Goal: Task Accomplishment & Management: Complete application form

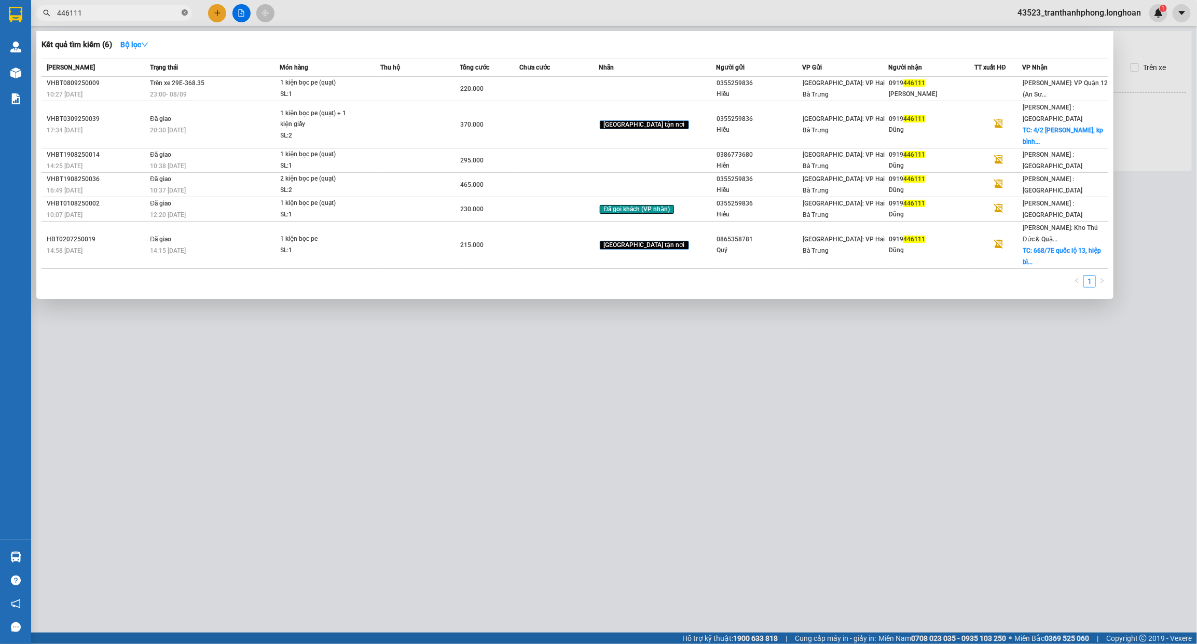
click at [183, 15] on icon "close-circle" at bounding box center [185, 12] width 6 height 6
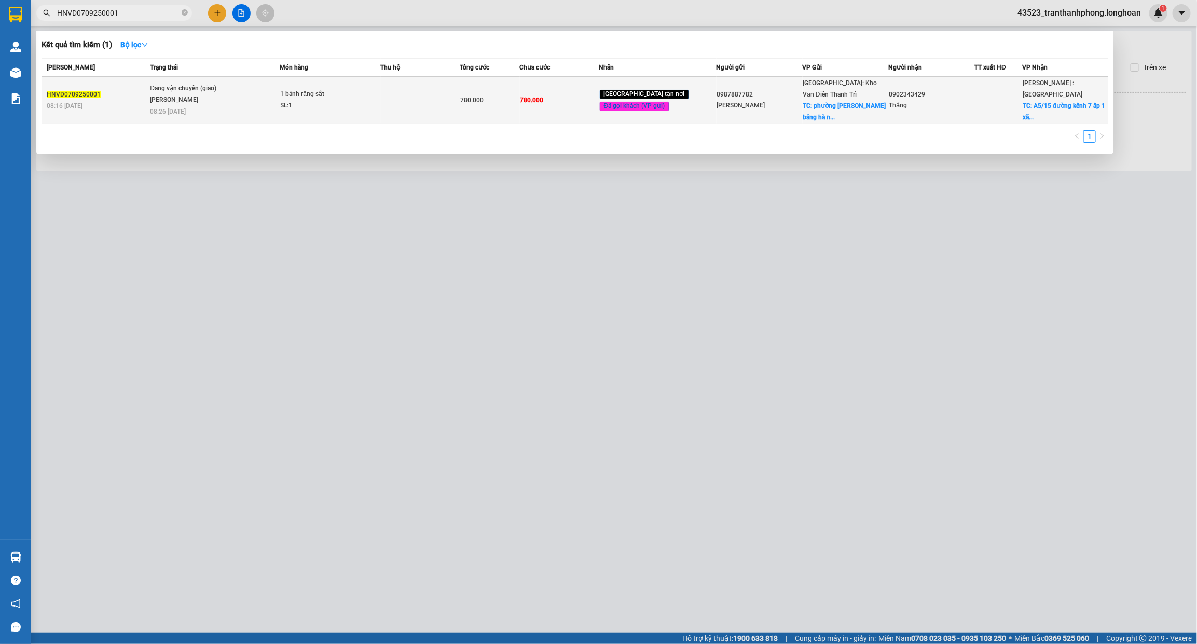
type input "HNVD0709250001"
click at [243, 110] on td "Đang vận chuyển (giao) [PERSON_NAME] 08:26 [DATE]" at bounding box center [213, 100] width 132 height 47
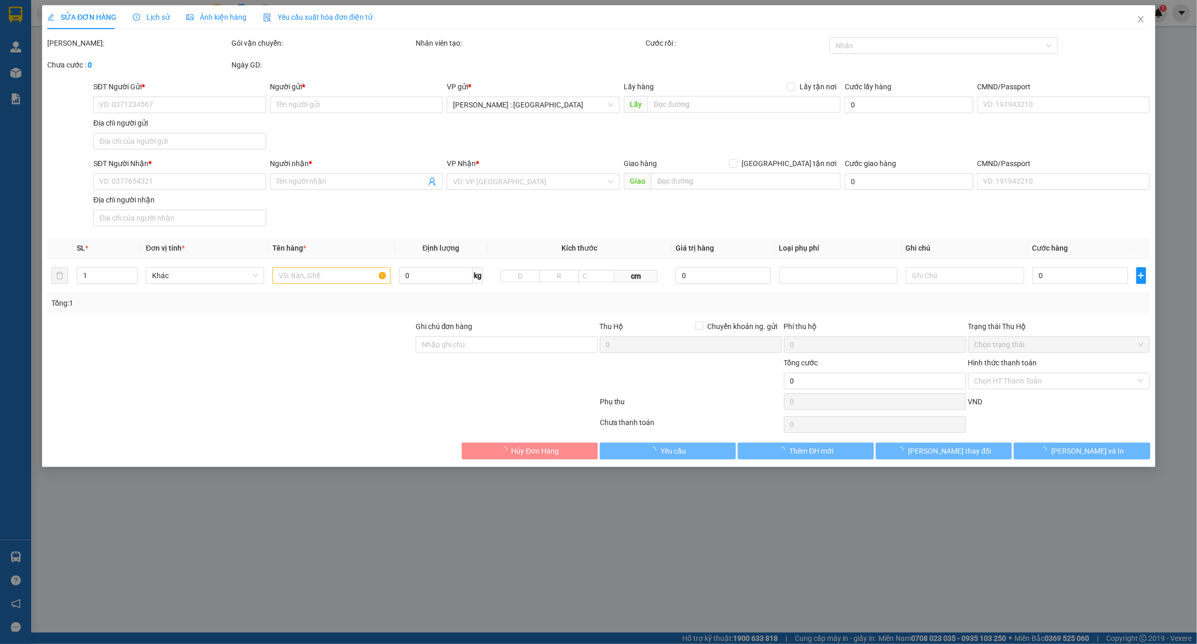
type input "0987887782"
type input "[PERSON_NAME]"
checkbox input "true"
type input "phường Lê hồ kim bảng [GEOGRAPHIC_DATA]"
type input "0902343429"
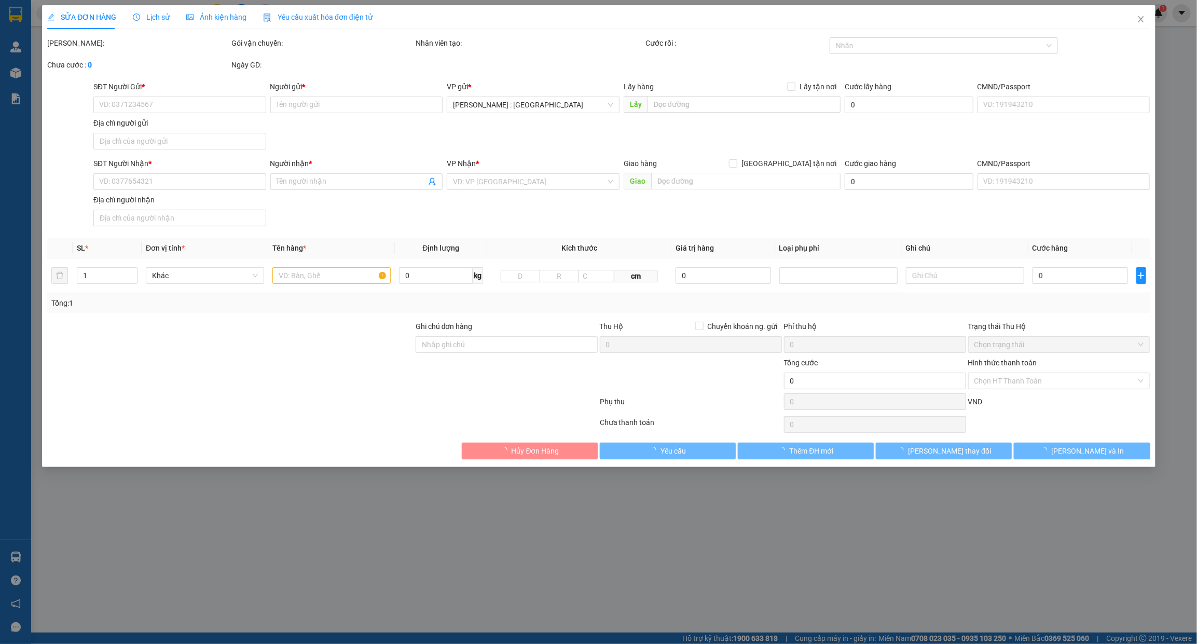
type input "Thắng"
checkbox input "true"
type input "A5/15 đường kênh 7 ấp 1 xã [GEOGRAPHIC_DATA] [GEOGRAPHIC_DATA]"
type input "8/9"
type input "780.000"
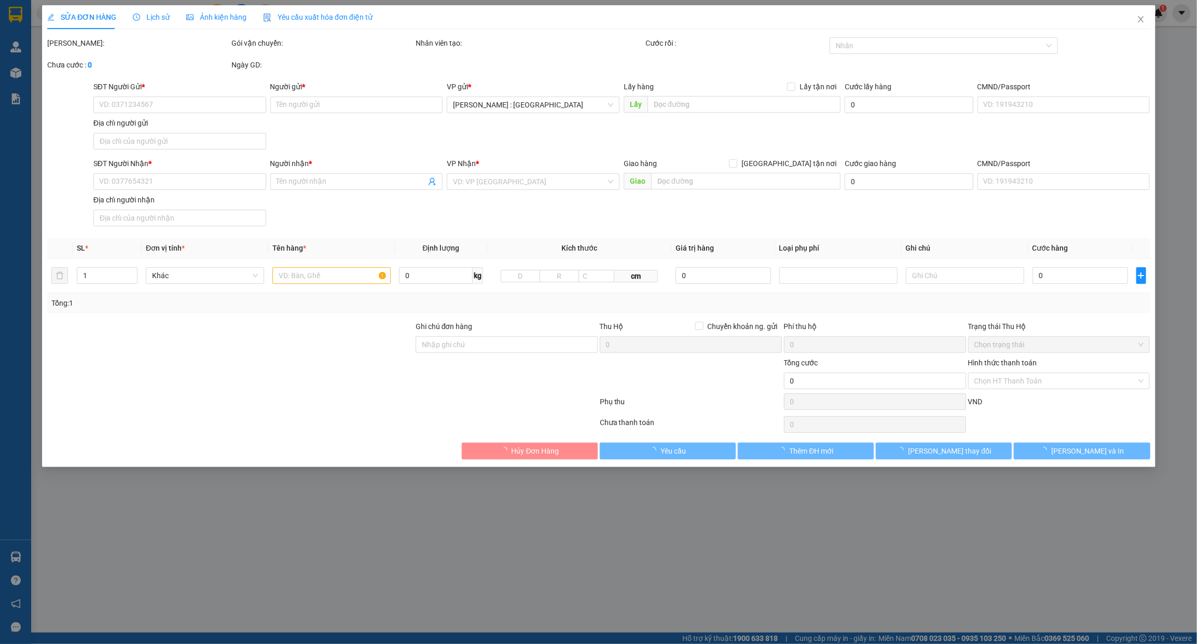
type input "780.000"
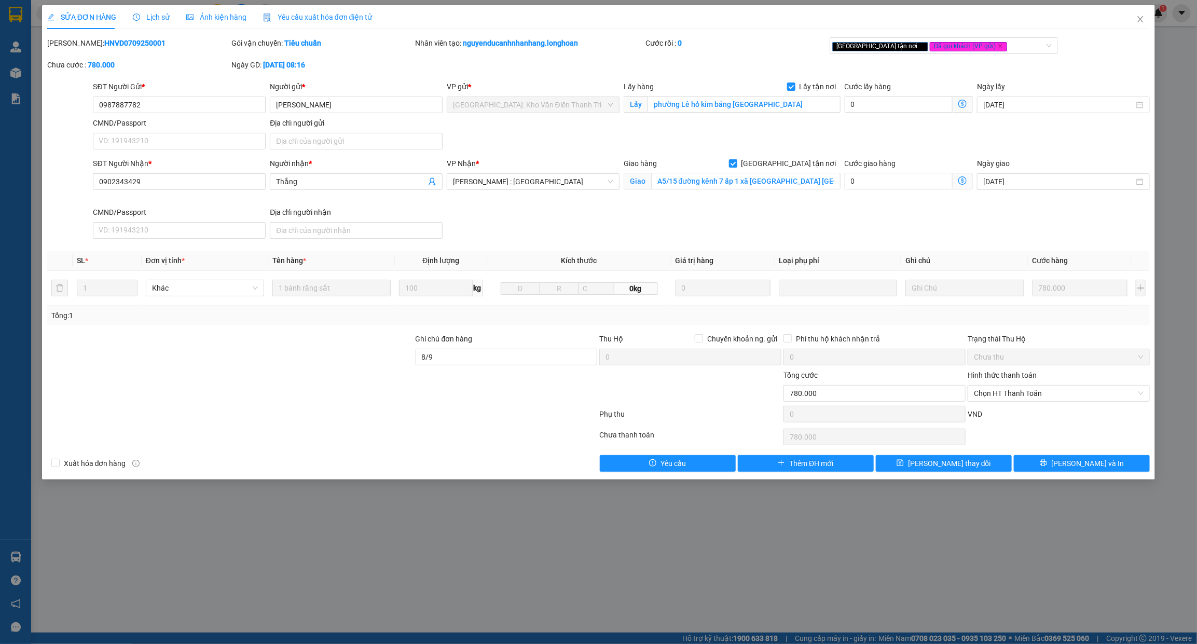
click at [156, 14] on span "Lịch sử" at bounding box center [151, 17] width 37 height 8
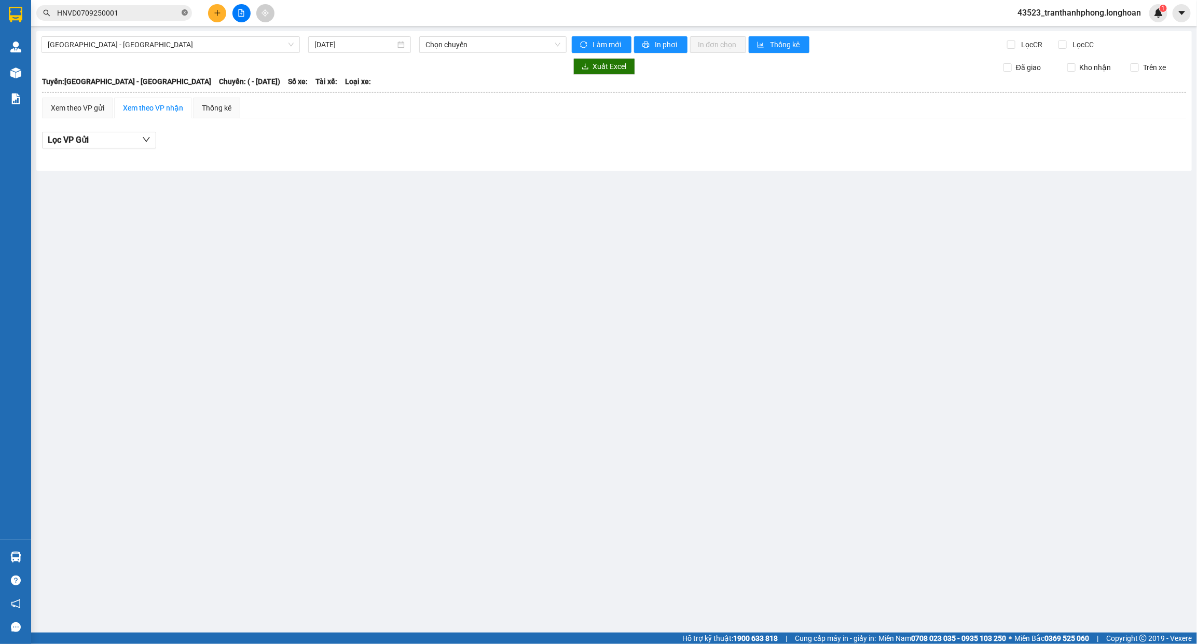
click at [183, 10] on icon "close-circle" at bounding box center [185, 12] width 6 height 6
click at [153, 16] on input "text" at bounding box center [118, 12] width 122 height 11
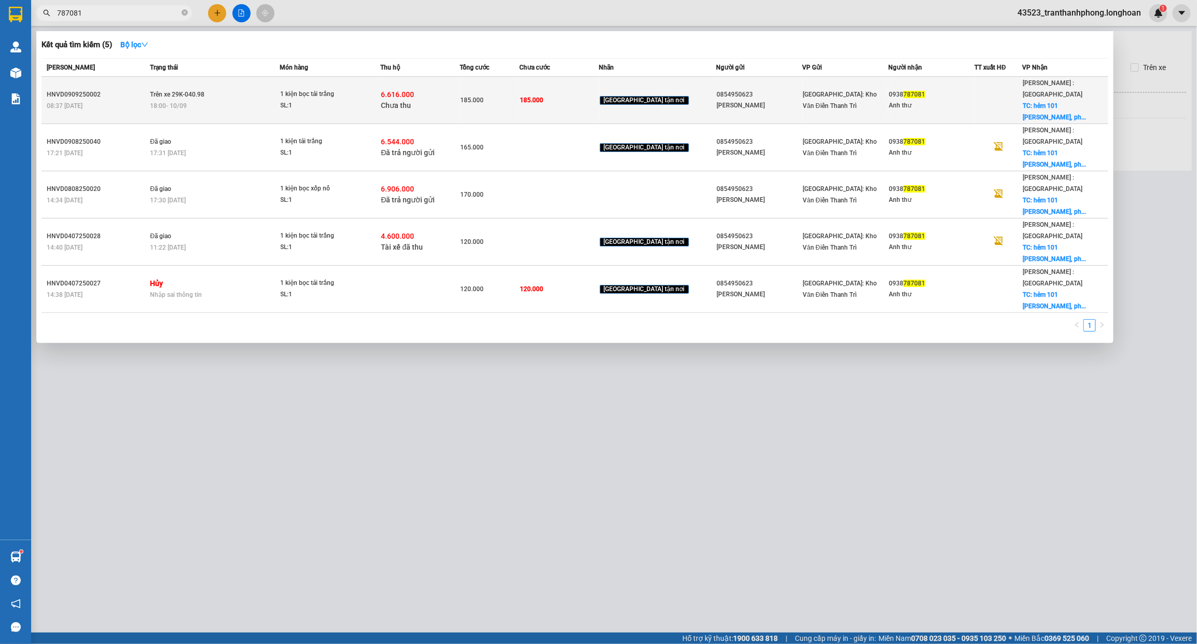
type input "787081"
click at [632, 96] on span "[GEOGRAPHIC_DATA] tận nơi" at bounding box center [644, 100] width 89 height 9
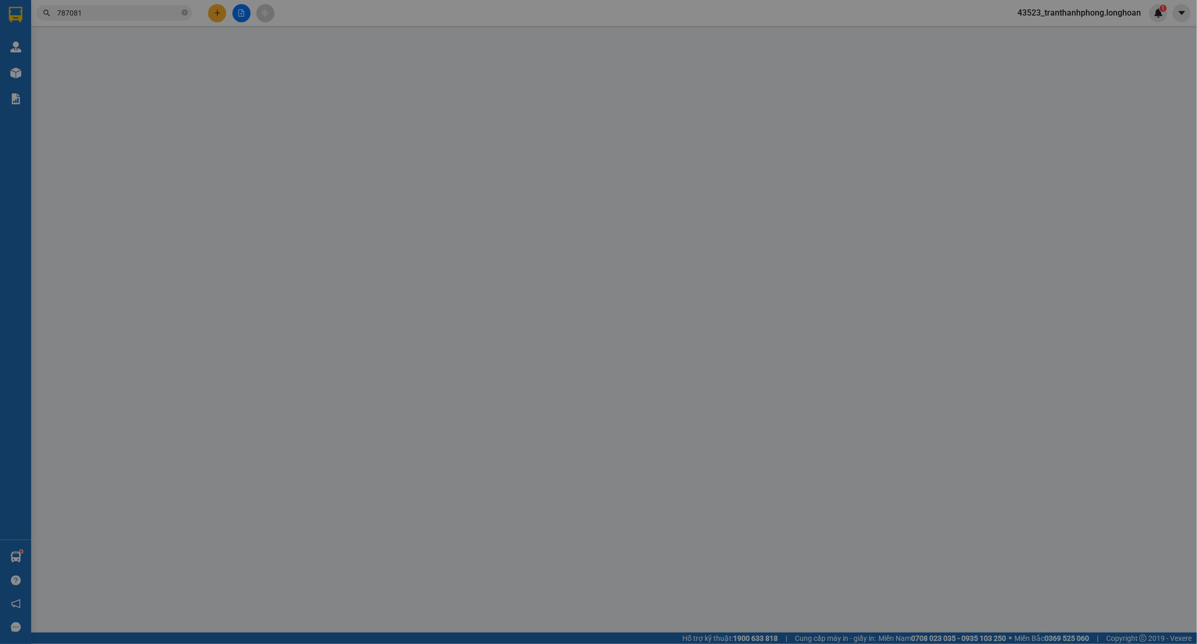
type input "0854950623"
type input "[PERSON_NAME]"
type input "0938787081"
type input "Anh thư"
checkbox input "true"
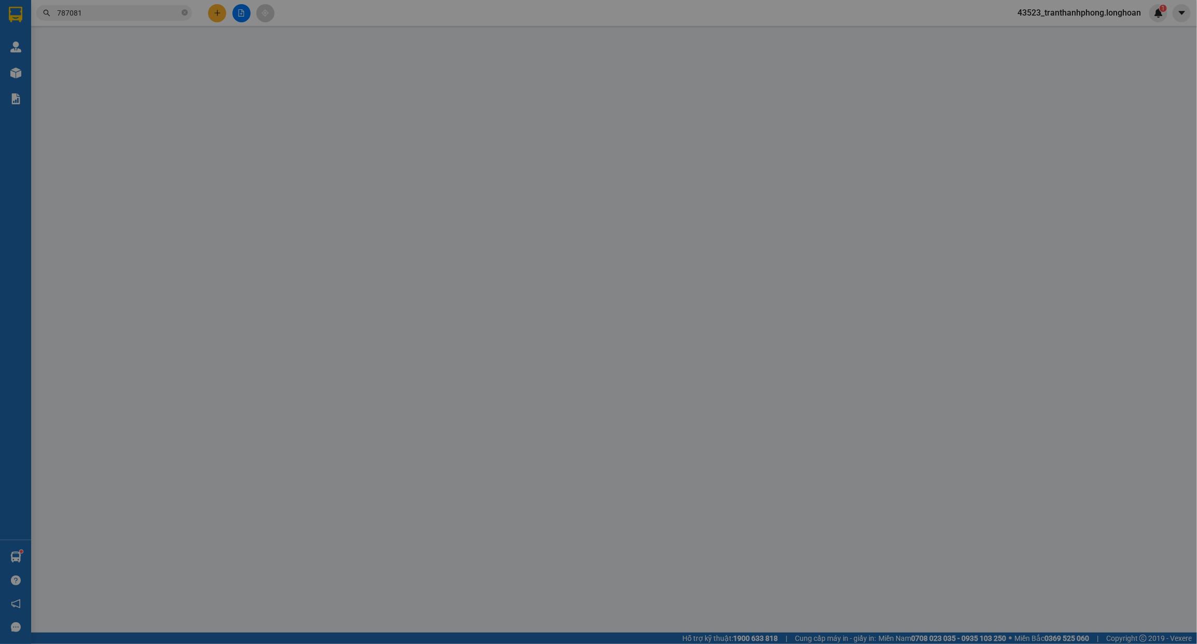
type input "hẻm [STREET_ADDRESS][PERSON_NAME]"
type input "hàng giao nguyên kiện, hư vỡ ko đền"
type input "185.000"
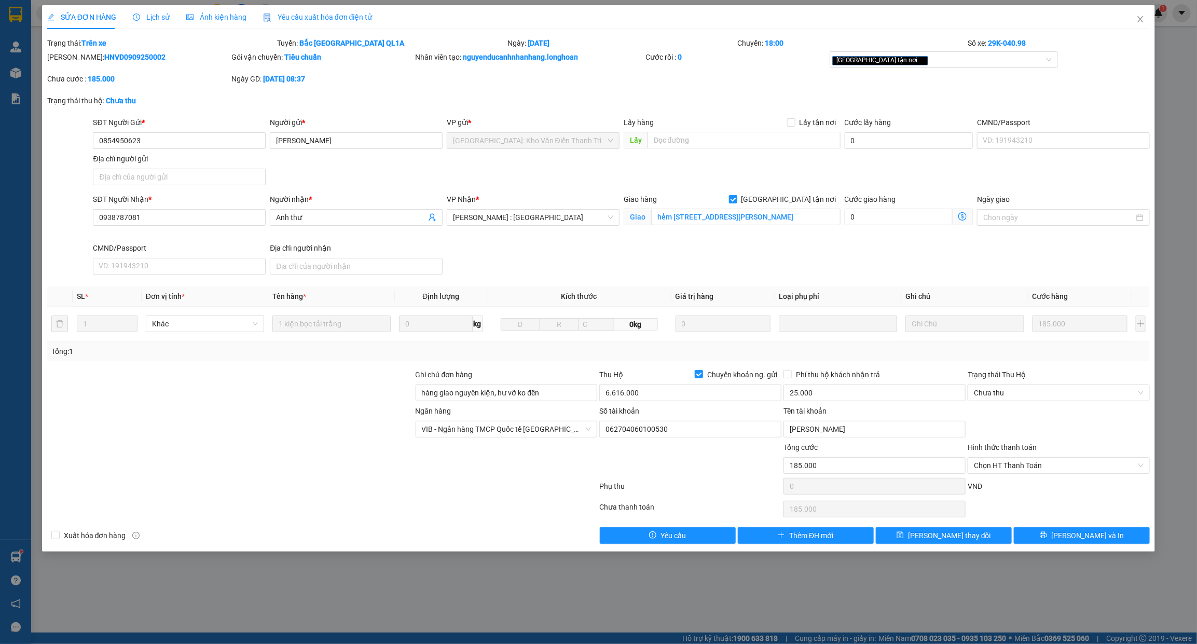
click at [104, 55] on b "HNVD0909250002" at bounding box center [134, 57] width 61 height 8
click at [104, 53] on b "HNVD0909250002" at bounding box center [134, 57] width 61 height 8
click at [104, 56] on b "HNVD0909250002" at bounding box center [134, 57] width 61 height 8
copy b "HNVD0909250002"
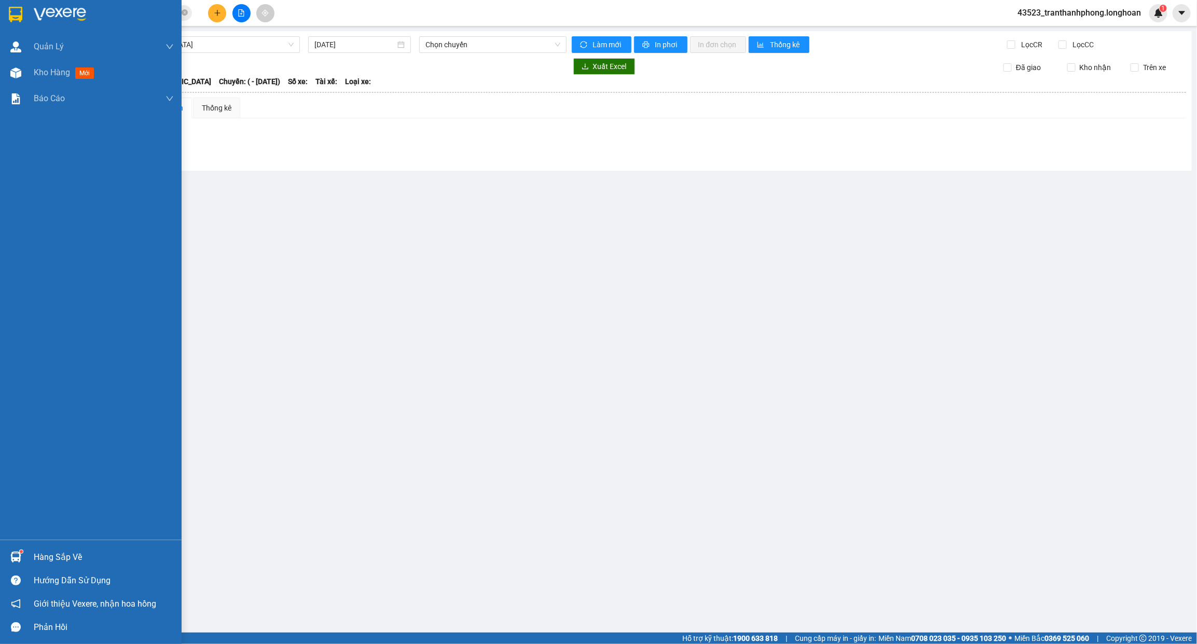
click at [16, 556] on img at bounding box center [15, 556] width 11 height 11
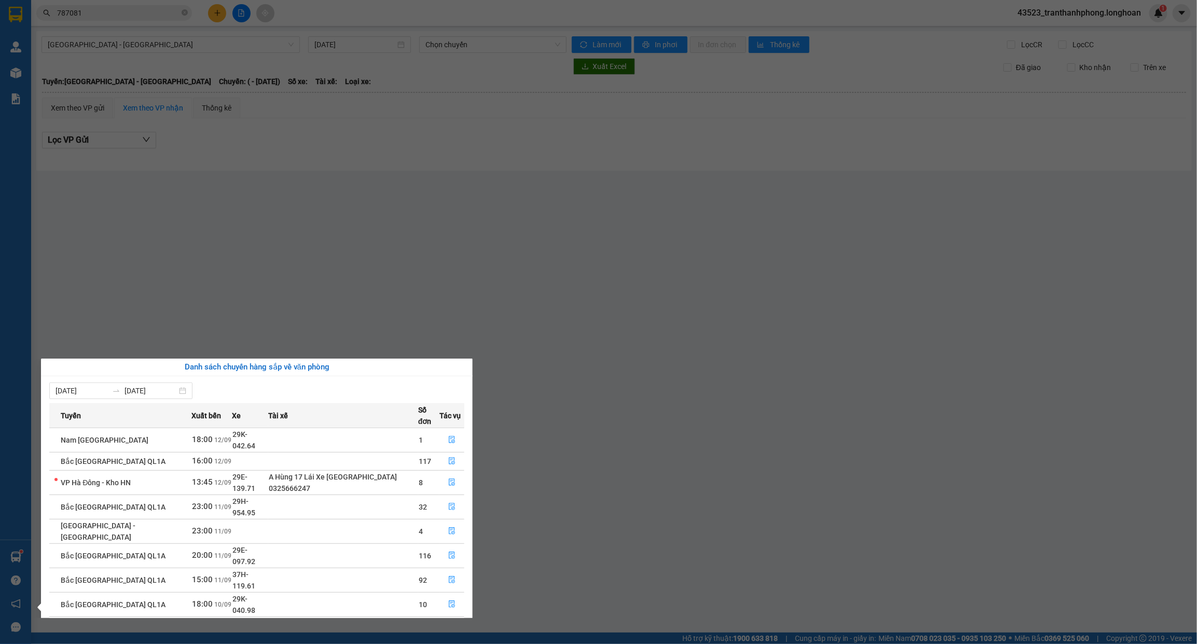
click at [237, 234] on section "Kết quả tìm kiếm ( 5 ) Bộ lọc Mã ĐH Trạng thái Món hàng Thu hộ Tổng cước Chưa c…" at bounding box center [598, 322] width 1197 height 644
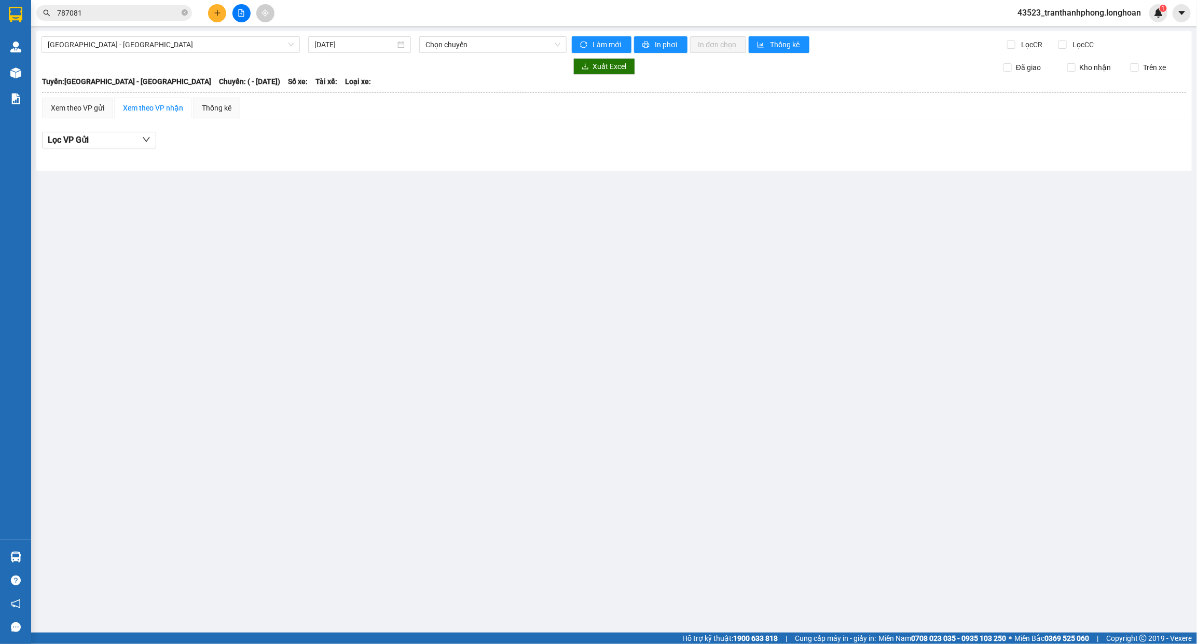
click at [113, 11] on input "787081" at bounding box center [118, 12] width 122 height 11
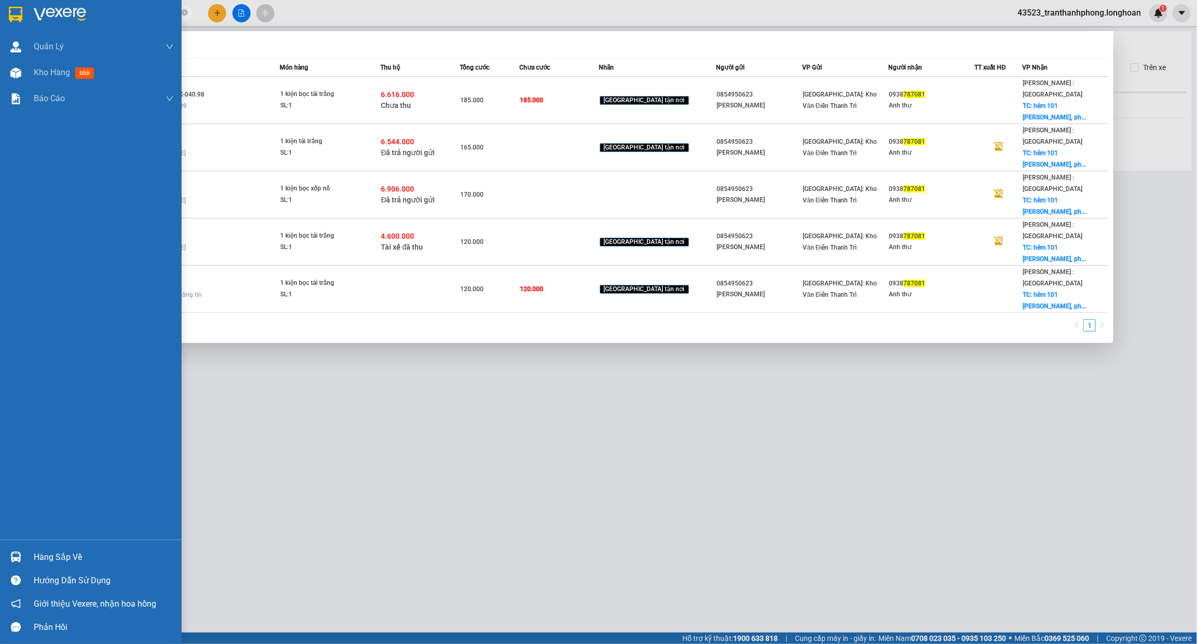
click at [38, 558] on div "Hàng sắp về" at bounding box center [104, 557] width 140 height 16
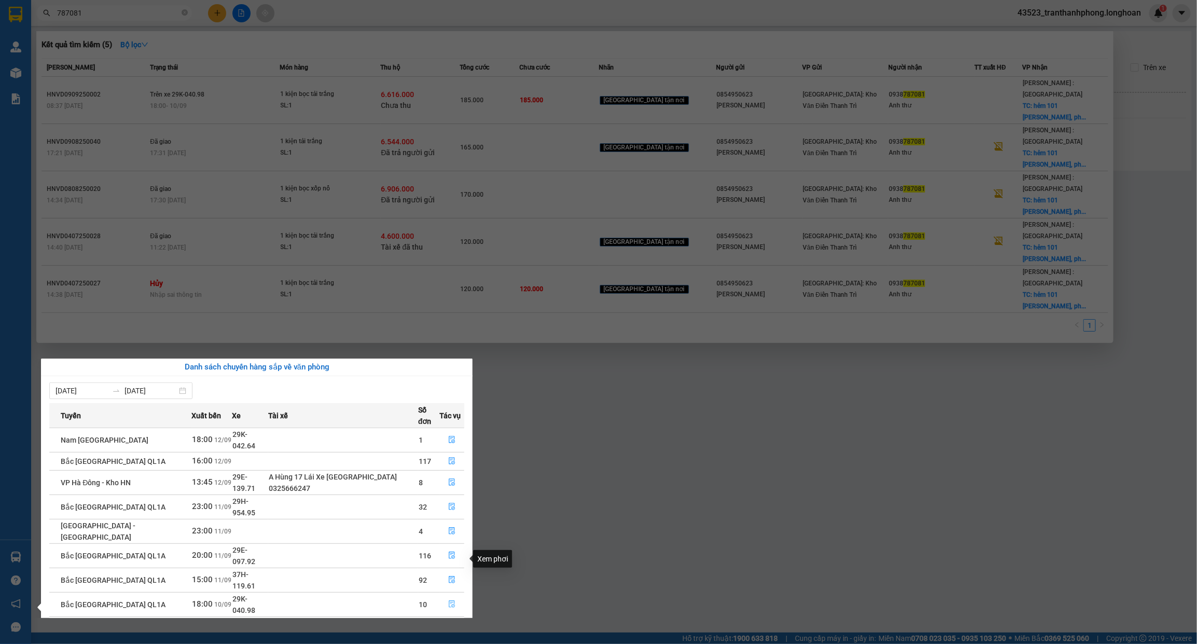
click at [451, 600] on icon "file-done" at bounding box center [451, 603] width 7 height 7
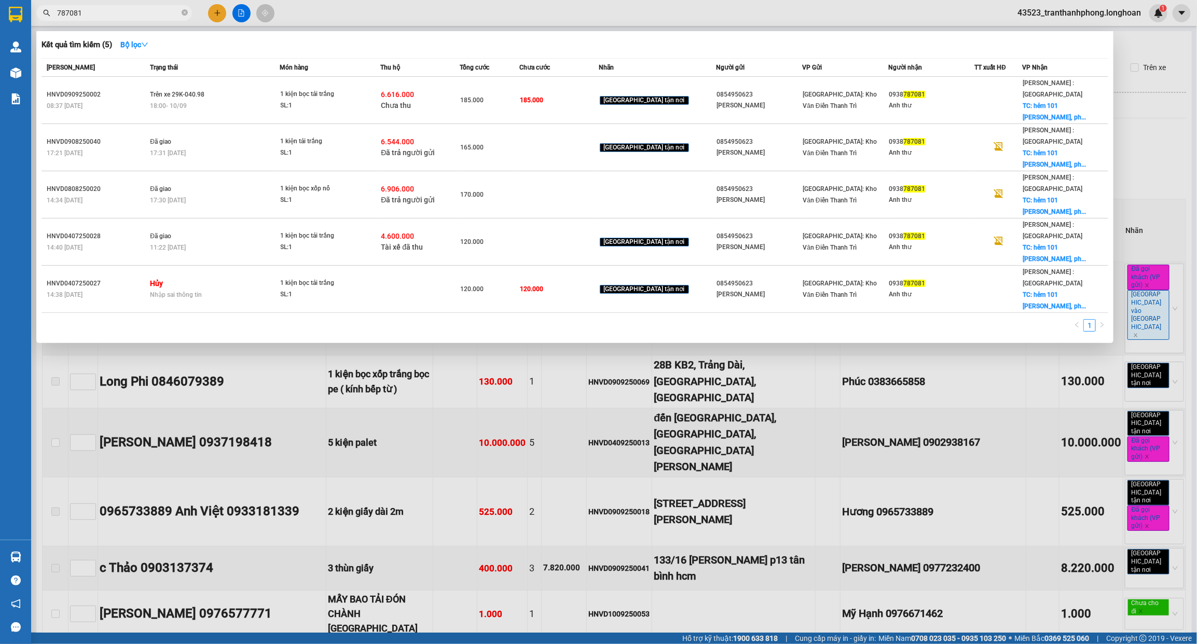
type input "[DATE]"
click at [181, 11] on span "787081" at bounding box center [114, 13] width 156 height 16
drag, startPoint x: 186, startPoint y: 13, endPoint x: 182, endPoint y: 19, distance: 7.2
click at [185, 13] on icon "close-circle" at bounding box center [185, 12] width 6 height 6
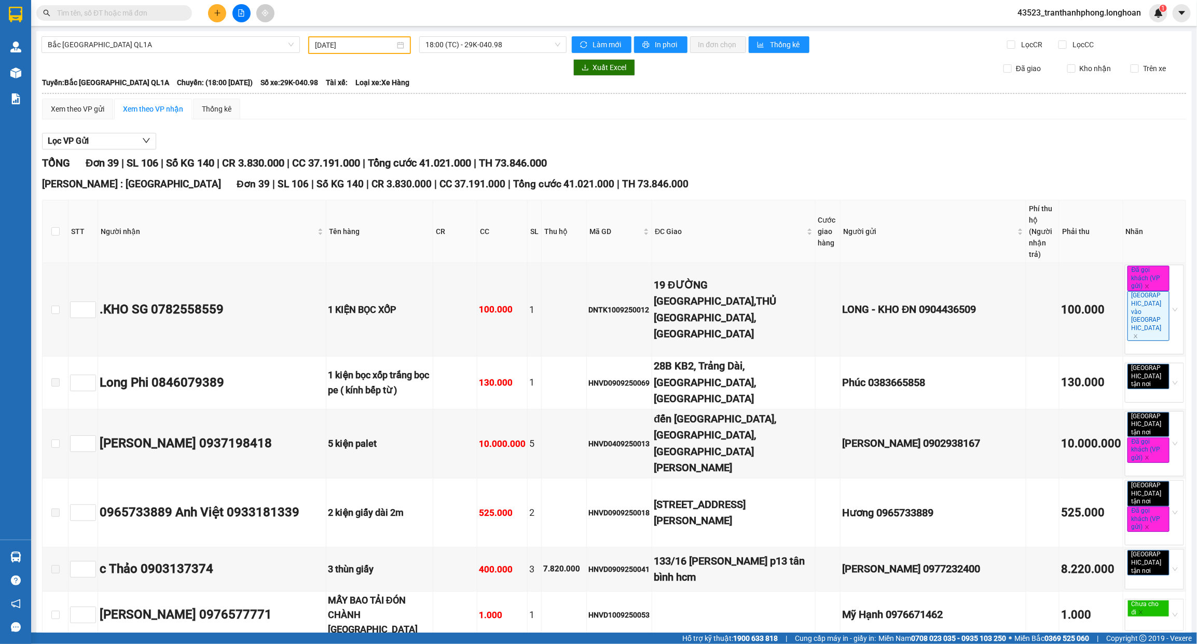
scroll to position [1062, 0]
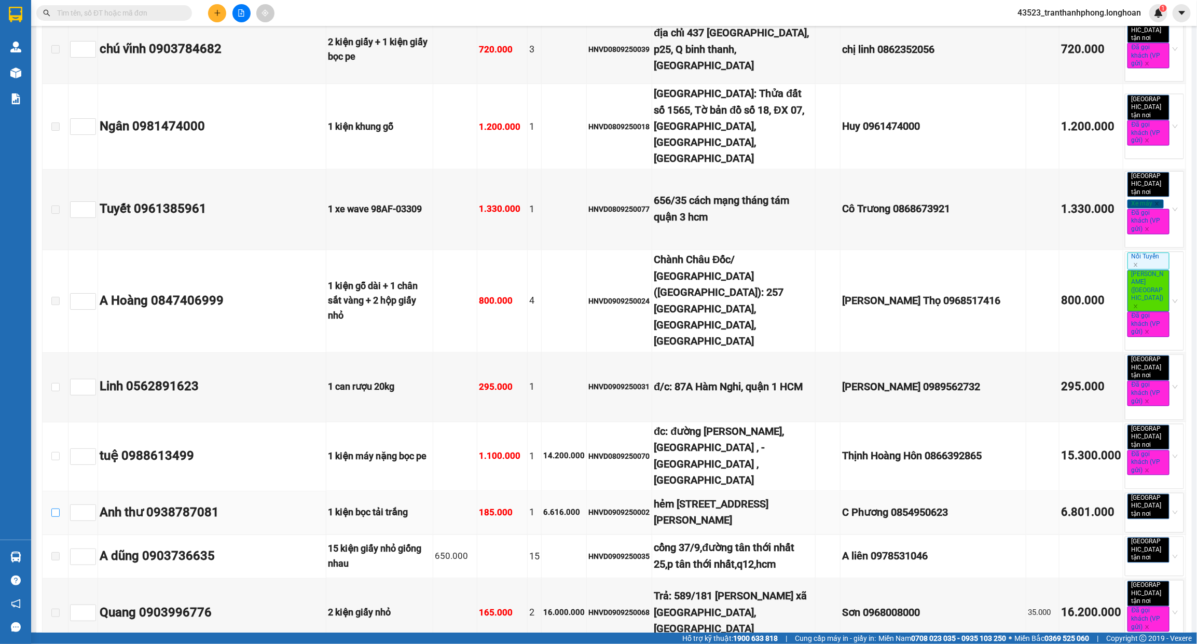
click at [58, 508] on input "checkbox" at bounding box center [55, 512] width 8 height 8
checkbox input "true"
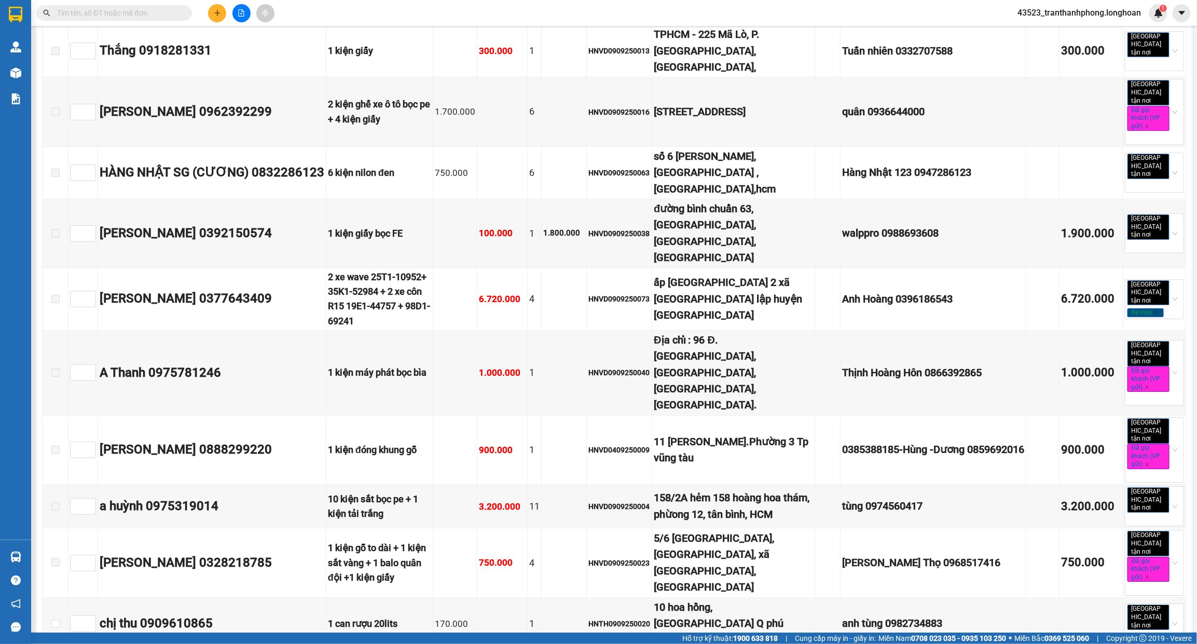
scroll to position [1814, 0]
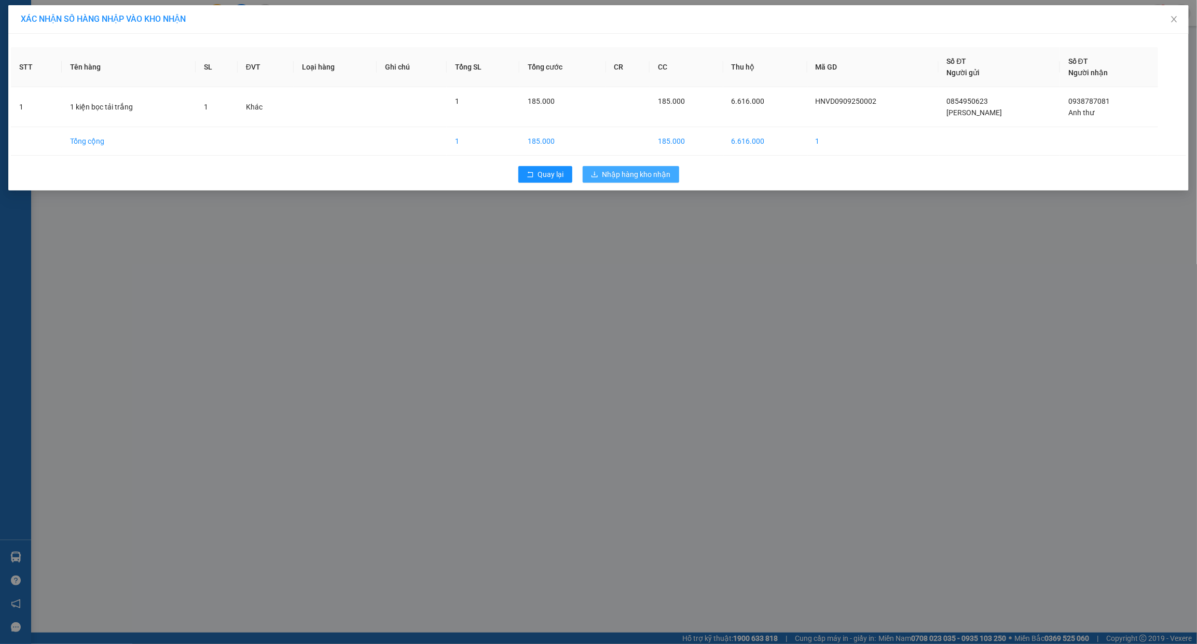
click at [645, 175] on span "Nhập hàng kho nhận" at bounding box center [636, 174] width 68 height 11
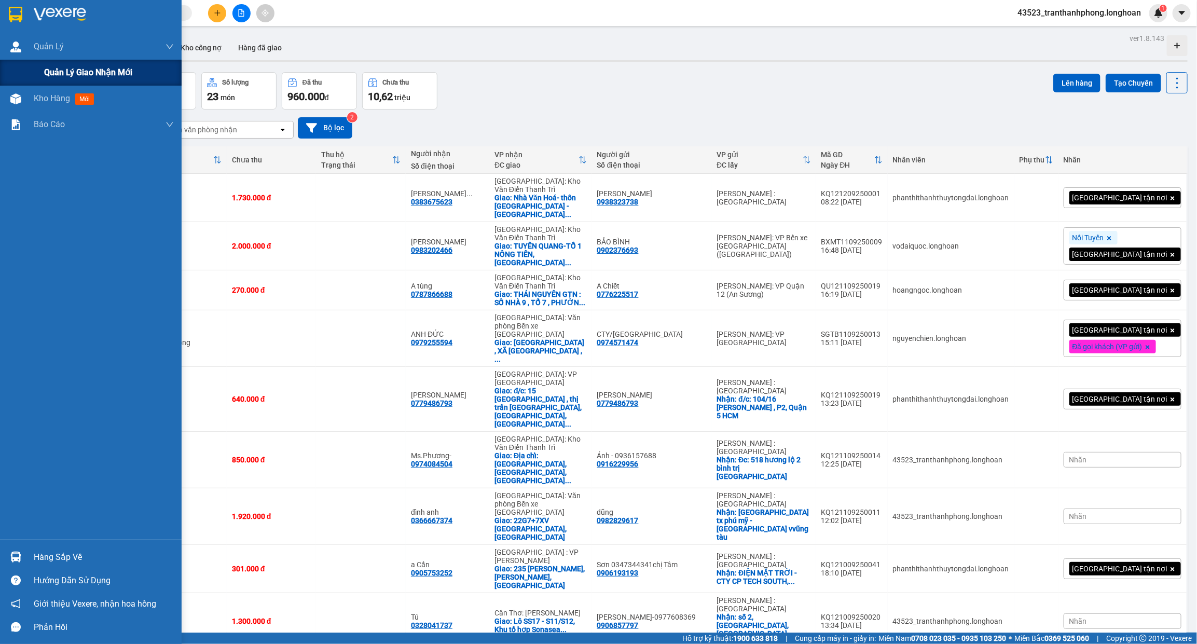
click at [76, 71] on span "Quản lý giao nhận mới" at bounding box center [88, 72] width 88 height 13
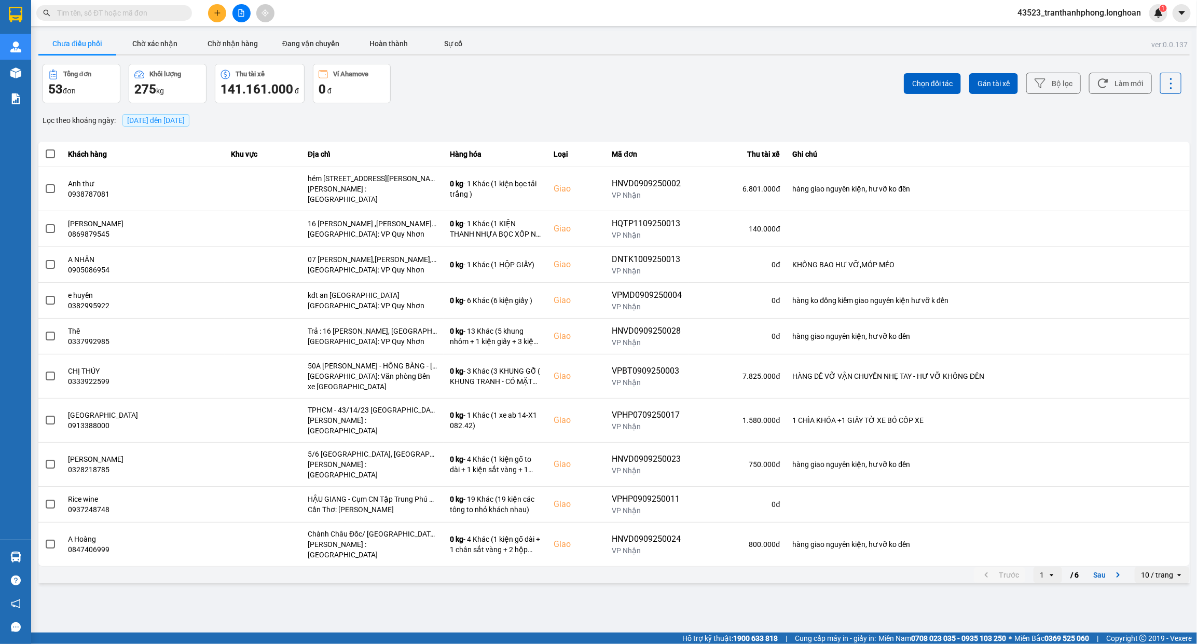
drag, startPoint x: 66, startPoint y: 44, endPoint x: 126, endPoint y: 59, distance: 61.9
click at [66, 43] on button "Chưa điều phối" at bounding box center [77, 43] width 78 height 21
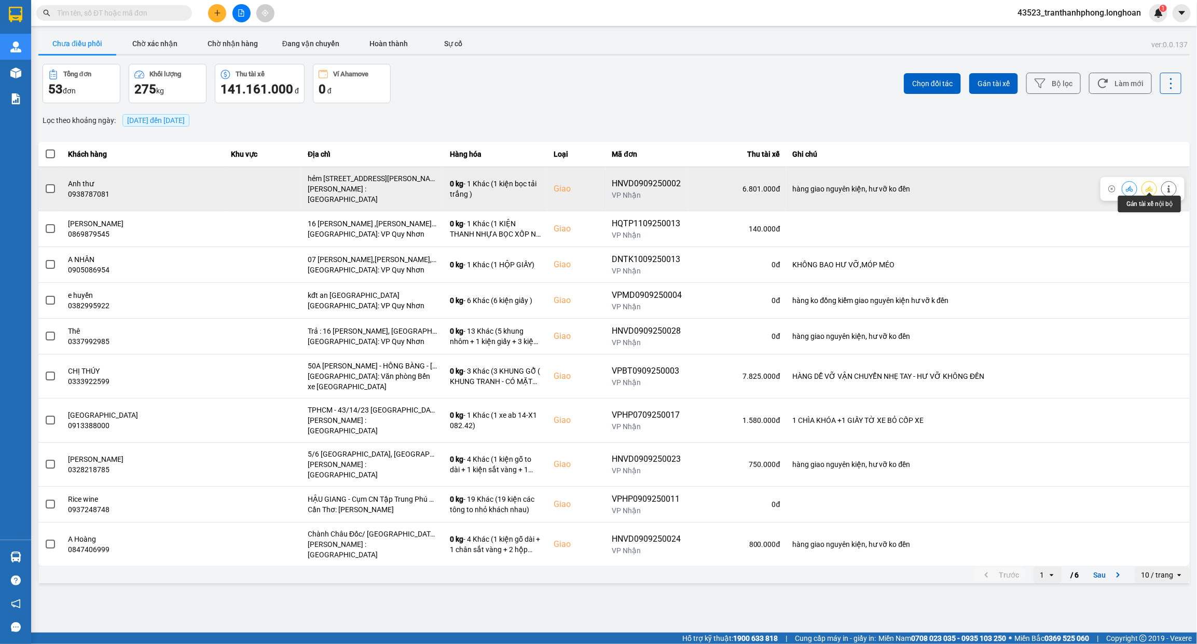
click at [1148, 188] on icon at bounding box center [1148, 188] width 7 height 7
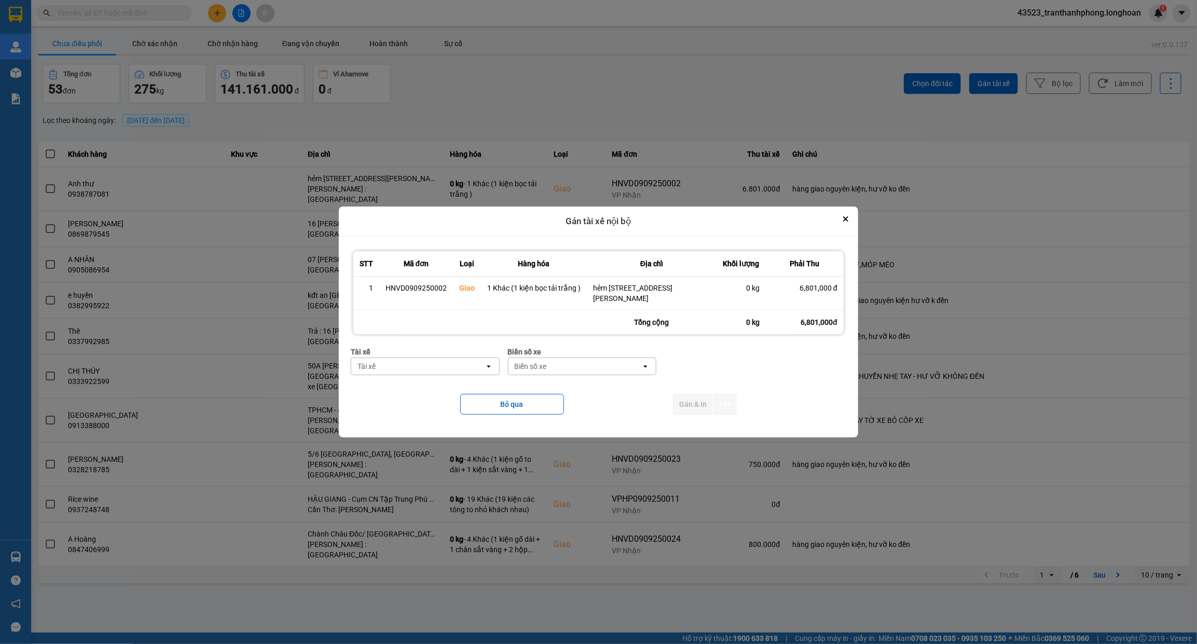
click at [426, 371] on div "Tài xế" at bounding box center [417, 366] width 133 height 17
type input "NGHĨA"
click at [436, 384] on span "0796111247 - Nguyễn Văn Nghĩa" at bounding box center [413, 388] width 107 height 10
click at [558, 374] on div "Biển số xe" at bounding box center [574, 366] width 133 height 17
type input "67"
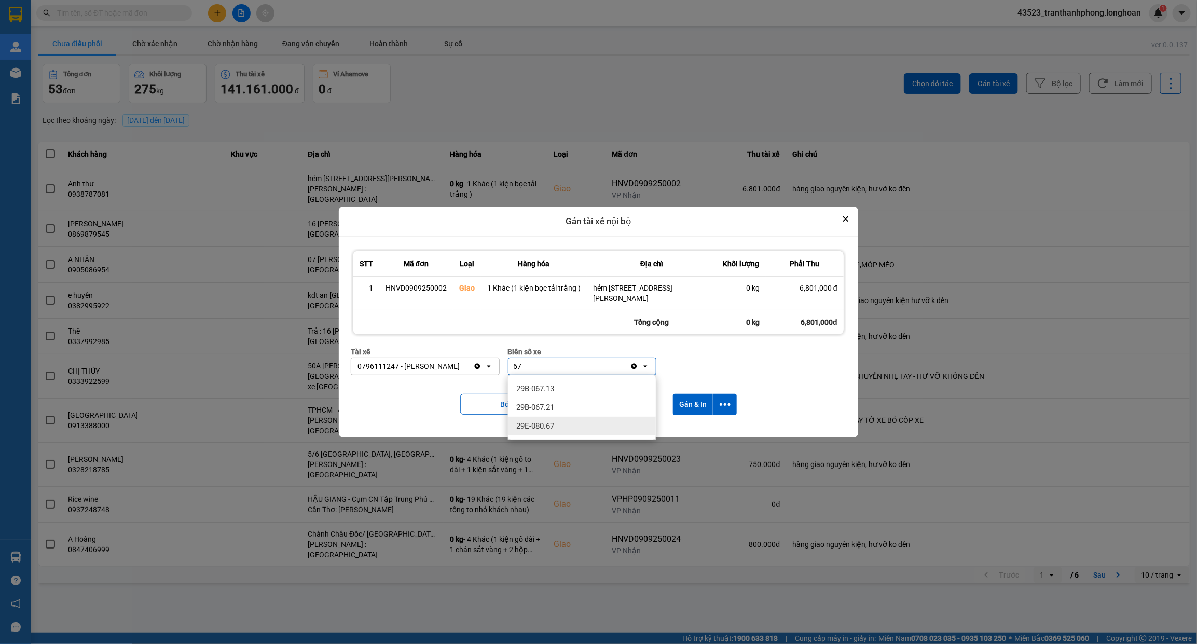
click at [562, 422] on div "29E-080.67" at bounding box center [582, 426] width 148 height 19
click at [730, 402] on icon "dialog" at bounding box center [724, 404] width 11 height 11
click at [699, 431] on span "Chỉ gán tài" at bounding box center [684, 432] width 34 height 10
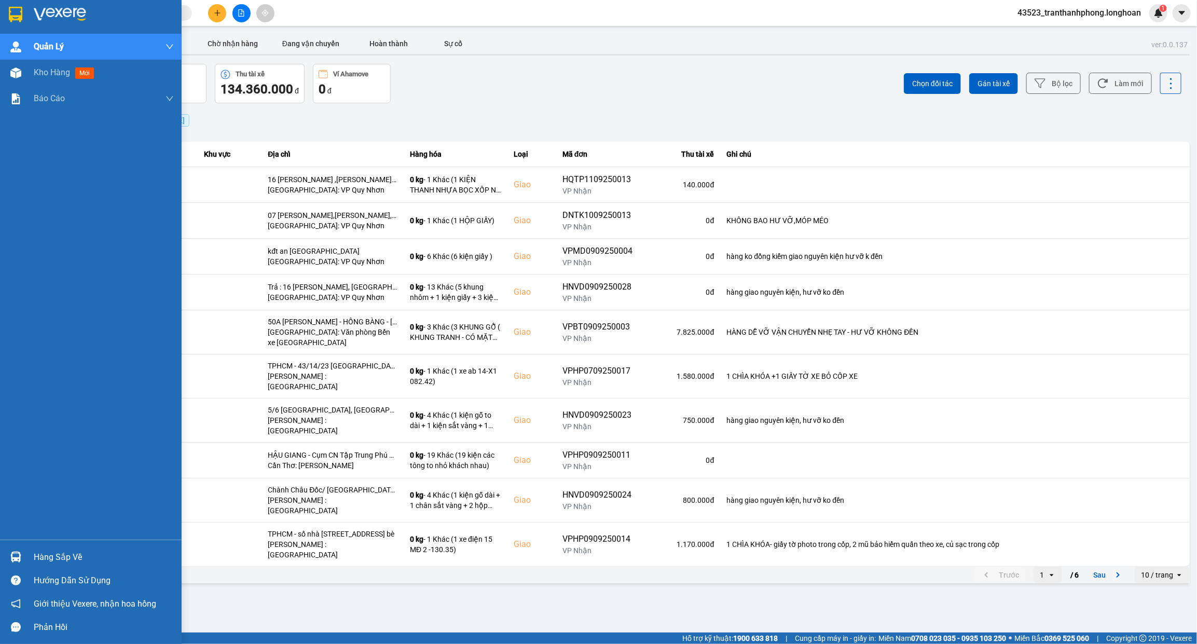
click at [16, 13] on img at bounding box center [15, 15] width 13 height 16
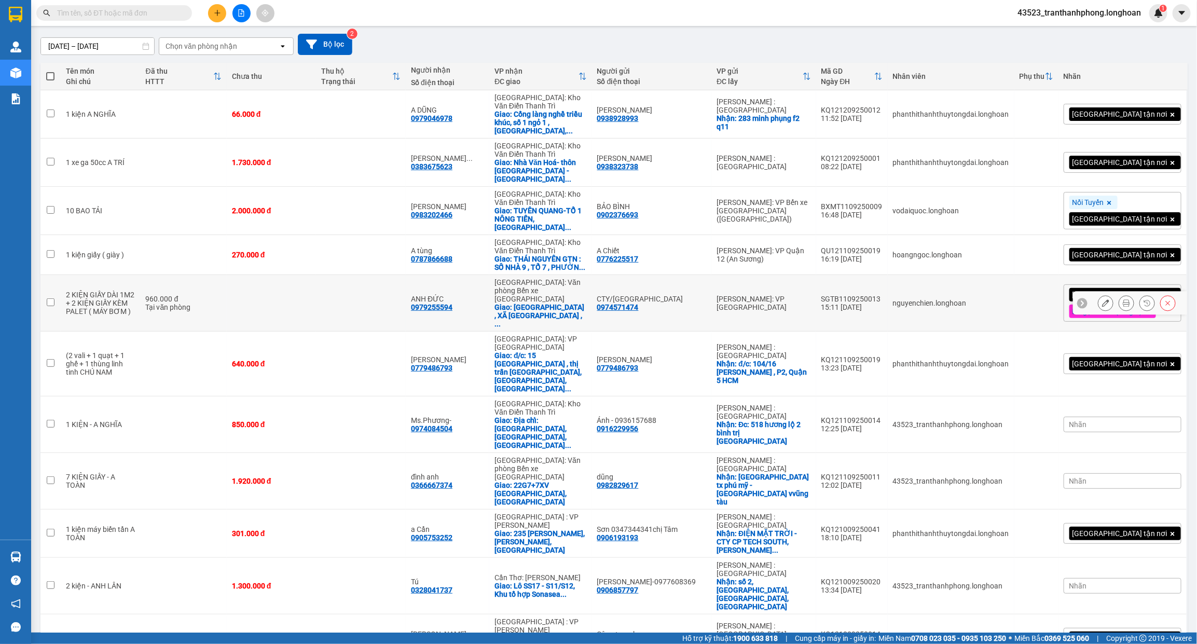
scroll to position [89, 0]
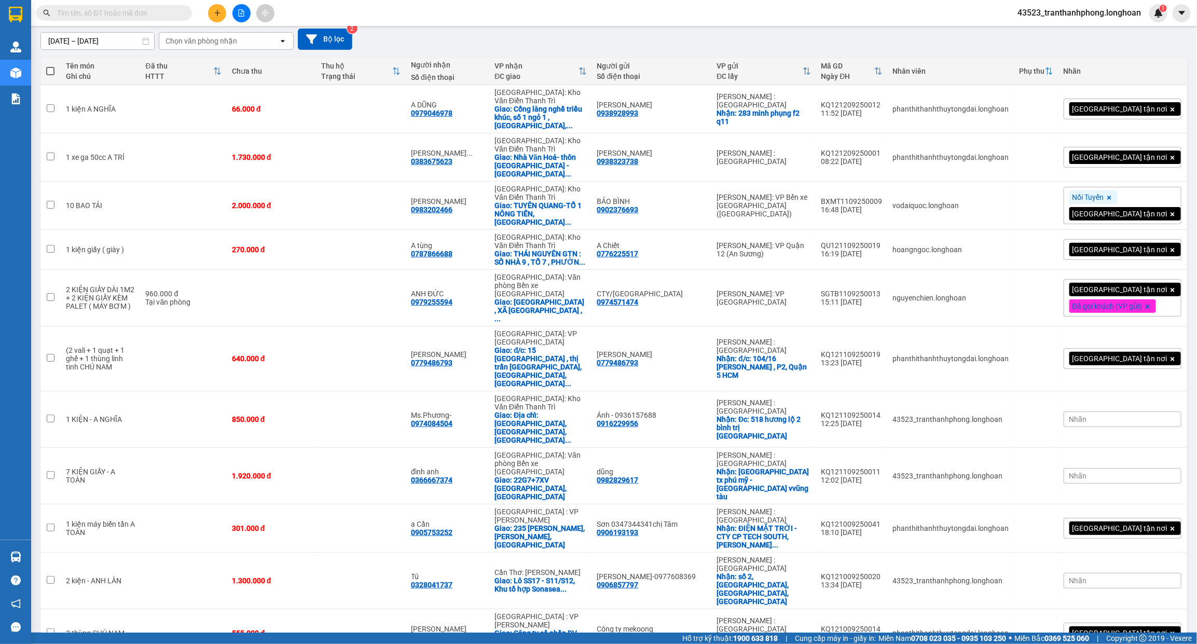
click at [173, 19] on span at bounding box center [114, 13] width 156 height 16
click at [167, 8] on input "text" at bounding box center [118, 12] width 122 height 11
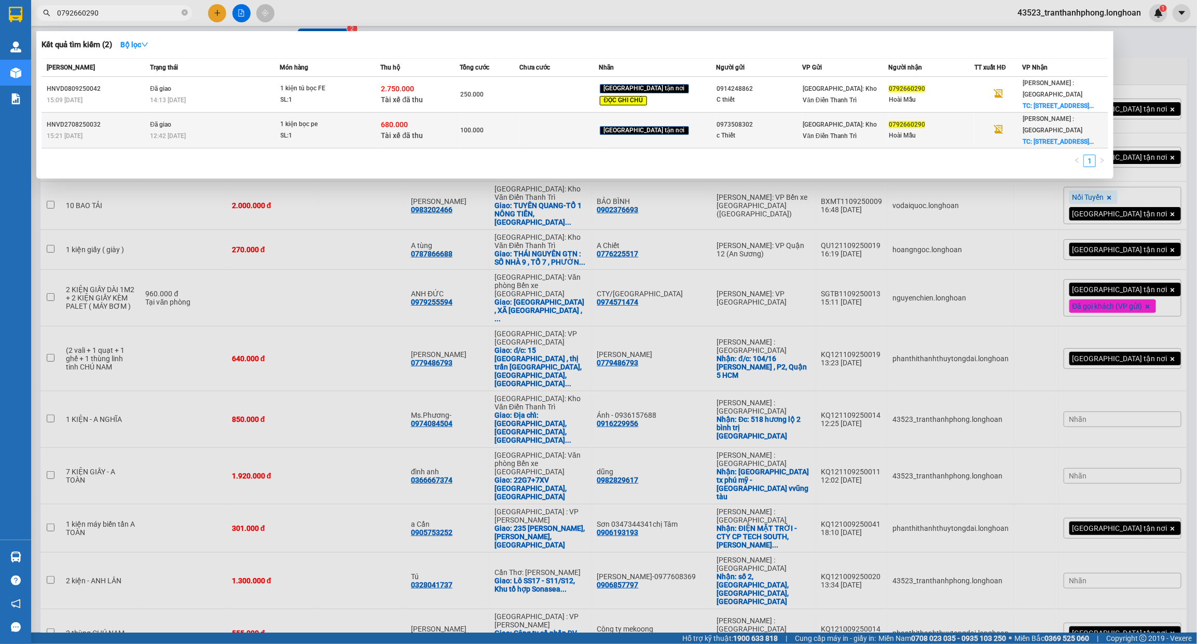
type input "0792660290"
click at [214, 9] on div at bounding box center [598, 322] width 1197 height 644
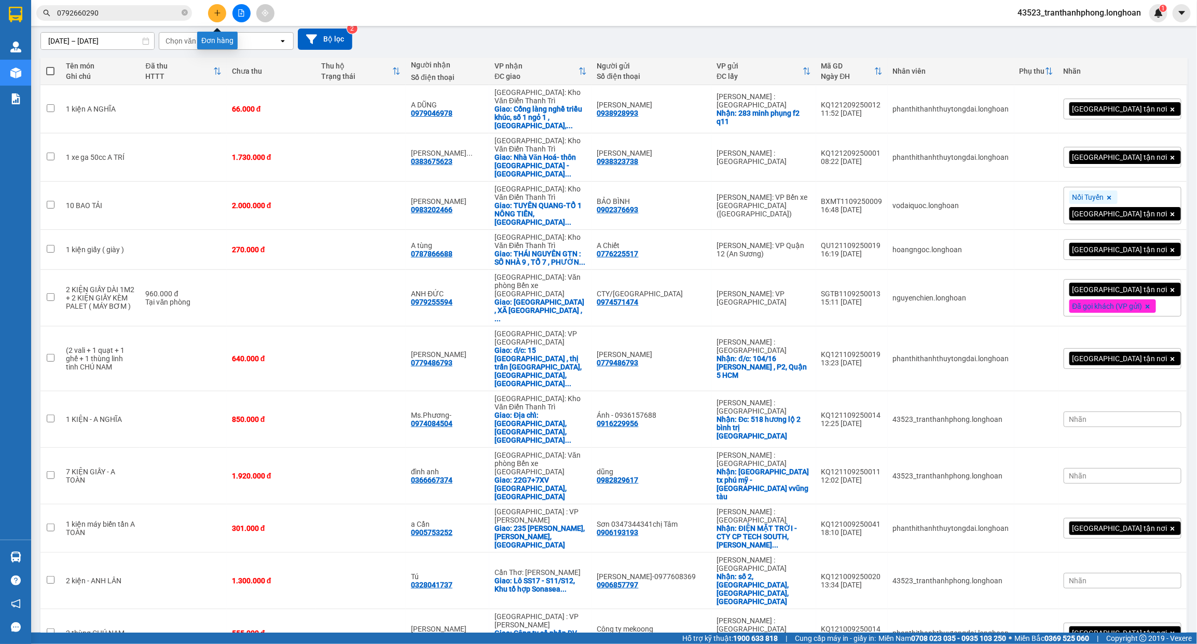
click at [214, 9] on icon "plus" at bounding box center [217, 12] width 7 height 7
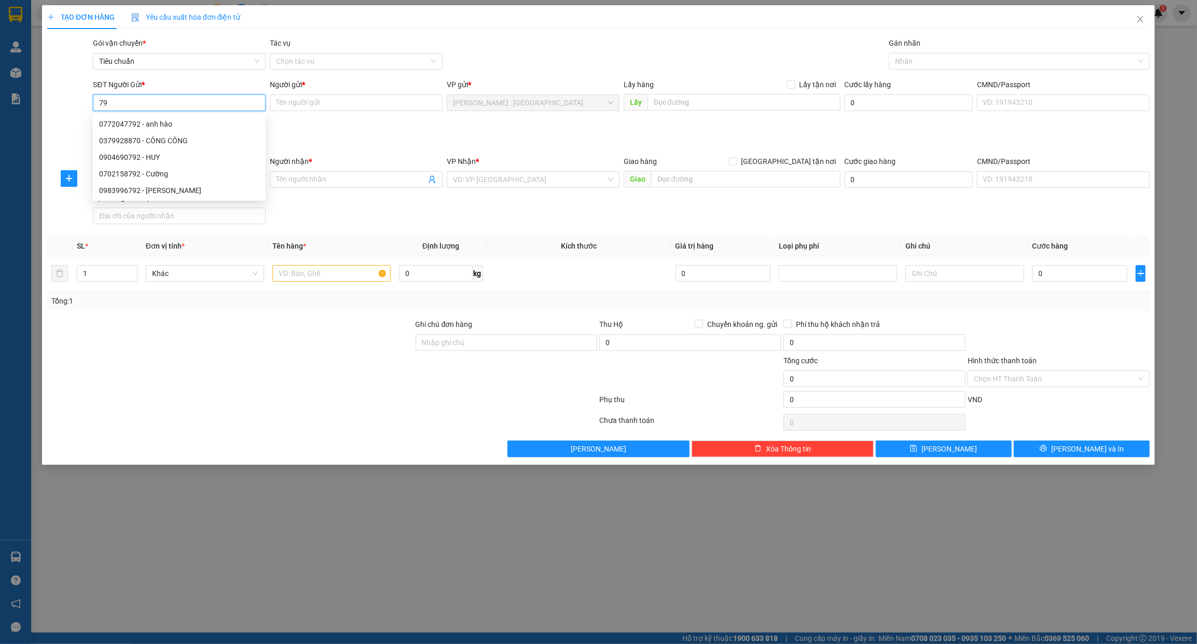
type input "7"
click at [199, 105] on input "0792660290" at bounding box center [179, 102] width 173 height 17
type input "0792660290"
click at [327, 97] on input "Người gửi *" at bounding box center [356, 102] width 173 height 17
type input "HOÀI MẪU"
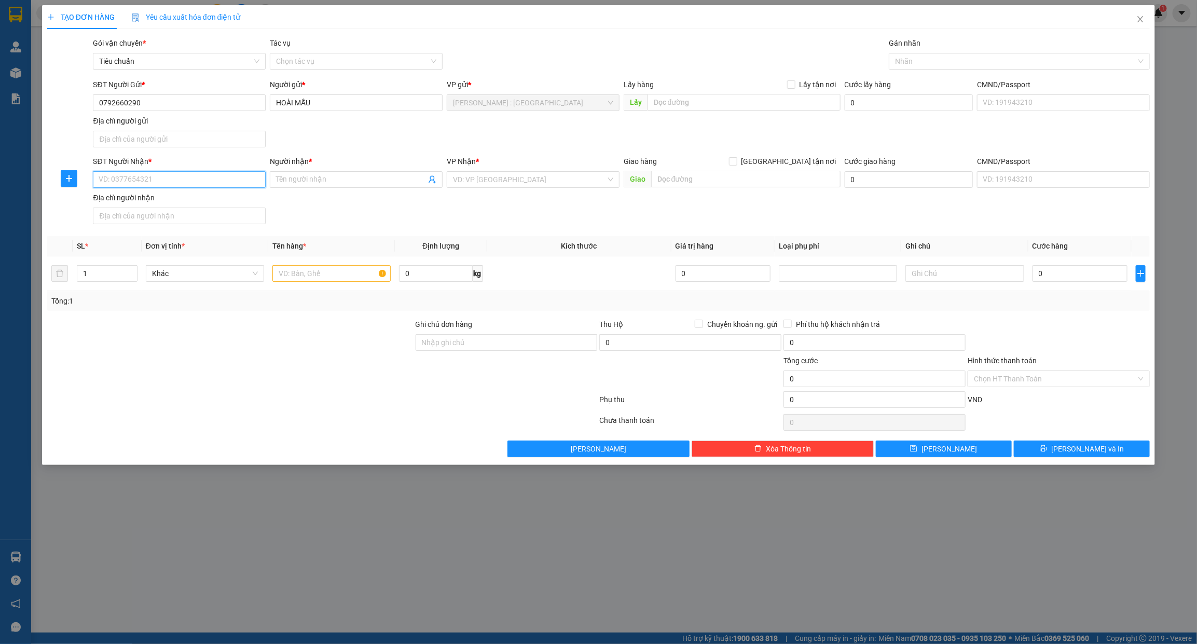
click at [193, 174] on input "SĐT Người Nhận *" at bounding box center [179, 179] width 173 height 17
type input "0914248862"
click at [375, 180] on input "Người nhận *" at bounding box center [351, 179] width 150 height 11
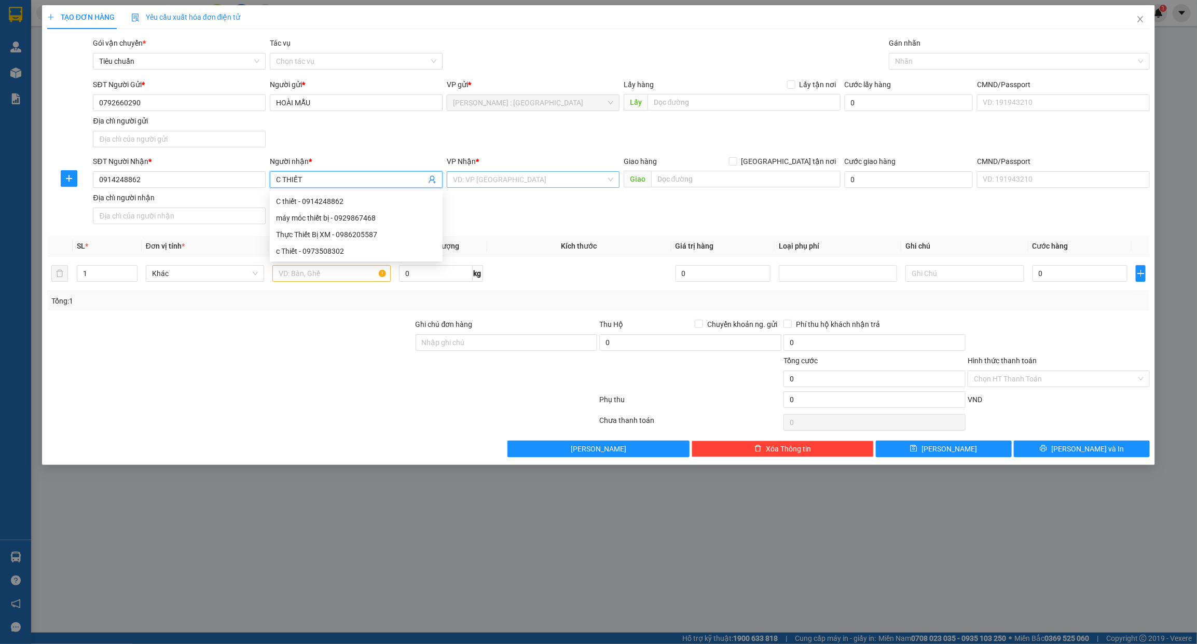
type input "C THIẾT"
click at [499, 180] on input "search" at bounding box center [529, 180] width 153 height 16
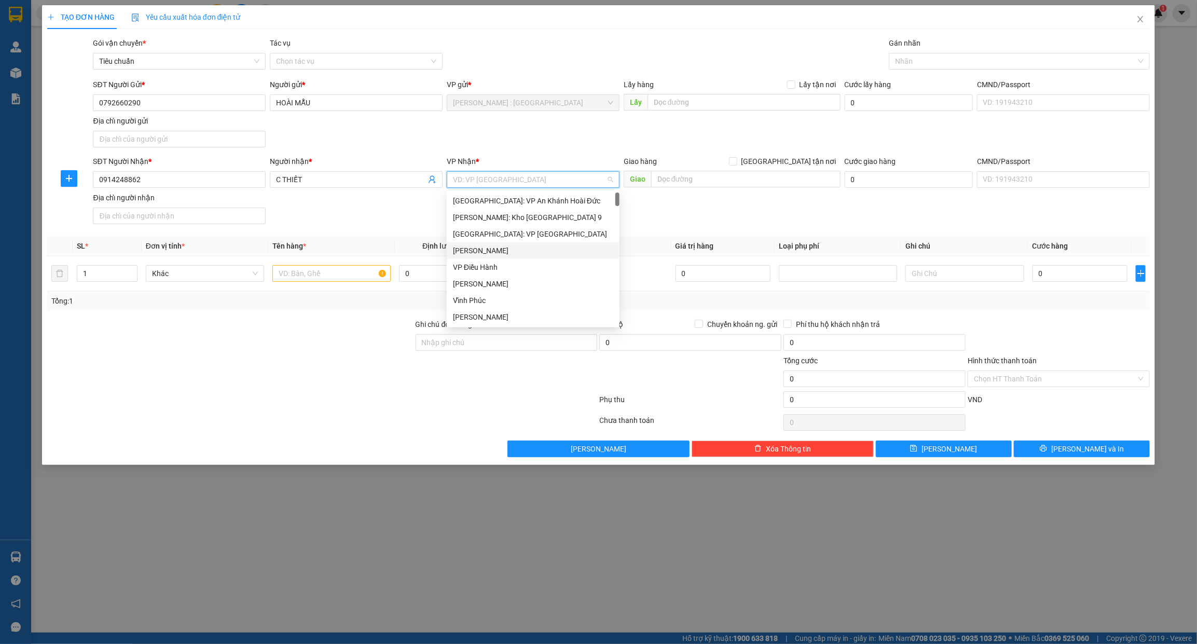
click at [169, 167] on div "SĐT Người Nhận *" at bounding box center [179, 161] width 173 height 11
click at [169, 171] on input "0914248862" at bounding box center [179, 179] width 173 height 17
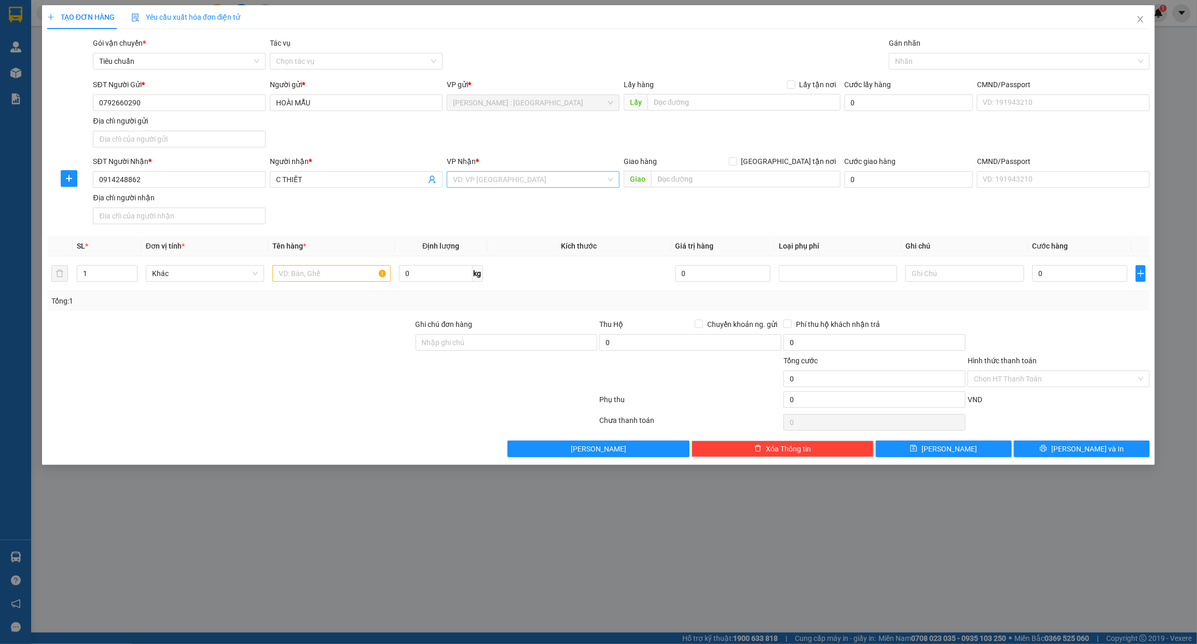
click at [486, 177] on input "search" at bounding box center [529, 180] width 153 height 16
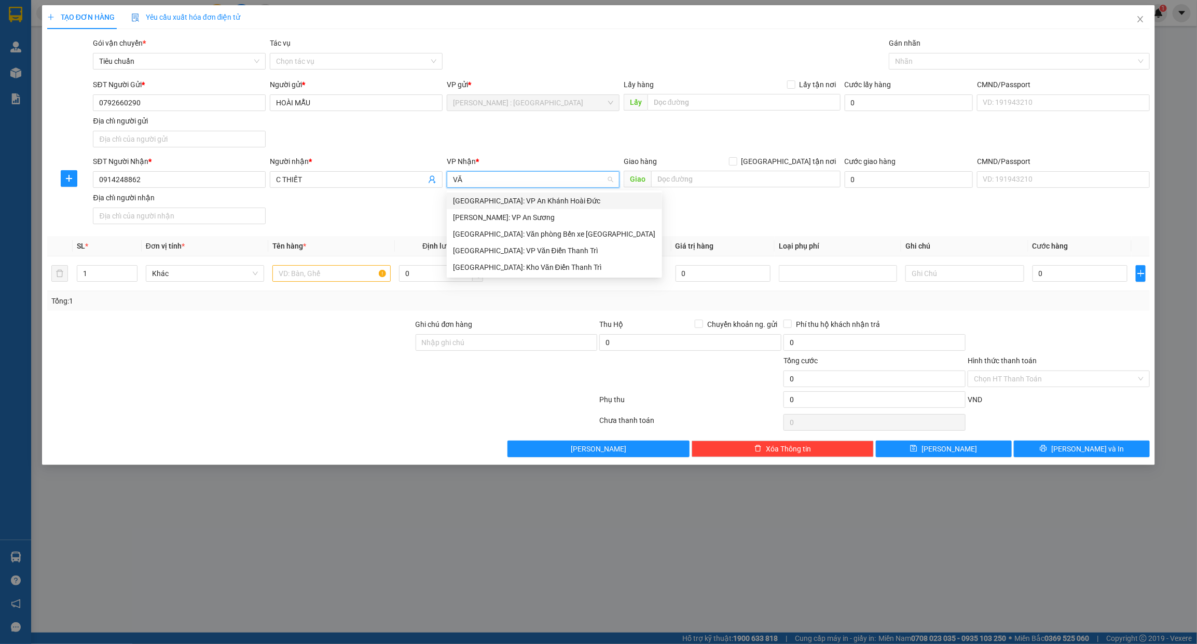
type input "VĂN"
click at [555, 221] on div "Hà Nội: VP Văn Điển Thanh Trì" at bounding box center [554, 217] width 203 height 11
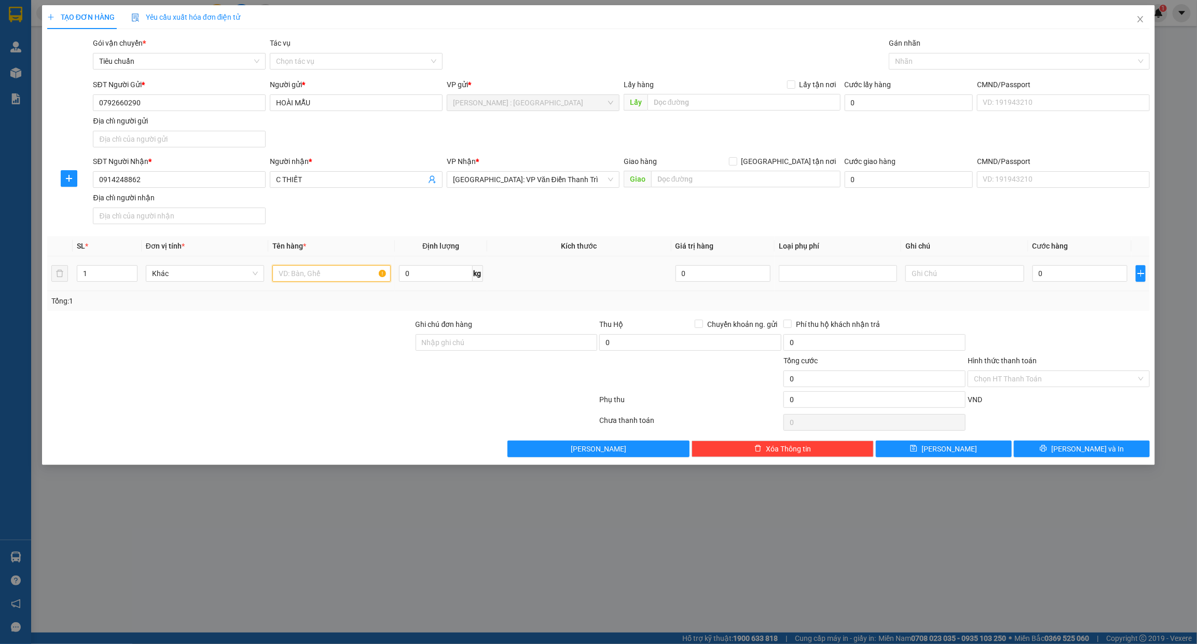
click at [303, 278] on input "text" at bounding box center [331, 273] width 118 height 17
type input "1 KIỆN BỌC XỐP NỔ"
click at [1052, 274] on input "0" at bounding box center [1079, 273] width 95 height 17
type input "1"
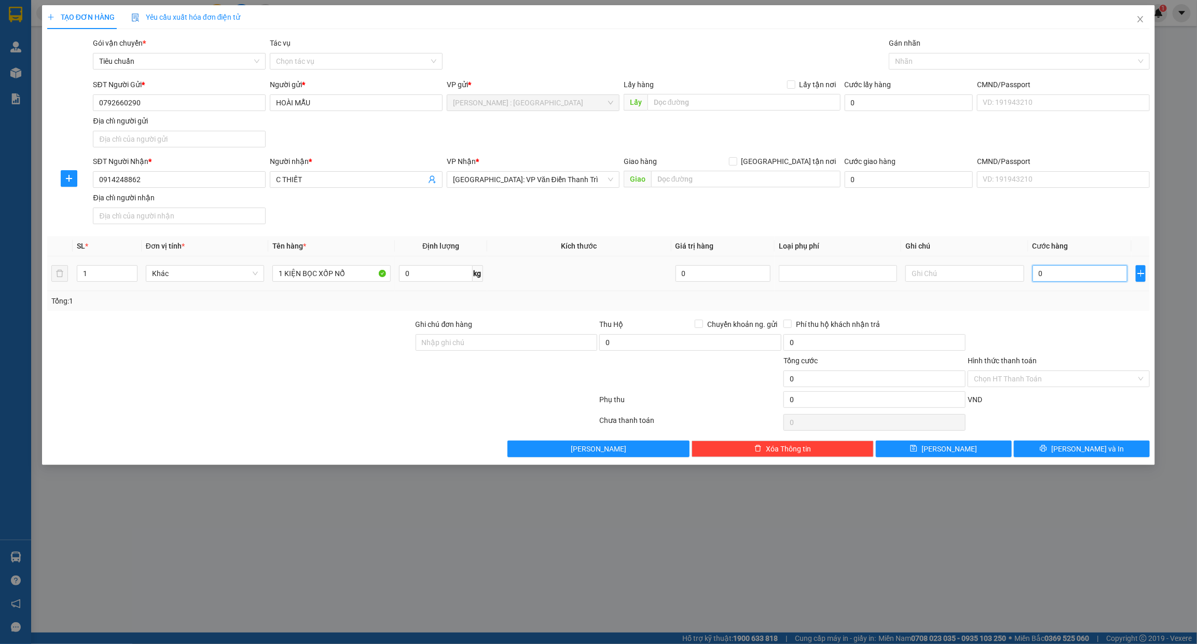
type input "1"
type input "12"
type input "120"
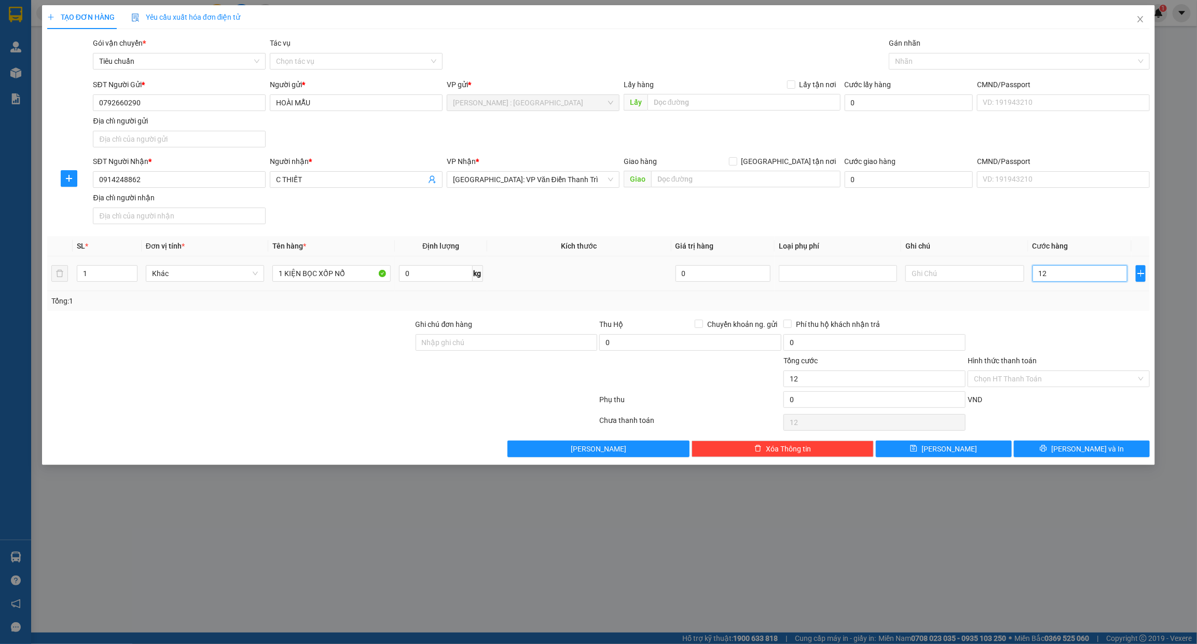
type input "120"
type input "120.000"
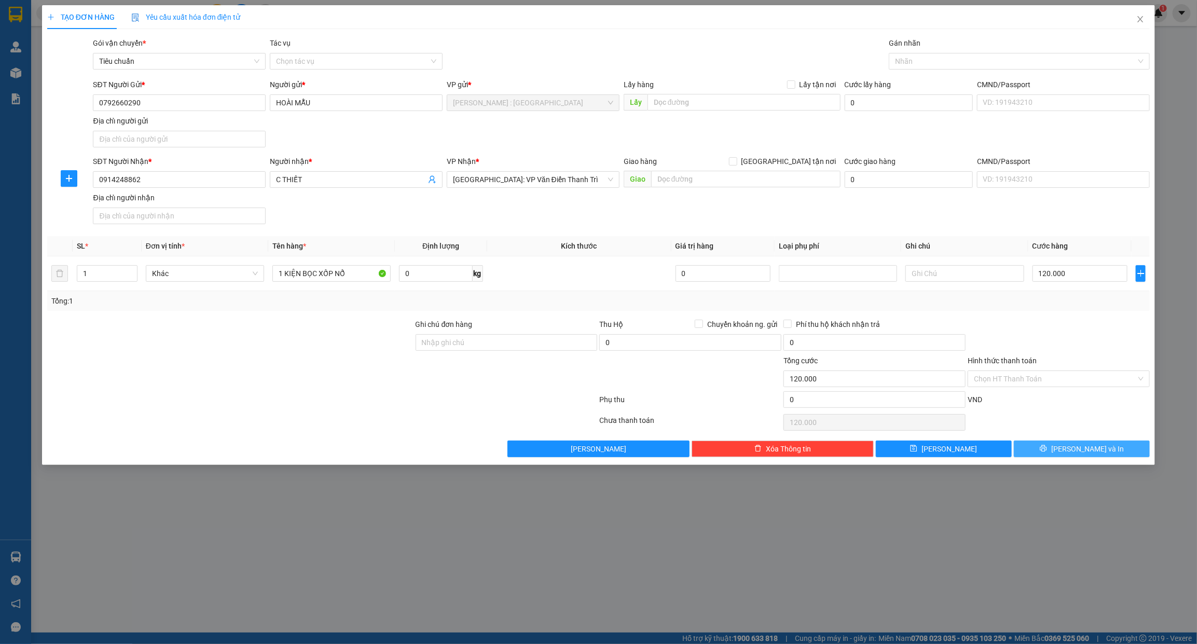
click at [1105, 454] on button "Lưu và In" at bounding box center [1082, 448] width 136 height 17
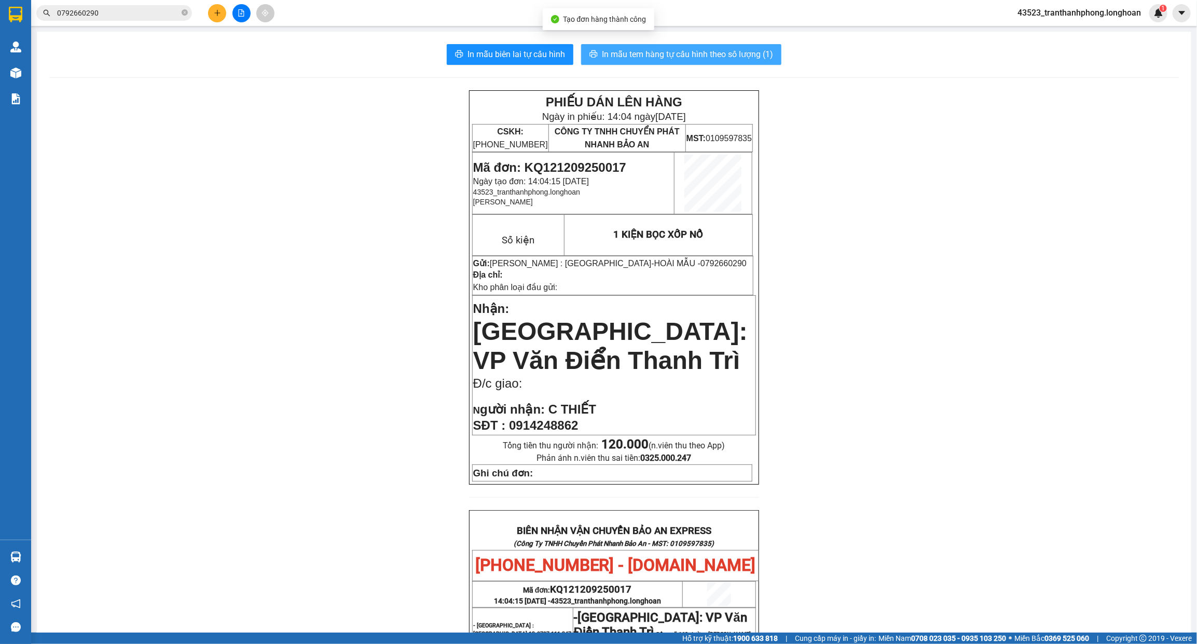
click at [629, 47] on button "In mẫu tem hàng tự cấu hình theo số lượng (1)" at bounding box center [681, 54] width 200 height 21
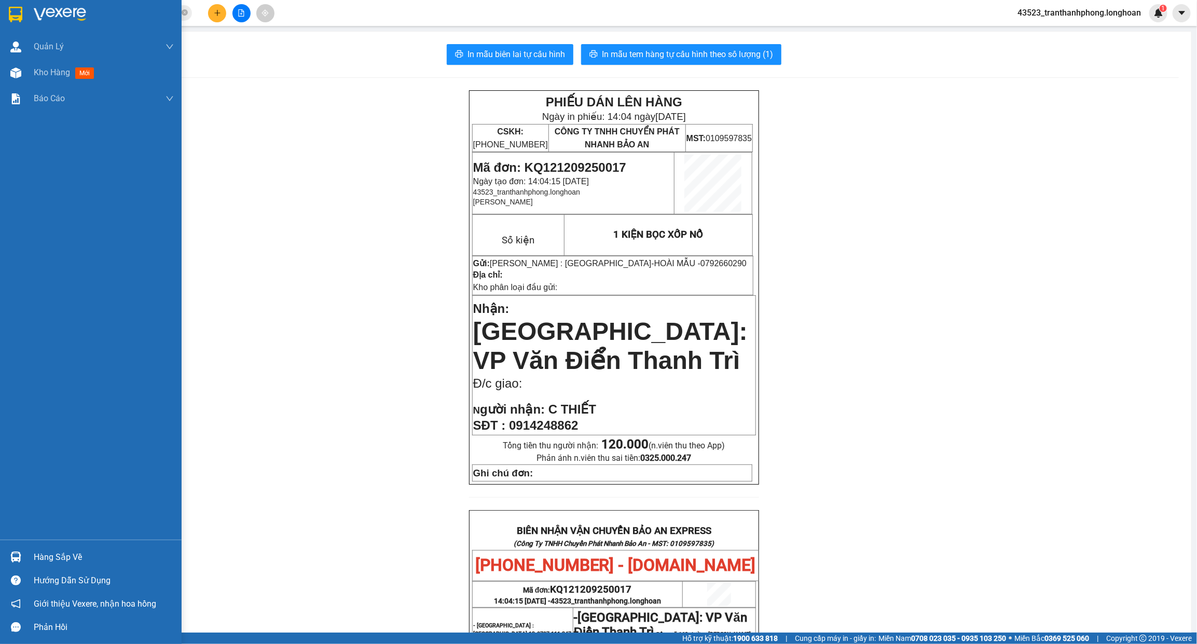
click at [19, 17] on img at bounding box center [15, 15] width 13 height 16
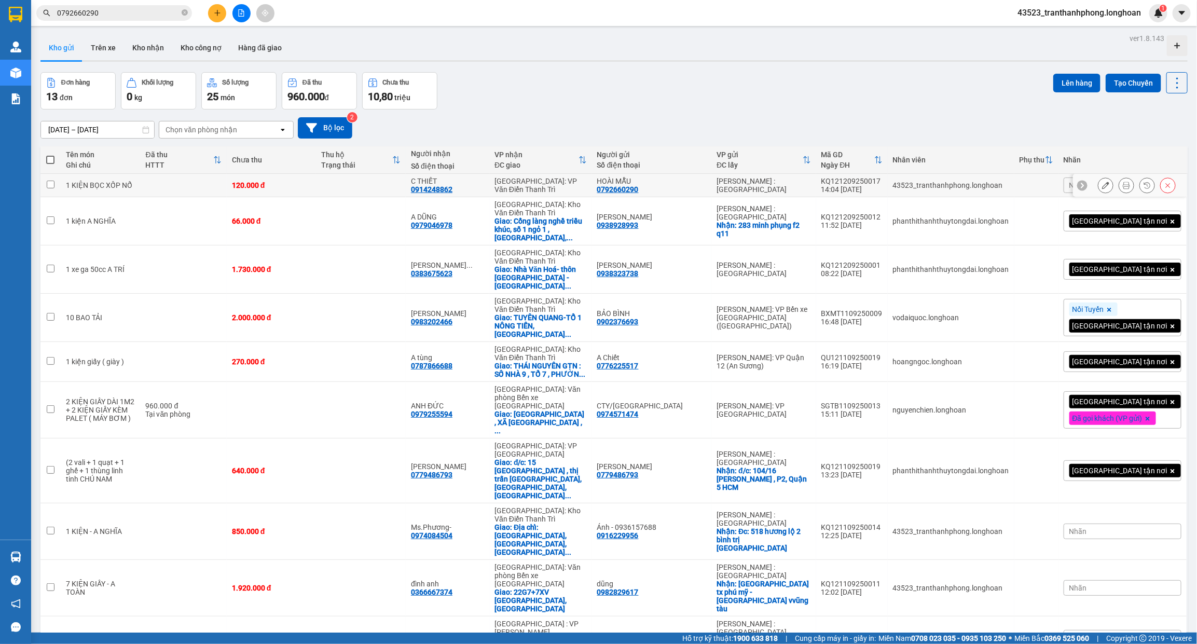
click at [1098, 181] on button at bounding box center [1105, 185] width 15 height 18
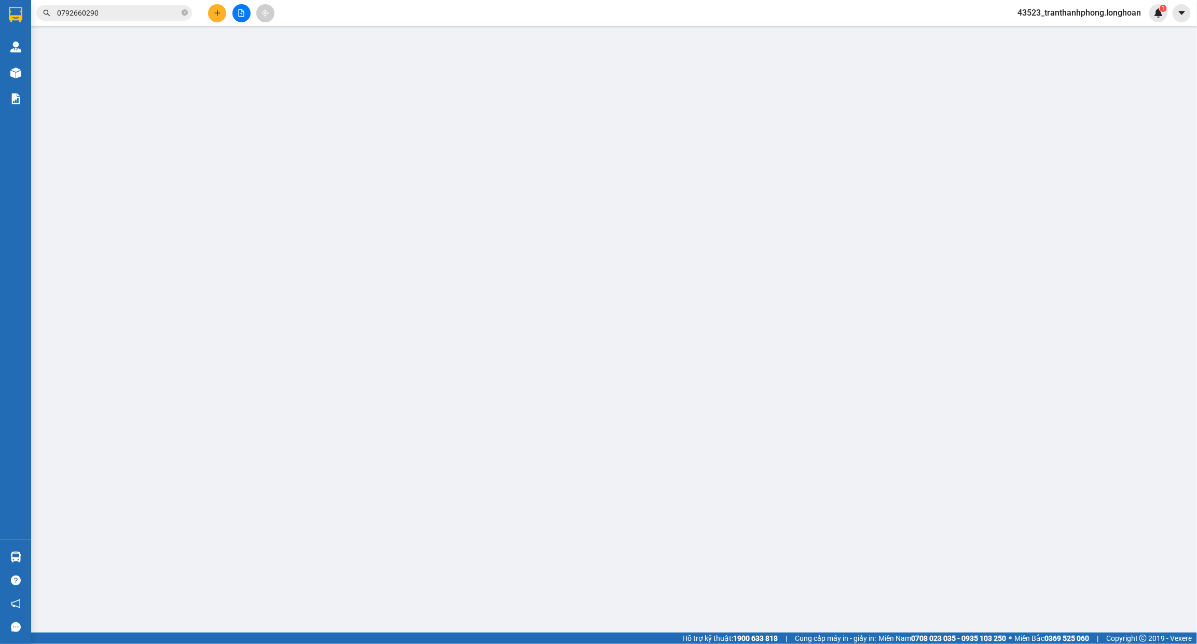
type input "0792660290"
type input "HOÀI MẪU"
type input "0914248862"
type input "C THIẾT"
type input "120.000"
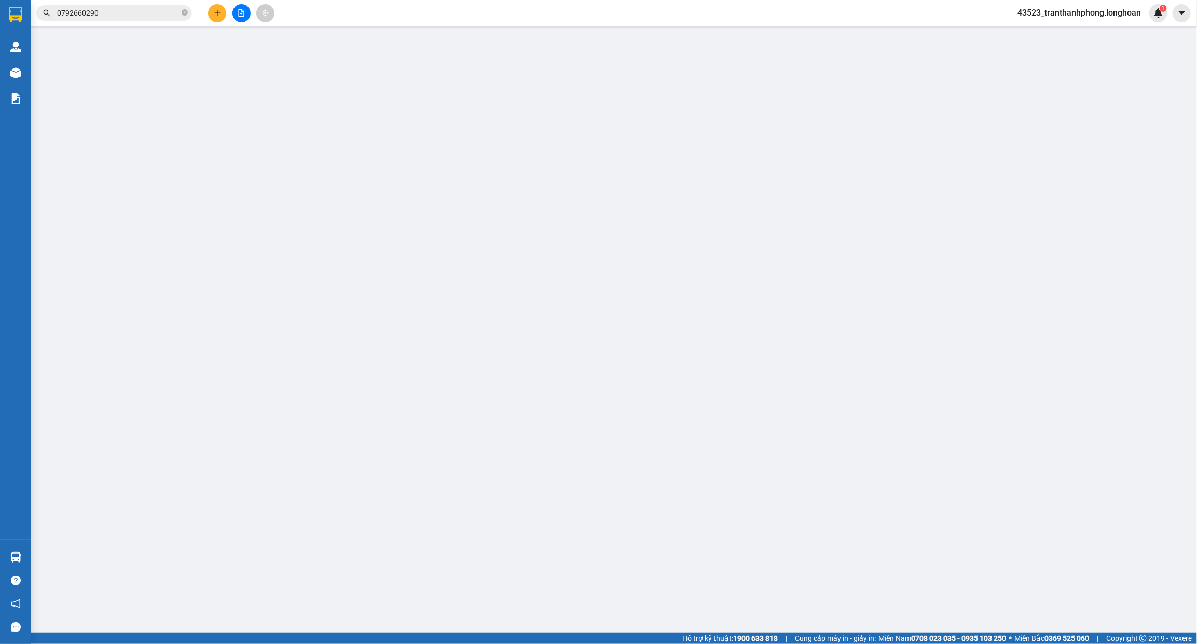
type input "120.000"
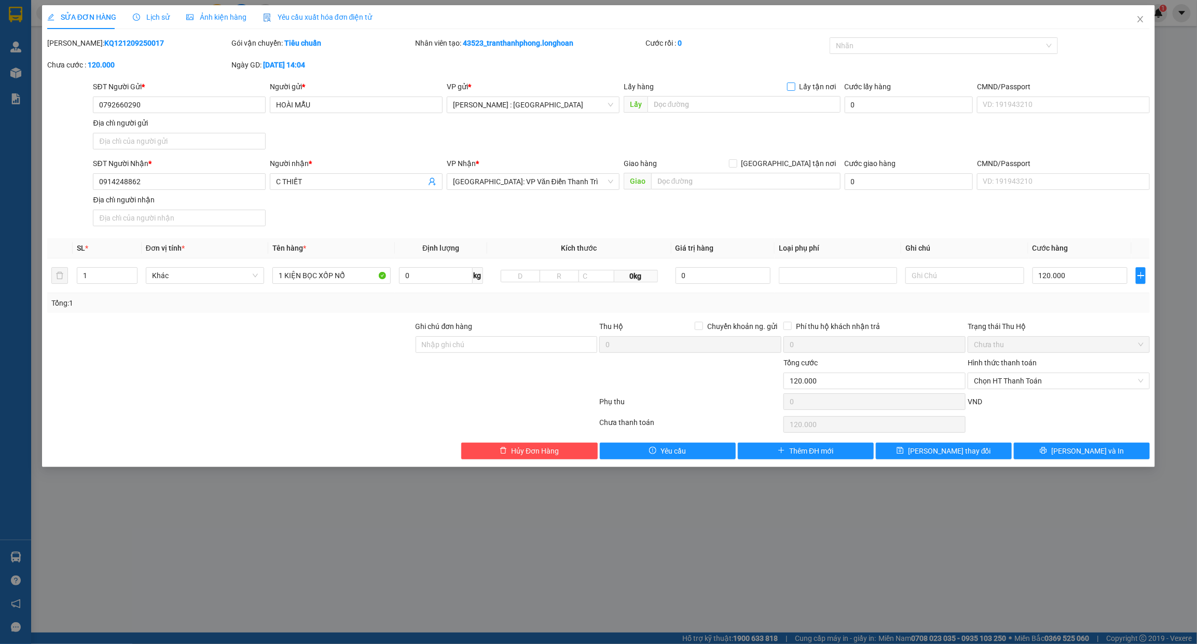
click at [794, 89] on input "Lấy tận nơi" at bounding box center [790, 85] width 7 height 7
checkbox input "true"
click at [732, 94] on div "Lấy hàng Lấy tận nơi" at bounding box center [731, 89] width 217 height 16
click at [734, 100] on input "text" at bounding box center [743, 104] width 193 height 17
paste input "Số 314/7, Khu phố 4, Phường Bình Đa, Thành phố Biên Hoà, Tỉnh Đồng Nai"
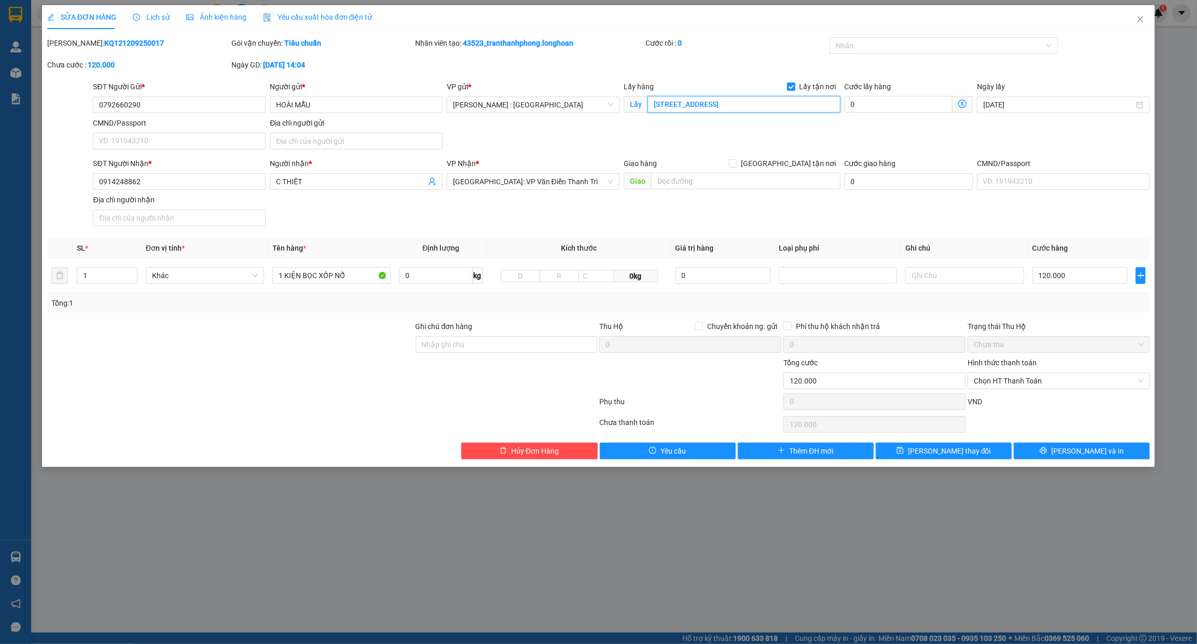
scroll to position [0, 66]
type input "Số 314/7, Khu phố 4, Phường Bình Đa, Thành phố Biên Hoà, Tỉnh Đồng Nai"
click at [512, 348] on input "Ghi chú đơn hàng" at bounding box center [506, 344] width 182 height 17
type input "NHẬN NGUYÊN KIỆN GIAO NGUYÊN KIỆN, HƯ VỠ K ĐỀN"
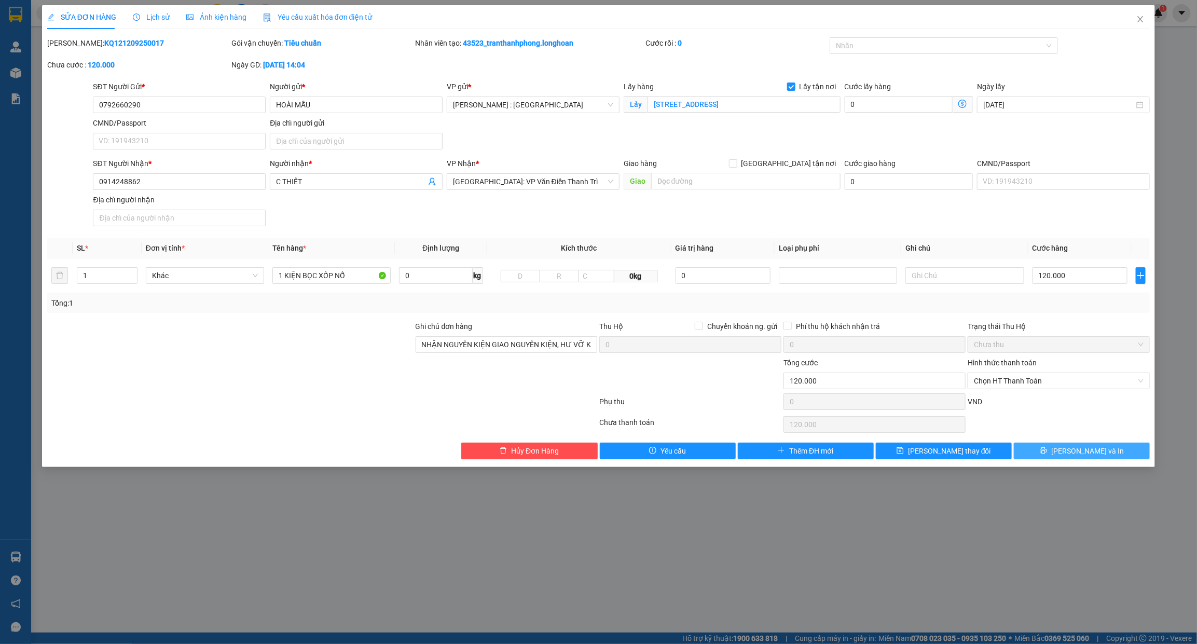
click at [1058, 450] on button "Lưu và In" at bounding box center [1082, 450] width 136 height 17
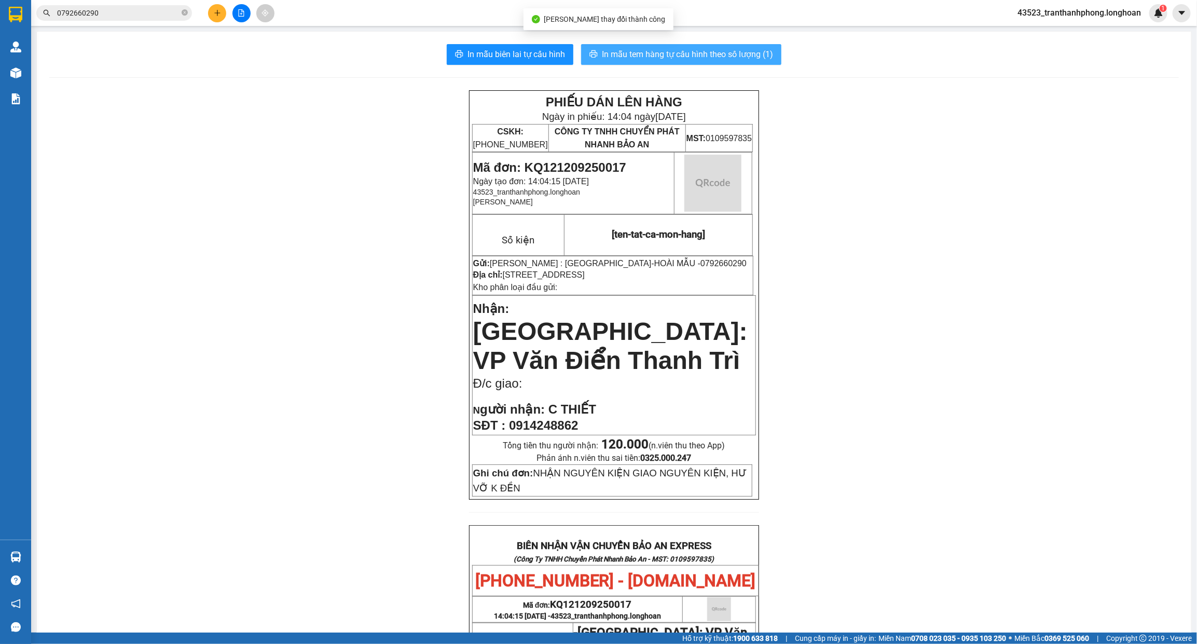
click at [724, 55] on span "In mẫu tem hàng tự cấu hình theo số lượng (1)" at bounding box center [687, 54] width 171 height 13
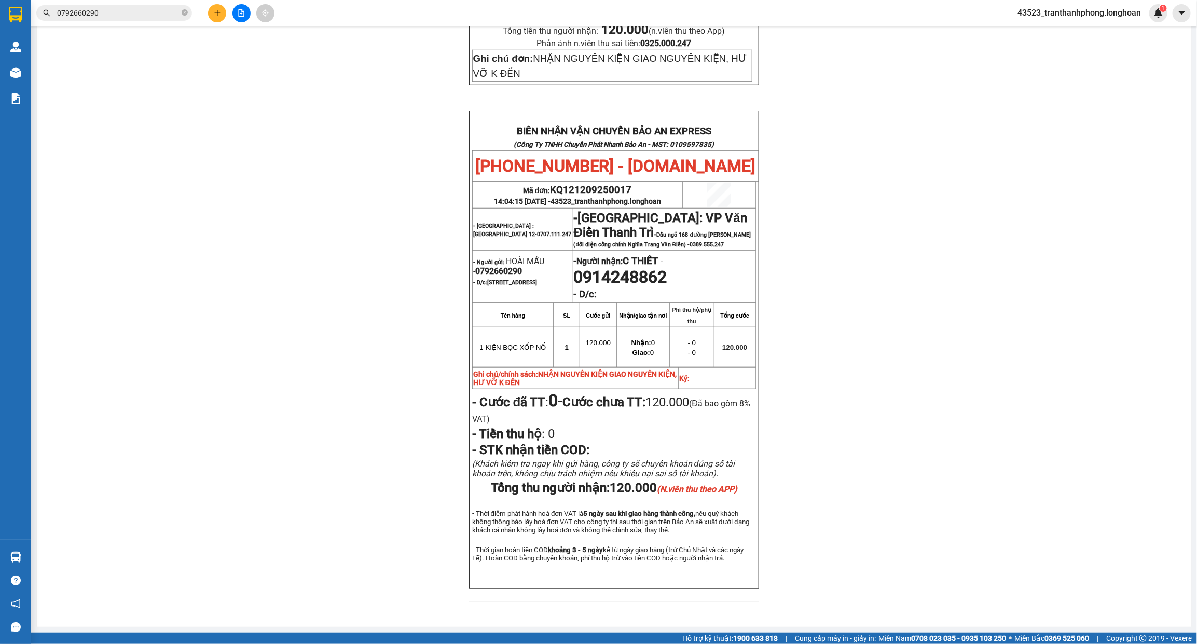
scroll to position [462, 0]
click at [491, 266] on span "0792660290" at bounding box center [498, 271] width 47 height 10
copy span "0792660290"
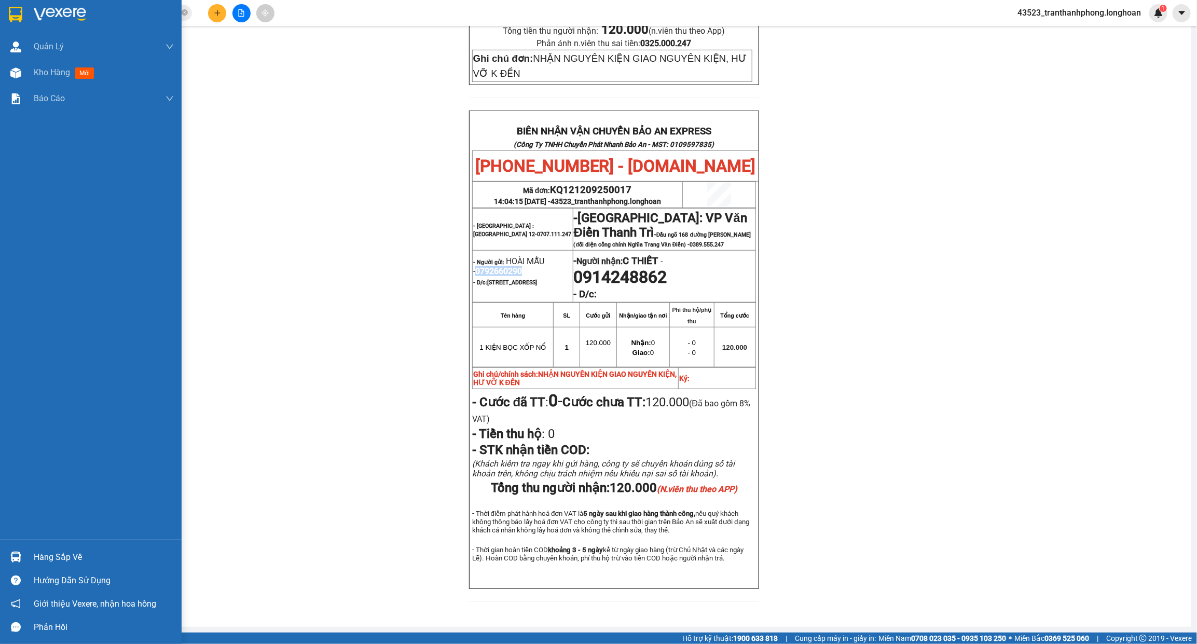
click at [9, 11] on img at bounding box center [15, 15] width 13 height 16
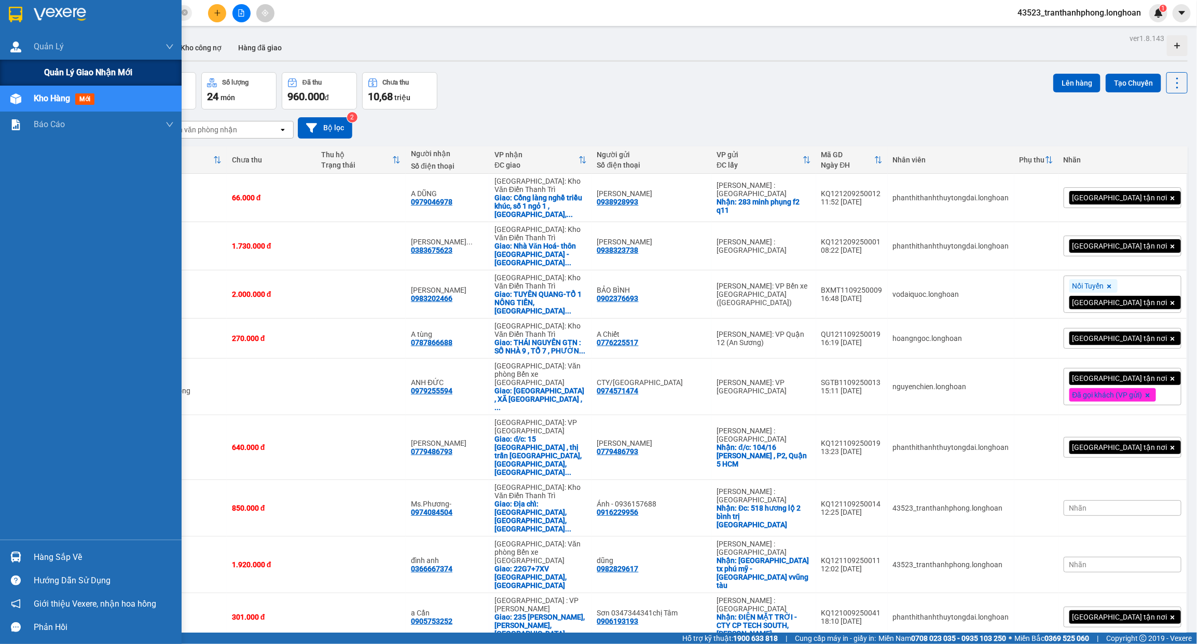
click at [29, 74] on div "Quản lý giao nhận mới" at bounding box center [91, 73] width 182 height 26
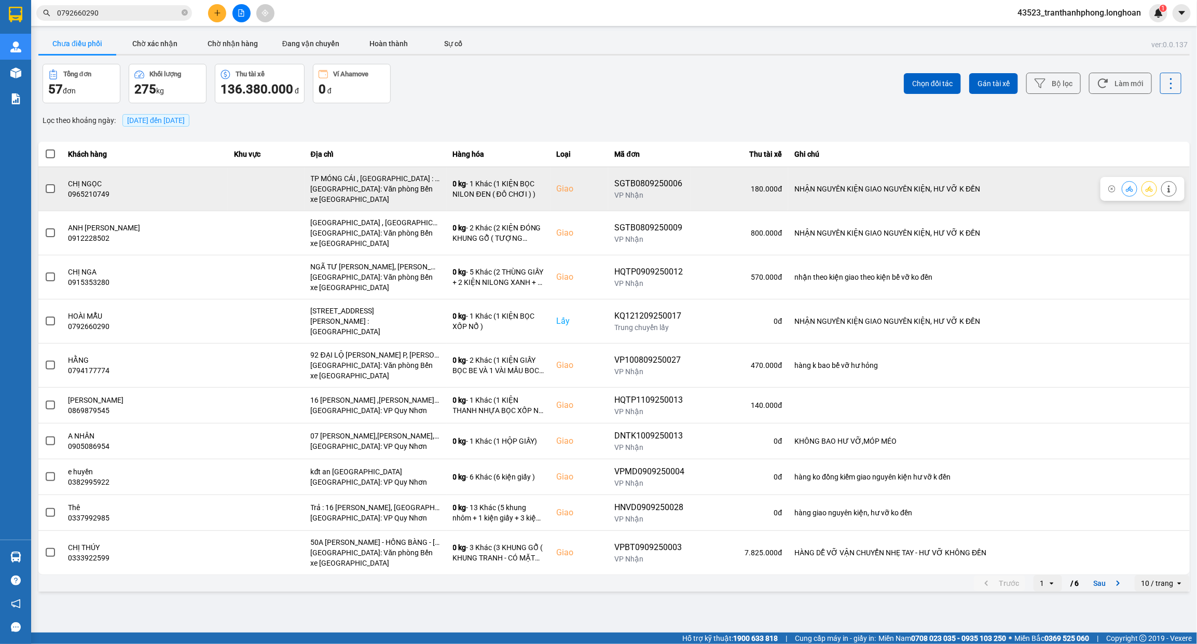
click at [53, 193] on span at bounding box center [50, 188] width 9 height 9
click at [45, 183] on input "checkbox" at bounding box center [45, 183] width 0 height 0
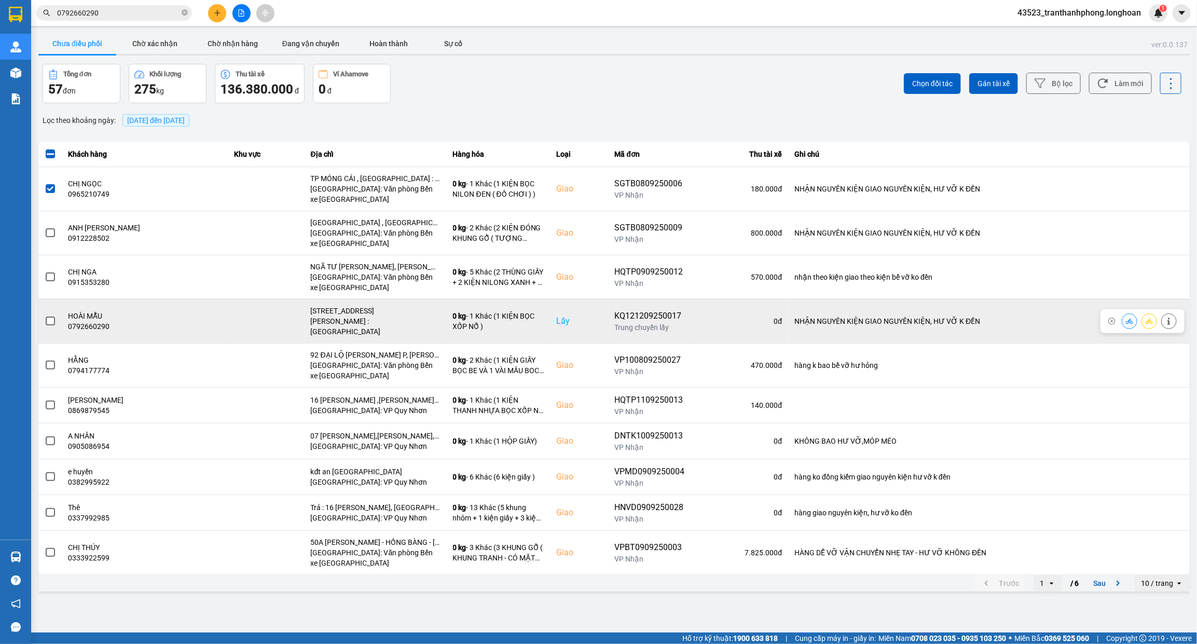
click at [52, 316] on span at bounding box center [50, 320] width 9 height 9
click at [45, 315] on input "checkbox" at bounding box center [45, 315] width 0 height 0
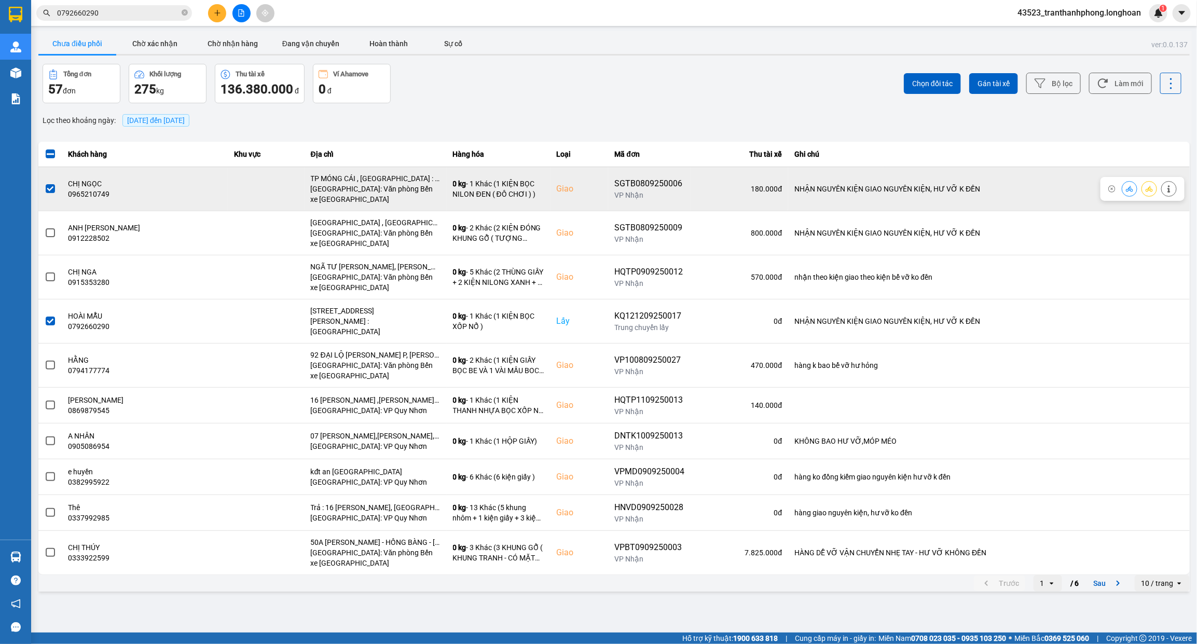
click at [50, 195] on div at bounding box center [50, 189] width 11 height 16
click at [50, 187] on span at bounding box center [50, 188] width 9 height 9
click at [45, 183] on input "checkbox" at bounding box center [45, 183] width 0 height 0
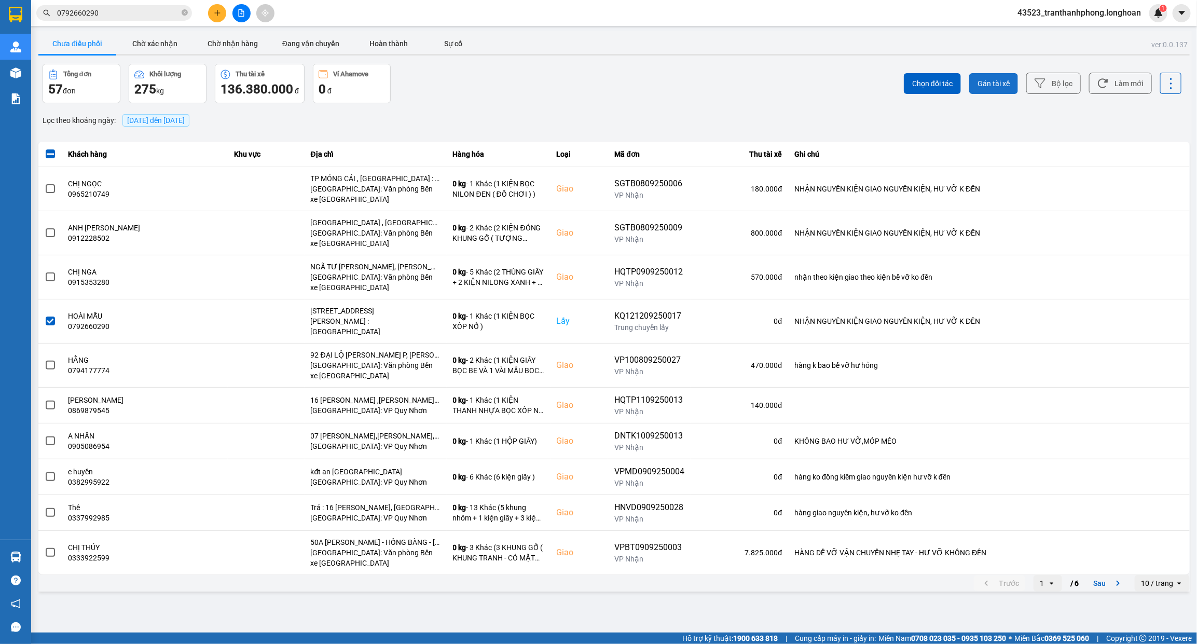
click at [1001, 87] on span "Gán tài xế" at bounding box center [993, 83] width 32 height 10
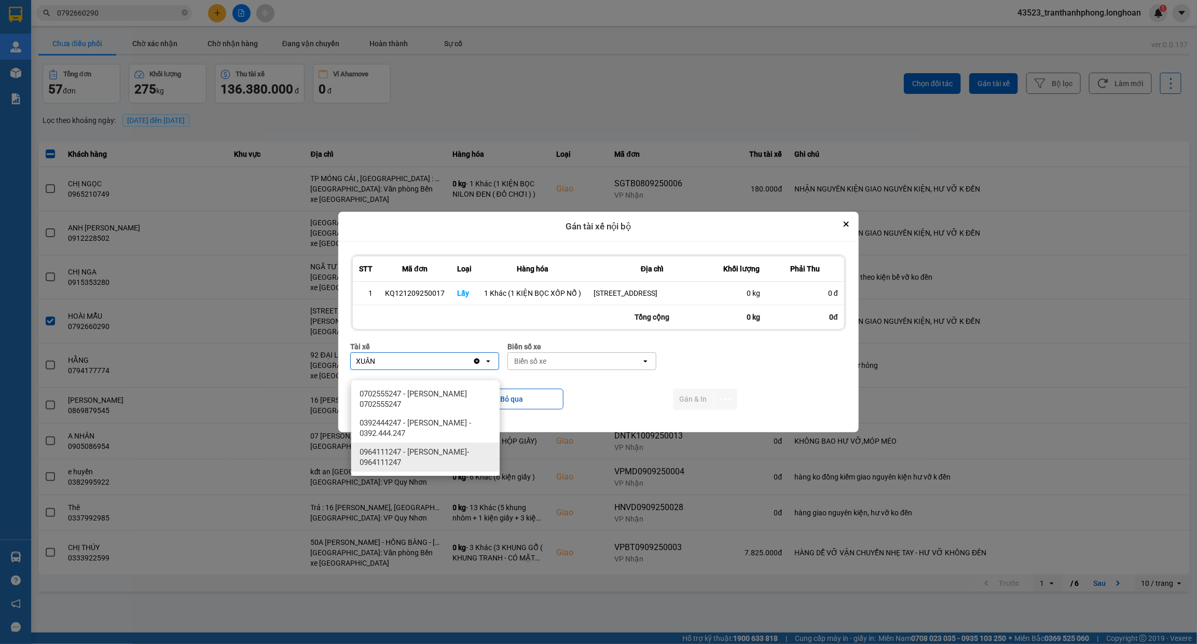
type input "XUÂN"
click at [468, 452] on span "0964111247 - TRẦN THANH XUÂN- 0964111247" at bounding box center [427, 457] width 136 height 21
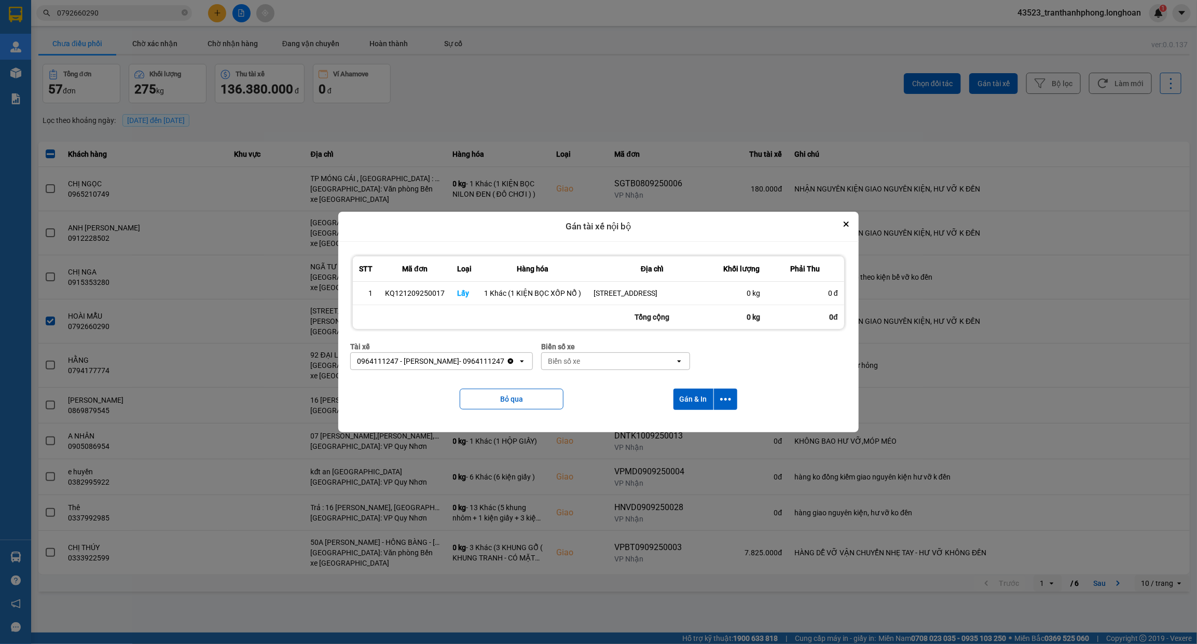
click at [612, 352] on div "Biển số xe" at bounding box center [615, 346] width 149 height 11
click at [603, 369] on div "Biển số xe" at bounding box center [608, 361] width 133 height 17
type input "97"
click at [585, 411] on span "29E-355.97" at bounding box center [579, 412] width 38 height 10
type input "94"
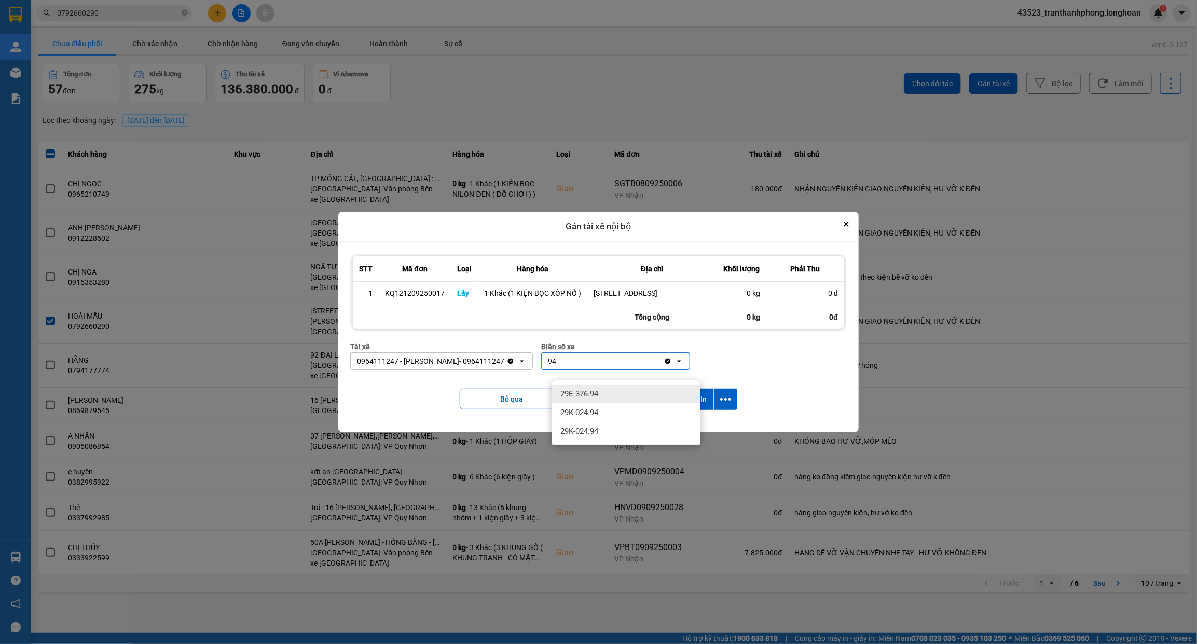
click at [584, 392] on span "29E-376.94" at bounding box center [579, 394] width 38 height 10
click at [699, 401] on button "Gán & In" at bounding box center [693, 399] width 40 height 21
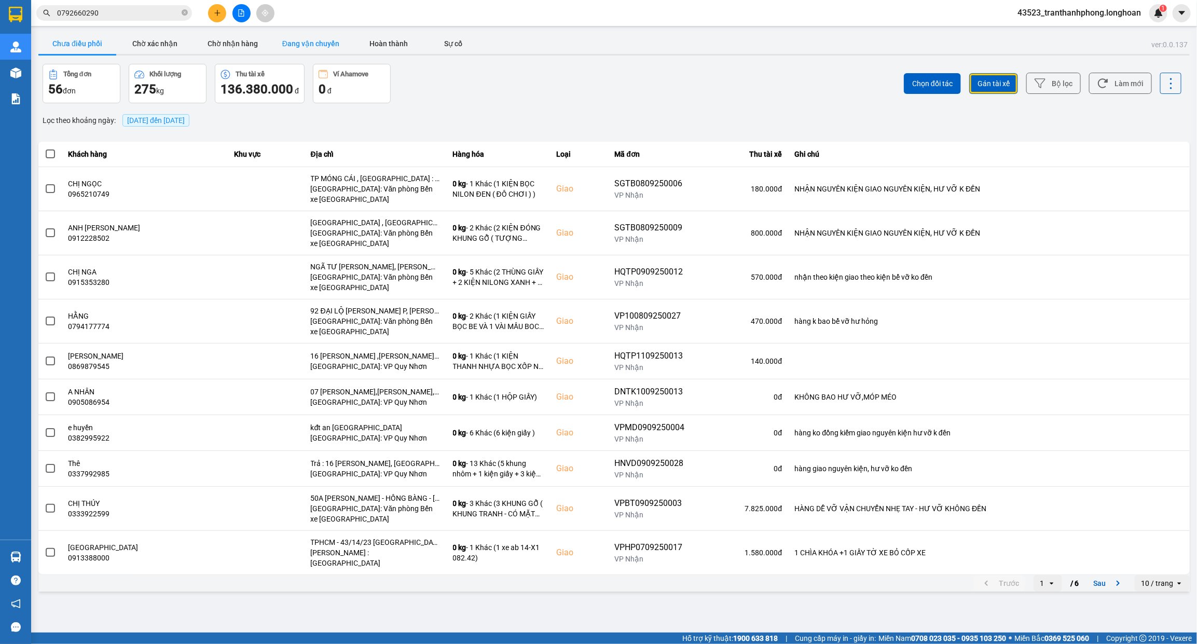
click at [283, 43] on button "Đang vận chuyển" at bounding box center [311, 43] width 78 height 21
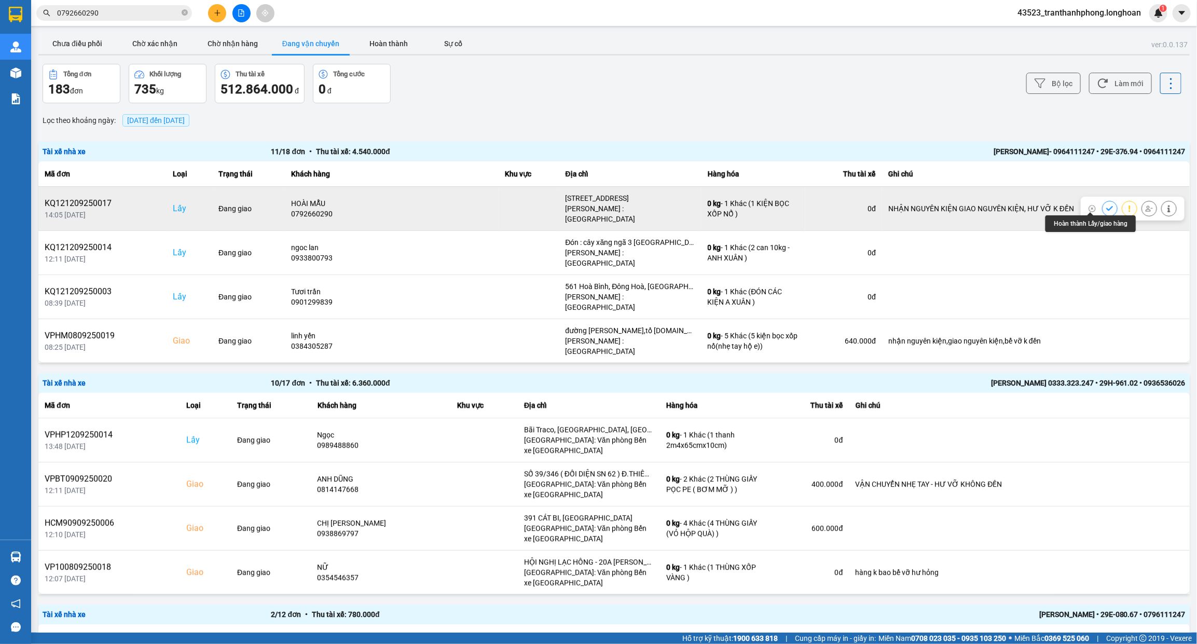
click at [1102, 202] on button at bounding box center [1109, 208] width 15 height 18
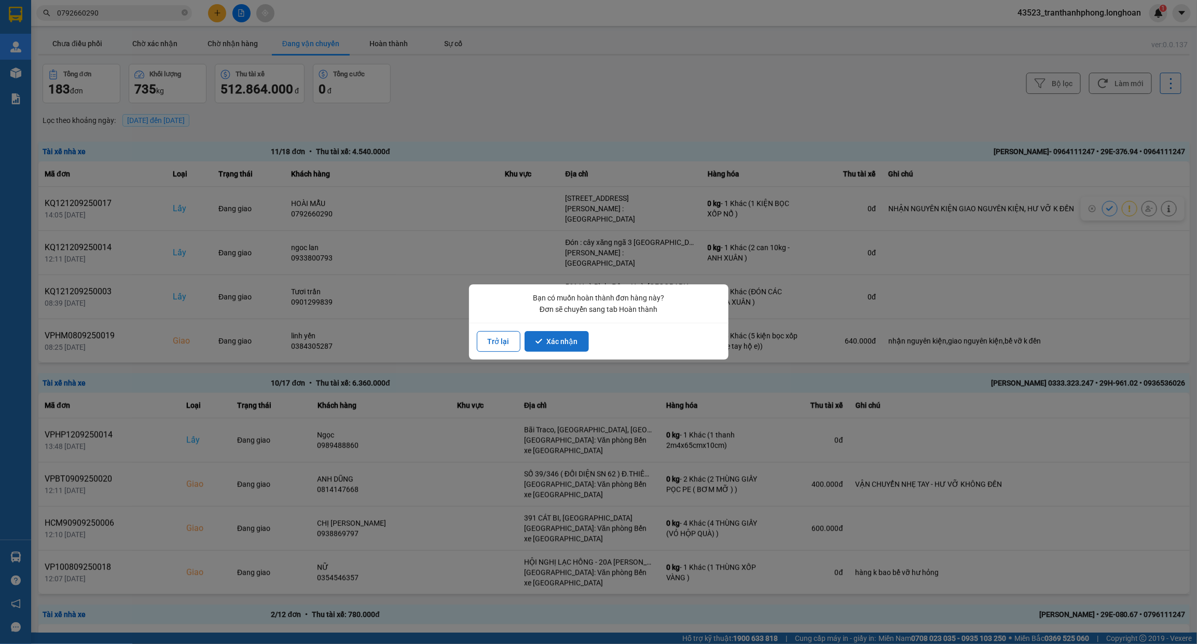
click at [554, 339] on button "Xác nhận" at bounding box center [556, 341] width 64 height 21
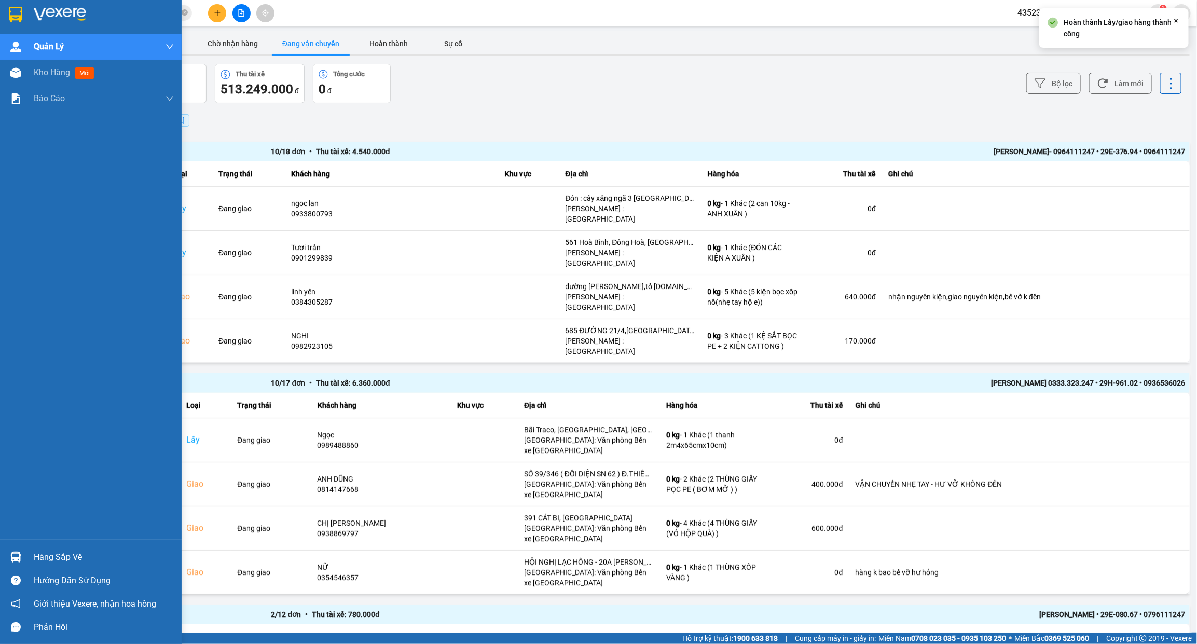
click at [11, 16] on img at bounding box center [15, 15] width 13 height 16
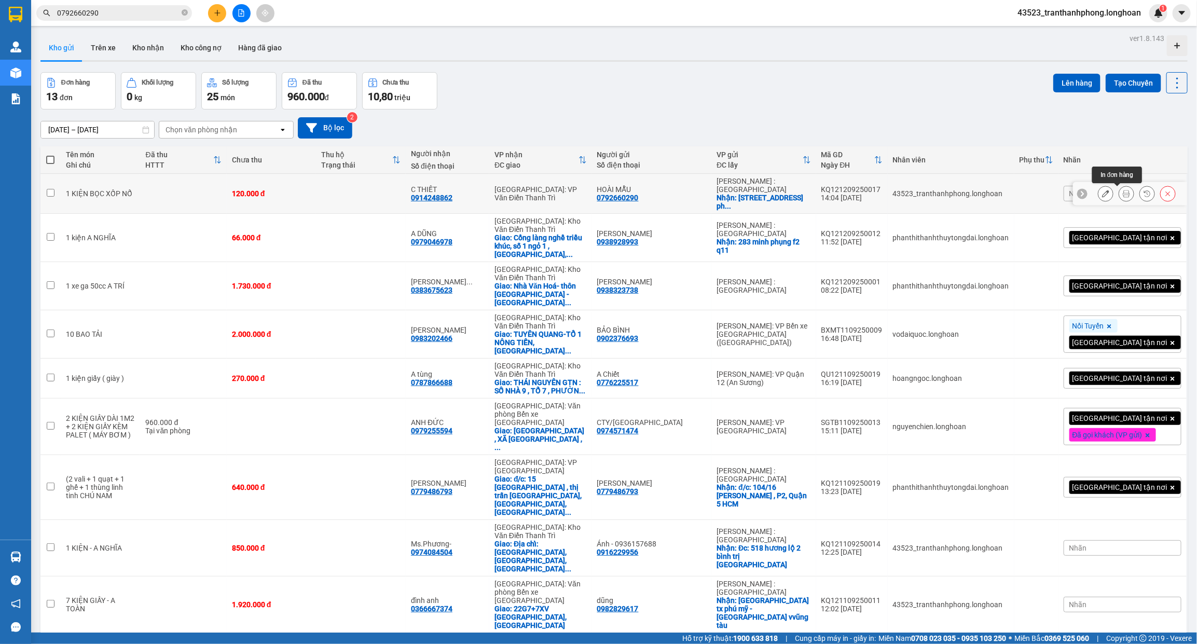
click at [1122, 195] on icon at bounding box center [1125, 193] width 7 height 7
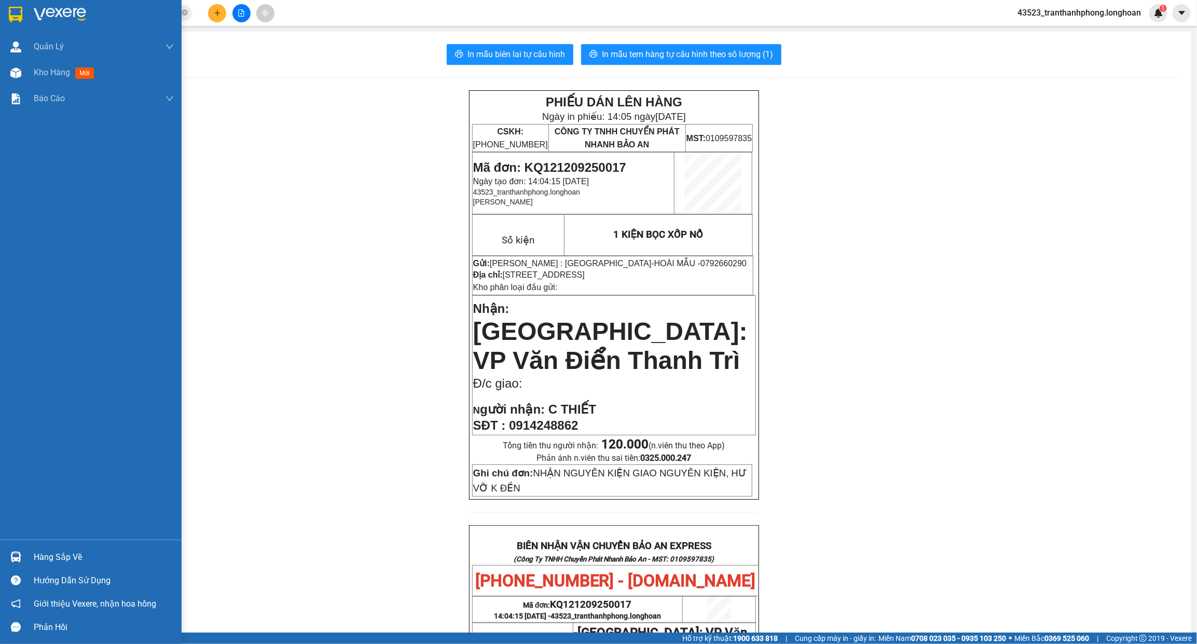
click at [19, 13] on img at bounding box center [15, 15] width 13 height 16
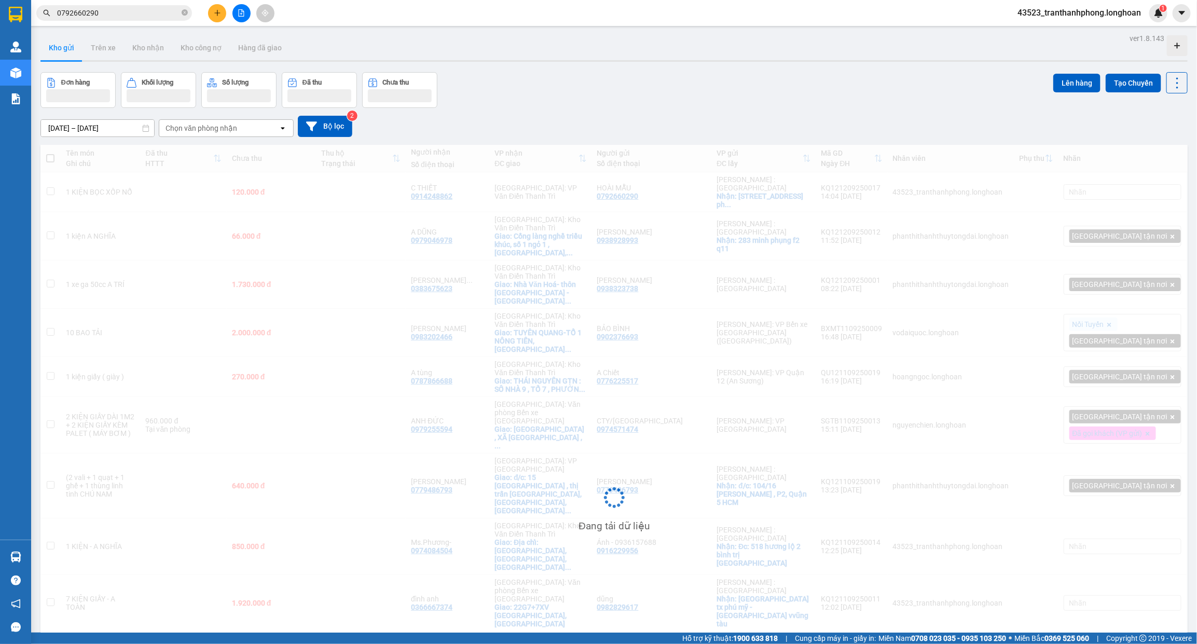
click at [540, 188] on div "Hà Nội: VP Văn Điển Thanh Trì" at bounding box center [540, 192] width 92 height 17
checkbox input "true"
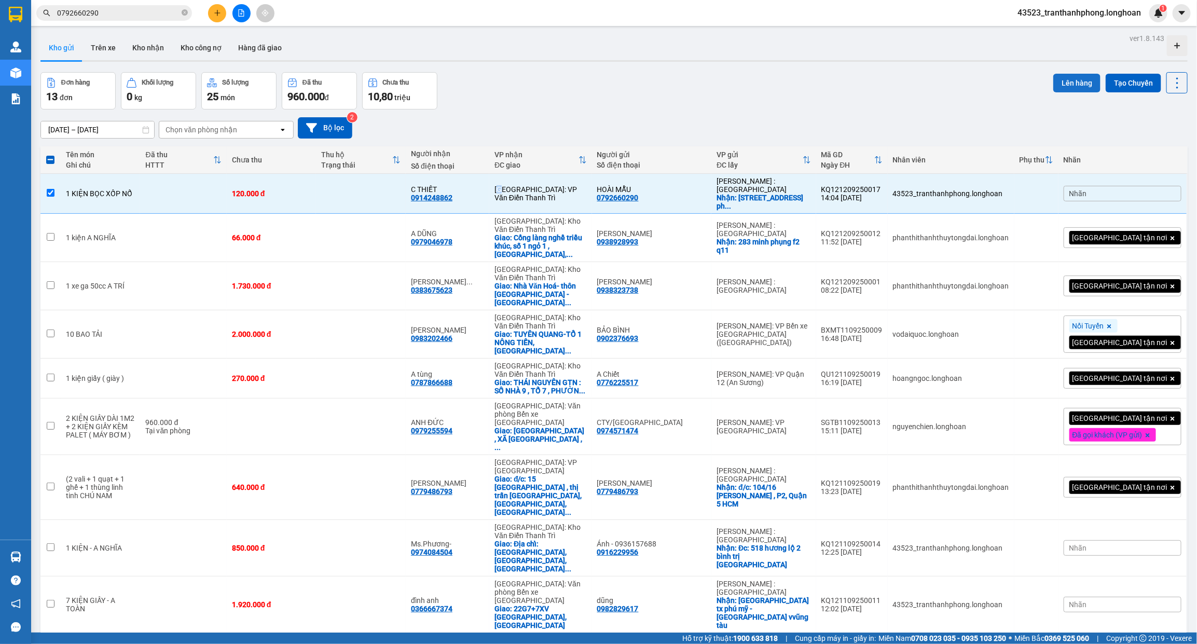
click at [1054, 81] on button "Lên hàng" at bounding box center [1076, 83] width 47 height 19
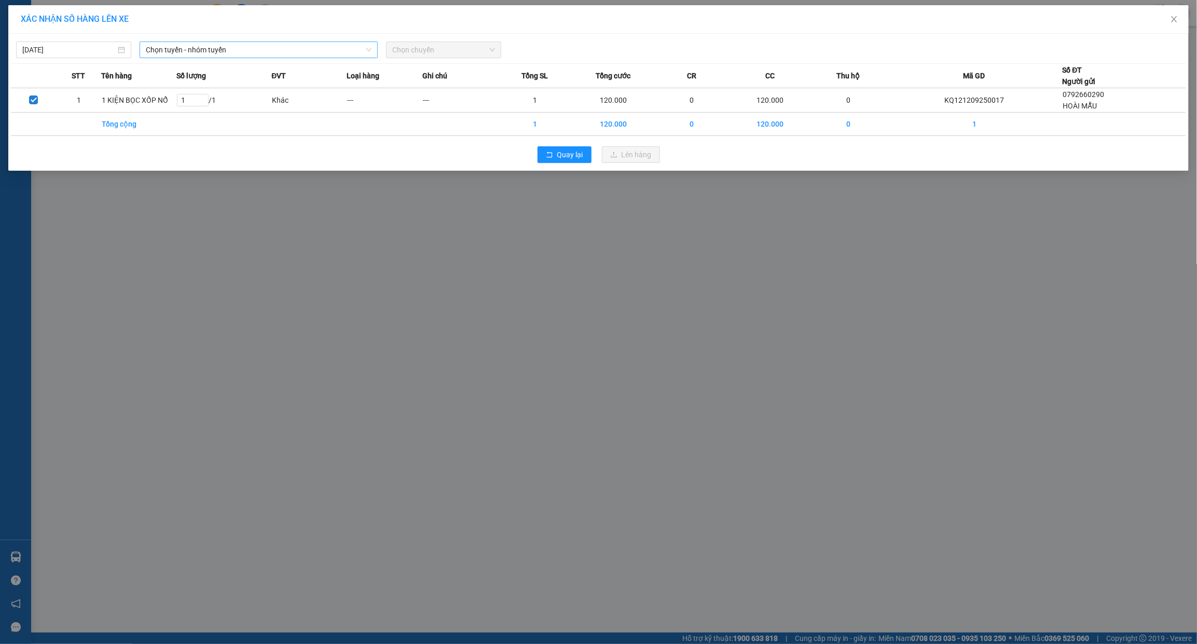
click at [271, 46] on span "Chọn tuyến - nhóm tuyến" at bounding box center [259, 50] width 226 height 16
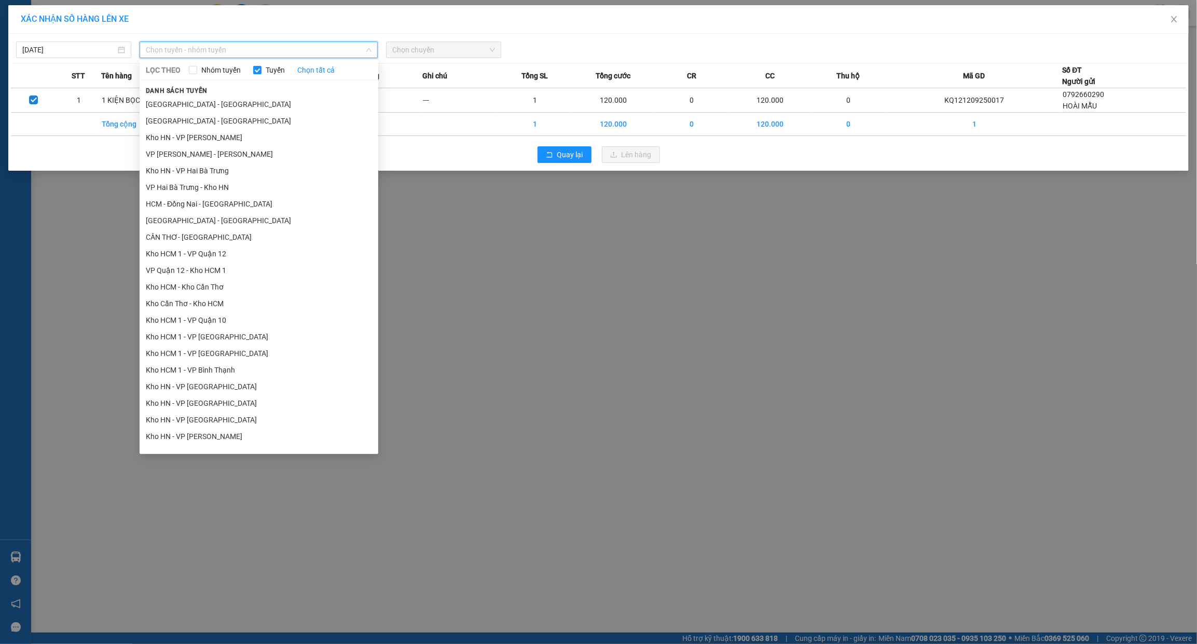
scroll to position [476, 0]
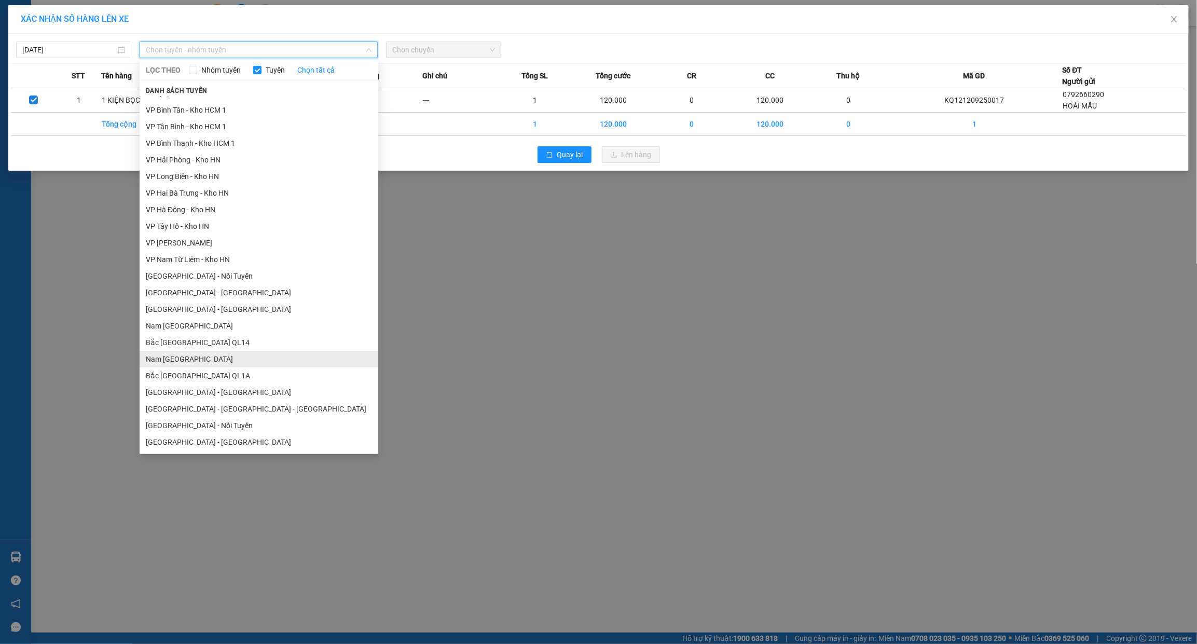
click at [189, 360] on li "Nam Trung Bắc QL1A" at bounding box center [259, 359] width 239 height 17
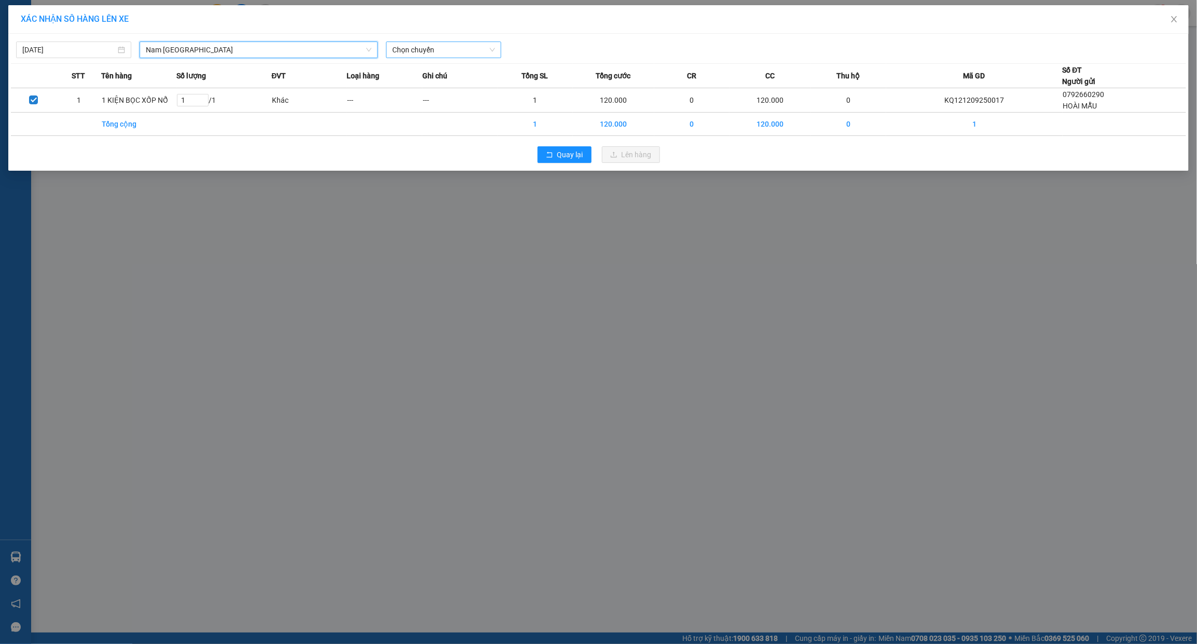
click at [470, 48] on span "Chọn chuyến" at bounding box center [443, 50] width 103 height 16
click at [415, 86] on div "18:00 (TC) - 29K-042.64" at bounding box center [432, 86] width 81 height 11
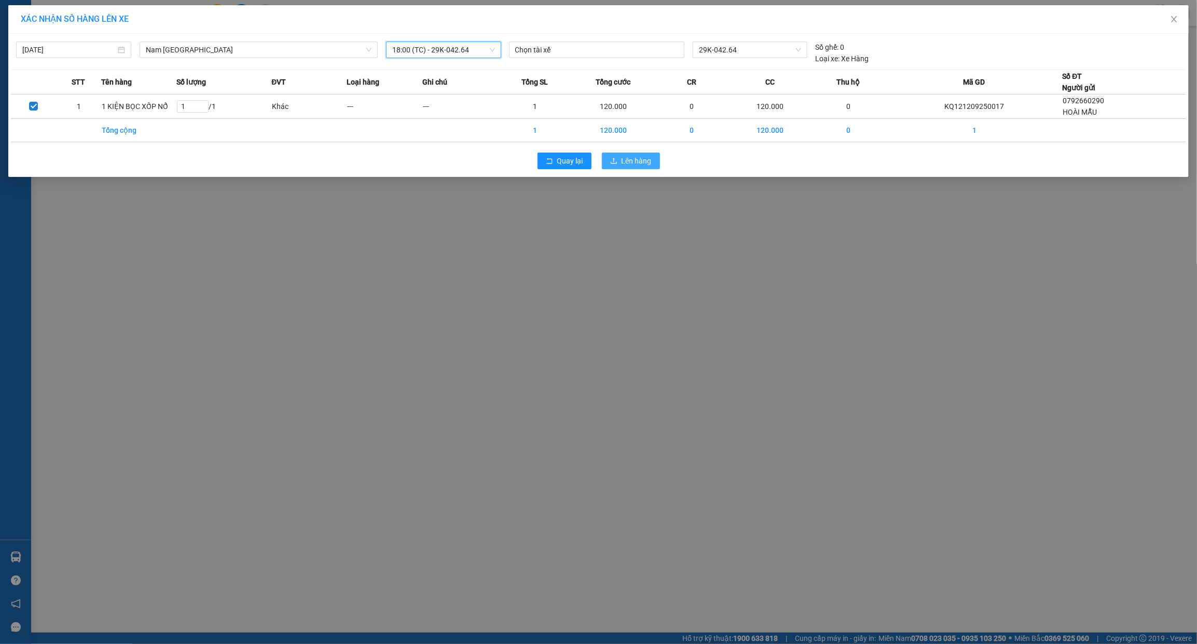
click at [648, 161] on span "Lên hàng" at bounding box center [636, 160] width 30 height 11
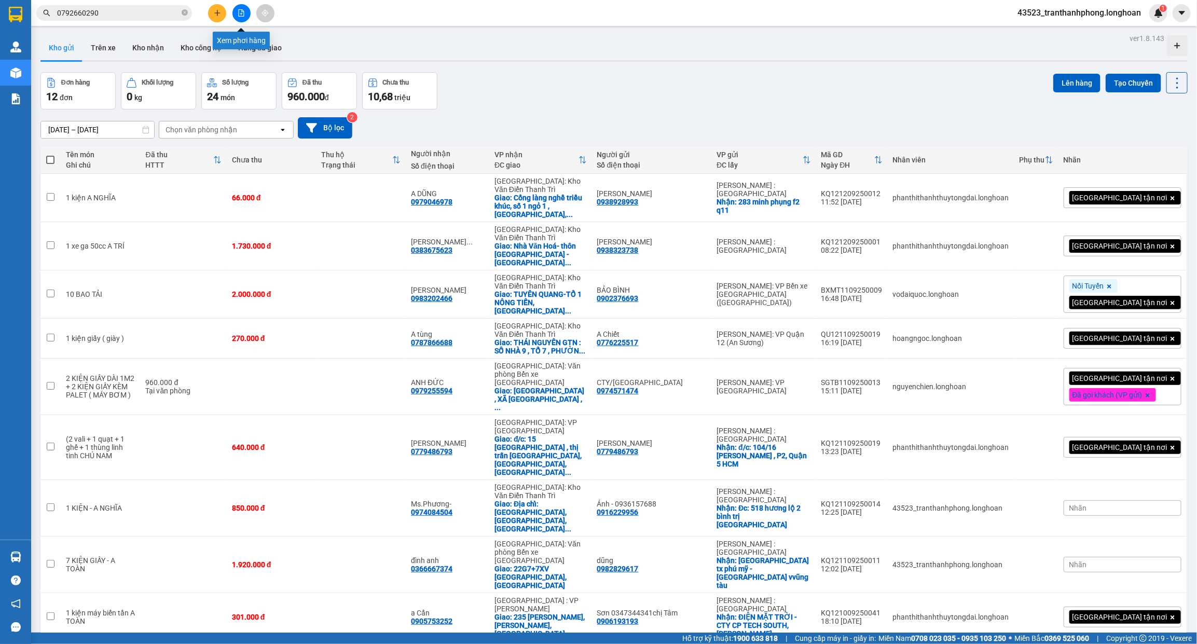
click at [238, 8] on button at bounding box center [241, 13] width 18 height 18
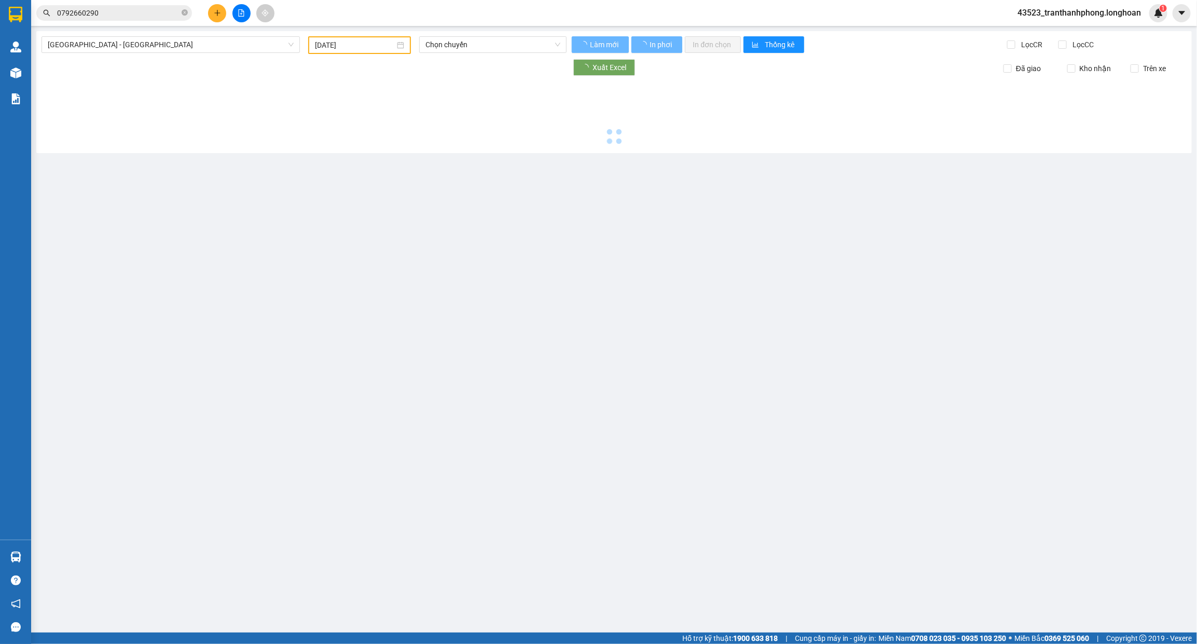
type input "12/09/2025"
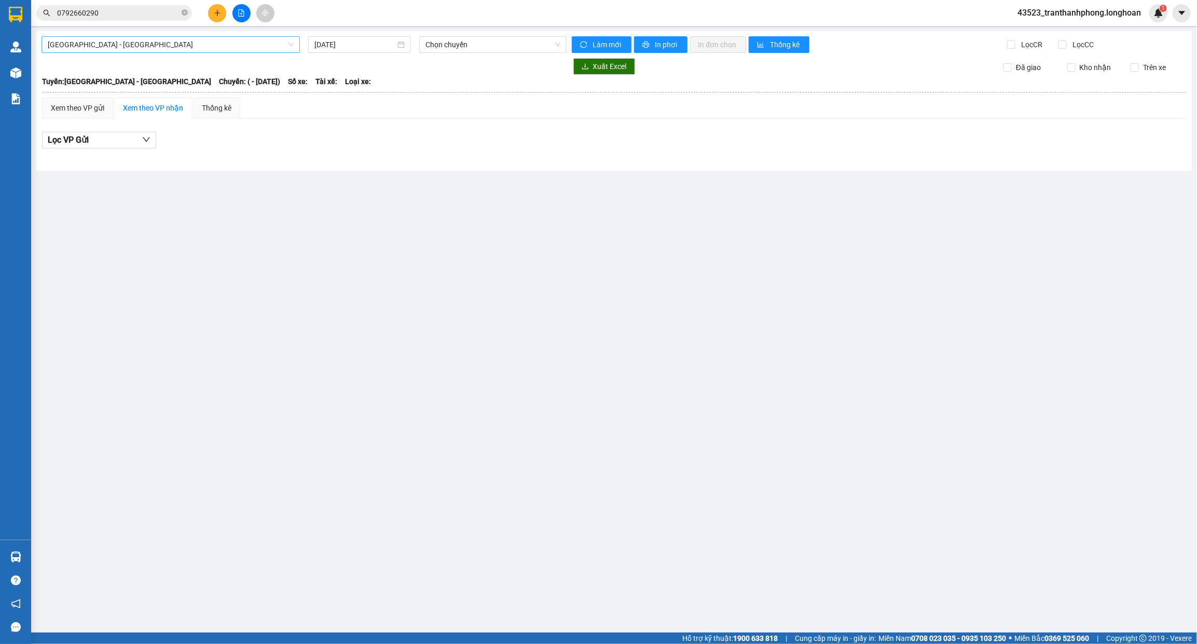
click at [209, 39] on span "Hải Phòng - Hà Nội" at bounding box center [171, 45] width 246 height 16
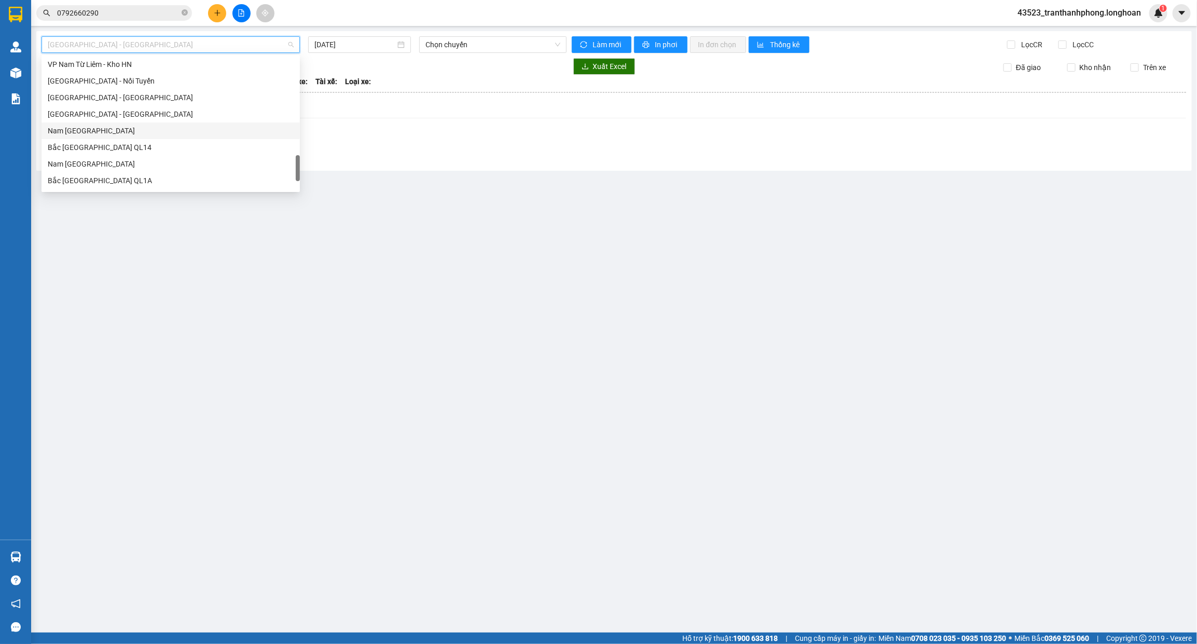
scroll to position [714, 0]
drag, startPoint x: 99, startPoint y: 97, endPoint x: 98, endPoint y: 106, distance: 9.4
click at [98, 106] on div "Hà Nội - Đà Nẵng Nam Trung Bắc QL14 Bắc Trung Nam QL14 Nam Trung Bắc QL1A Bắc T…" at bounding box center [170, 114] width 258 height 149
click at [89, 94] on div "Nam Trung Bắc QL1A" at bounding box center [171, 98] width 246 height 11
type input "12/09/2025"
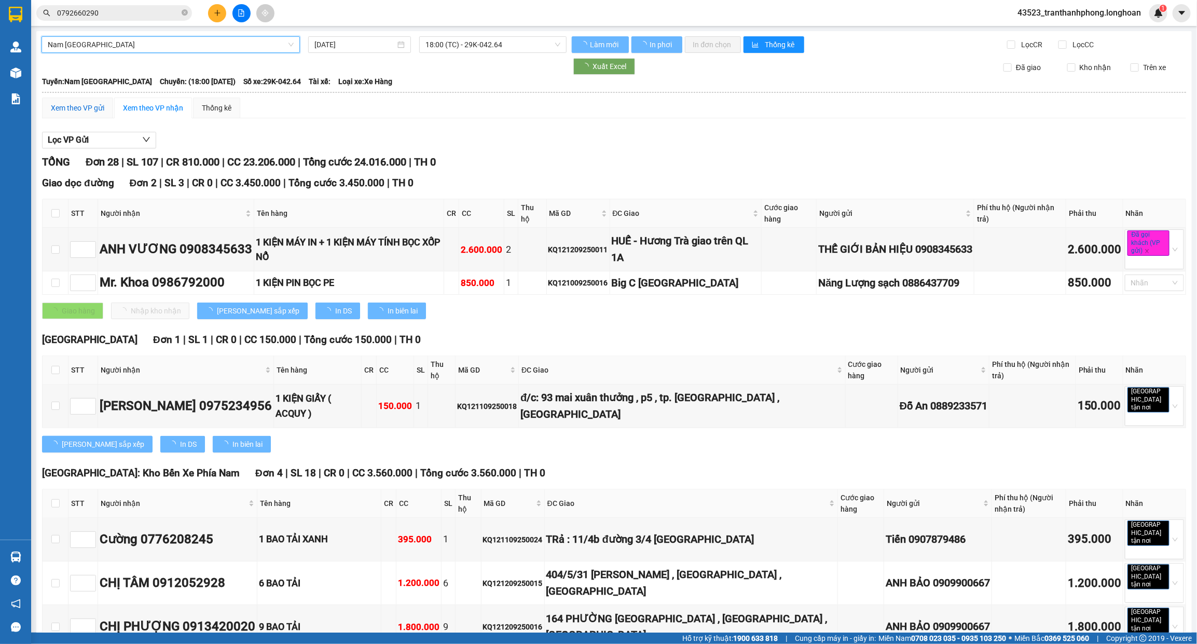
click at [81, 106] on div "Xem theo VP gửi" at bounding box center [77, 107] width 53 height 11
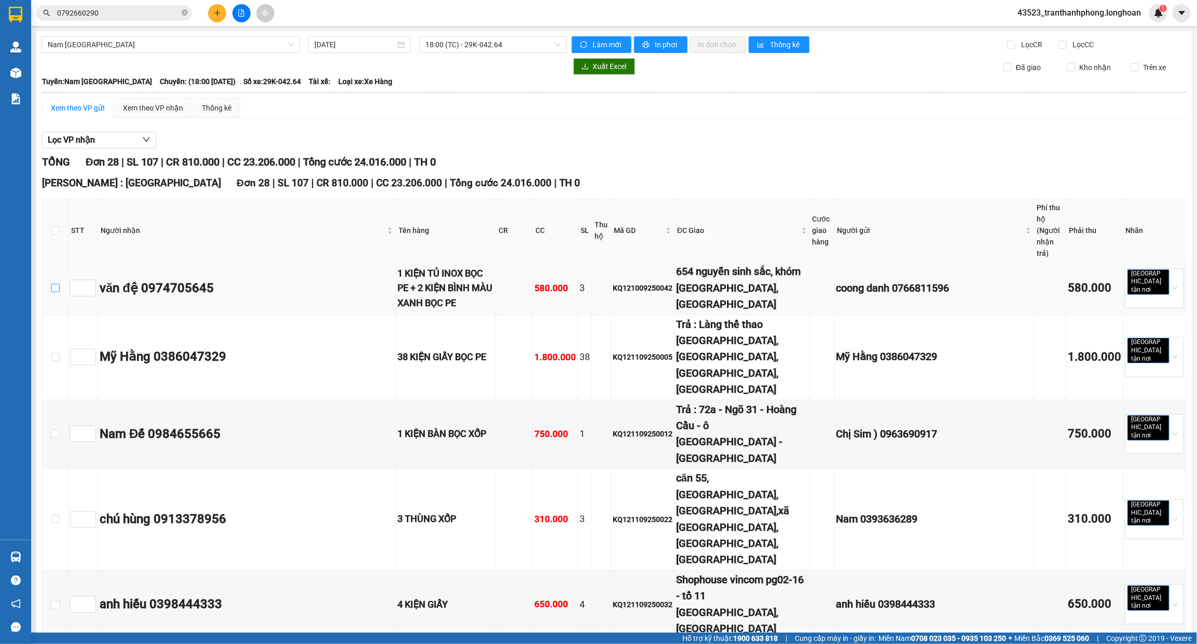
click at [57, 284] on input "checkbox" at bounding box center [55, 288] width 8 height 8
checkbox input "true"
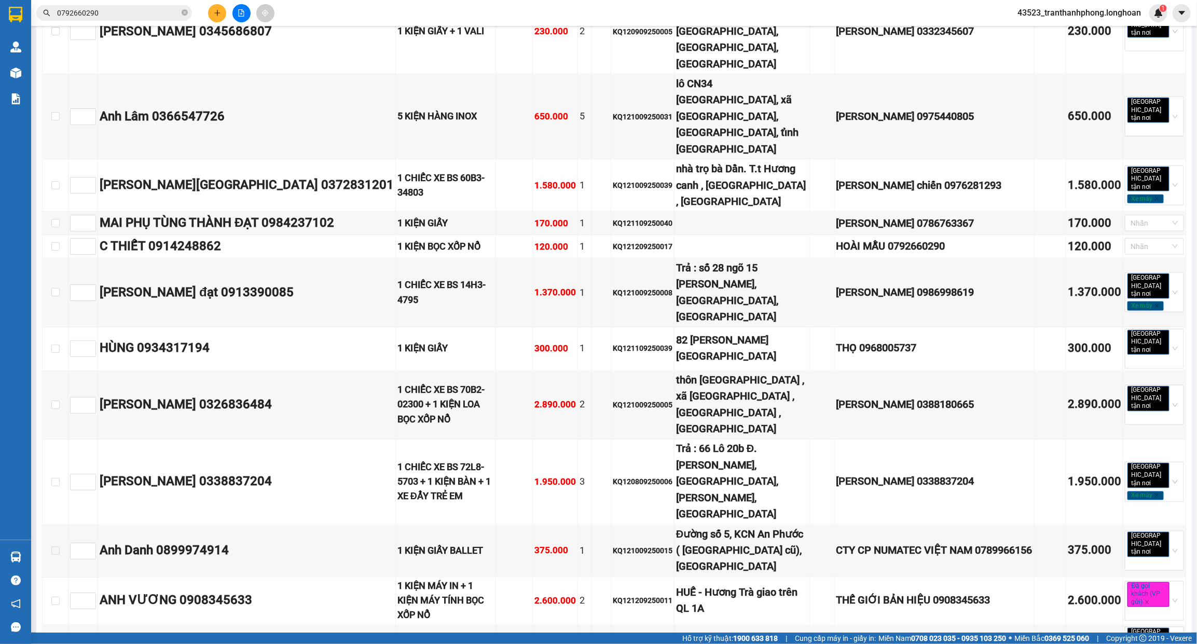
scroll to position [878, 0]
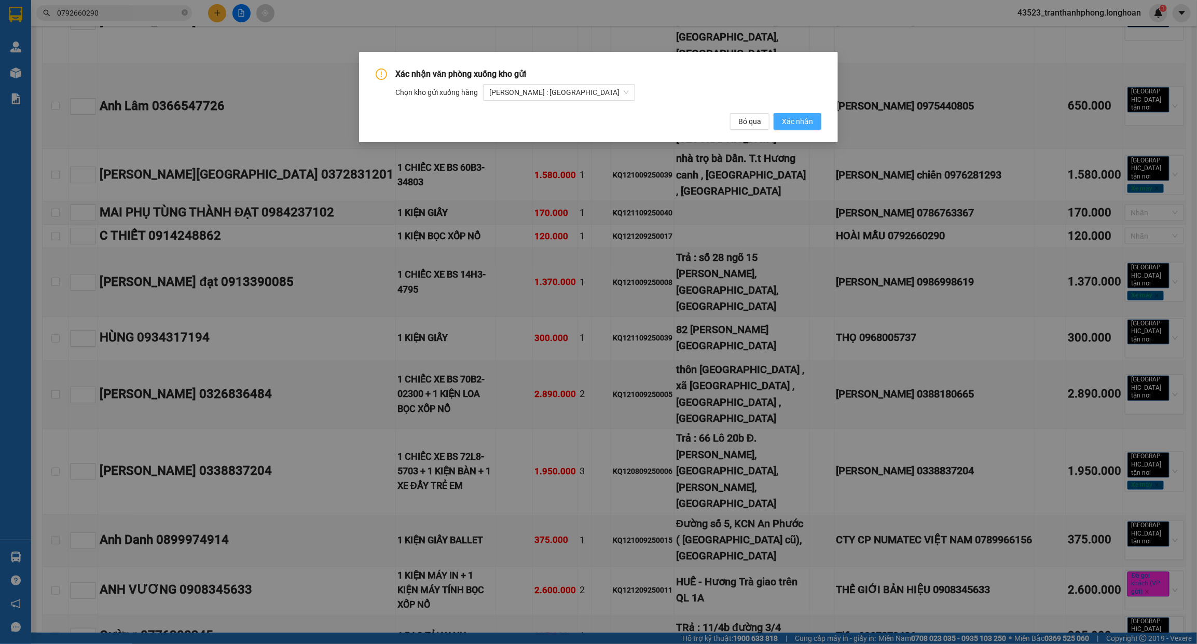
click at [800, 122] on span "Xác nhận" at bounding box center [797, 121] width 31 height 11
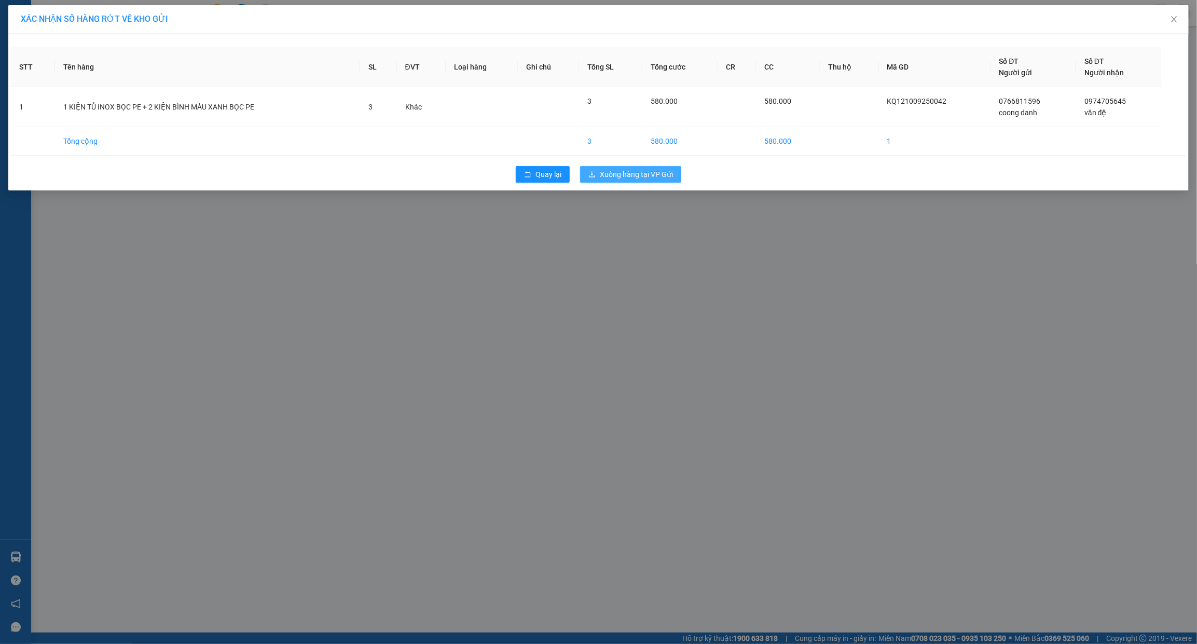
click at [628, 167] on button "Xuống hàng tại VP Gửi" at bounding box center [630, 174] width 101 height 17
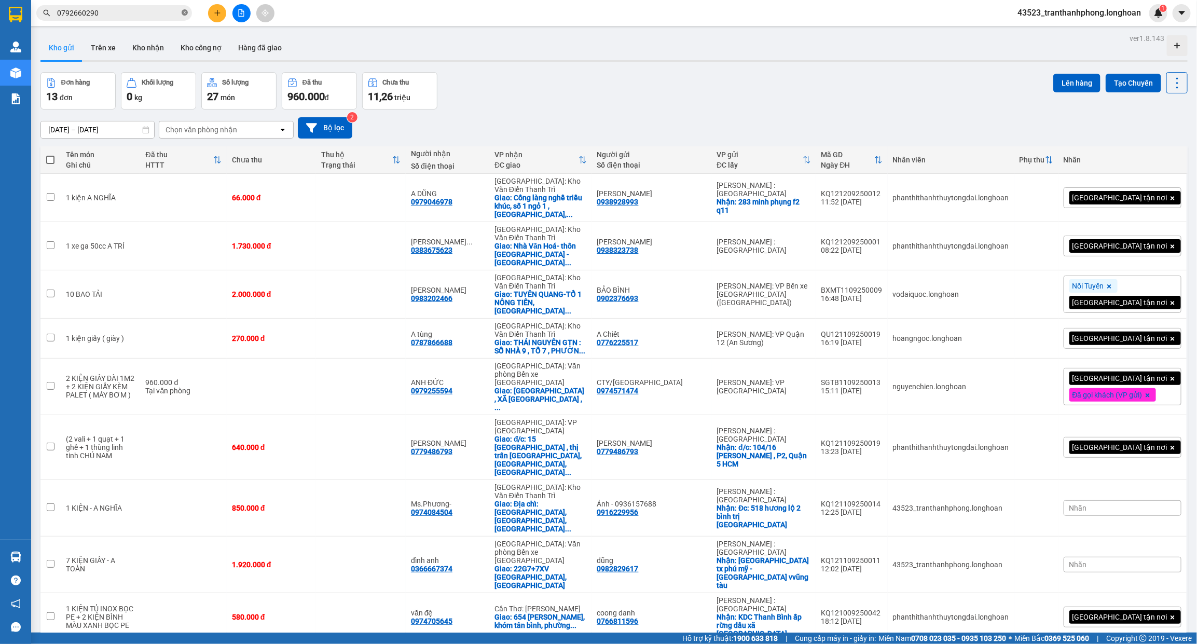
click at [183, 17] on span at bounding box center [185, 13] width 6 height 10
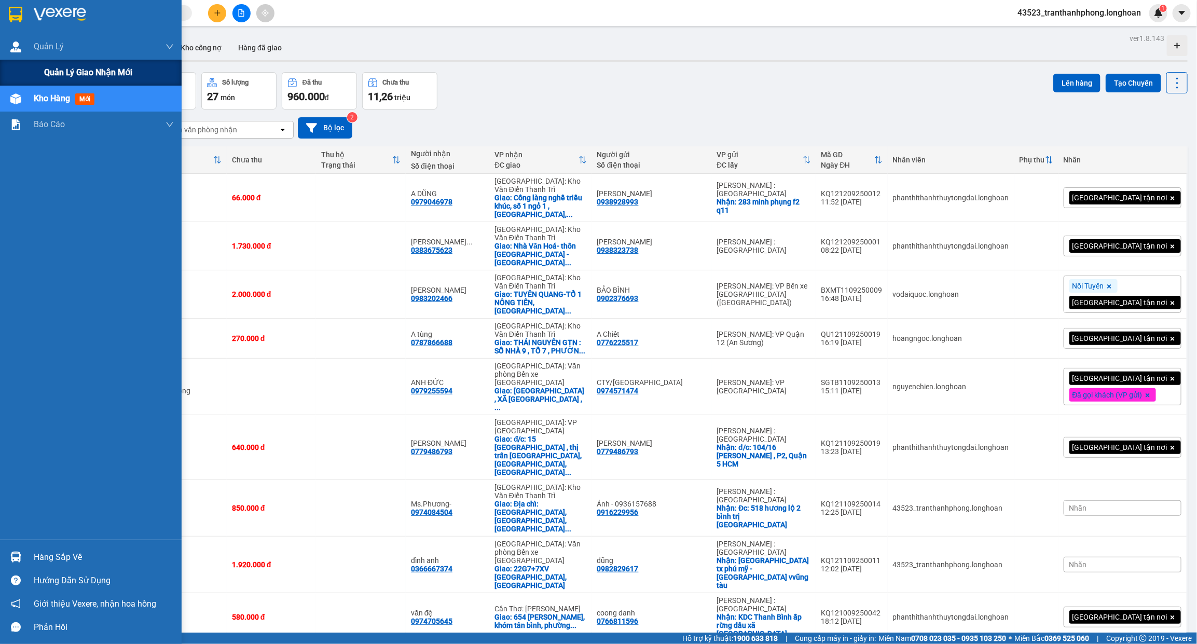
click at [44, 69] on span "Quản lý giao nhận mới" at bounding box center [88, 72] width 88 height 13
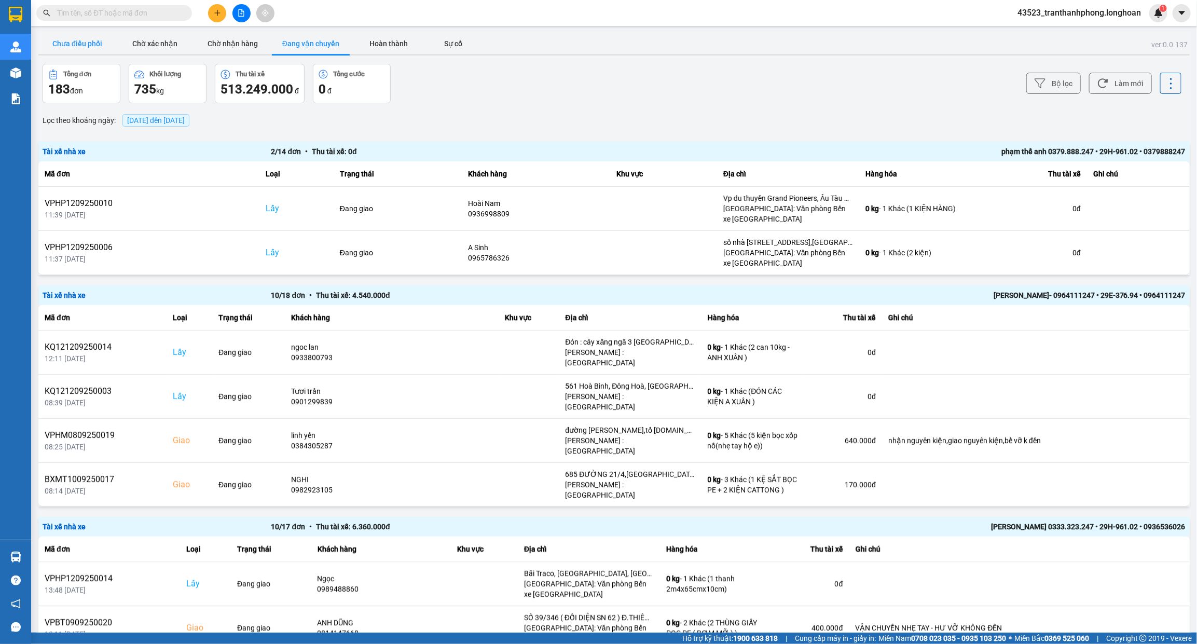
click at [107, 52] on button "Chưa điều phối" at bounding box center [77, 43] width 78 height 21
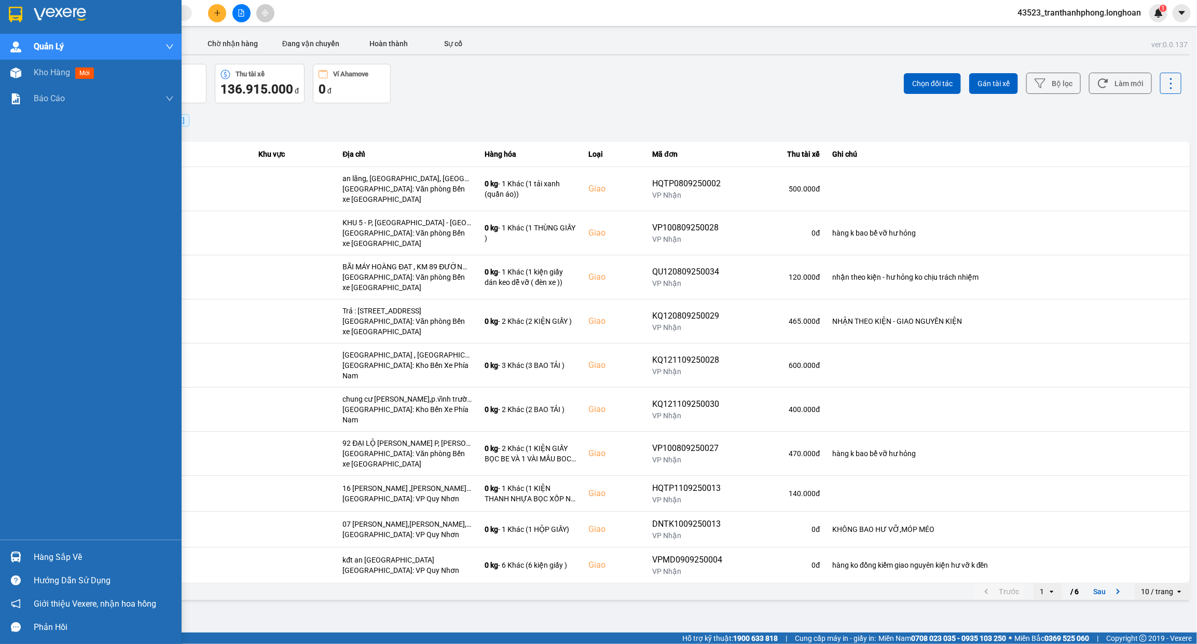
click at [15, 13] on img at bounding box center [15, 15] width 13 height 16
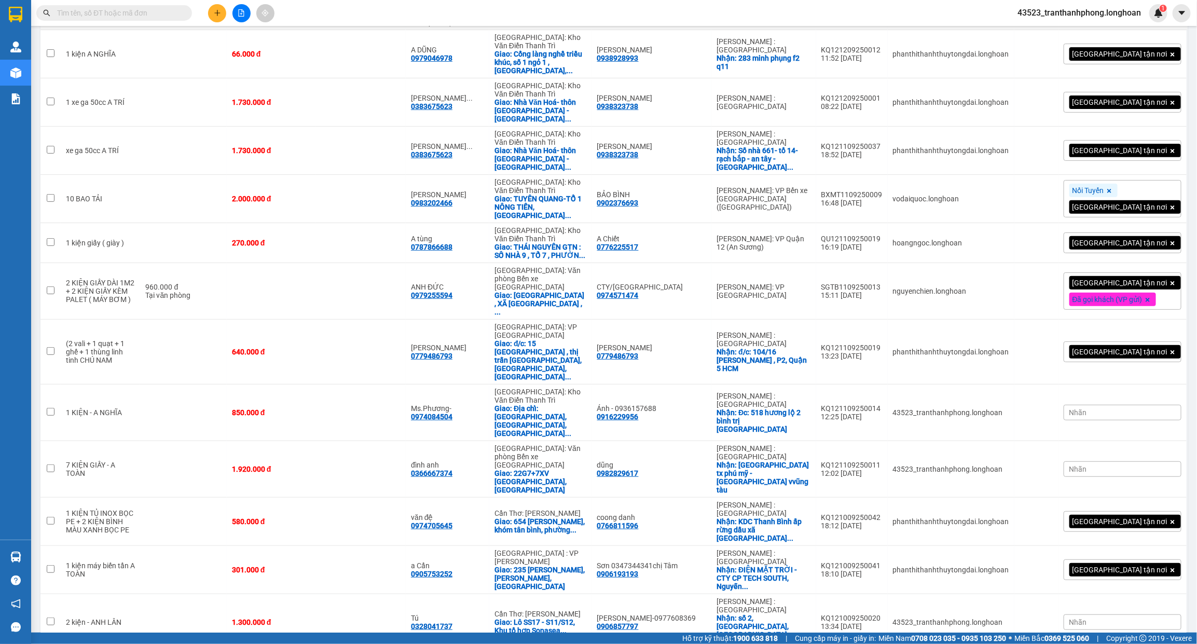
scroll to position [161, 0]
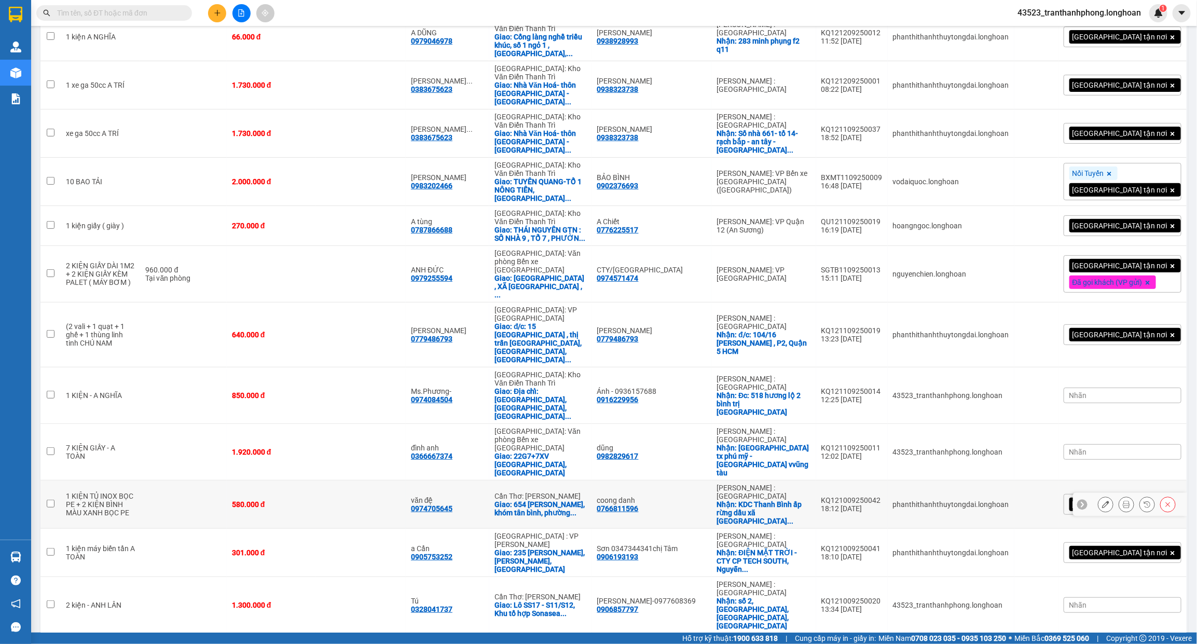
click at [1102, 501] on icon at bounding box center [1105, 504] width 7 height 7
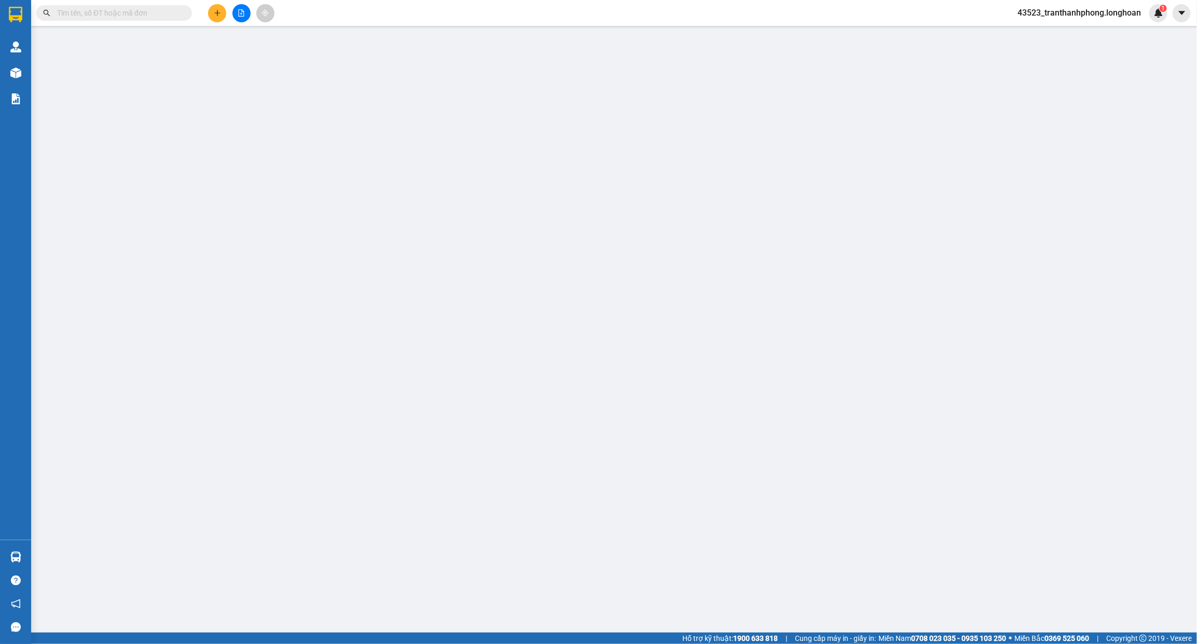
type input "0766811596"
type input "coong danh"
checkbox input "true"
type input "KDC Thanh Bình ấp rừng dầu xã Mỹ Hạnh Bắc huyện Đức Hòa Tỉnh Long An"
type input "0974705645"
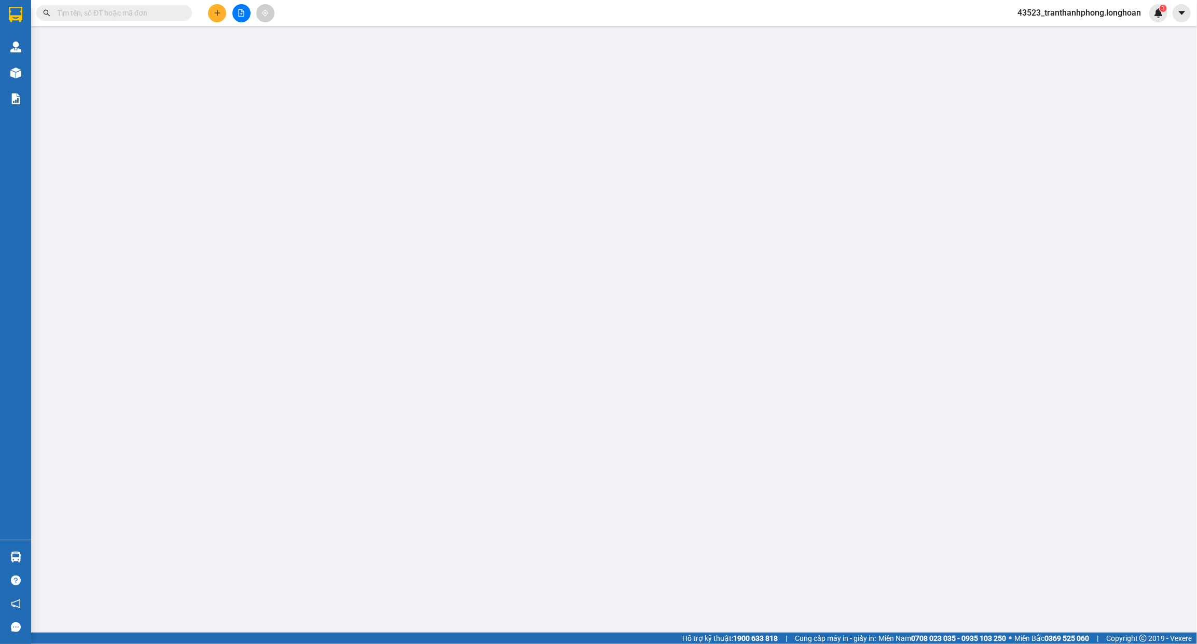
type input "văn đệ"
checkbox input "true"
type input "654 nguyễn sinh sắc, khóm tân bình, phường sadec đồng tháp"
type input "580.000"
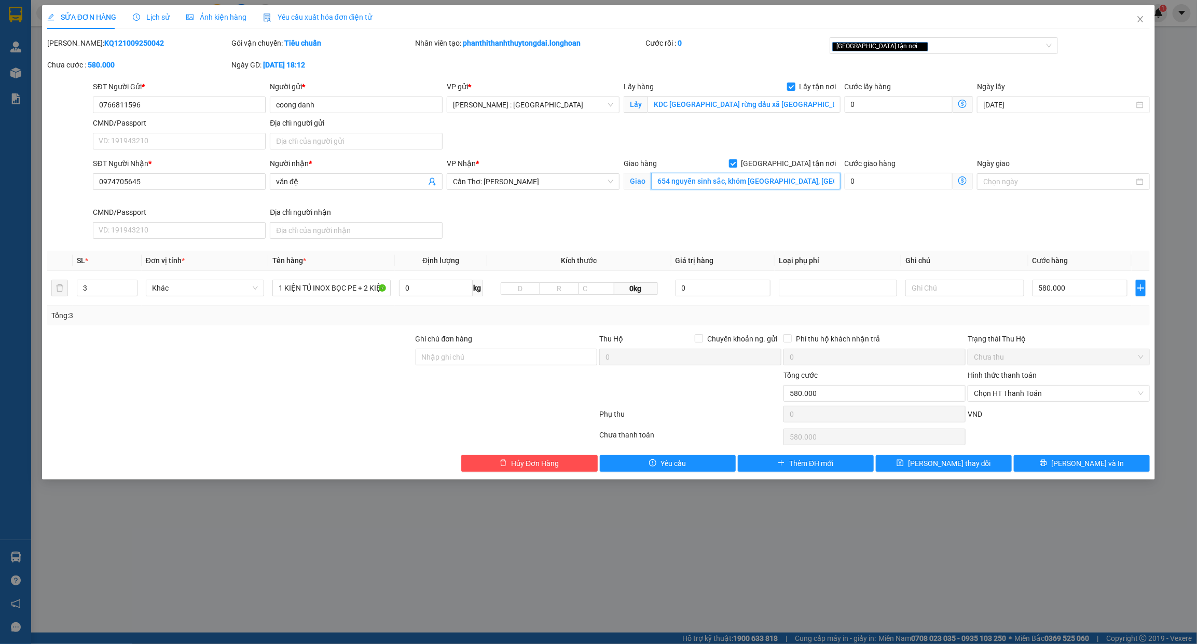
click at [734, 180] on input "654 nguyễn sinh sắc, khóm tân bình, phường sadec đồng tháp" at bounding box center [745, 181] width 189 height 17
click at [1010, 252] on th "Ghi chú" at bounding box center [964, 261] width 127 height 20
click at [1047, 465] on icon "printer" at bounding box center [1042, 462] width 7 height 7
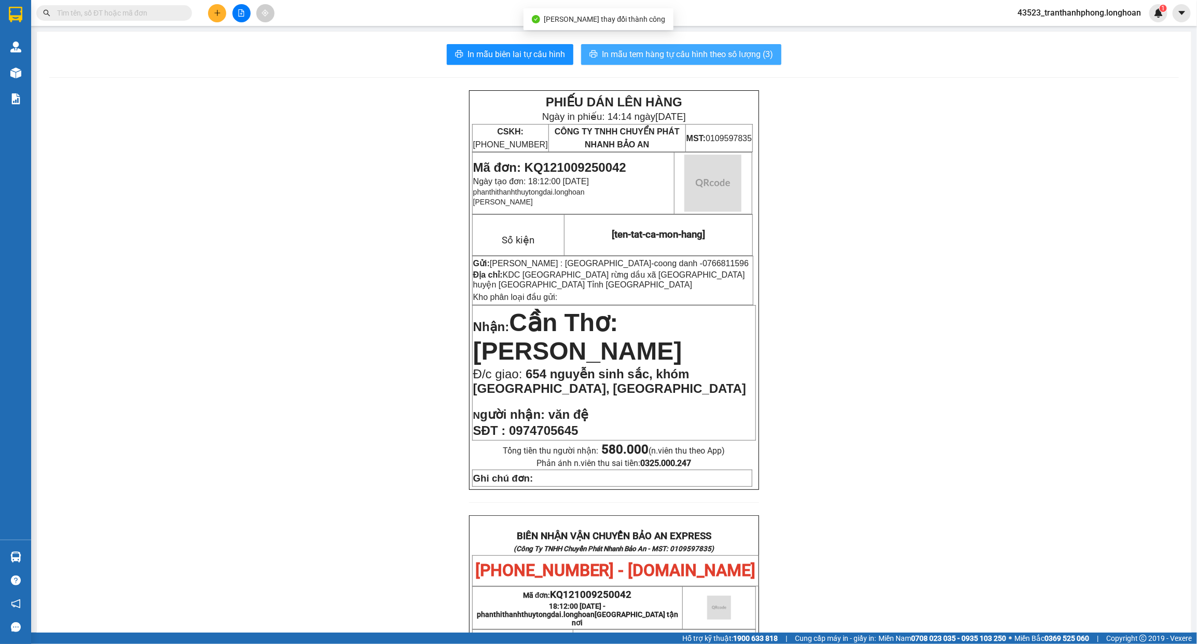
click at [739, 57] on span "In mẫu tem hàng tự cấu hình theo số lượng (3)" at bounding box center [687, 54] width 171 height 13
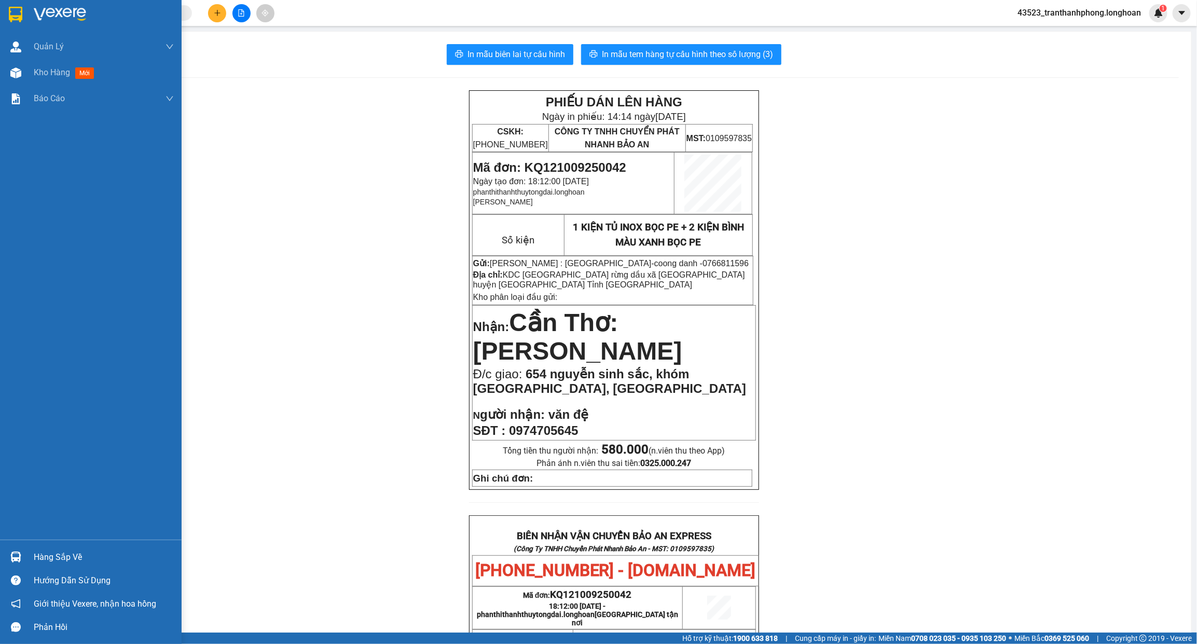
click at [22, 13] on img at bounding box center [15, 15] width 13 height 16
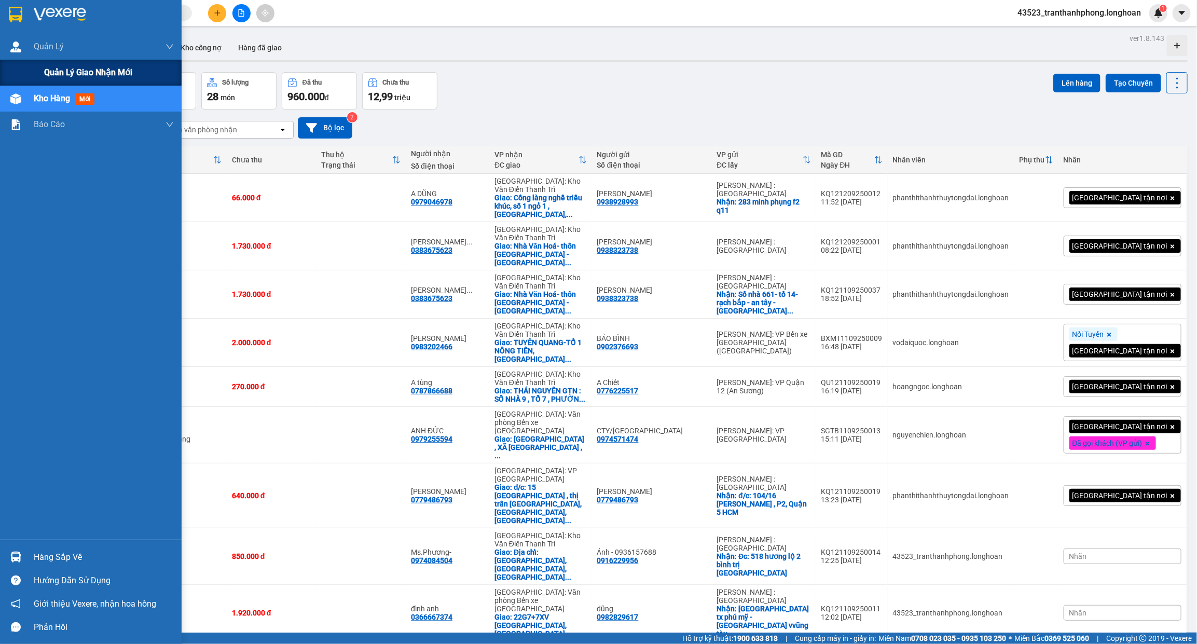
click at [44, 66] on span "Quản lý giao nhận mới" at bounding box center [88, 72] width 88 height 13
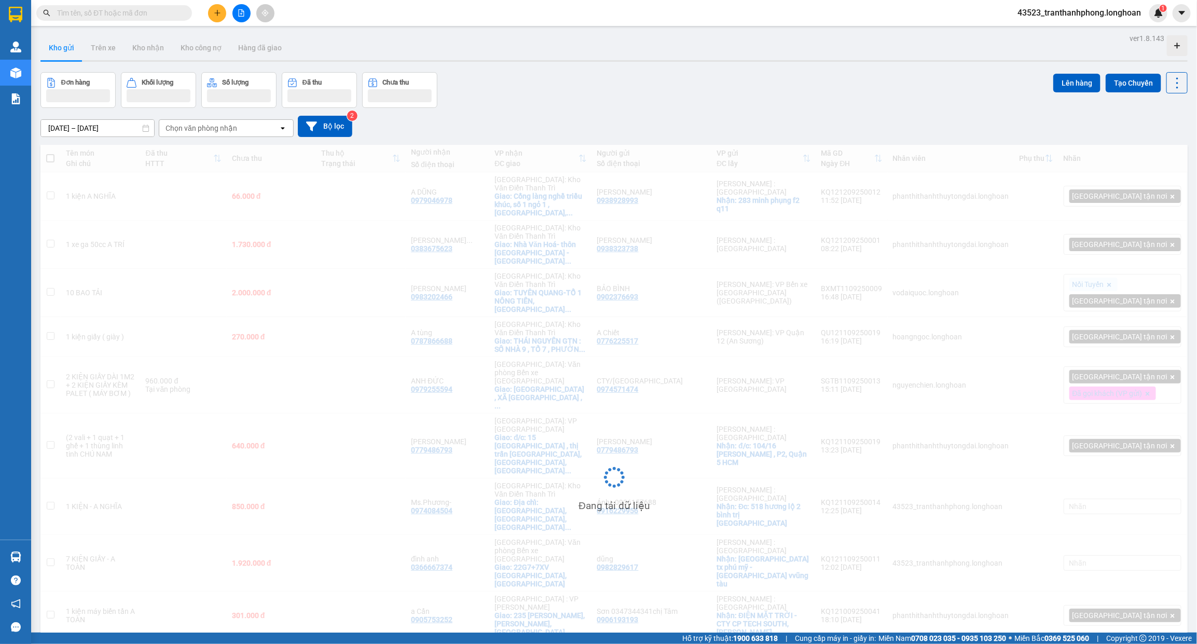
drag, startPoint x: 148, startPoint y: 21, endPoint x: 140, endPoint y: 9, distance: 14.2
click at [142, 15] on div "Kết quả tìm kiếm ( 0 ) Bộ lọc No Data 43523_tranthanhphong.longhoan 1" at bounding box center [598, 13] width 1197 height 26
click at [140, 9] on input "text" at bounding box center [118, 12] width 122 height 11
paste input "0914248862"
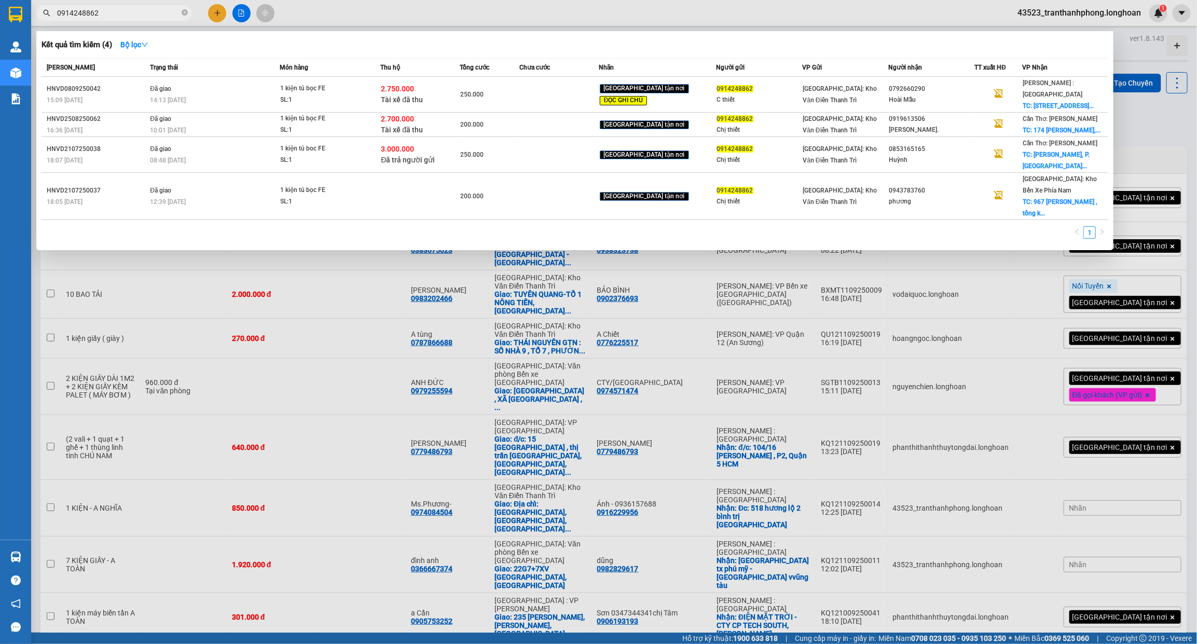
type input "0914248862"
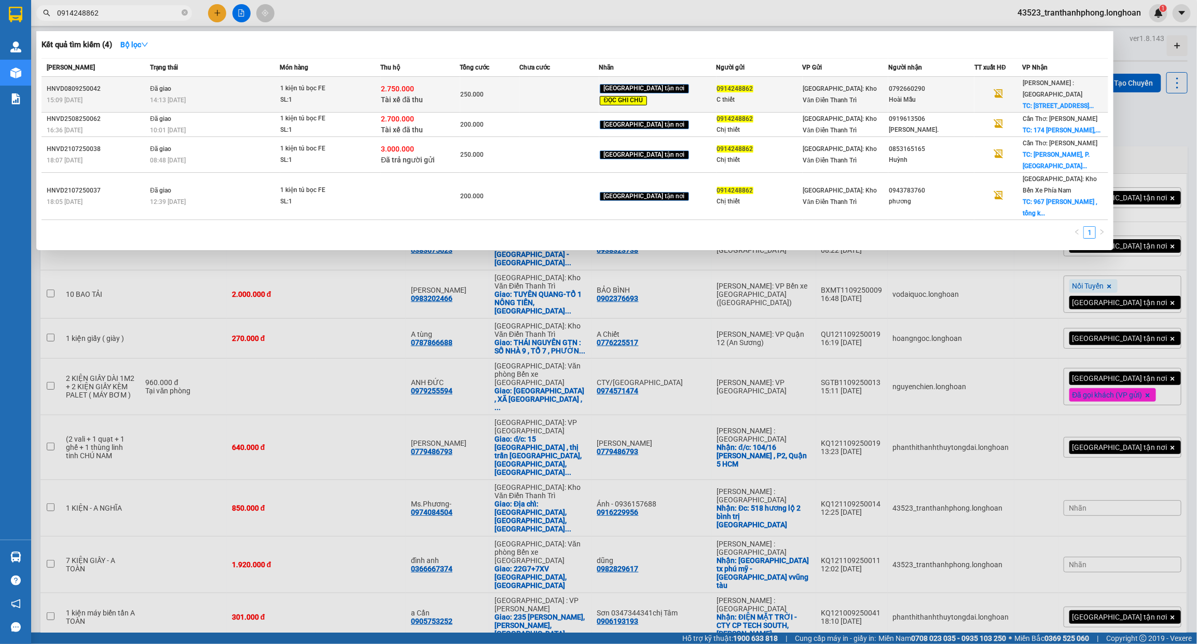
click at [460, 92] on div "2.750.000 Tài xế đã thu" at bounding box center [420, 95] width 78 height 22
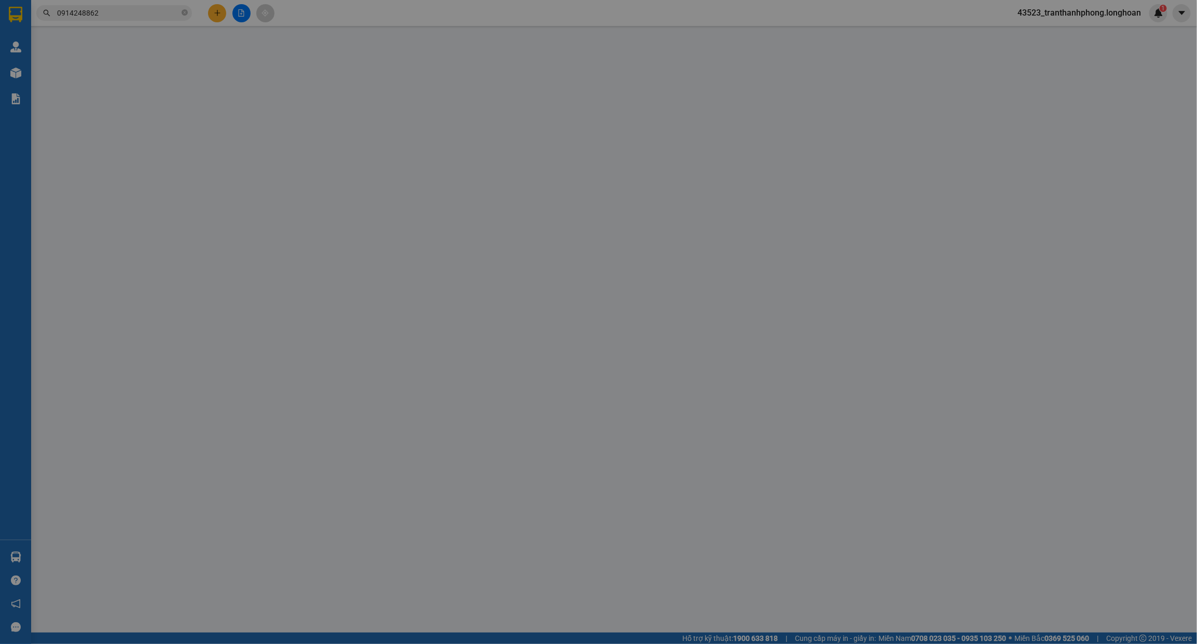
type input "0914248862"
type input "C thiết"
type input "0792660290"
type input "Hoài Mẫu"
checkbox input "true"
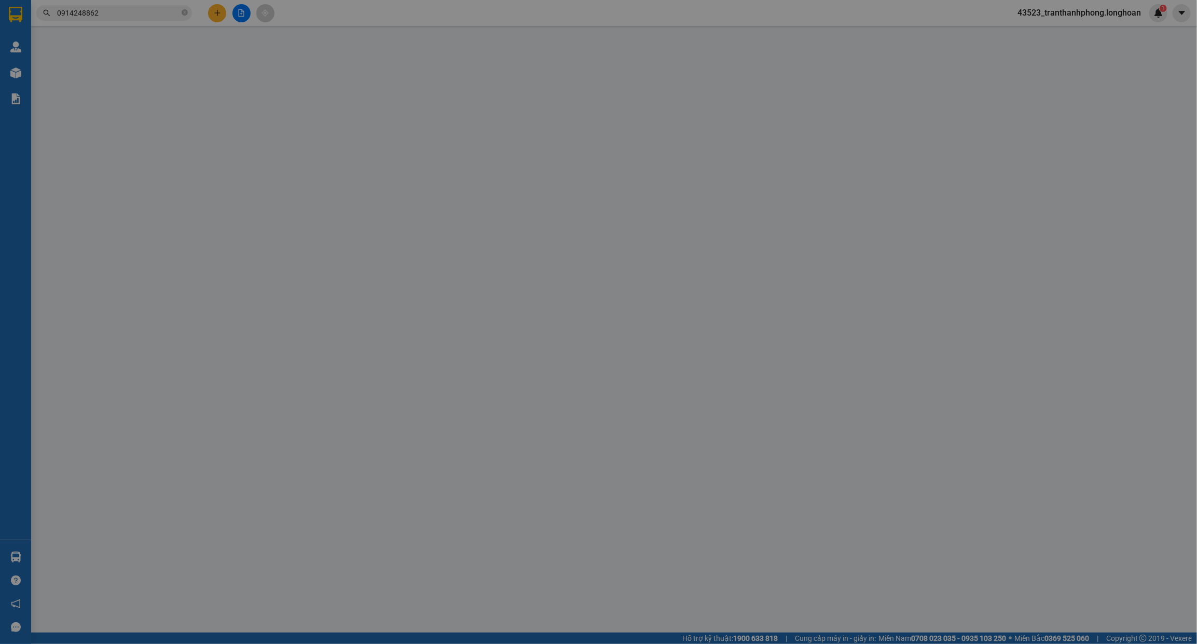
type input "[STREET_ADDRESS]"
type input "giao hàng xong, lấy 1 kiện hoàn cho quay đầu về VP văn điển giúp em"
checkbox input "true"
type input "2.750.000"
type input "20.000"
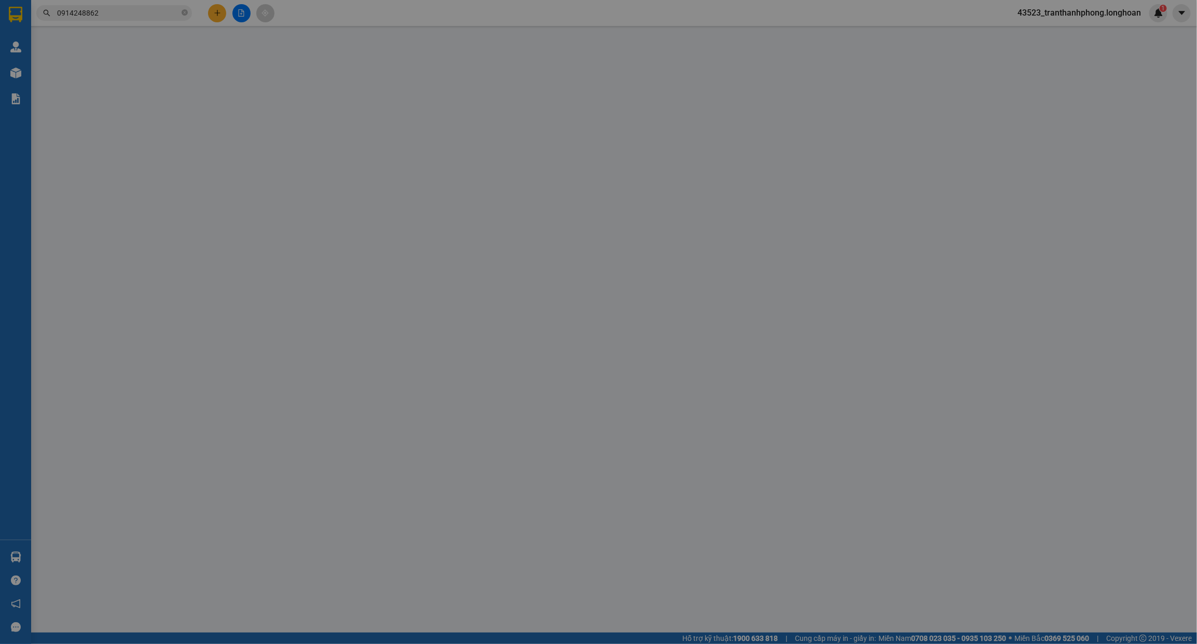
type input "250.000"
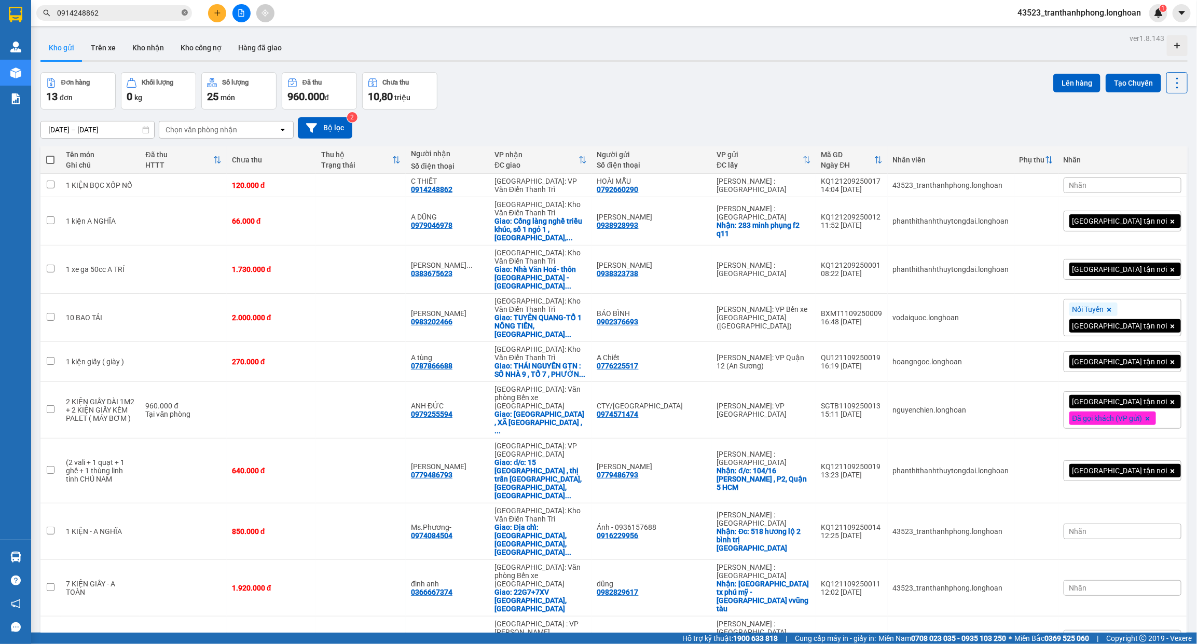
click at [183, 14] on icon "close-circle" at bounding box center [185, 12] width 6 height 6
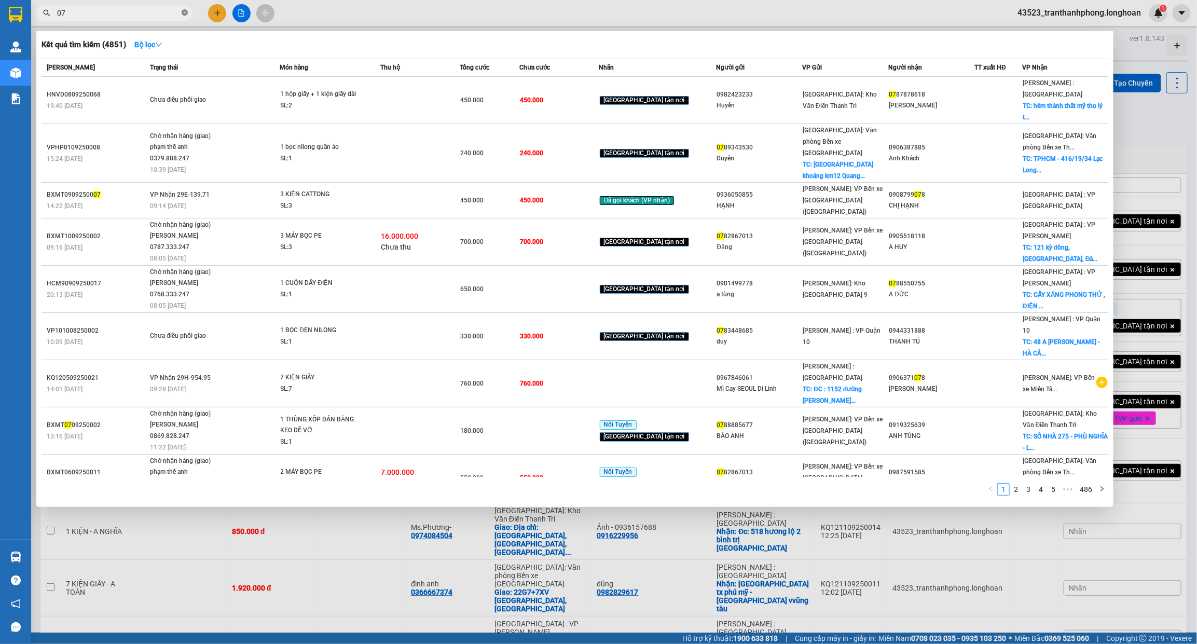
type input "0"
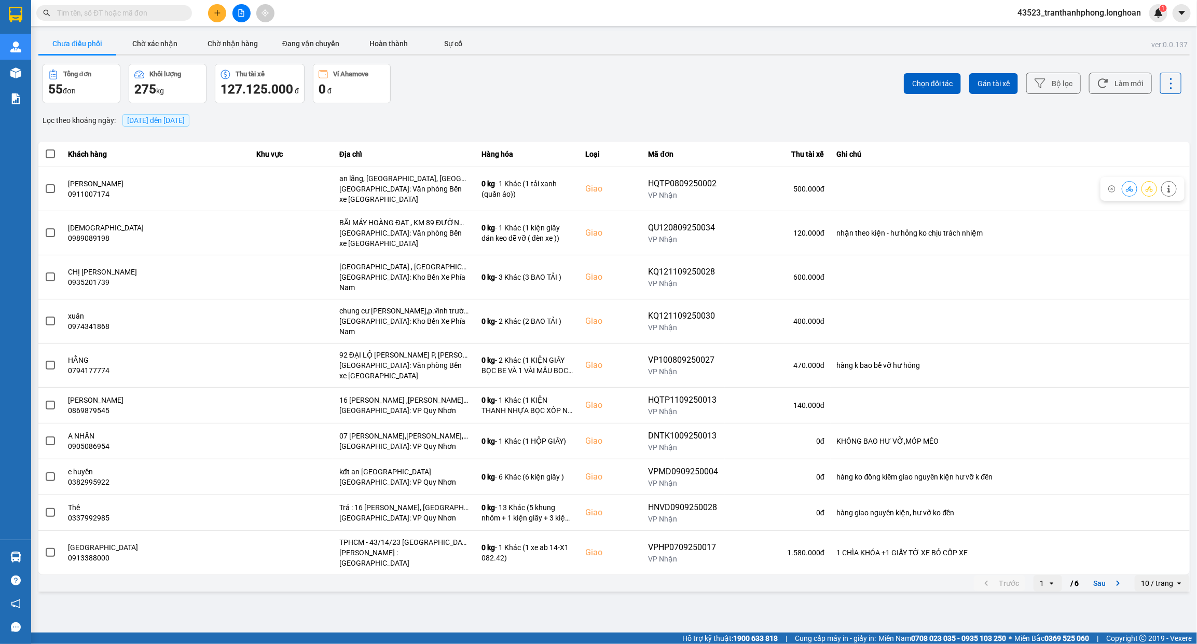
click at [52, 183] on label at bounding box center [50, 188] width 11 height 11
click at [45, 183] on input "checkbox" at bounding box center [45, 183] width 0 height 0
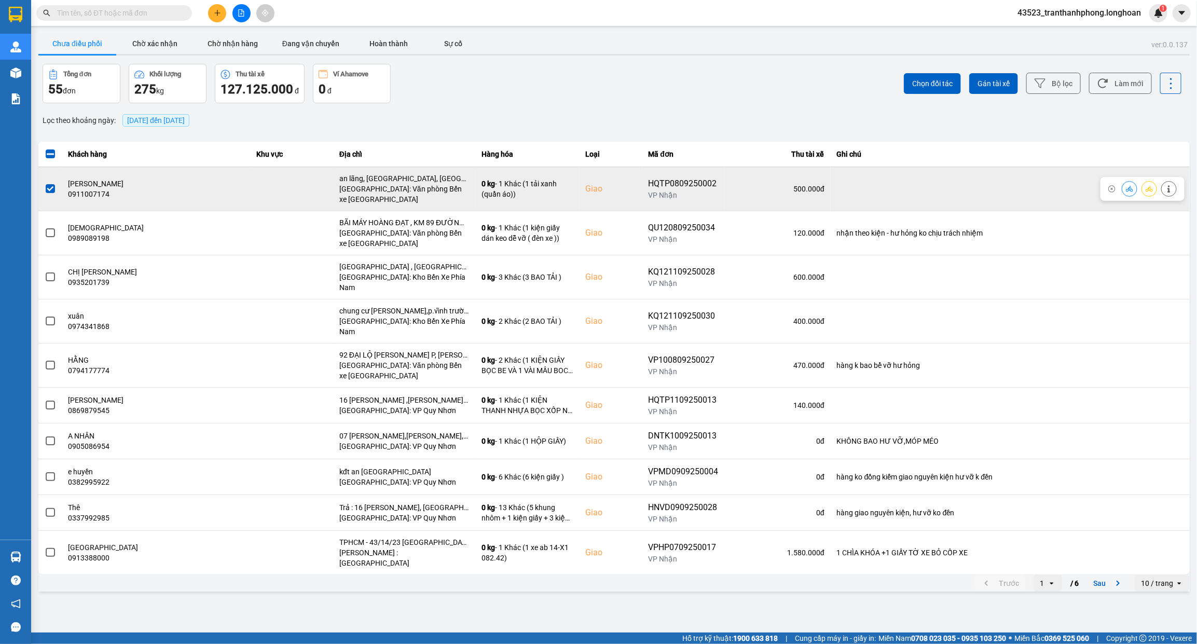
click at [52, 187] on span at bounding box center [50, 188] width 9 height 9
click at [45, 183] on input "checkbox" at bounding box center [45, 183] width 0 height 0
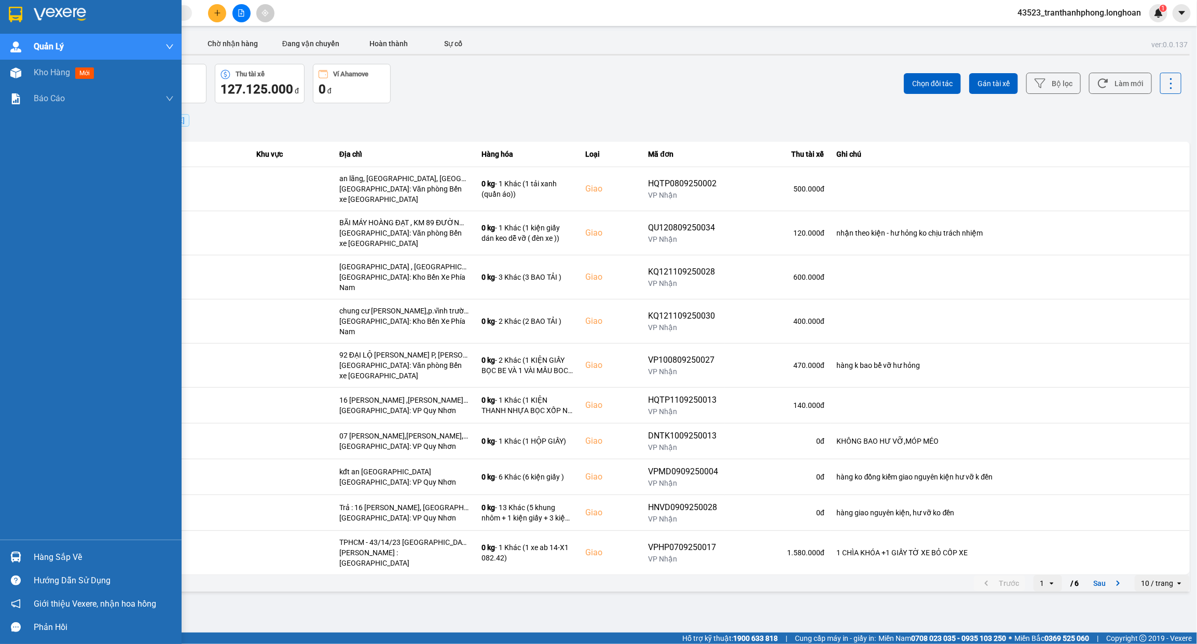
click at [31, 13] on div at bounding box center [91, 17] width 182 height 34
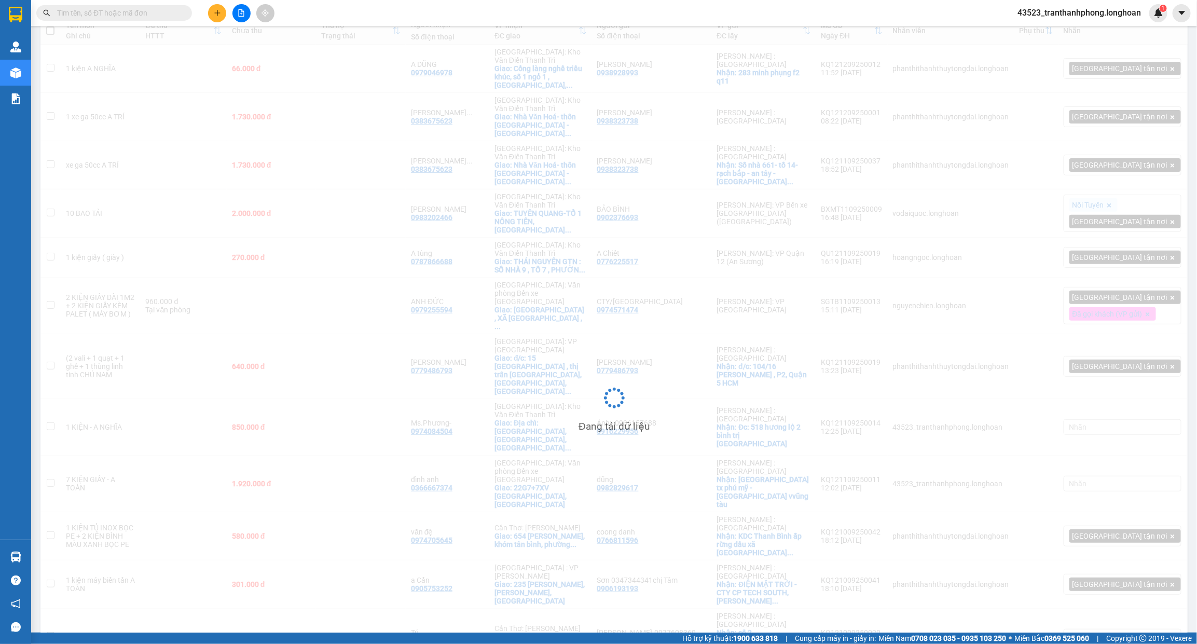
scroll to position [169, 0]
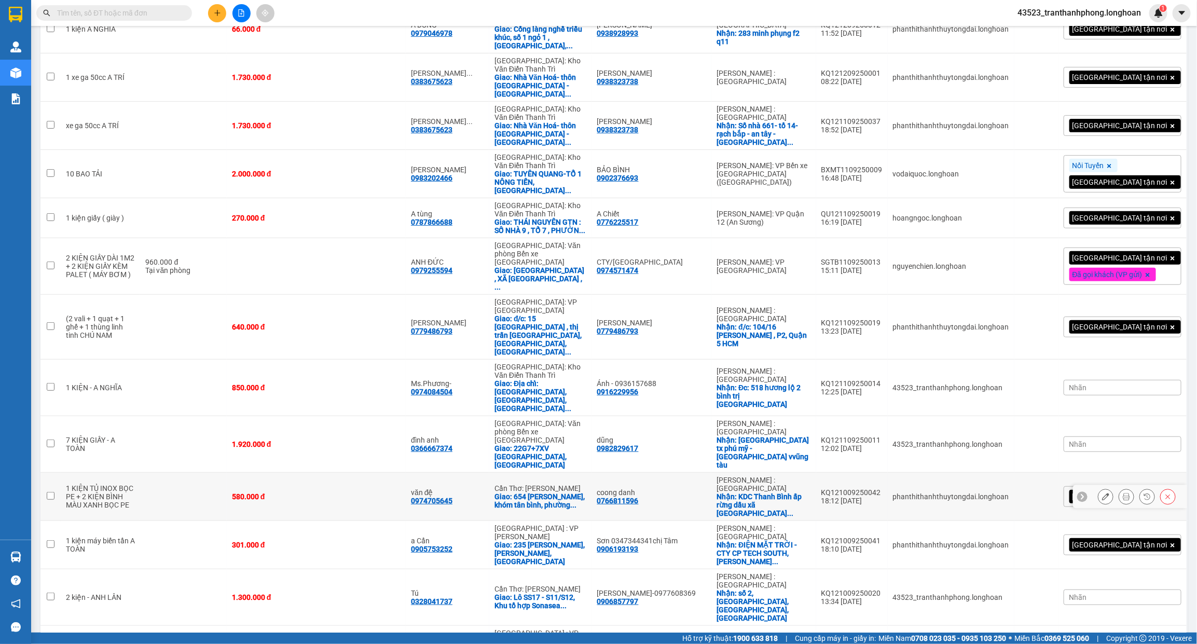
click at [351, 473] on td at bounding box center [361, 497] width 90 height 48
checkbox input "true"
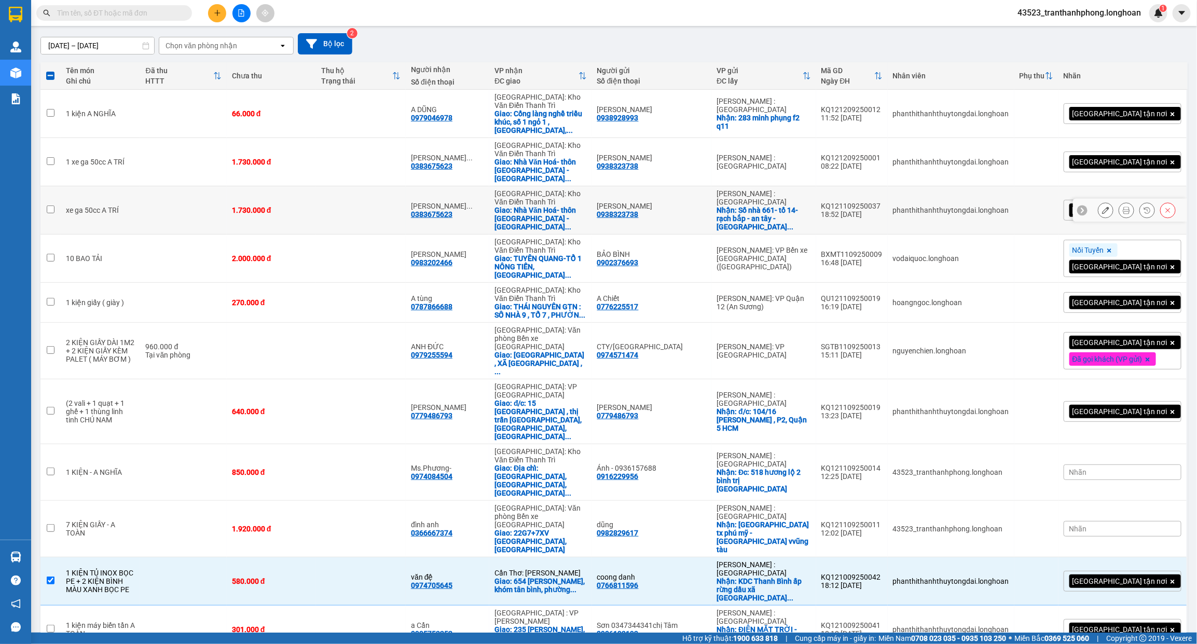
scroll to position [0, 0]
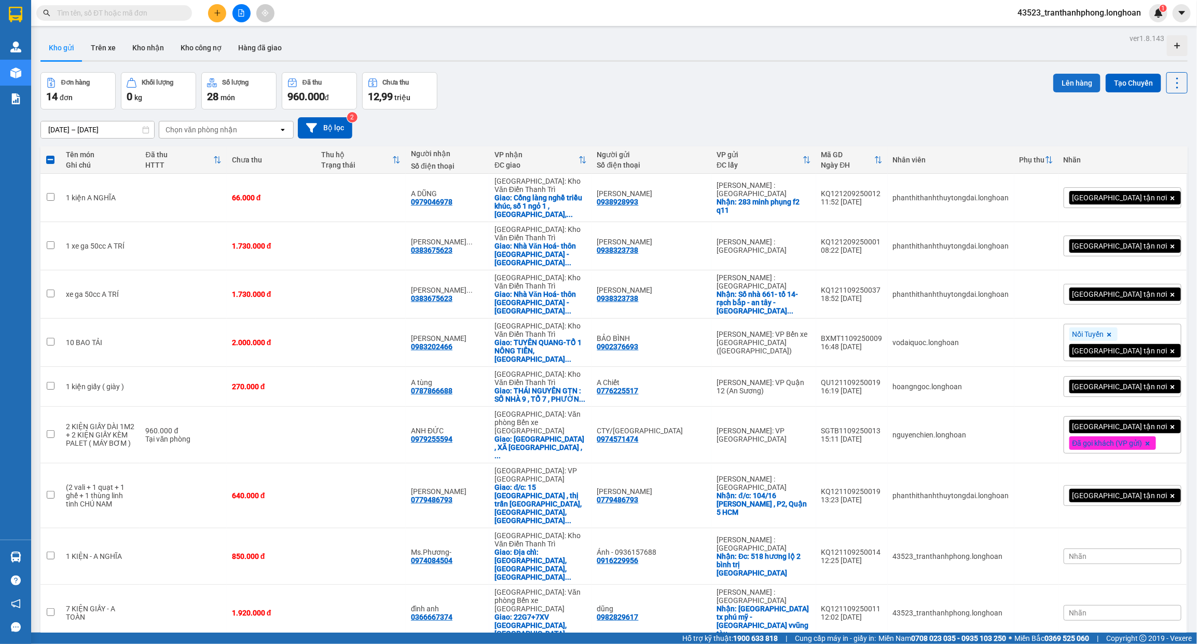
click at [1058, 78] on button "Lên hàng" at bounding box center [1076, 83] width 47 height 19
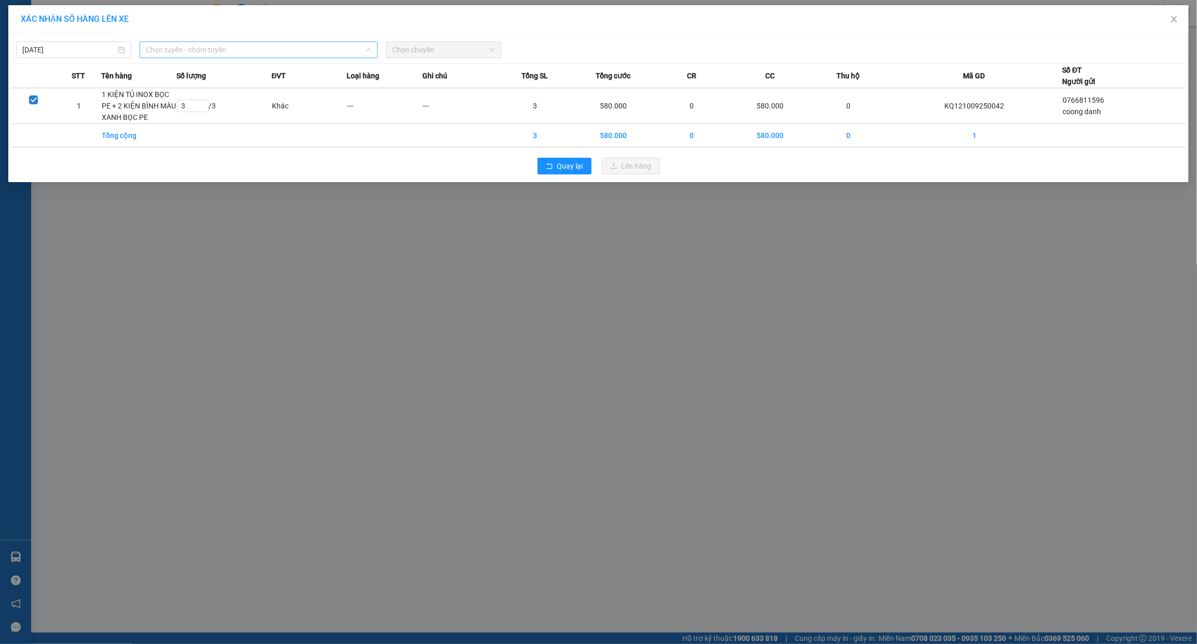
click at [255, 49] on span "Chọn tuyến - nhóm tuyến" at bounding box center [259, 50] width 226 height 16
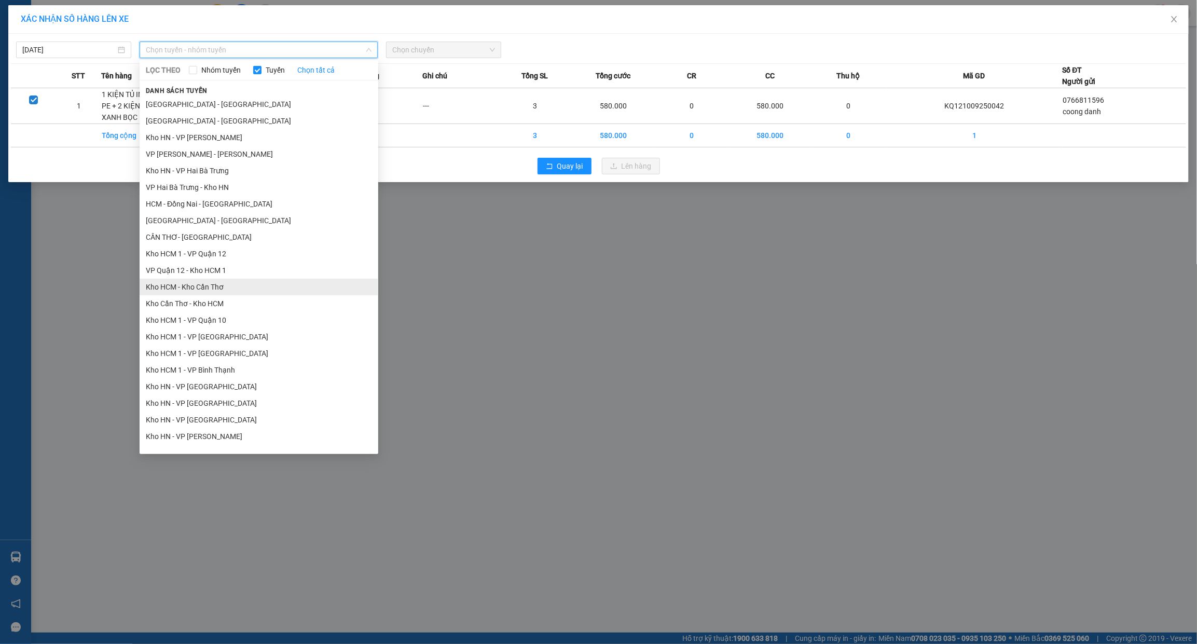
click at [203, 288] on li "Kho HCM - Kho Cần Thơ" at bounding box center [259, 287] width 239 height 17
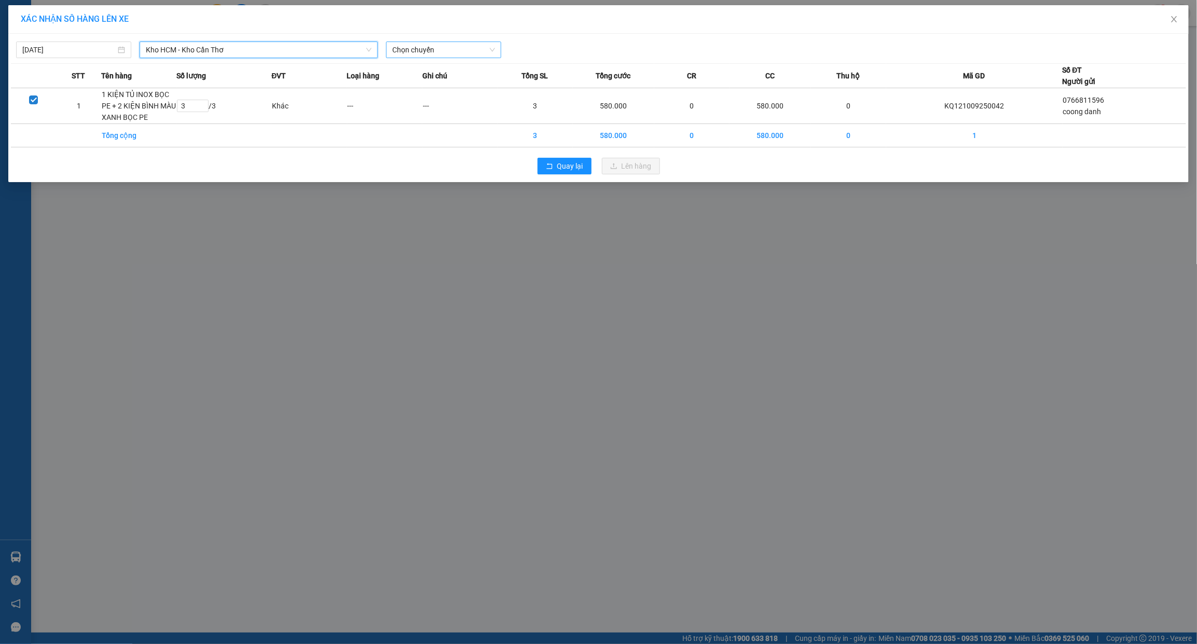
click at [466, 51] on span "Chọn chuyến" at bounding box center [443, 50] width 103 height 16
click at [447, 71] on div "Chọn chuyến" at bounding box center [432, 70] width 81 height 11
click at [440, 52] on span "Chọn chuyến" at bounding box center [443, 50] width 103 height 16
click at [423, 65] on div "Chọn chuyến" at bounding box center [432, 70] width 81 height 11
click at [591, 175] on div "Quay lại Lên hàng" at bounding box center [598, 165] width 1175 height 27
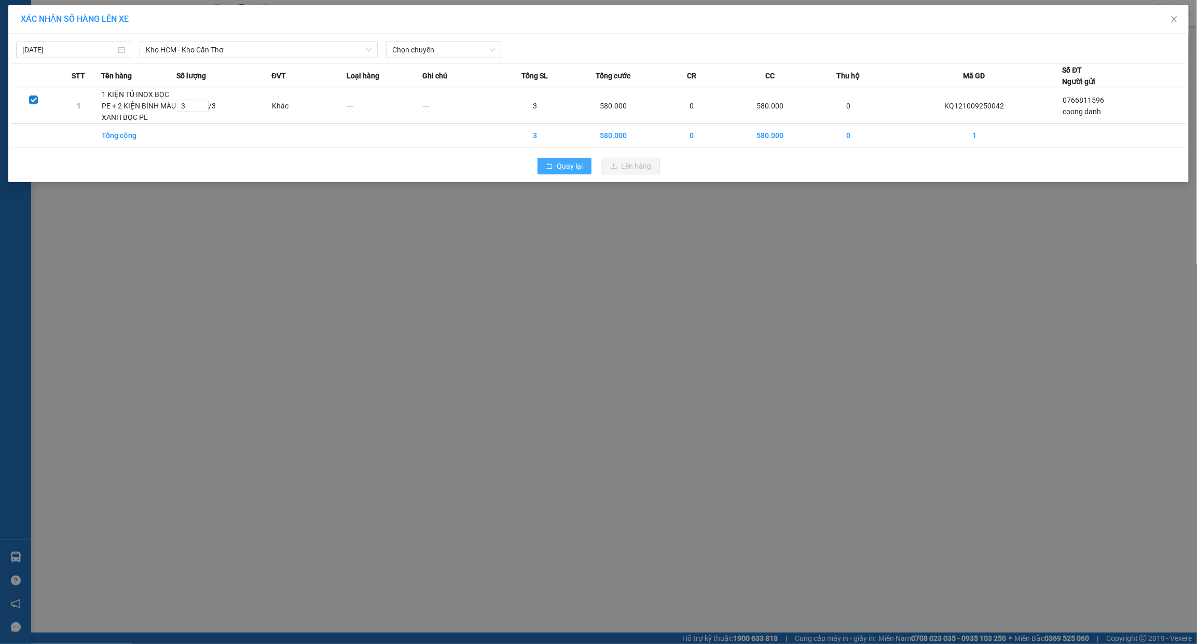
click at [581, 174] on button "Quay lại" at bounding box center [564, 166] width 54 height 17
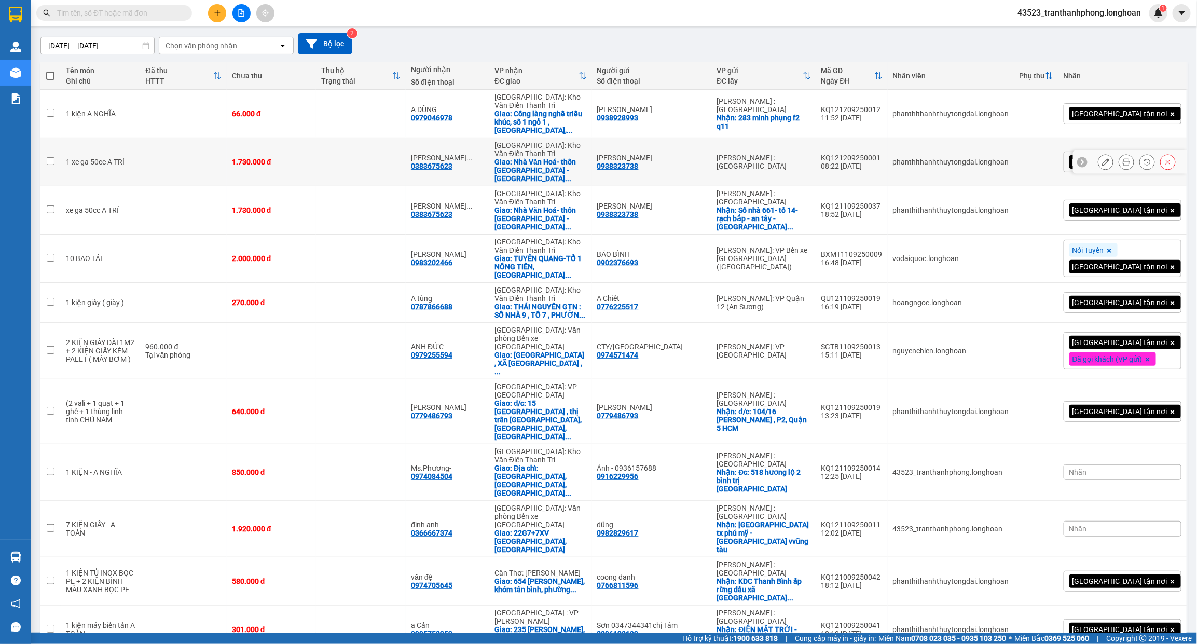
scroll to position [169, 0]
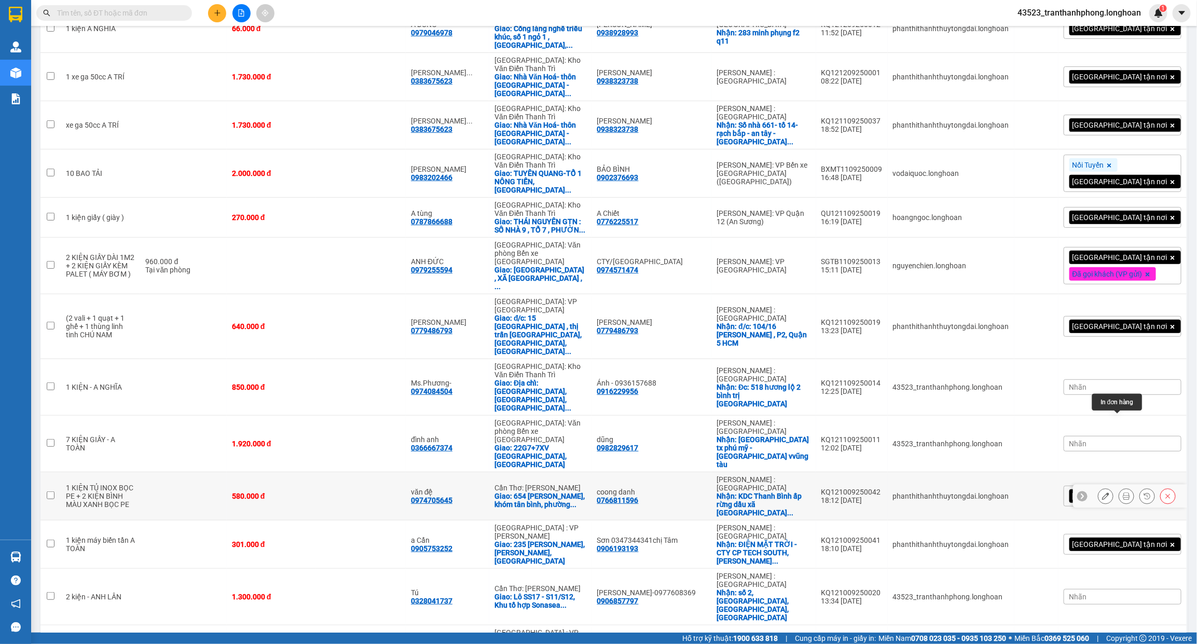
click at [1122, 492] on icon at bounding box center [1125, 495] width 7 height 7
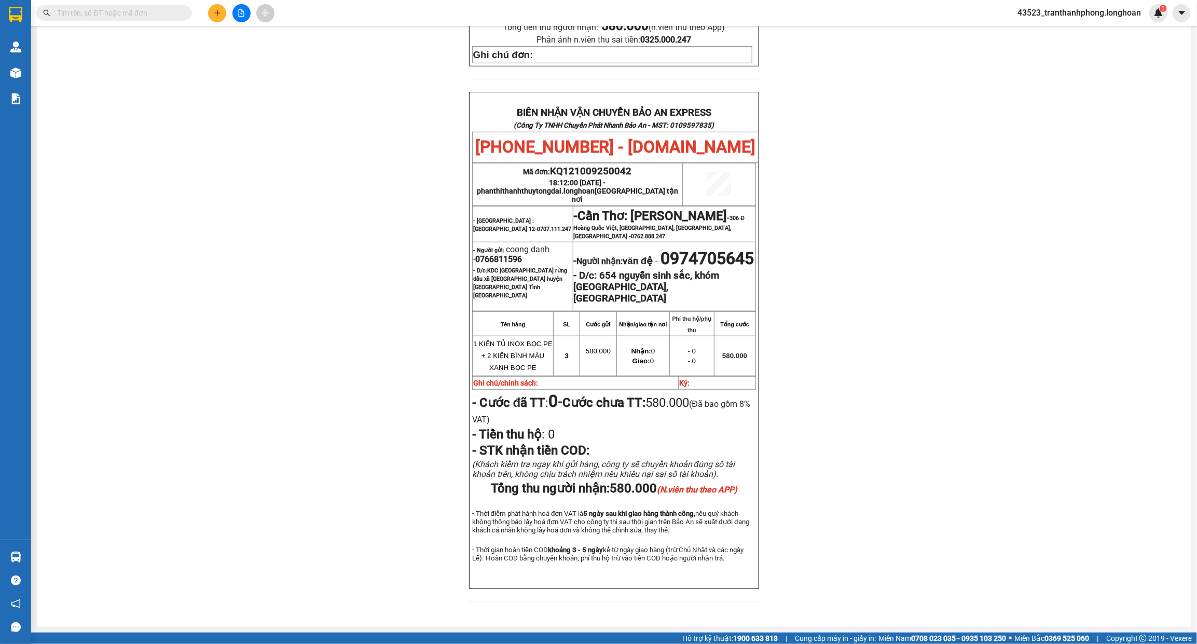
scroll to position [447, 0]
click at [501, 254] on span "0766811596" at bounding box center [498, 259] width 47 height 10
copy span "0766811596"
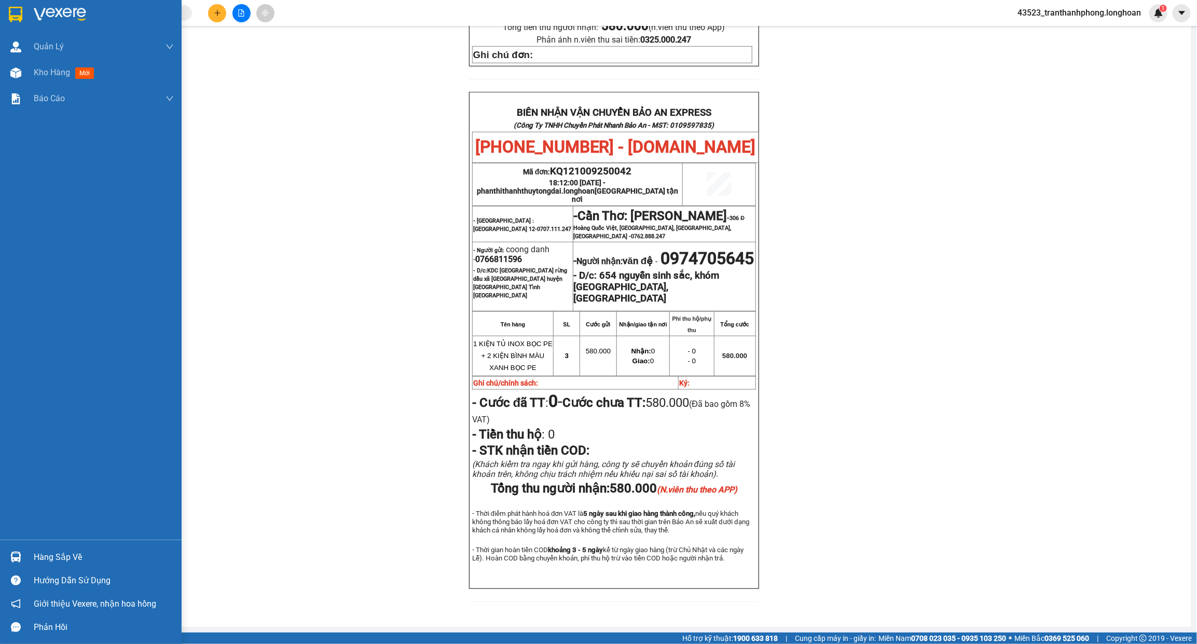
click at [24, 11] on div at bounding box center [16, 14] width 18 height 18
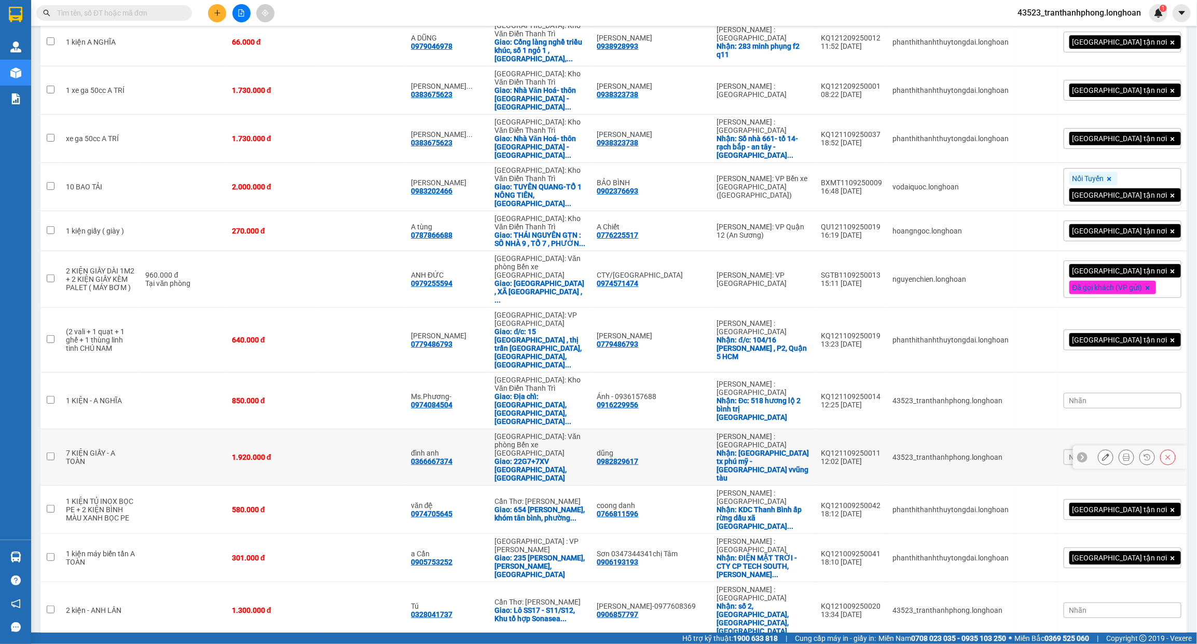
scroll to position [169, 0]
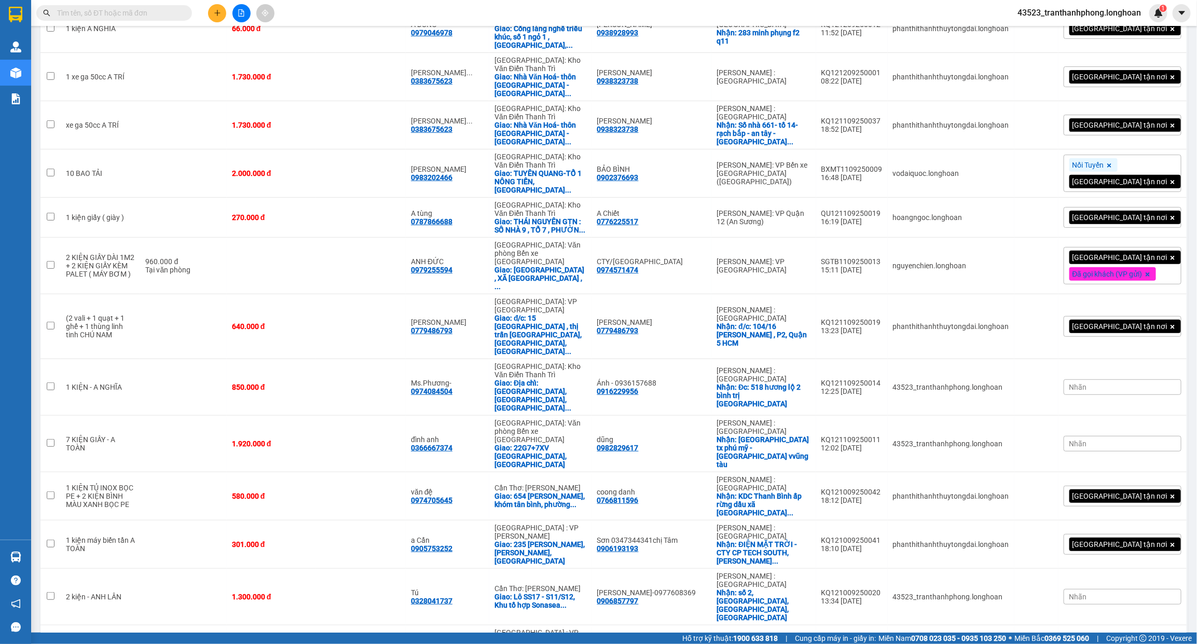
click at [93, 11] on input "text" at bounding box center [118, 12] width 122 height 11
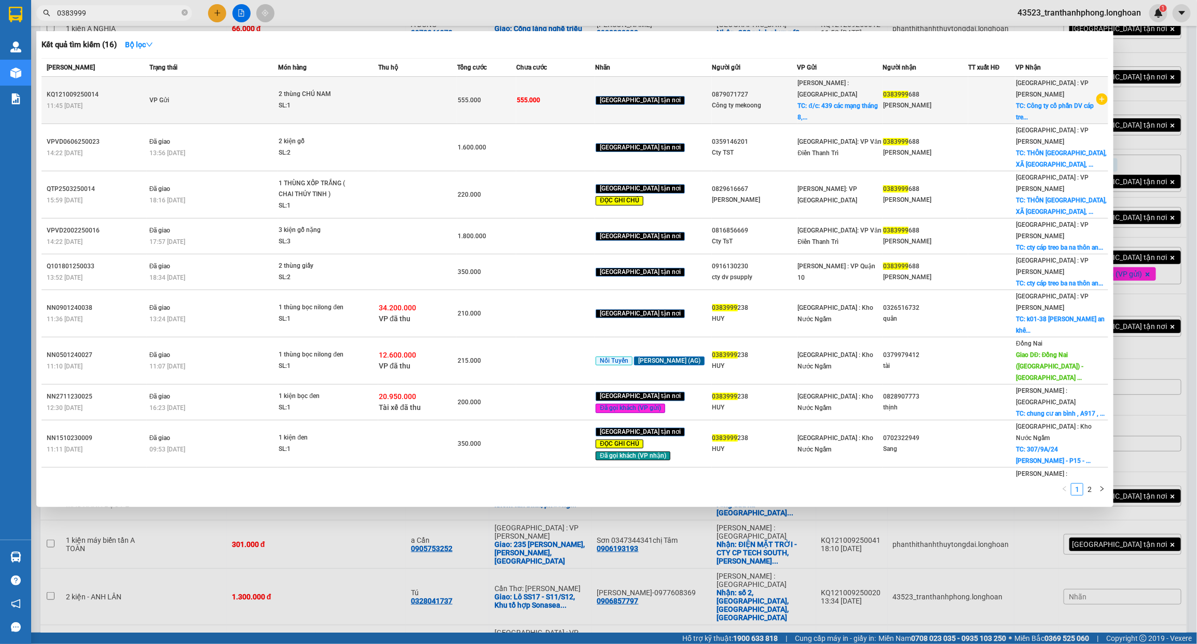
type input "0383999"
click at [279, 103] on td "VP Gửi" at bounding box center [213, 100] width 132 height 47
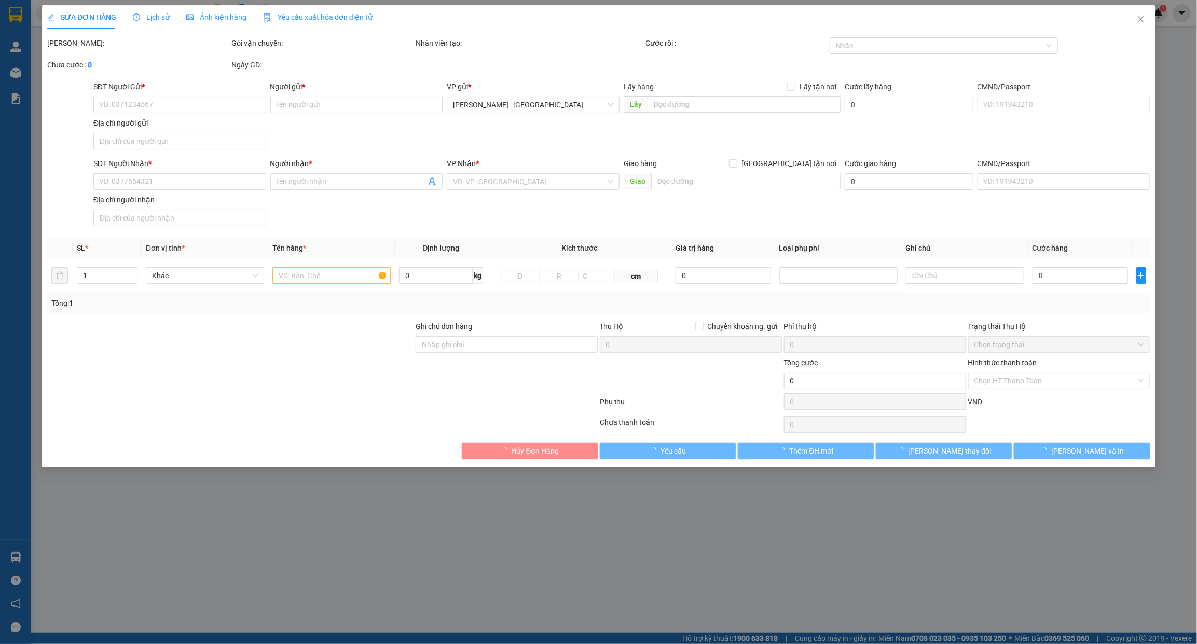
type input "0879071727"
type input "Công ty mekoong"
checkbox input "true"
type input "đ/c: 439 các mạng tháng 8, p13, Quận 10 HCM"
type input "0383999688"
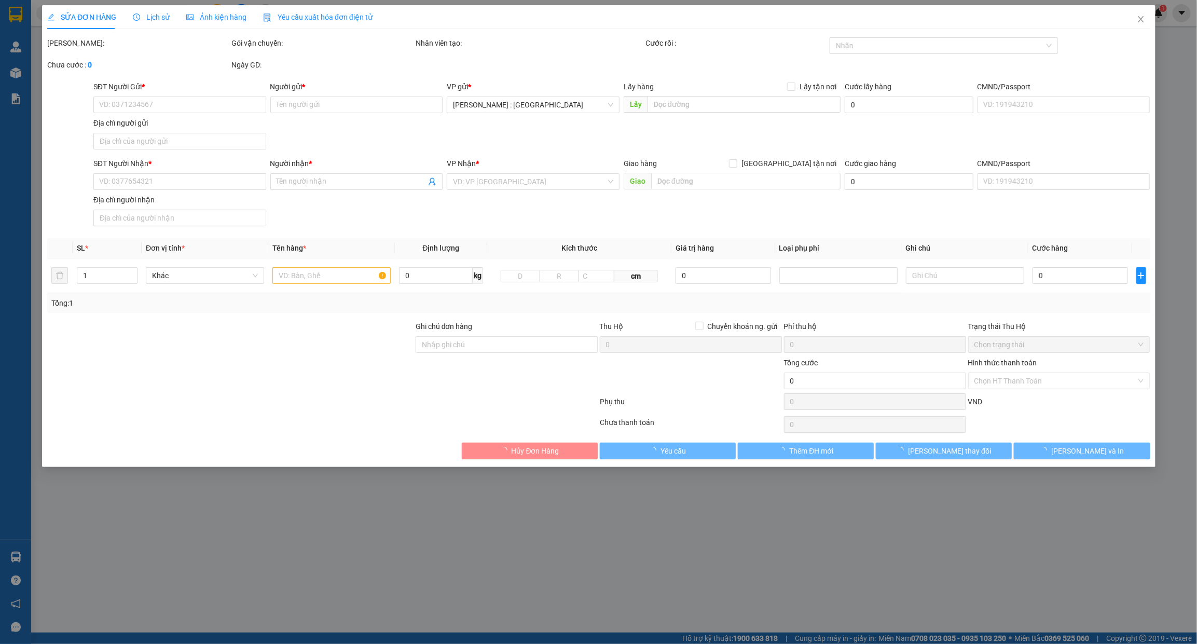
type input "[PERSON_NAME]"
checkbox input "true"
type input "Công ty cổ phần DV cáp treo bà nà, thôn an sơn, xã bà nà, huyện hoà vang đà nẵng"
type input "555.000"
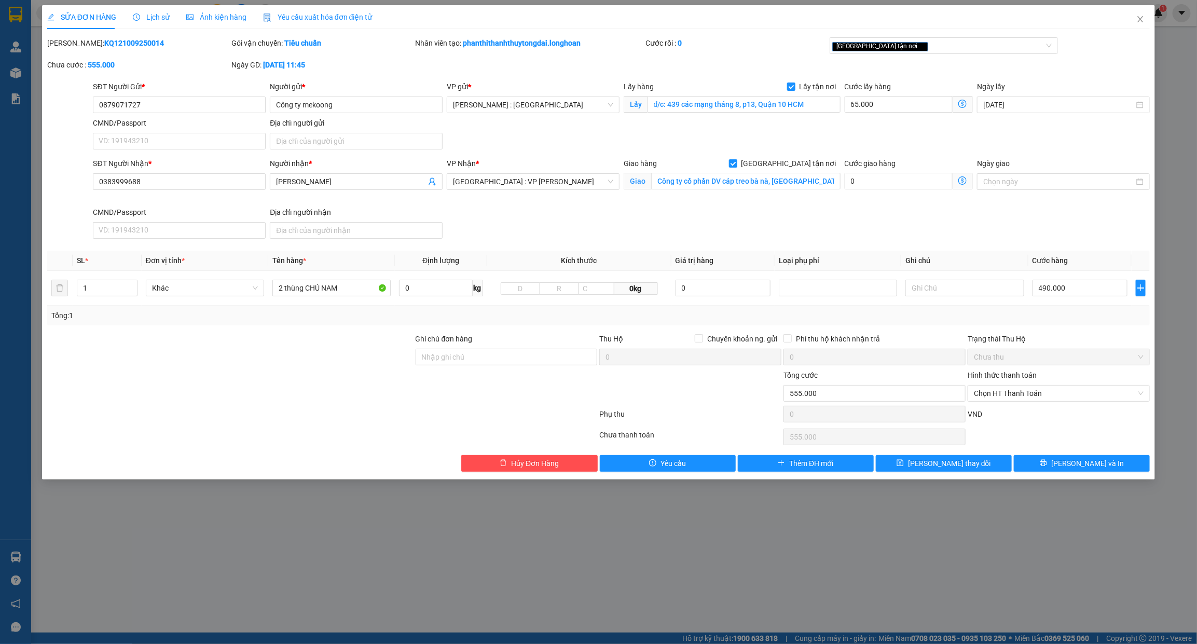
click at [587, 407] on div at bounding box center [322, 416] width 552 height 21
type input "2"
click at [130, 287] on icon "up" at bounding box center [132, 286] width 4 height 4
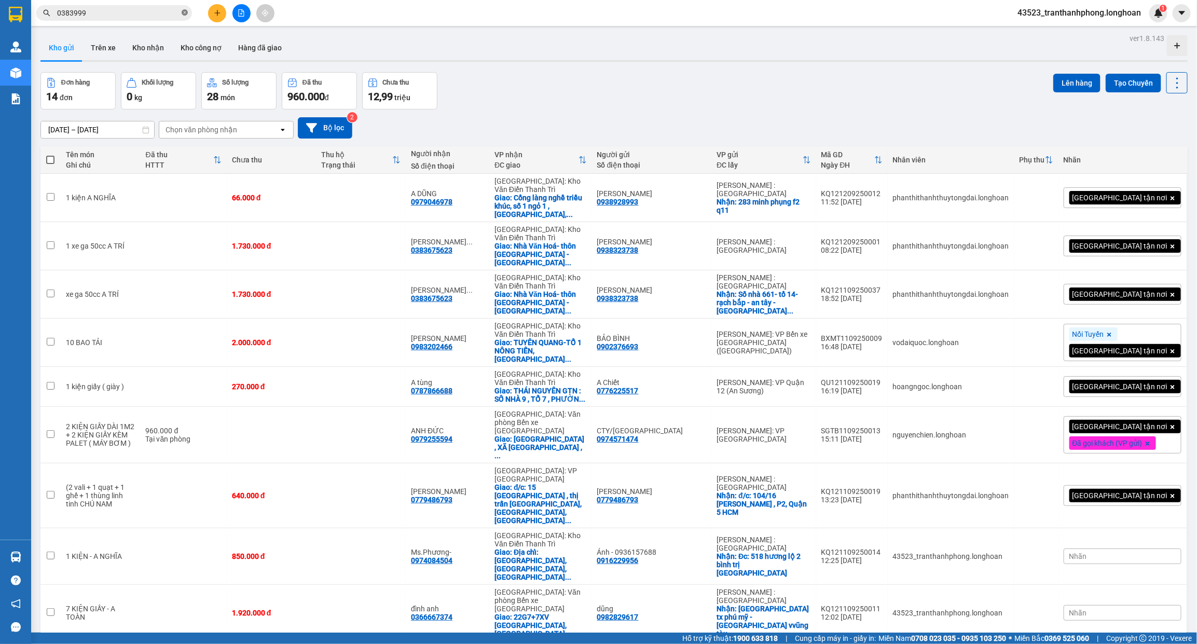
click at [186, 15] on icon "close-circle" at bounding box center [185, 12] width 6 height 6
paste input "0879071727"
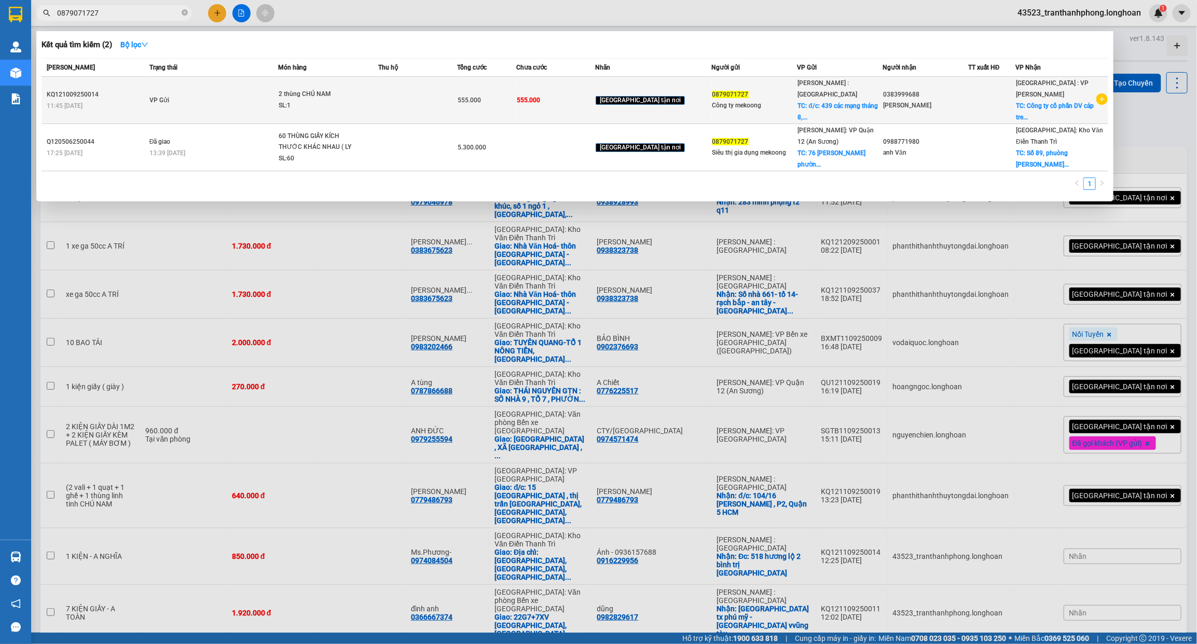
type input "0879071727"
click at [516, 94] on div "555.000" at bounding box center [486, 99] width 58 height 11
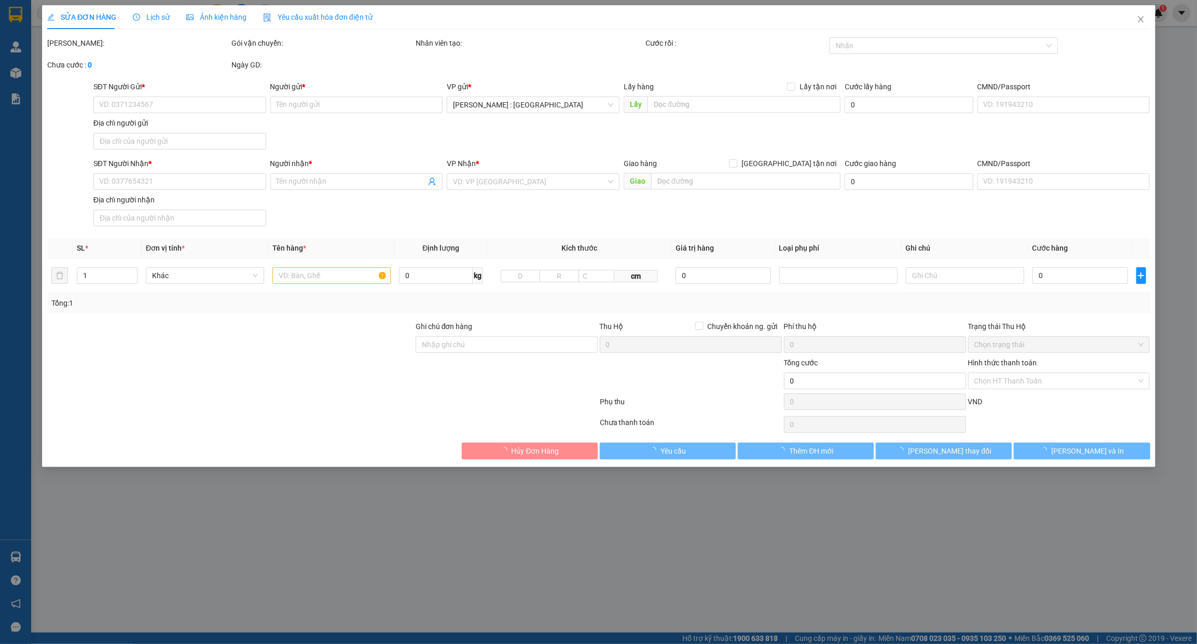
type input "0879071727"
type input "Công ty mekoong"
checkbox input "true"
type input "đ/c: 439 các mạng tháng 8, p13, Quận 10 HCM"
type input "0383999688"
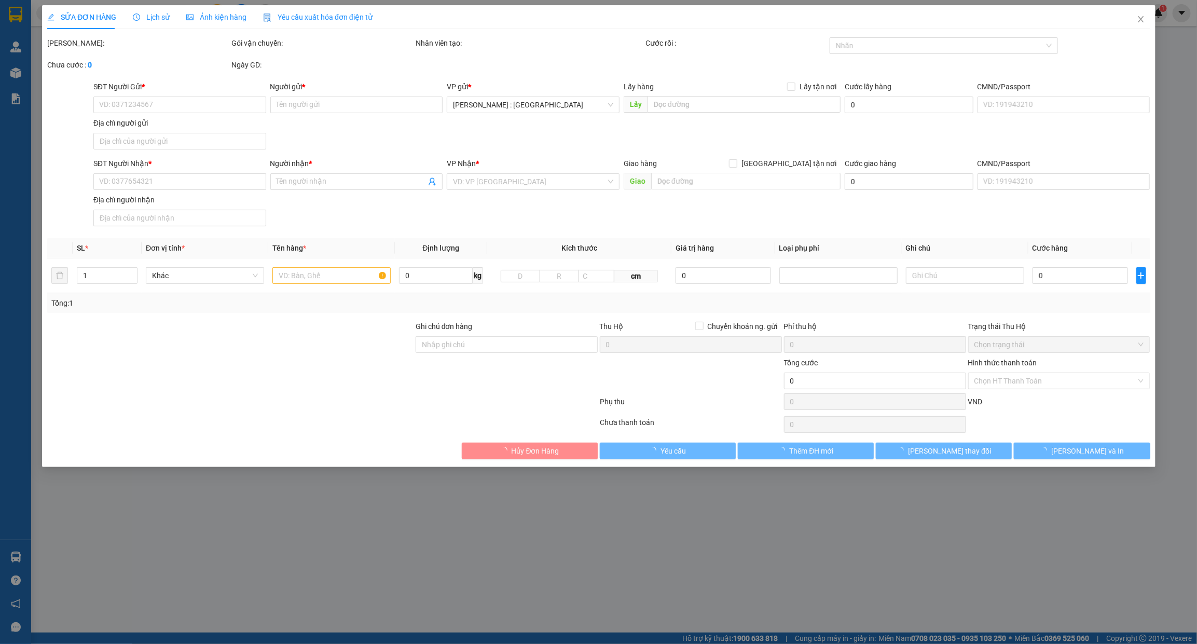
type input "[PERSON_NAME]"
checkbox input "true"
type input "Công ty cổ phần DV cáp treo bà nà, thôn an sơn, xã bà nà, huyện hoà vang đà nẵng"
type input "555.000"
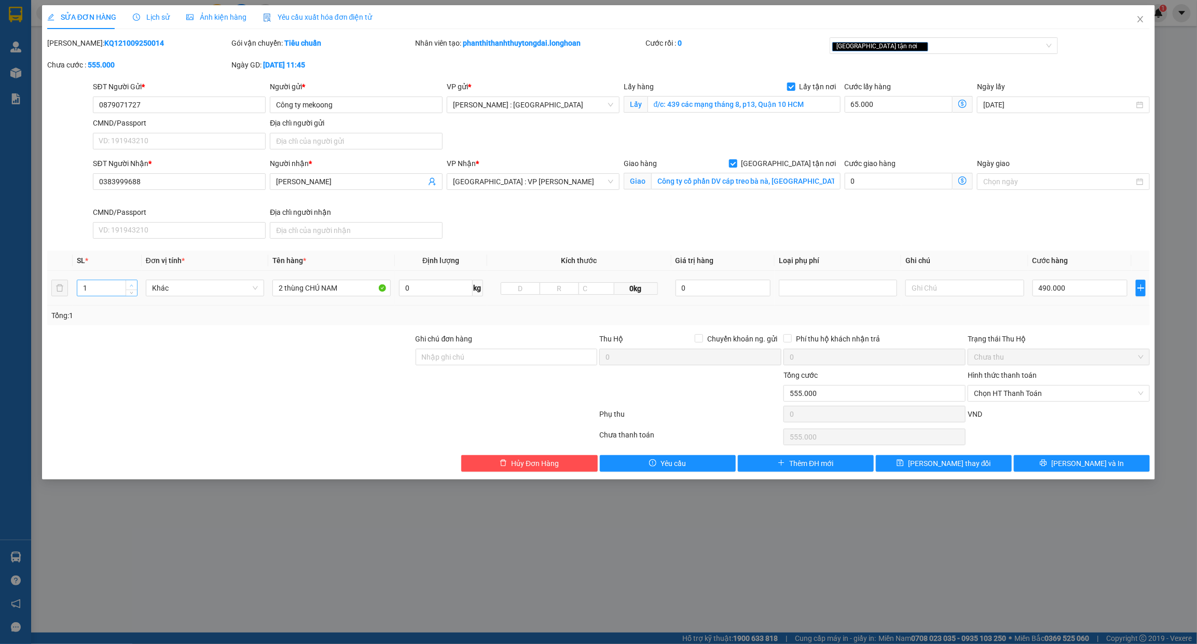
type input "2"
click at [133, 283] on span "up" at bounding box center [132, 285] width 6 height 6
click at [300, 291] on input "2 thùng CHÚ NAM" at bounding box center [331, 288] width 118 height 17
type input "2 KIỆN GIẤY"
click at [1046, 462] on button "[PERSON_NAME] và In" at bounding box center [1082, 463] width 136 height 17
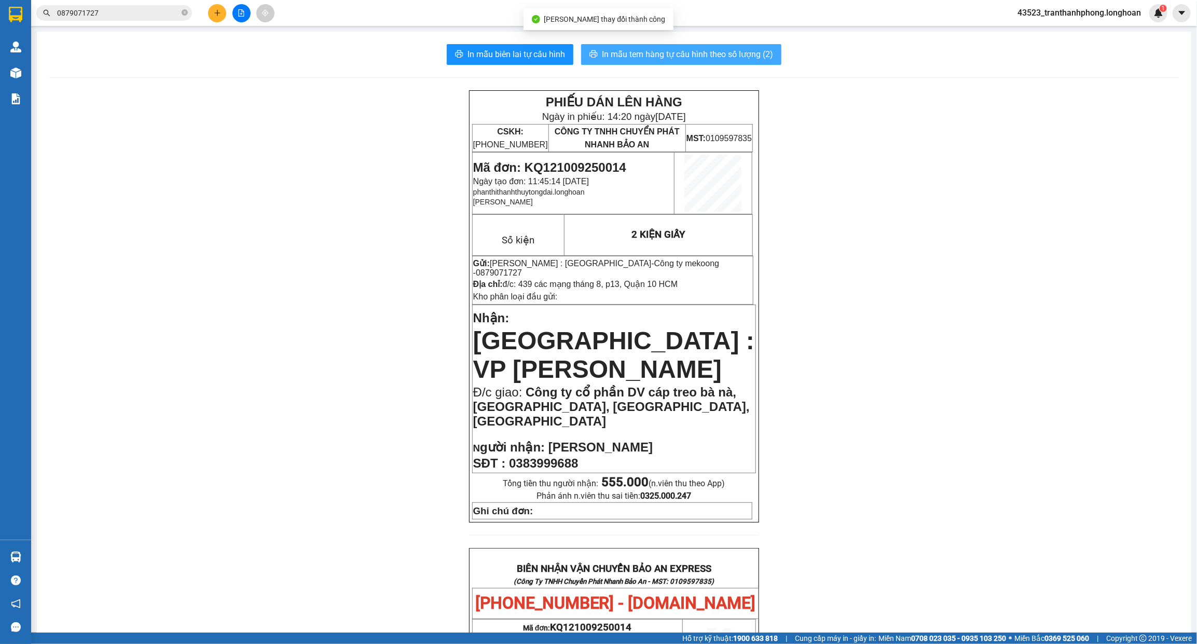
click at [755, 53] on span "In mẫu tem hàng tự cấu hình theo số lượng (2)" at bounding box center [687, 54] width 171 height 13
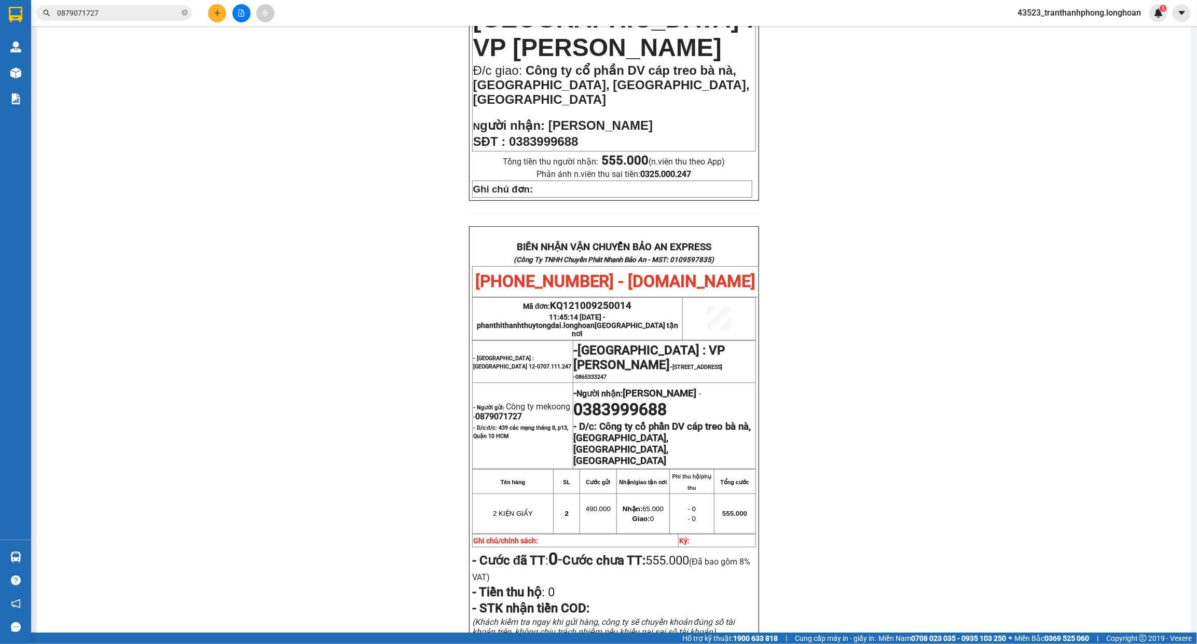
scroll to position [448, 0]
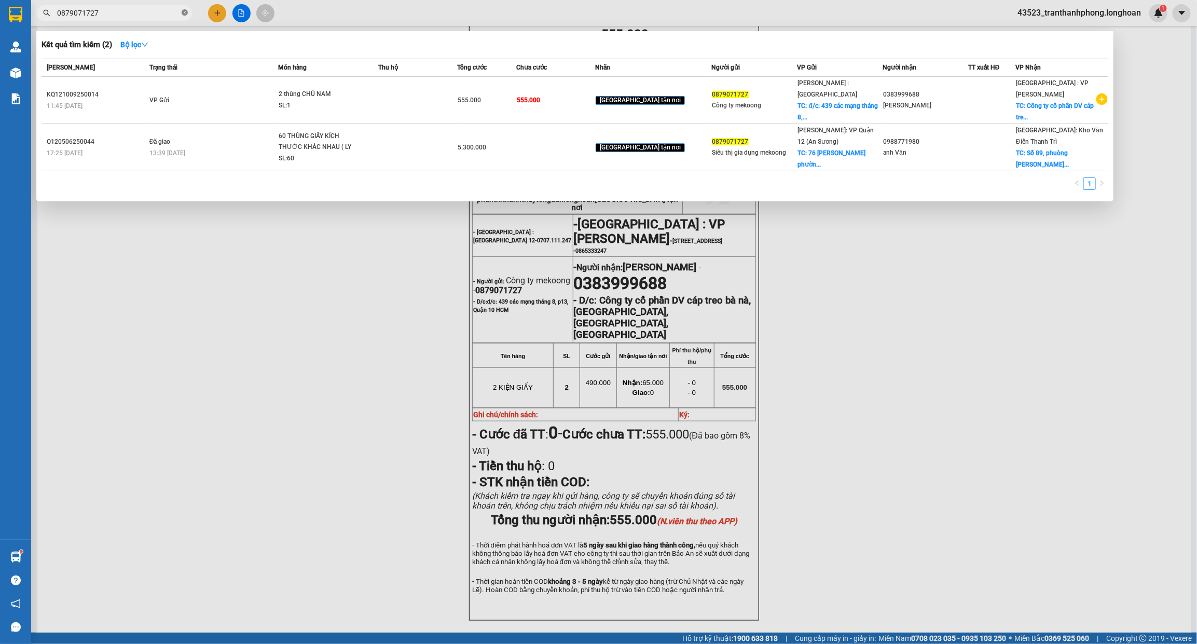
click at [185, 14] on icon "close-circle" at bounding box center [185, 12] width 6 height 6
paste input "0876961624"
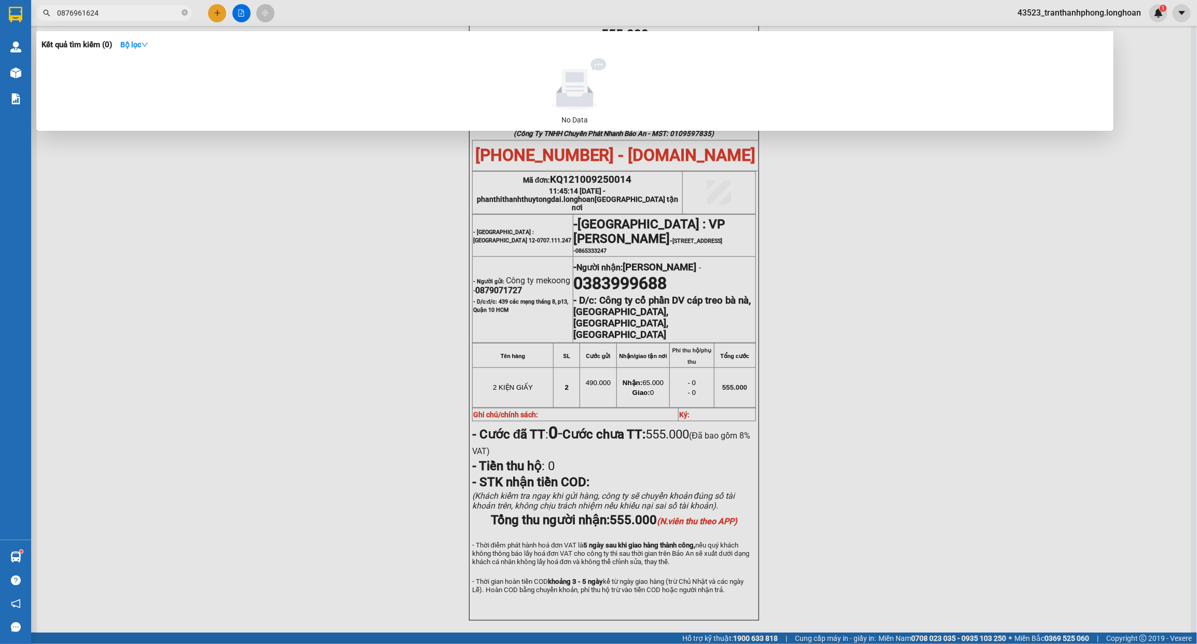
type input "0876961624"
click at [217, 8] on div at bounding box center [598, 322] width 1197 height 644
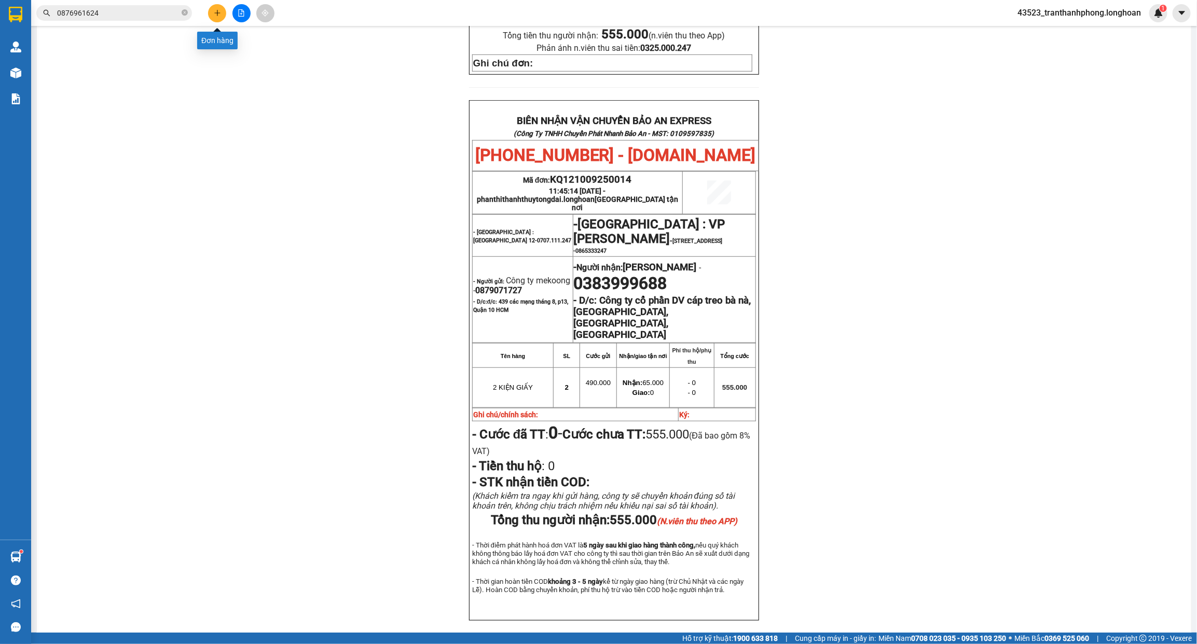
click at [217, 8] on button at bounding box center [217, 13] width 18 height 18
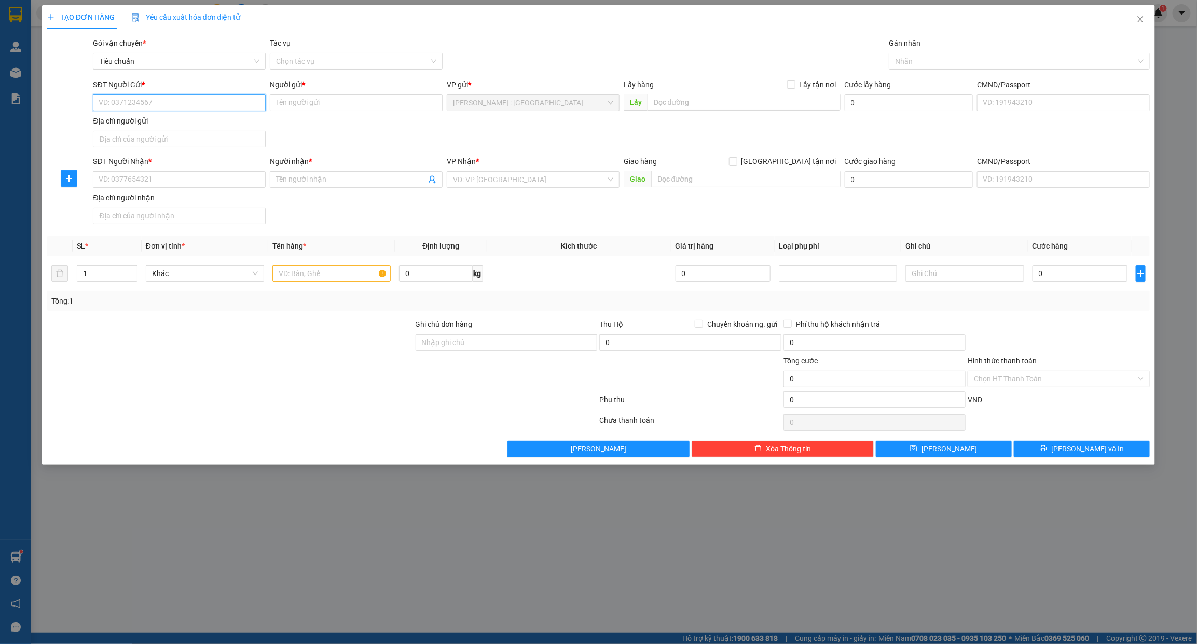
paste input "0876961624"
type input "0876961624"
click at [186, 181] on input "SĐT Người Nhận *" at bounding box center [179, 179] width 173 height 17
paste input "0876961624"
type input "0876961624"
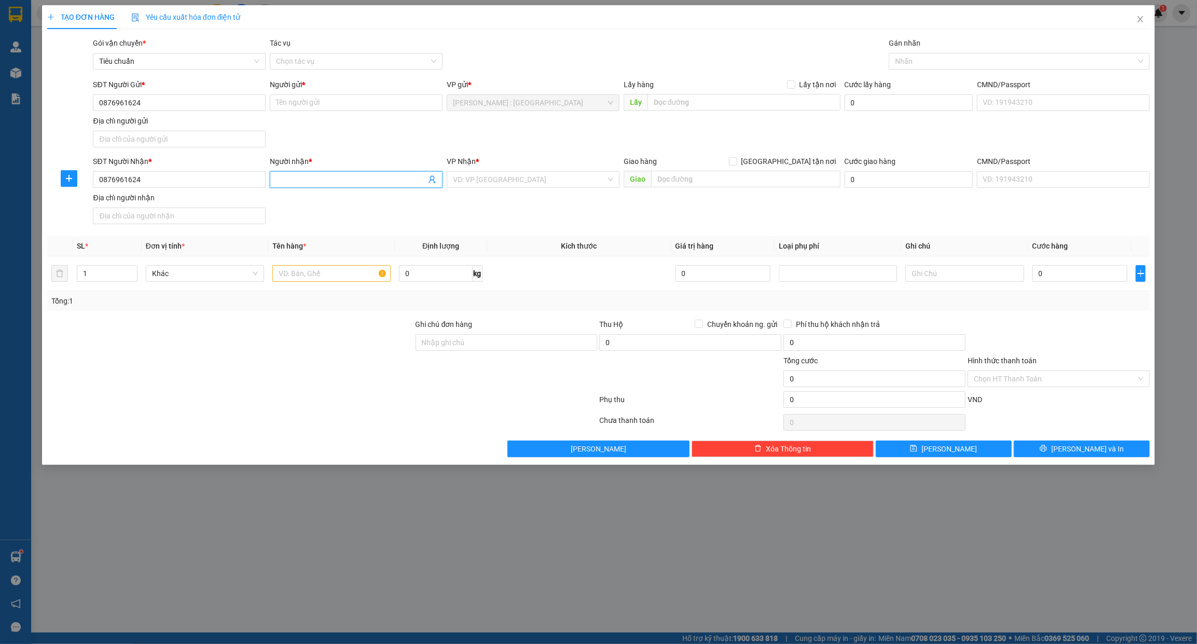
click at [279, 180] on input "Người nhận *" at bounding box center [351, 179] width 150 height 11
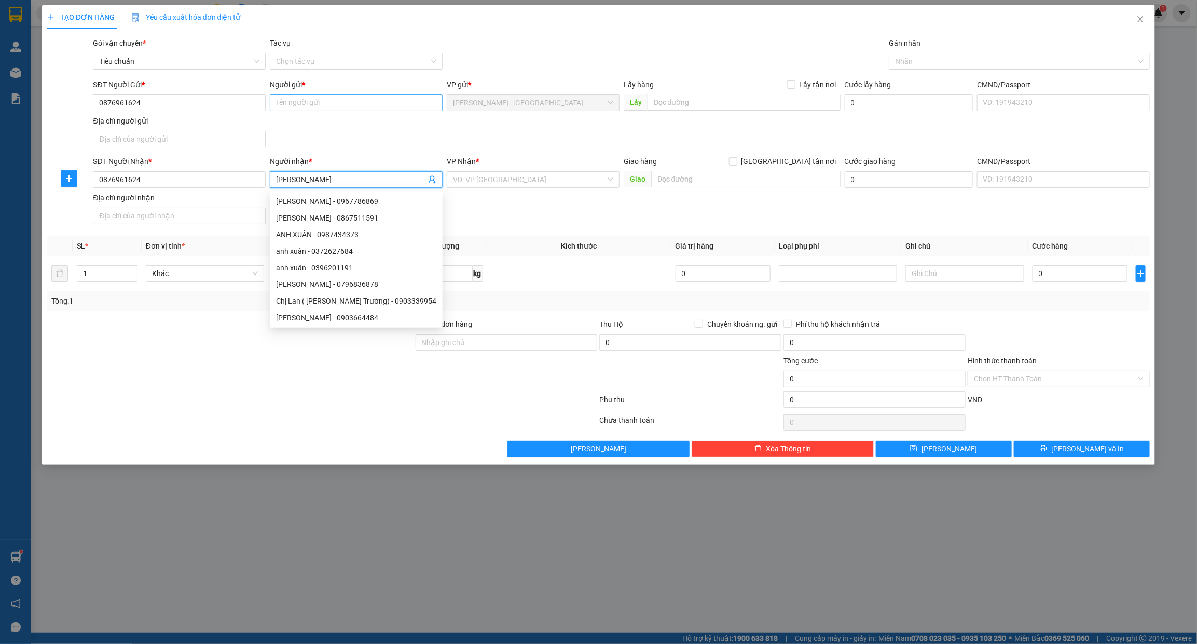
type input "ANH XUÂN"
paste input "ANH XUÂN"
click at [335, 102] on input "Người gửi *" at bounding box center [356, 102] width 173 height 17
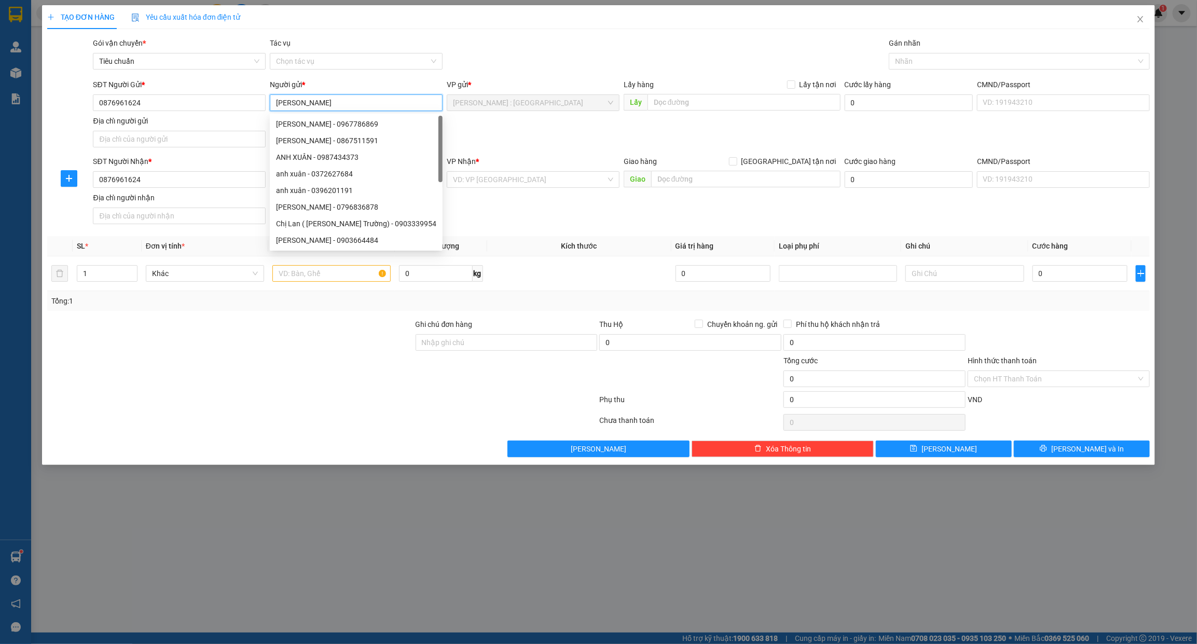
type input "ANH XUÂN"
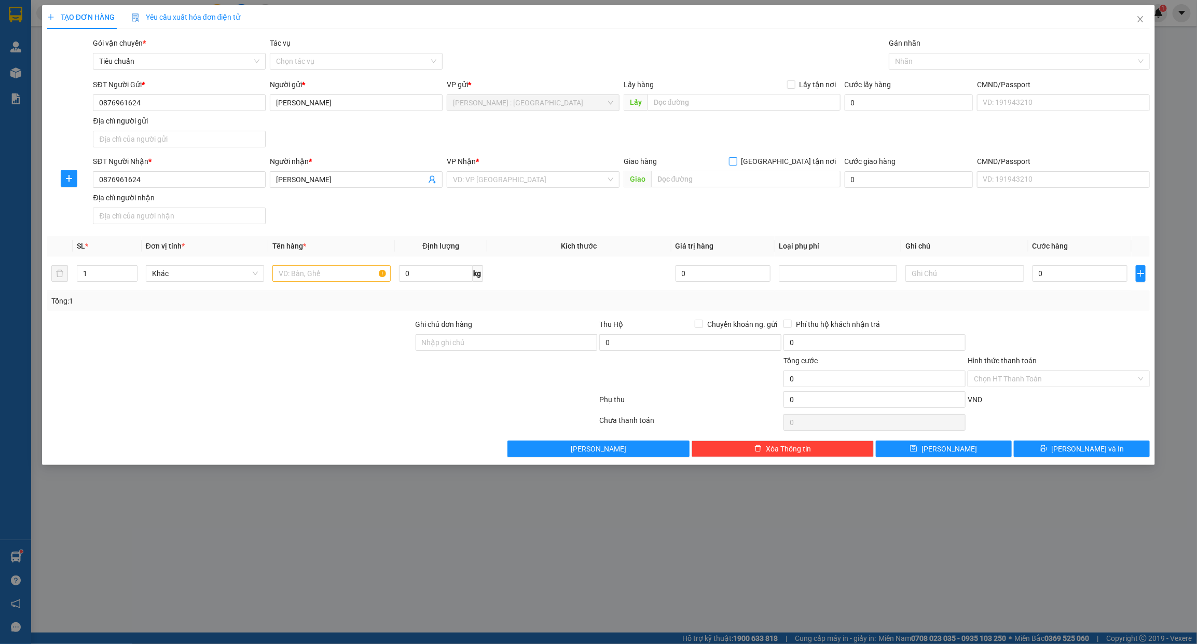
click at [805, 157] on span "[GEOGRAPHIC_DATA] tận nơi" at bounding box center [788, 161] width 103 height 11
click at [736, 157] on input "[GEOGRAPHIC_DATA] tận nơi" at bounding box center [732, 160] width 7 height 7
checkbox input "true"
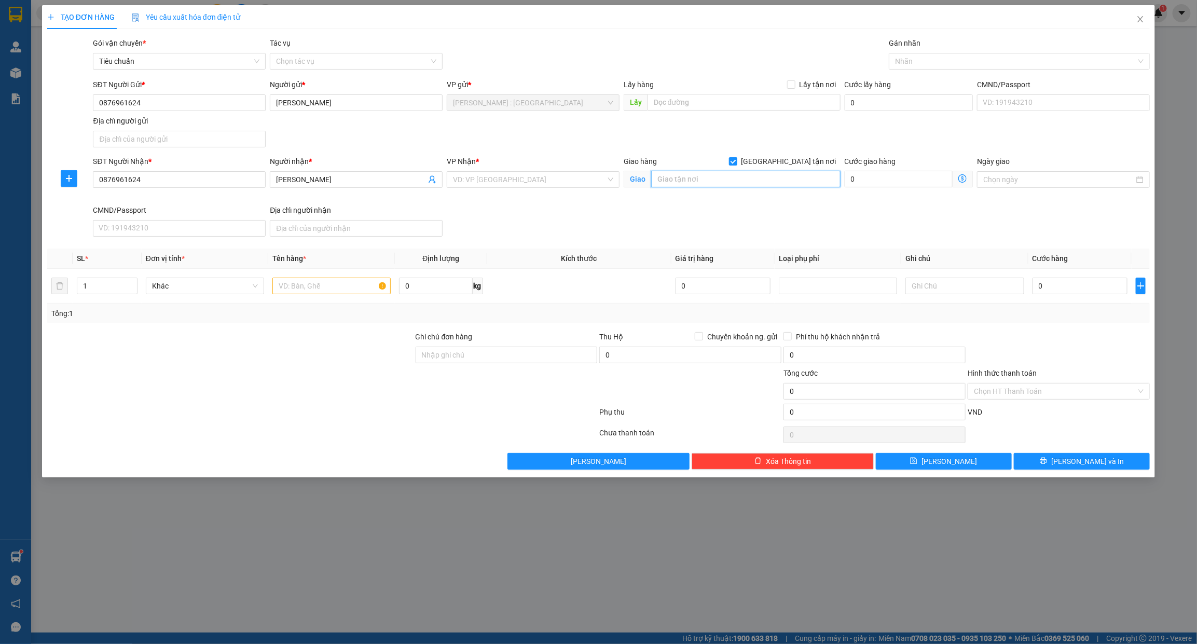
click at [789, 183] on input "text" at bounding box center [745, 179] width 189 height 17
paste input "14 doãn uẩn, phường khuê mỹ, quận ngũ hành sơn, tp đà nẵng, ktx phía đông đà nẵ…"
type input "14 doãn uẩn, phường khuê mỹ, quận ngũ hành sơn, tp đà nẵng, ktx phía đông đà nẵ…"
click at [808, 89] on span "Lấy tận nơi" at bounding box center [817, 84] width 45 height 11
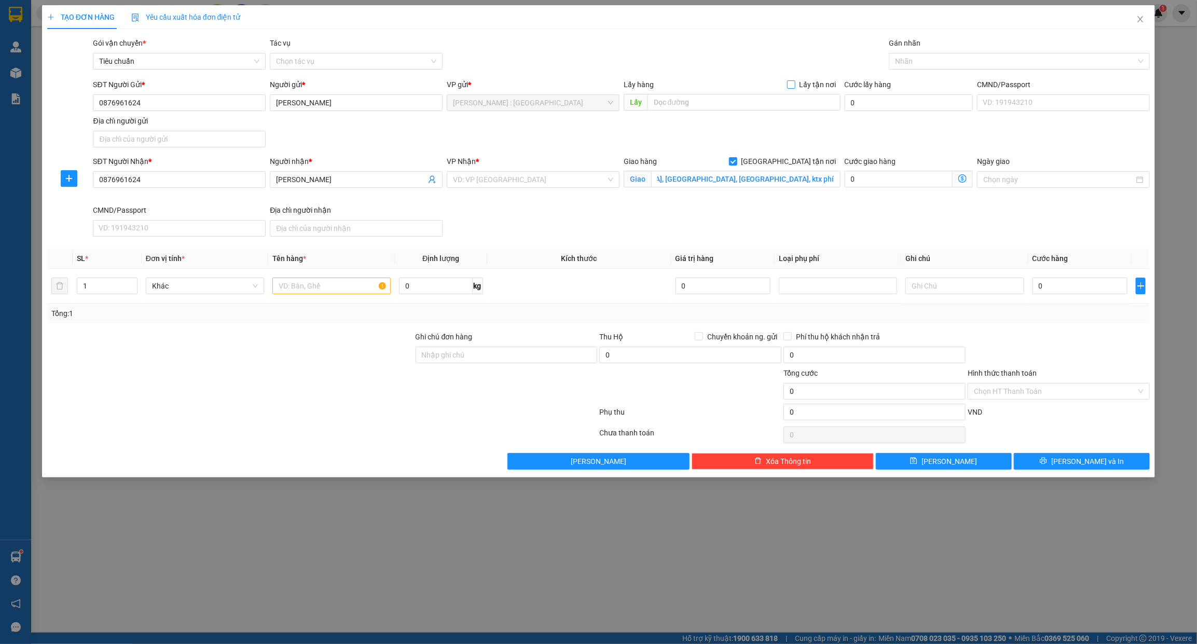
click at [794, 88] on input "Lấy tận nơi" at bounding box center [790, 83] width 7 height 7
checkbox input "true"
click at [799, 110] on input "text" at bounding box center [743, 102] width 193 height 17
paste input "thuận giao 17 thuận an bình dương"
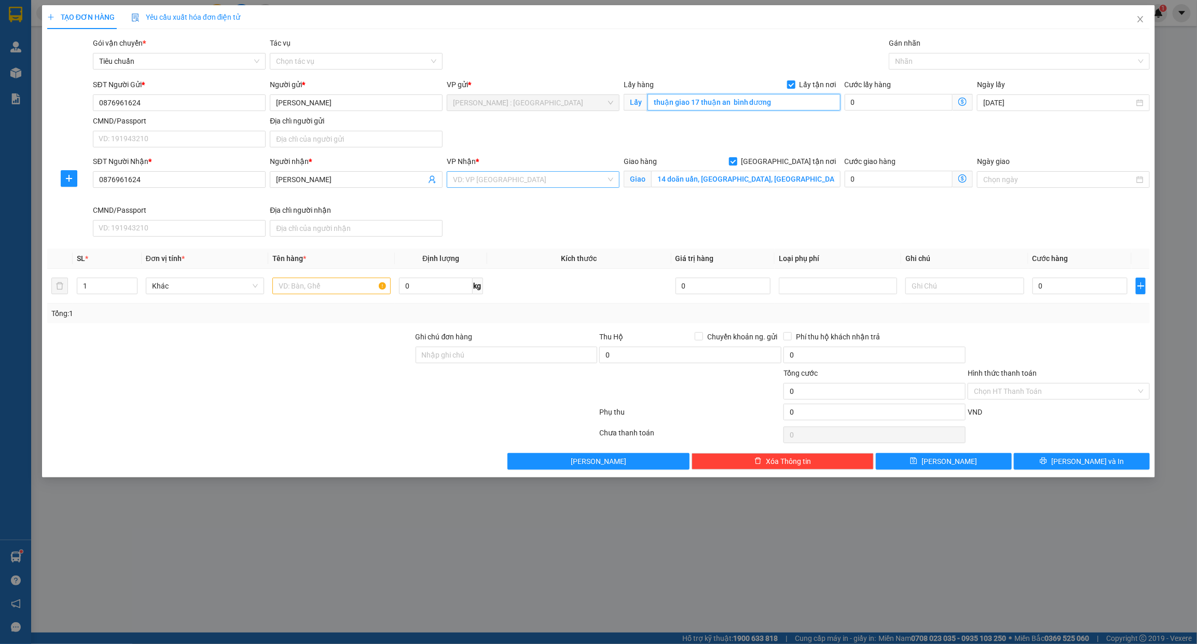
type input "thuận giao 17 thuận an bình dương"
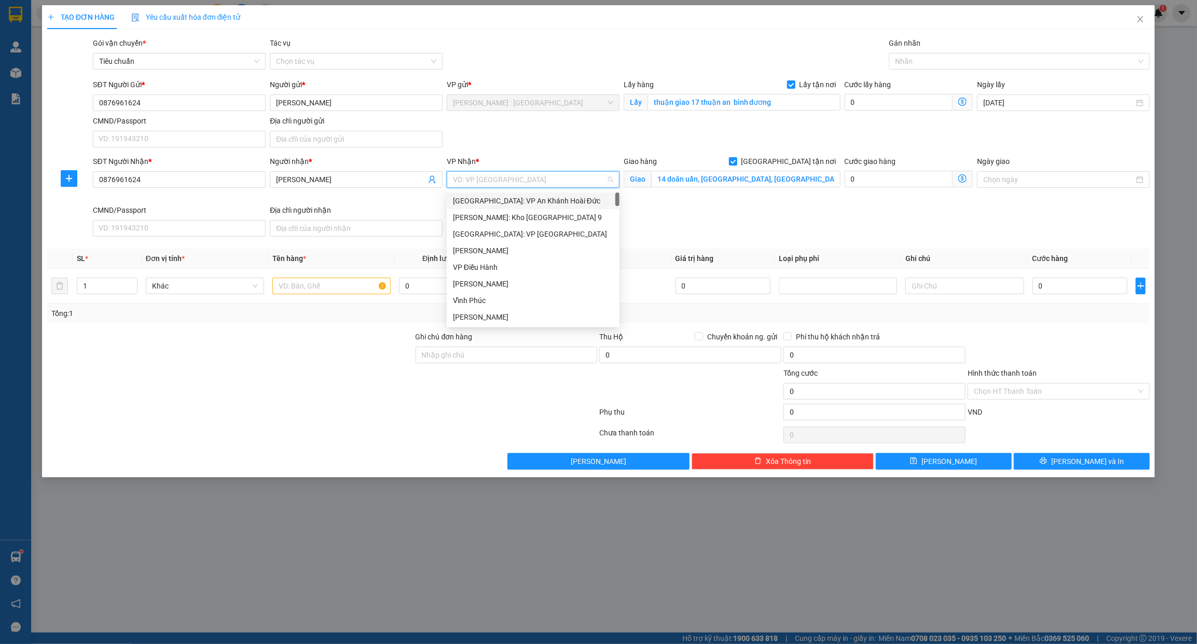
click at [496, 181] on input "search" at bounding box center [529, 180] width 153 height 16
type input "D"
type input "ĐÀ"
click at [489, 195] on div "[GEOGRAPHIC_DATA] : VP [PERSON_NAME]" at bounding box center [548, 200] width 191 height 11
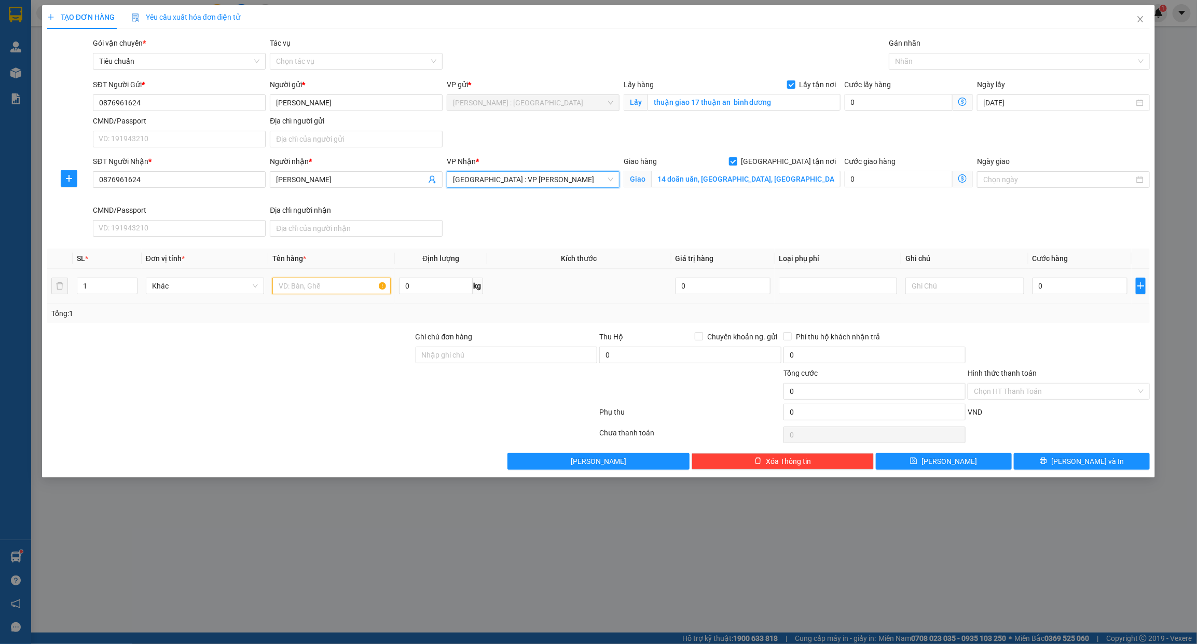
click at [314, 294] on input "text" at bounding box center [331, 286] width 118 height 17
type input "1 THÙNG GIẤY"
click at [1139, 19] on icon "close" at bounding box center [1140, 19] width 8 height 8
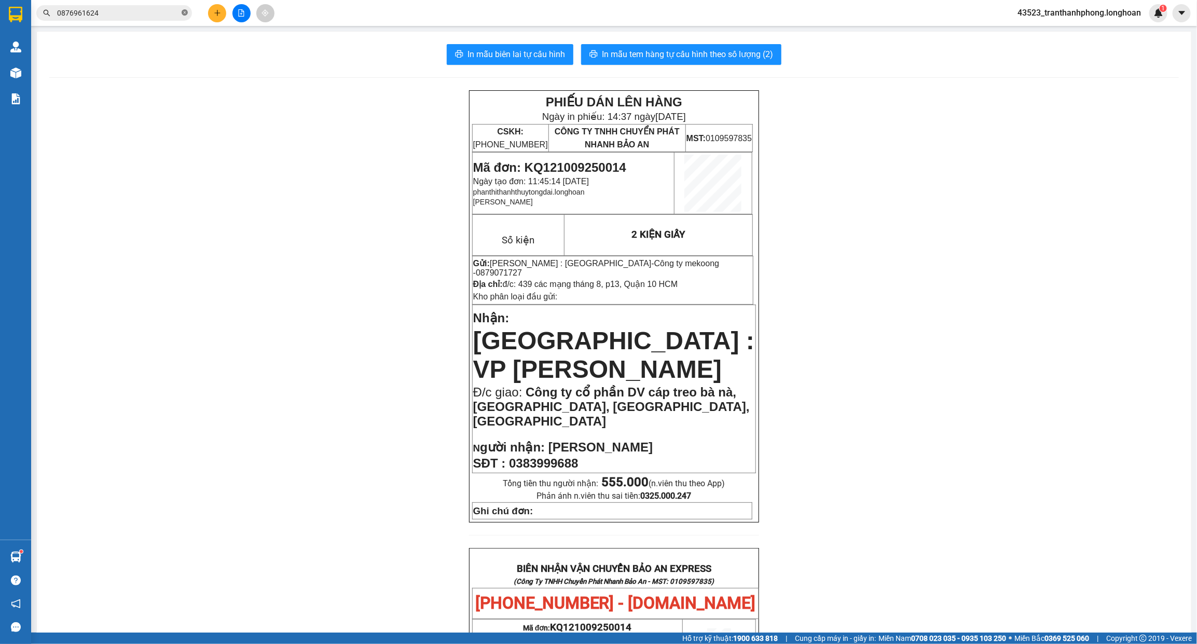
click at [187, 9] on icon "close-circle" at bounding box center [185, 12] width 6 height 6
paste input "0982641216"
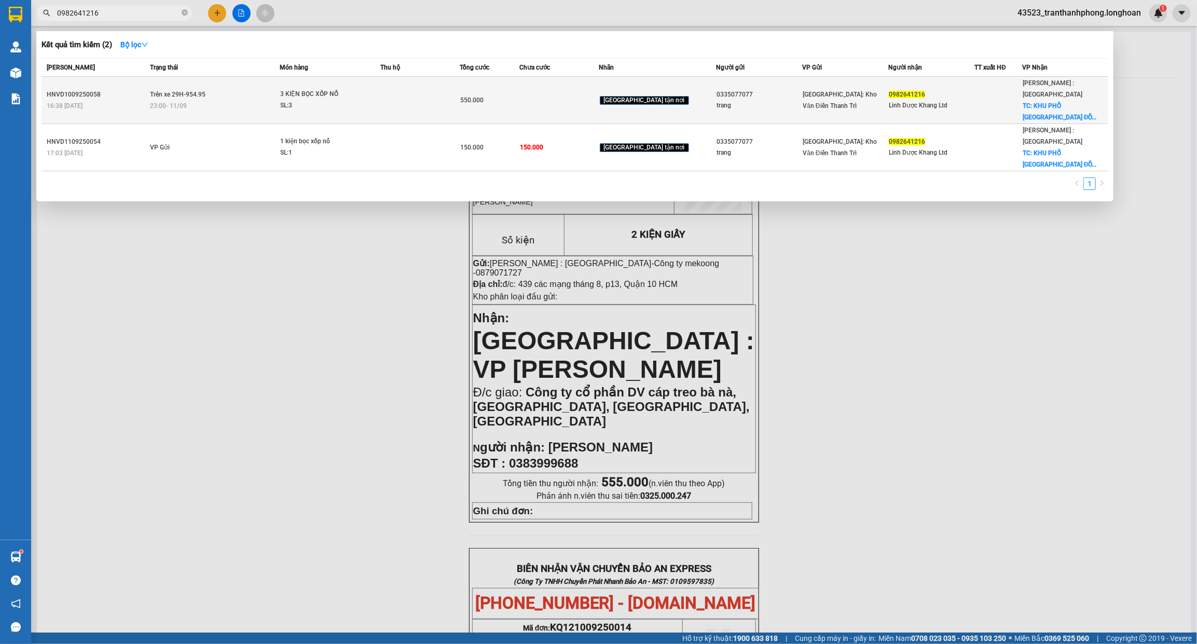
type input "0982641216"
click at [278, 100] on div "23:00 - 11/09" at bounding box center [214, 105] width 129 height 11
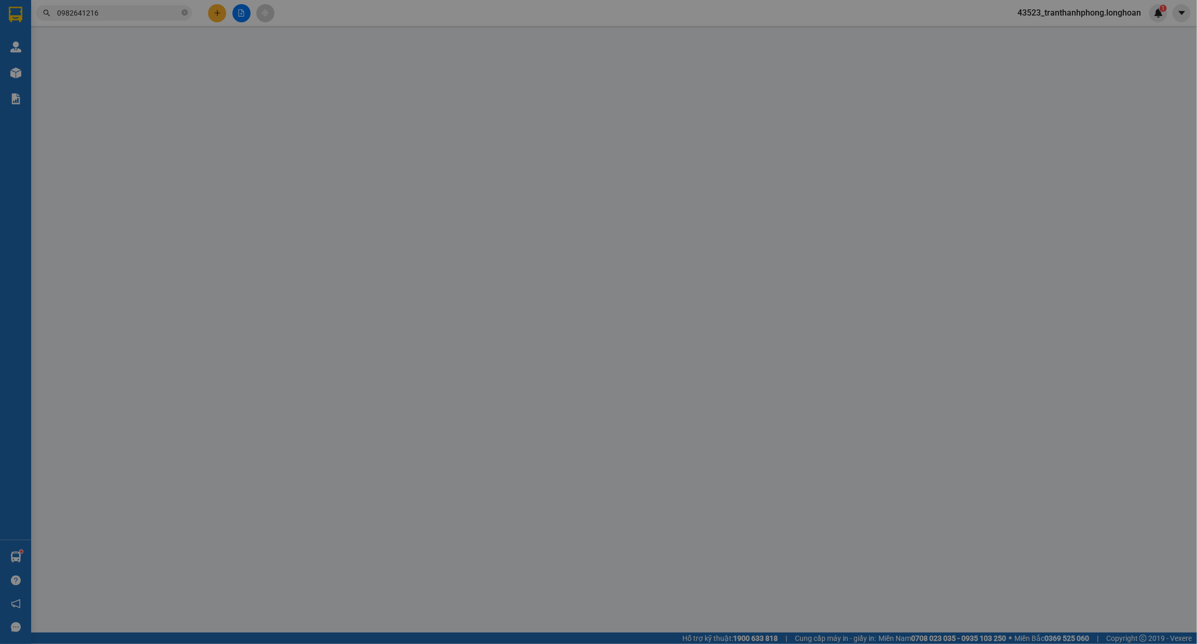
type input "0335077077"
type input "trang"
type input "0982641216"
type input "Linh Dược Khang Ltd"
checkbox input "true"
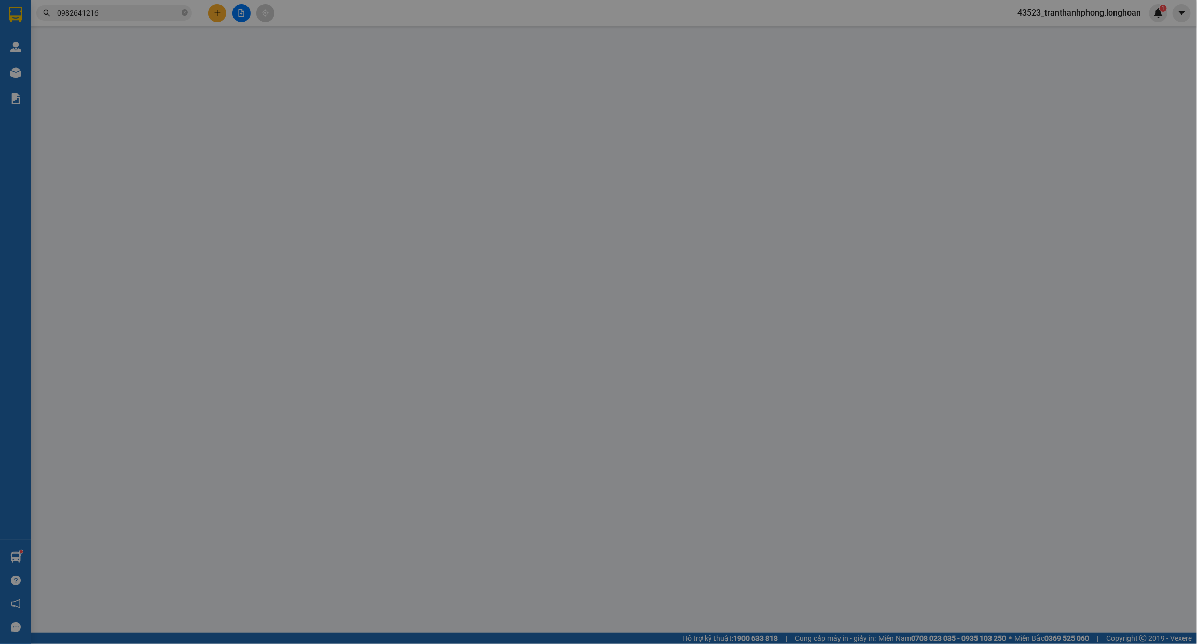
type input "KHU PHỐ PHÚ MỸ XUÂN LẬP ĐỒNG NAI"
type input "hàng giao nguyên kiện, hư vỡ ko đền"
type input "550.000"
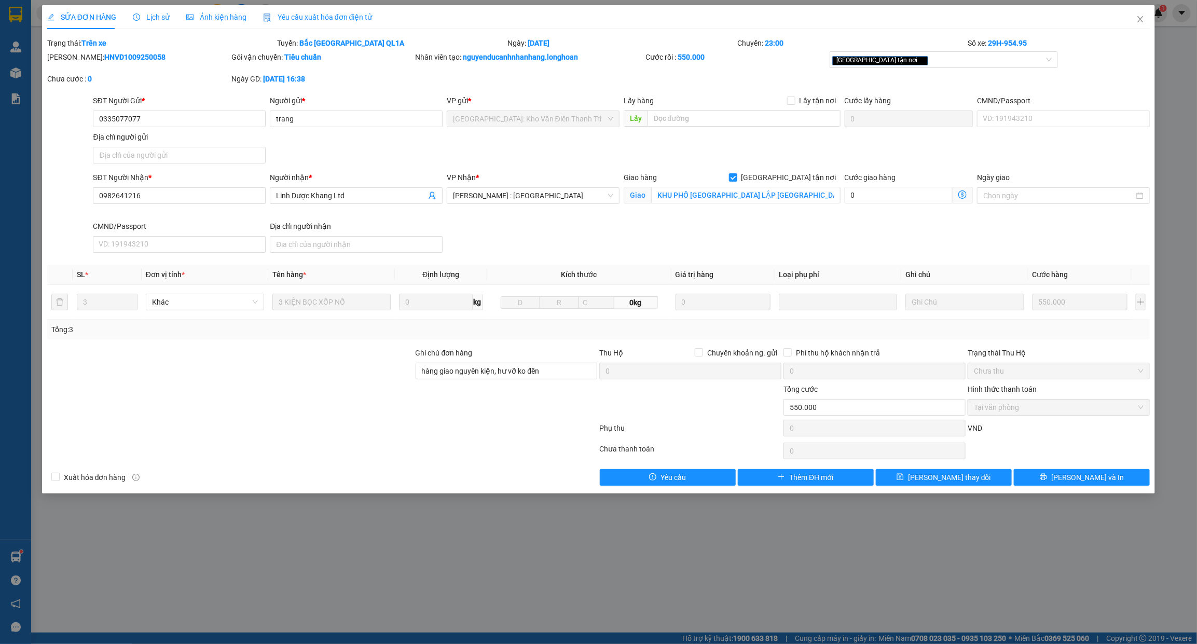
click at [133, 13] on icon "clock-circle" at bounding box center [136, 16] width 7 height 7
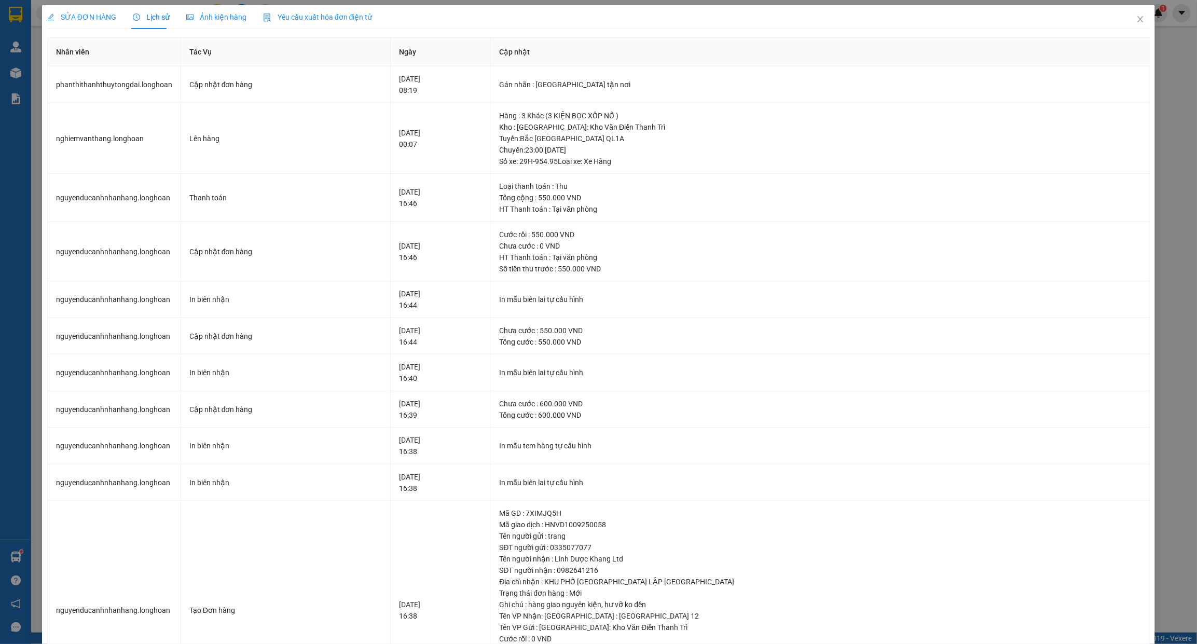
drag, startPoint x: 74, startPoint y: 21, endPoint x: 91, endPoint y: 25, distance: 17.6
click at [76, 21] on span "SỬA ĐƠN HÀNG" at bounding box center [81, 17] width 69 height 8
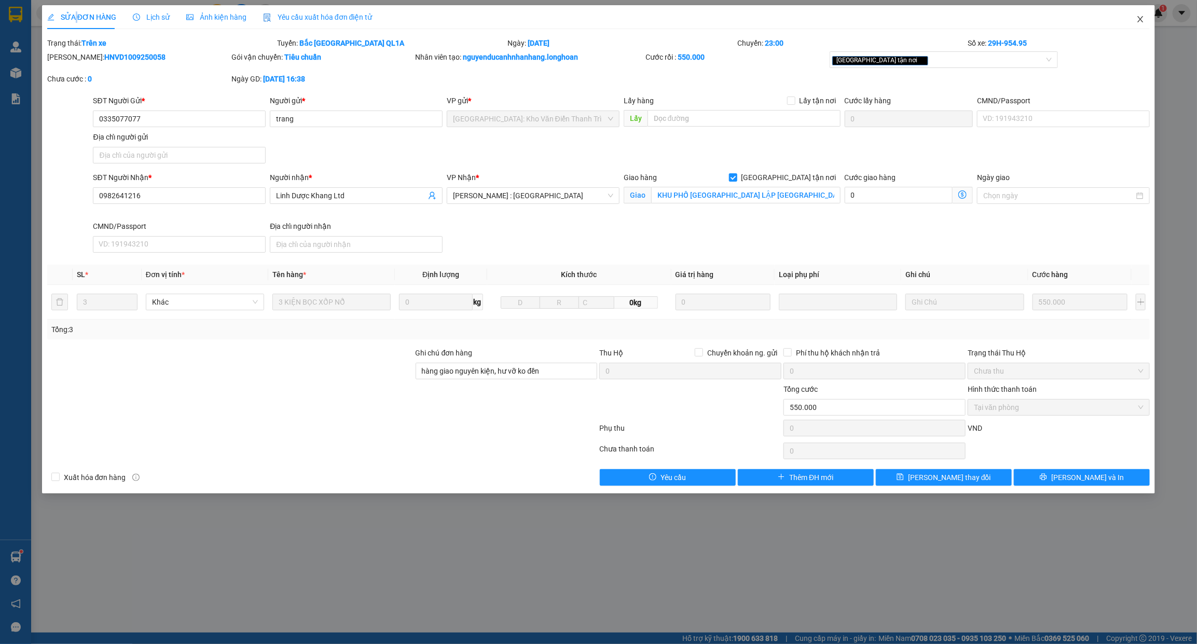
click at [1145, 19] on span "Close" at bounding box center [1140, 19] width 29 height 29
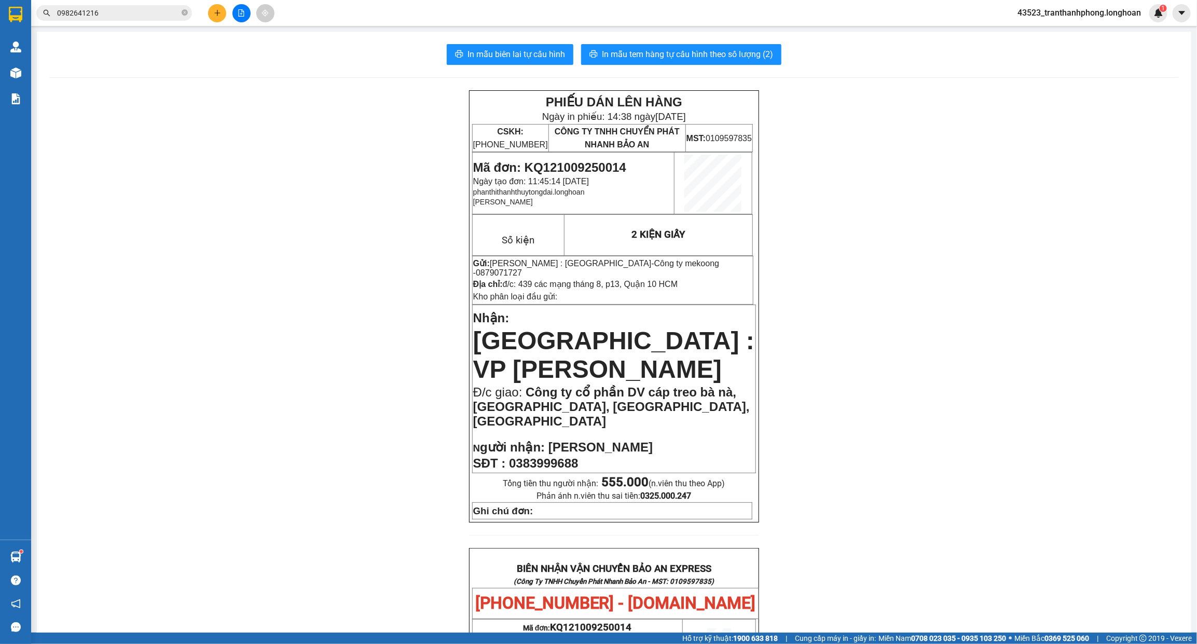
click at [156, 11] on input "0982641216" at bounding box center [118, 12] width 122 height 11
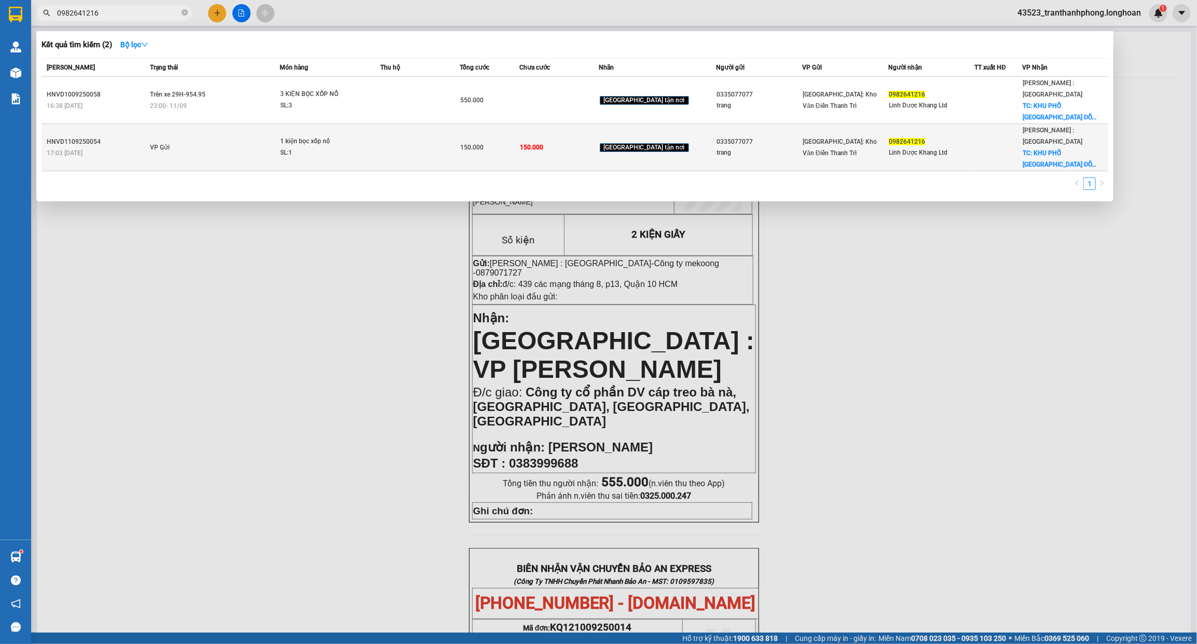
click at [745, 147] on div "trang" at bounding box center [759, 152] width 85 height 11
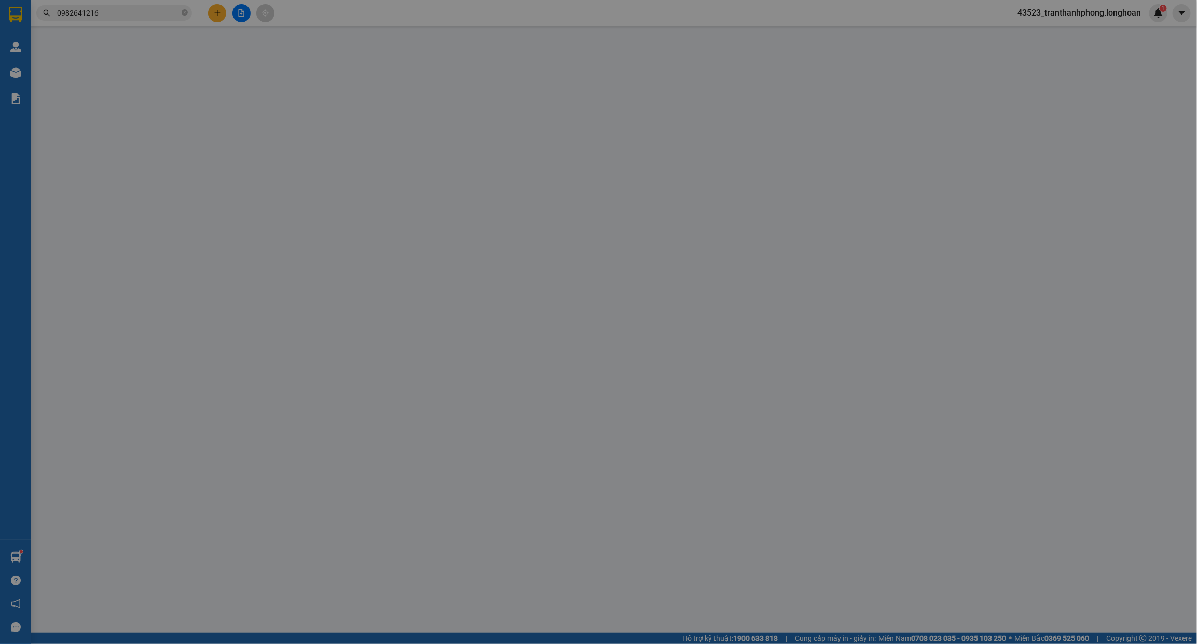
type input "0335077077"
type input "trang"
type input "0982641216"
type input "Linh Dược Khang Ltd"
checkbox input "true"
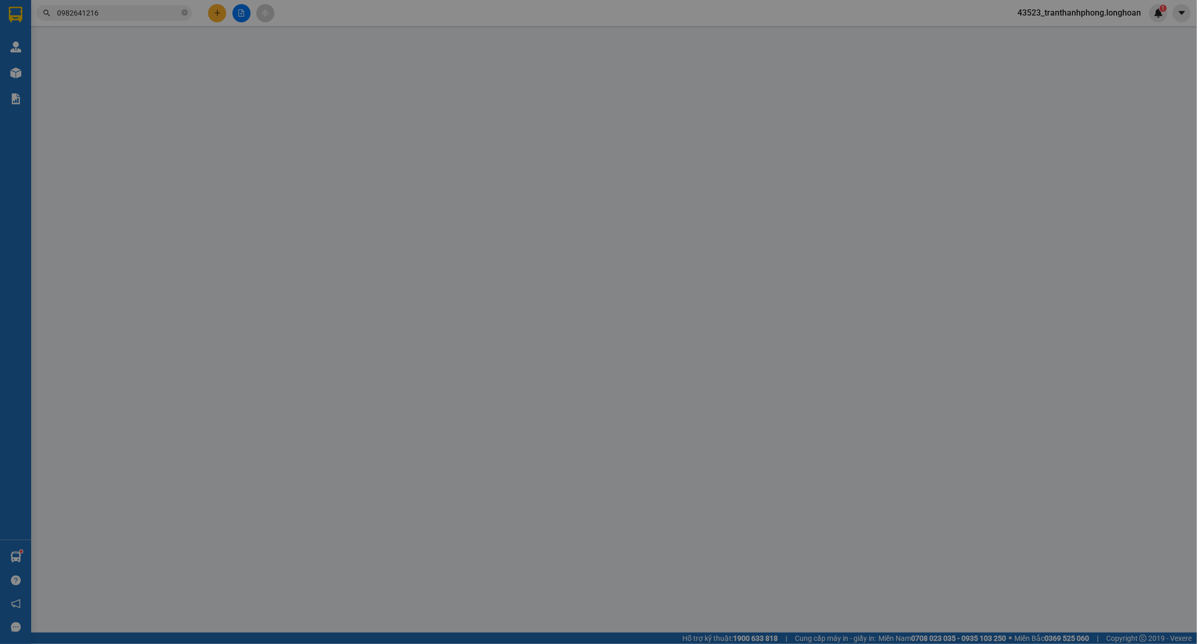
type input "KHU PHỐ PHÚ MỸ XUÂN LẬP ĐỒNG NAI"
type input "150.000"
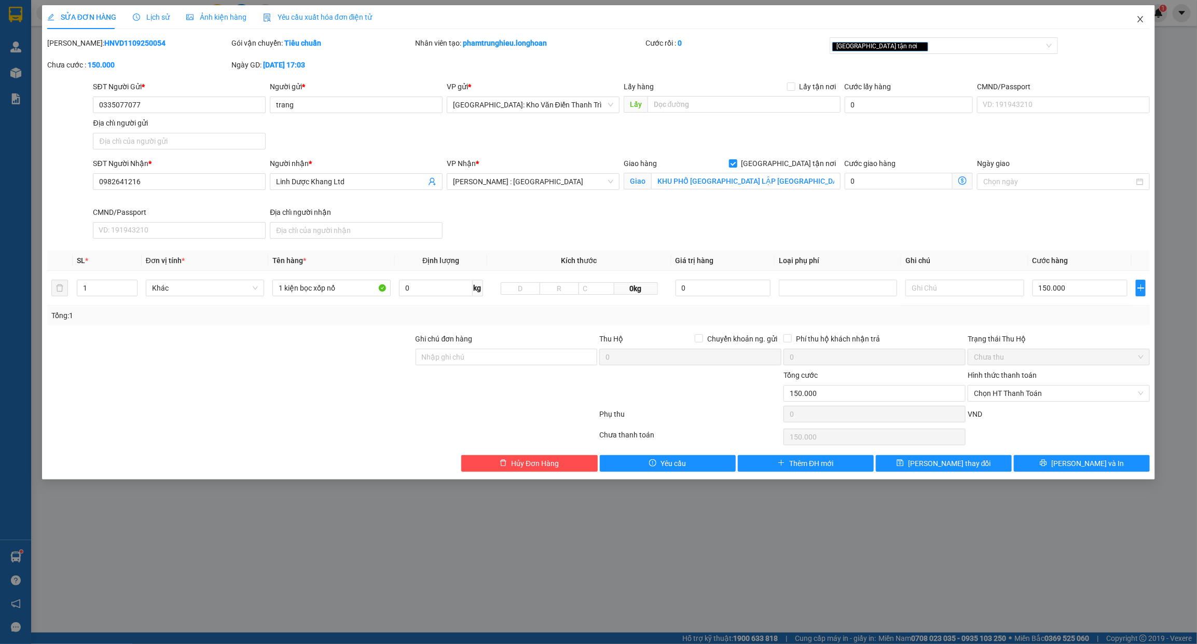
click at [1138, 19] on icon "close" at bounding box center [1140, 19] width 8 height 8
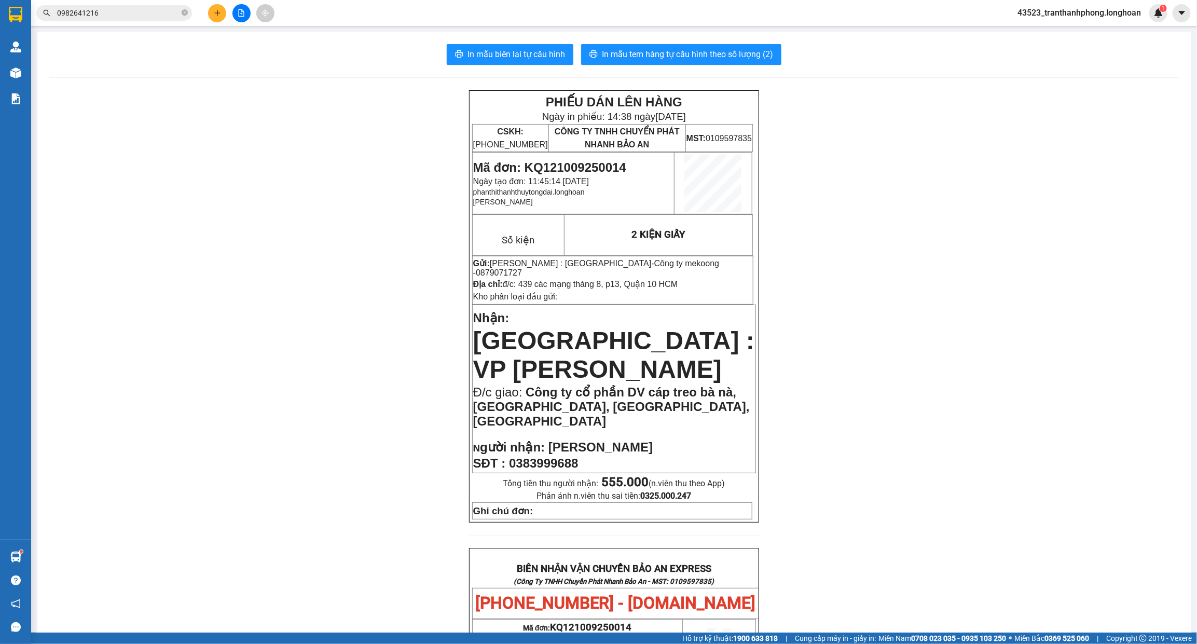
click at [130, 6] on span "0982641216" at bounding box center [114, 13] width 156 height 16
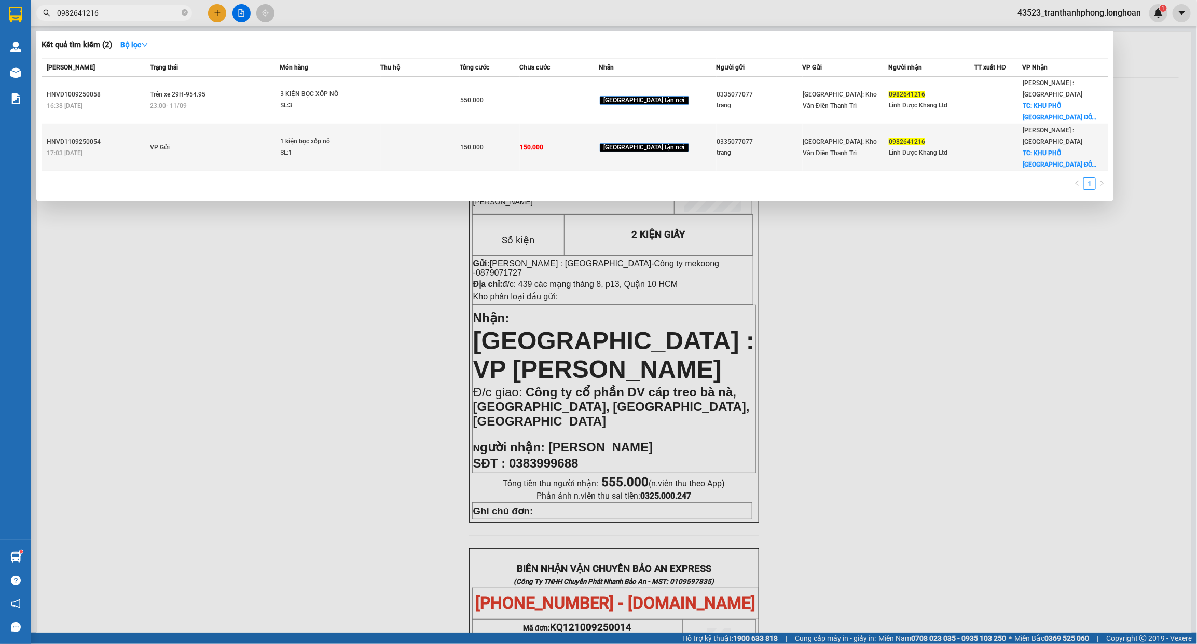
click at [484, 144] on span "150.000" at bounding box center [472, 147] width 23 height 7
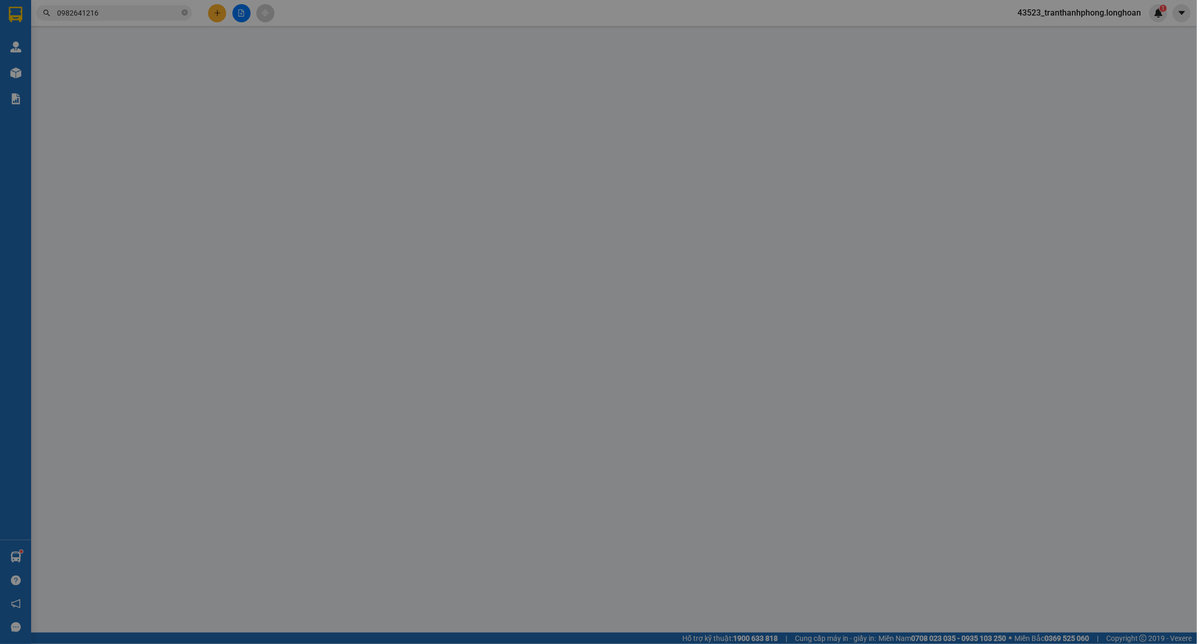
type input "0335077077"
type input "trang"
type input "0982641216"
type input "Linh Dược Khang Ltd"
checkbox input "true"
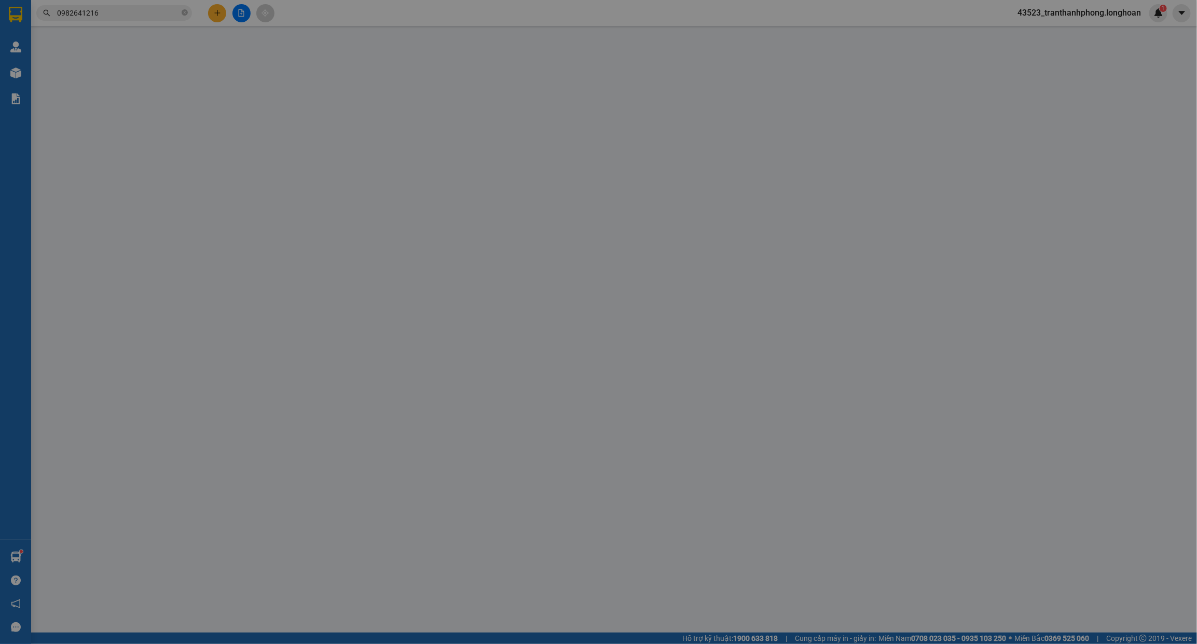
type input "KHU PHỐ PHÚ MỸ XUÂN LẬP ĐỒNG NAI"
type input "150.000"
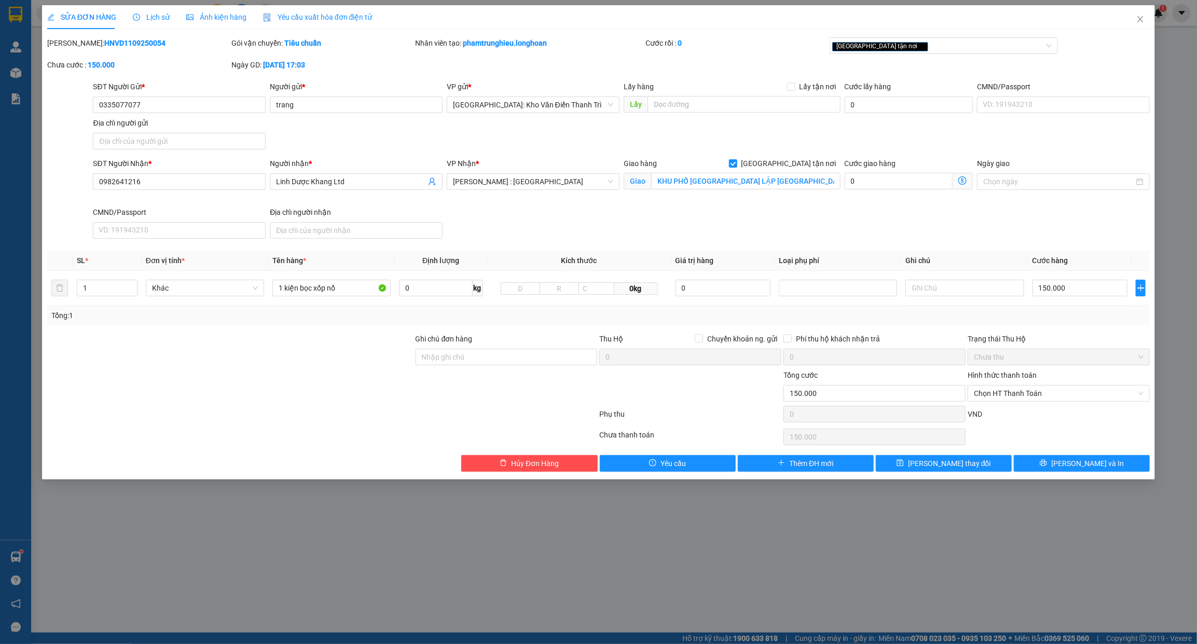
click at [156, 21] on span "Lịch sử" at bounding box center [151, 17] width 37 height 8
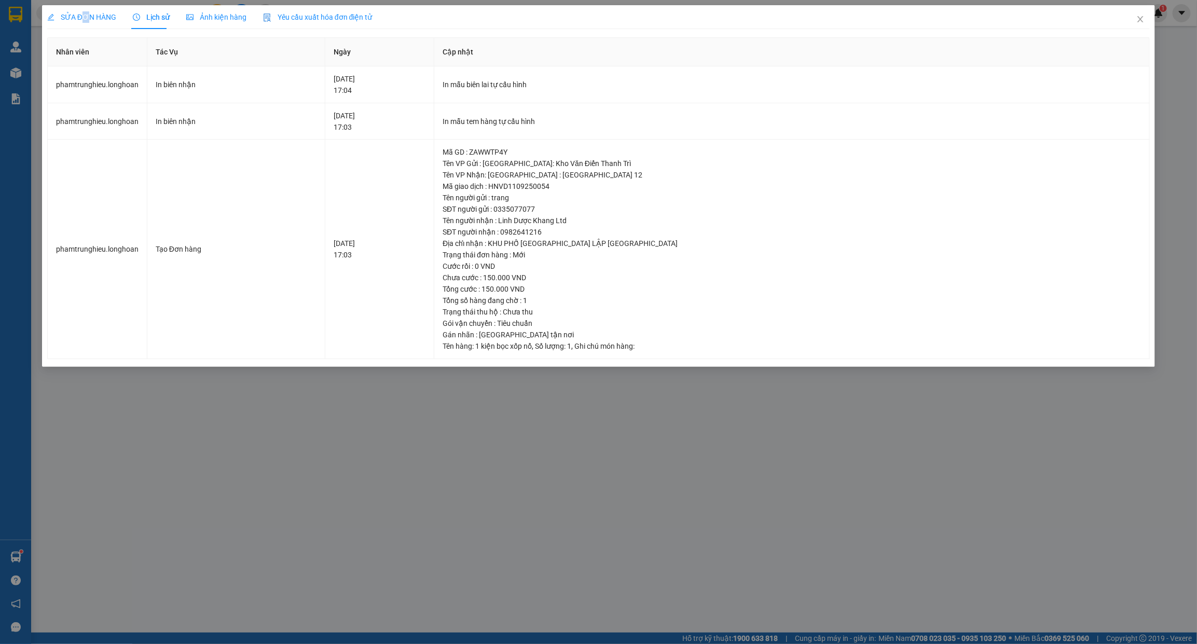
drag, startPoint x: 81, startPoint y: 17, endPoint x: 94, endPoint y: 16, distance: 13.5
click at [87, 17] on span "SỬA ĐƠN HÀNG" at bounding box center [81, 17] width 69 height 8
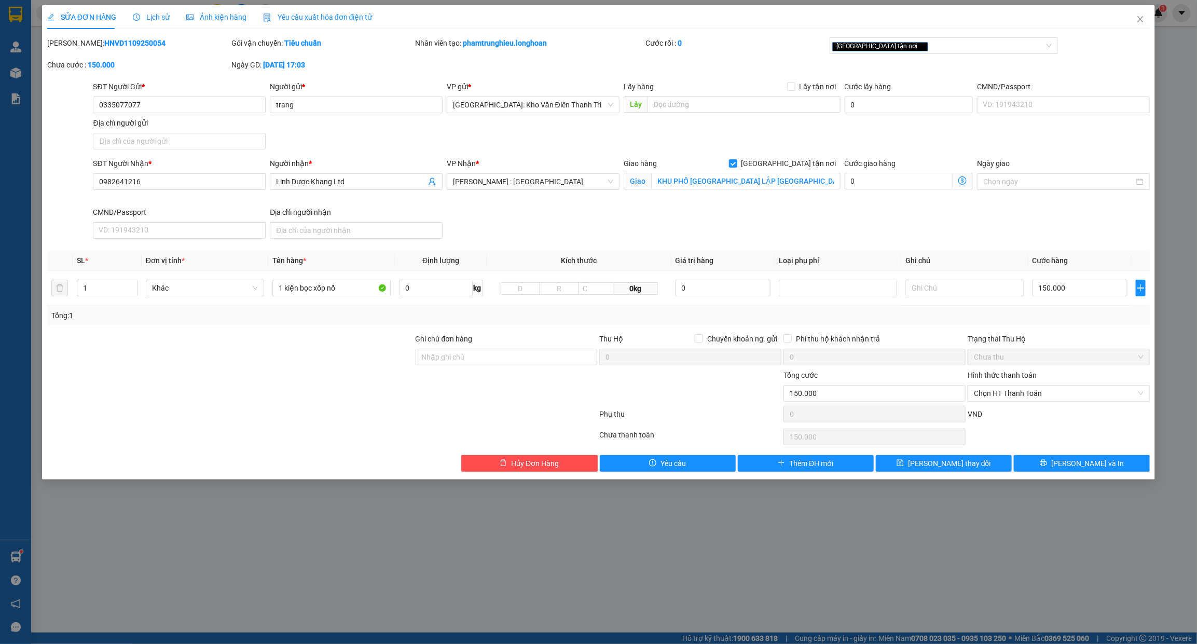
click at [153, 15] on span "Lịch sử" at bounding box center [151, 17] width 37 height 8
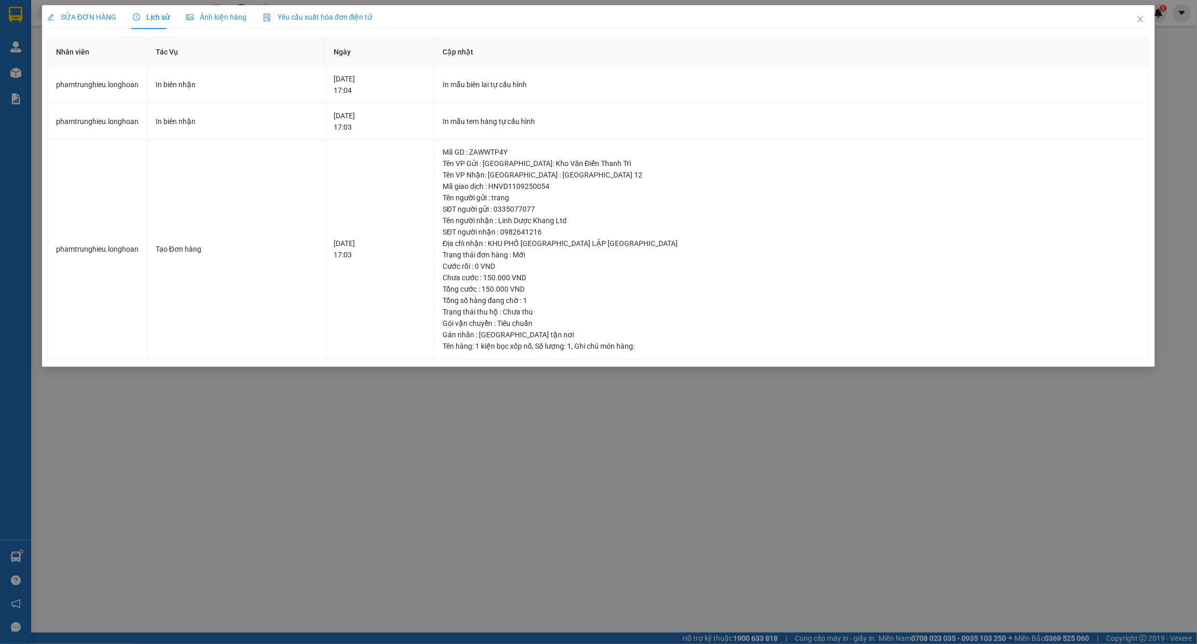
click at [123, 13] on div "SỬA ĐƠN HÀNG Lịch sử Ảnh kiện hàng Yêu cầu xuất hóa đơn điện tử" at bounding box center [209, 17] width 325 height 24
click at [94, 13] on span "SỬA ĐƠN HÀNG" at bounding box center [81, 17] width 69 height 8
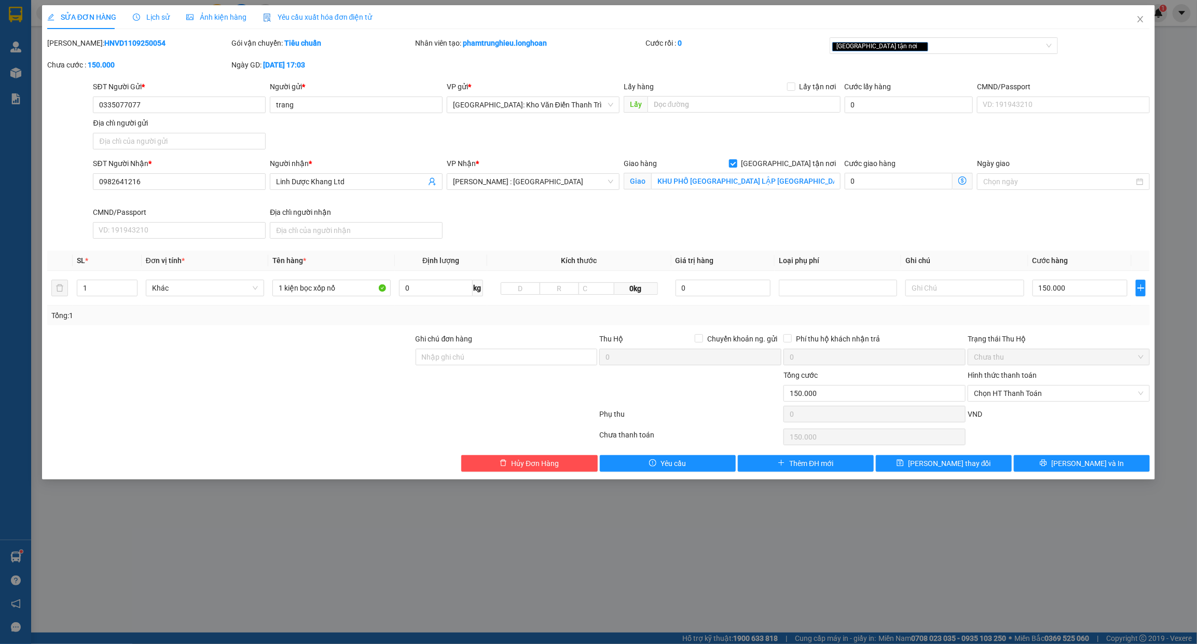
click at [149, 19] on span "Lịch sử" at bounding box center [151, 17] width 37 height 8
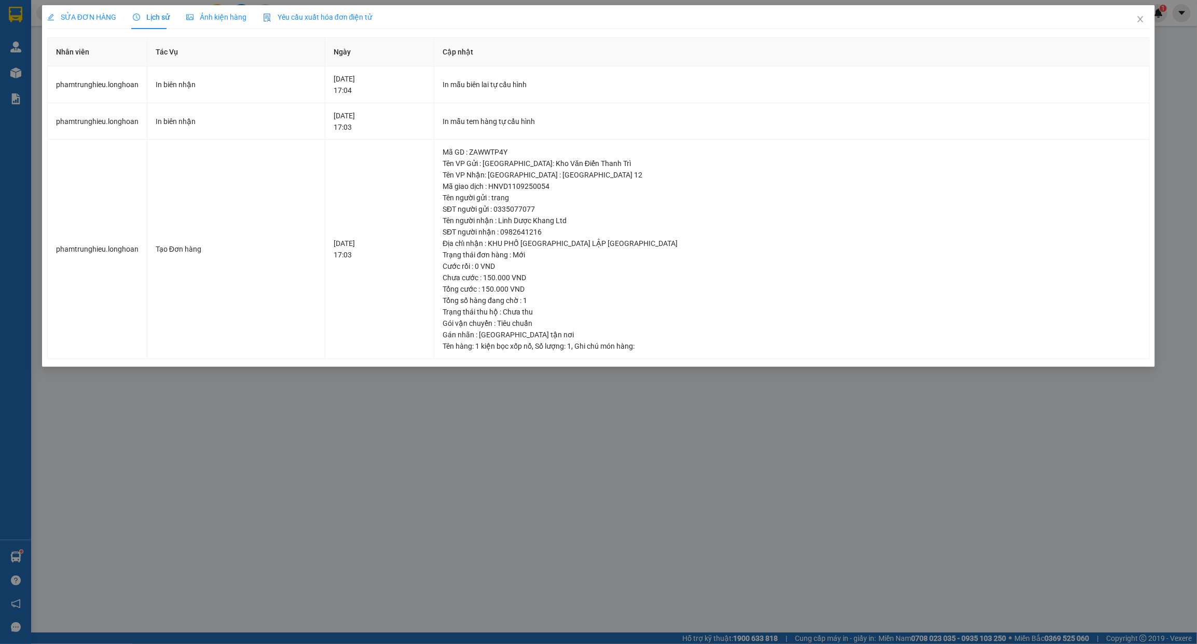
click at [87, 1] on div "SỬA ĐƠN HÀNG Lịch sử Ảnh kiện hàng Yêu cầu xuất hóa đơn điện tử Total Paid Fee …" at bounding box center [598, 322] width 1197 height 644
click at [86, 20] on span "SỬA ĐƠN HÀNG" at bounding box center [81, 17] width 69 height 8
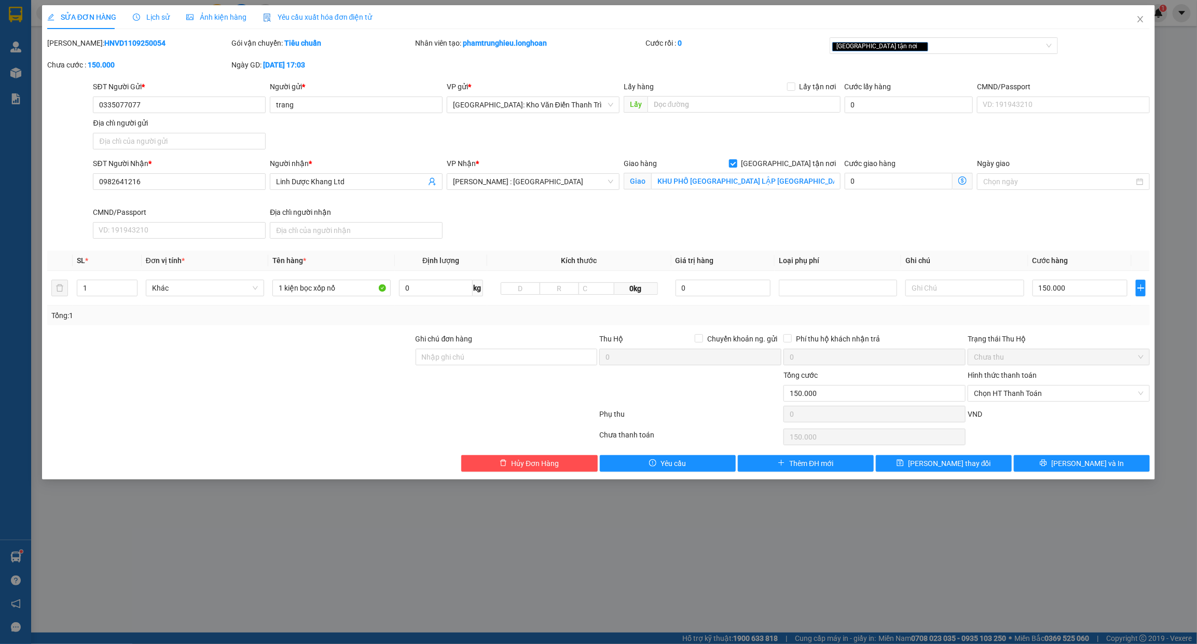
click at [138, 17] on icon "clock-circle" at bounding box center [136, 16] width 7 height 7
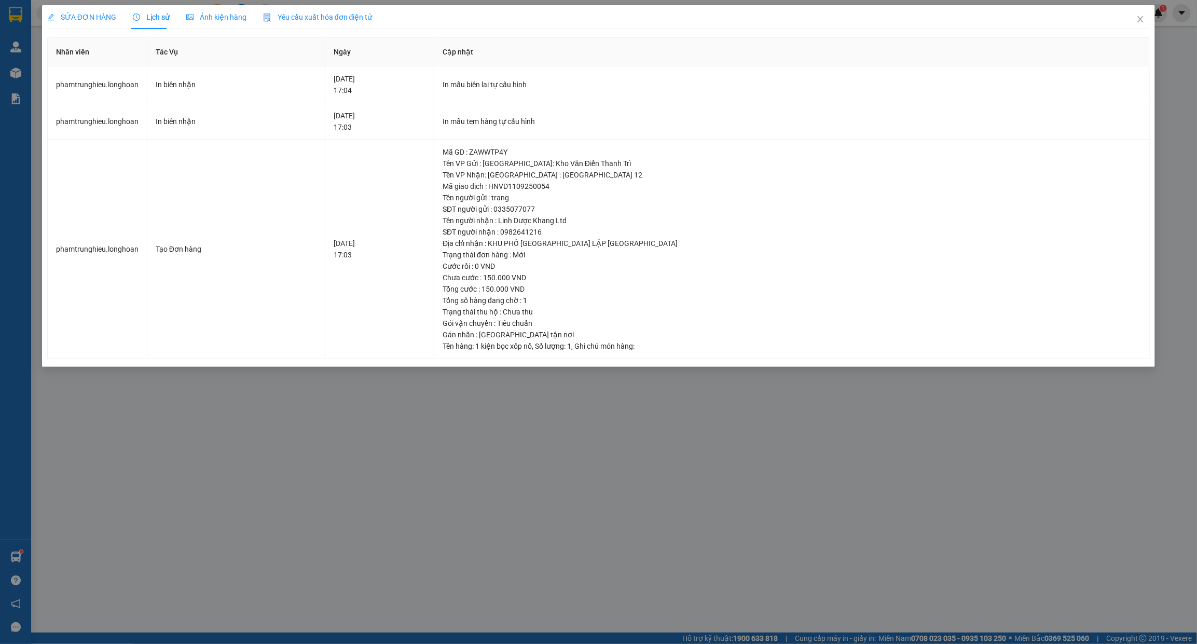
click at [96, 22] on div "SỬA ĐƠN HÀNG" at bounding box center [81, 16] width 69 height 11
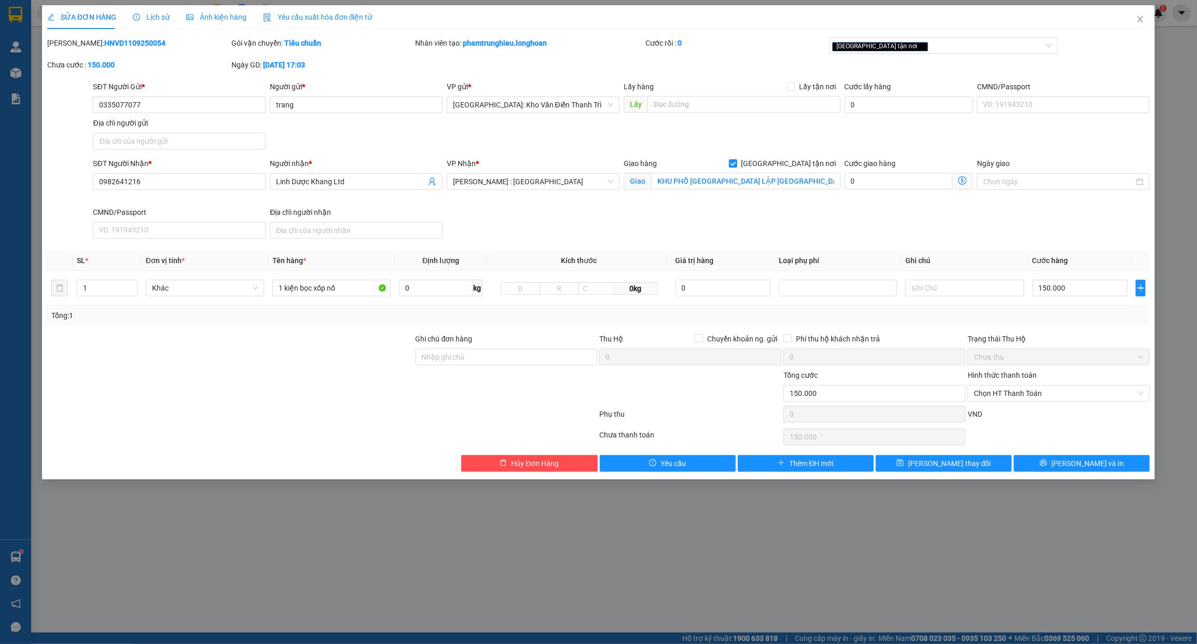
click at [144, 23] on div "Lịch sử" at bounding box center [151, 17] width 37 height 24
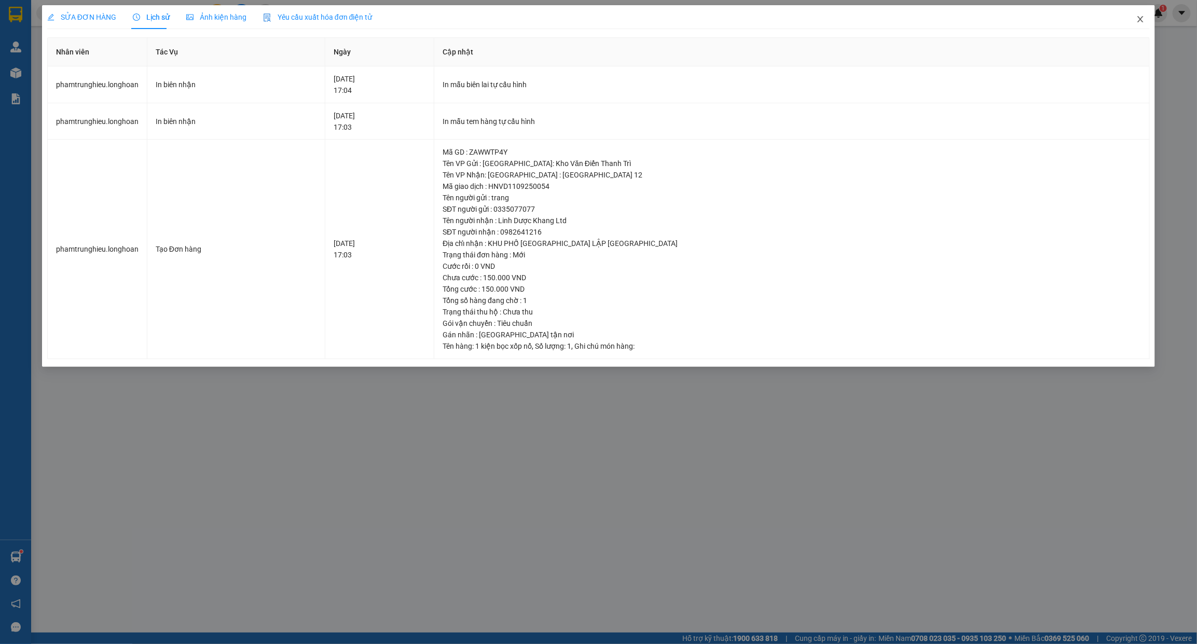
click at [1136, 17] on icon "close" at bounding box center [1140, 19] width 8 height 8
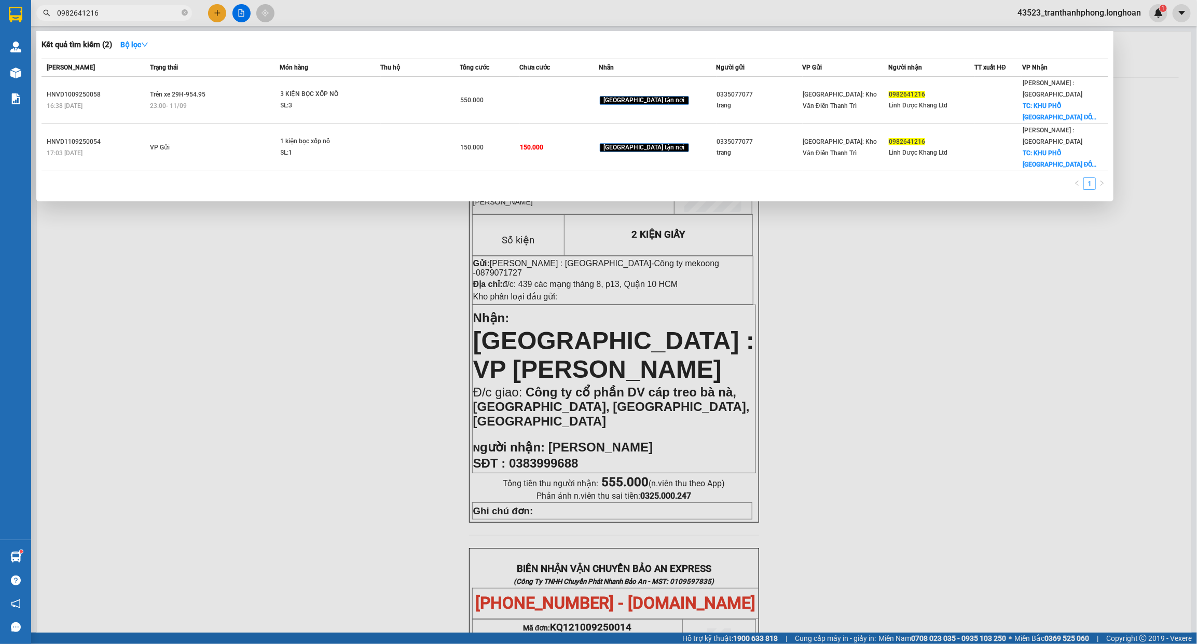
click at [143, 17] on input "0982641216" at bounding box center [118, 12] width 122 height 11
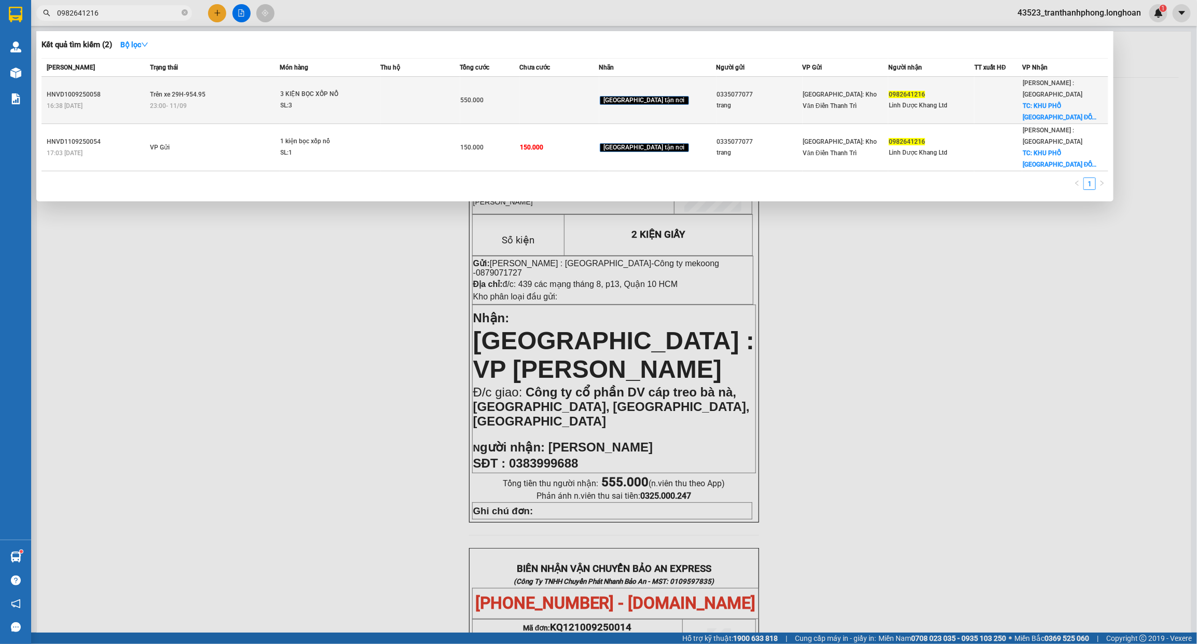
click at [249, 102] on div "23:00 - 11/09" at bounding box center [214, 105] width 129 height 11
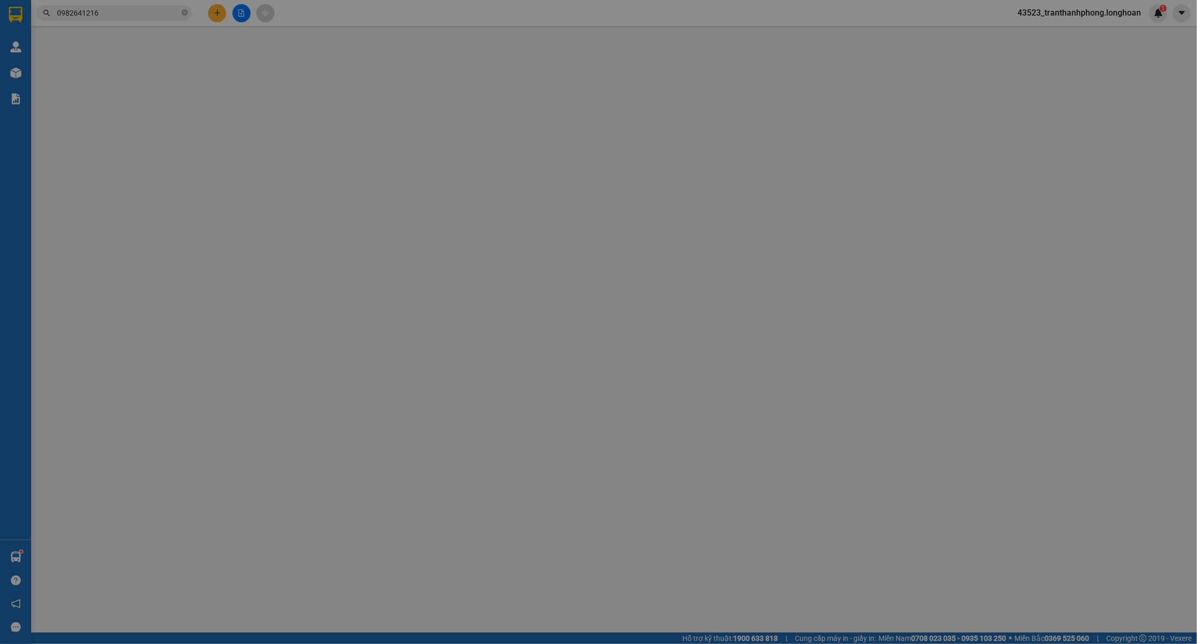
type input "0335077077"
type input "trang"
type input "0982641216"
type input "Linh Dược Khang Ltd"
checkbox input "true"
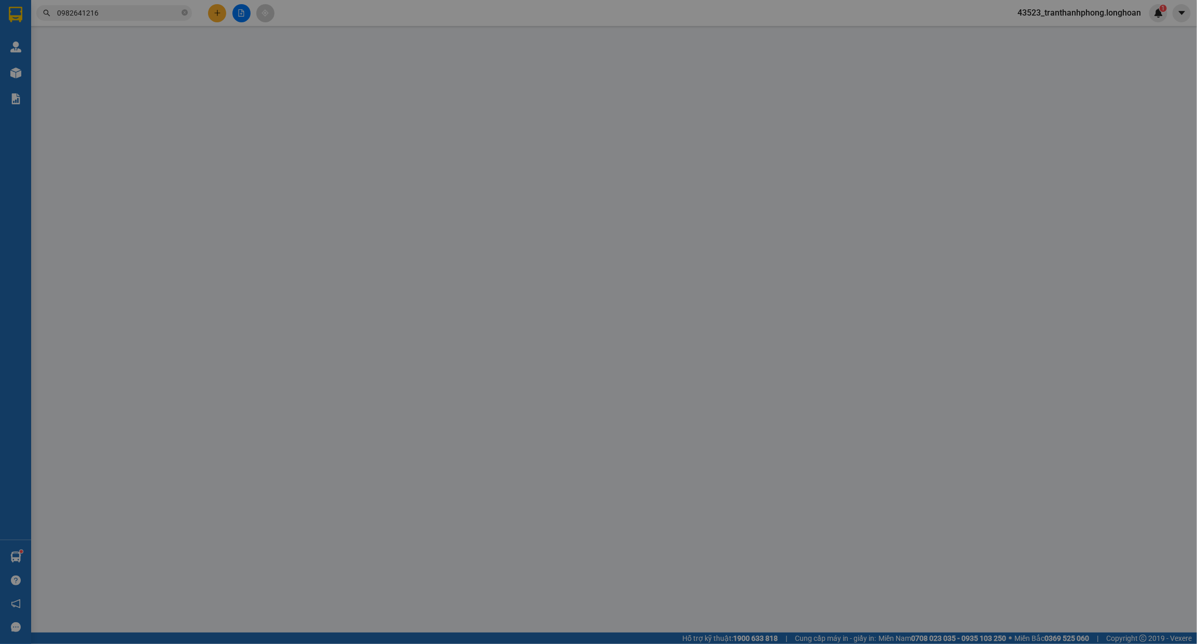
type input "KHU PHỐ PHÚ MỸ XUÂN LẬP ĐỒNG NAI"
type input "hàng giao nguyên kiện, hư vỡ ko đền"
type input "550.000"
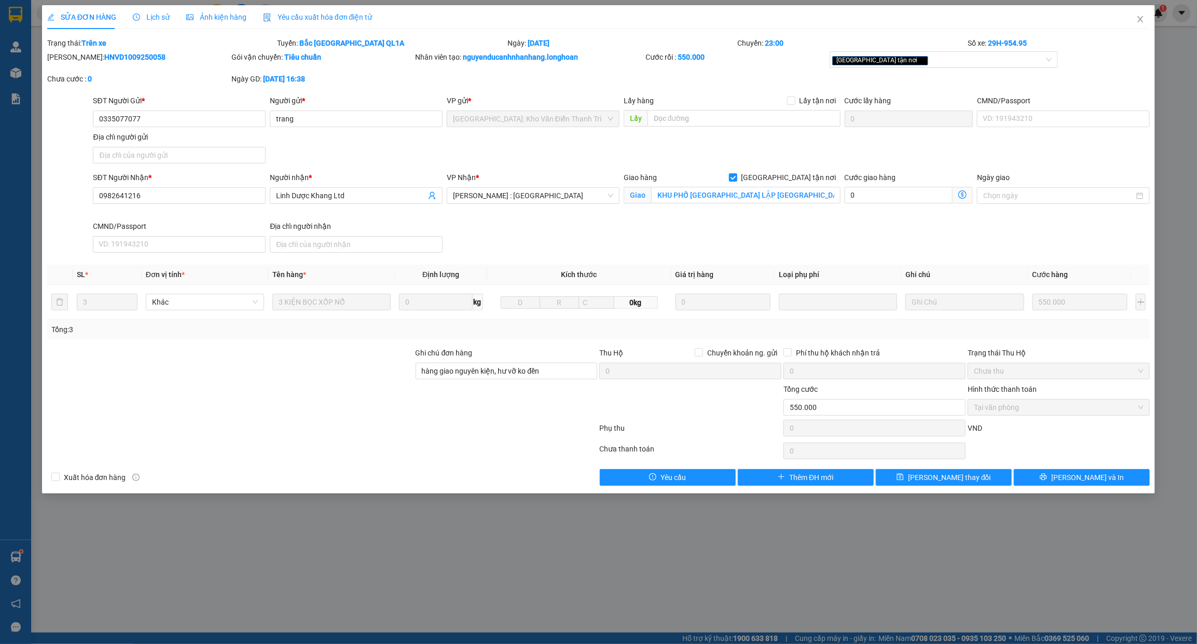
click at [148, 17] on span "Lịch sử" at bounding box center [151, 17] width 37 height 8
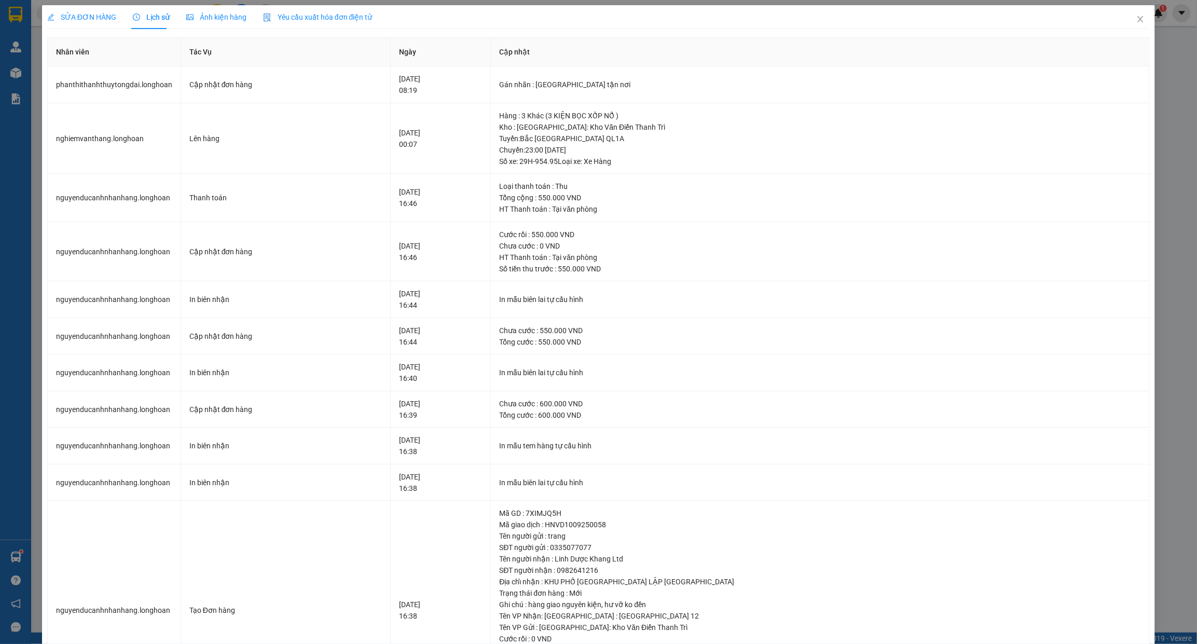
click at [60, 6] on div "SỬA ĐƠN HÀNG" at bounding box center [81, 17] width 69 height 24
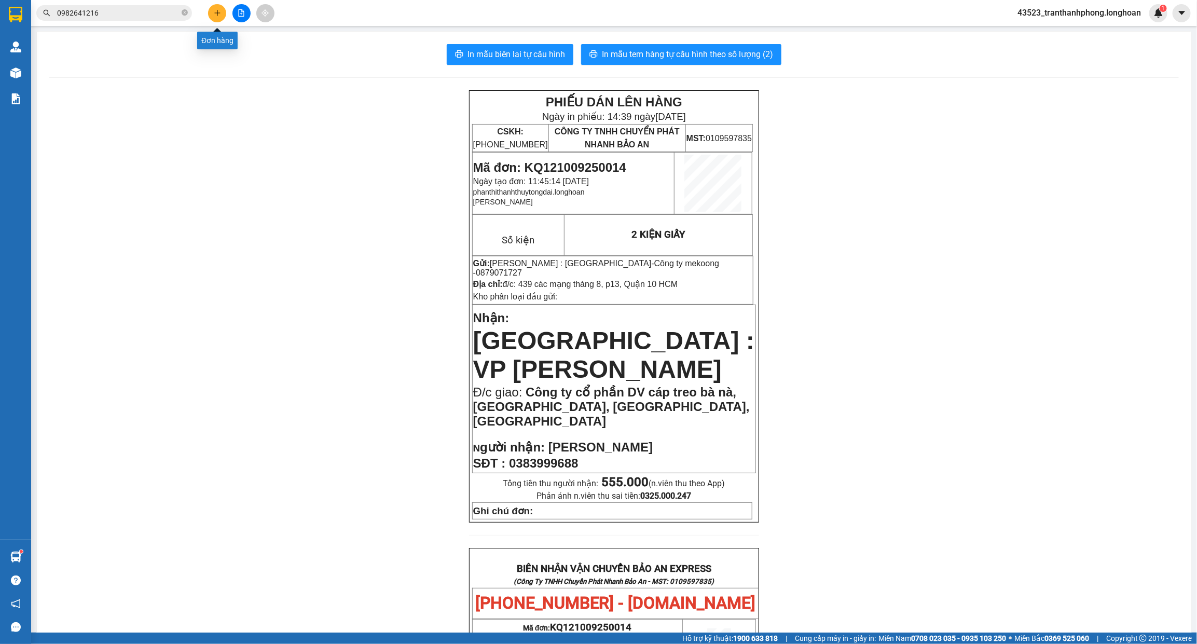
click at [214, 14] on icon "plus" at bounding box center [217, 12] width 7 height 7
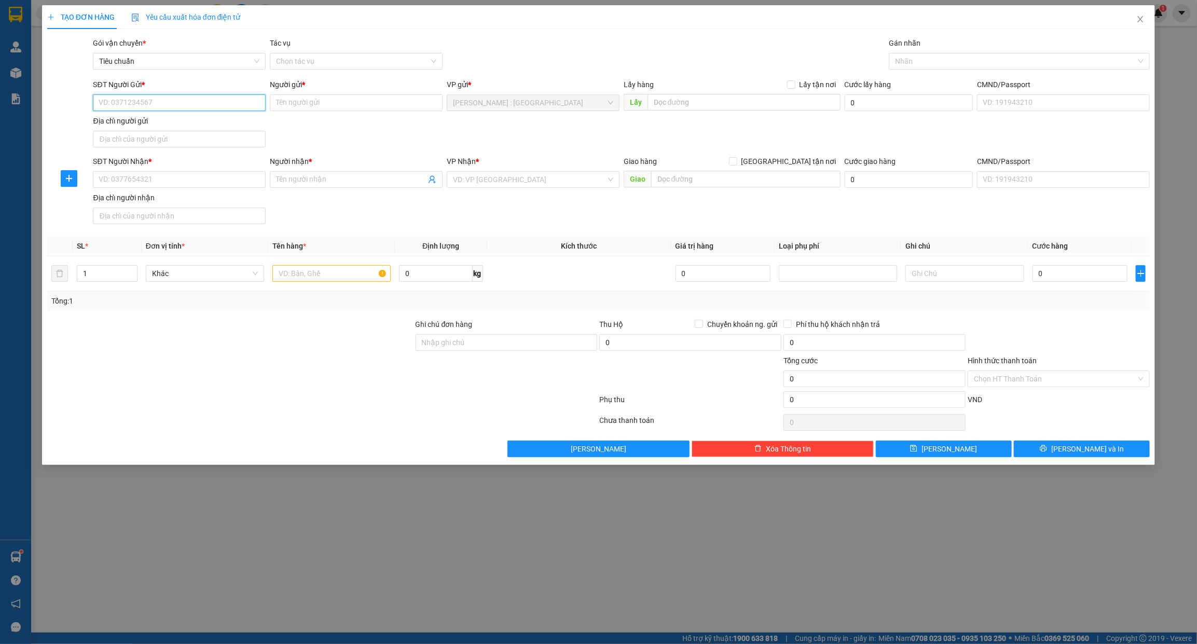
paste input "0889999422"
drag, startPoint x: 144, startPoint y: 104, endPoint x: -48, endPoint y: 109, distance: 192.0
click at [0, 109] on html "Kết quả tìm kiếm ( 2 ) Bộ lọc Mã ĐH Trạng thái Món hàng Thu hộ Tổng cước Chưa c…" at bounding box center [598, 322] width 1197 height 644
paste input "76961624"
type input "0876961624"
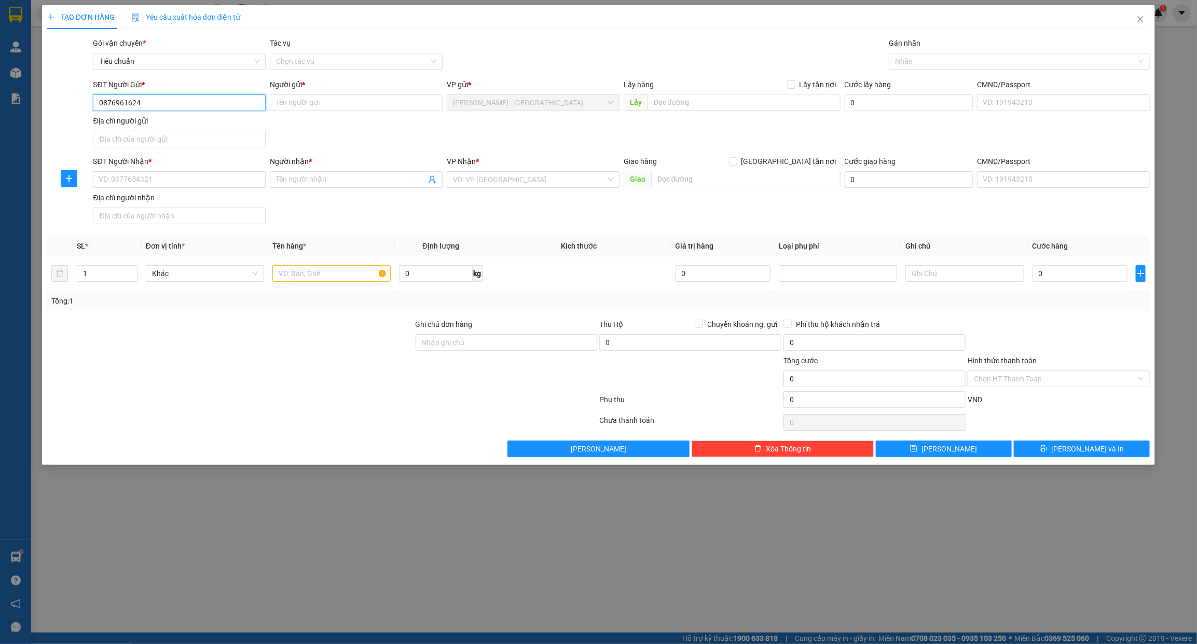
drag, startPoint x: 149, startPoint y: 105, endPoint x: 4, endPoint y: 110, distance: 144.8
click at [6, 110] on div "TẠO ĐƠN HÀNG Yêu cầu xuất hóa đơn điện tử Transit Pickup Surcharge Ids Transit …" at bounding box center [598, 322] width 1197 height 644
paste input "0889999422"
click at [185, 179] on input "0889999422" at bounding box center [179, 179] width 173 height 17
type input "0889999422"
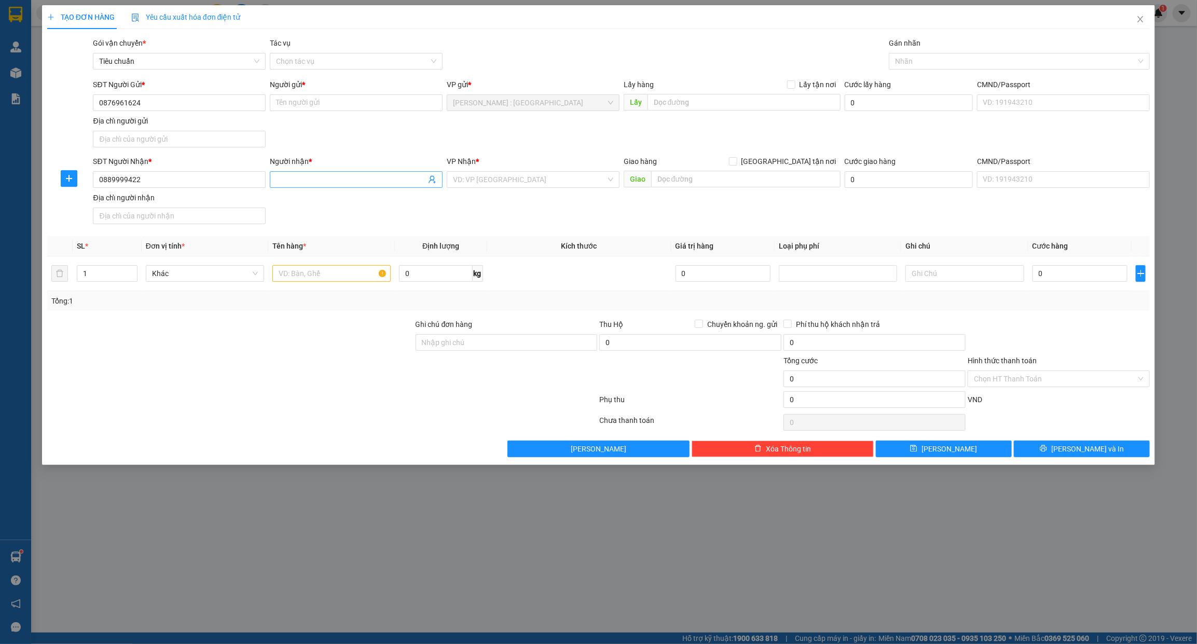
paste input "Phi Đen ạ"
click at [331, 183] on input "Người nhận *" at bounding box center [351, 179] width 150 height 11
type input "Phi Đen"
click at [315, 86] on div "Người gửi *" at bounding box center [356, 84] width 173 height 11
click at [315, 94] on input "Người gửi *" at bounding box center [356, 102] width 173 height 17
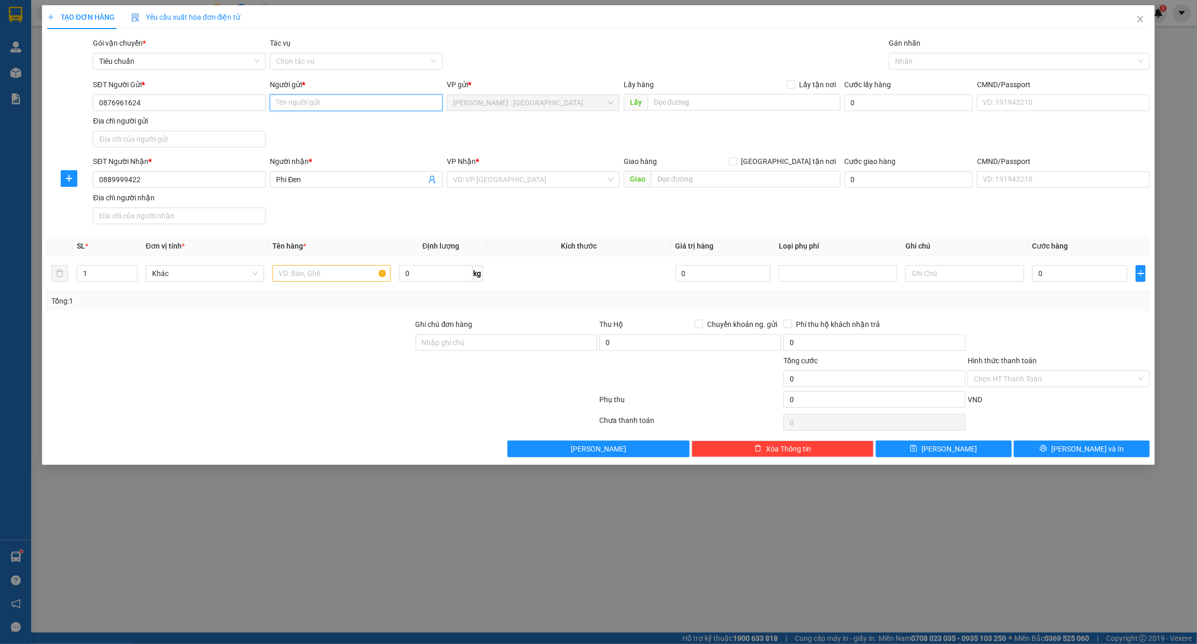
click at [309, 100] on input "Người gửi *" at bounding box center [356, 102] width 173 height 17
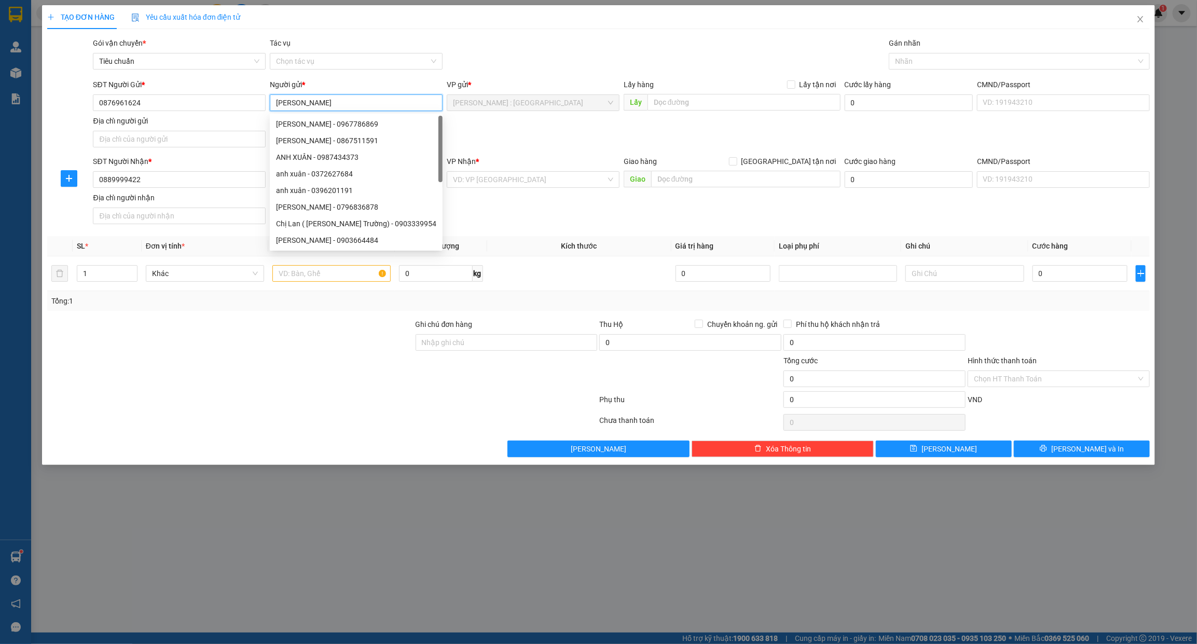
type input "ANH XUÂN"
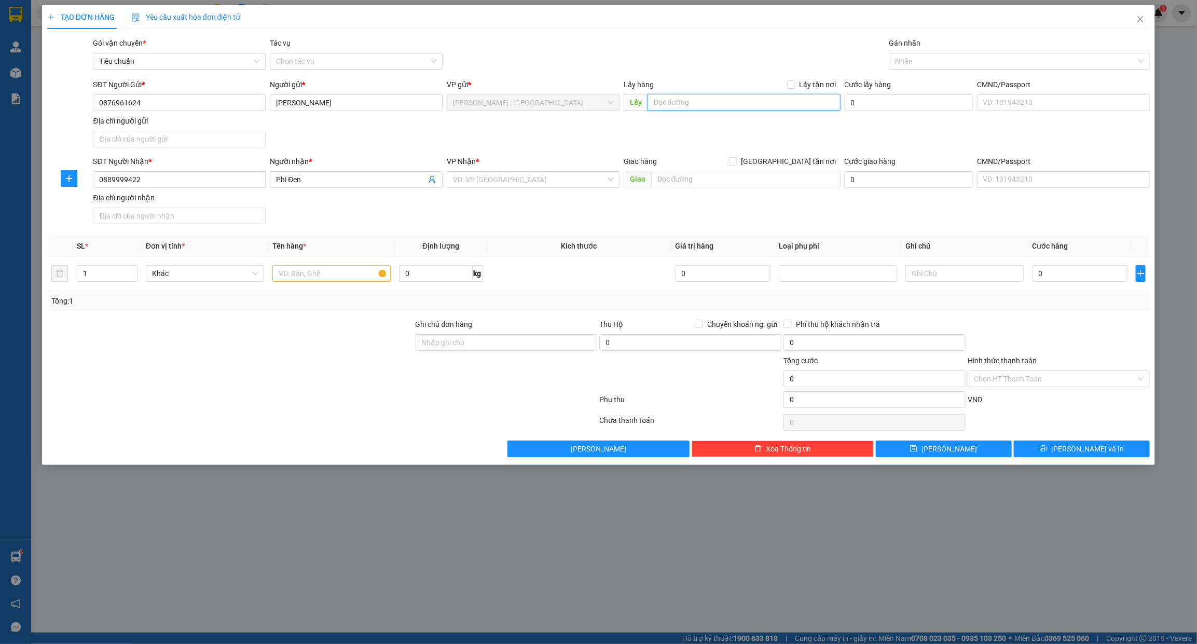
click at [815, 106] on input "text" at bounding box center [743, 102] width 193 height 17
paste input "thuận giao 17 thuận an bình dương"
type input "thuận giao 17 thuận an bình dương"
click at [802, 85] on span "Lấy tận nơi" at bounding box center [817, 84] width 45 height 11
click at [794, 85] on input "Lấy tận nơi" at bounding box center [790, 83] width 7 height 7
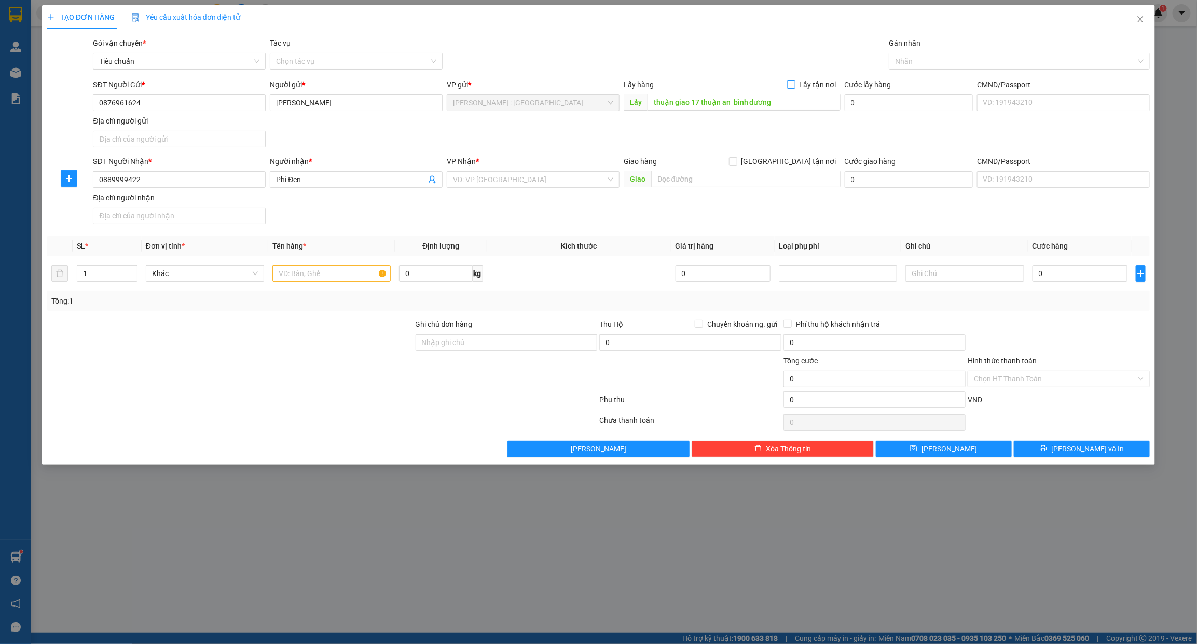
checkbox input "true"
paste input "14 doãn uẩn, phường khuê mỹ, quận ngũ hành sơn, tp đà nẵng, ktx phía đông đà nẵ…"
click at [747, 181] on input "text" at bounding box center [745, 179] width 189 height 17
type input "14 doãn uẩn, phường khuê mỹ, quận ngũ hành sơn, tp đà nẵng, ktx phía đông đà nẵ…"
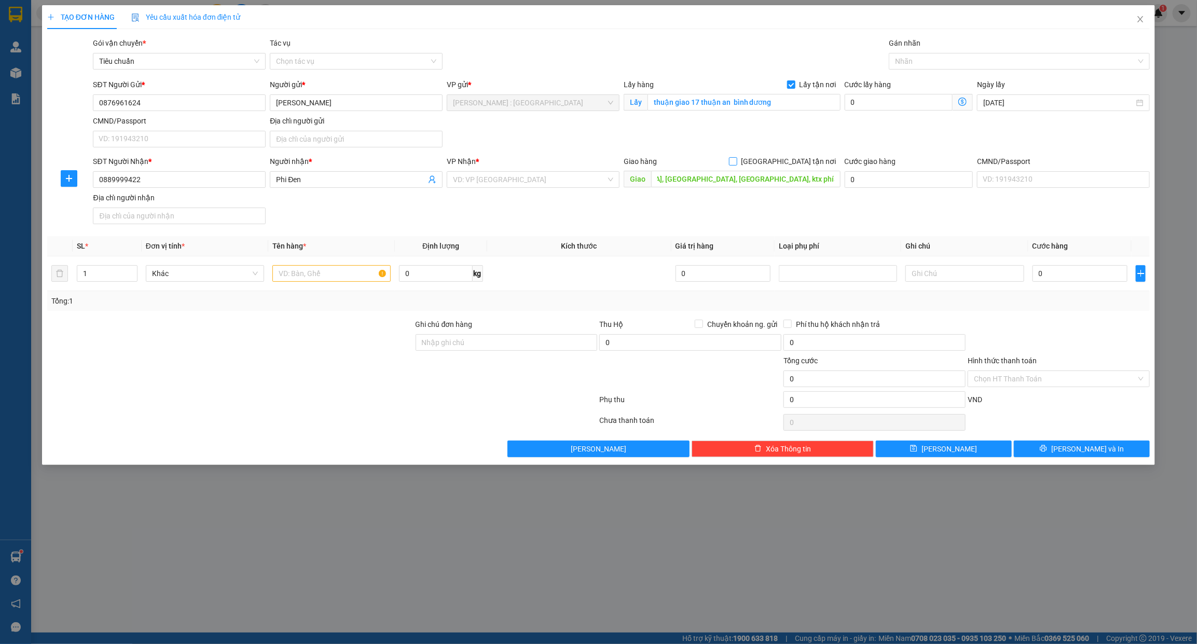
scroll to position [0, 0]
click at [798, 166] on span "[GEOGRAPHIC_DATA] tận nơi" at bounding box center [788, 161] width 103 height 11
click at [736, 164] on input "[GEOGRAPHIC_DATA] tận nơi" at bounding box center [732, 160] width 7 height 7
checkbox input "true"
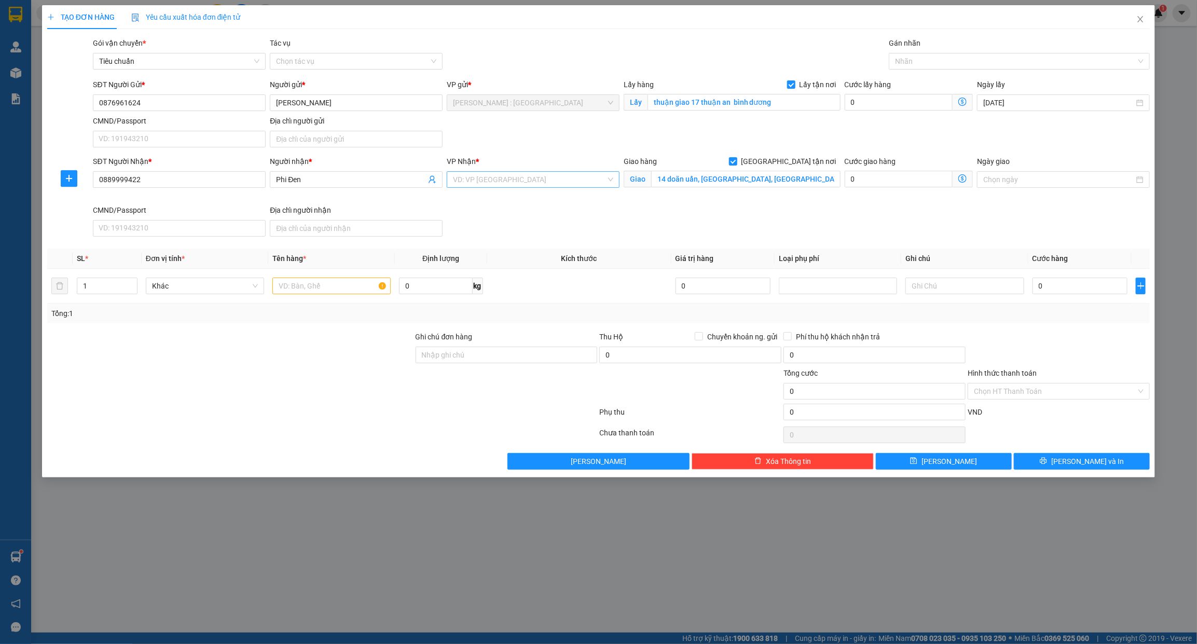
click at [538, 177] on input "search" at bounding box center [529, 180] width 153 height 16
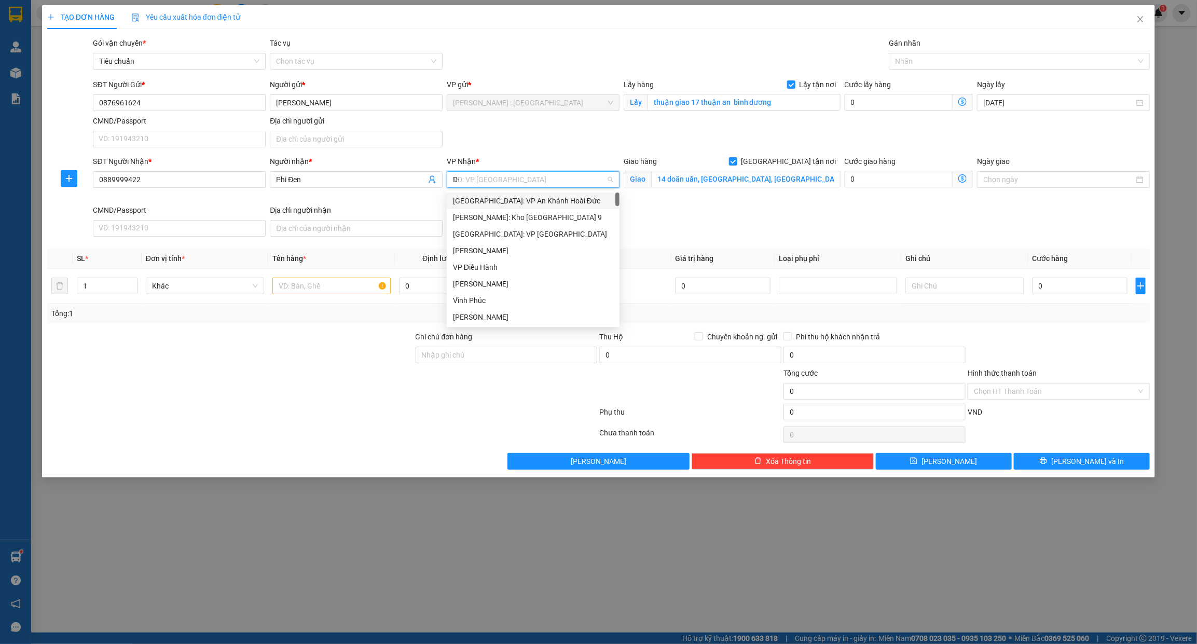
type input "D"
type input "ĐÀ"
click at [517, 200] on div "[GEOGRAPHIC_DATA] : VP [PERSON_NAME]" at bounding box center [548, 200] width 191 height 11
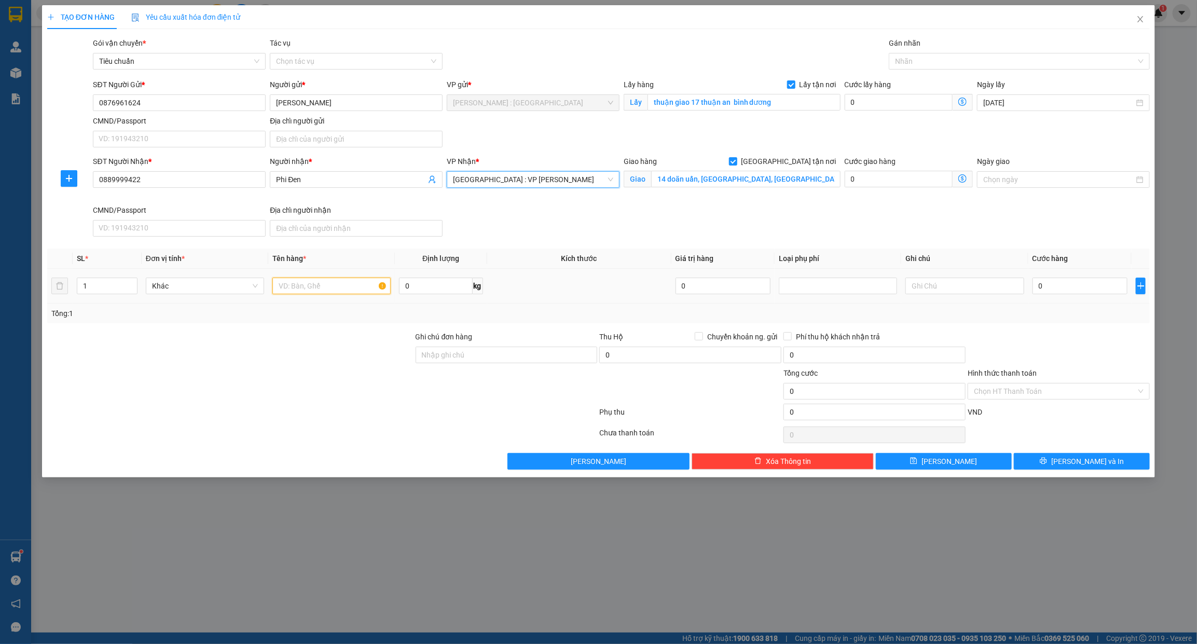
click at [300, 292] on input "text" at bounding box center [331, 286] width 118 height 17
drag, startPoint x: 302, startPoint y: 286, endPoint x: 370, endPoint y: 249, distance: 77.1
click at [370, 249] on th "Tên hàng *" at bounding box center [331, 258] width 127 height 20
click at [346, 286] on input "1 KIỆN GIẤY" at bounding box center [331, 286] width 118 height 17
type input "1 KIỆN GIẤY - A TRÍ"
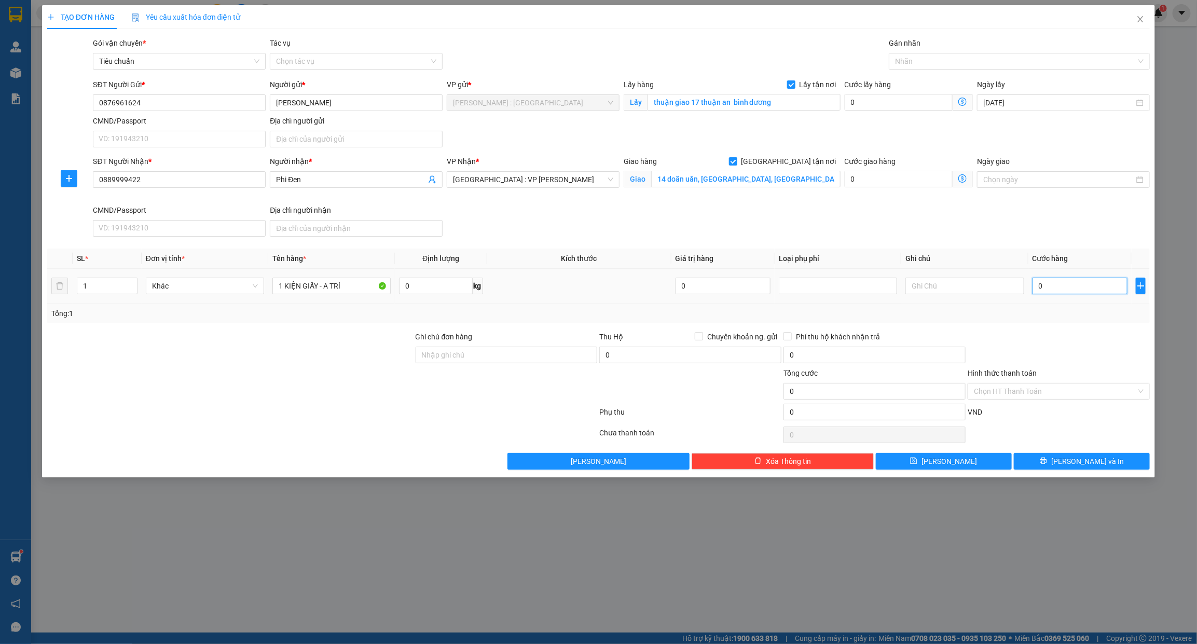
click at [1059, 283] on input "0" at bounding box center [1079, 286] width 95 height 17
type input "2"
type input "20"
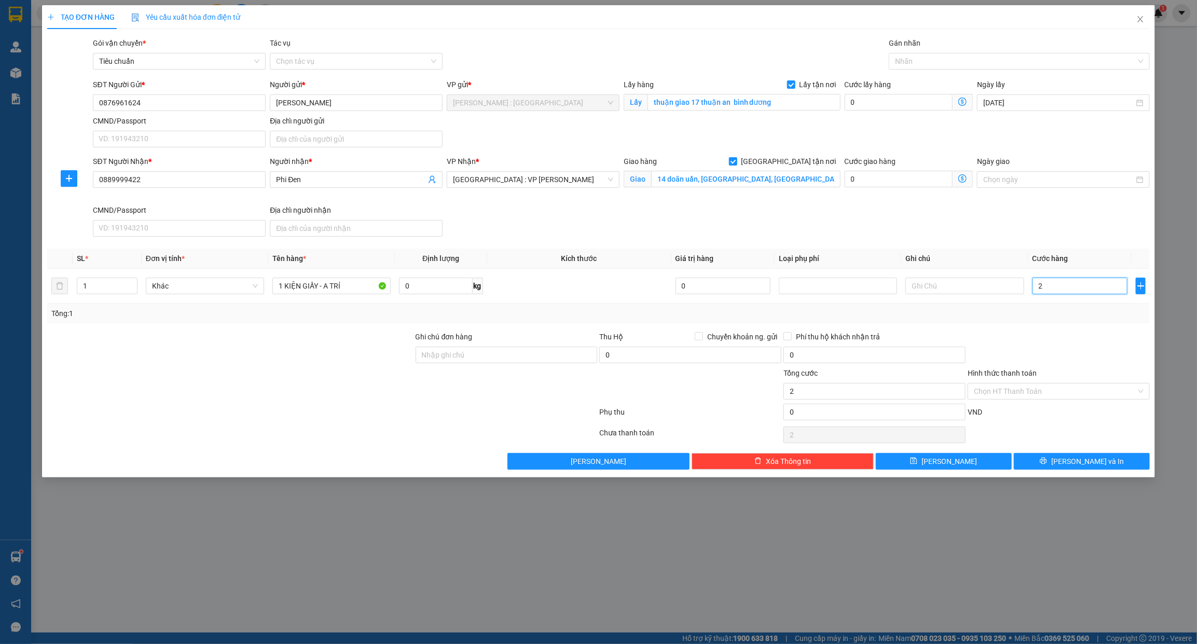
type input "20"
type input "200"
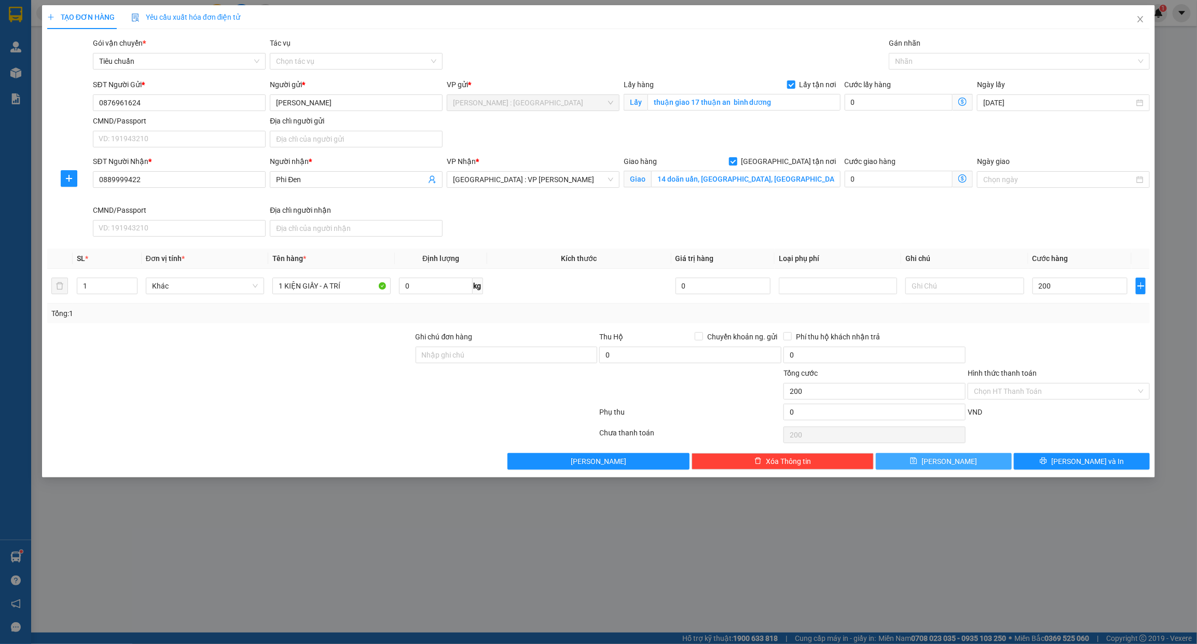
type input "200.000"
click at [974, 464] on button "Lưu" at bounding box center [944, 461] width 136 height 17
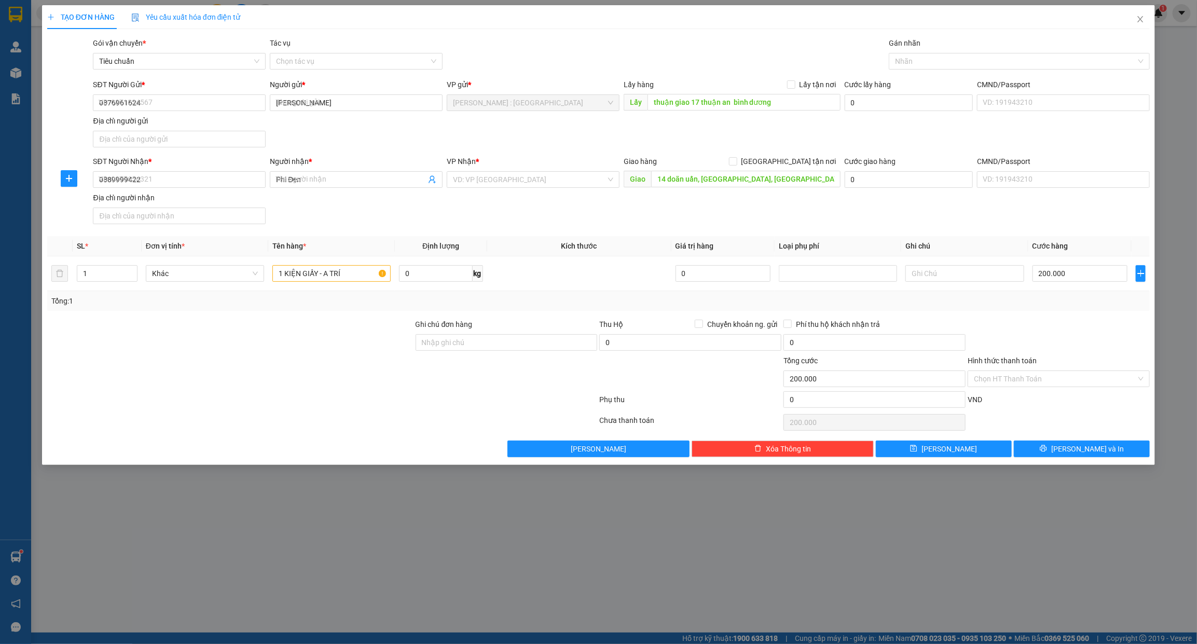
checkbox input "false"
type input "0"
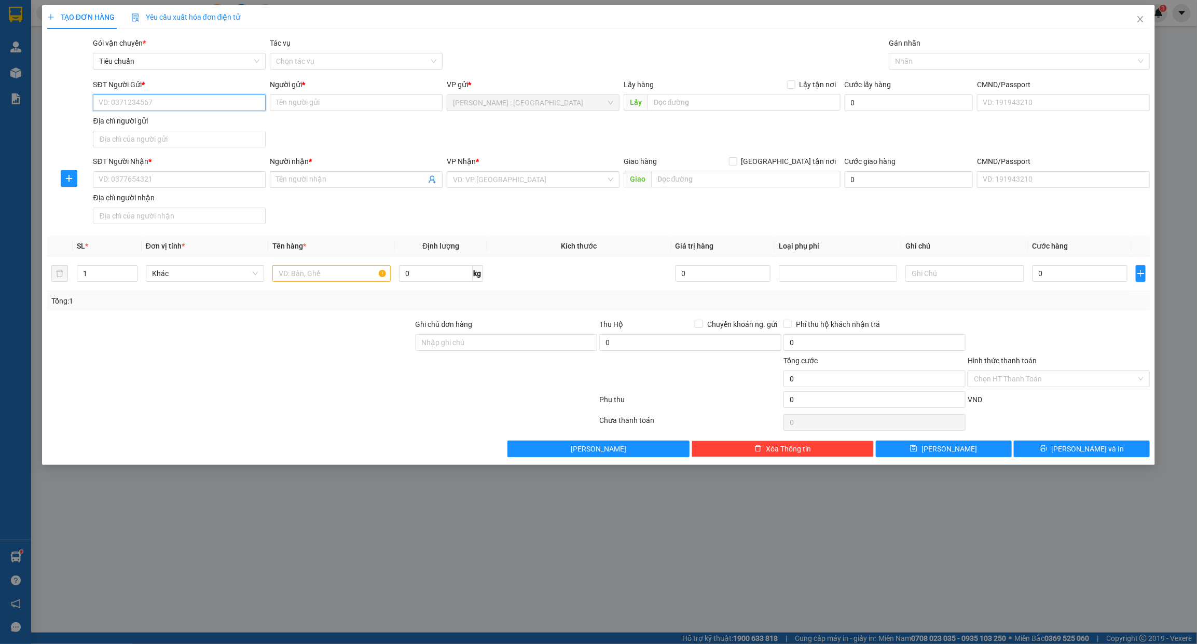
click at [196, 107] on input "SĐT Người Gửi *" at bounding box center [179, 102] width 173 height 17
paste input "0947023437"
type input "0947023437"
paste input "0947023437"
click at [169, 175] on input "0947023437" at bounding box center [179, 179] width 173 height 17
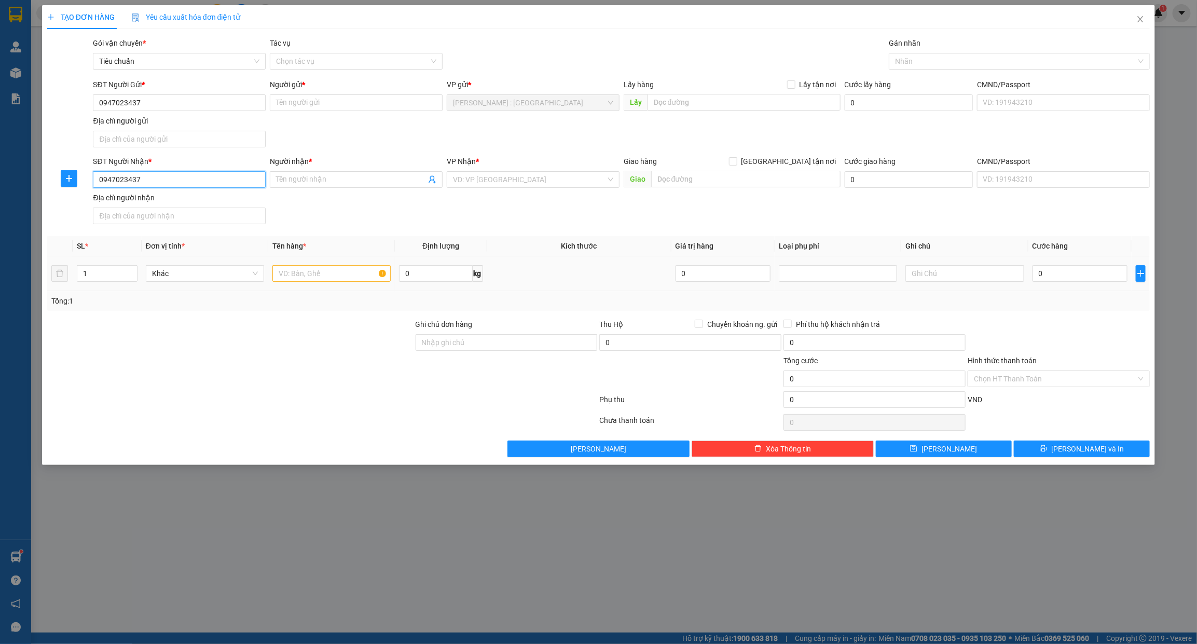
type input "0947023437"
drag, startPoint x: 329, startPoint y: 187, endPoint x: 321, endPoint y: 161, distance: 26.9
click at [327, 186] on span at bounding box center [356, 179] width 173 height 17
paste input "Cao Ngọc Bảo Châu"
type input "Cao Ngọc Bảo Châu"
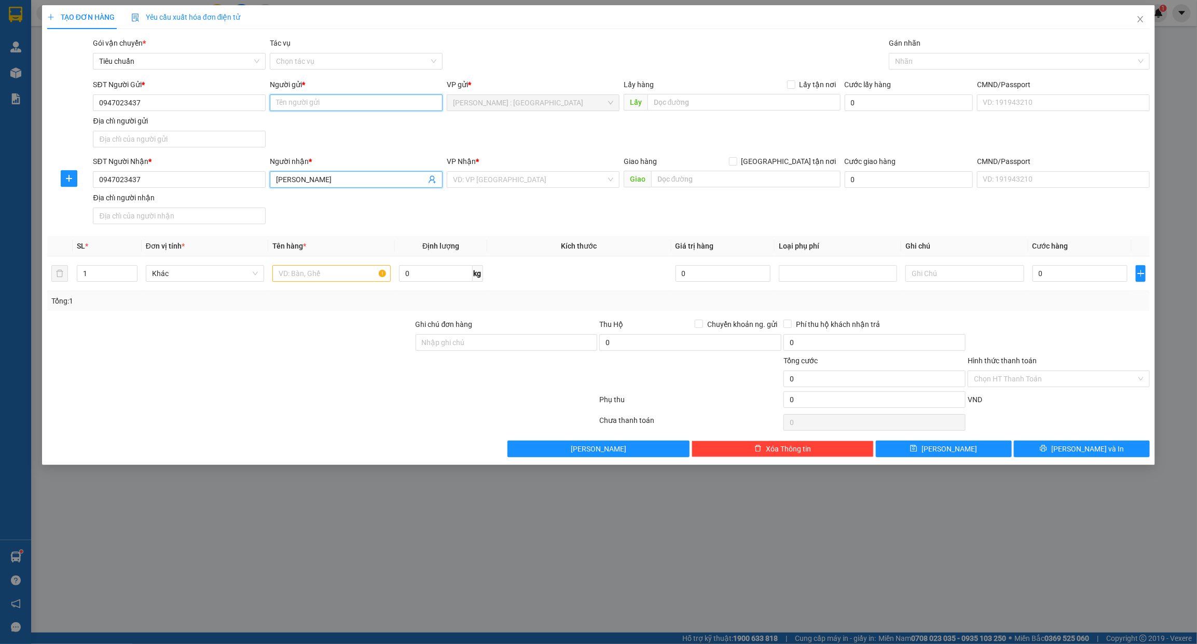
paste input "Cao Ngọc Bảo Châu"
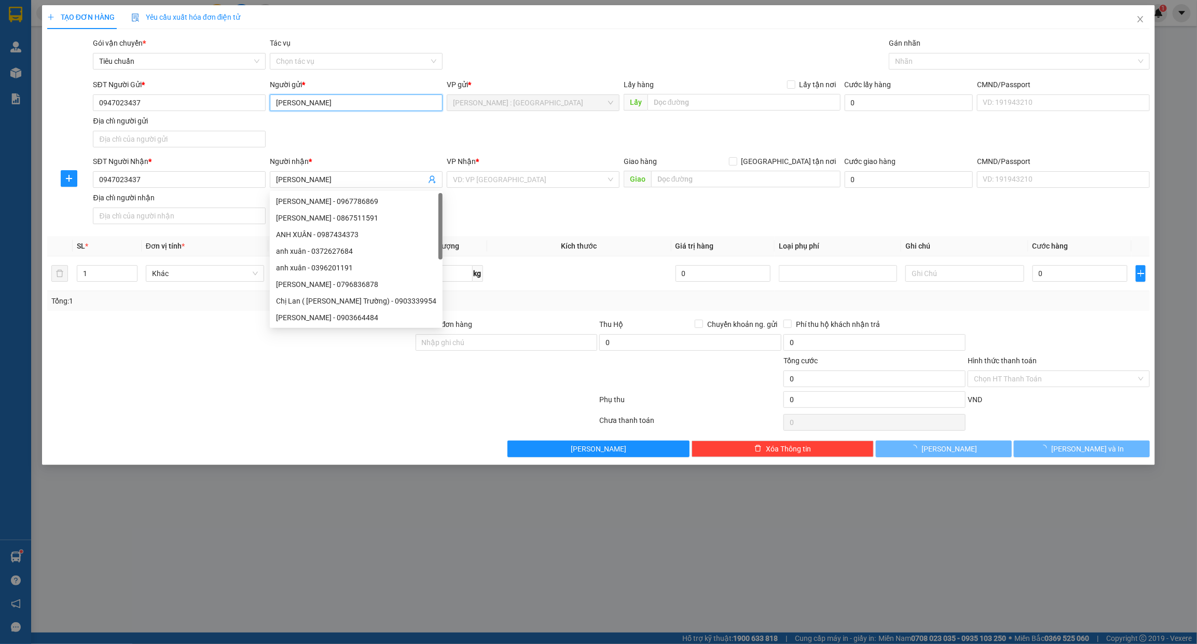
click at [325, 99] on input "Cao Ngọc Bảo Châu" at bounding box center [356, 102] width 173 height 17
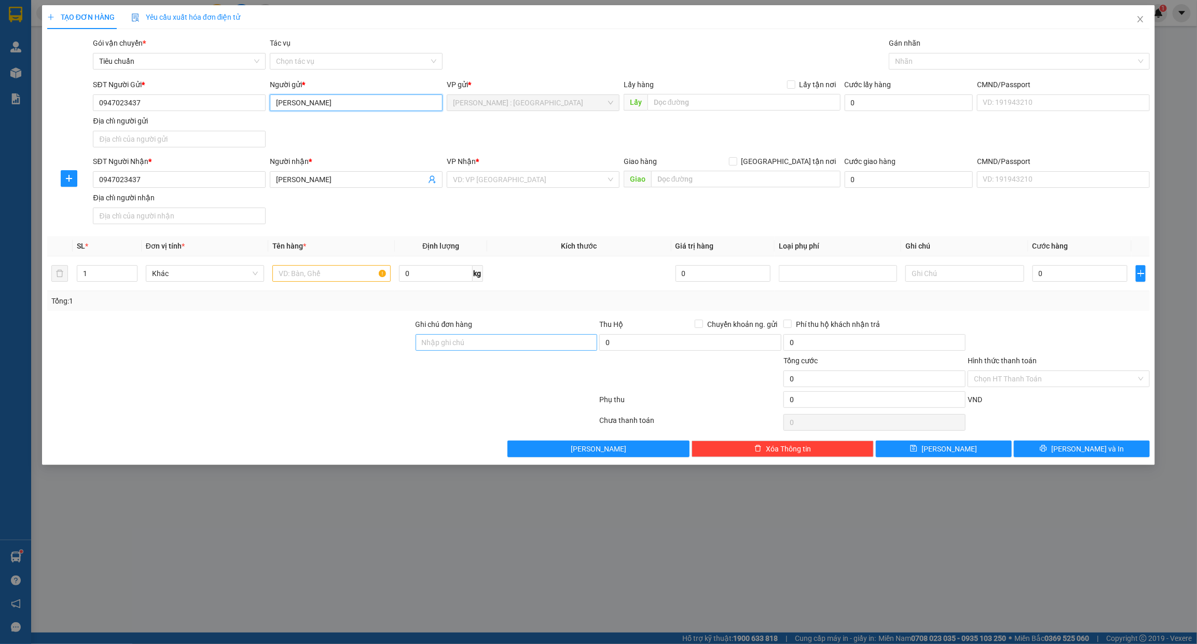
type input "Cao Ngọc Bảo Châu"
click at [816, 100] on input "text" at bounding box center [743, 102] width 193 height 17
paste input "đón: 20a10 ,khu phố 11, phường tân phong, biên hoà-đồng nai"
type input "đón: 20a10 ,khu phố 11, phường tân phong, biên hoà-đồng nai"
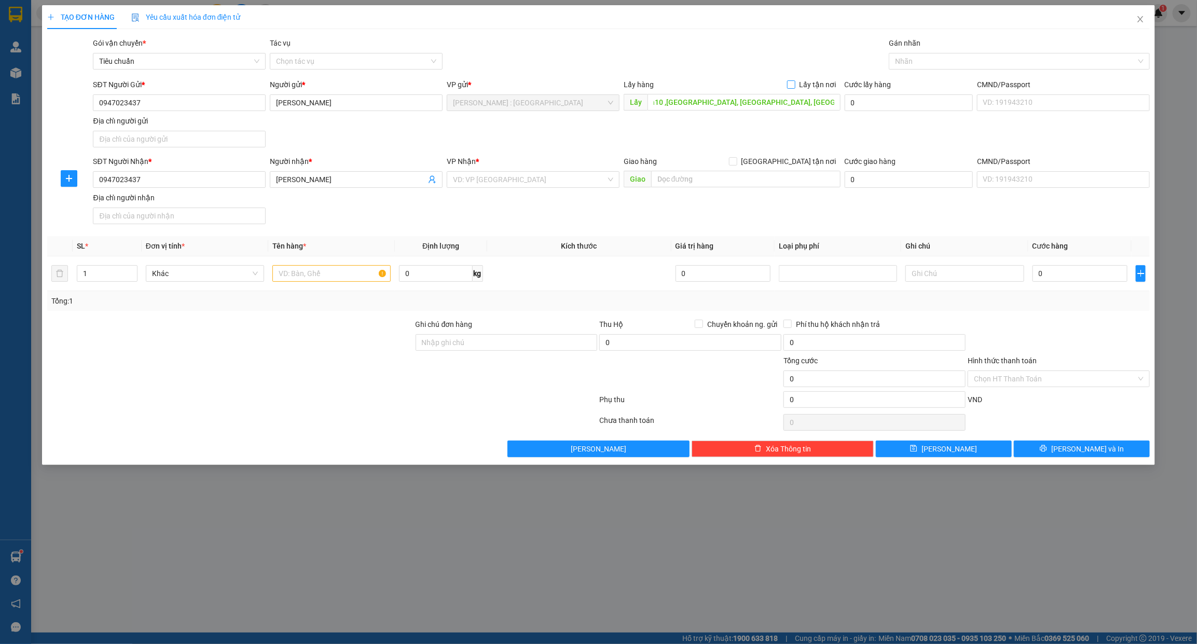
scroll to position [0, 0]
click at [802, 89] on span "Lấy tận nơi" at bounding box center [817, 84] width 45 height 11
click at [794, 88] on input "Lấy tận nơi" at bounding box center [790, 83] width 7 height 7
checkbox input "true"
paste input "trả: học viện hành chính và quản trị công, Số 749 Trần Hưng Đạo, phường Điện Ng…"
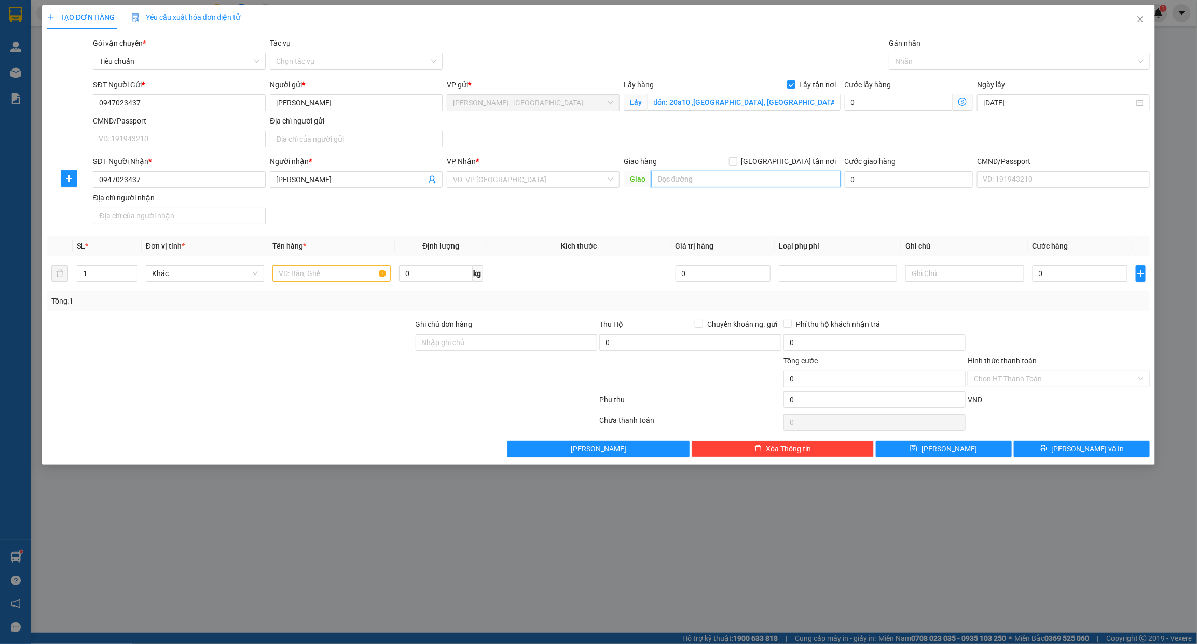
click at [685, 175] on input "text" at bounding box center [745, 179] width 189 height 17
type input "trả: học viện hành chính và quản trị công, Số 749 Trần Hưng Đạo, phường Điện Ng…"
click at [795, 158] on span "[GEOGRAPHIC_DATA] tận nơi" at bounding box center [788, 161] width 103 height 11
click at [736, 158] on input "[GEOGRAPHIC_DATA] tận nơi" at bounding box center [732, 160] width 7 height 7
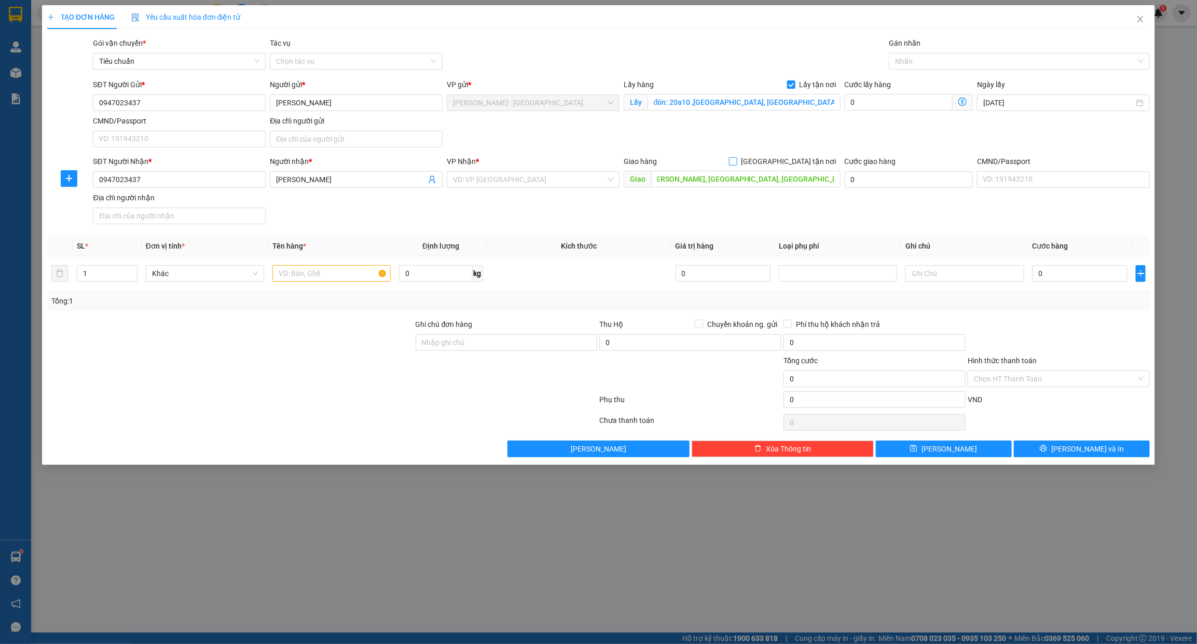
checkbox input "true"
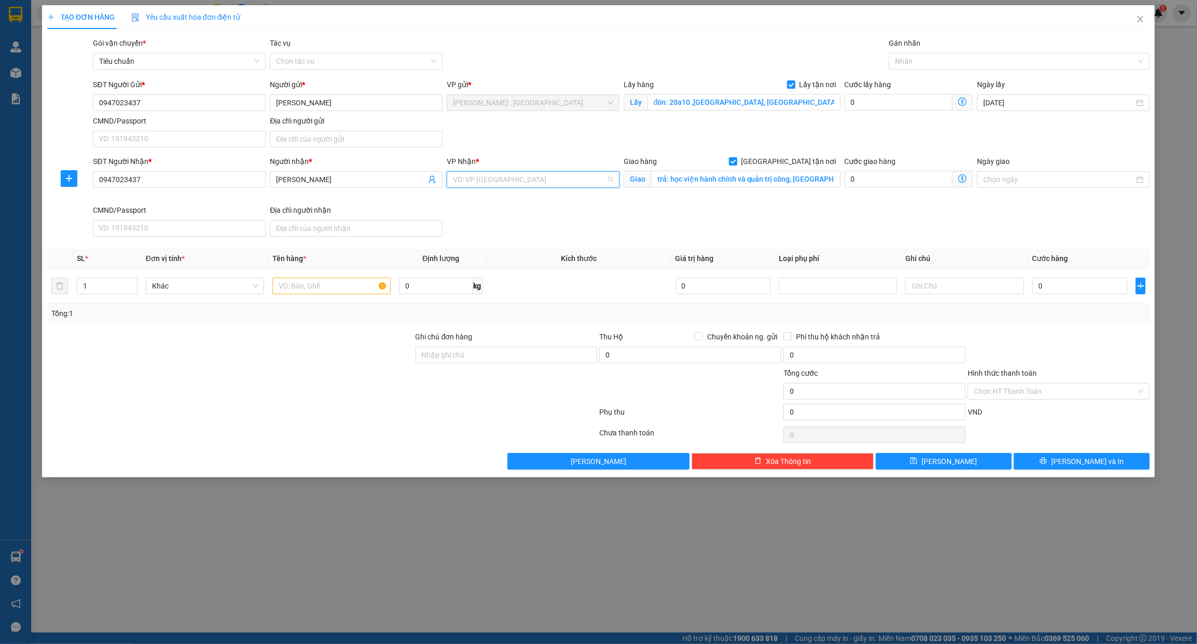
click at [567, 185] on input "search" at bounding box center [529, 180] width 153 height 16
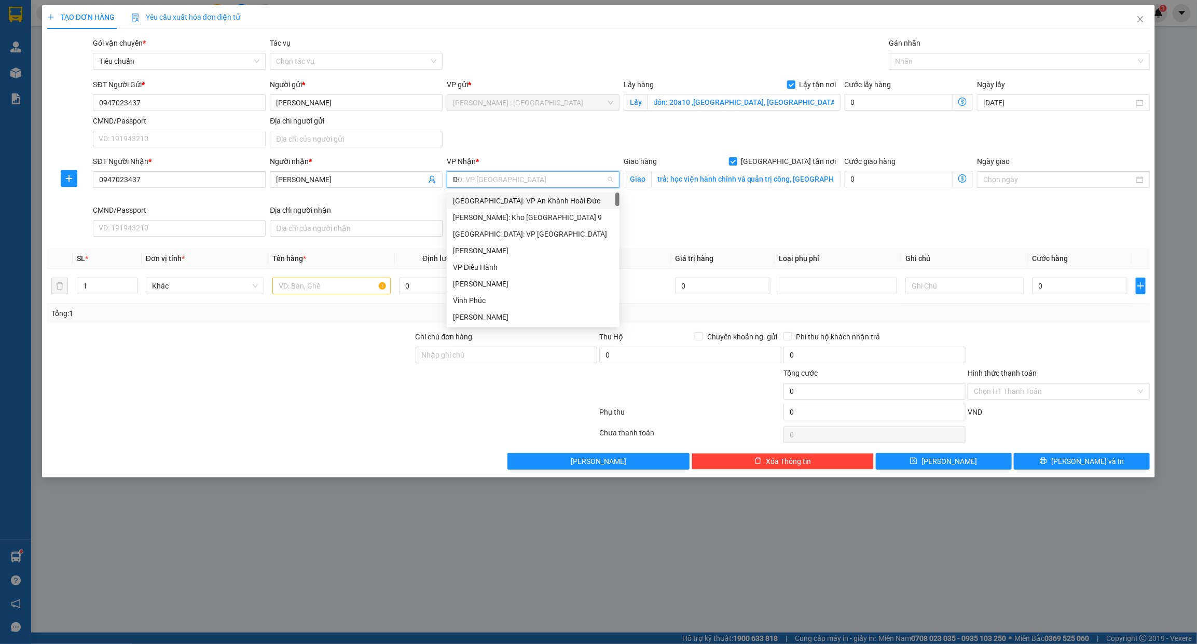
type input "D"
type input "ĐÀ"
click at [556, 201] on div "[GEOGRAPHIC_DATA] : VP [PERSON_NAME]" at bounding box center [548, 200] width 191 height 11
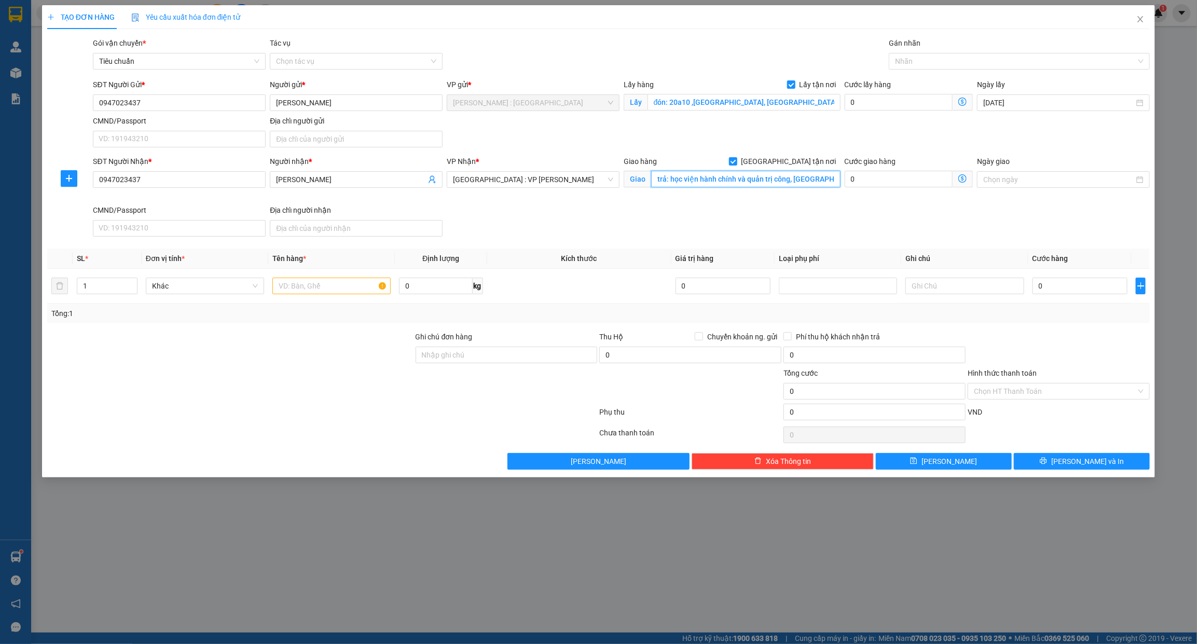
click at [698, 186] on input "trả: học viện hành chính và quản trị công, Số 749 Trần Hưng Đạo, phường Điện Ng…" at bounding box center [745, 179] width 189 height 17
click at [336, 289] on input "text" at bounding box center [331, 286] width 118 height 17
click at [314, 292] on input "text" at bounding box center [331, 286] width 118 height 17
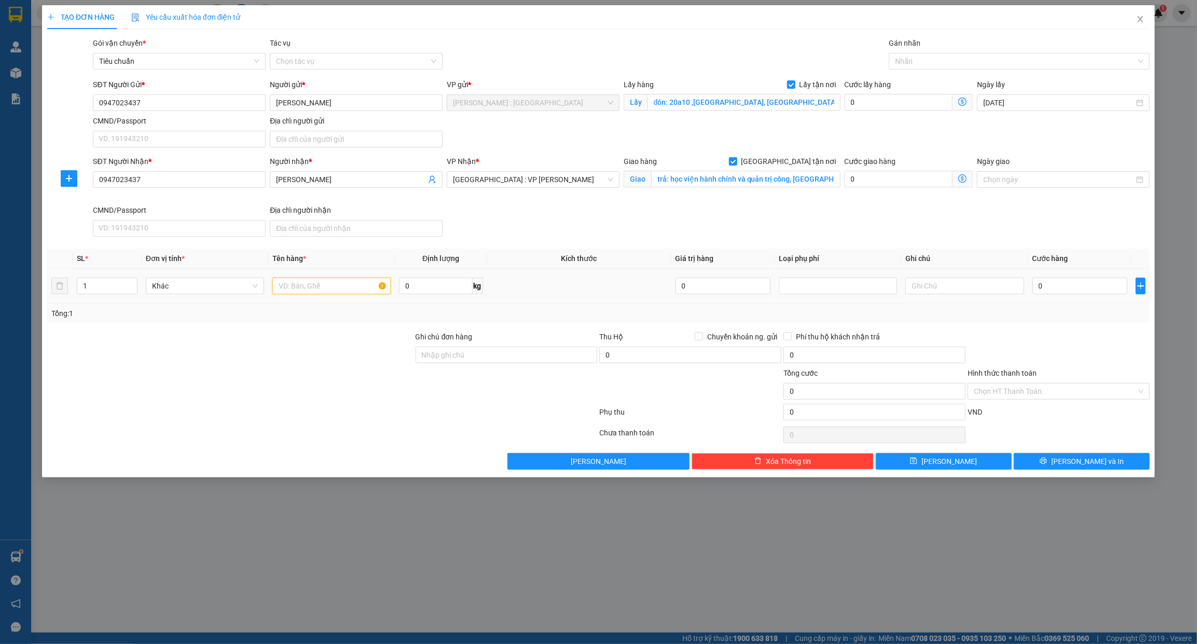
paste input "1 xe wave, 1 túi đồ"
type input "1 xe wave, 1 túi đồ - A XUÂN"
click at [1054, 289] on input "0" at bounding box center [1079, 286] width 95 height 17
type input "4"
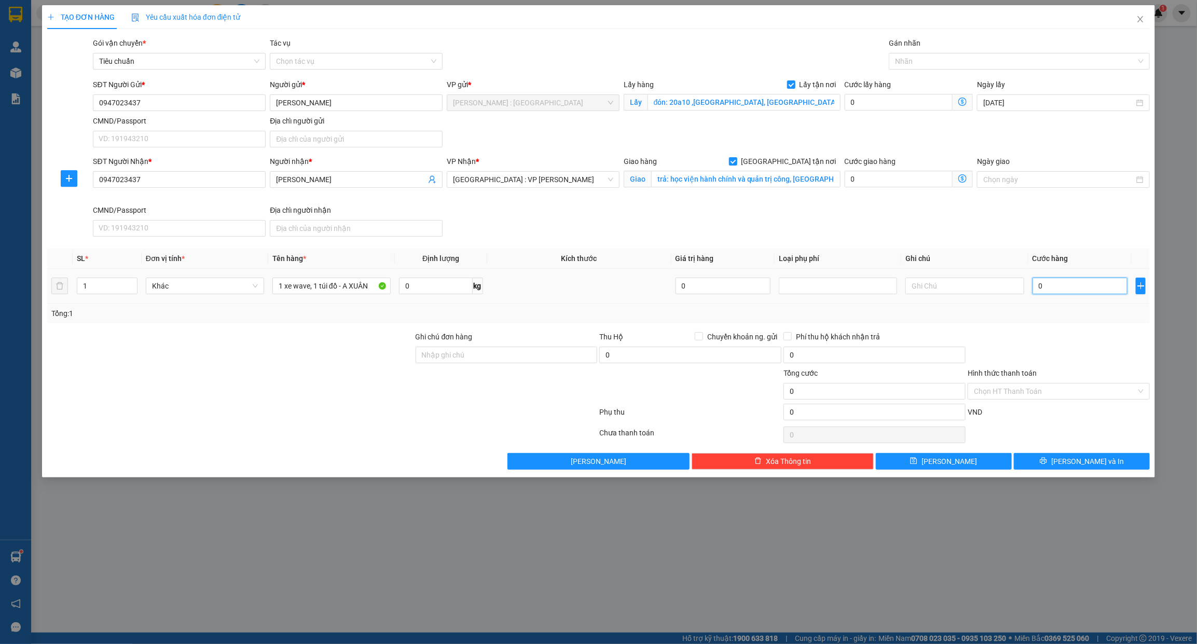
type input "4"
type input "44"
type input "44/"
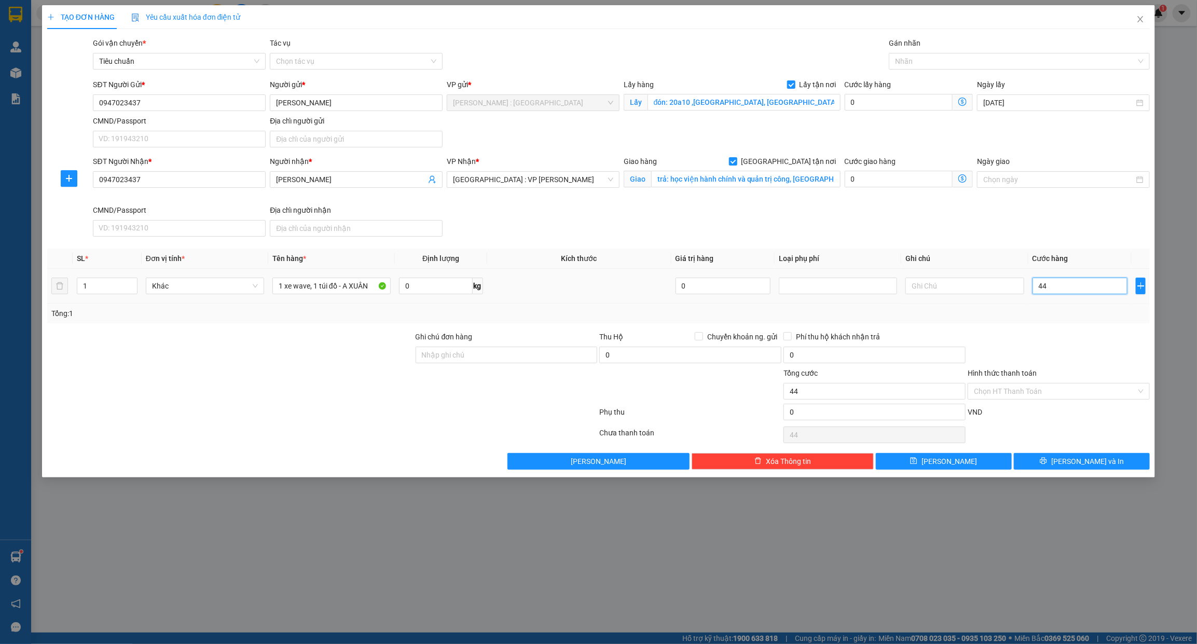
type input "0"
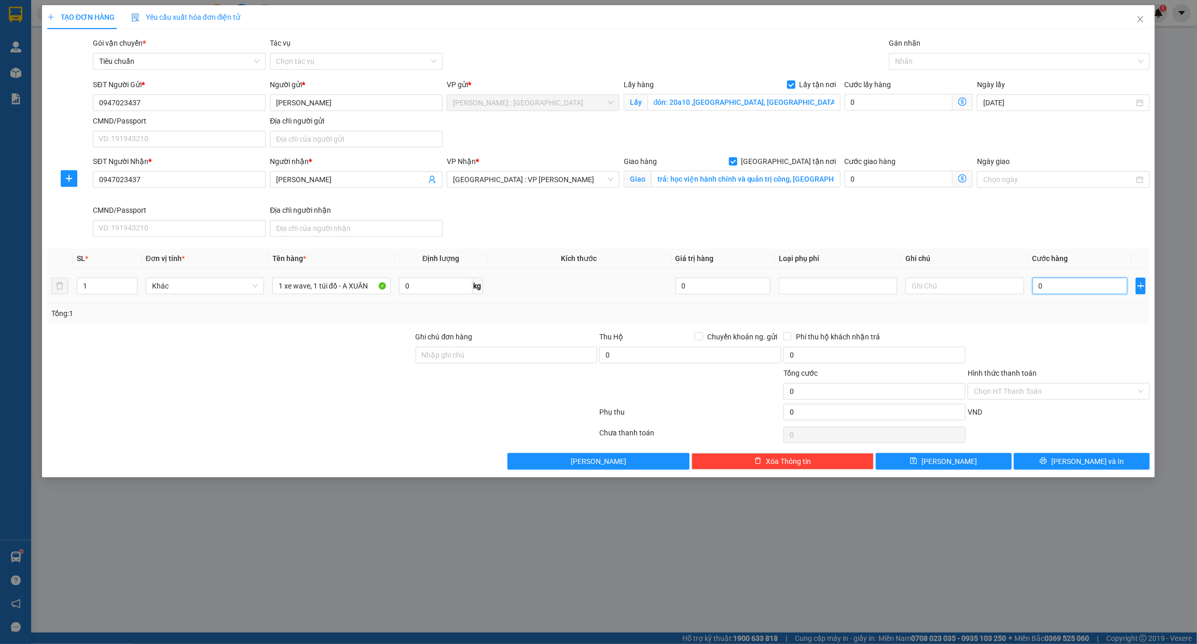
type input "01"
type input "1"
type input "011"
type input "11"
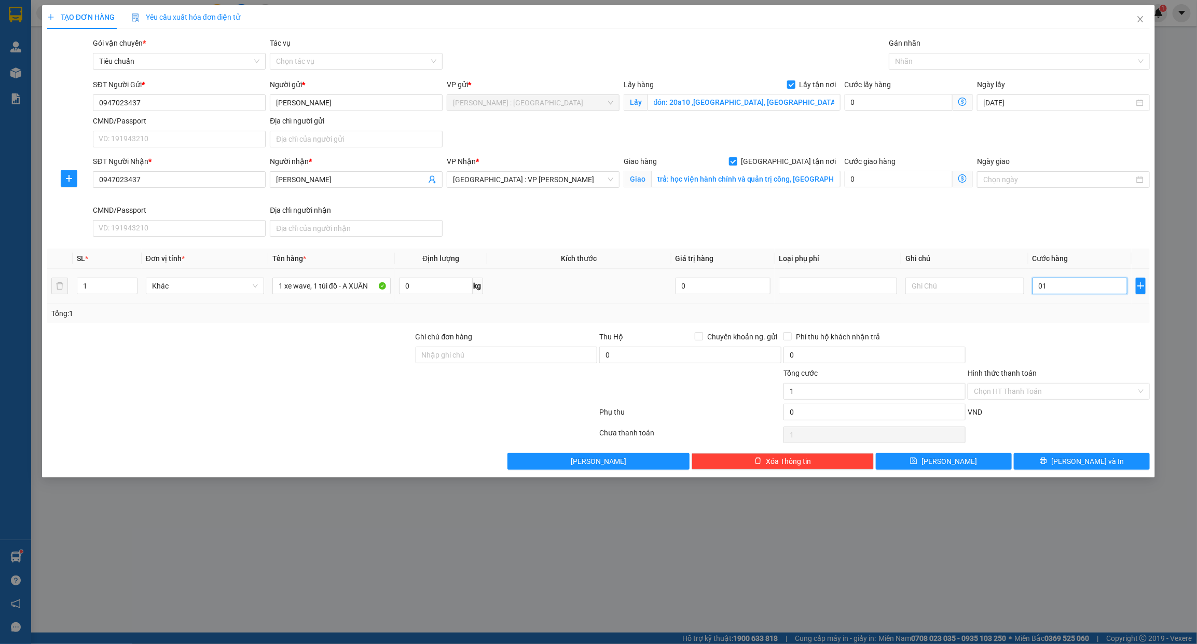
type input "11"
type input "0.118"
type input "118"
type input "01.180"
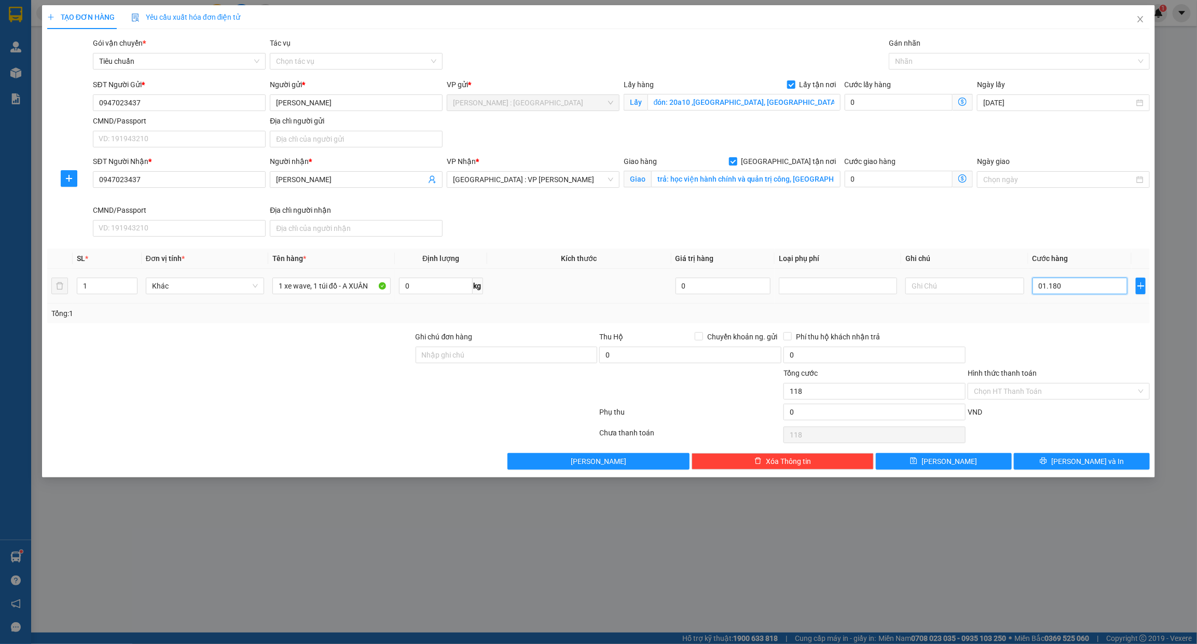
type input "1.180"
type input "1.180.000"
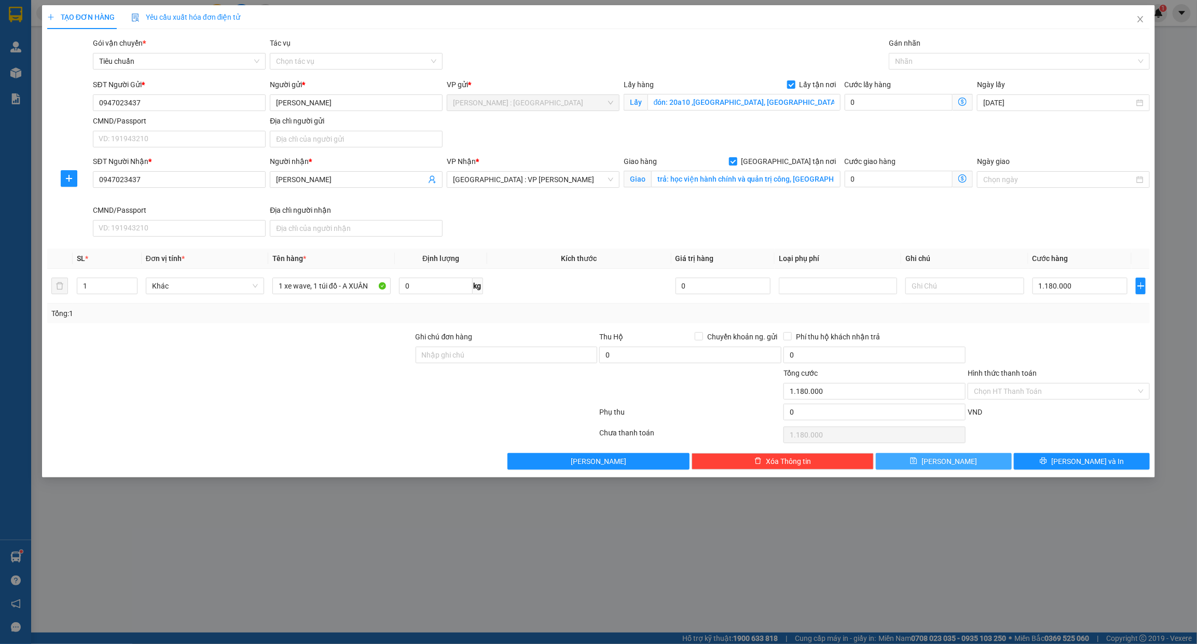
click at [945, 467] on span "Lưu" at bounding box center [949, 460] width 56 height 11
checkbox input "false"
type input "0"
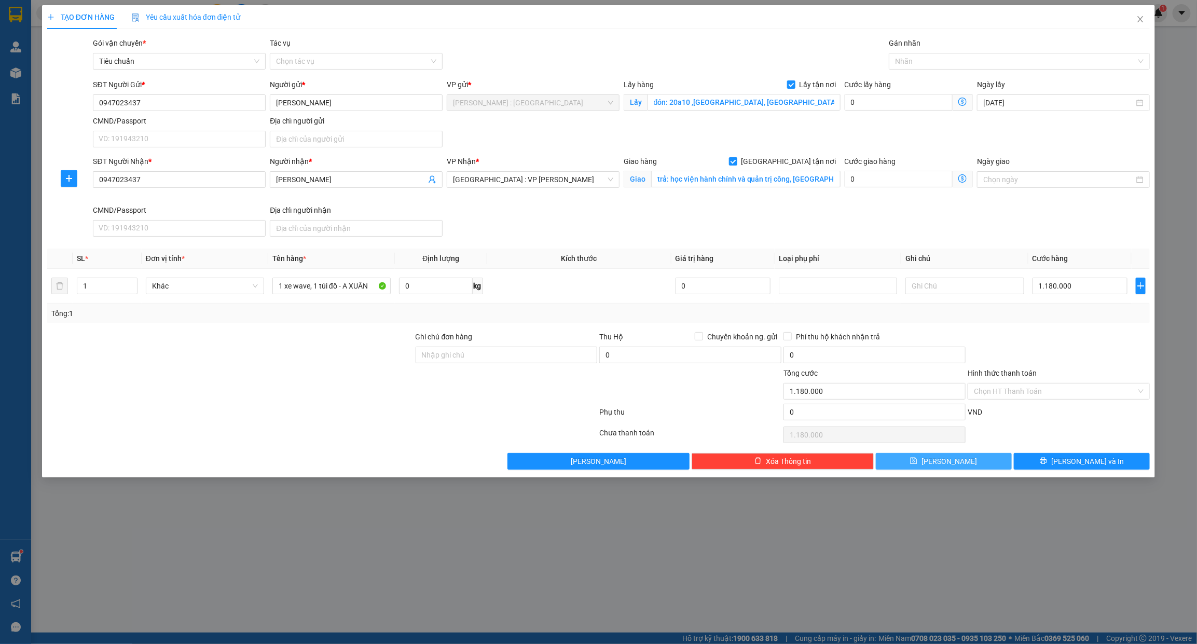
type input "0"
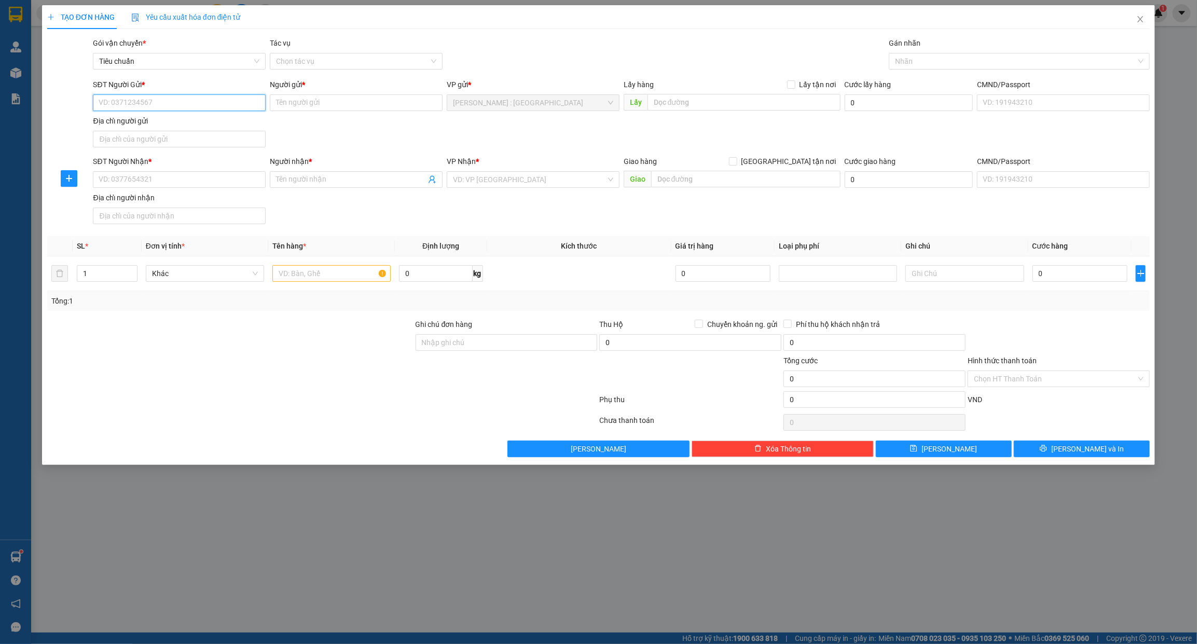
paste input "0933730718"
click at [221, 97] on input "0933730718" at bounding box center [179, 102] width 173 height 17
type input "0933730718"
paste input "0935055880"
click at [237, 182] on input "0935055880" at bounding box center [179, 179] width 173 height 17
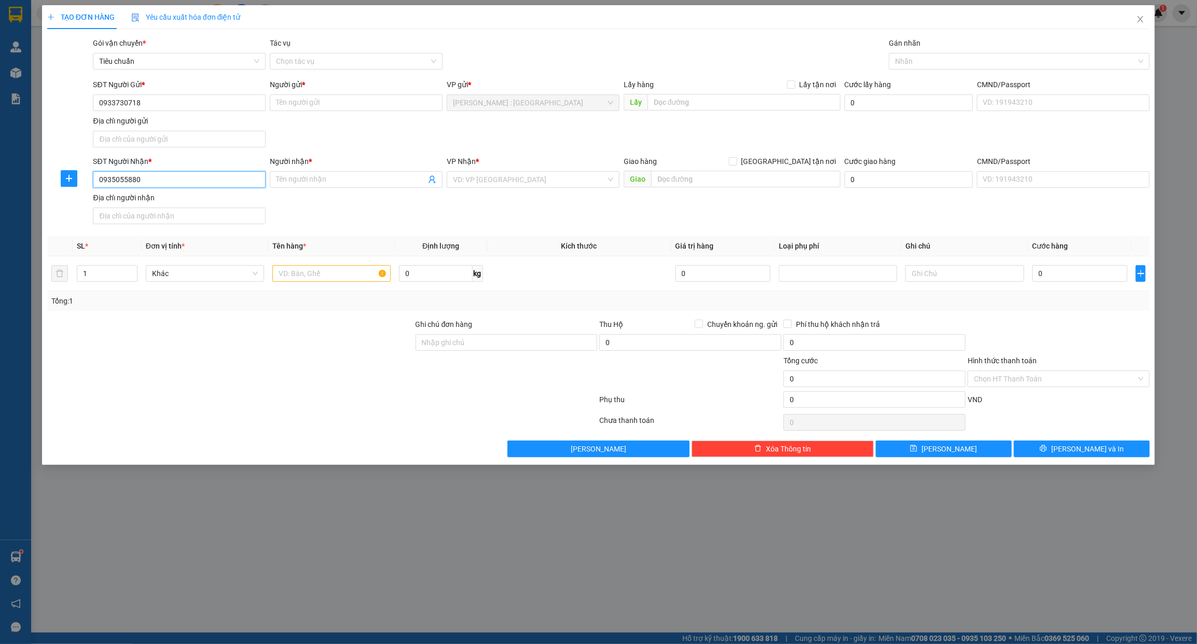
type input "0935055880"
click at [386, 175] on input "Người nhận *" at bounding box center [351, 179] width 150 height 11
paste input "A Hiệp"
type input "A Hiệp"
click at [408, 107] on input "Người gửi *" at bounding box center [356, 102] width 173 height 17
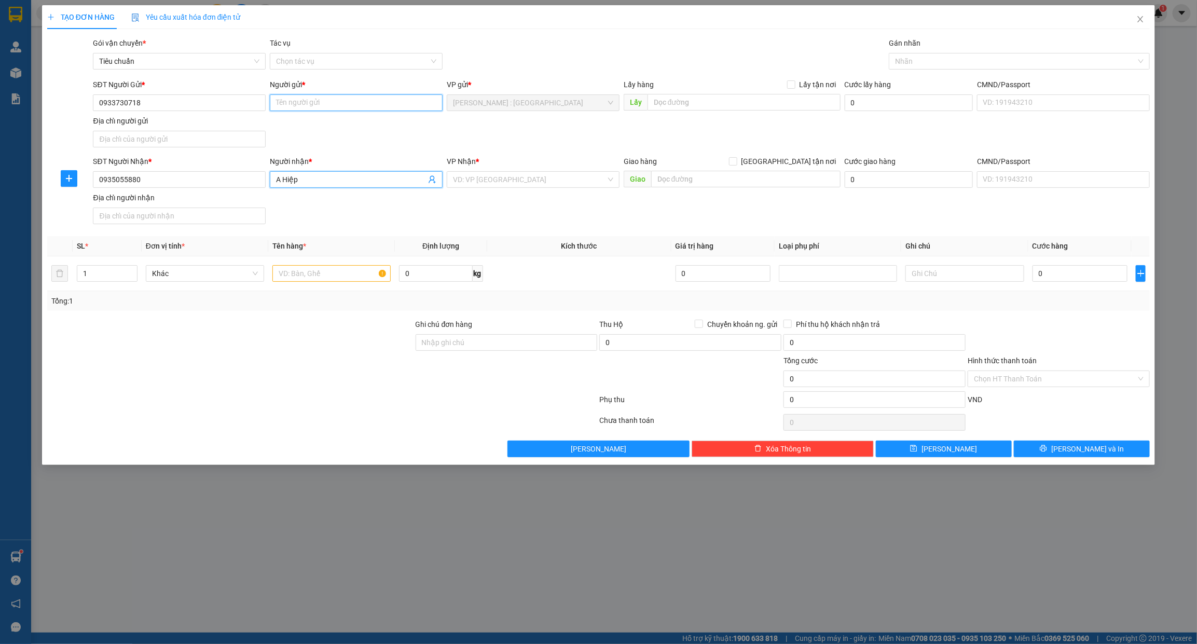
paste input "Công Ty TNHH DerHao TexTile VN"
type input "Công Ty TNHH DerHao TexTile VN"
paste input "Đón : Số 288/1A Đại lô Bình Dương, khu phố Thạnh Hòa B, Phường An Thạnh, Thành …"
click at [692, 100] on input "text" at bounding box center [743, 102] width 193 height 17
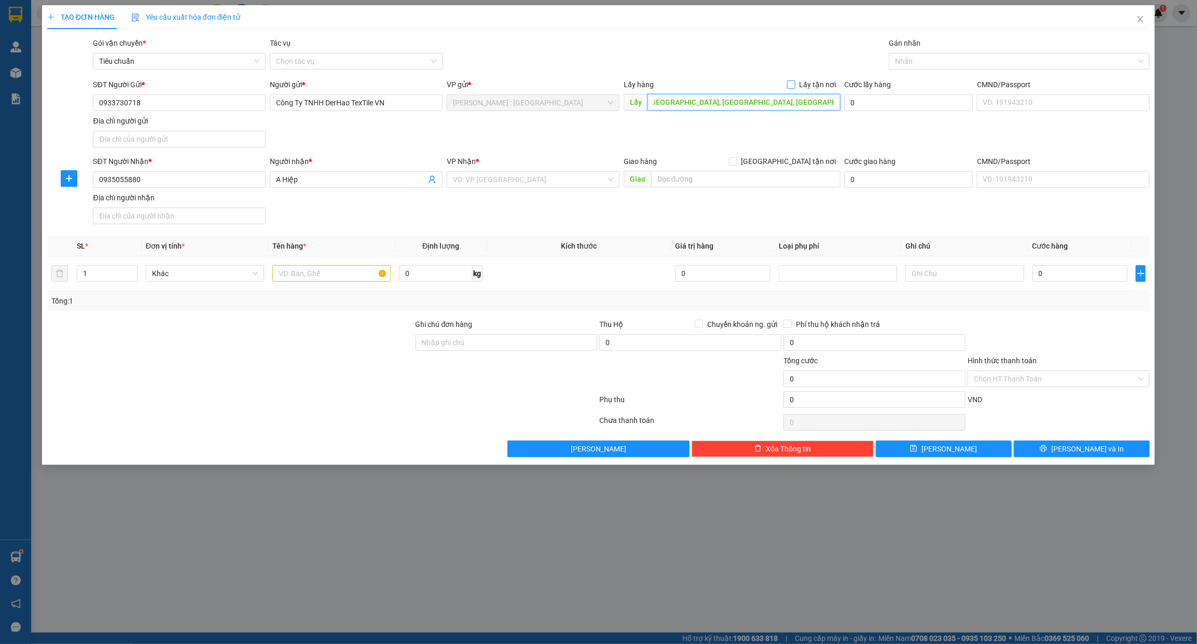
type input "Đón : Số 288/1A Đại lô Bình Dương, khu phố Thạnh Hòa B, Phường An Thạnh, Thành …"
click at [794, 82] on input "Lấy tận nơi" at bounding box center [790, 83] width 7 height 7
checkbox input "true"
click at [503, 171] on div "VD: VP Sài Gòn" at bounding box center [533, 179] width 173 height 17
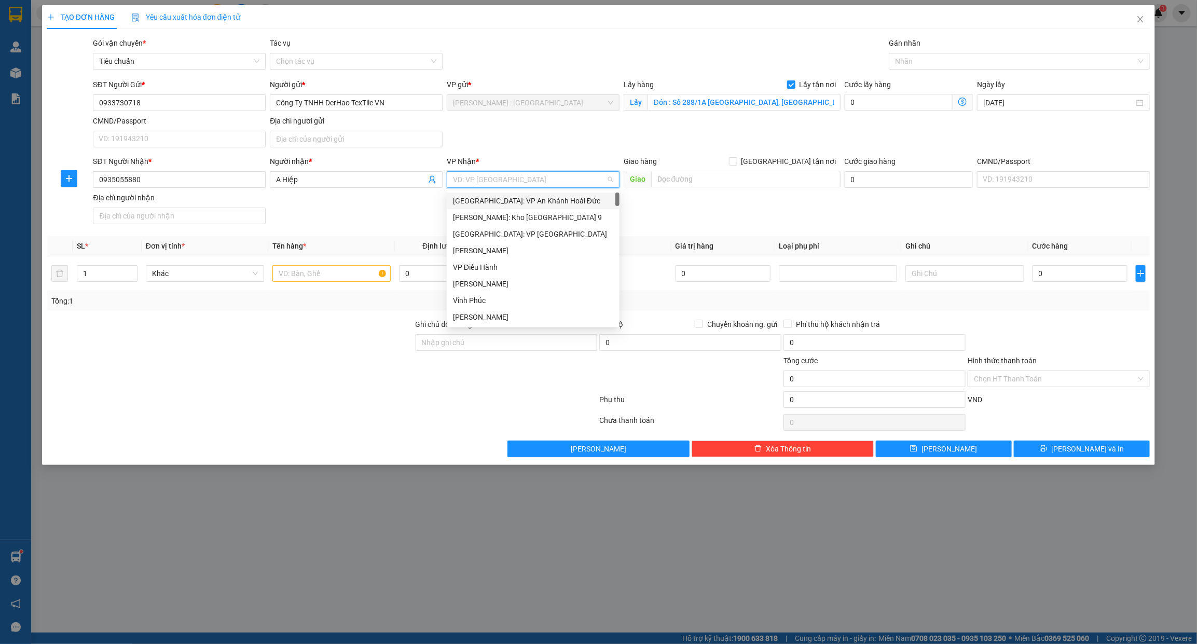
click at [503, 171] on div "VD: VP Sài Gòn" at bounding box center [533, 179] width 173 height 17
type input "NHa"
click at [496, 210] on div "[GEOGRAPHIC_DATA]: Kho Bến Xe Phía Nam" at bounding box center [548, 217] width 202 height 17
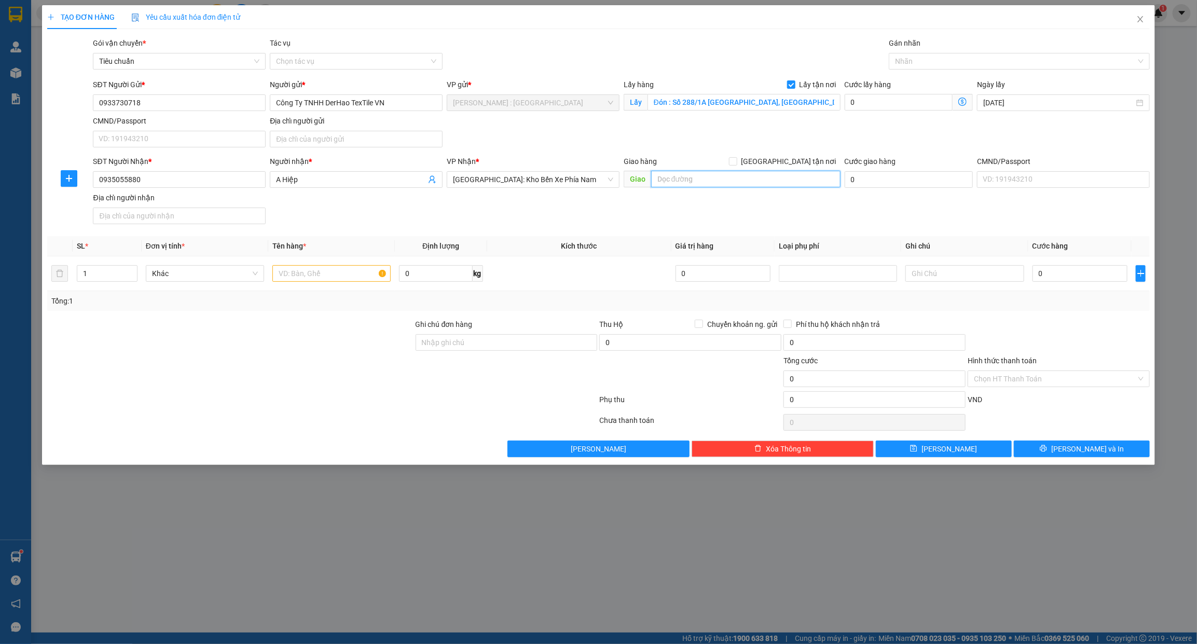
paste input "Trả : STH03B.12 Đường 2B Lê Hồng Phong II, Phường Phước Hải, Thành phố Nha Tran…"
click at [718, 187] on input "text" at bounding box center [745, 179] width 189 height 17
type input "Trả : STH03B.12 Đường 2B Lê Hồng Phong II, Phường Phước Hải, Thành phố Nha Tran…"
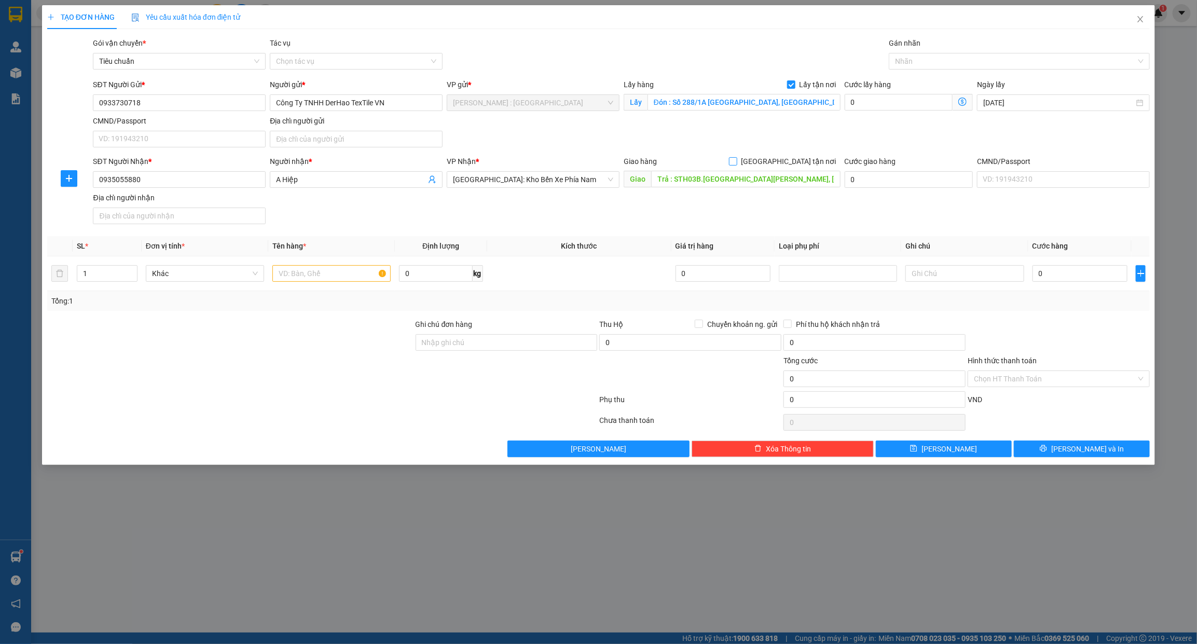
click at [805, 157] on span "[GEOGRAPHIC_DATA] tận nơi" at bounding box center [788, 161] width 103 height 11
click at [736, 157] on input "[GEOGRAPHIC_DATA] tận nơi" at bounding box center [732, 160] width 7 height 7
checkbox input "true"
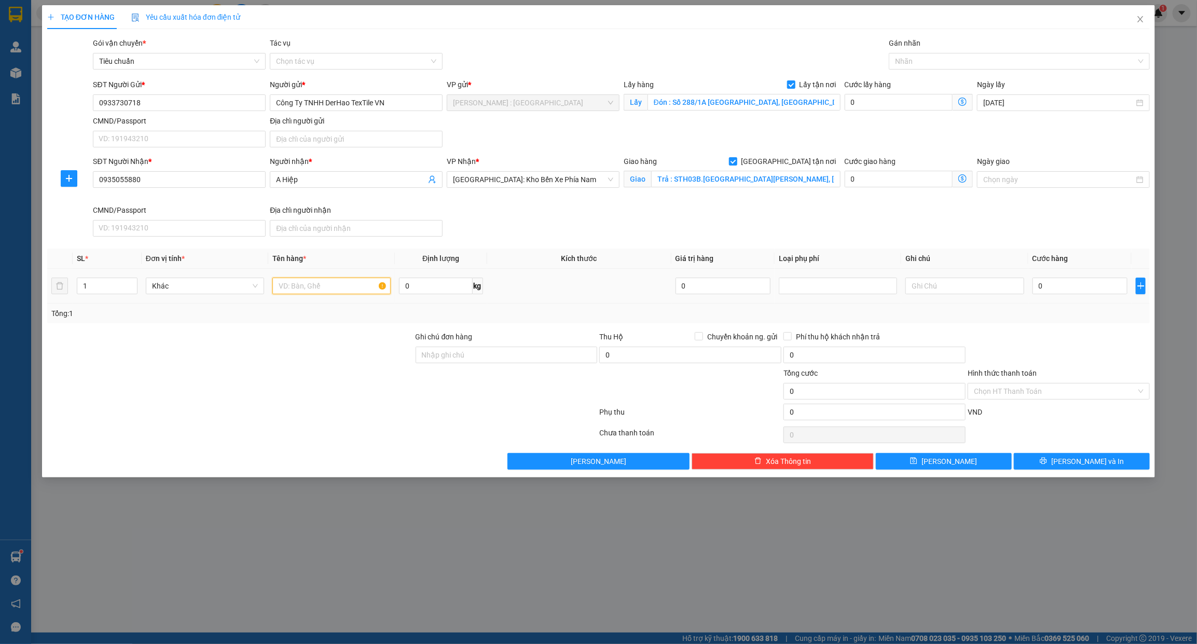
click at [301, 289] on input "text" at bounding box center [331, 286] width 118 height 17
paste input "4 cây vải tổng 160kg"
click at [737, 104] on input "Đón : Số 288/1A Đại lô Bình Dương, khu phố Thạnh Hòa B, Phường An Thạnh, Thành …" at bounding box center [743, 102] width 193 height 17
click at [357, 294] on input "4 cây vải tổng 160kg -" at bounding box center [331, 286] width 118 height 17
type input "4 cây vải tổng 160kg - A TRÍ"
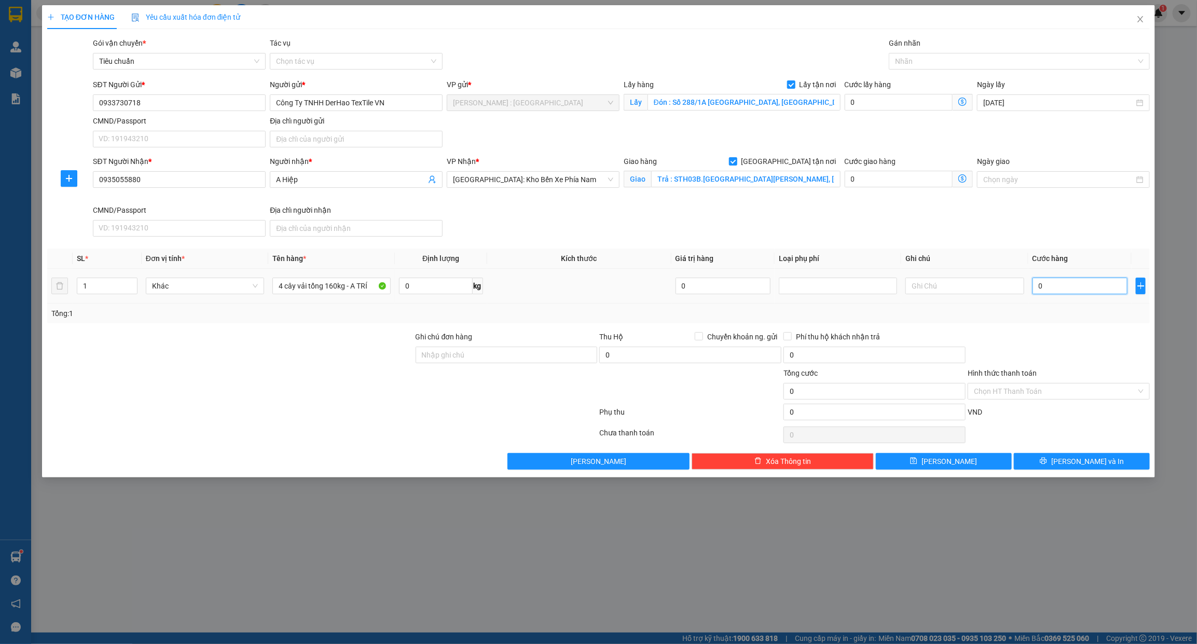
click at [1062, 292] on input "0" at bounding box center [1079, 286] width 95 height 17
type input "6"
type input "64"
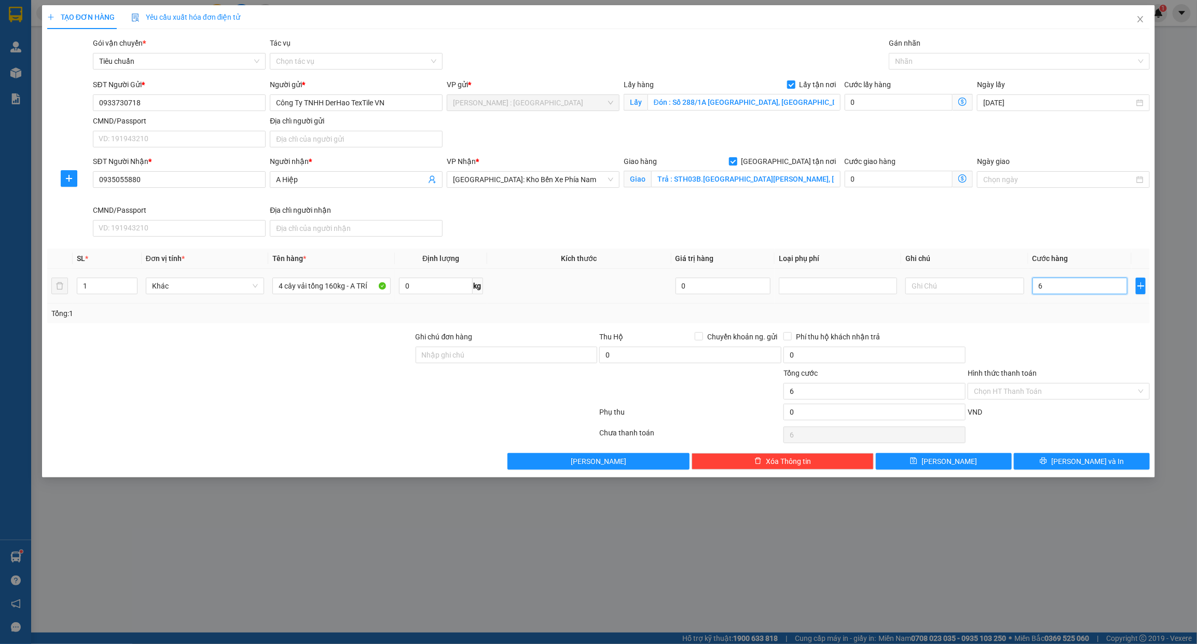
type input "64"
type input "640"
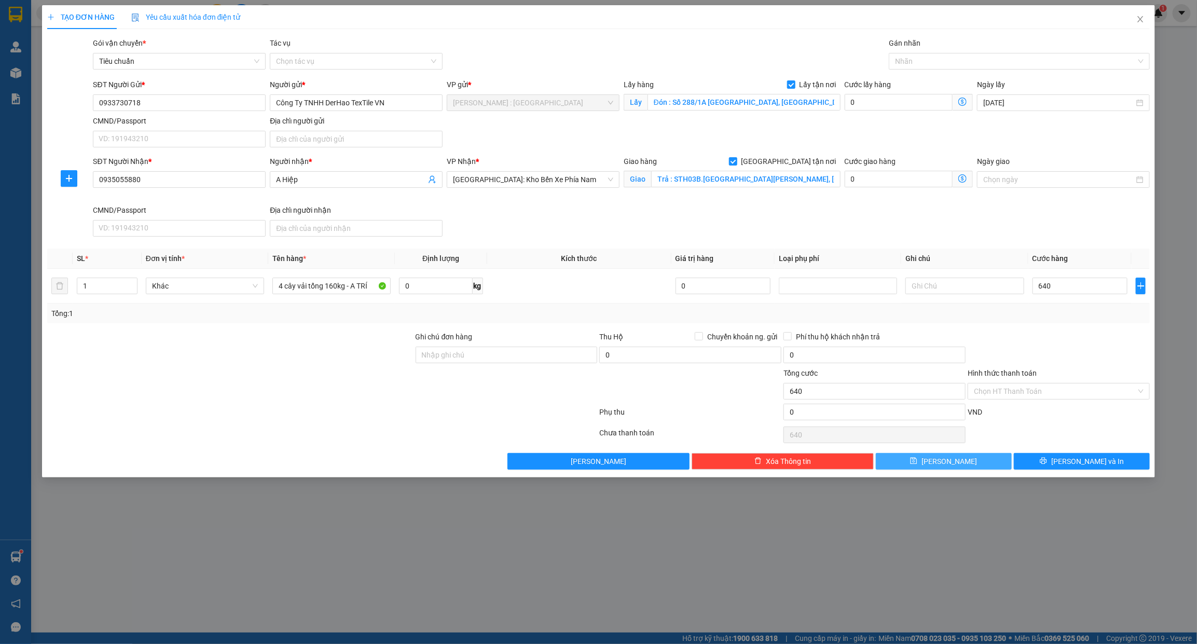
type input "640.000"
click at [981, 458] on button "Lưu" at bounding box center [944, 461] width 136 height 17
checkbox input "false"
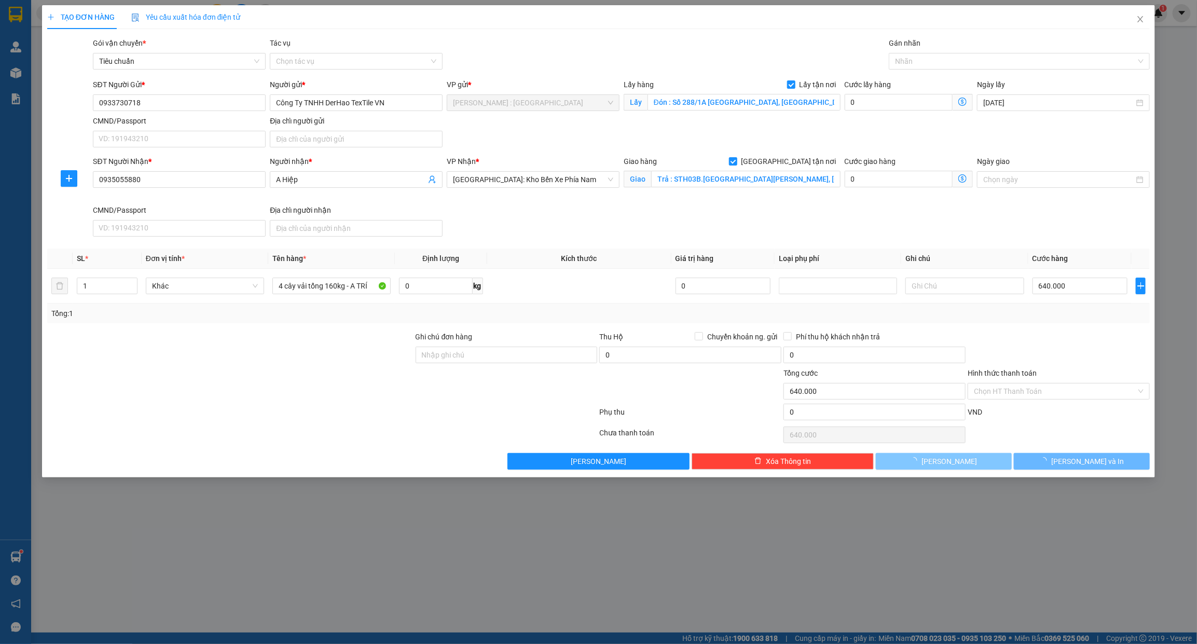
checkbox input "false"
type input "0"
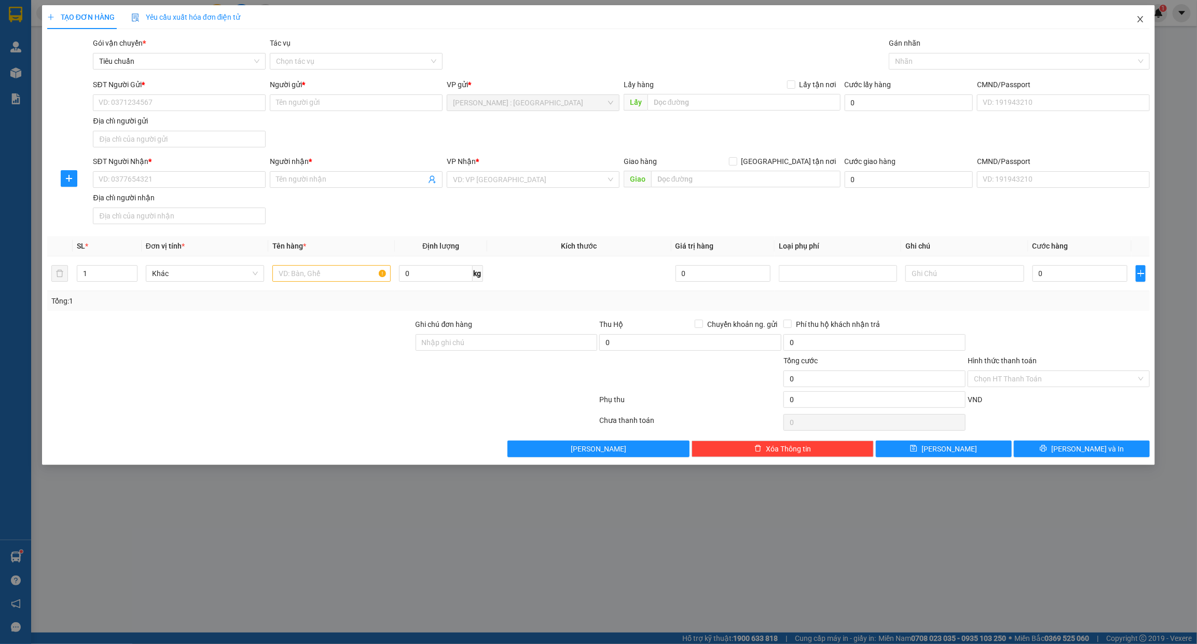
click at [1140, 18] on icon "close" at bounding box center [1140, 19] width 8 height 8
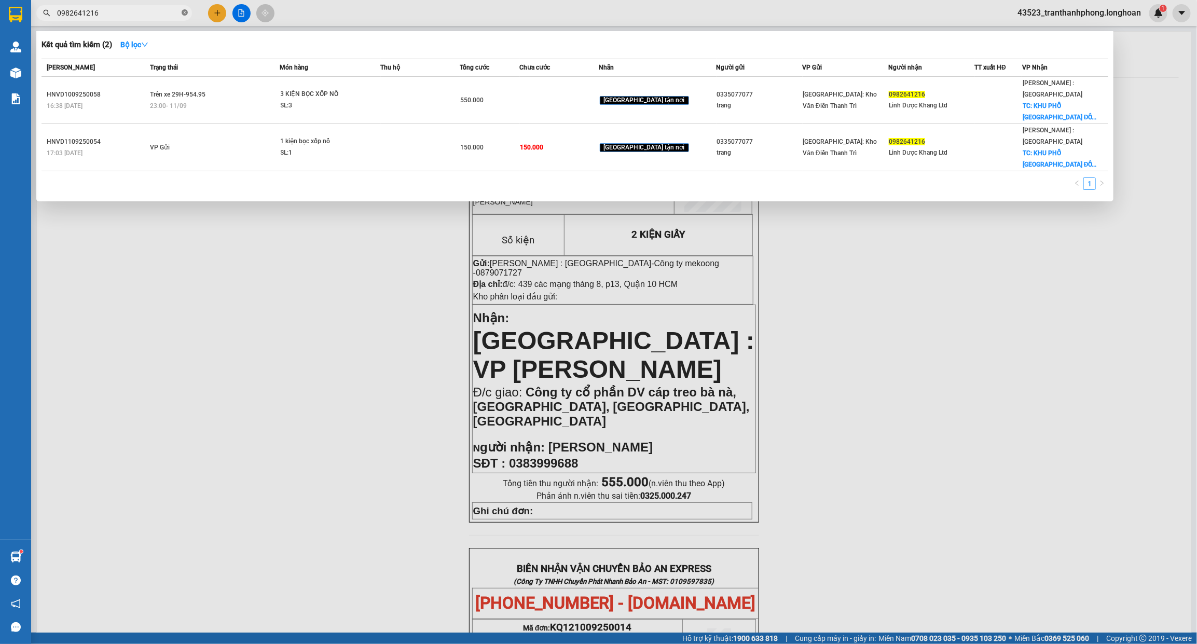
click at [185, 8] on span at bounding box center [185, 13] width 6 height 10
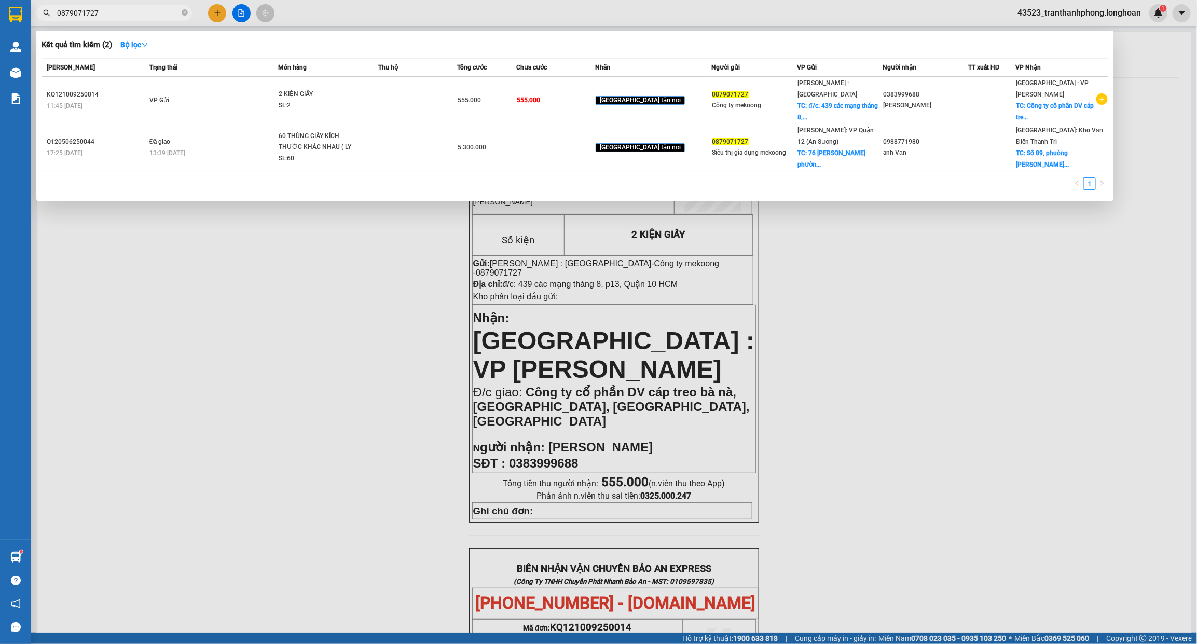
type input "0879071727"
click at [845, 156] on table "Mã ĐH Trạng thái Món hàng Thu hộ Tổng cước Chưa cước Nhãn Người gửi VP Gửi Ngườ…" at bounding box center [574, 114] width 1066 height 113
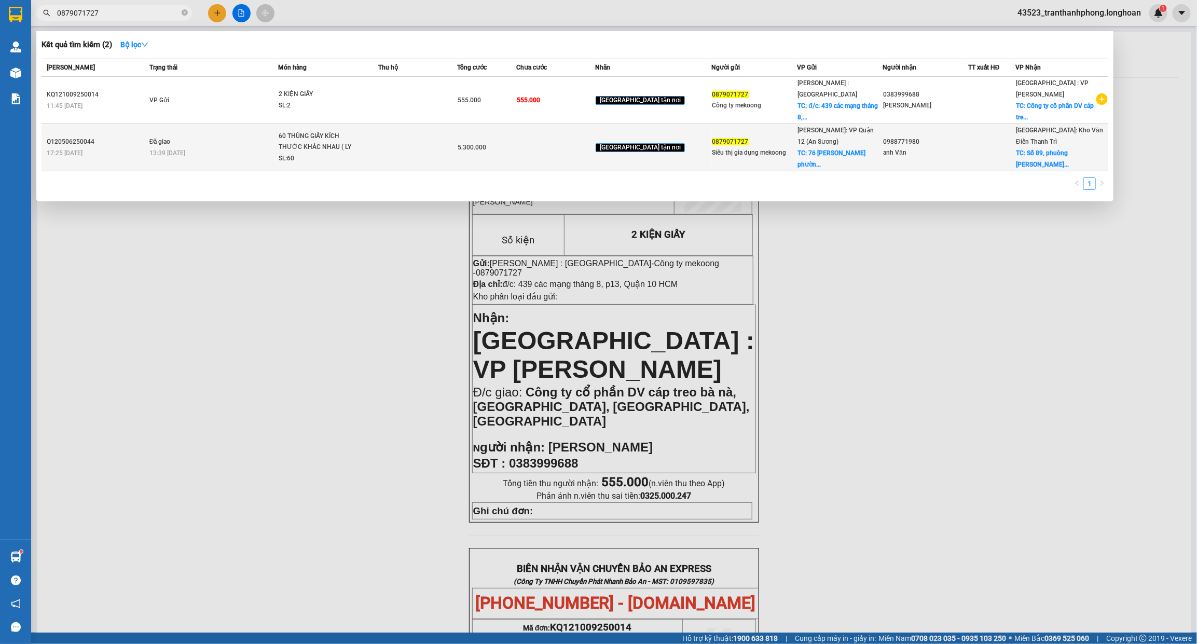
click at [844, 149] on div "Hồ Chí Minh: VP Quận 12 (An Sương) TC: 76 nguyễn giản thanh phườn..." at bounding box center [840, 147] width 85 height 46
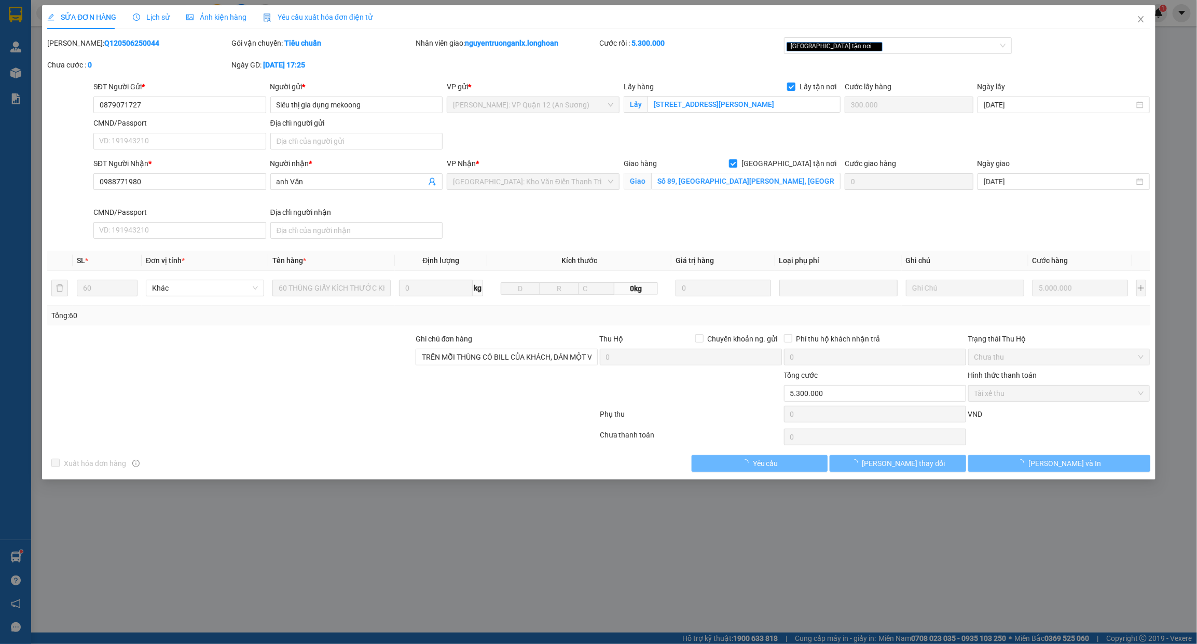
type input "0879071727"
type input "Siêu thị gia dụng mekoong"
checkbox input "true"
type input "76 nguyễn giản thanh phường 15 , quận 10 HCM"
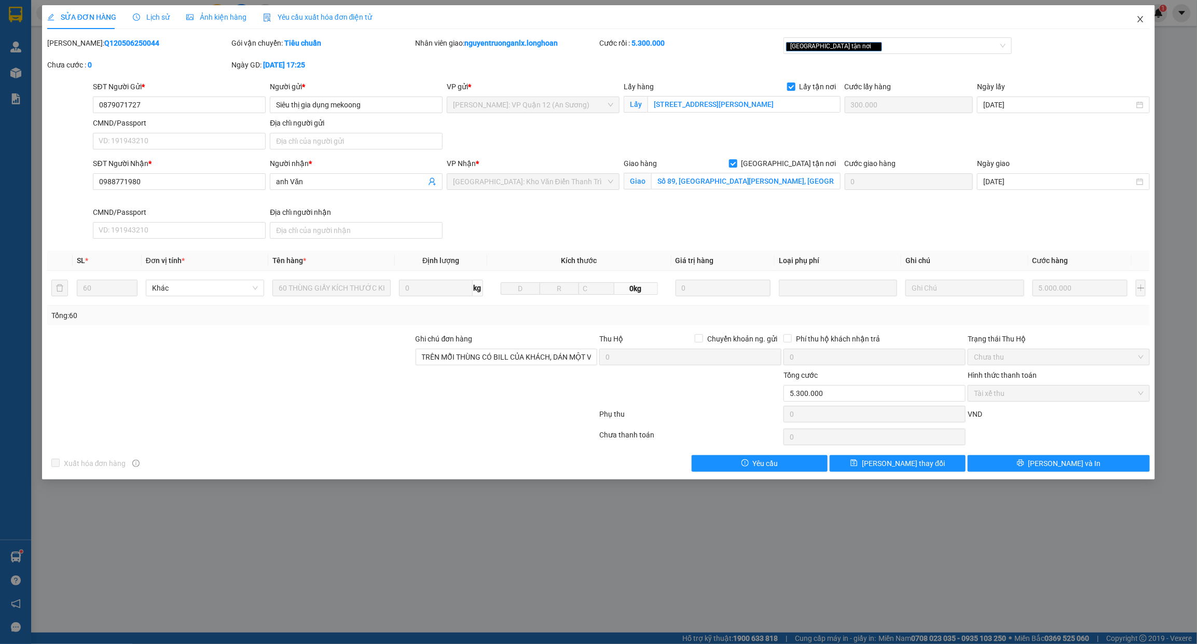
click at [1139, 21] on icon "close" at bounding box center [1140, 19] width 8 height 8
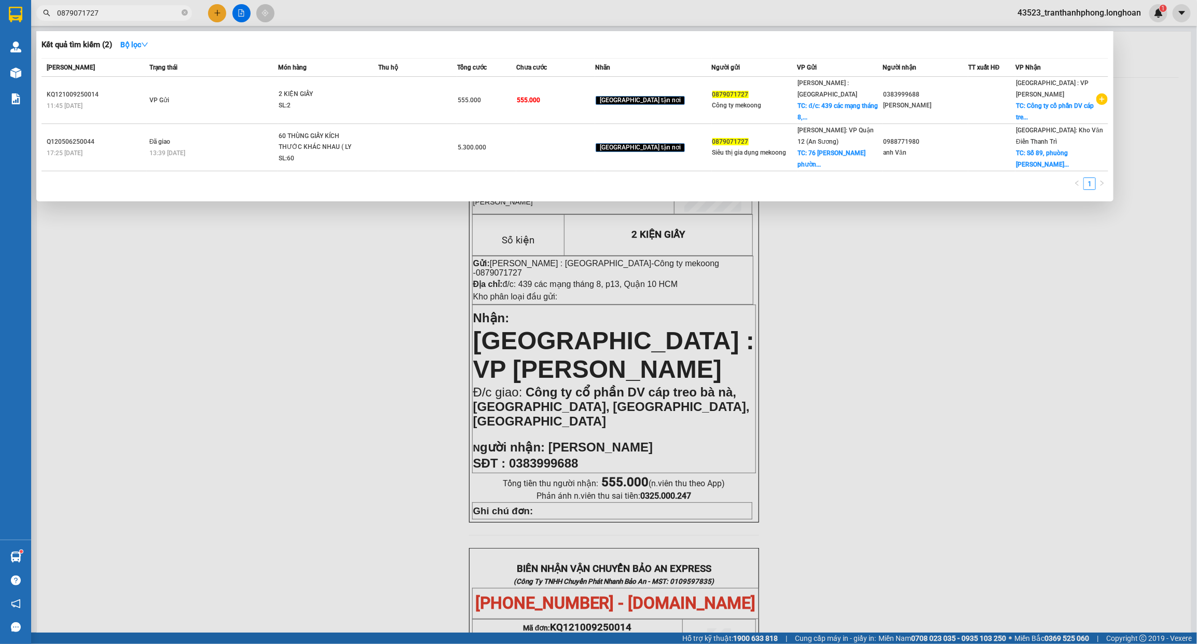
click at [141, 13] on input "0879071727" at bounding box center [118, 12] width 122 height 11
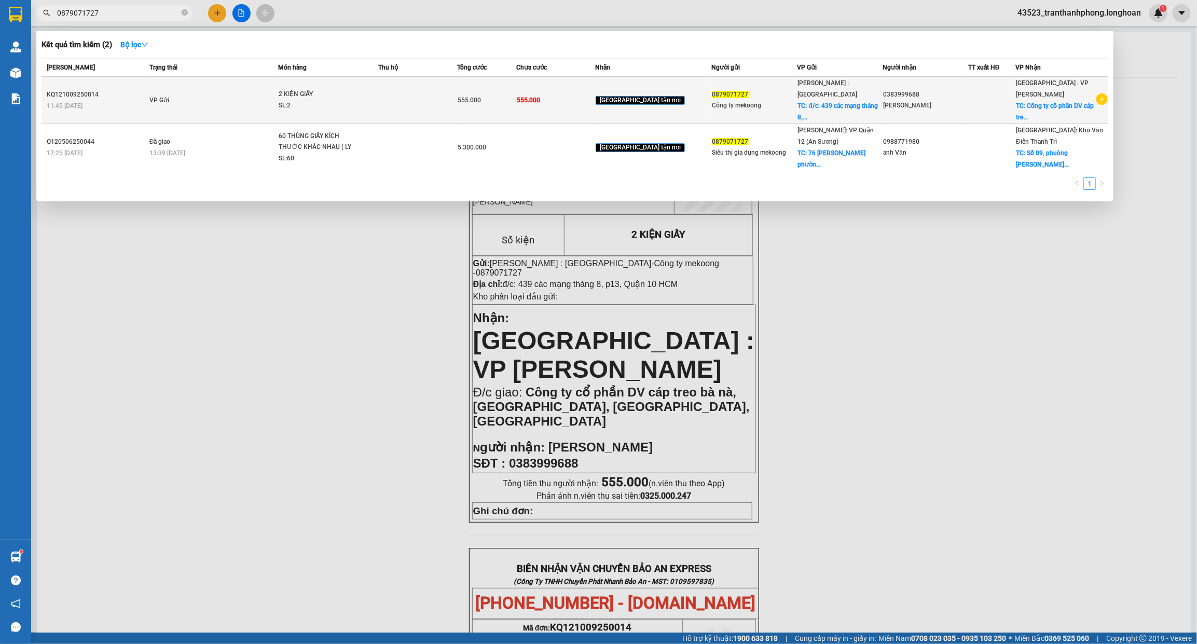
click at [279, 79] on td "VP Gửi" at bounding box center [213, 100] width 132 height 47
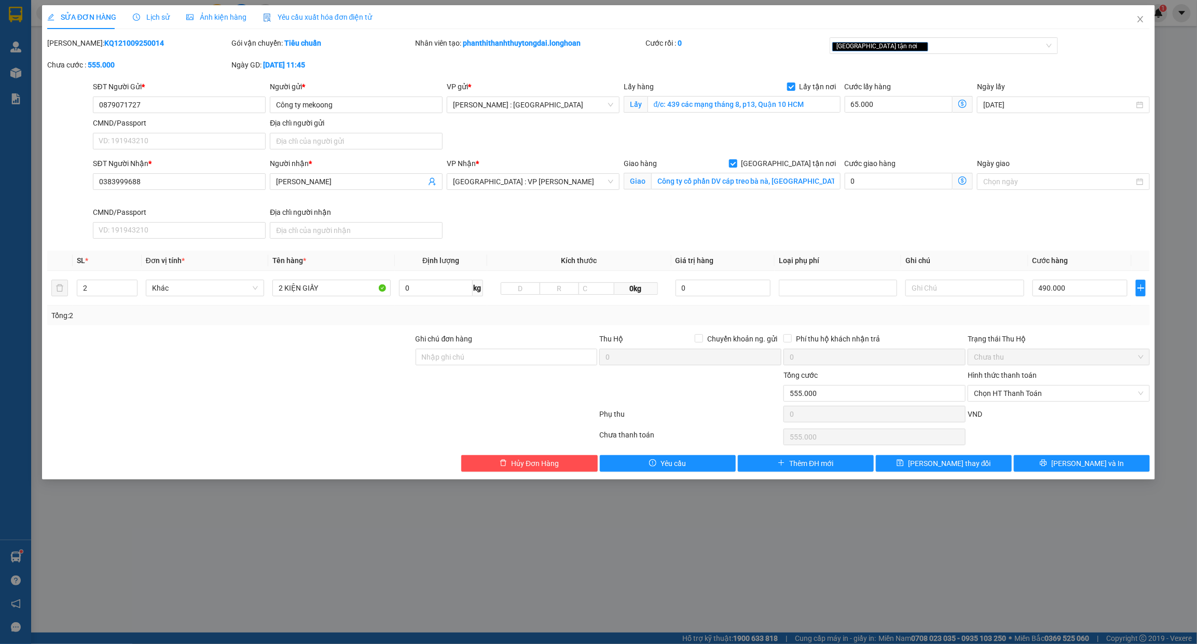
click at [154, 18] on span "Lịch sử" at bounding box center [151, 17] width 37 height 8
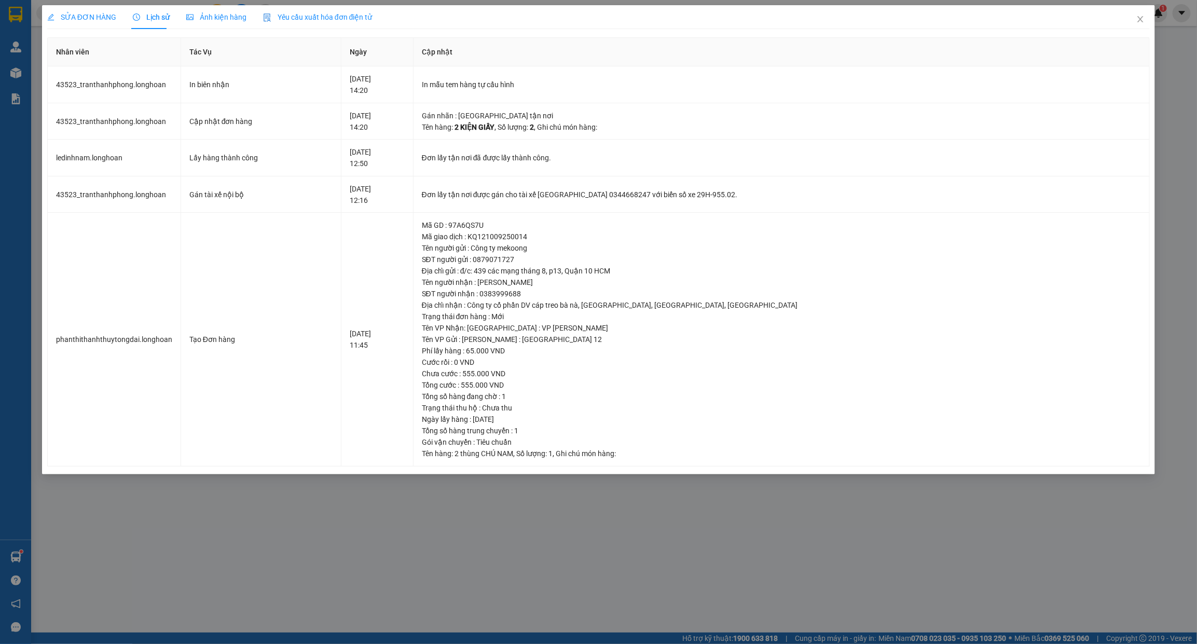
click at [110, 13] on span "SỬA ĐƠN HÀNG" at bounding box center [81, 17] width 69 height 8
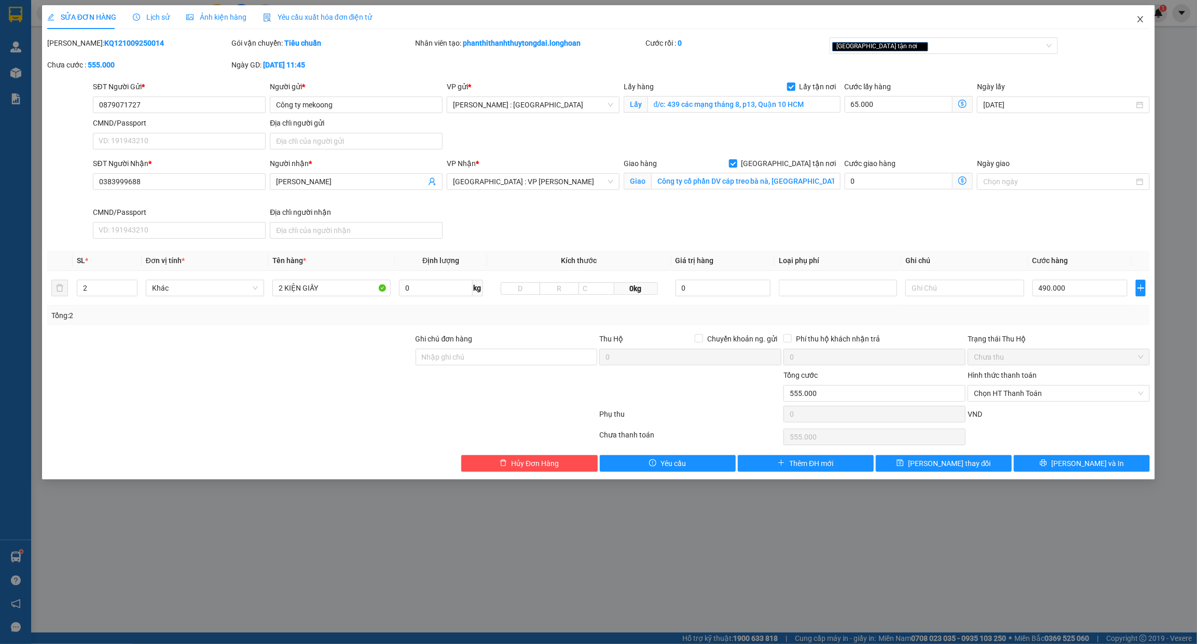
click at [1143, 19] on icon "close" at bounding box center [1140, 19] width 8 height 8
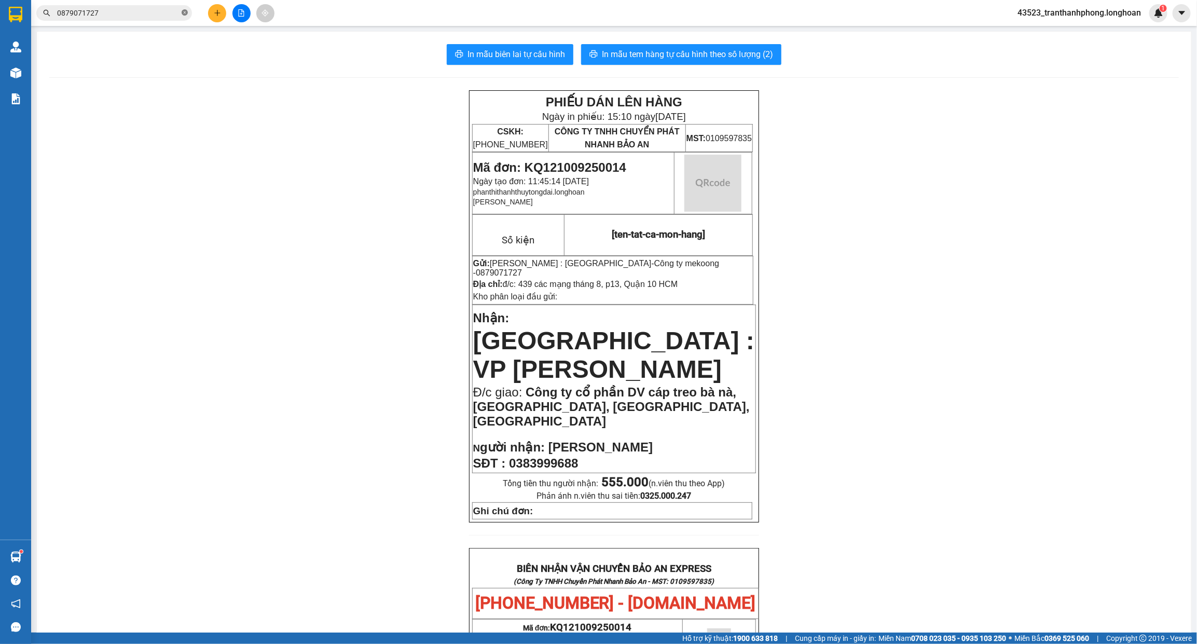
click at [184, 14] on icon "close-circle" at bounding box center [185, 12] width 6 height 6
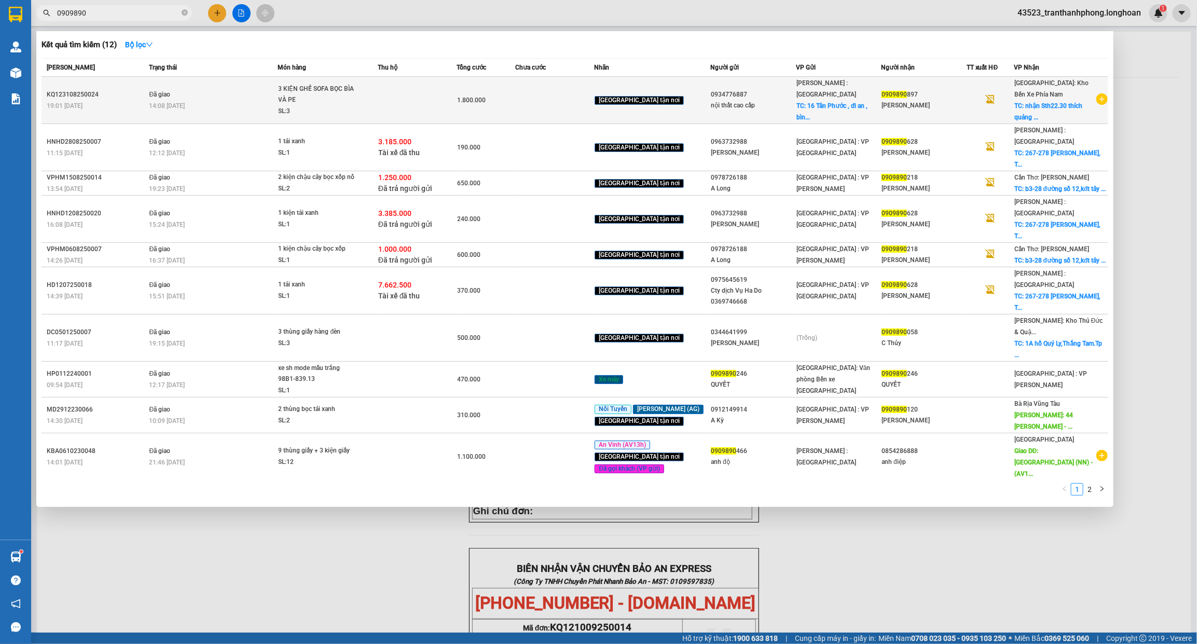
click at [319, 102] on div "3 KIỆN GHẾ SOFA BỌC BÌA VÀ PE" at bounding box center [318, 95] width 78 height 22
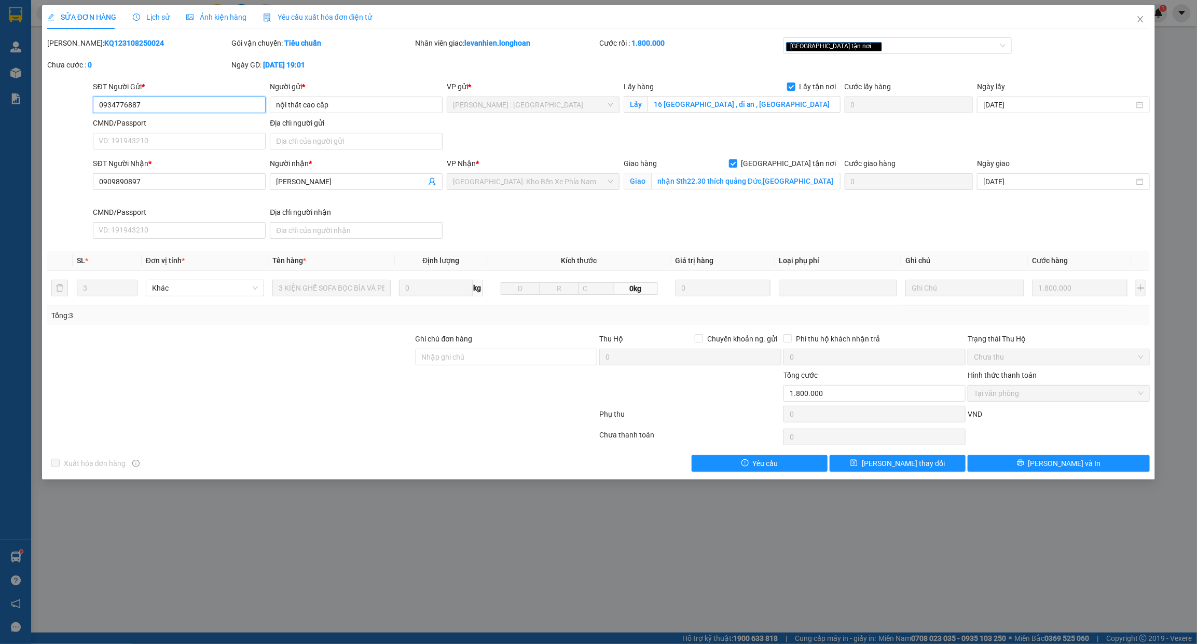
click at [1009, 393] on span "Tại văn phòng" at bounding box center [1059, 393] width 170 height 16
click at [148, 2] on div "SỬA ĐƠN HÀNG Lịch sử Ảnh kiện hàng Yêu cầu xuất hóa đơn điện tử Total Paid Fee …" at bounding box center [598, 322] width 1197 height 644
click at [153, 13] on span "Lịch sử" at bounding box center [151, 17] width 37 height 8
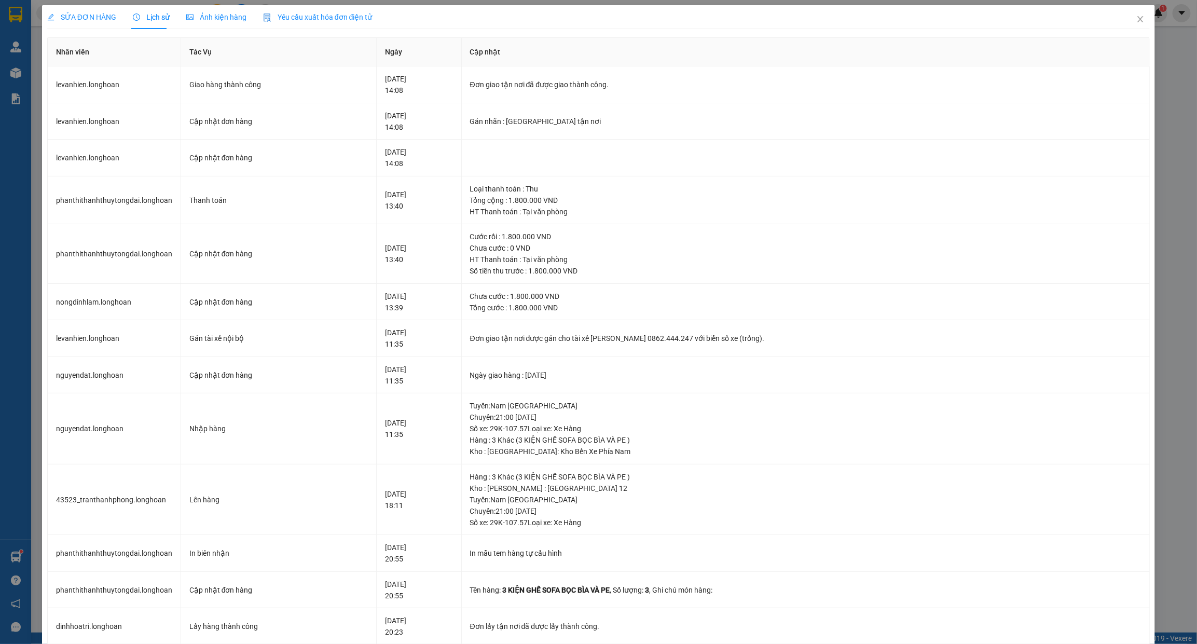
click at [60, 7] on div "SỬA ĐƠN HÀNG" at bounding box center [81, 17] width 69 height 24
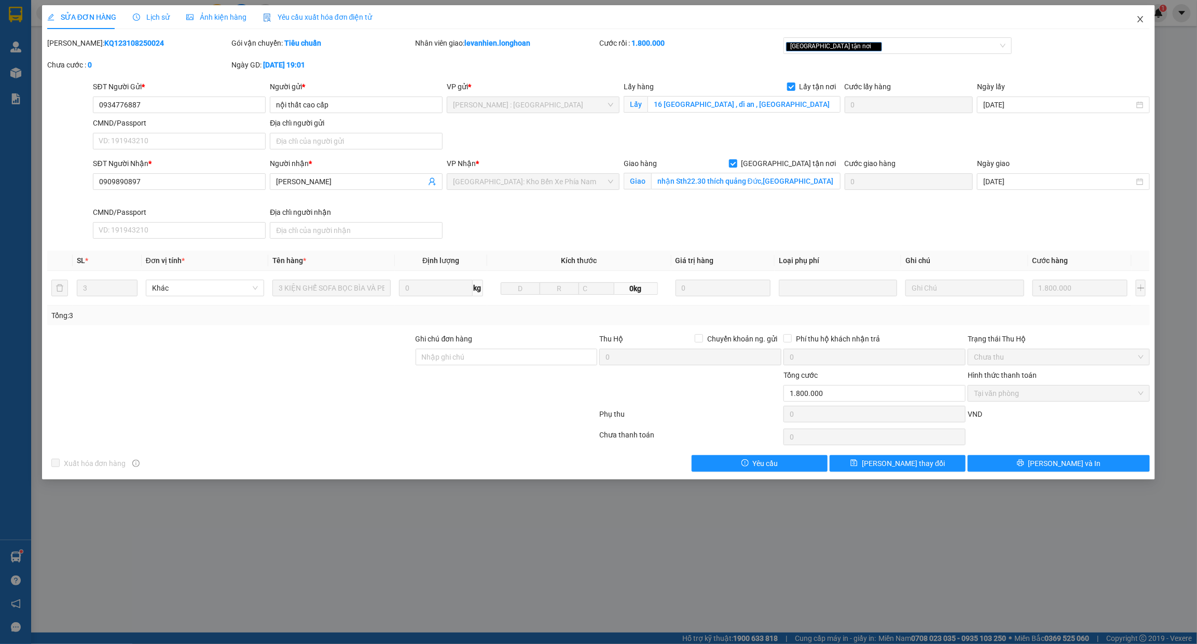
click at [1134, 17] on span "Close" at bounding box center [1140, 19] width 29 height 29
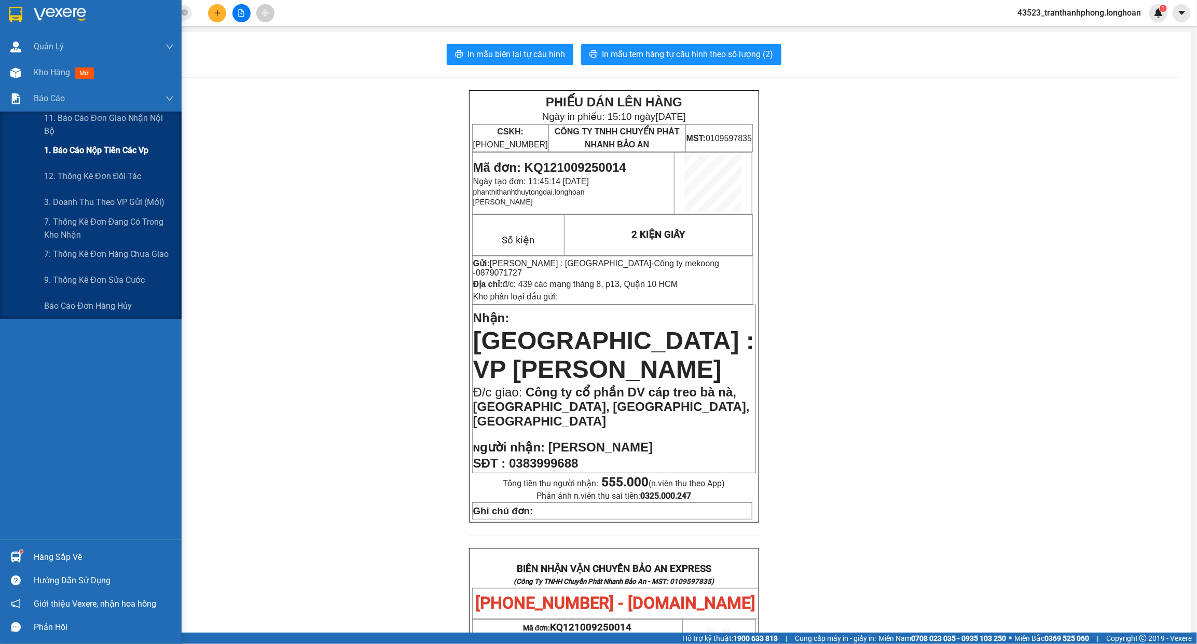
click at [73, 146] on span "1. Báo cáo nộp tiền các vp" at bounding box center [96, 150] width 104 height 13
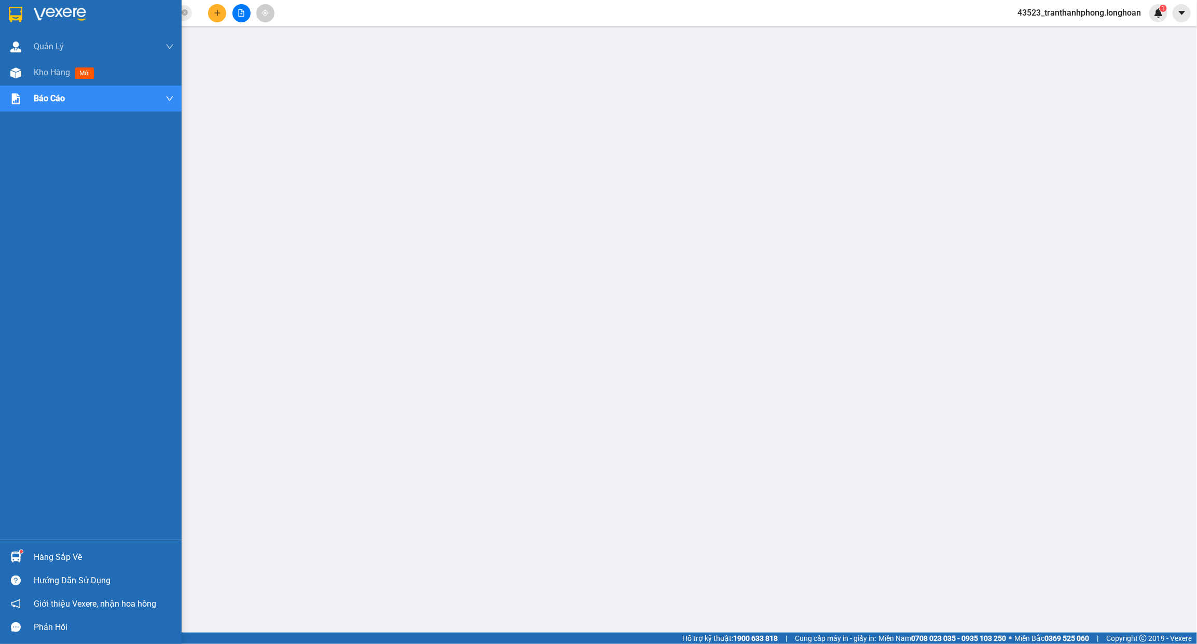
click at [34, 14] on img at bounding box center [60, 15] width 52 height 16
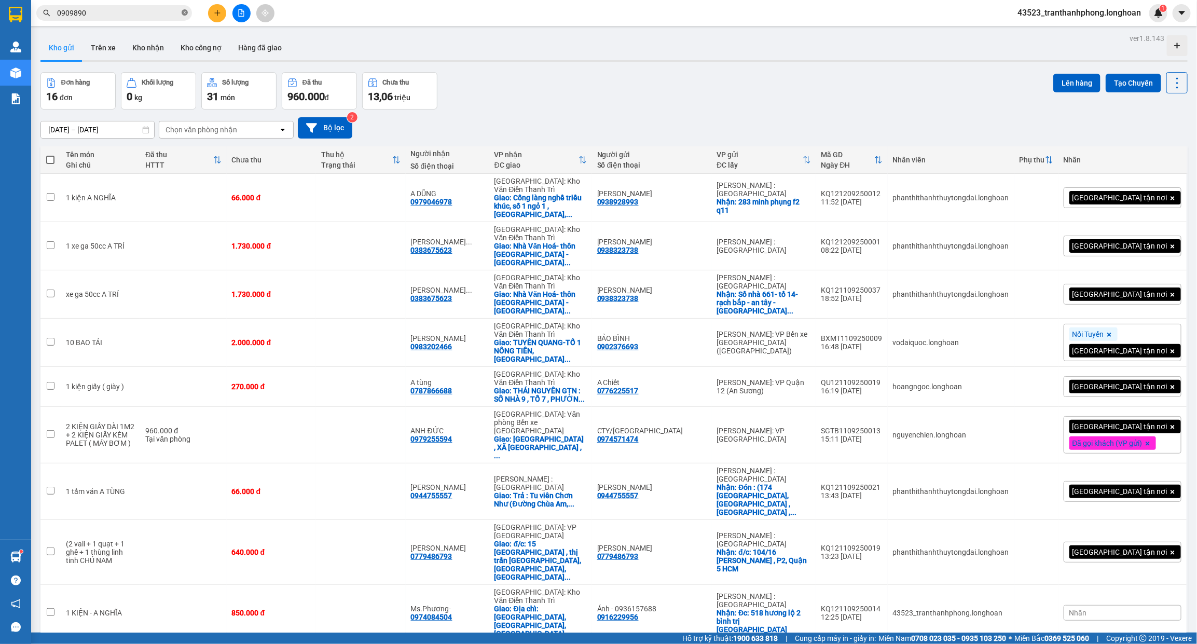
click at [183, 12] on icon "close-circle" at bounding box center [185, 12] width 6 height 6
drag, startPoint x: 154, startPoint y: 19, endPoint x: 146, endPoint y: 13, distance: 9.6
paste input "0908882761"
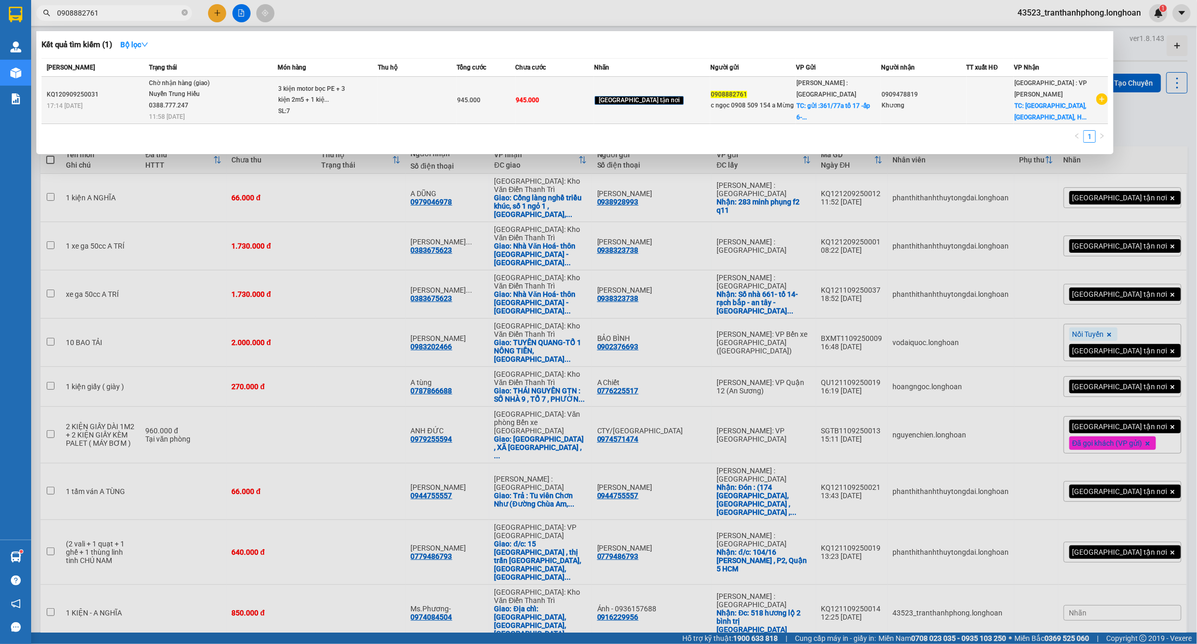
click at [264, 92] on span "Chờ nhận hàng (giao) Nuyễn Trung Hiếu 0388.777.247 11:58 - 12/09" at bounding box center [213, 99] width 128 height 43
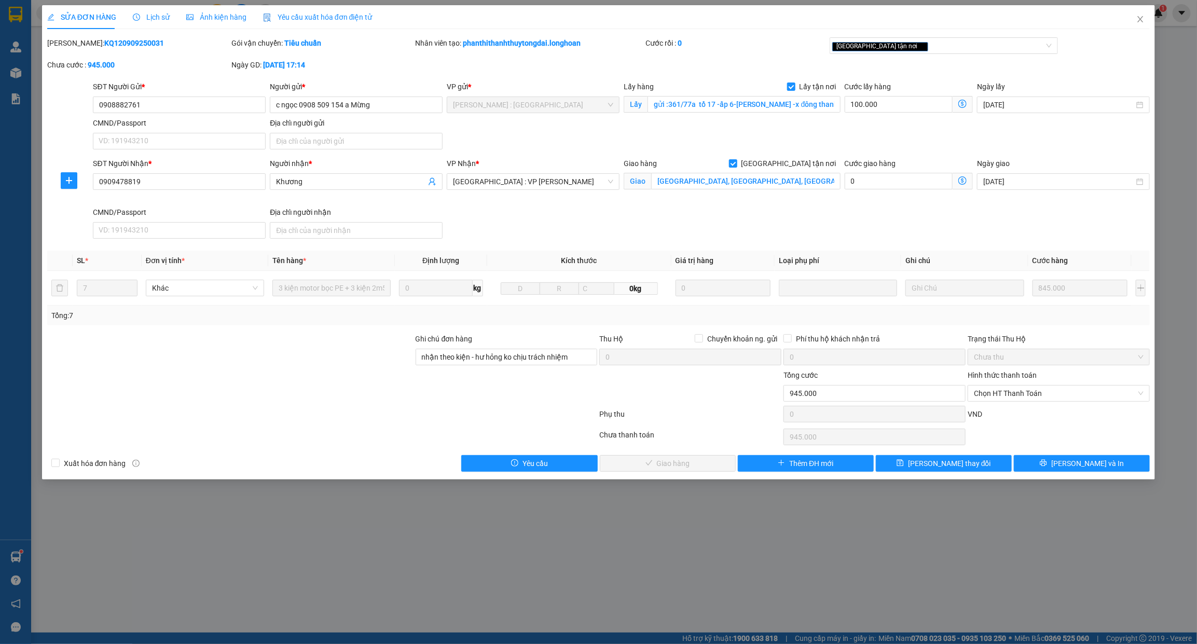
click at [149, 13] on span "Lịch sử" at bounding box center [151, 17] width 37 height 8
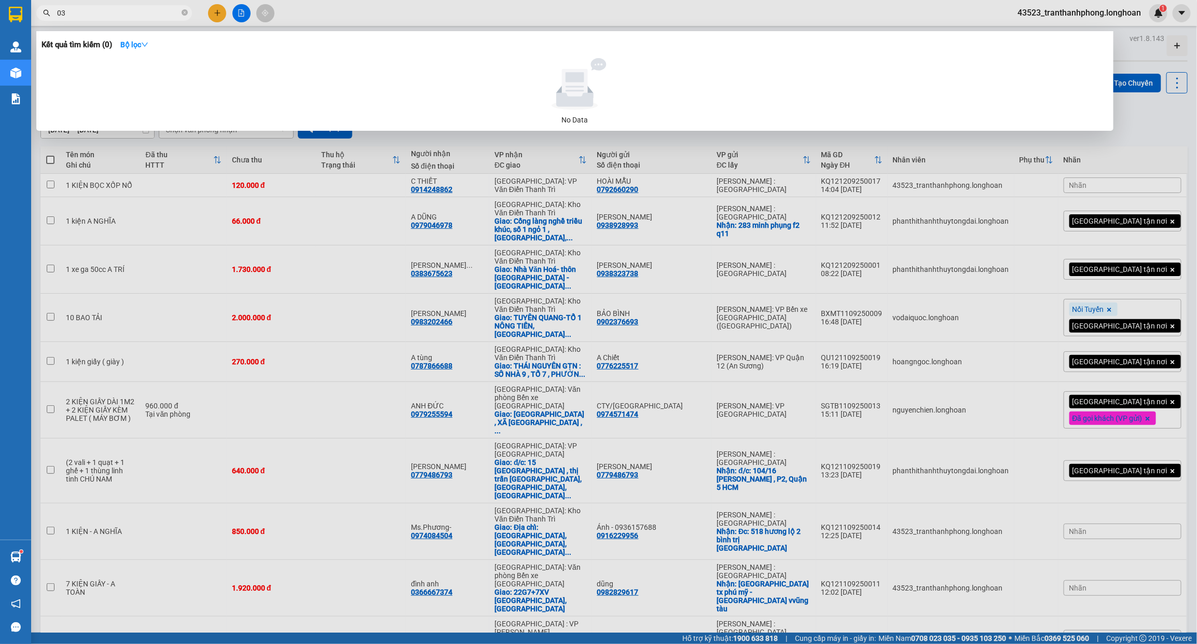
type input "0"
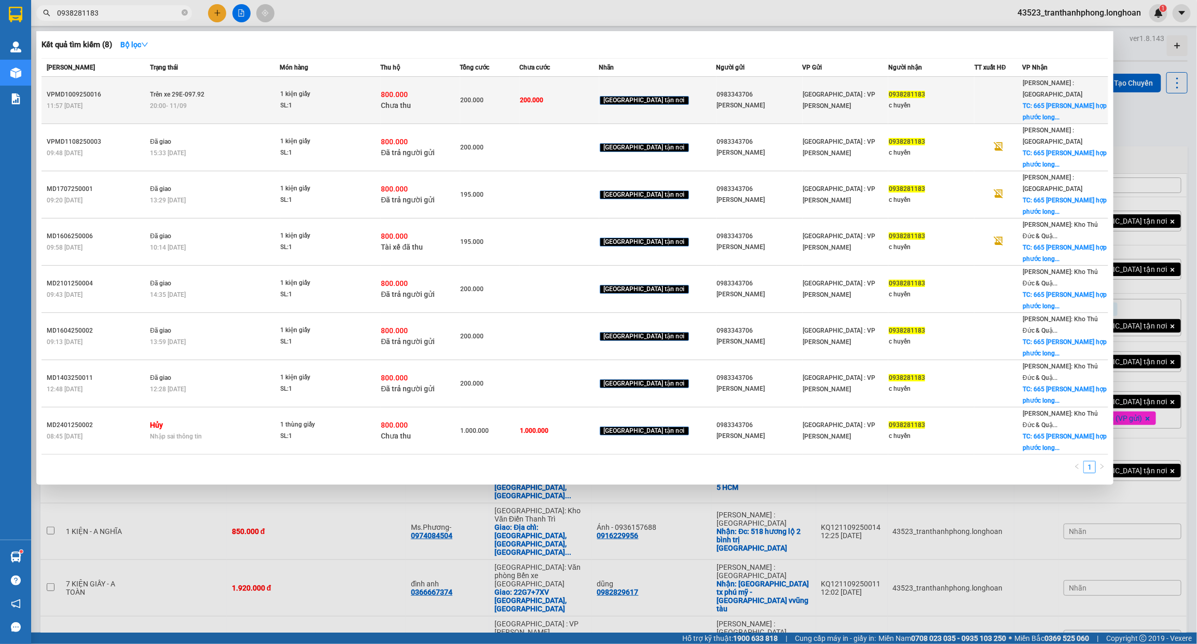
type input "0938281183"
click at [975, 95] on div at bounding box center [998, 100] width 47 height 11
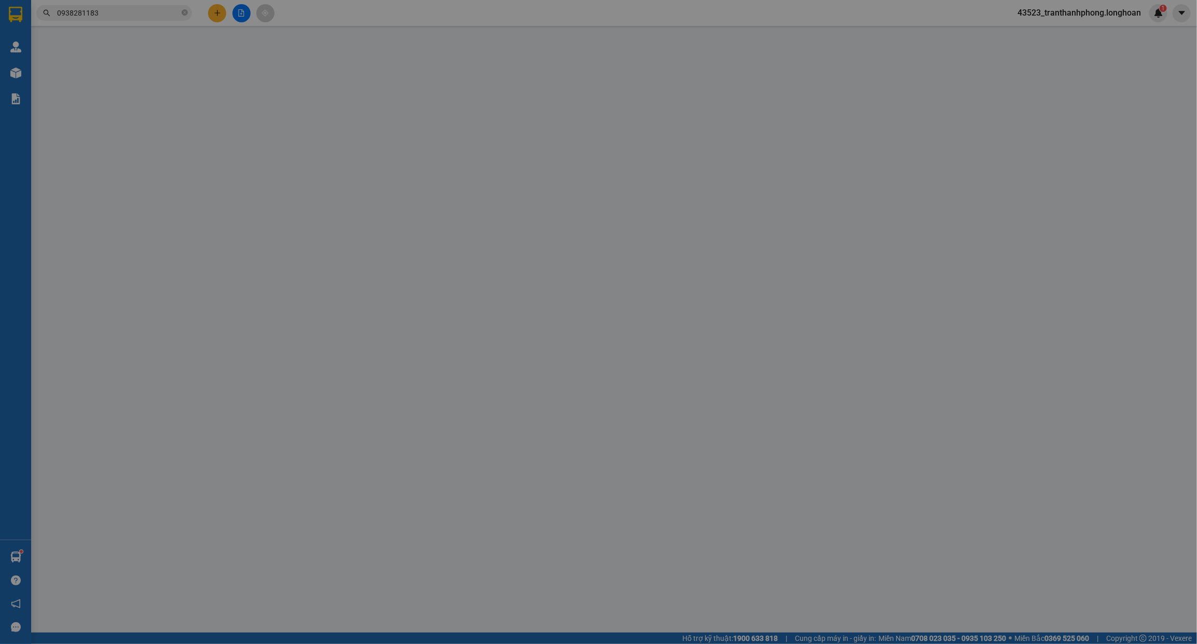
type input "0983343706"
type input "linh khánh"
type input "0938281183"
type input "c huyền"
checkbox input "true"
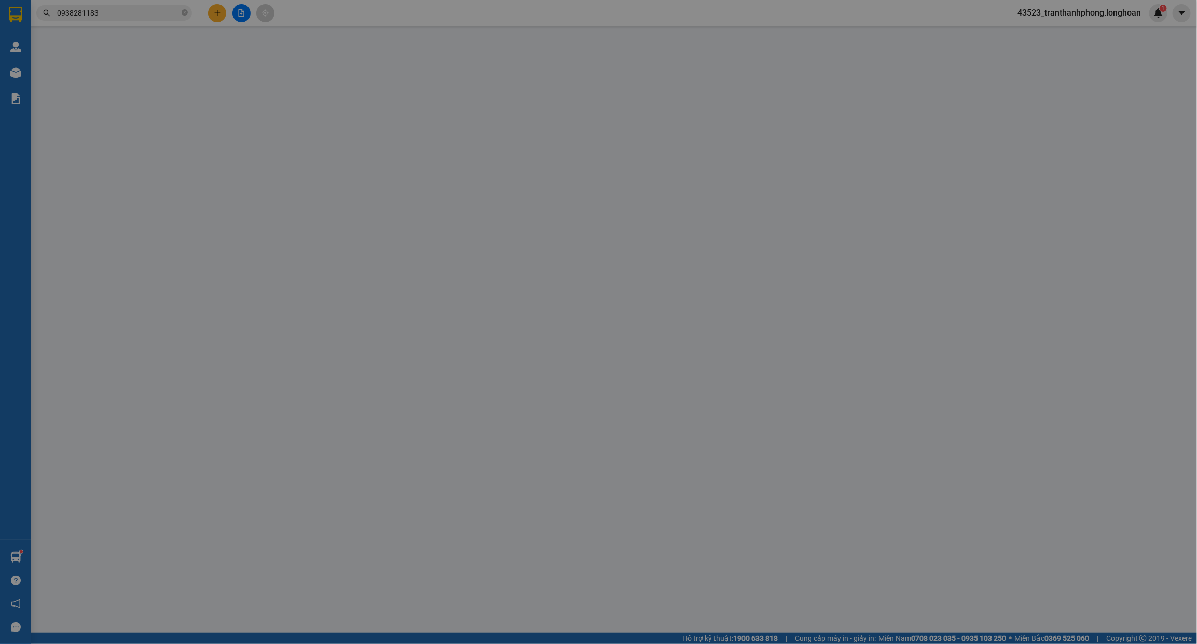
type input "665 đỗ xuân hợp phước long b thủ đức"
type input "200.000"
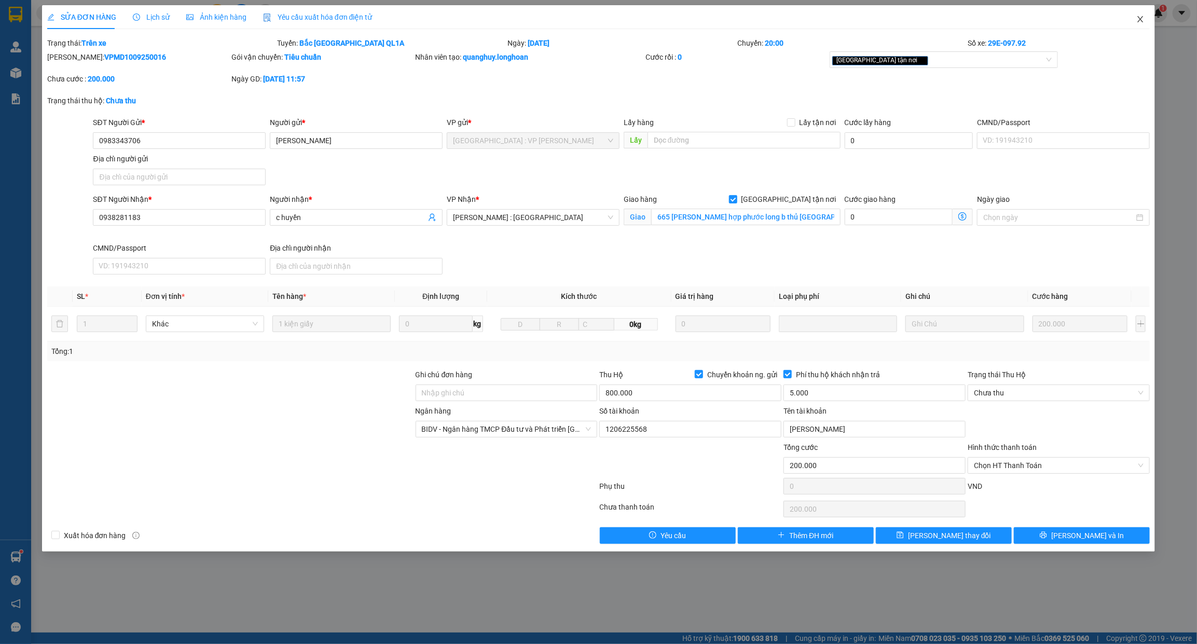
click at [1142, 19] on icon "close" at bounding box center [1140, 19] width 8 height 8
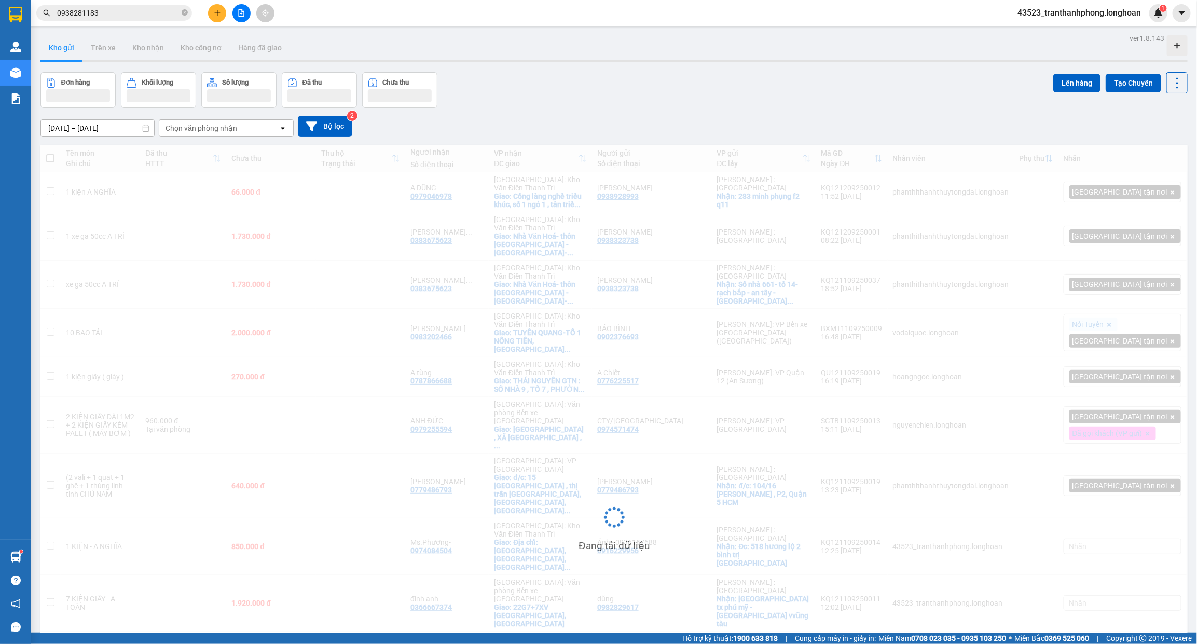
drag, startPoint x: 155, startPoint y: 7, endPoint x: 167, endPoint y: 6, distance: 12.5
click at [157, 13] on input "0938281183" at bounding box center [118, 12] width 122 height 11
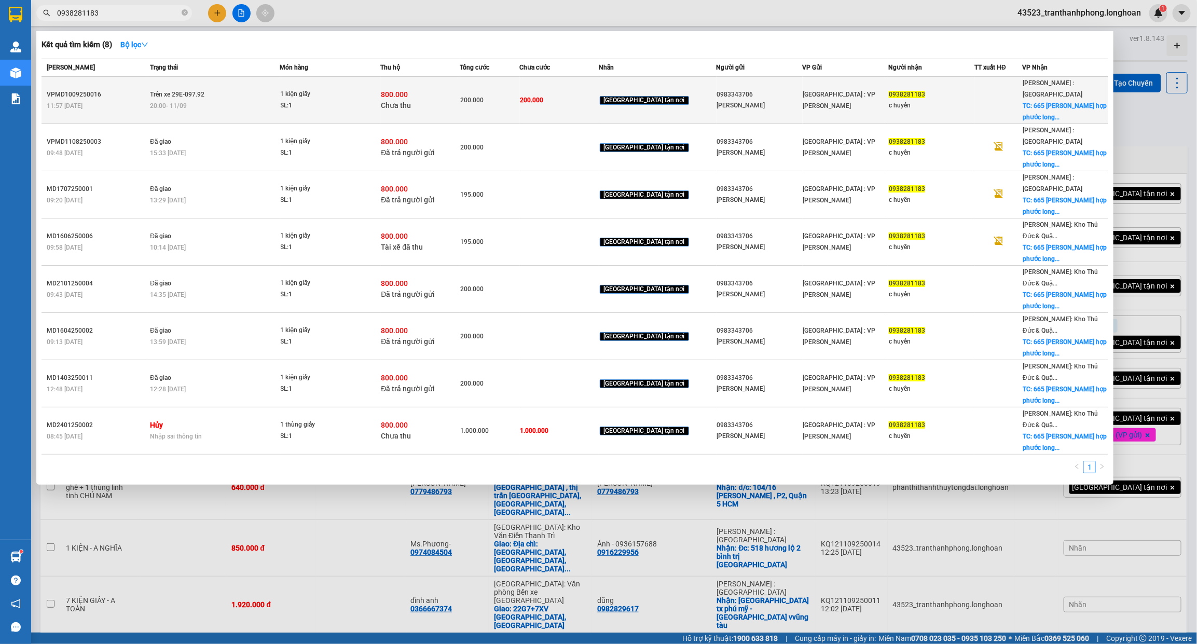
click at [198, 93] on td "Trên xe 29E-097.92 20:00 - 11/09" at bounding box center [213, 100] width 132 height 47
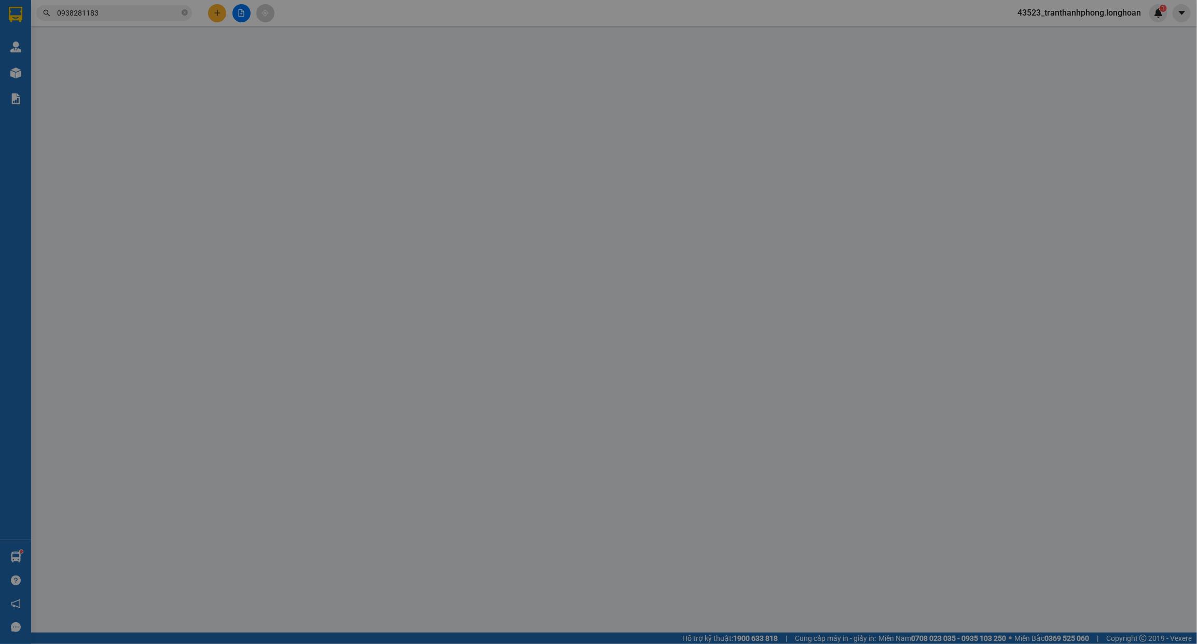
type input "0983343706"
type input "linh khánh"
type input "0938281183"
type input "c huyền"
checkbox input "true"
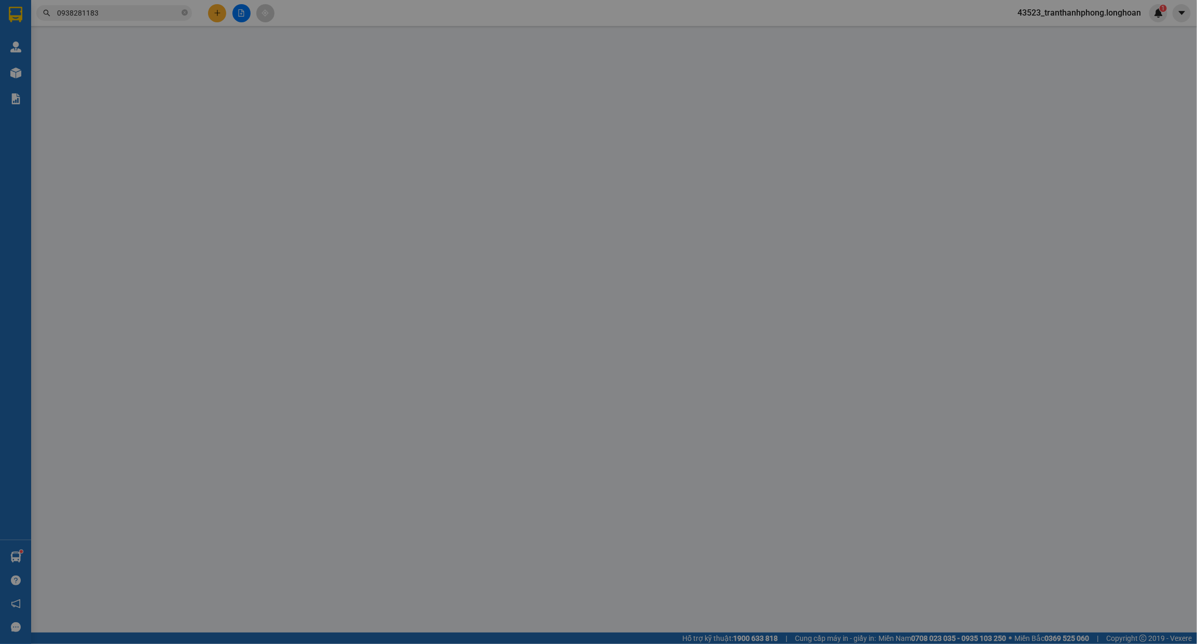
type input "665 đỗ xuân hợp phước long b thủ đức"
type input "200.000"
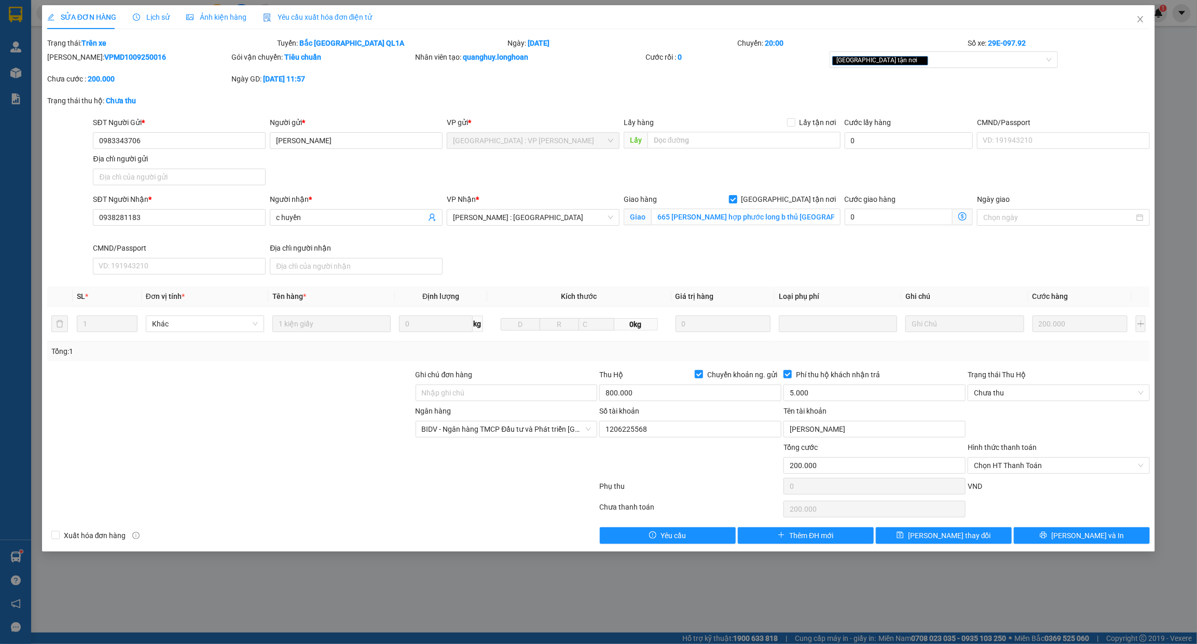
click at [156, 25] on div "Lịch sử" at bounding box center [151, 17] width 37 height 24
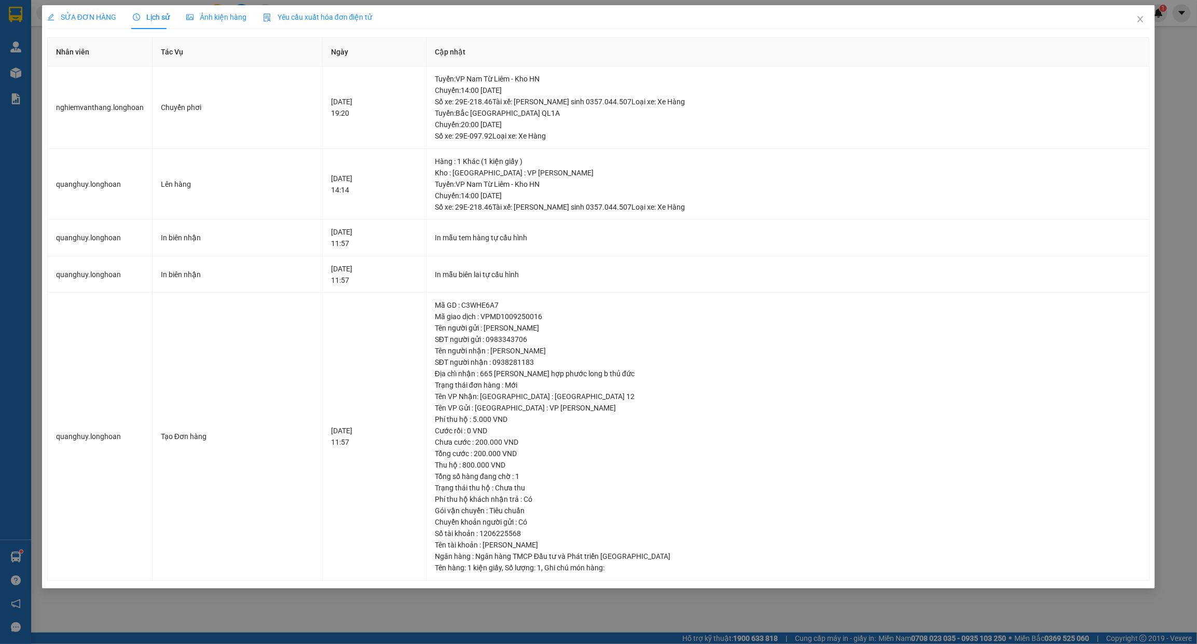
click at [90, 8] on div "SỬA ĐƠN HÀNG" at bounding box center [81, 17] width 69 height 24
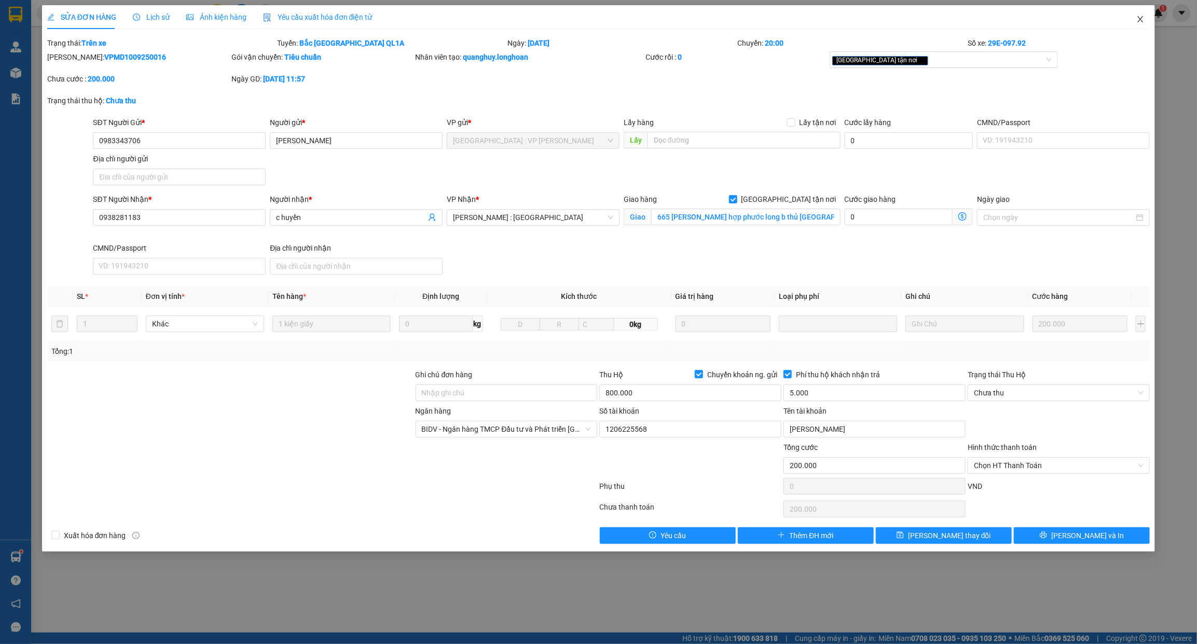
click at [1144, 17] on icon "close" at bounding box center [1140, 19] width 8 height 8
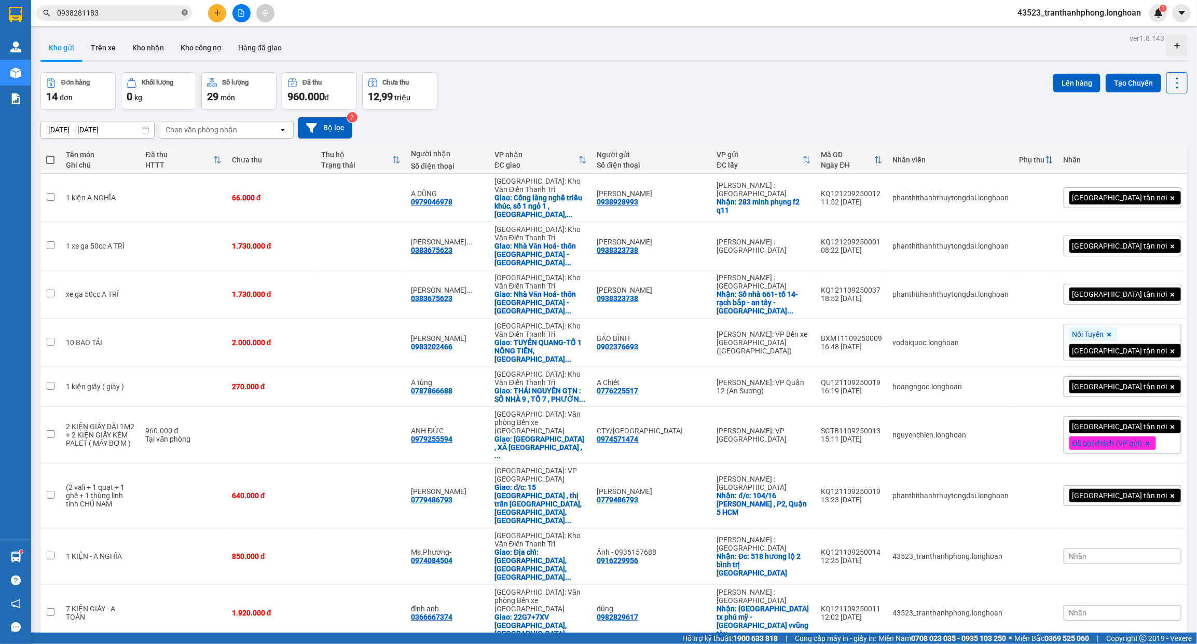
click at [185, 12] on icon "close-circle" at bounding box center [185, 12] width 6 height 6
paste input "VPLB1109250011"
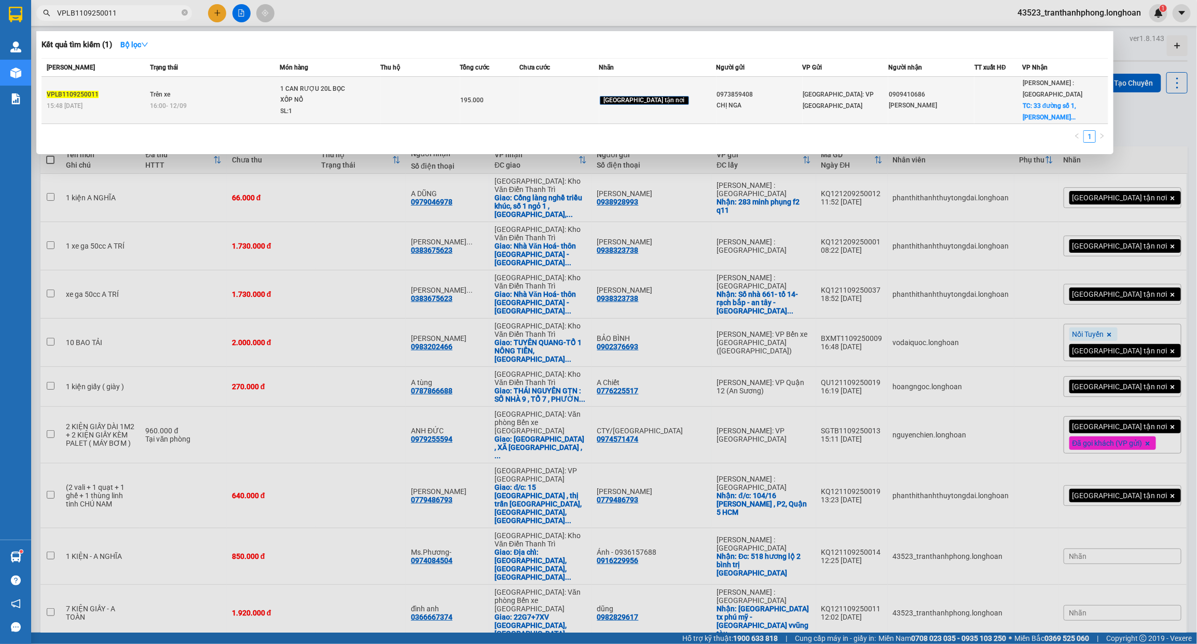
type input "VPLB1109250011"
click at [348, 96] on div "1 CAN RƯỢU 20L BỌC XỐP NỔ" at bounding box center [320, 95] width 78 height 22
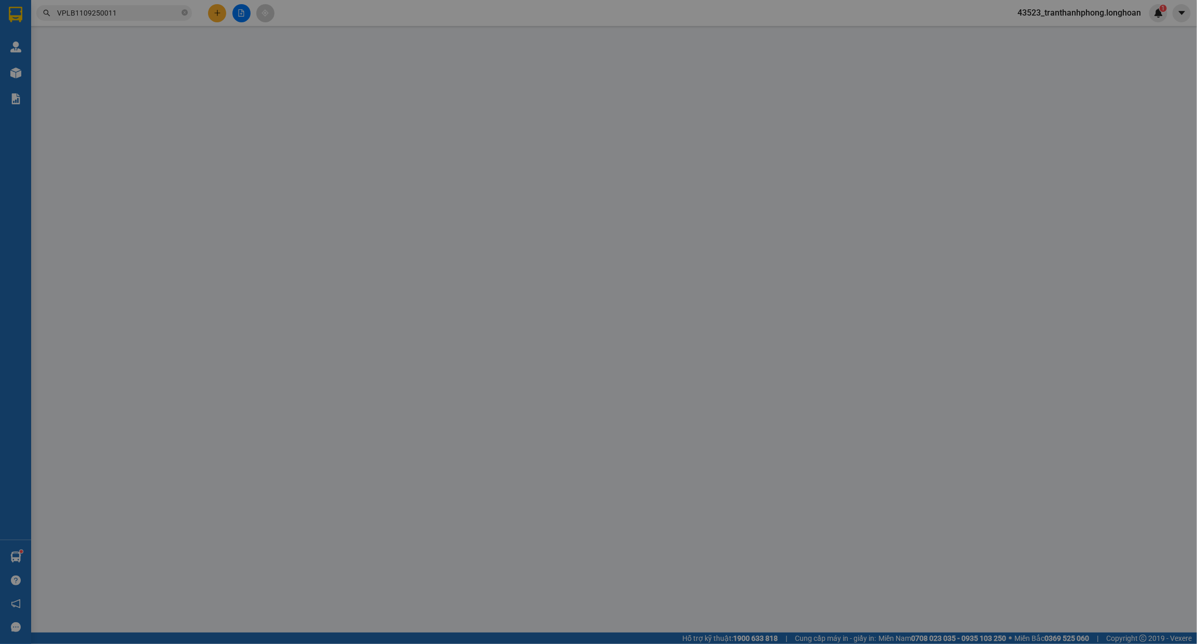
type input "0973859408"
type input "CHỊ NGA"
type input "0909410686"
type input "ANH BẢO"
checkbox input "true"
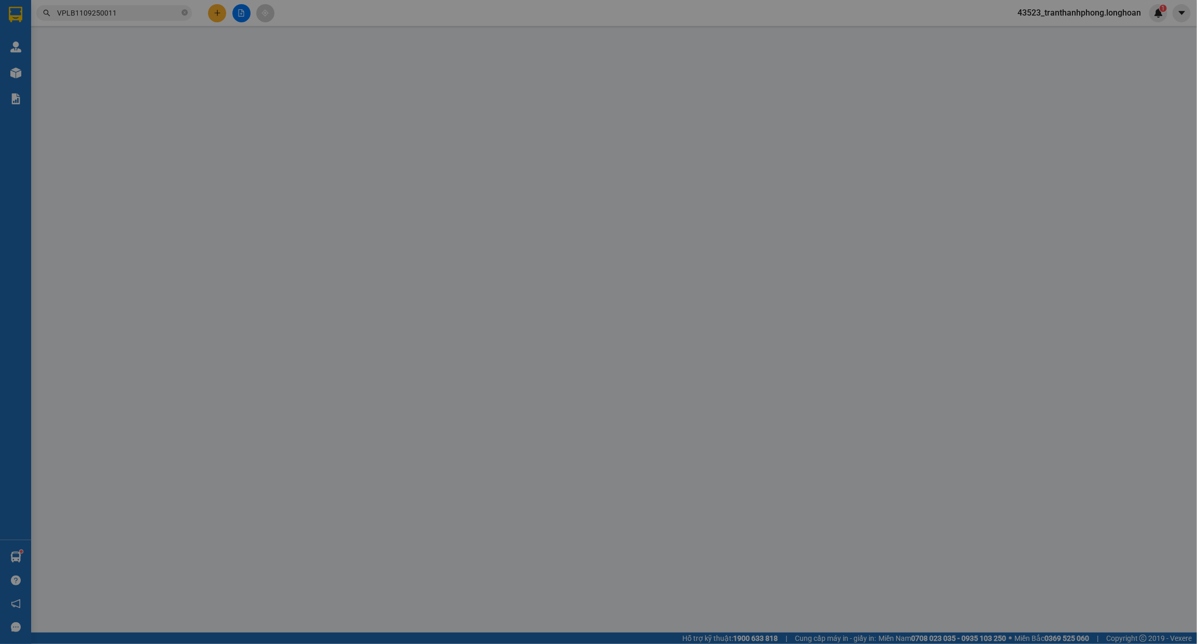
type input "33 đường số 1, Đỗ Thị Tặng, Huyện Hòa Thành, Tây Ninh"
type input "195.000"
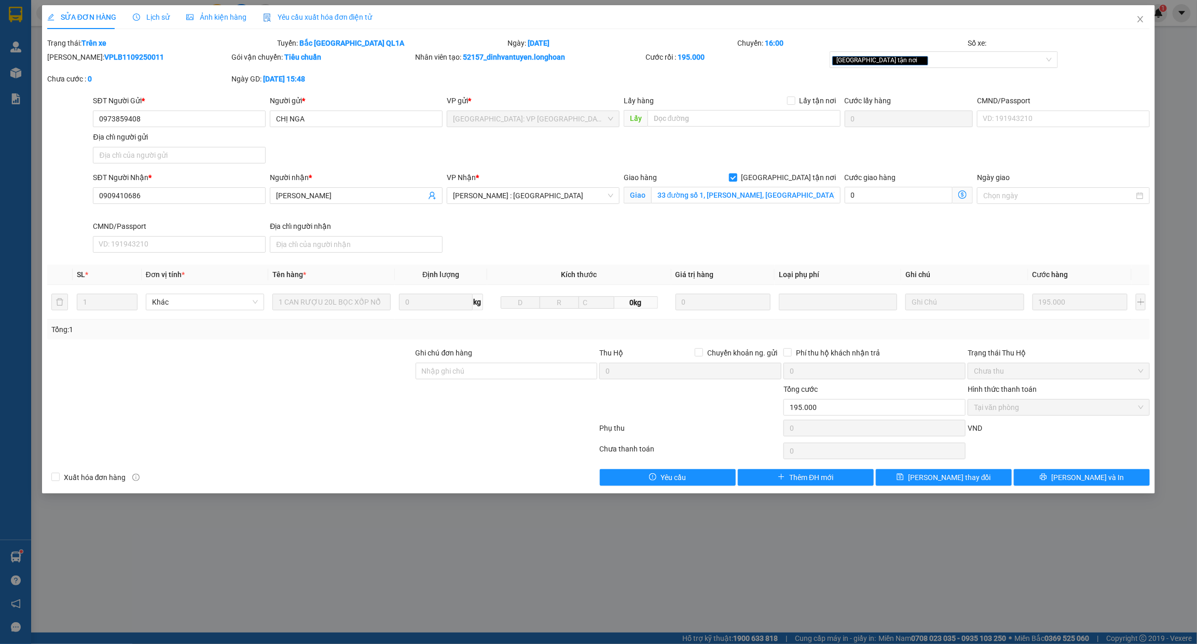
click at [155, 13] on span "Lịch sử" at bounding box center [151, 17] width 37 height 8
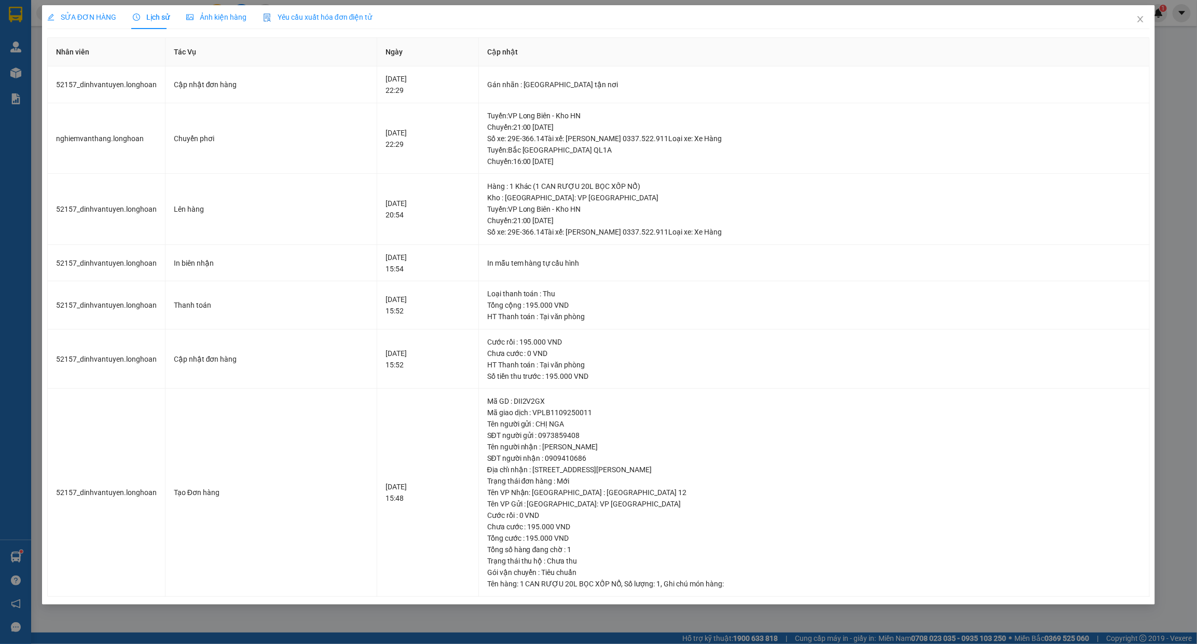
click at [73, 13] on span "SỬA ĐƠN HÀNG" at bounding box center [81, 17] width 69 height 8
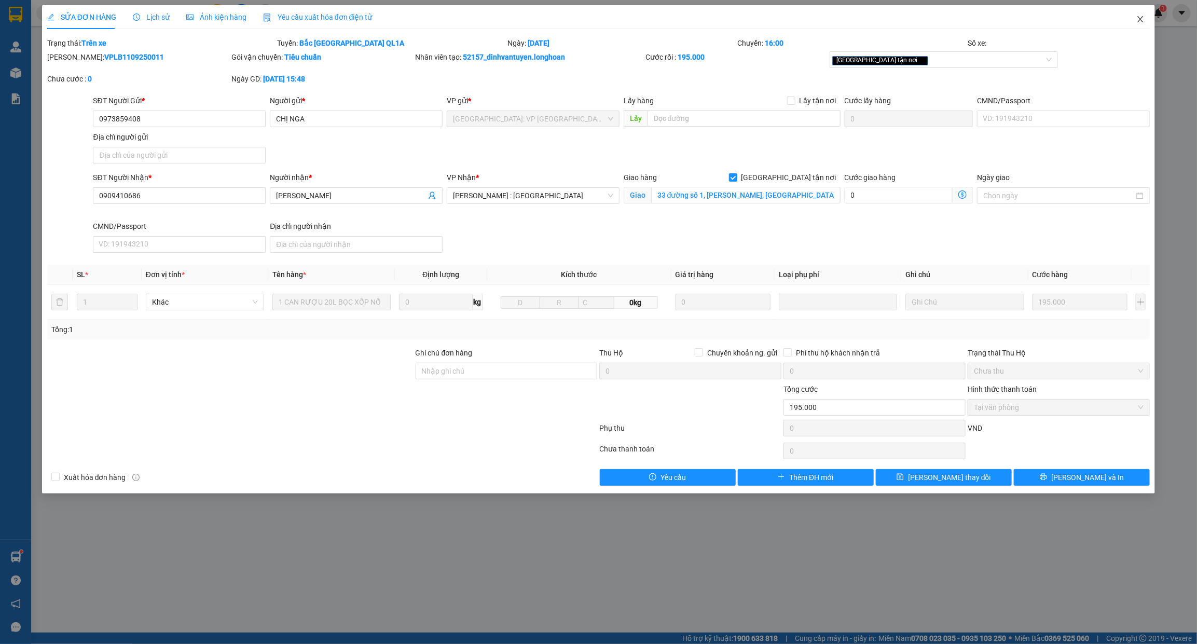
click at [1135, 21] on span "Close" at bounding box center [1140, 19] width 29 height 29
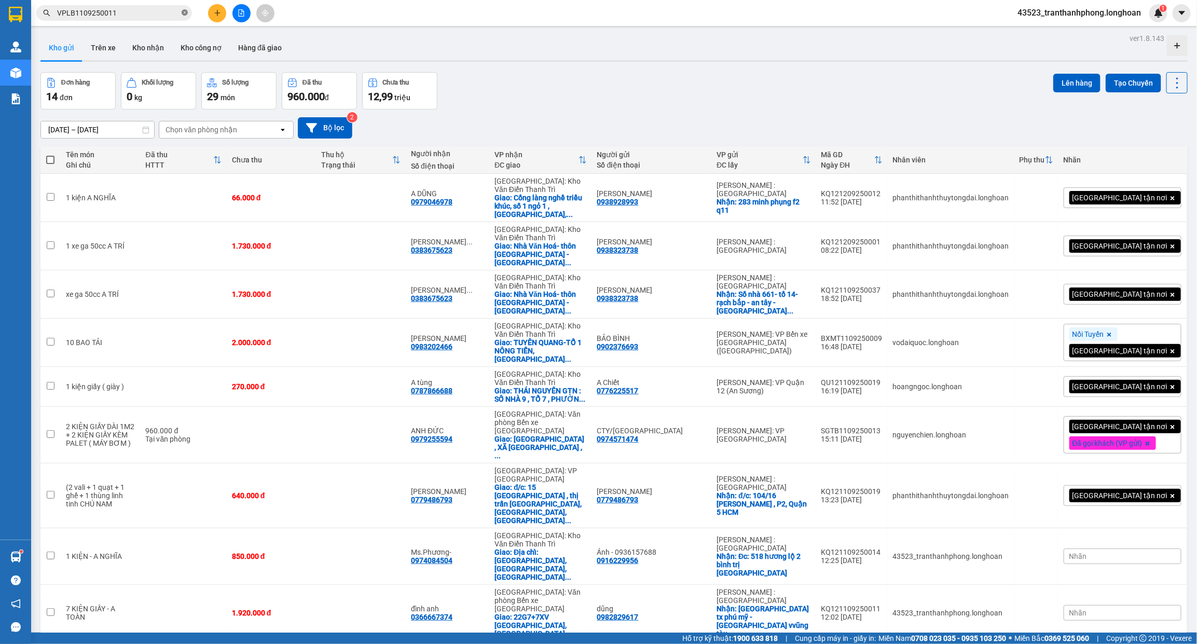
click at [187, 13] on icon "close-circle" at bounding box center [185, 12] width 6 height 6
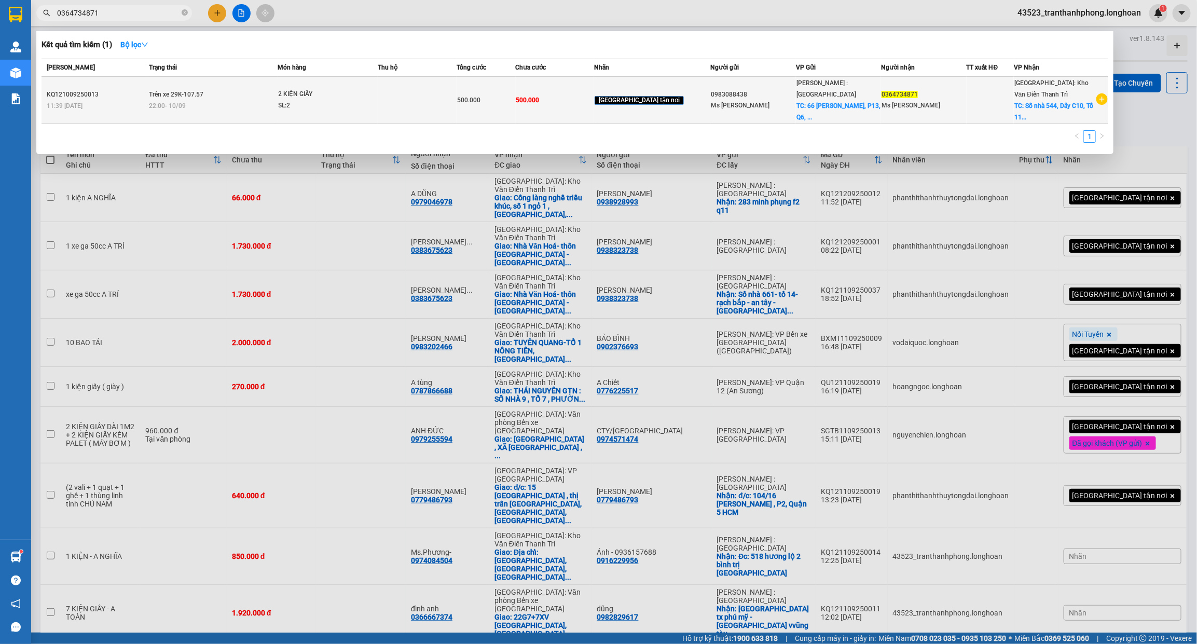
type input "0364734871"
click at [236, 104] on div "22:00 - 10/09" at bounding box center [213, 105] width 128 height 11
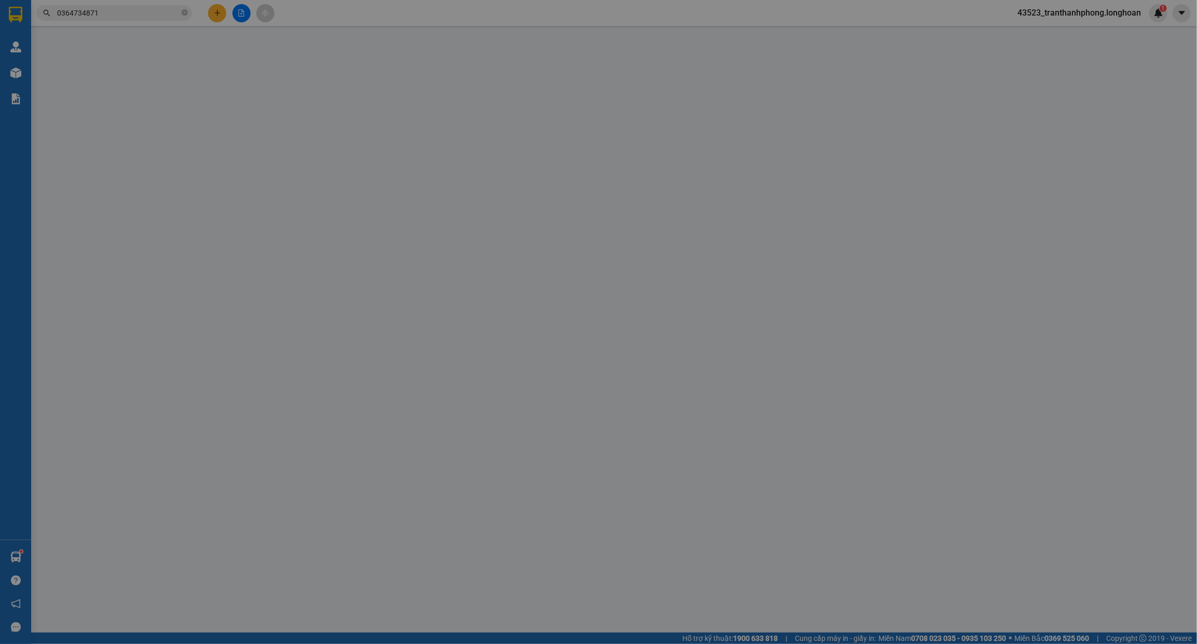
type input "0983088438"
type input "Ms Nơ"
checkbox input "true"
type input "66 Lê Tuấn Mậu, P13, Q6, HCM"
type input "0364734871"
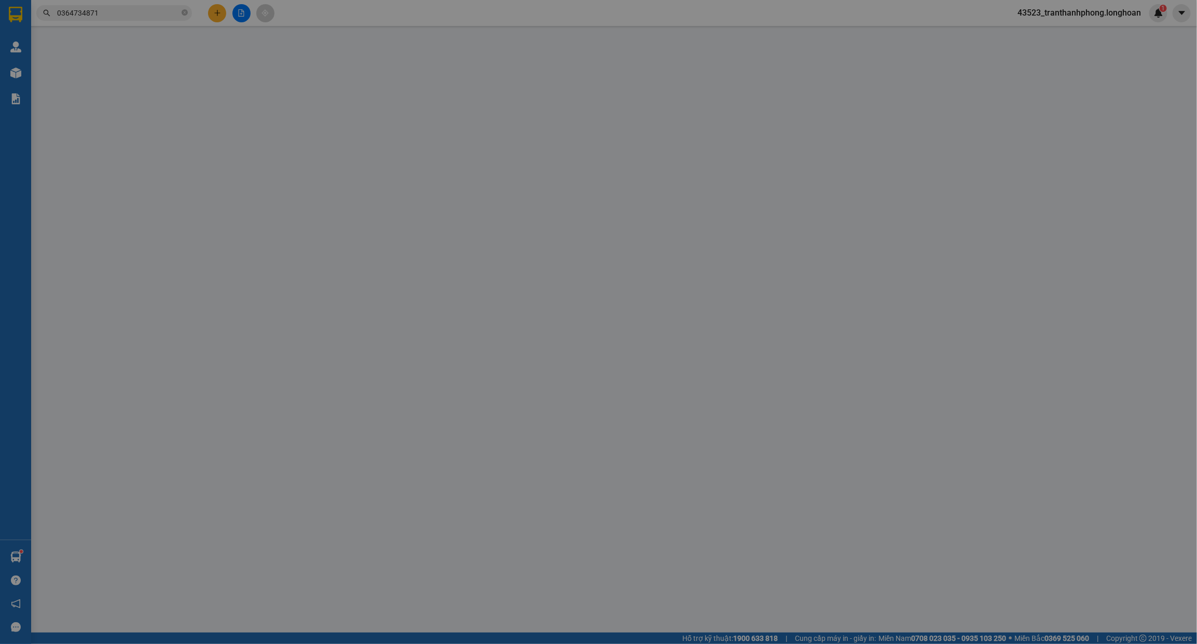
type input "Ms Bích"
checkbox input "true"
type input "Số nhà 544, Dãy C10, Tổ 11, Thị Trấn Đông Anh, Huyện Đông Anh,"
type input "hàng giao nguyên kiện, hư vỡ ko đền"
type input "500.000"
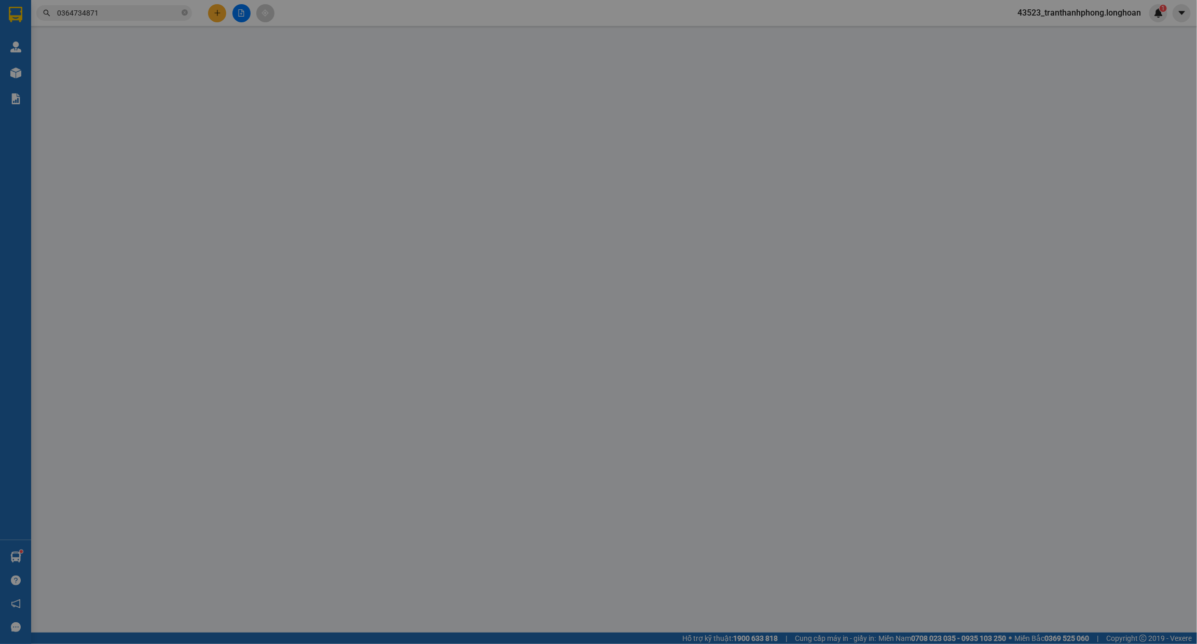
type input "500.000"
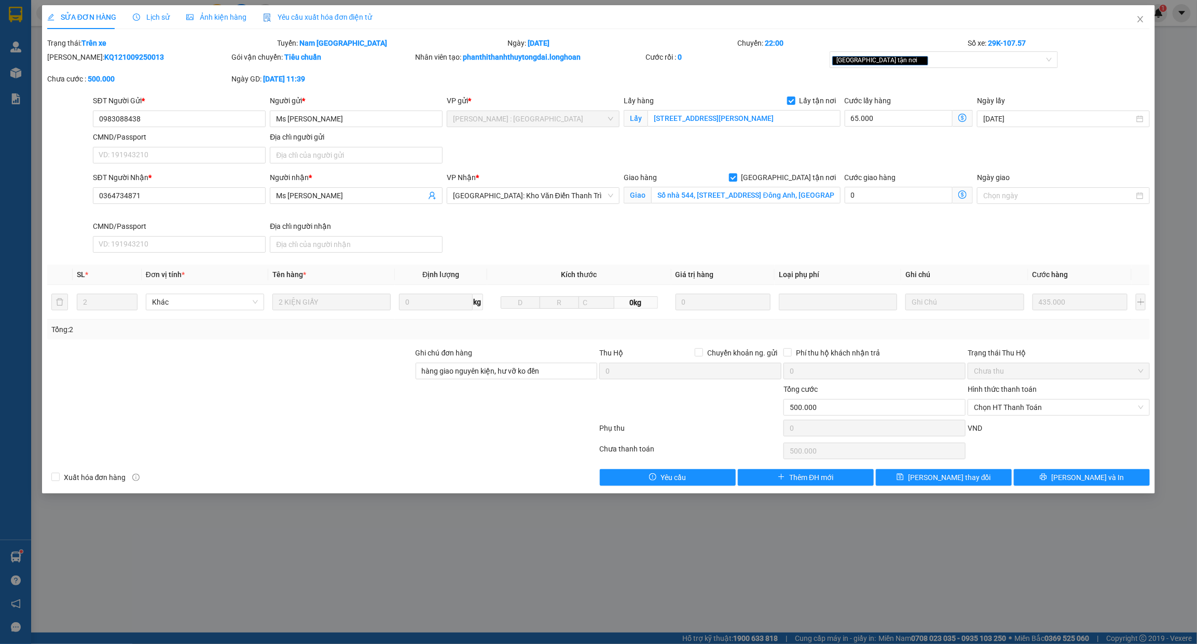
click at [144, 18] on span "Lịch sử" at bounding box center [151, 17] width 37 height 8
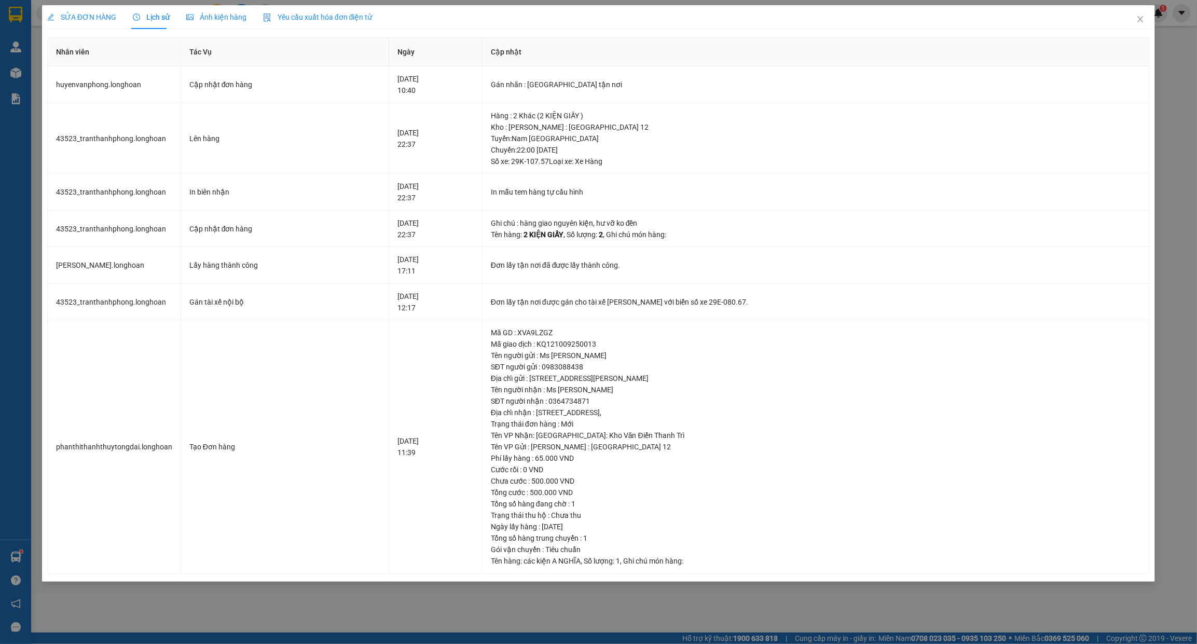
click at [106, 11] on div "SỬA ĐƠN HÀNG" at bounding box center [81, 16] width 69 height 11
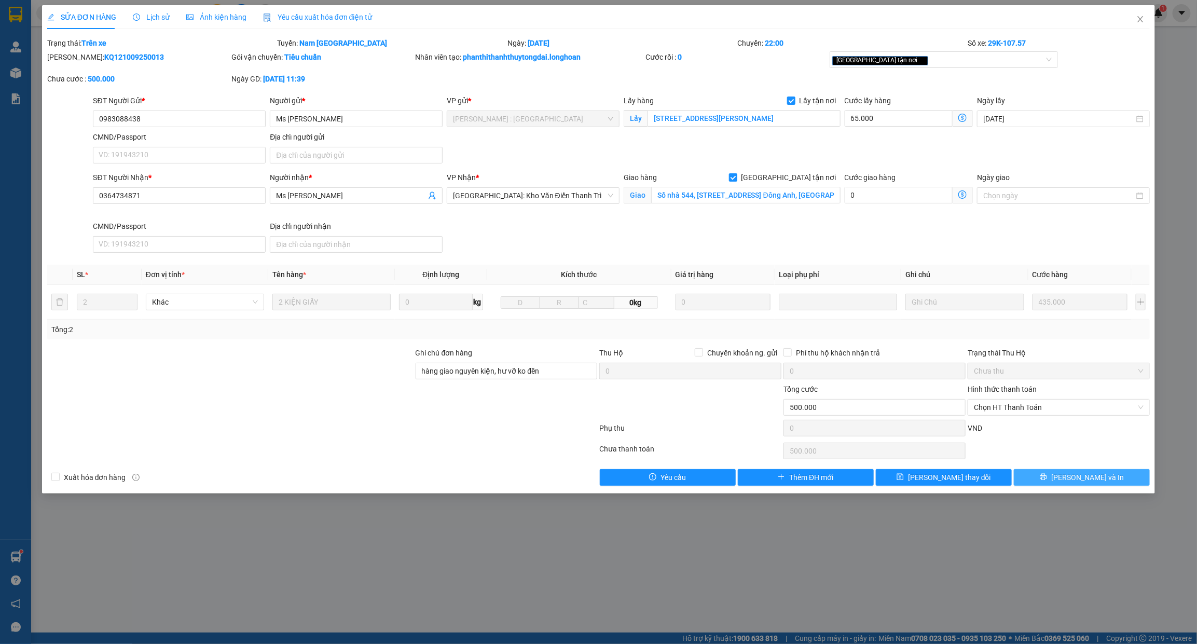
drag, startPoint x: 1060, startPoint y: 481, endPoint x: 752, endPoint y: 559, distance: 317.4
click at [1060, 480] on button "[PERSON_NAME] và In" at bounding box center [1082, 477] width 136 height 17
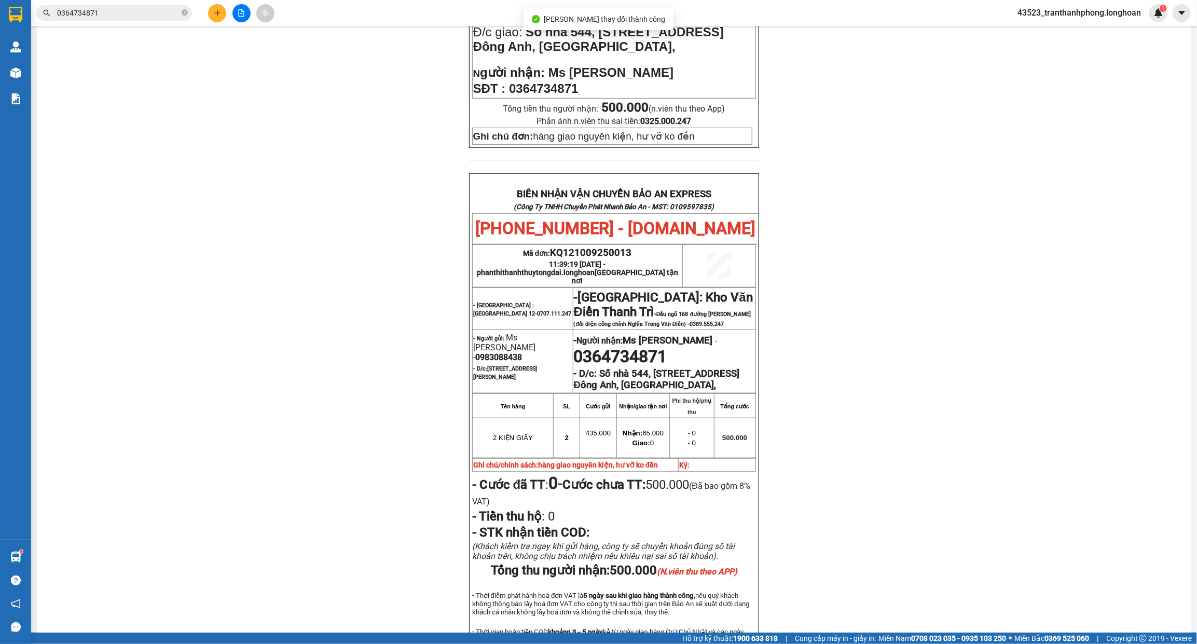
scroll to position [454, 0]
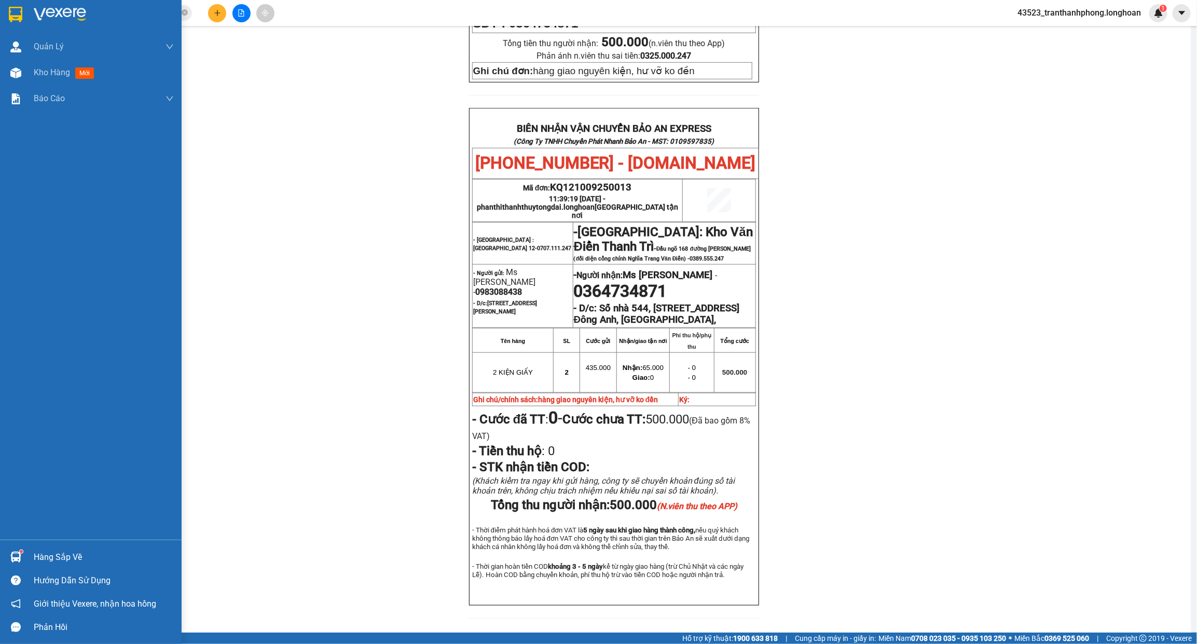
click at [24, 13] on div at bounding box center [91, 17] width 182 height 34
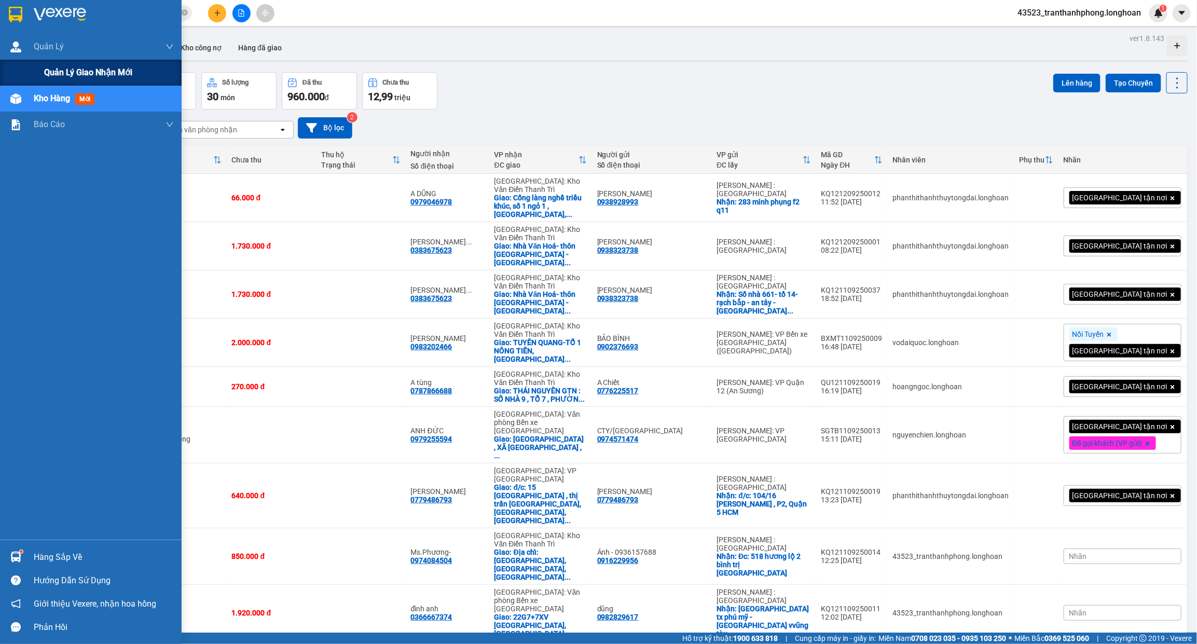
click at [36, 68] on div "Quản lý giao nhận mới" at bounding box center [91, 73] width 182 height 26
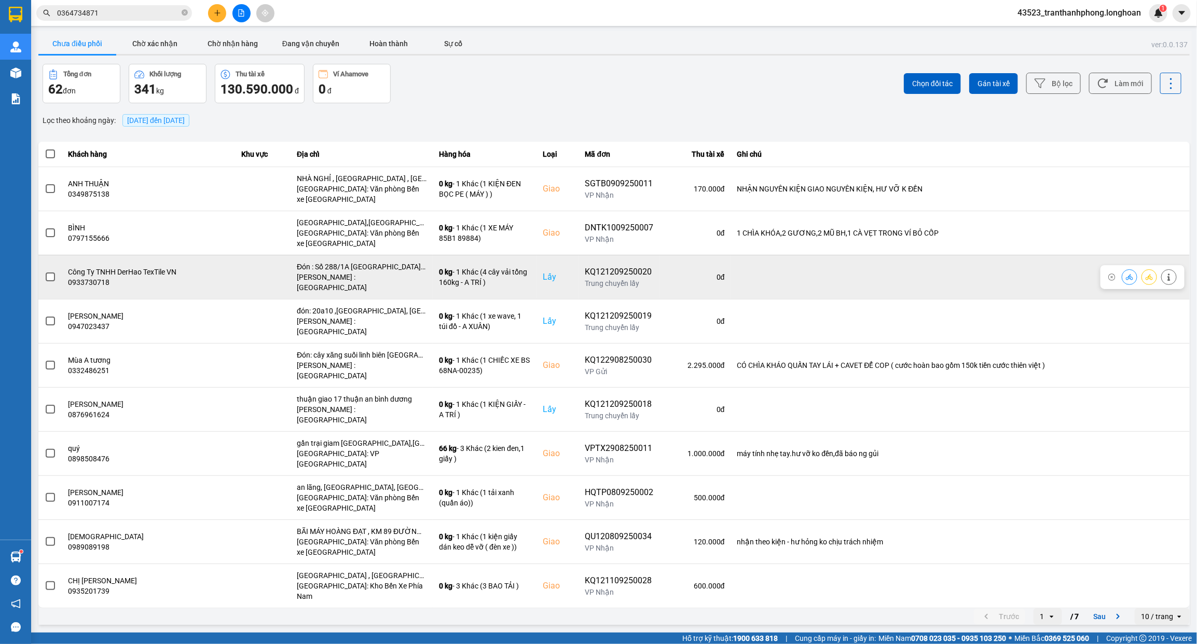
click at [50, 272] on span at bounding box center [50, 276] width 9 height 9
click at [45, 271] on input "checkbox" at bounding box center [45, 271] width 0 height 0
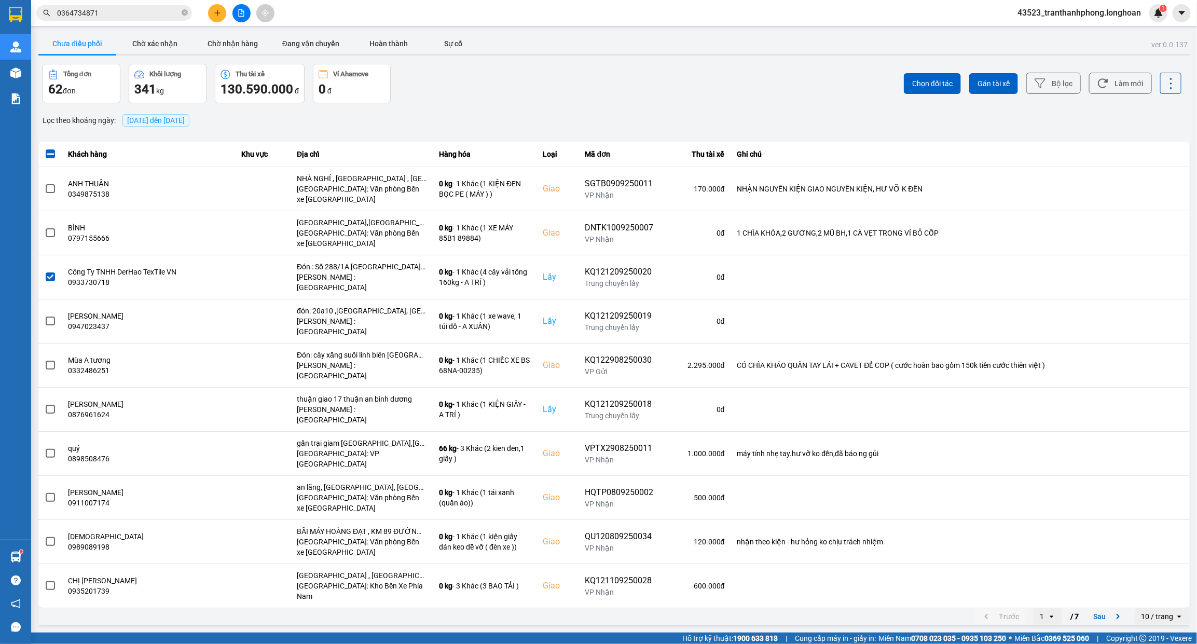
click at [138, 128] on div "[DATE] đến [DATE]" at bounding box center [156, 121] width 72 height 18
click at [142, 120] on span "[DATE] đến [DATE]" at bounding box center [156, 120] width 58 height 8
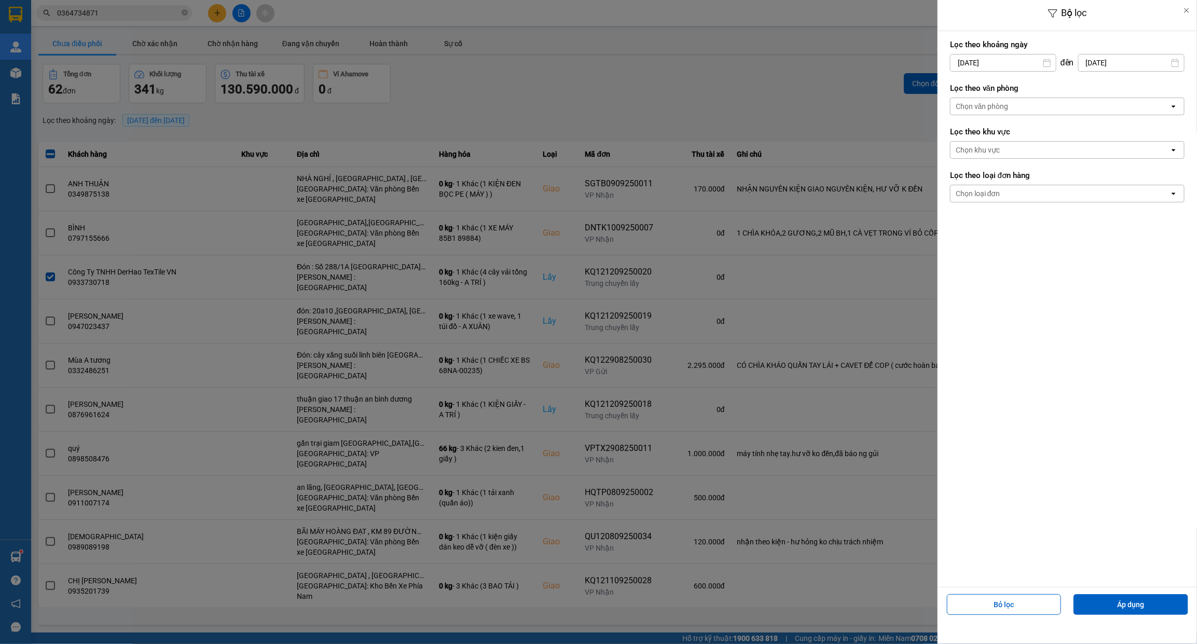
click at [960, 62] on input "[DATE]" at bounding box center [1002, 62] width 105 height 17
click at [945, 143] on div "1 2 3 4 5 6 7 8 9 10 11 12 13 14 15 16 17 18 19 20 21 22 23 24 25 26 27 28 29 30" at bounding box center [1018, 186] width 162 height 126
click at [958, 135] on div "1" at bounding box center [956, 138] width 15 height 12
type input "01/09/2025"
drag, startPoint x: 969, startPoint y: 187, endPoint x: 972, endPoint y: 199, distance: 11.7
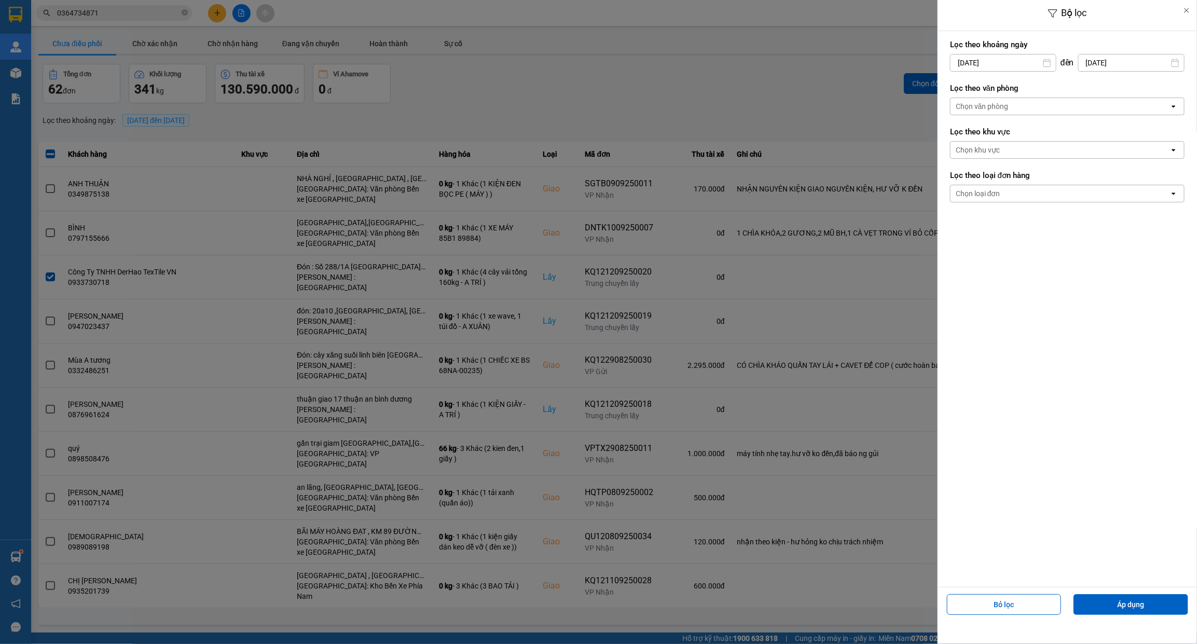
click at [969, 188] on div "Chọn loại đơn" at bounding box center [1059, 193] width 219 height 17
click at [973, 213] on div "Lấy" at bounding box center [1067, 216] width 234 height 19
click at [971, 112] on div "Chọn văn phòng" at bounding box center [1059, 106] width 219 height 17
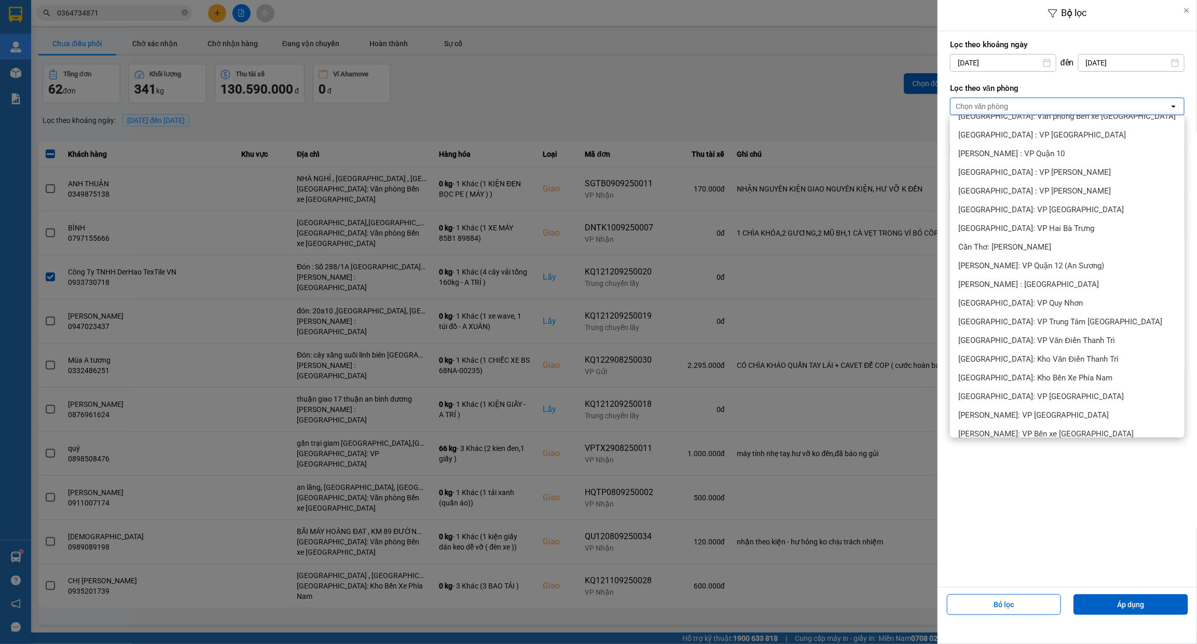
scroll to position [259, 0]
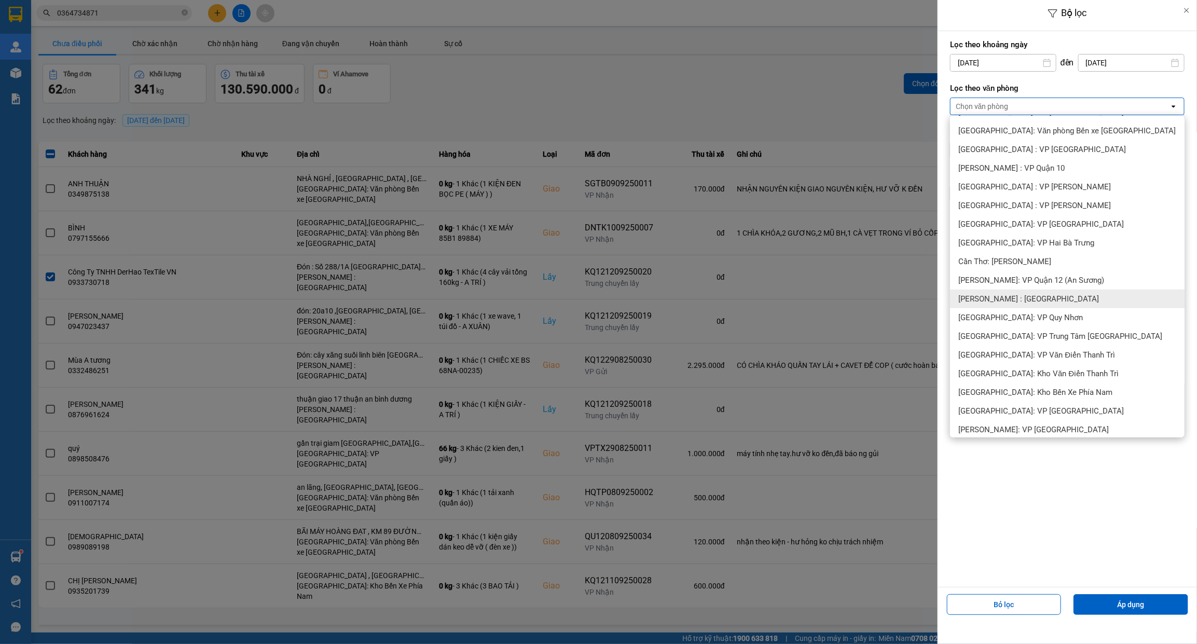
click at [1025, 295] on span "[PERSON_NAME] : [GEOGRAPHIC_DATA]" at bounding box center [1028, 299] width 141 height 10
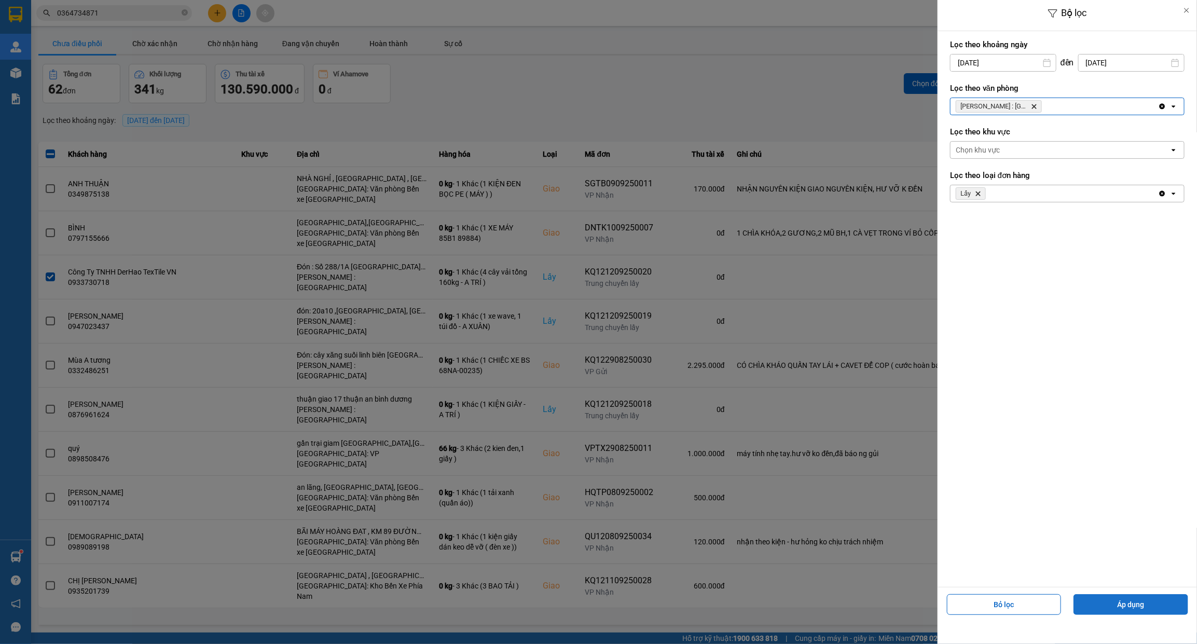
click at [1103, 603] on button "Áp dụng" at bounding box center [1130, 604] width 115 height 21
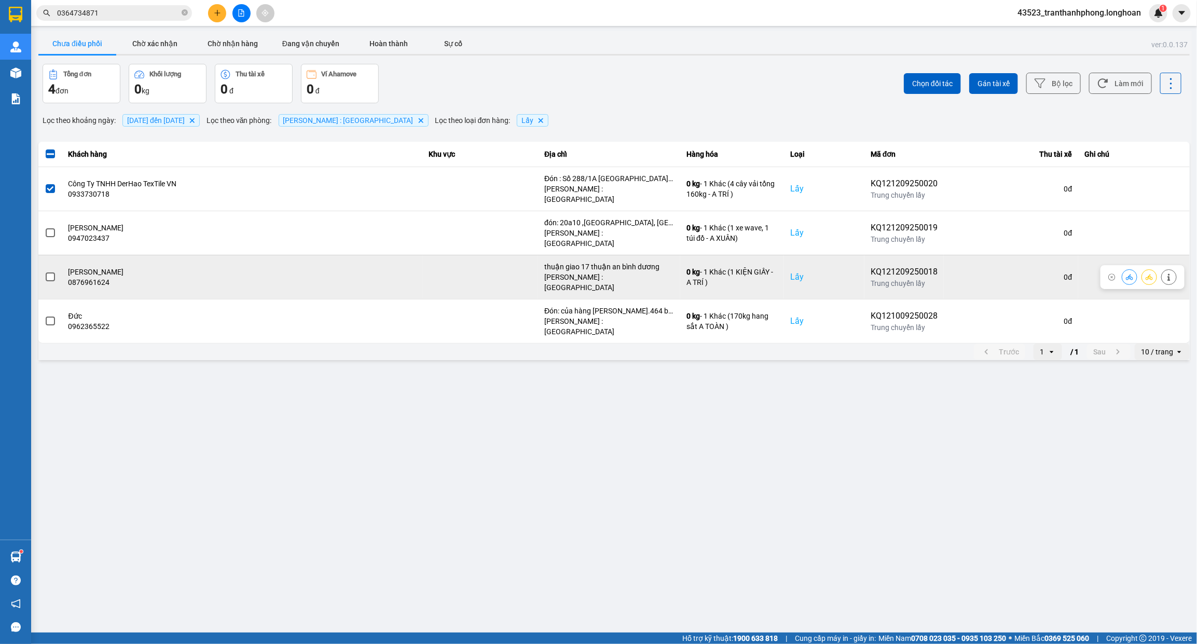
click at [46, 272] on span at bounding box center [50, 276] width 9 height 9
click at [45, 271] on input "checkbox" at bounding box center [45, 271] width 0 height 0
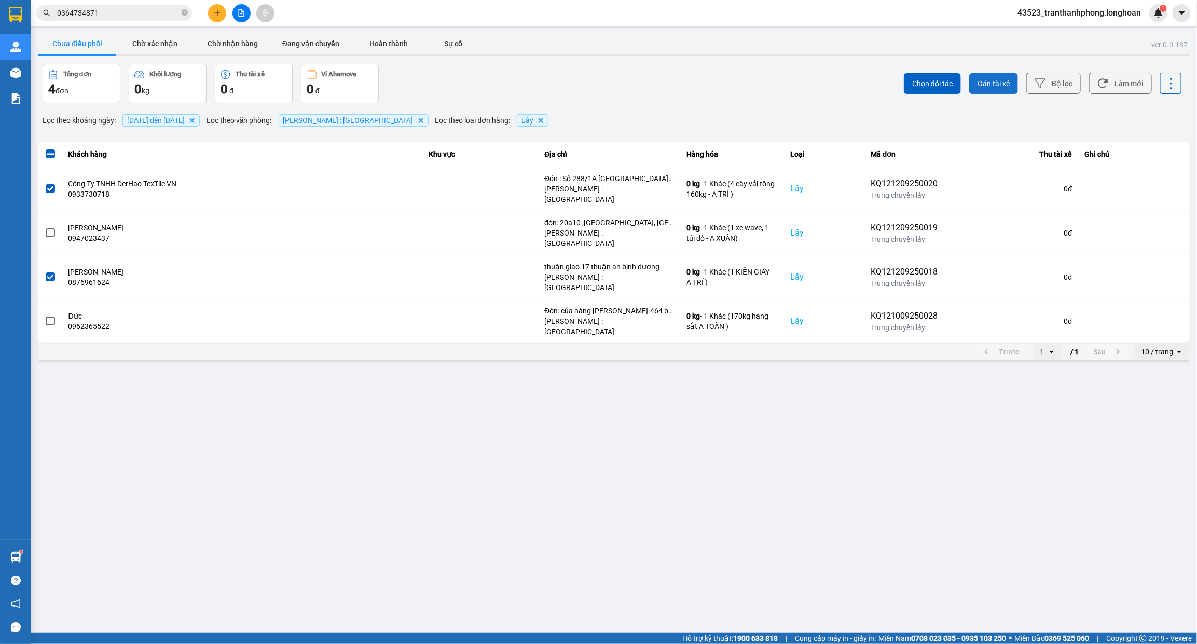
click at [988, 91] on button "Gán tài xế" at bounding box center [993, 83] width 49 height 21
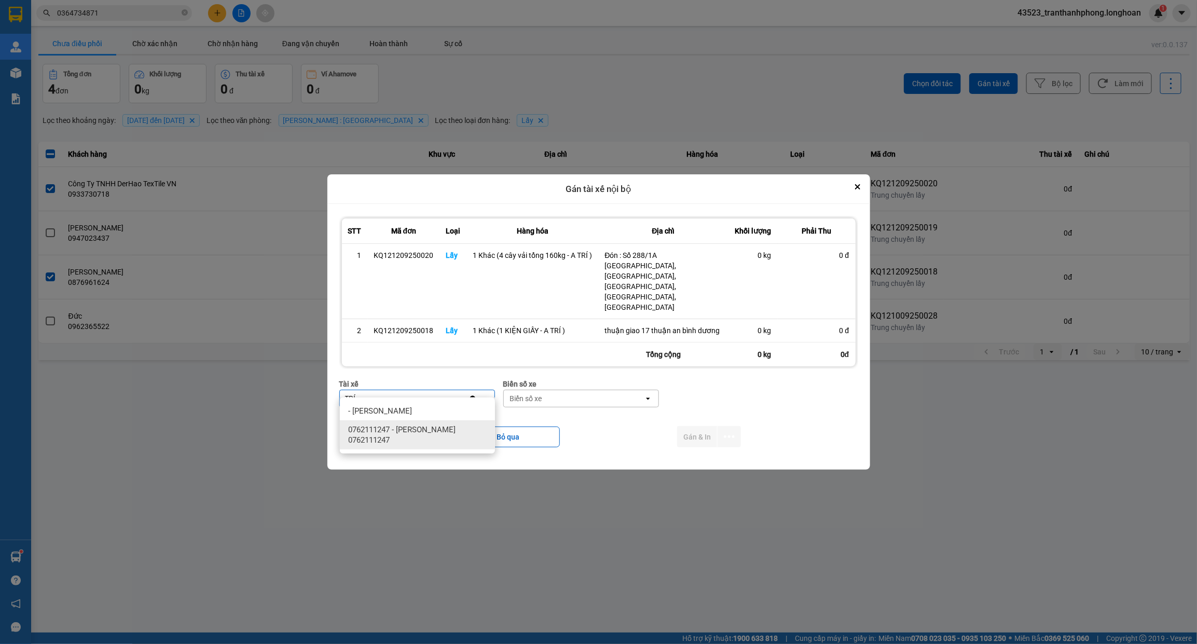
type input "TRÍ"
click at [381, 429] on span "0762111247 - [PERSON_NAME] 0762111247" at bounding box center [419, 434] width 143 height 21
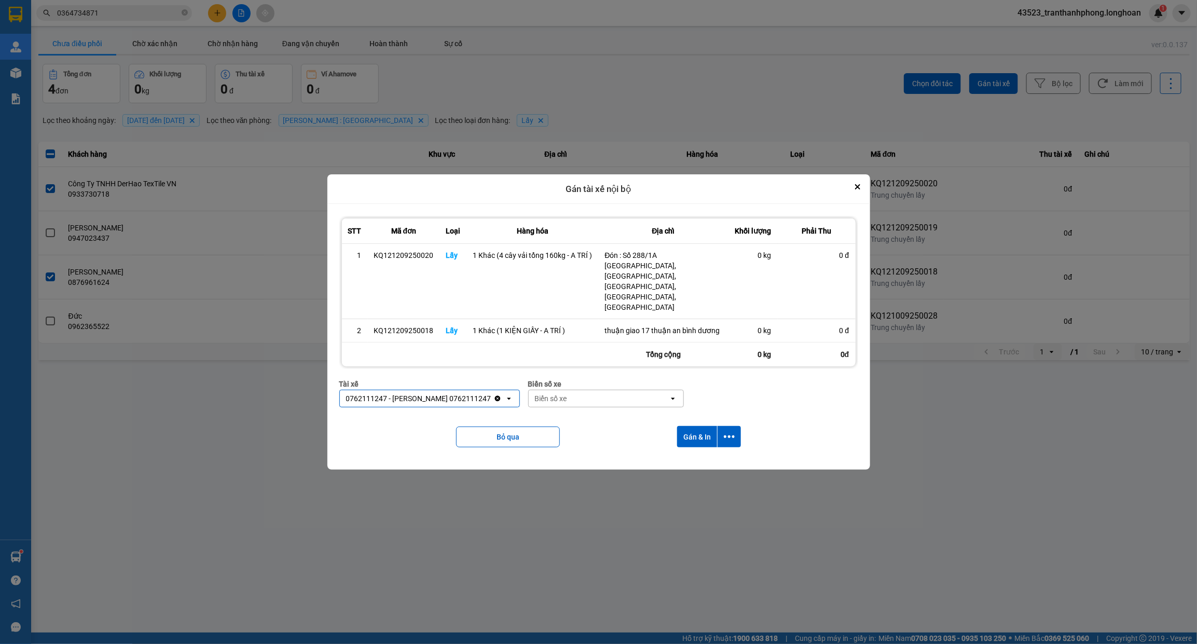
click at [607, 390] on div "Biển số xe" at bounding box center [599, 398] width 140 height 17
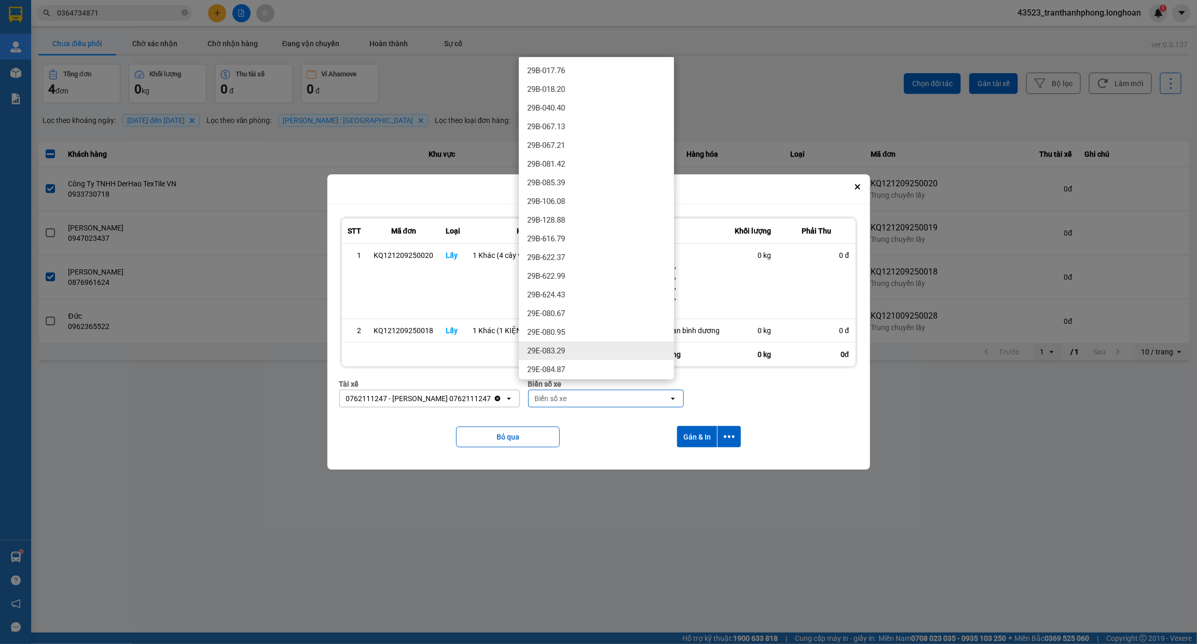
click at [576, 348] on div "29E-083.29" at bounding box center [596, 350] width 155 height 19
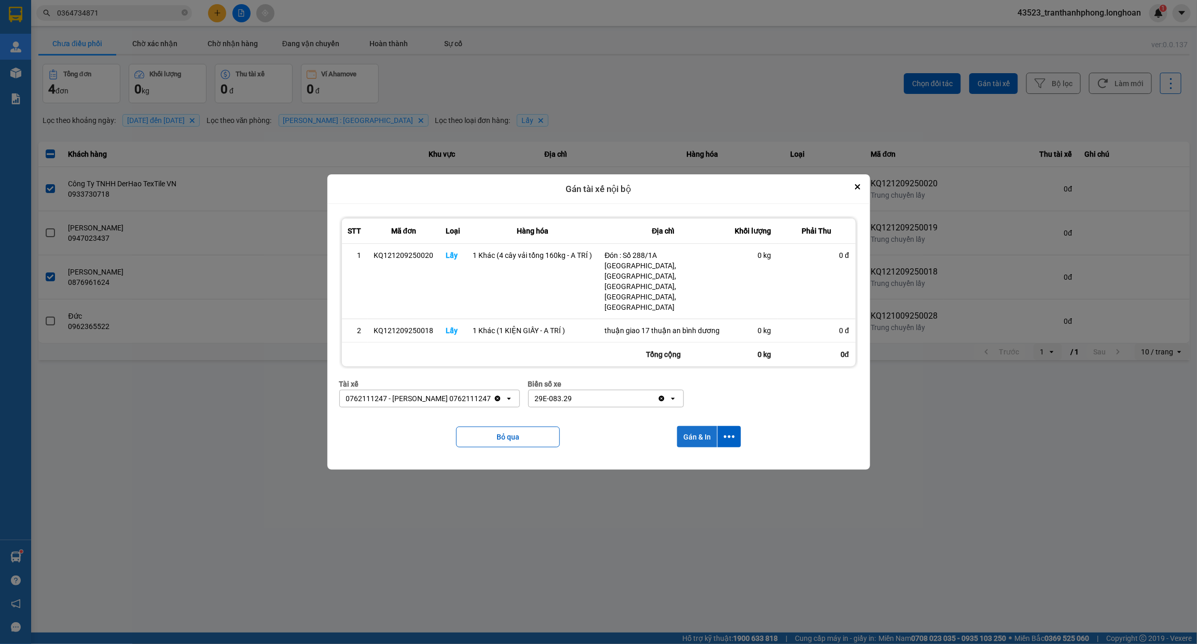
click at [703, 432] on button "Gán & In" at bounding box center [697, 436] width 40 height 21
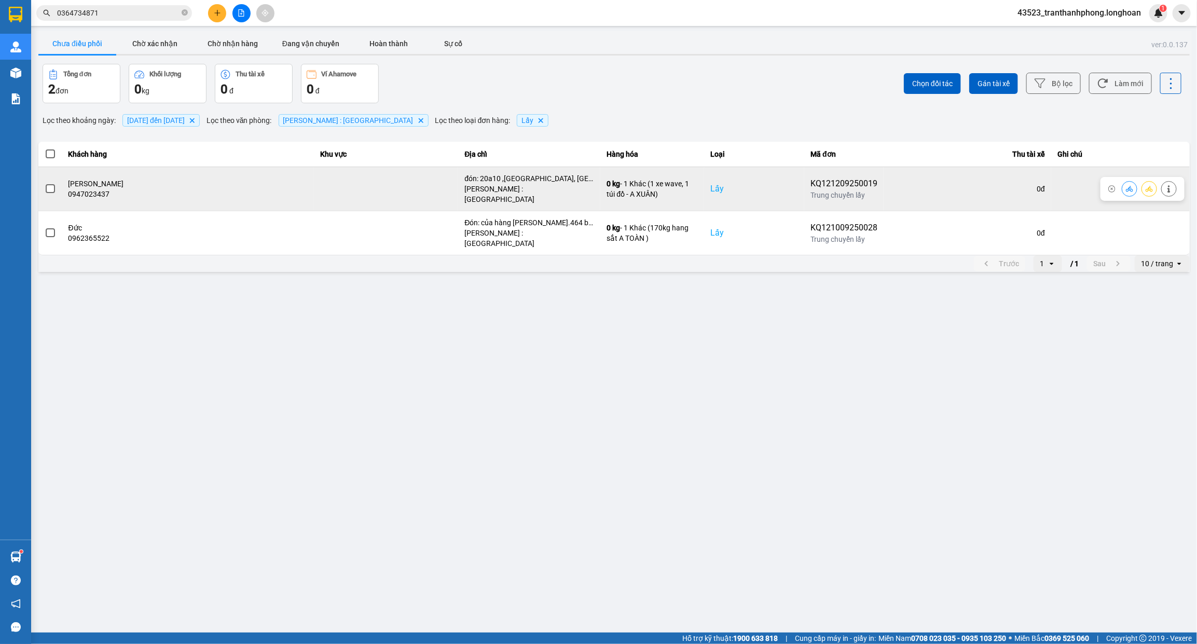
click at [47, 186] on span at bounding box center [50, 188] width 9 height 9
click at [45, 183] on input "checkbox" at bounding box center [45, 183] width 0 height 0
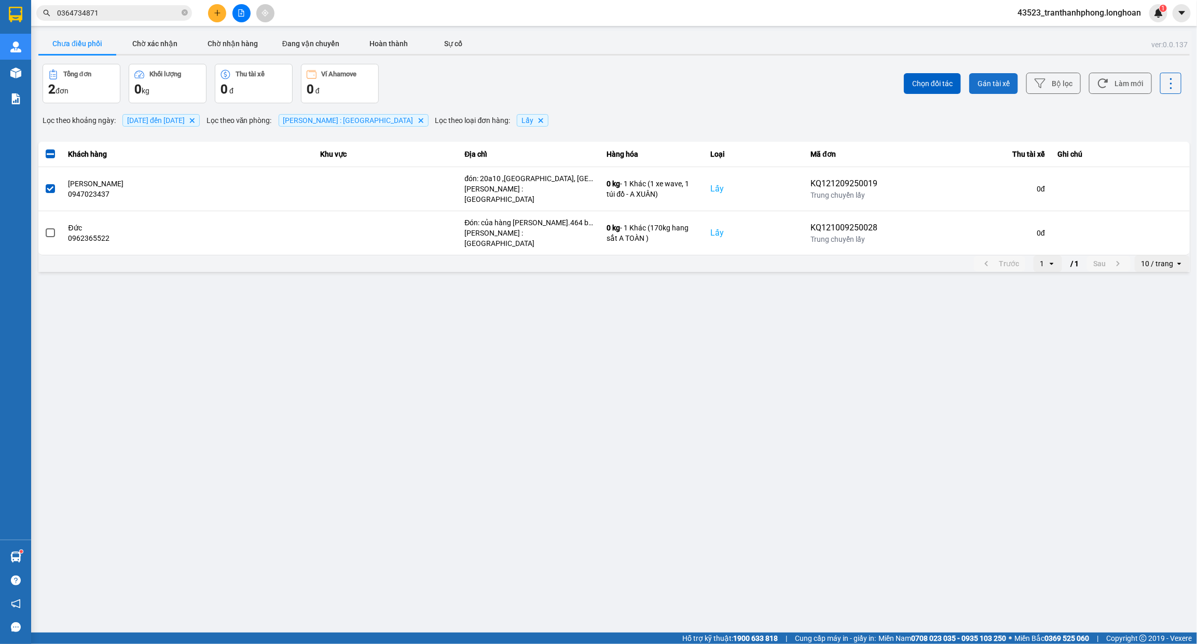
drag, startPoint x: 978, startPoint y: 78, endPoint x: 971, endPoint y: 75, distance: 7.7
click at [980, 77] on button "Gán tài xế" at bounding box center [993, 83] width 49 height 21
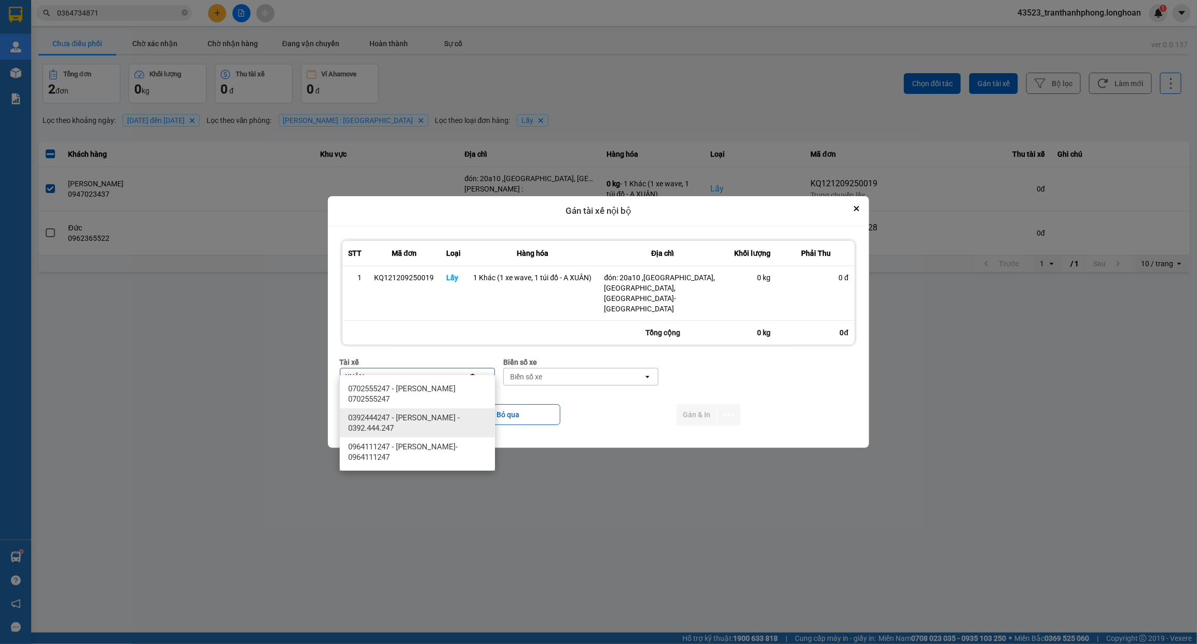
type input "XUÂN"
click at [473, 439] on div "0964111247 - [PERSON_NAME]- 0964111247" at bounding box center [417, 451] width 155 height 29
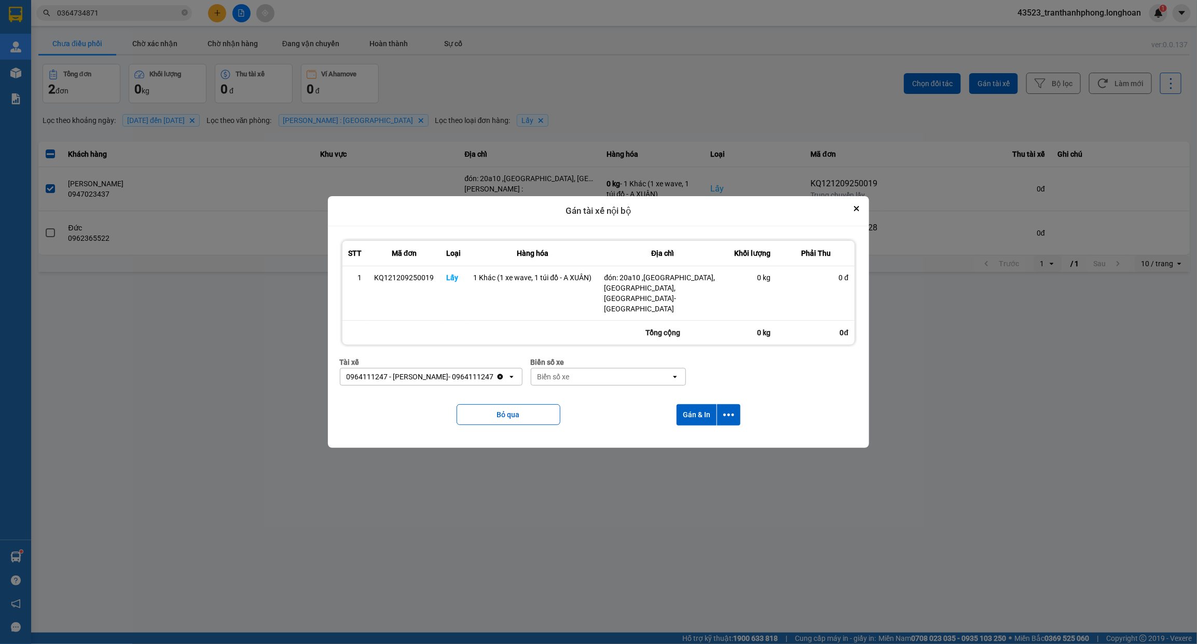
click at [570, 371] on div "Biển số xe" at bounding box center [553, 376] width 32 height 10
type input "97"
click at [556, 411] on span "29E-355.97" at bounding box center [568, 407] width 38 height 10
click at [597, 368] on div "29E-355.97" at bounding box center [595, 376] width 128 height 17
type input "94"
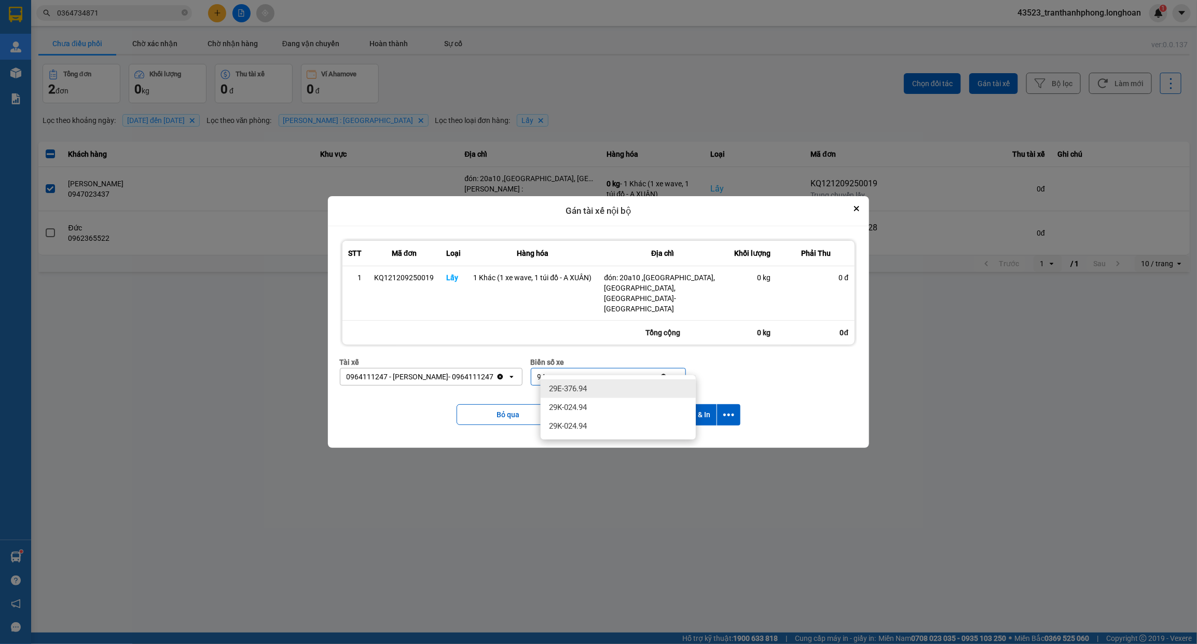
click at [581, 381] on div "29E-376.94" at bounding box center [617, 388] width 155 height 19
click at [699, 406] on button "Gán & In" at bounding box center [696, 414] width 40 height 21
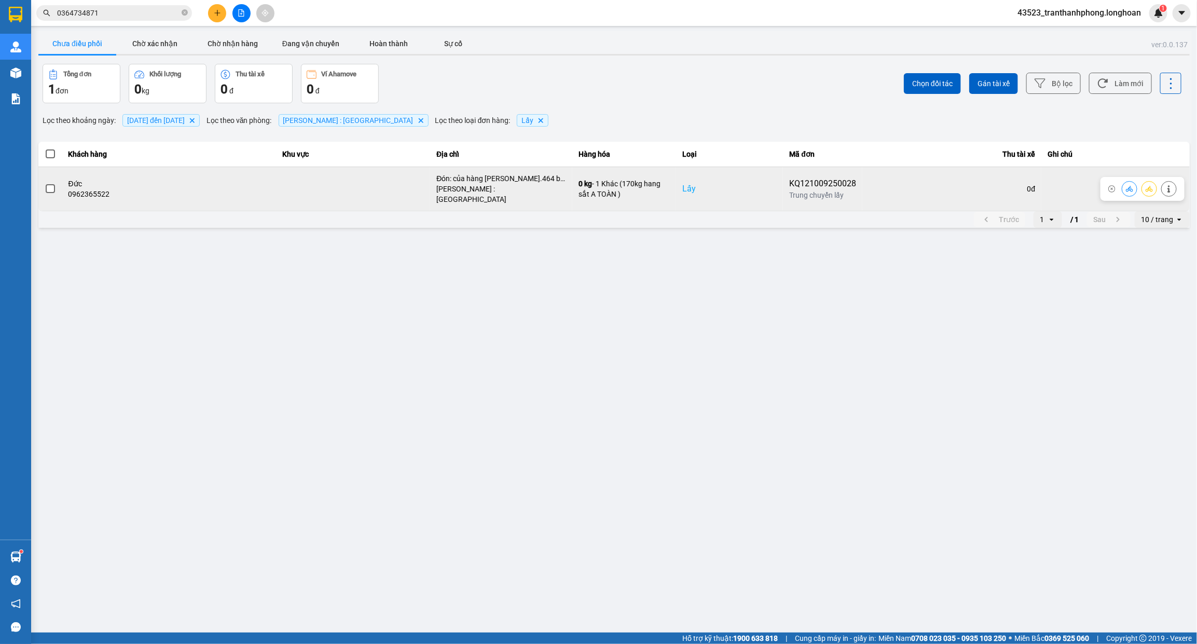
click at [50, 184] on span at bounding box center [50, 188] width 9 height 9
click at [45, 183] on input "checkbox" at bounding box center [45, 183] width 0 height 0
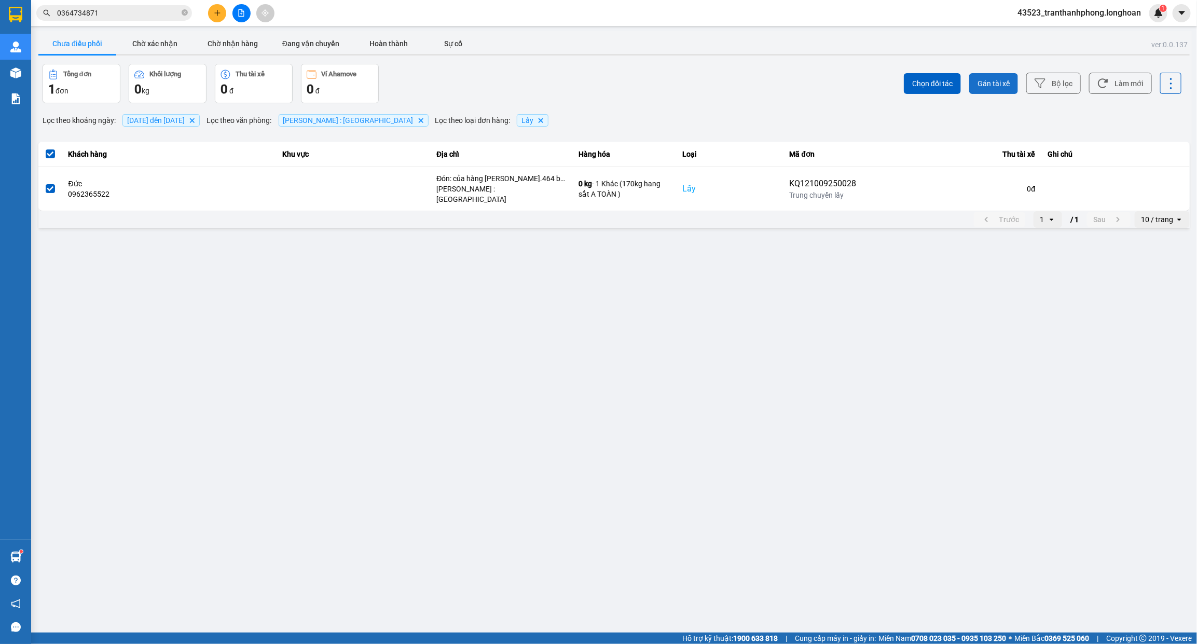
click at [989, 73] on button "Gán tài xế" at bounding box center [993, 83] width 49 height 21
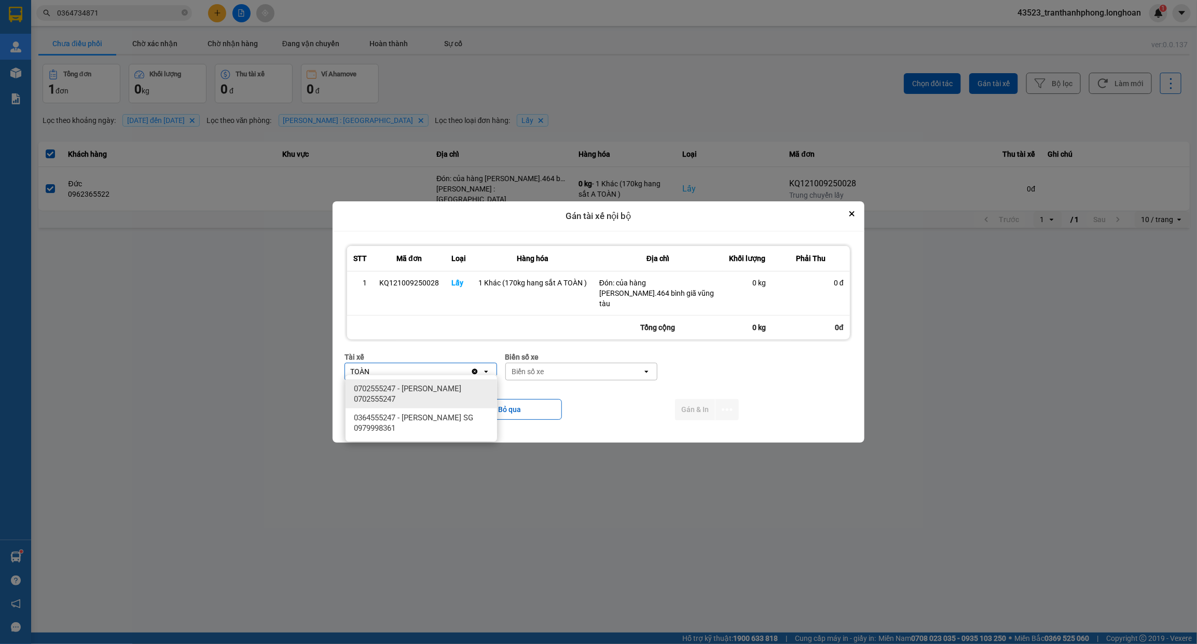
type input "TOÀN"
click at [432, 386] on span "0702555247 - TRẦN XUÂN TOÀN 0702555247" at bounding box center [423, 393] width 139 height 21
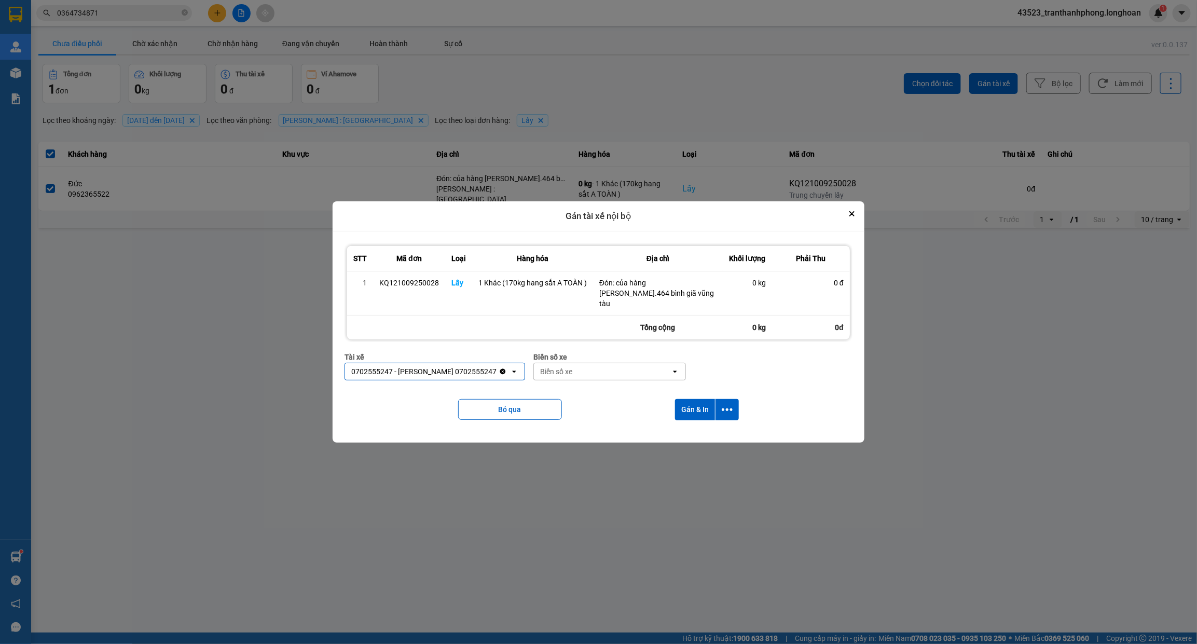
click at [572, 371] on div "Biển số xe" at bounding box center [556, 371] width 32 height 10
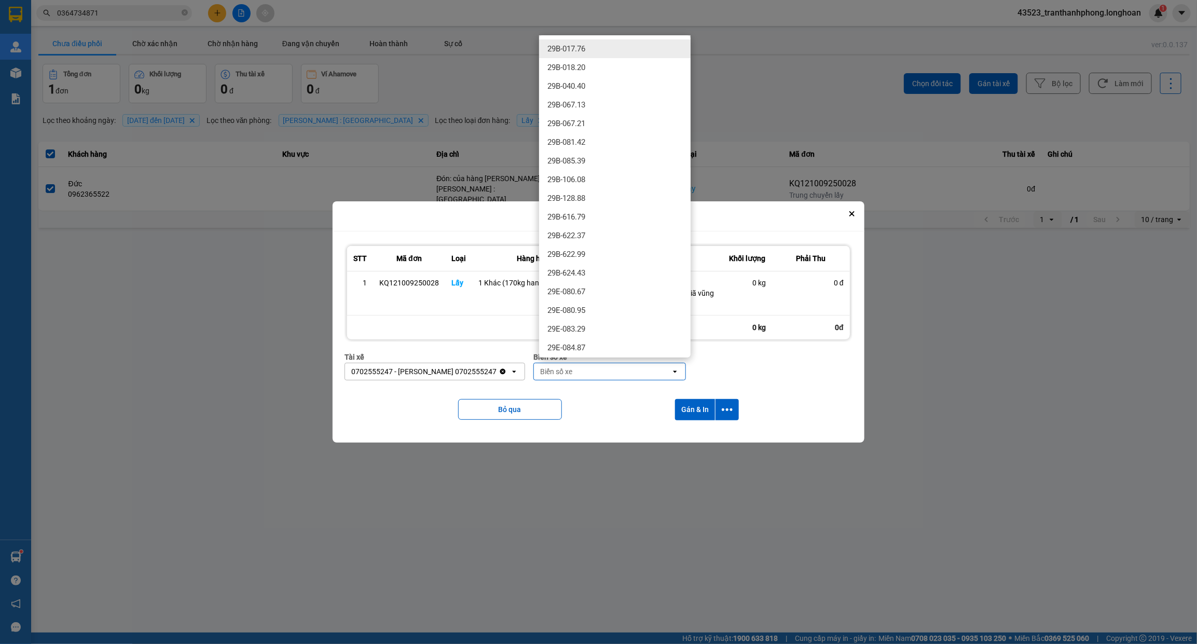
type input "9"
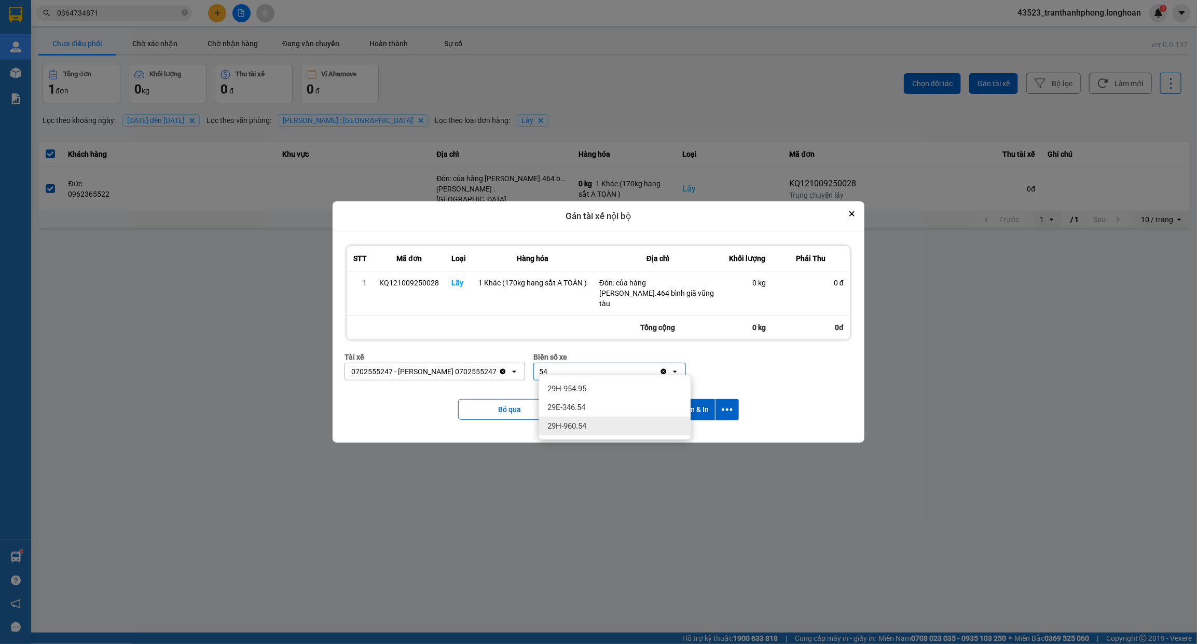
type input "54"
click at [586, 429] on span "29H-960.54" at bounding box center [566, 426] width 39 height 10
click at [685, 411] on button "Gán & In" at bounding box center [695, 409] width 40 height 21
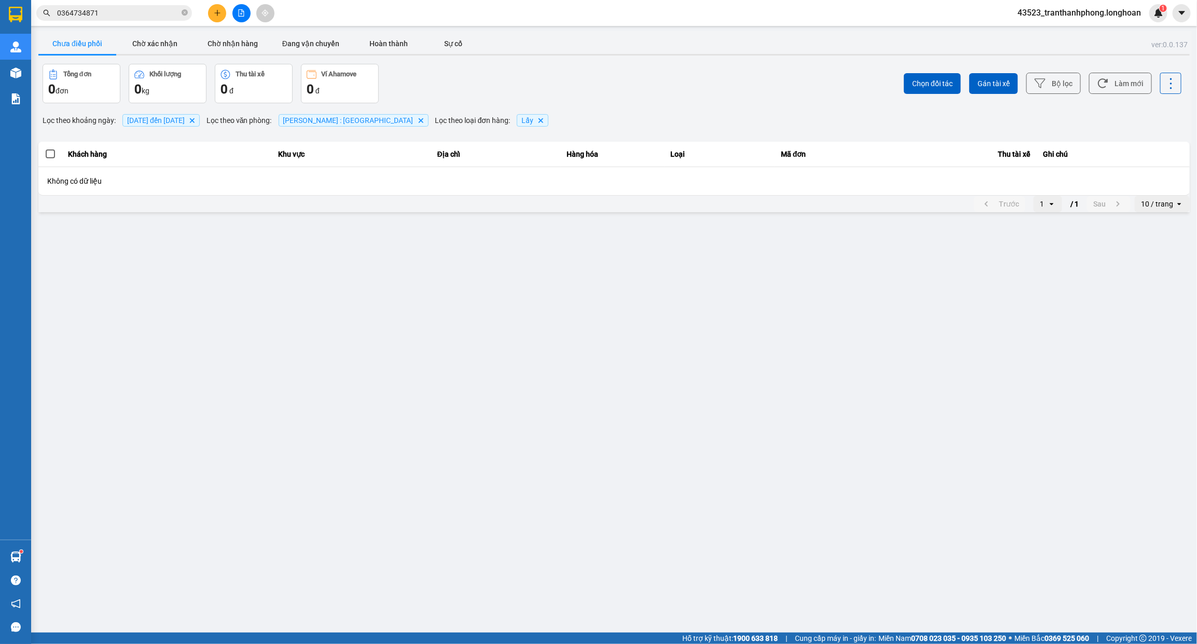
click at [216, 11] on icon "plus" at bounding box center [217, 12] width 7 height 7
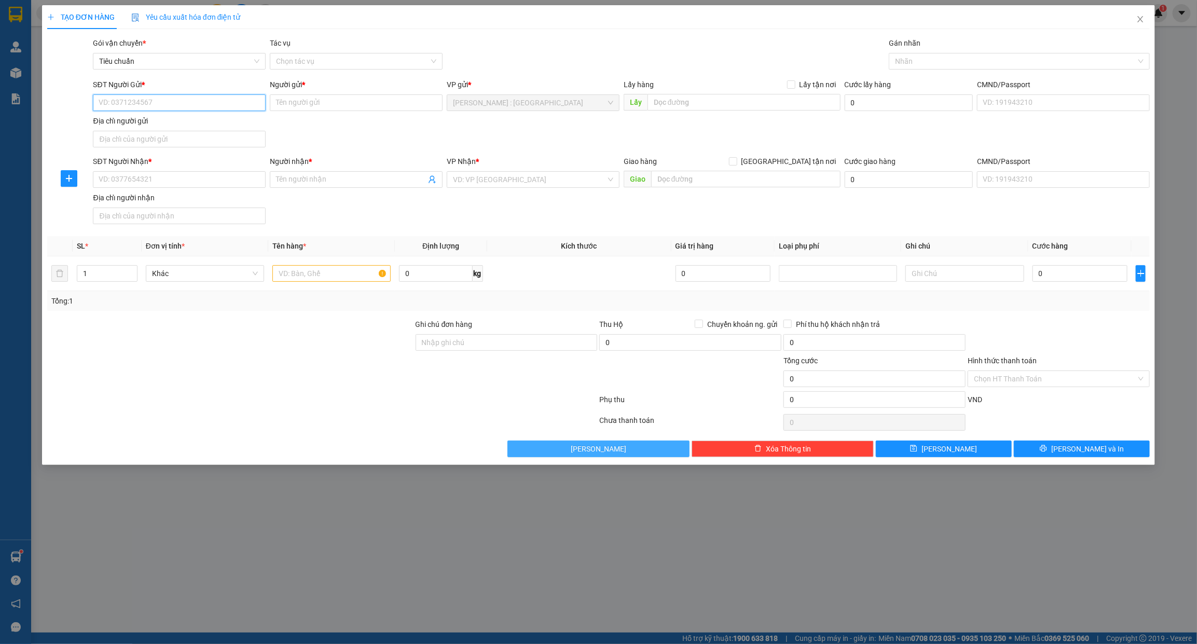
paste input "0908433062"
type input "0908433062"
paste input "0977369535"
click at [179, 186] on input "0977369535" at bounding box center [179, 179] width 173 height 17
type input "0977369535"
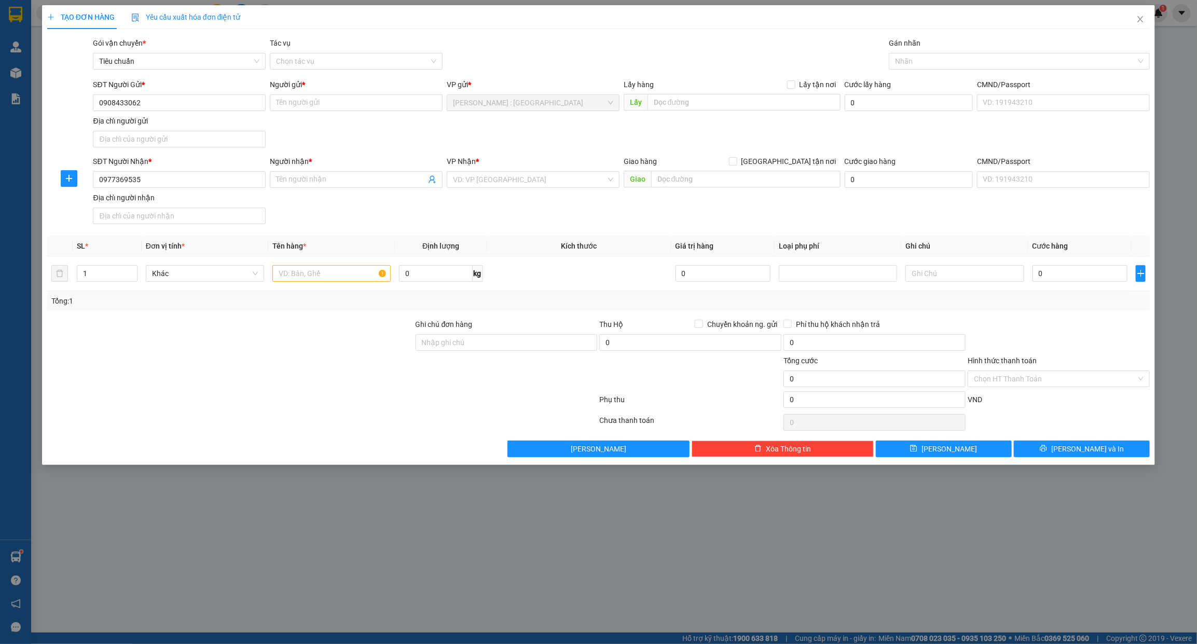
click at [343, 89] on div "Người gửi *" at bounding box center [356, 84] width 173 height 11
click at [343, 94] on input "Người gửi *" at bounding box center [356, 102] width 173 height 17
paste input "Đại"
type input "Đại"
paste input "Ngọc Loan"
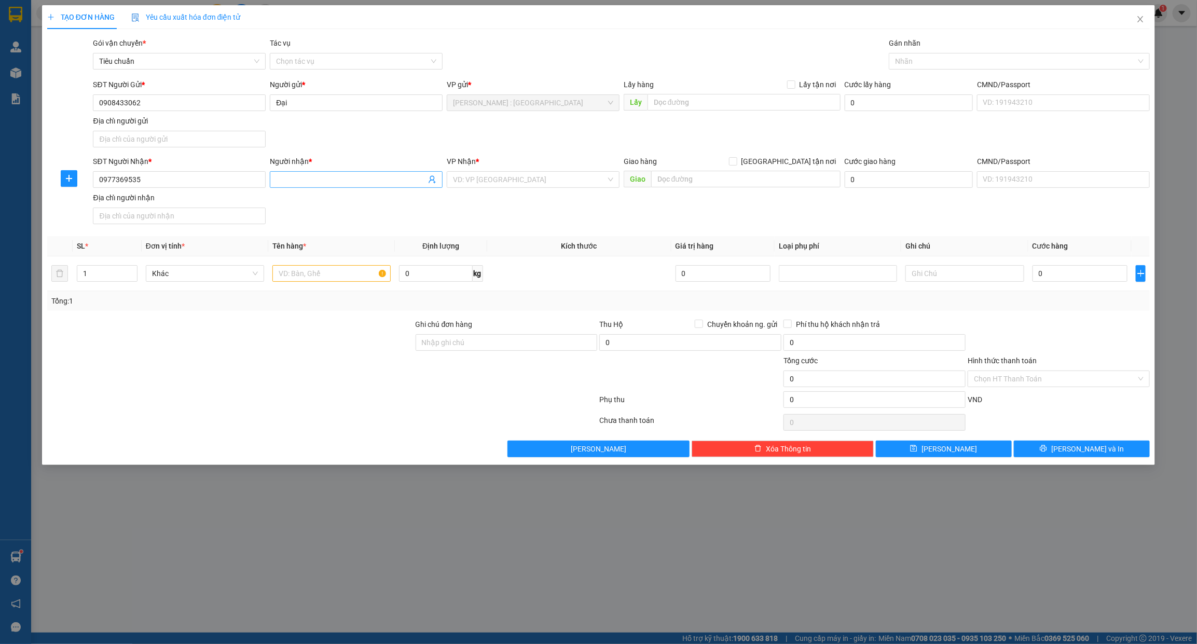
click at [390, 179] on input "Người nhận *" at bounding box center [351, 179] width 150 height 11
type input "Ngọc Loan"
click at [501, 181] on input "search" at bounding box center [529, 180] width 153 height 16
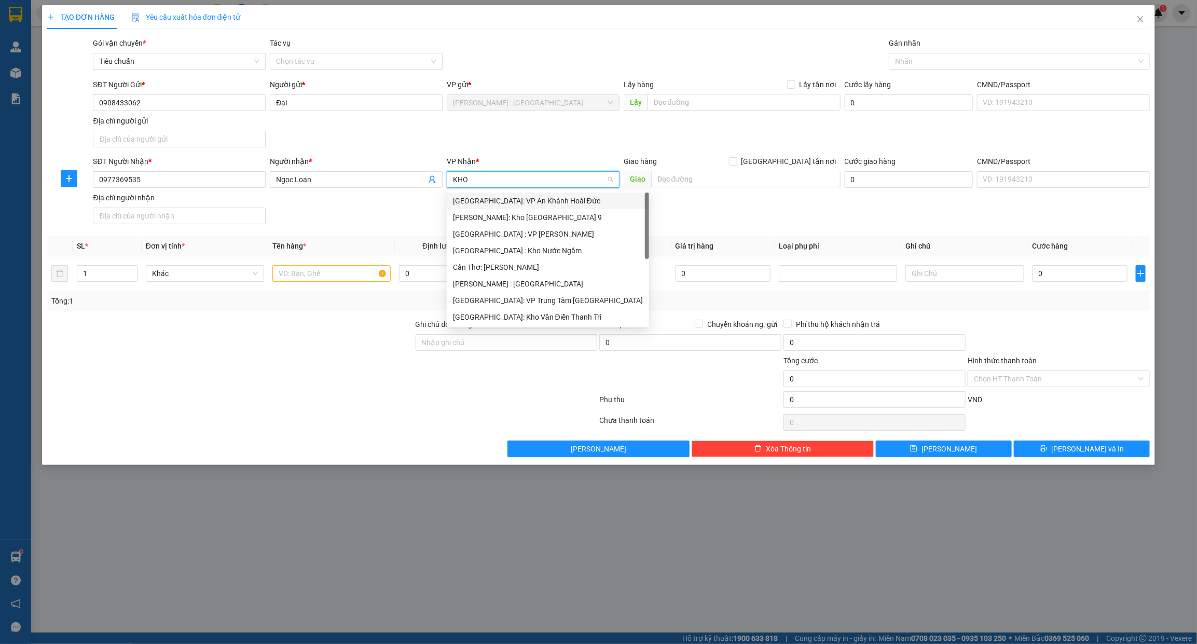
type input "KHO"
click at [509, 259] on div "[GEOGRAPHIC_DATA]: Kho Văn Điển Thanh Trì" at bounding box center [533, 267] width 173 height 17
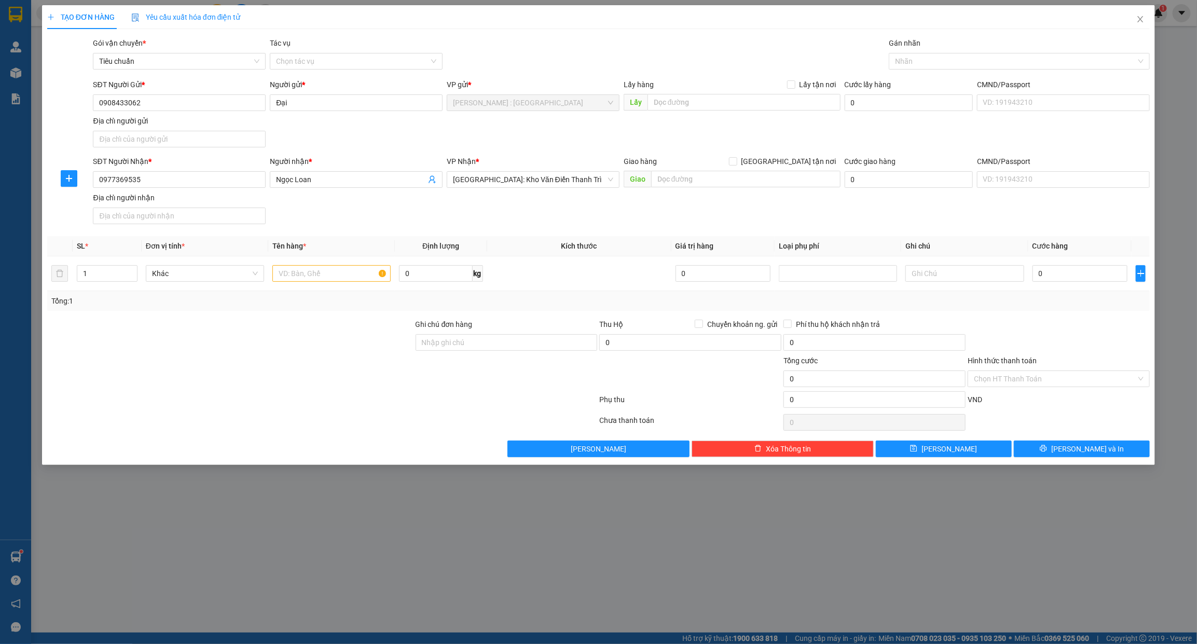
scroll to position [307, 0]
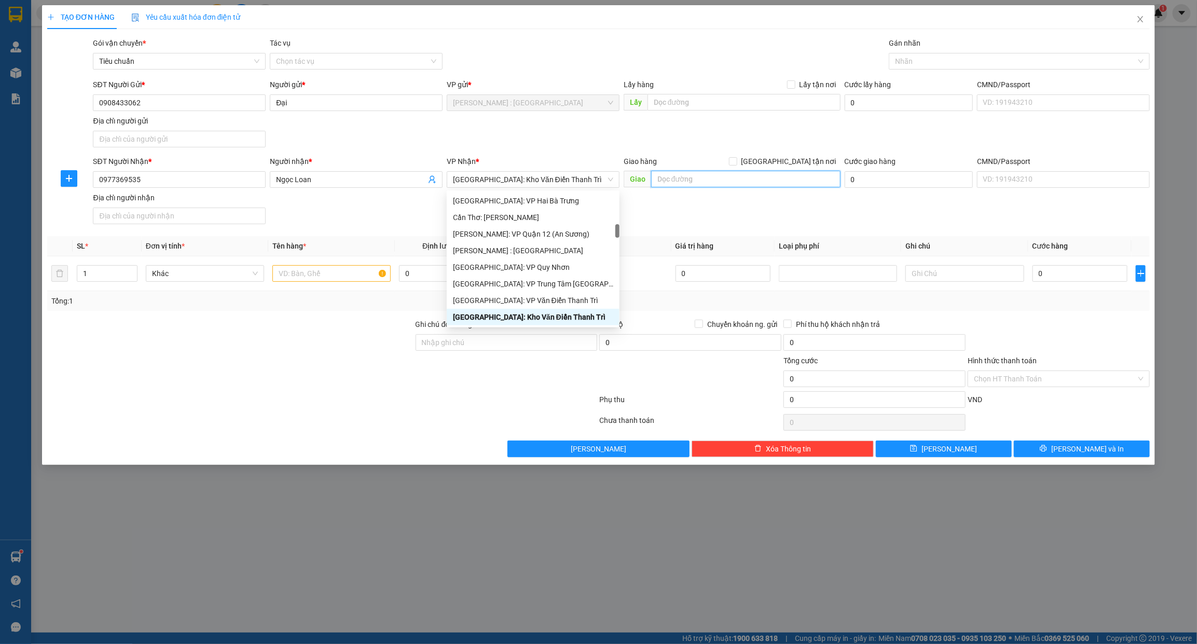
click at [769, 183] on input "text" at bounding box center [745, 179] width 189 height 17
paste input "Thôn Bầu, xã Kim Chung, huyện Đông Anh, thành phố Hà Nội - bệnh viện nhiệt đới …"
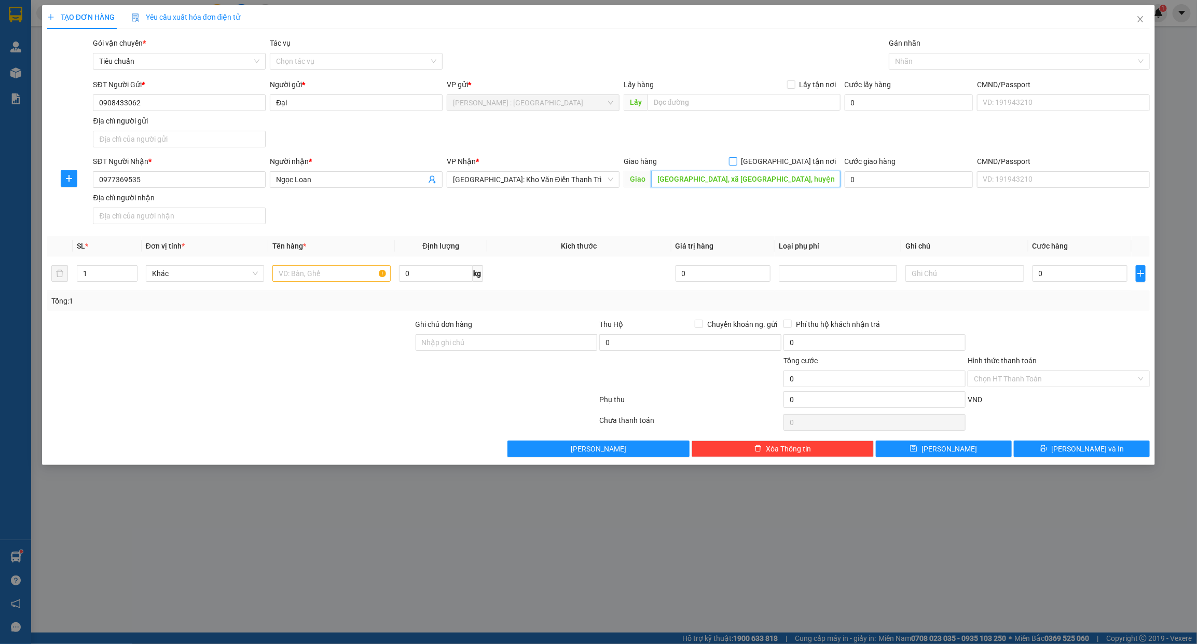
scroll to position [0, 136]
type input "Thôn Bầu, xã Kim Chung, huyện Đông Anh, thành phố Hà Nội - bệnh viện nhiệt đới …"
click at [737, 165] on span at bounding box center [733, 161] width 8 height 8
click at [736, 164] on input "[GEOGRAPHIC_DATA] tận nơi" at bounding box center [732, 160] width 7 height 7
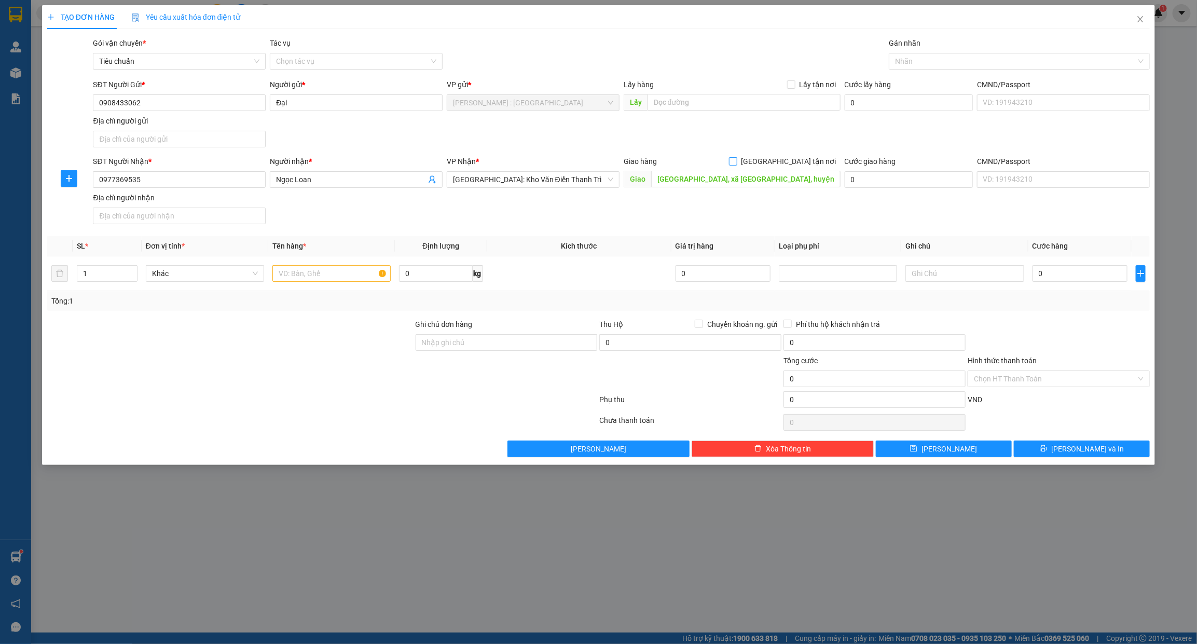
checkbox input "true"
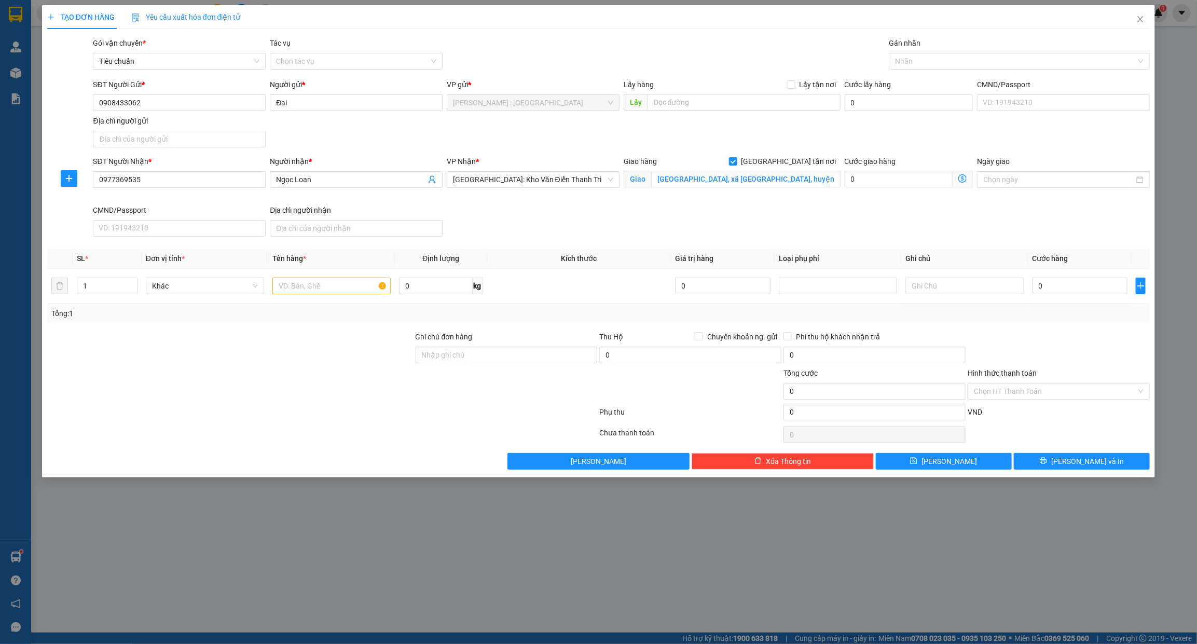
click at [806, 92] on div "Lấy hàng Lấy tận nơi" at bounding box center [731, 87] width 217 height 16
click at [799, 88] on span "Lấy tận nơi" at bounding box center [817, 84] width 45 height 11
click at [794, 88] on input "Lấy tận nơi" at bounding box center [790, 83] width 7 height 7
checkbox input "true"
click at [785, 104] on input "text" at bounding box center [743, 102] width 193 height 17
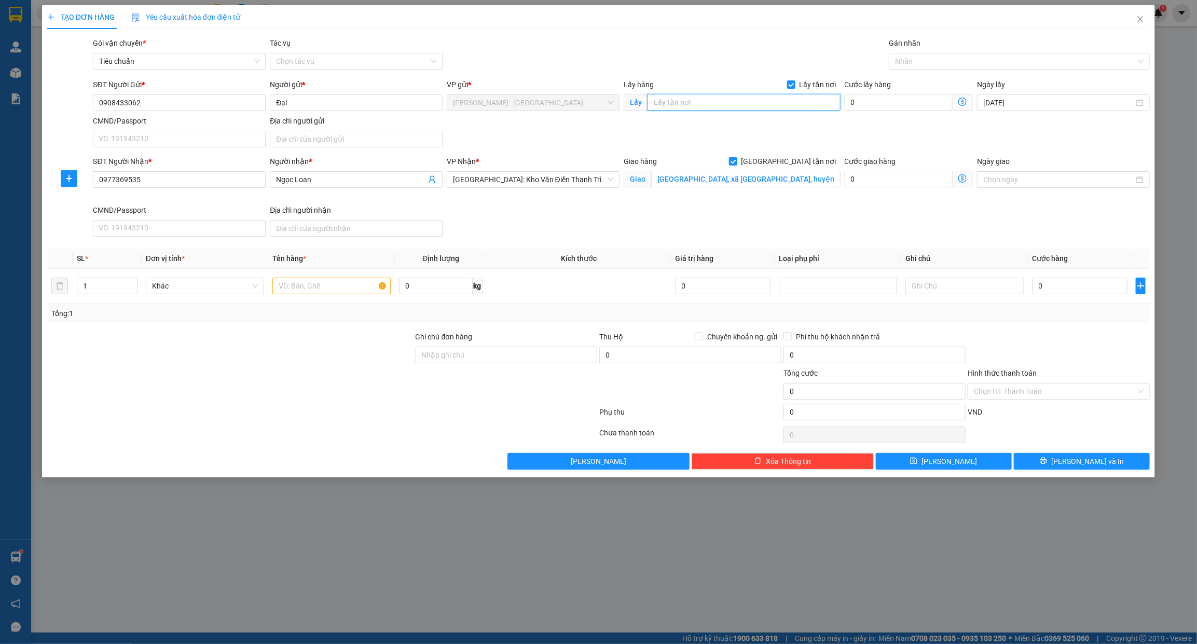
paste input "2 kiện ở 254/98/57 âu cơ, phuơngf 9, tân binh"
type input "2 kiện ở 254/98/57 âu cơ, phuơngf 9, tân binh"
click at [304, 292] on input "text" at bounding box center [331, 286] width 118 height 17
paste input "2 kiện"
type input "2 kiện - A NAM"
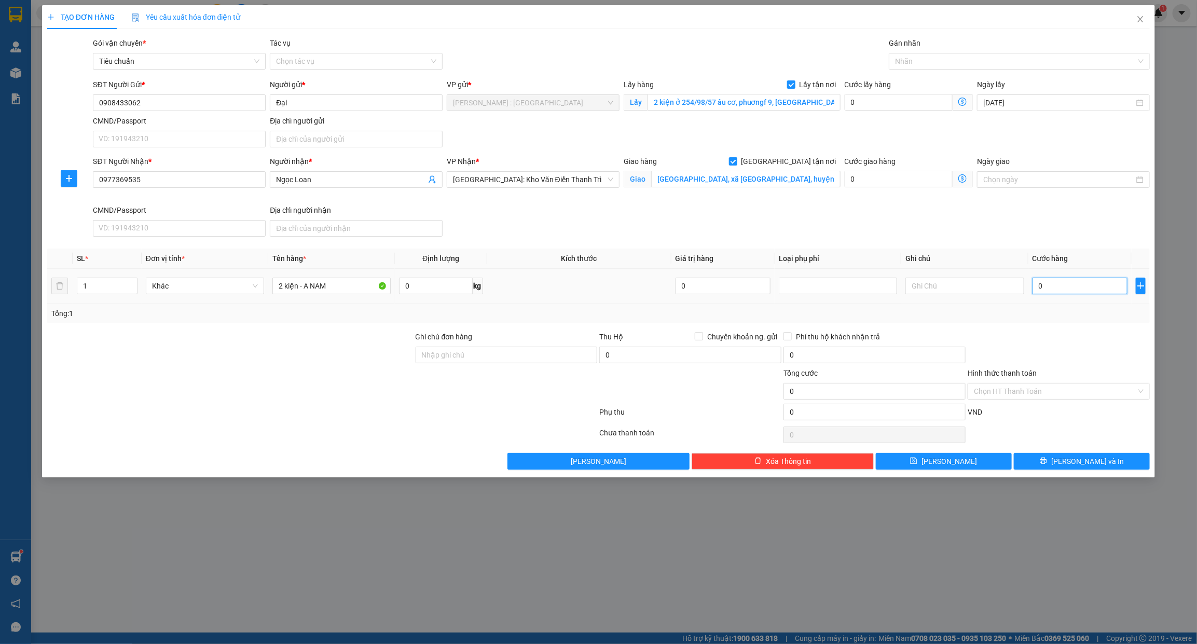
click at [1062, 278] on input "0" at bounding box center [1079, 286] width 95 height 17
type input "5"
type input "57"
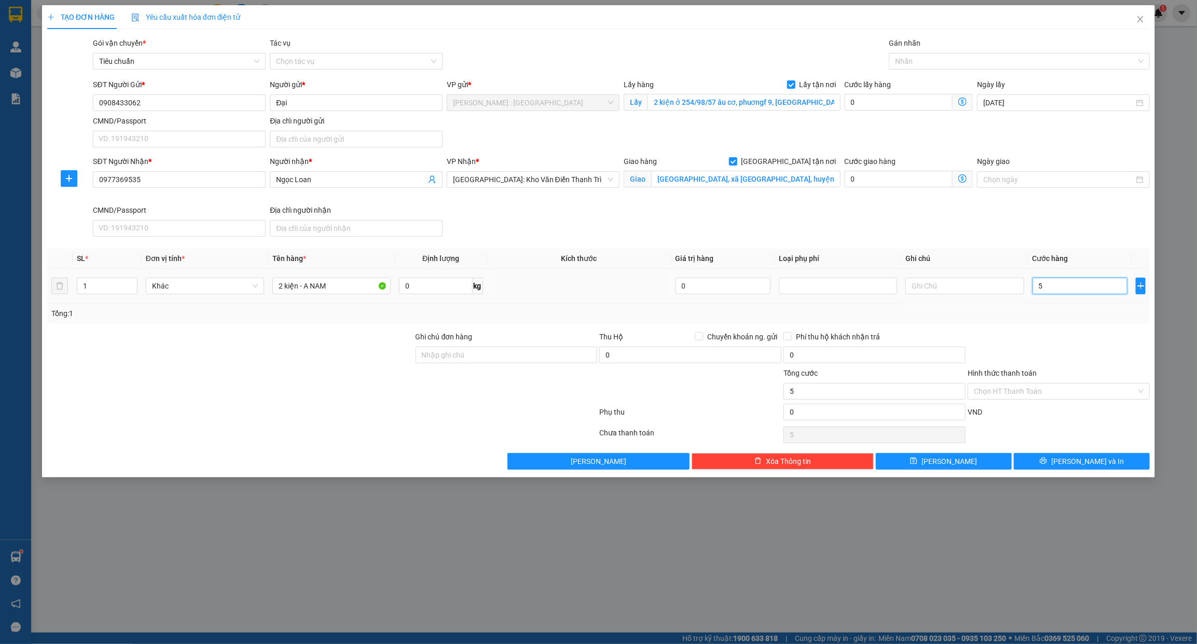
type input "57"
type input "5.701"
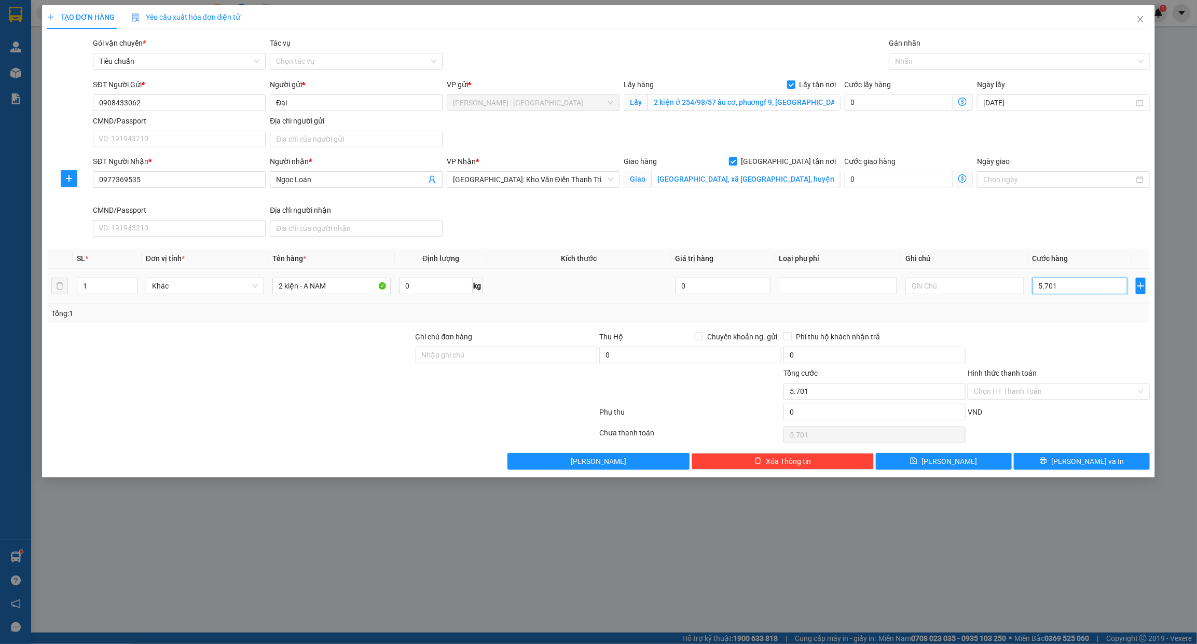
type input "570"
type input "0"
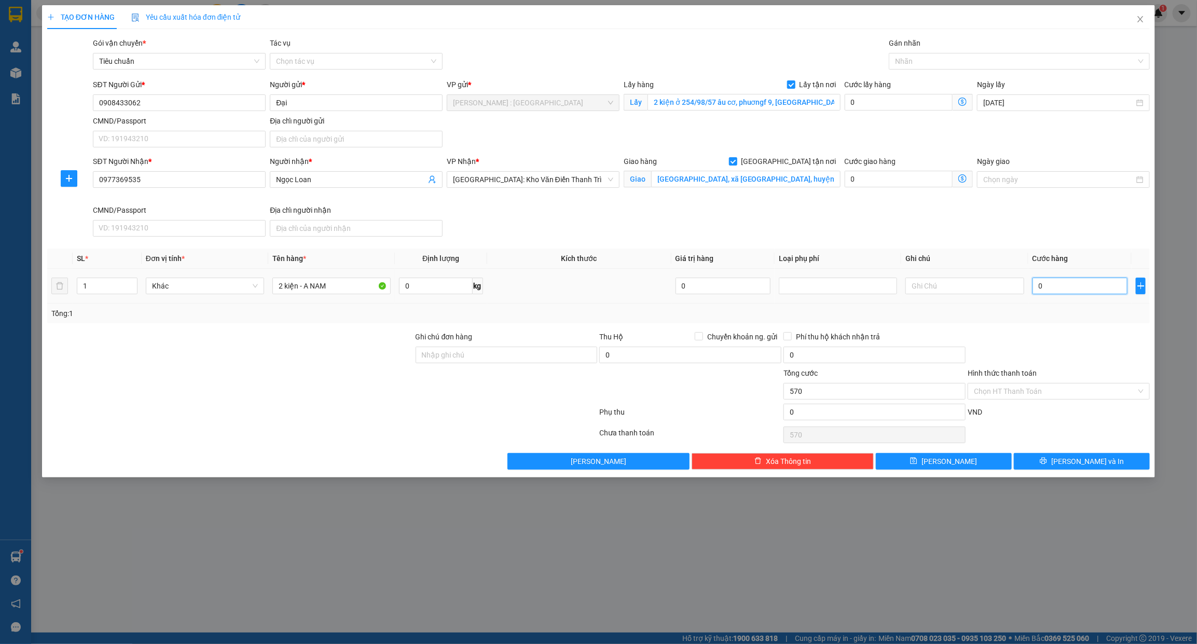
type input "0"
type input "02"
type input "2"
type input "024"
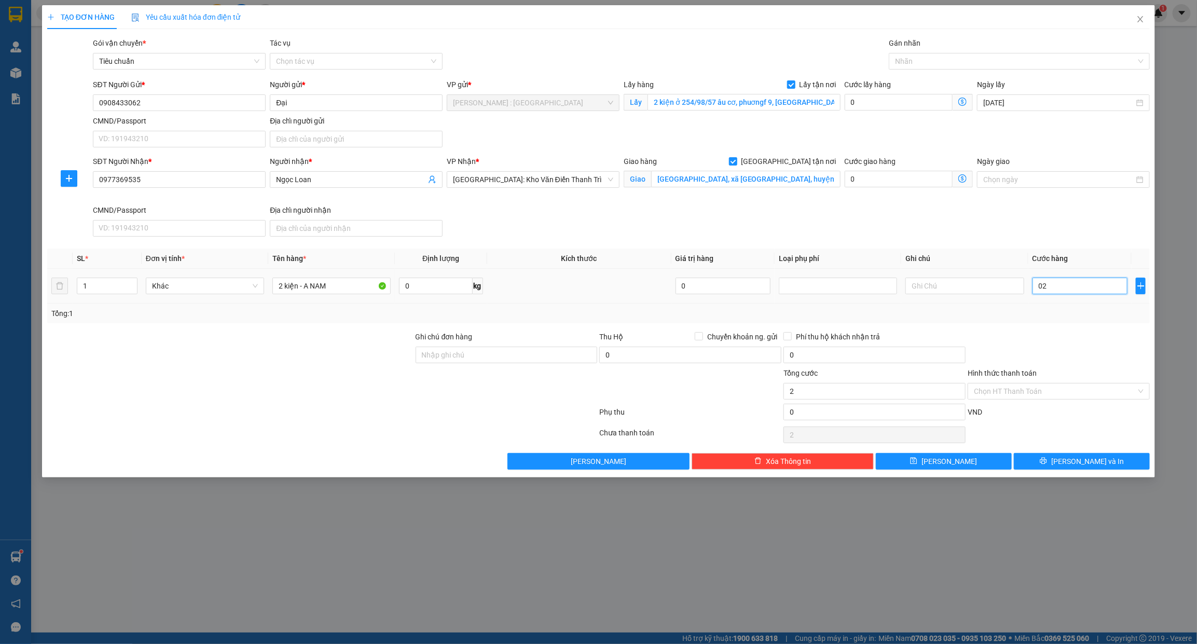
type input "24"
type input "0.240"
type input "240"
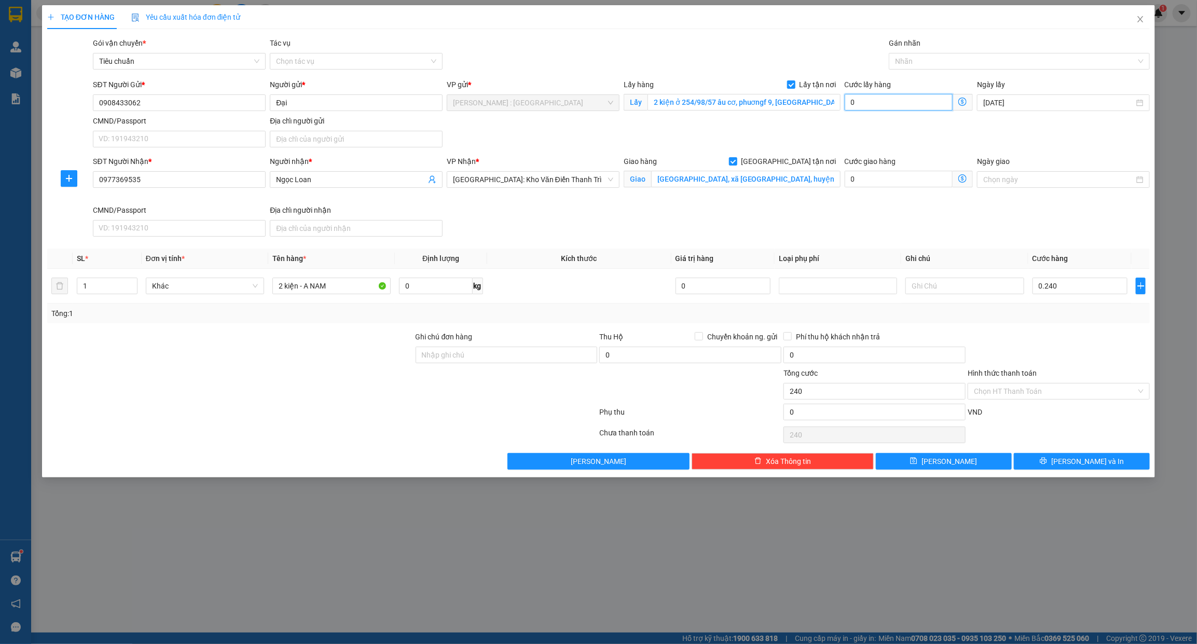
type input "240.000"
click at [893, 107] on input "0" at bounding box center [898, 102] width 108 height 17
type input "240.006"
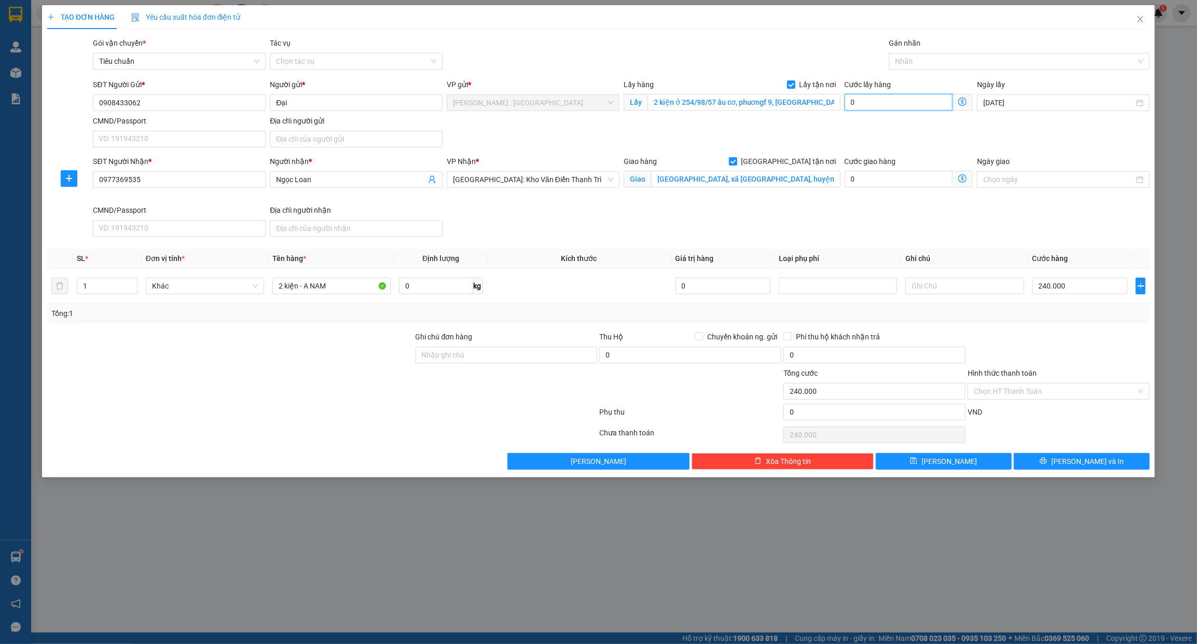
type input "240.006"
type input "6"
type input "240.065"
type input "65"
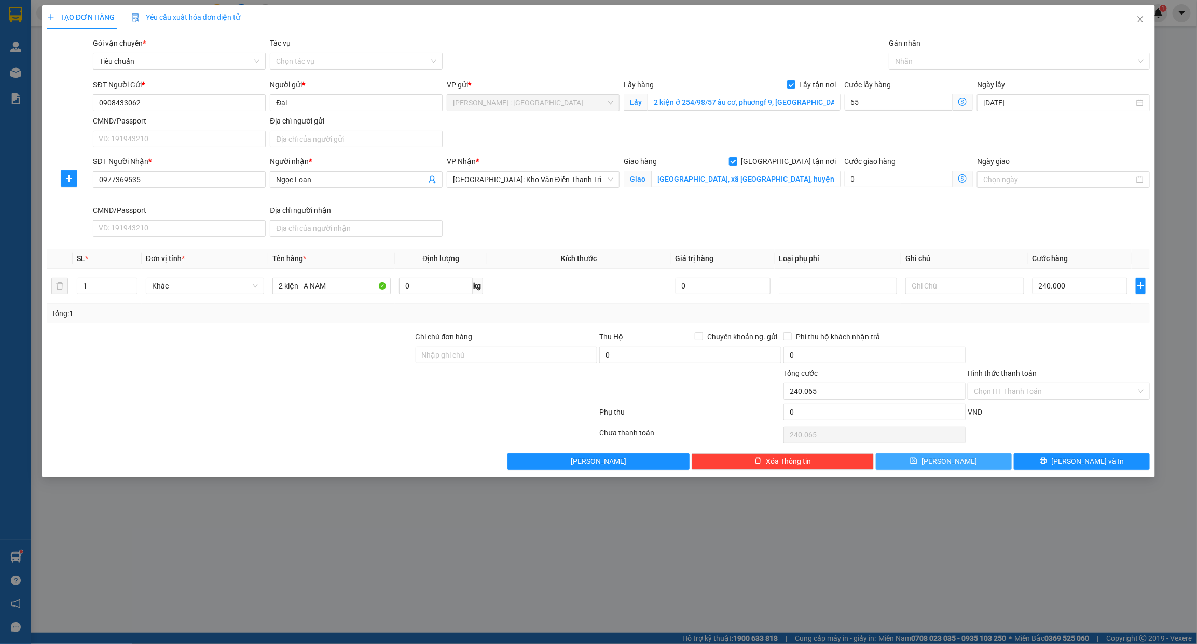
type input "305.000"
type input "65.000"
click at [942, 462] on button "Lưu" at bounding box center [944, 461] width 136 height 17
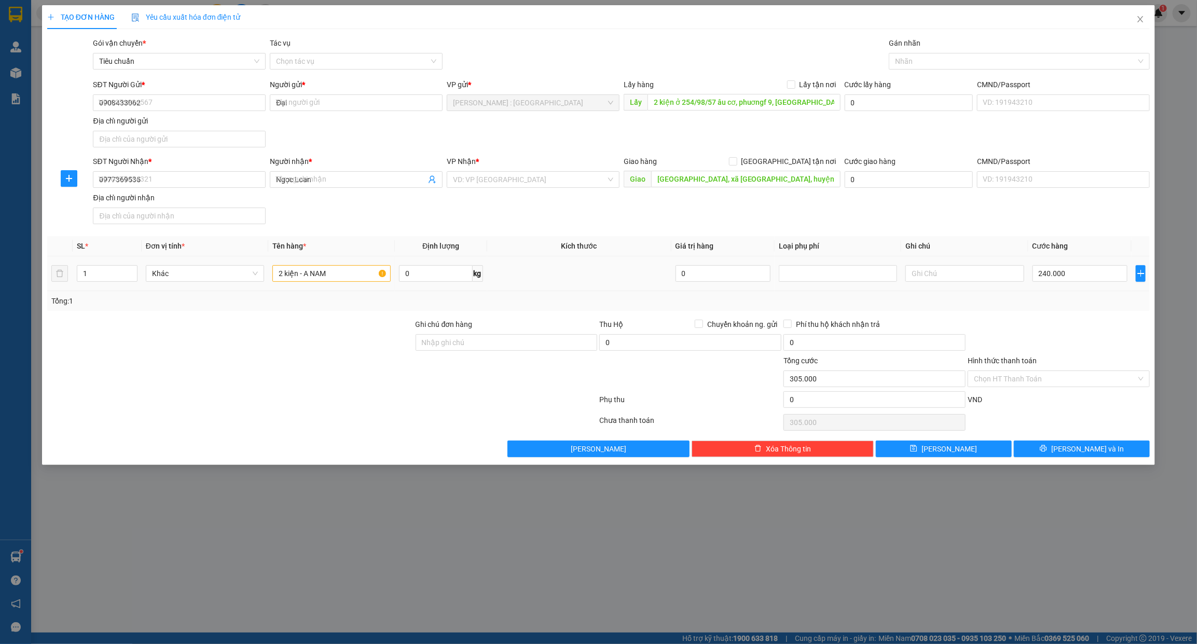
checkbox input "false"
type input "0"
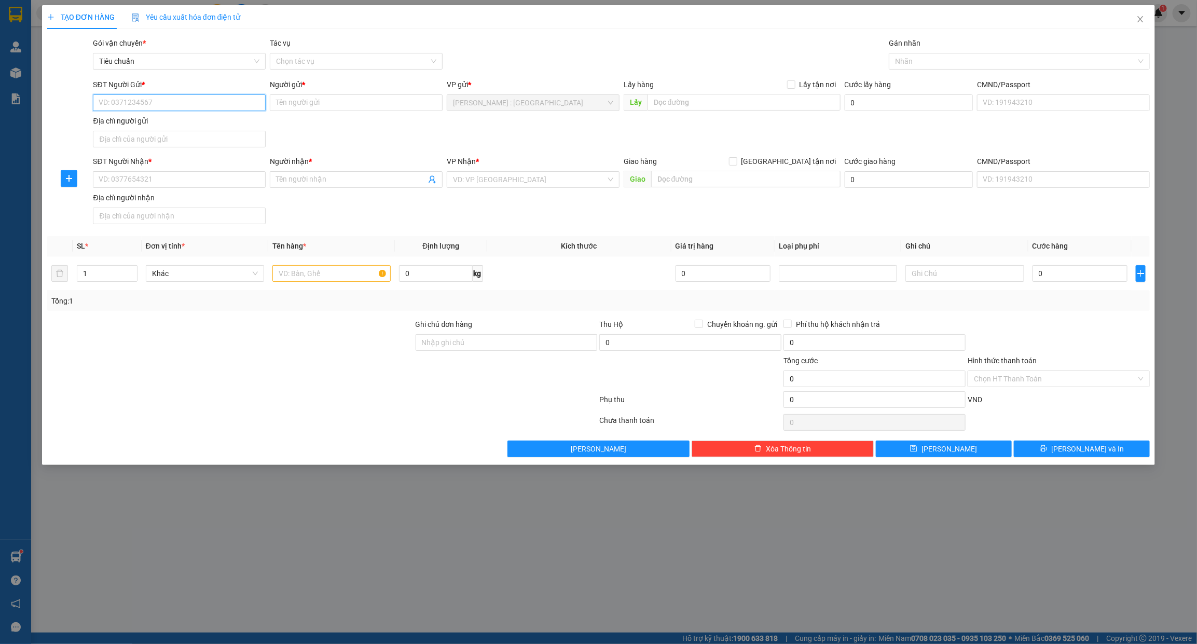
click at [206, 104] on input "SĐT Người Gửi *" at bounding box center [179, 102] width 173 height 17
paste input "0903962059"
type input "0903962059"
drag, startPoint x: 690, startPoint y: 102, endPoint x: 790, endPoint y: 89, distance: 100.9
click at [690, 102] on input "text" at bounding box center [743, 102] width 193 height 17
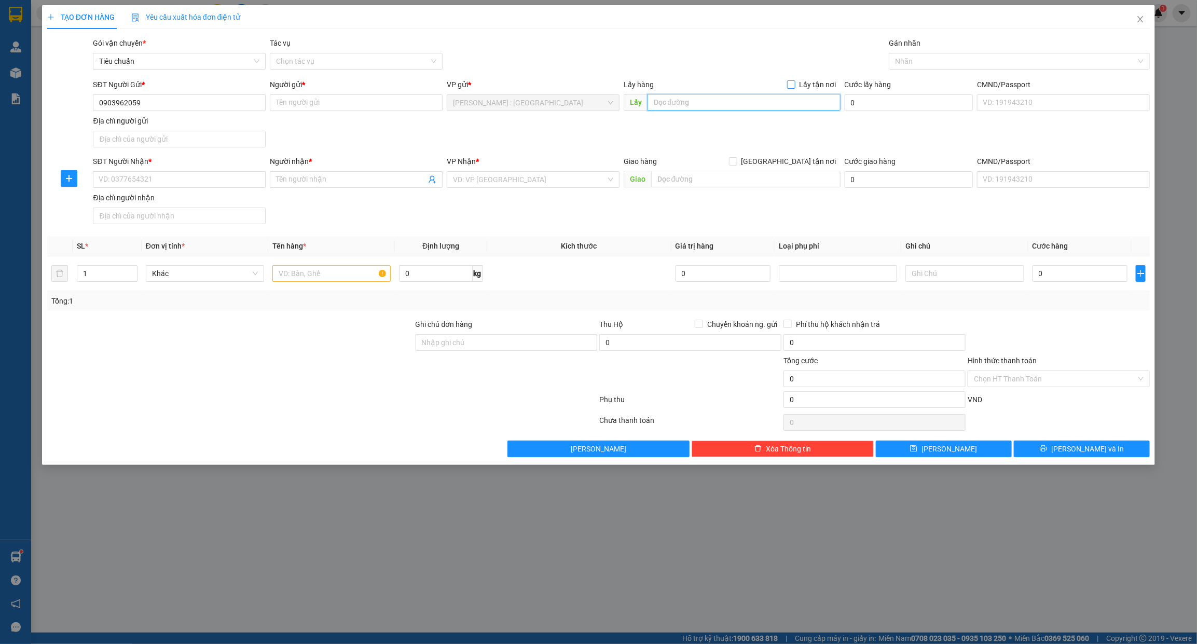
paste input "Địa chỉ: 82 đường số 7, Phường Tân Kiểng, Quận 7, TPHCM"
type input "Địa chỉ: 82 đường số 7, Phường Tân Kiểng, Quận 7, TPHCM"
click at [792, 86] on label "Lấy tận nơi" at bounding box center [813, 84] width 53 height 11
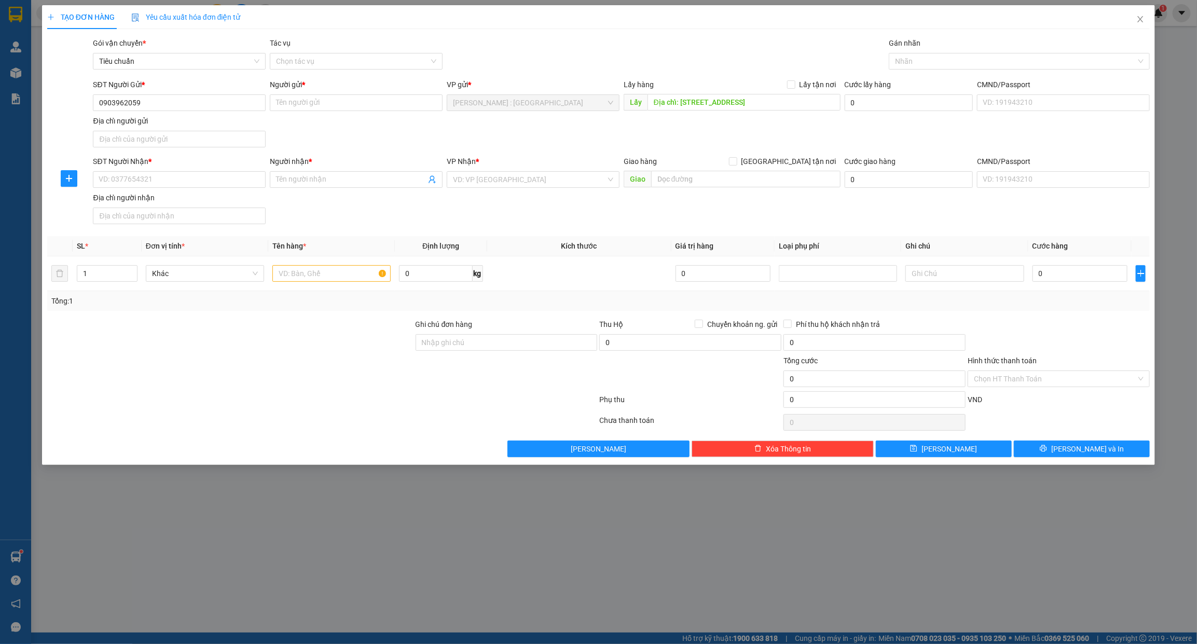
click at [442, 99] on div "Người gửi * Tên người gửi" at bounding box center [356, 97] width 177 height 36
click at [377, 109] on input "Người gửi *" at bounding box center [356, 102] width 173 height 17
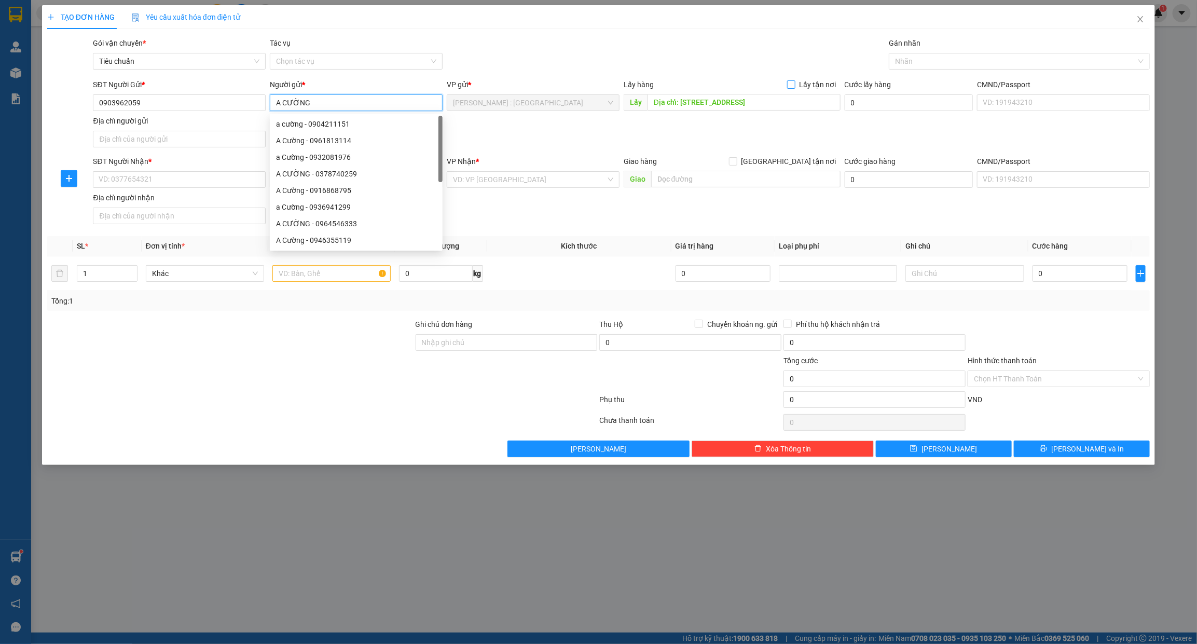
type input "A CƯỜNG"
click at [797, 79] on label "Lấy tận nơi" at bounding box center [813, 84] width 53 height 11
click at [794, 80] on input "Lấy tận nơi" at bounding box center [790, 83] width 7 height 7
checkbox input "true"
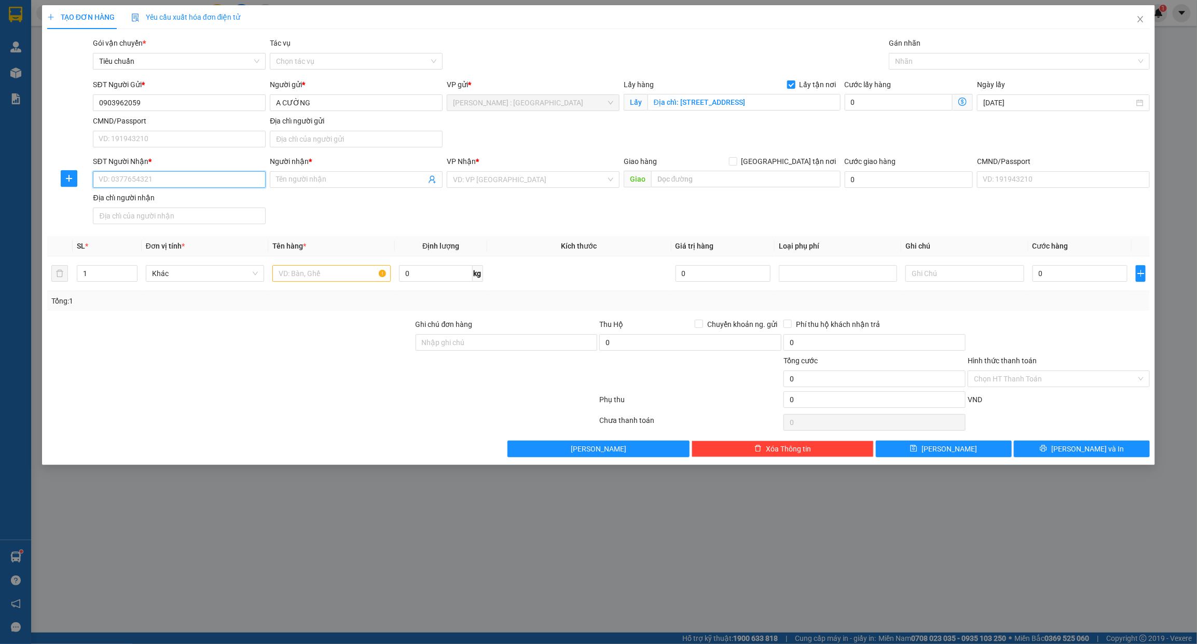
paste input "0977369535"
click at [229, 185] on input "SĐT Người Nhận *" at bounding box center [179, 179] width 173 height 17
type input "0977369535"
click at [354, 182] on div "Người nhận * Tên người nhận" at bounding box center [356, 174] width 173 height 36
type input "V"
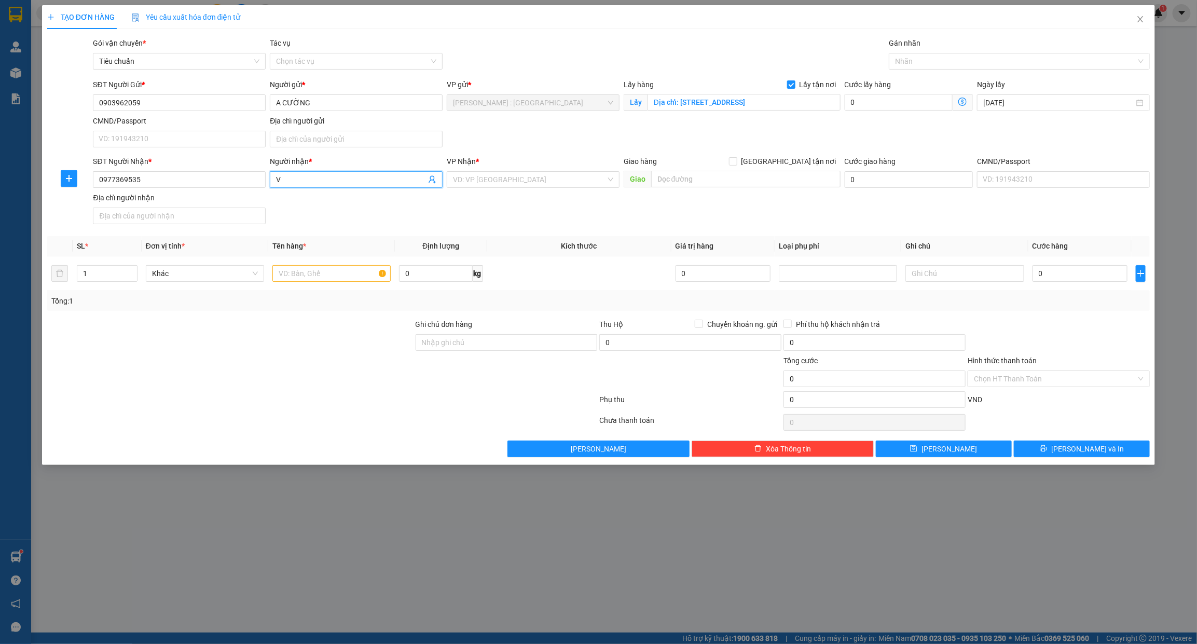
click at [354, 182] on input "V" at bounding box center [351, 179] width 150 height 11
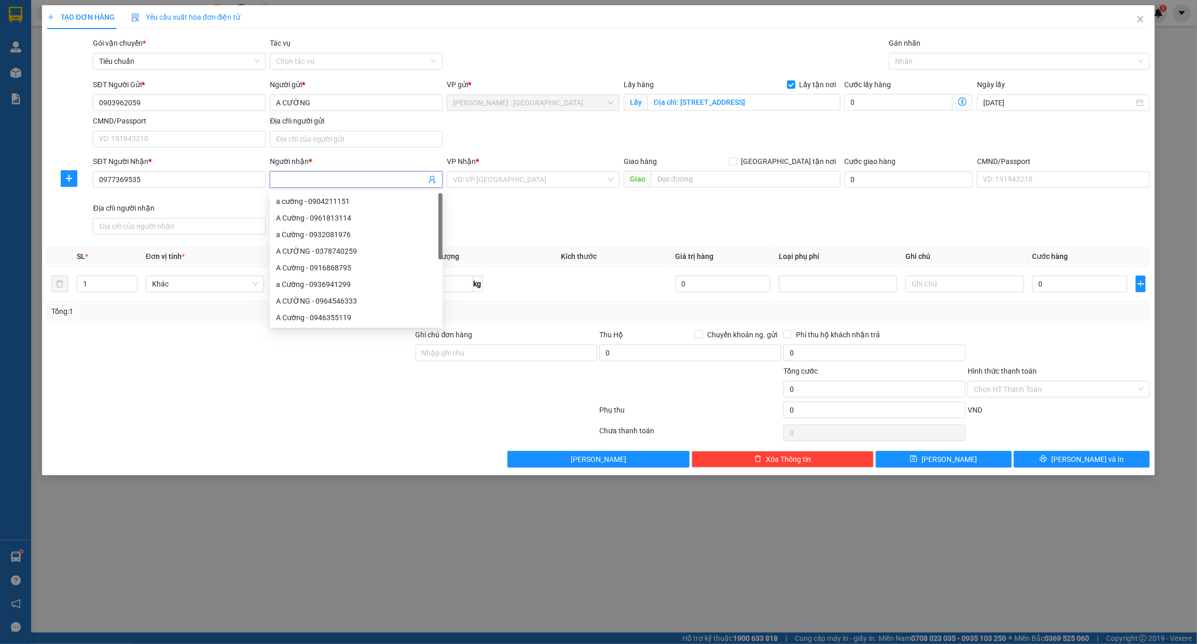
paste input "Ngọc Loan"
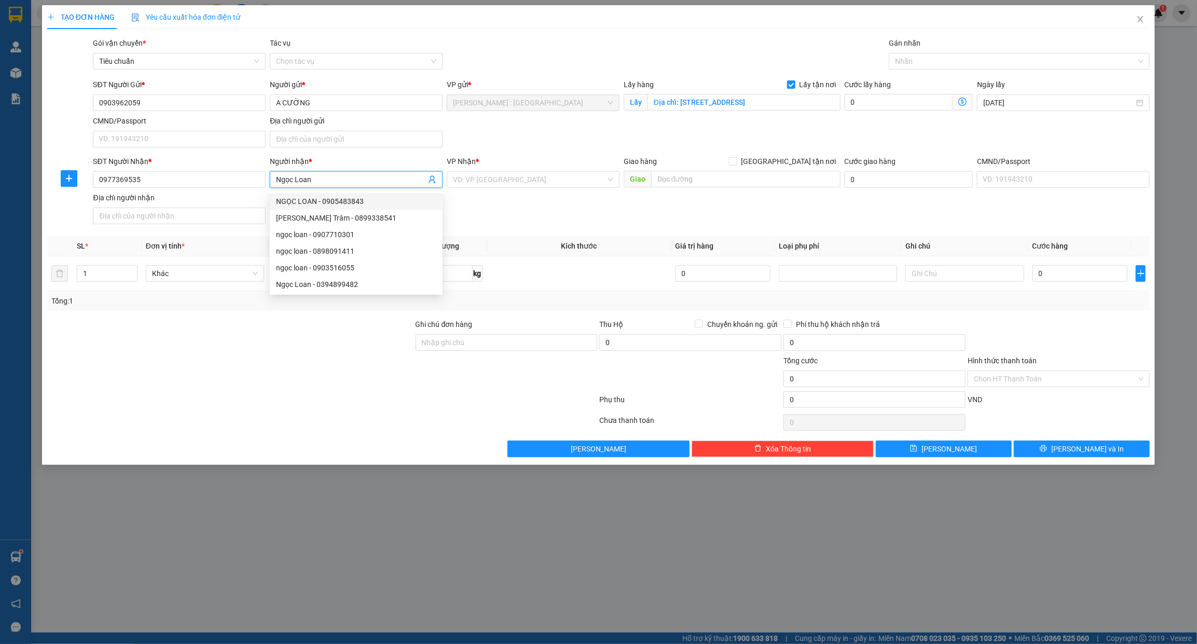
type input "Ngọc Loan"
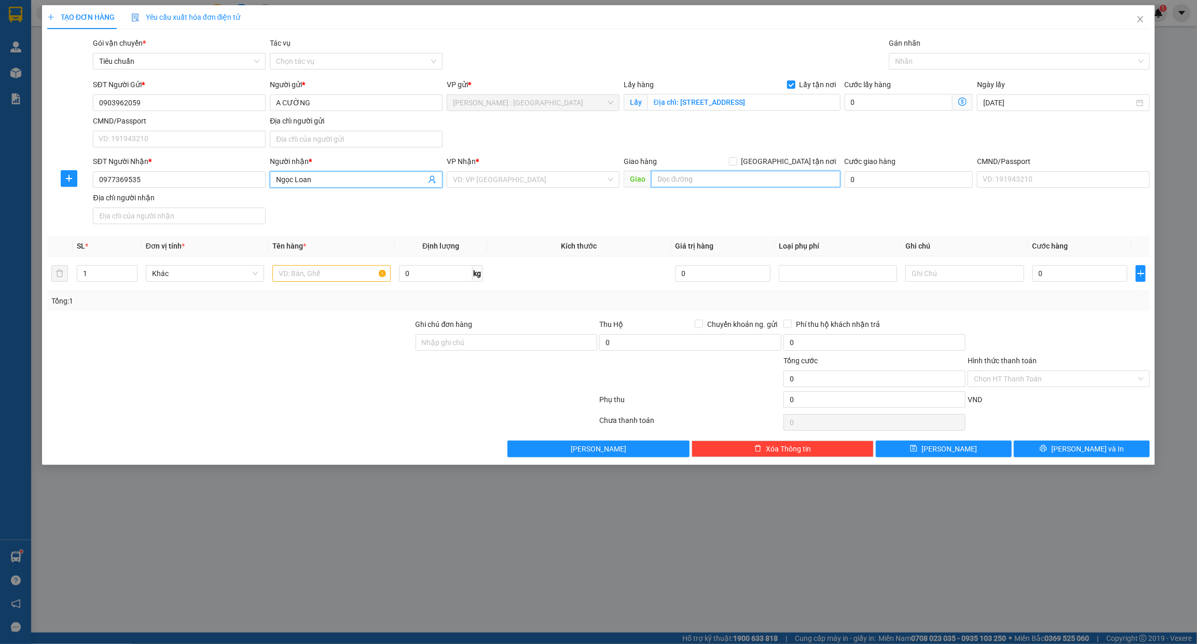
paste input "Thôn Bầu, xã Kim Chung, huyện Đông Anh, thành phố Hà Nội - bệnh viện nhiệt đới …"
click at [781, 177] on input "text" at bounding box center [745, 179] width 189 height 17
type input "Thôn Bầu, xã Kim Chung, huyện Đông Anh, thành phố Hà Nội - bệnh viện nhiệt đới …"
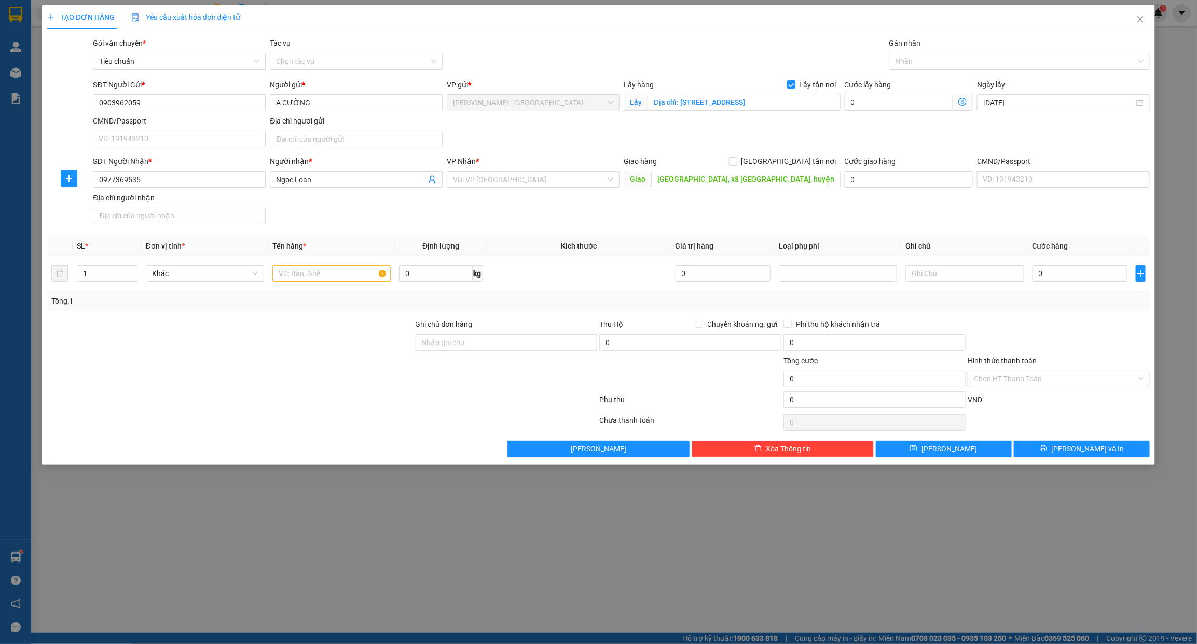
click at [789, 155] on form "SĐT Người Gửi * 0903962059 Người gửi * A CƯỜNG VP gửi * Hồ Chí Minh : Kho Quận …" at bounding box center [598, 153] width 1103 height 149
click at [736, 162] on input "[GEOGRAPHIC_DATA] tận nơi" at bounding box center [732, 160] width 7 height 7
checkbox input "true"
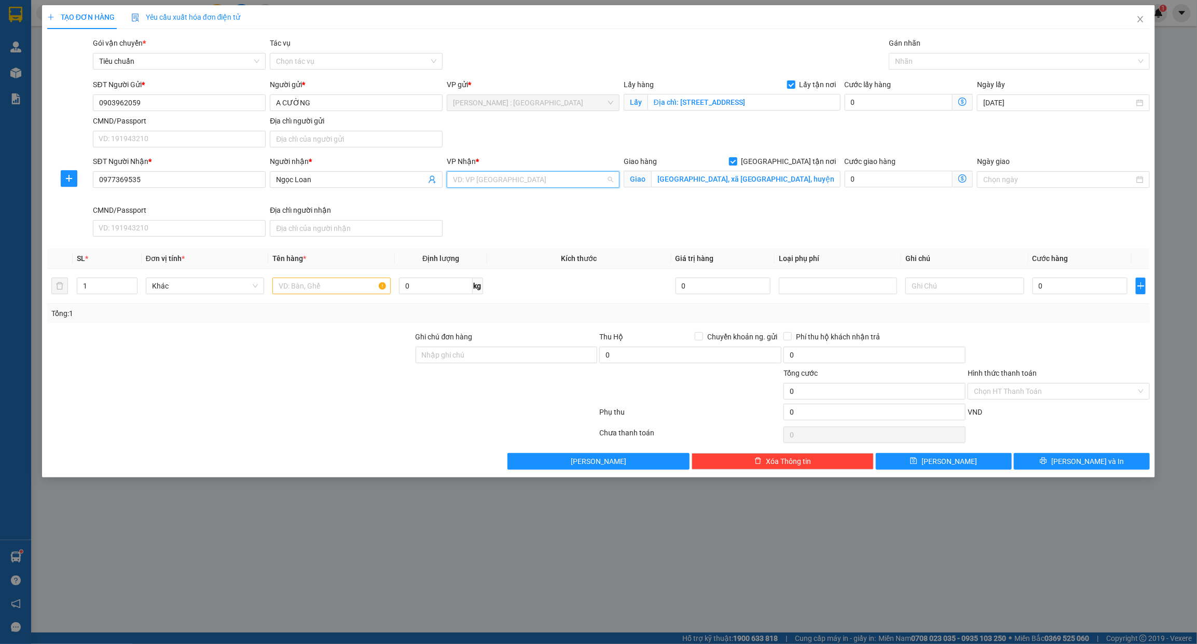
click at [574, 183] on input "search" at bounding box center [529, 180] width 153 height 16
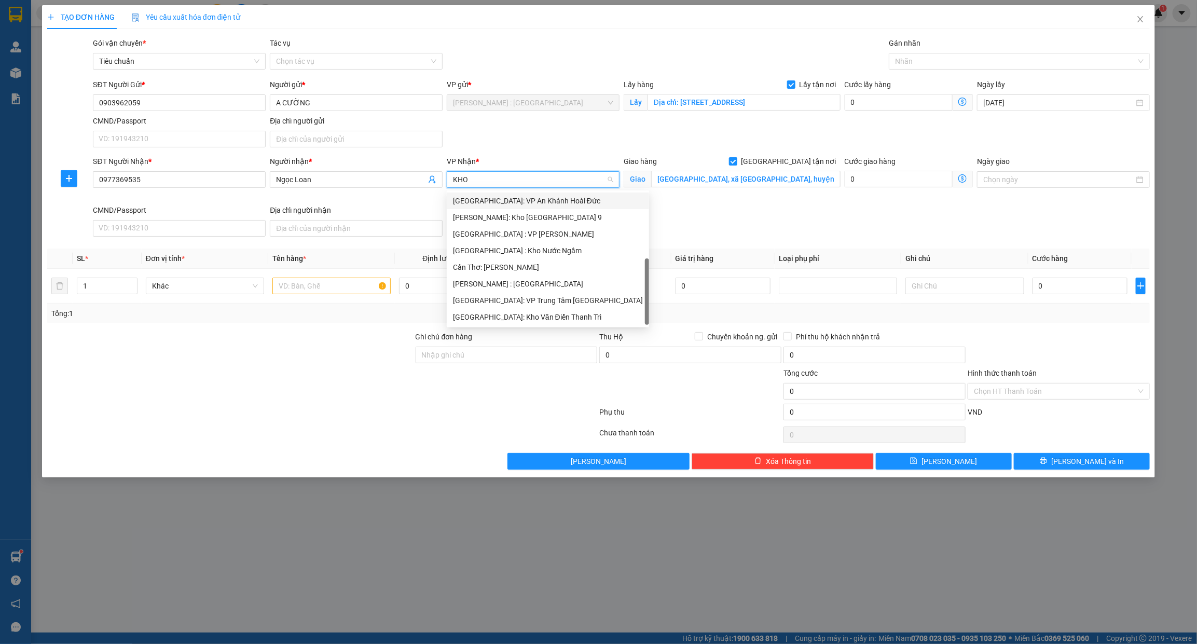
type input "KHO"
click at [524, 262] on div "[GEOGRAPHIC_DATA]: Kho Văn Điển Thanh Trì" at bounding box center [533, 266] width 160 height 11
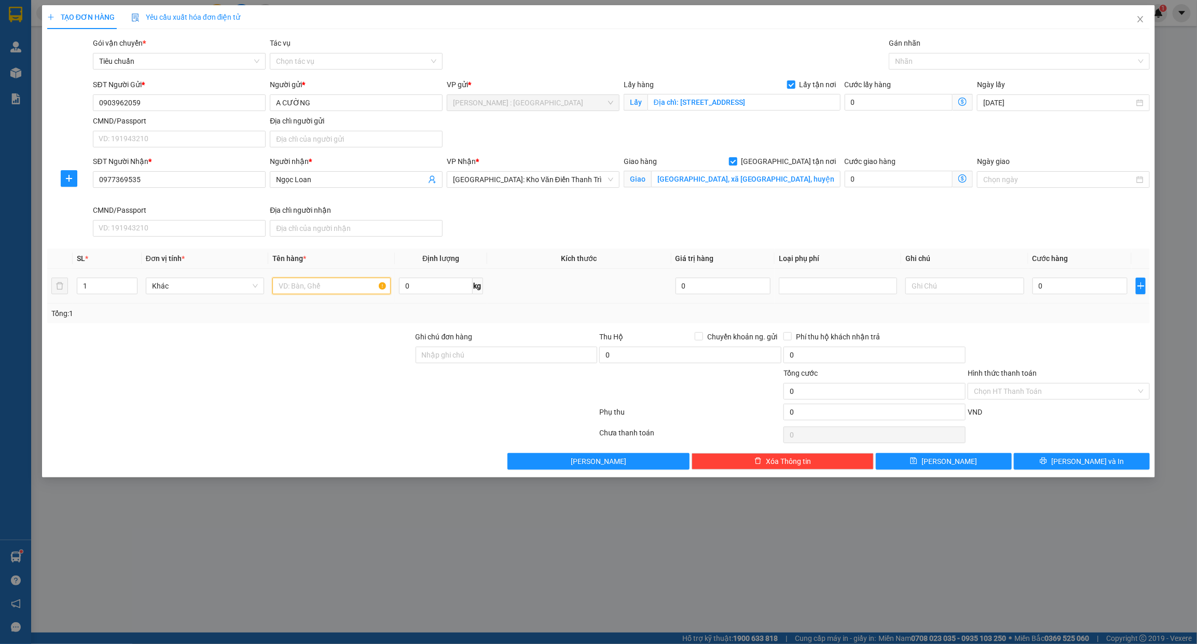
click at [304, 286] on input "text" at bounding box center [331, 286] width 118 height 17
paste input "6 kiện"
type input "6 kiện - CHÚ NAM"
click at [1052, 286] on input "0" at bounding box center [1079, 286] width 95 height 17
type input "5"
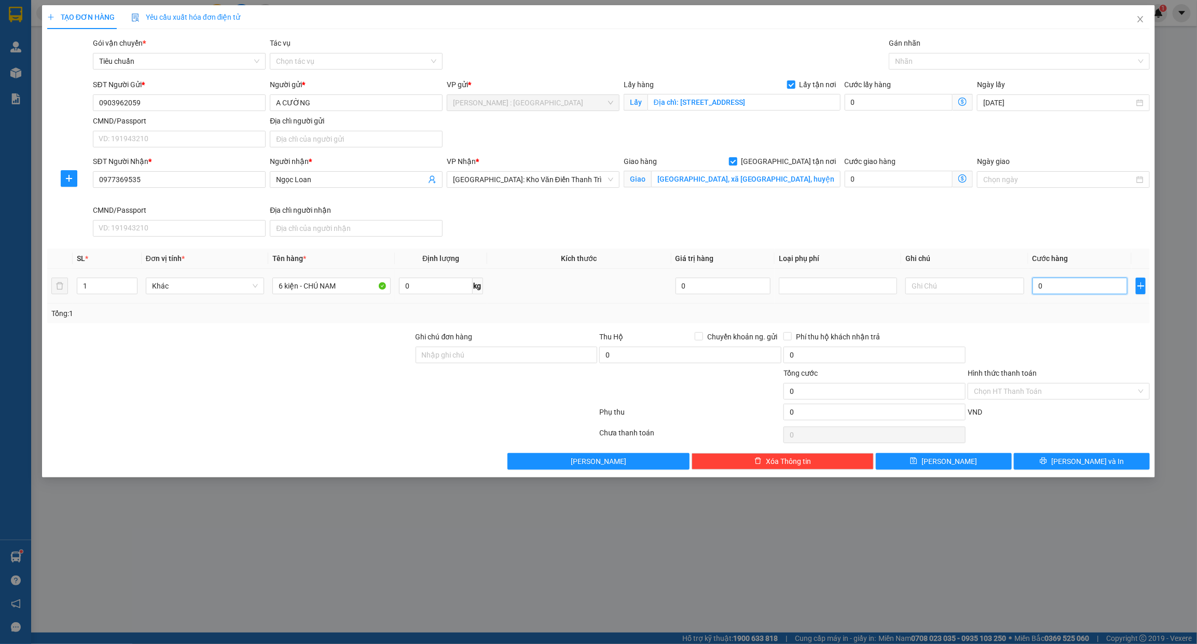
type input "5"
type input "56"
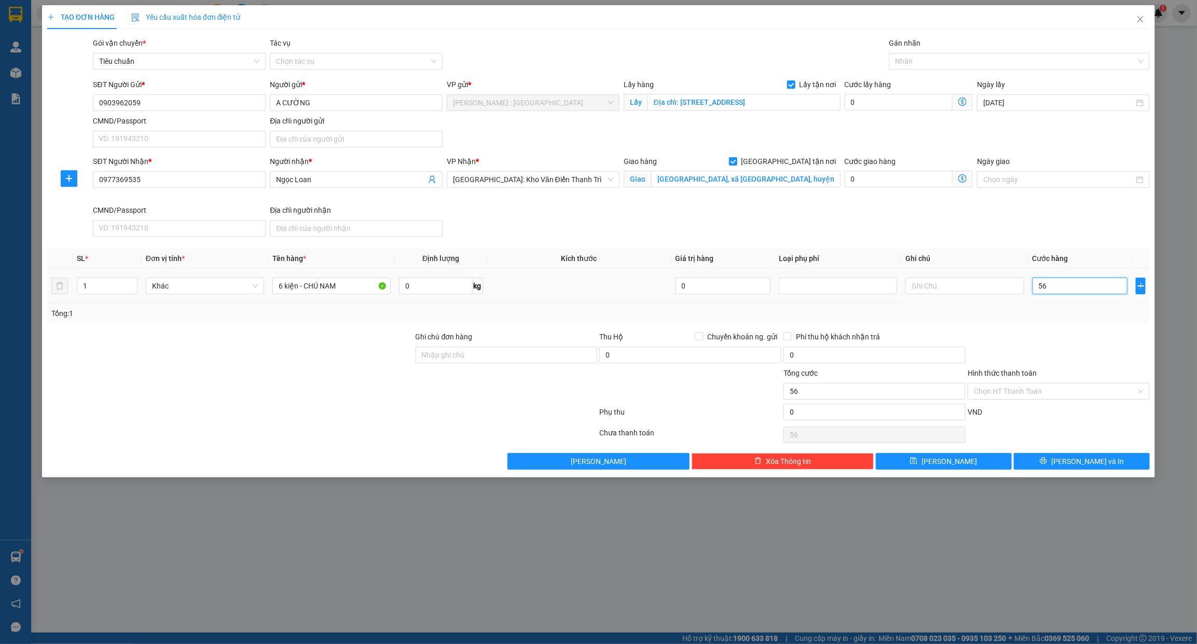
type input "560"
type input "560.000"
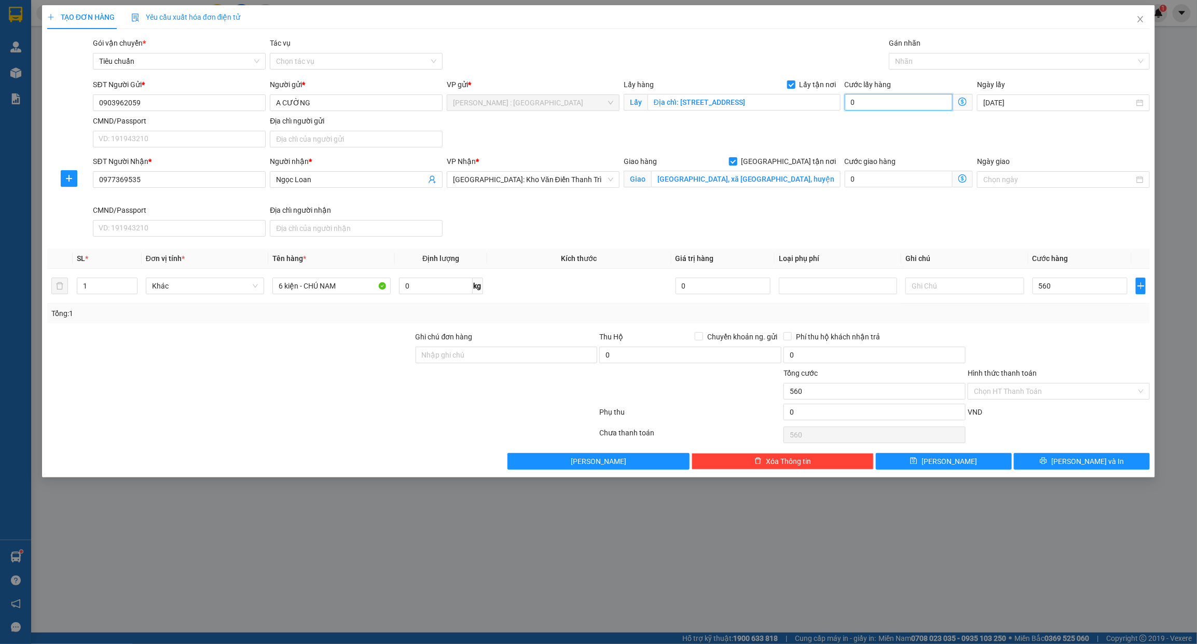
type input "560.000"
click at [926, 110] on input "0" at bounding box center [898, 102] width 108 height 17
type input "560.001"
type input "1"
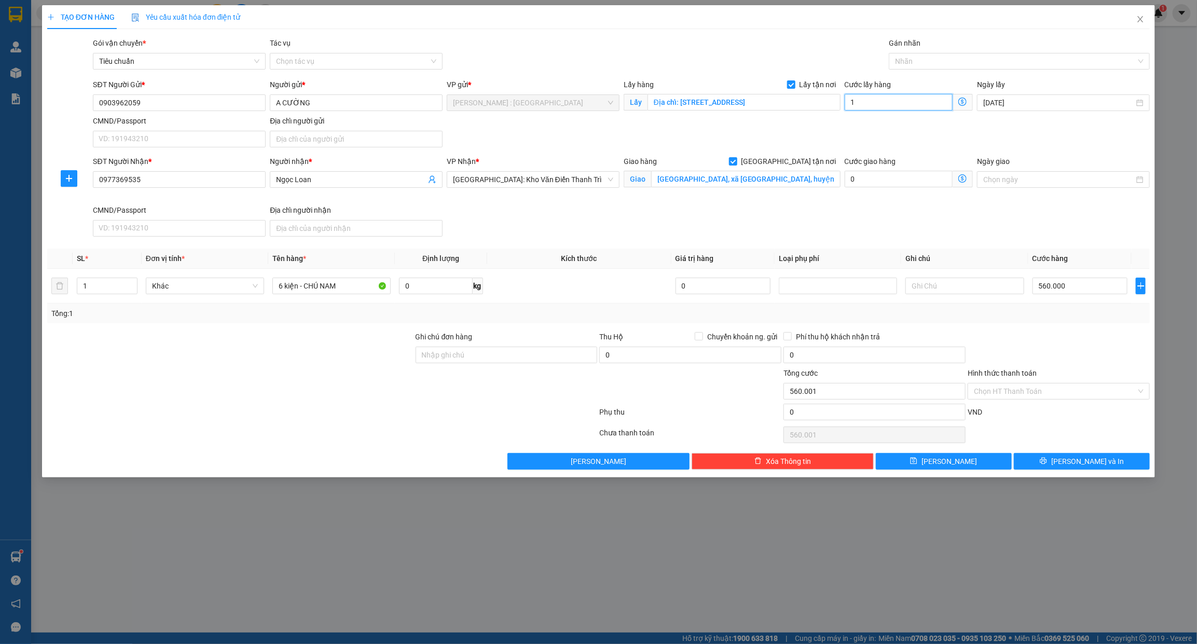
type input "560.010"
type input "100"
type input "560.100"
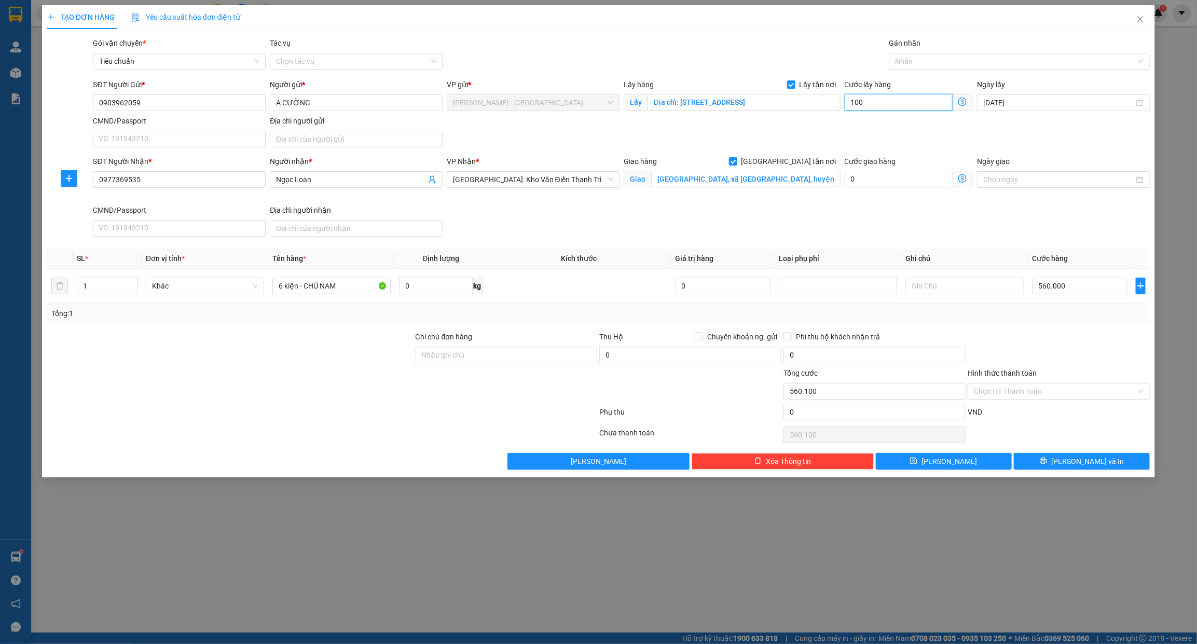
type input "100"
type input "660.000"
type input "0"
type input "560.000"
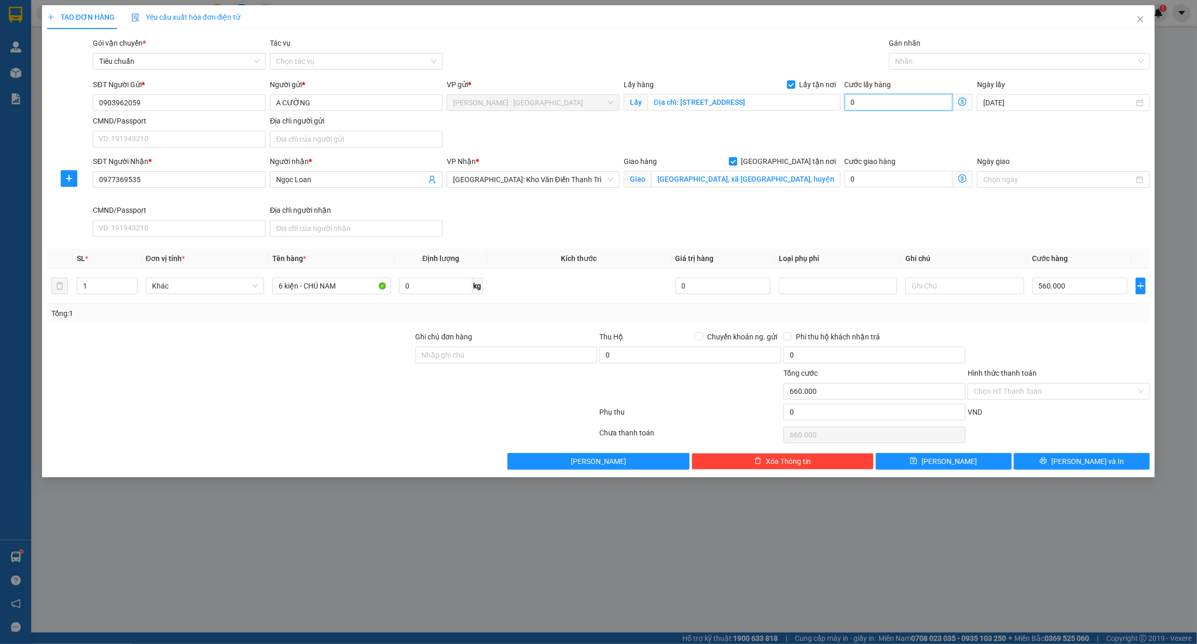
type input "560.000"
type input "0"
type input "560.001"
type input "1"
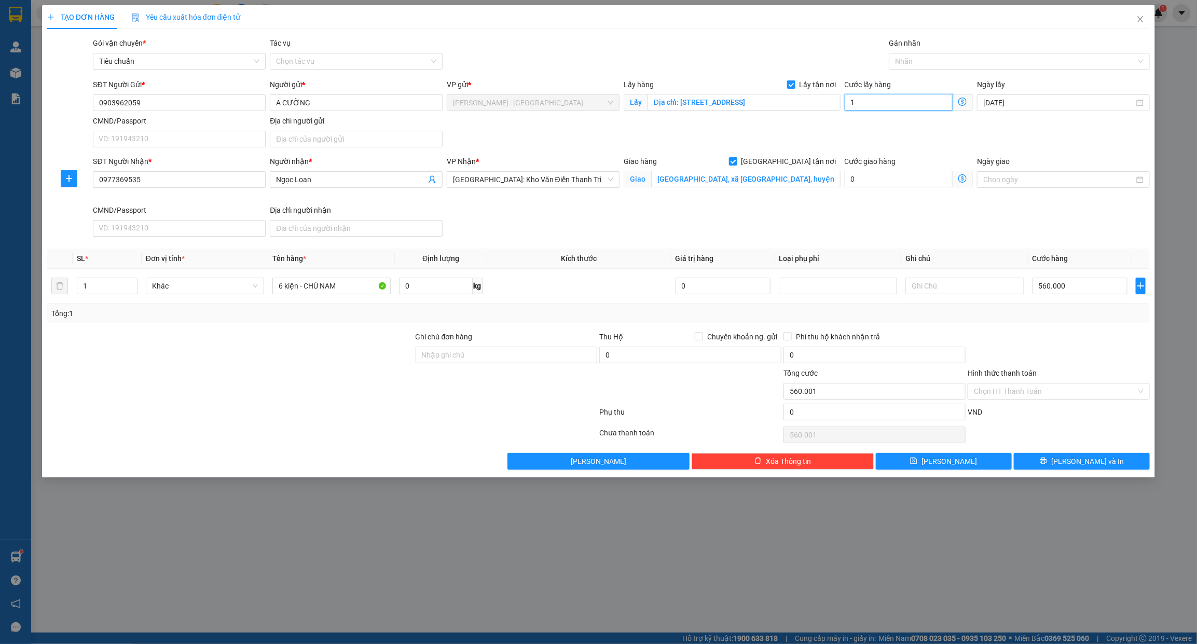
type input "560.015"
type input "150"
type input "560.150"
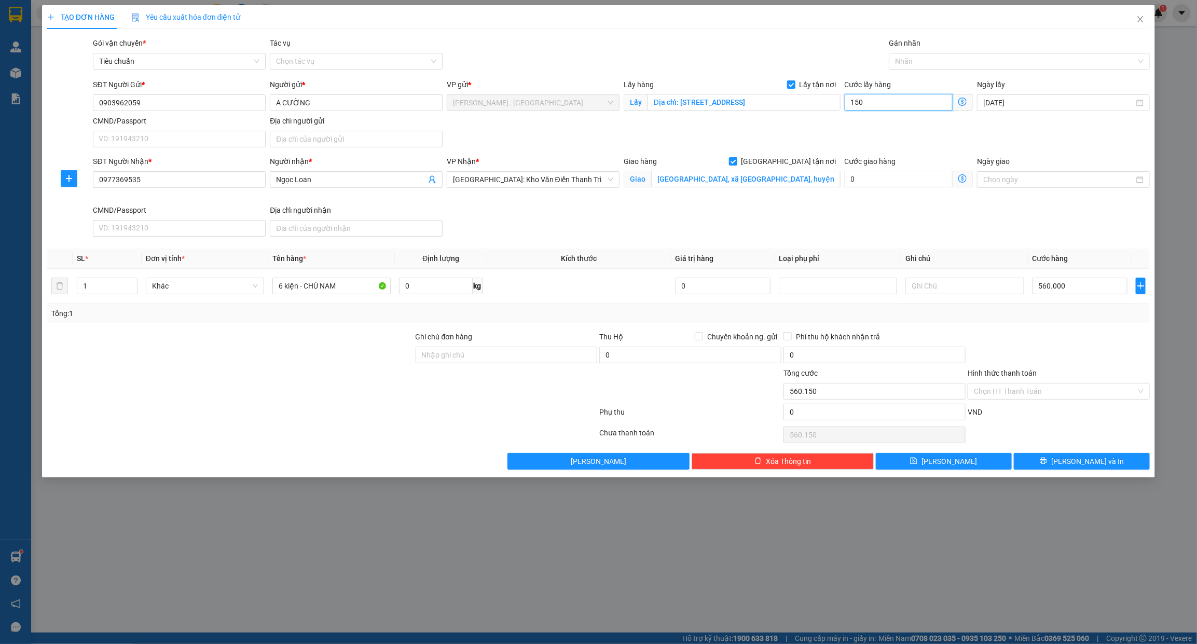
type input "150"
type input "710.000"
type input "150.000"
click at [712, 315] on div "Tổng: 1" at bounding box center [598, 313] width 1094 height 11
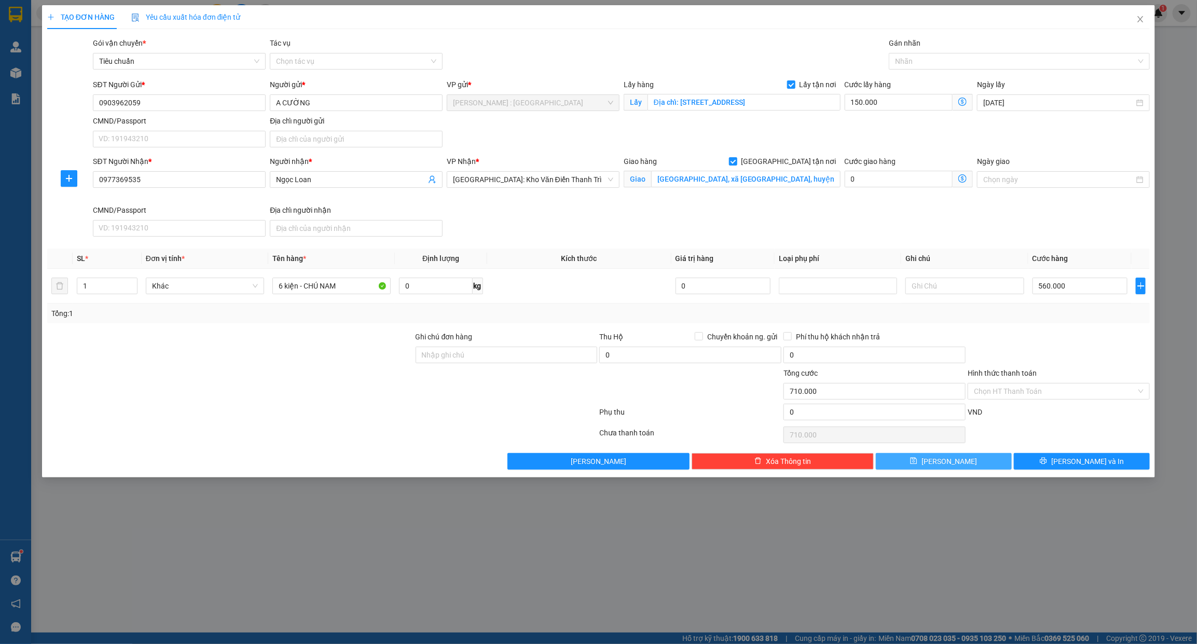
click at [974, 463] on button "Lưu" at bounding box center [944, 461] width 136 height 17
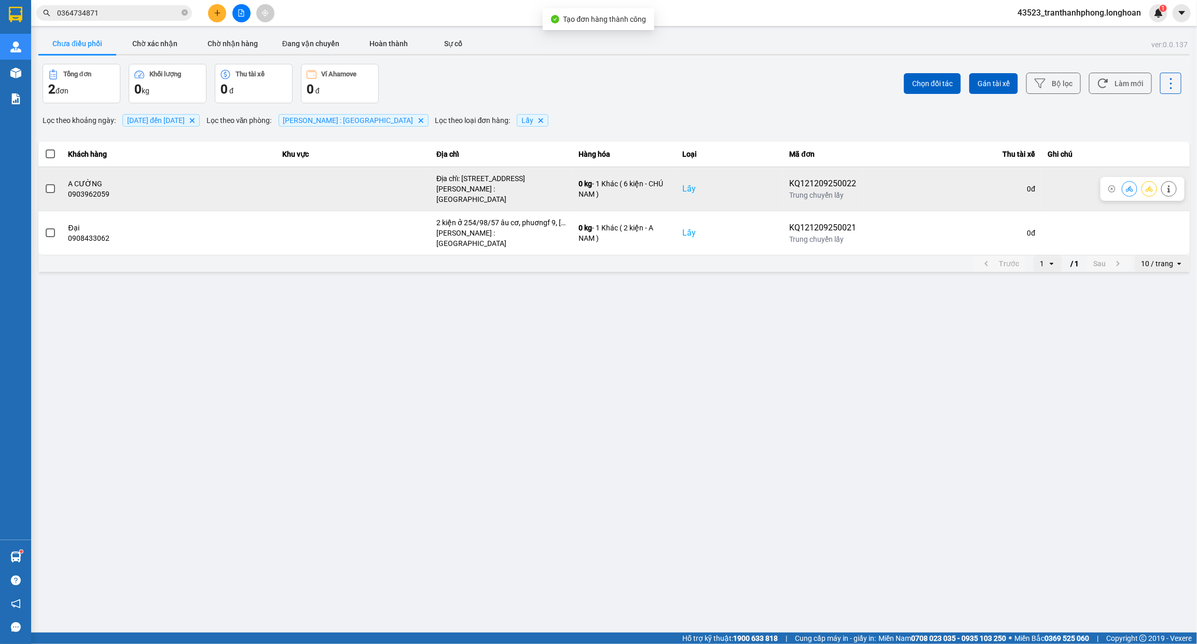
click at [50, 185] on span at bounding box center [50, 188] width 9 height 9
click at [45, 183] on input "checkbox" at bounding box center [45, 183] width 0 height 0
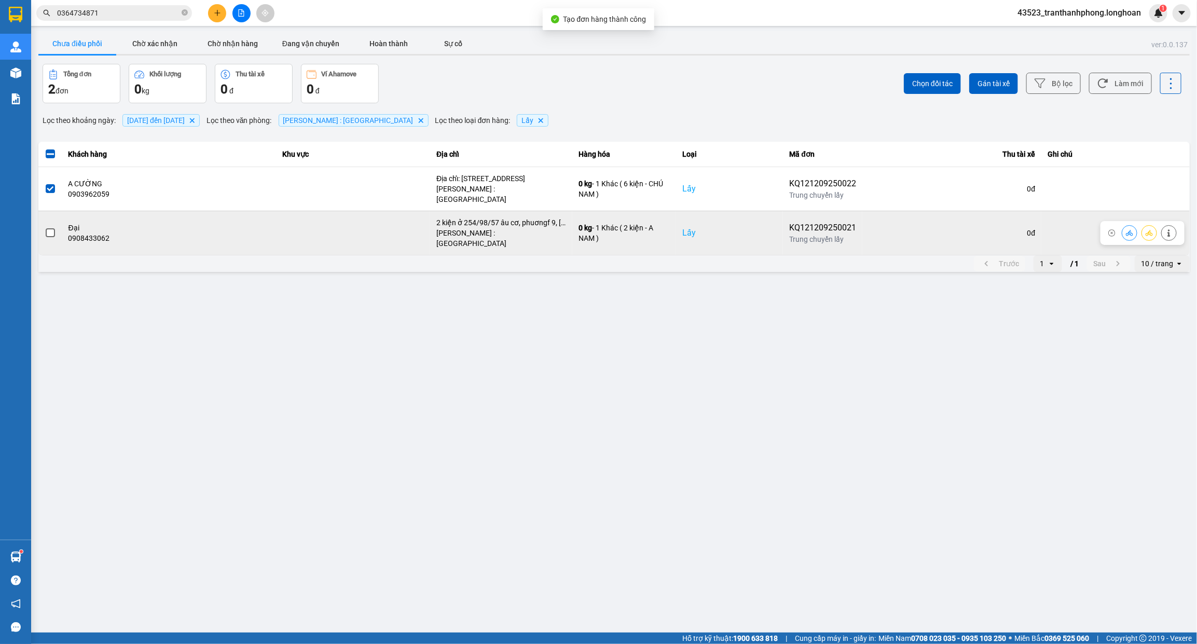
click at [50, 228] on span at bounding box center [50, 232] width 9 height 9
click at [45, 227] on input "checkbox" at bounding box center [45, 227] width 0 height 0
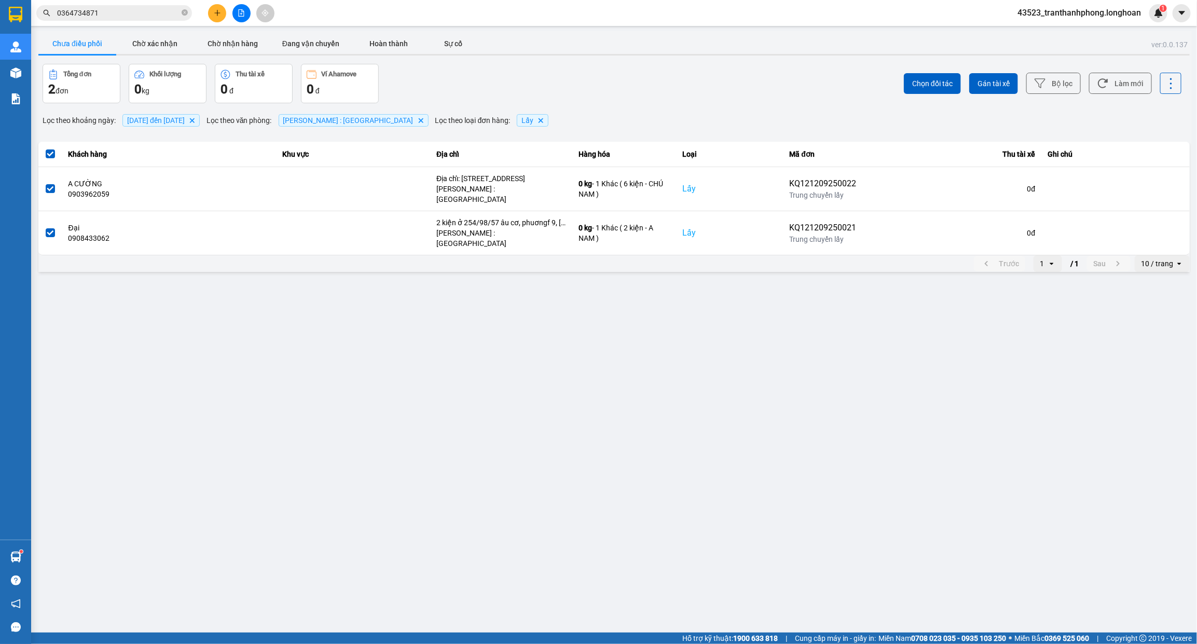
click at [984, 95] on div "Chọn đối tác Gán tài xế Bộ lọc Làm mới" at bounding box center [897, 83] width 570 height 39
click at [983, 90] on button "Gán tài xế" at bounding box center [993, 83] width 49 height 21
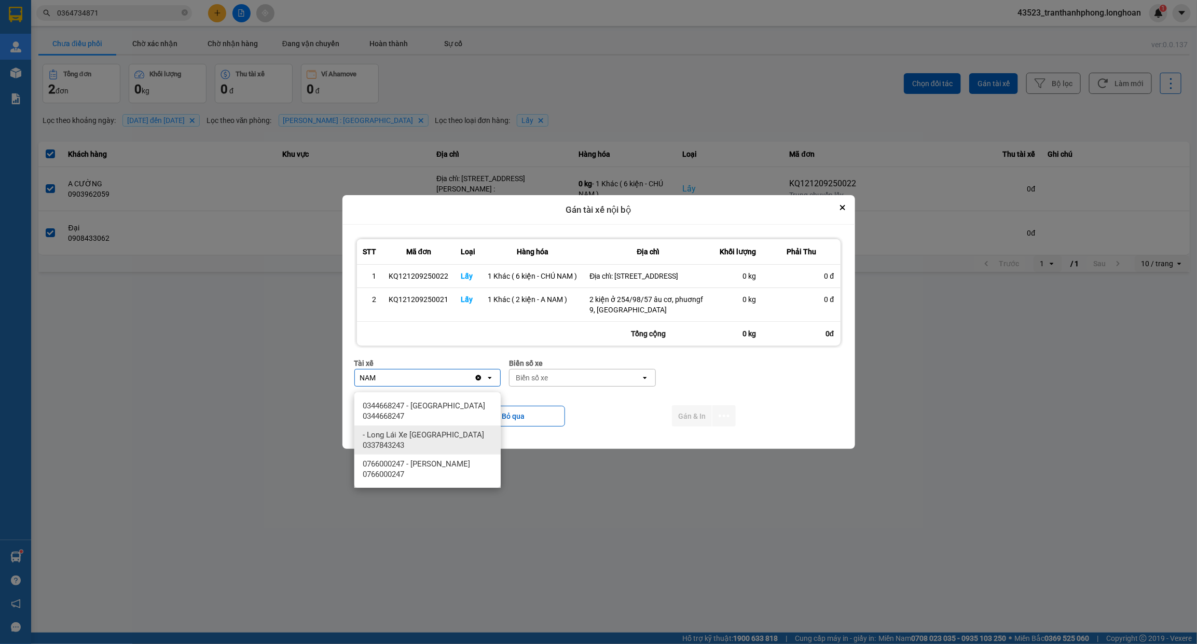
type input "NAM"
click at [470, 418] on span "0344668247 - Lê Đình Nam 0344668247" at bounding box center [430, 410] width 134 height 21
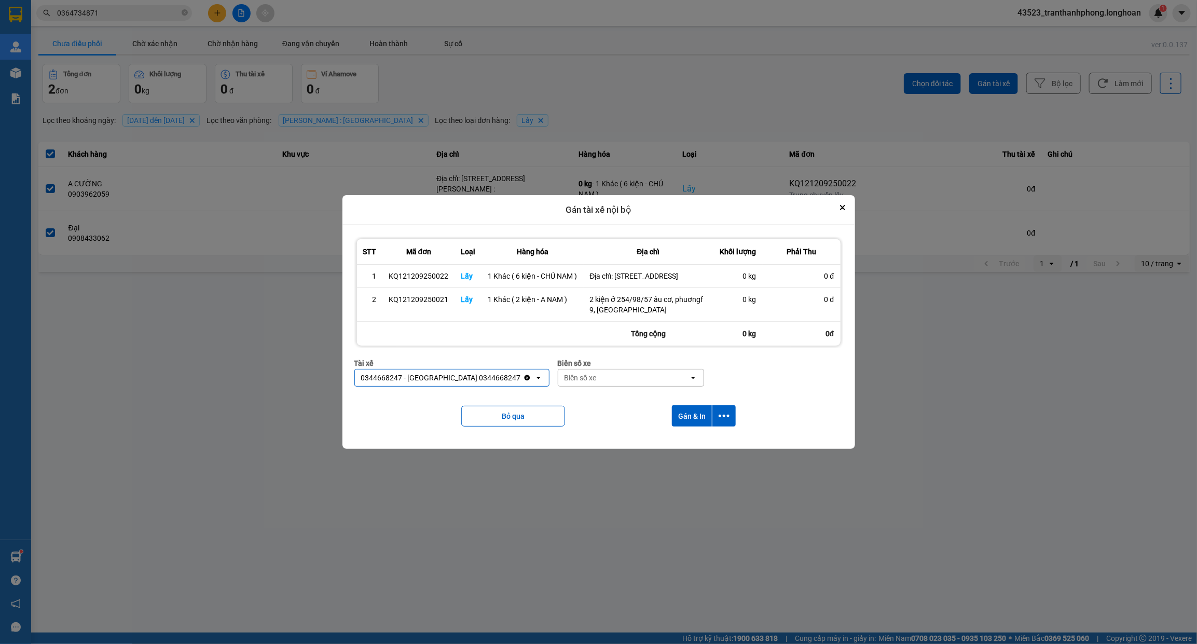
click at [607, 382] on div "Biển số xe" at bounding box center [623, 377] width 131 height 17
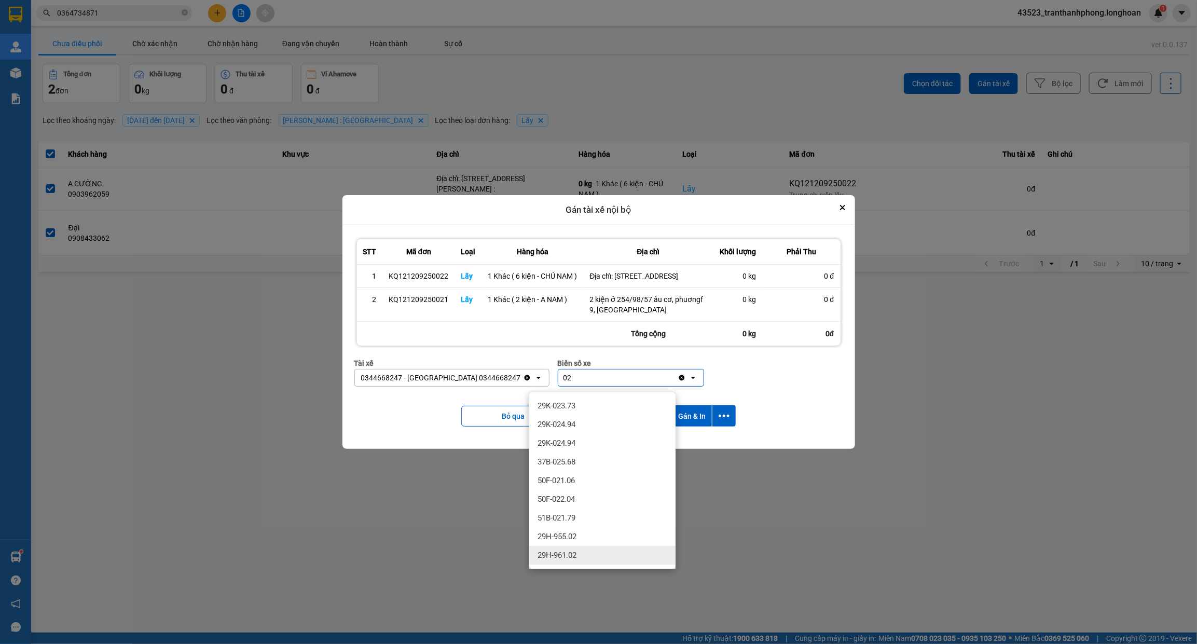
type input "02"
click at [552, 538] on span "29H-955.02" at bounding box center [556, 536] width 39 height 10
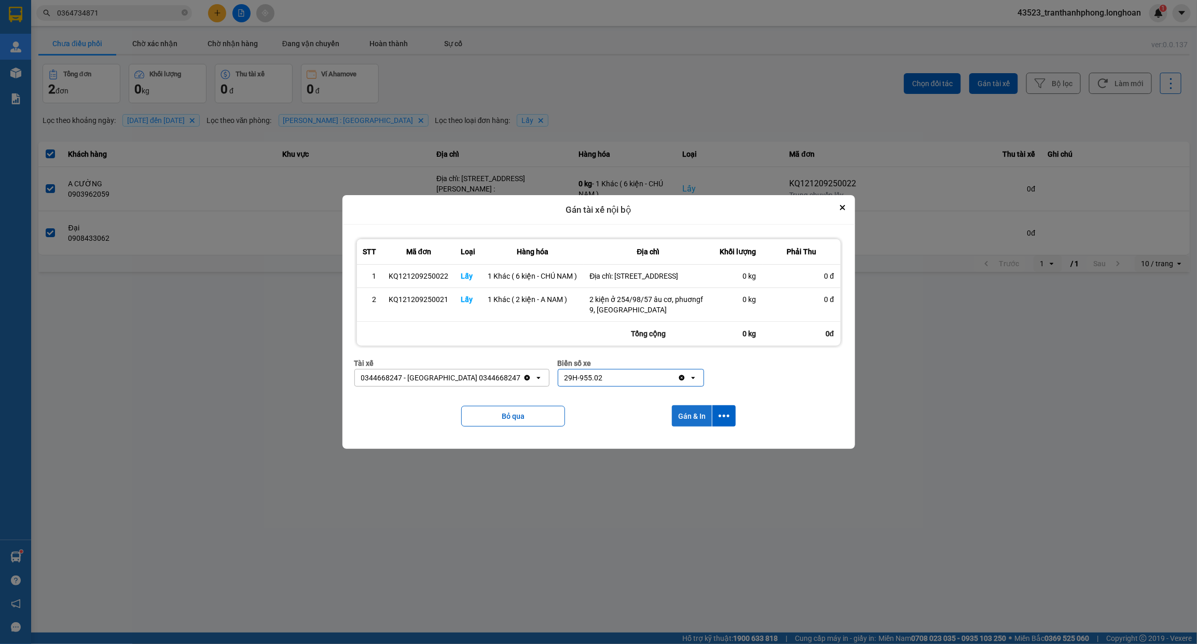
click at [694, 425] on button "Gán & In" at bounding box center [692, 415] width 40 height 21
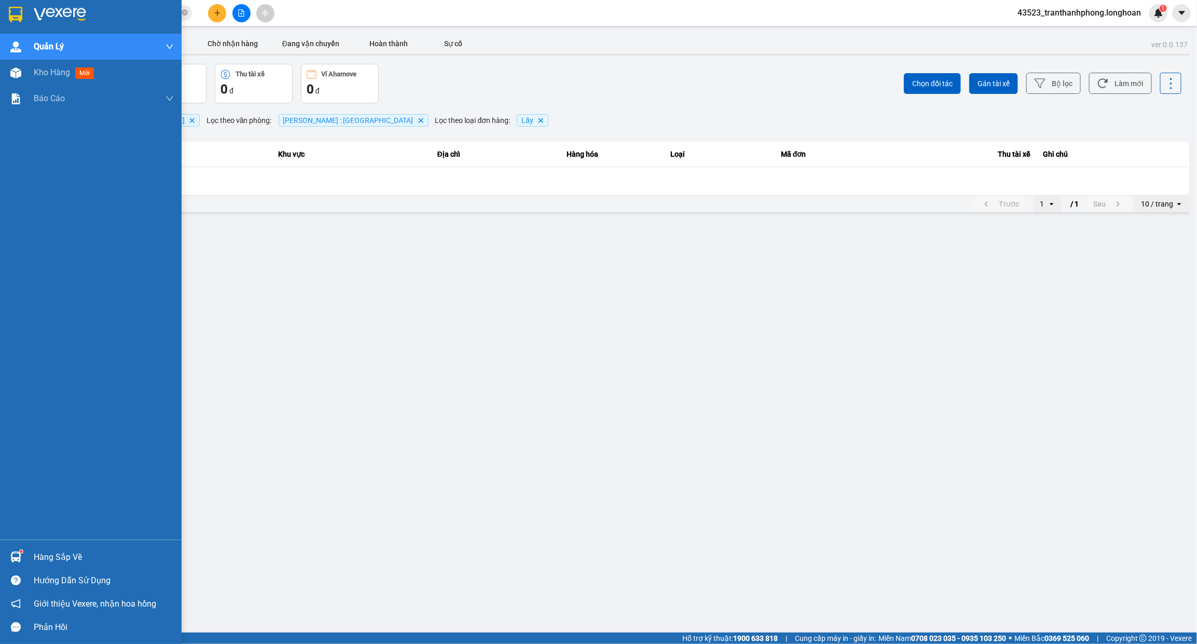
click at [17, 10] on img at bounding box center [15, 15] width 13 height 16
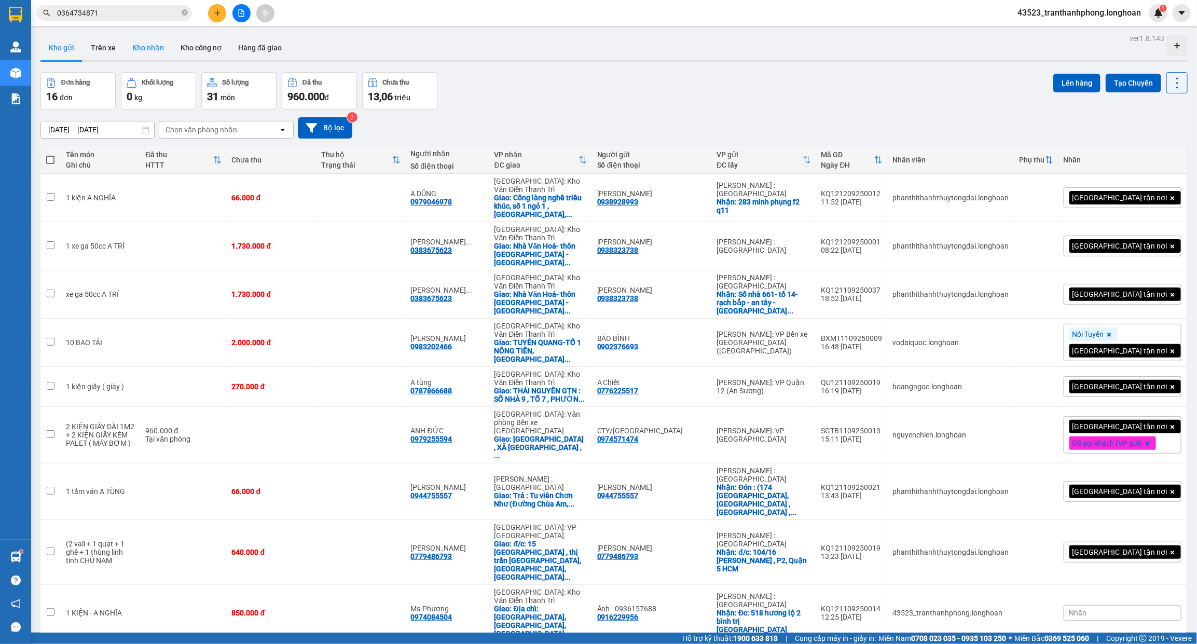
click at [155, 53] on button "Kho nhận" at bounding box center [148, 47] width 48 height 25
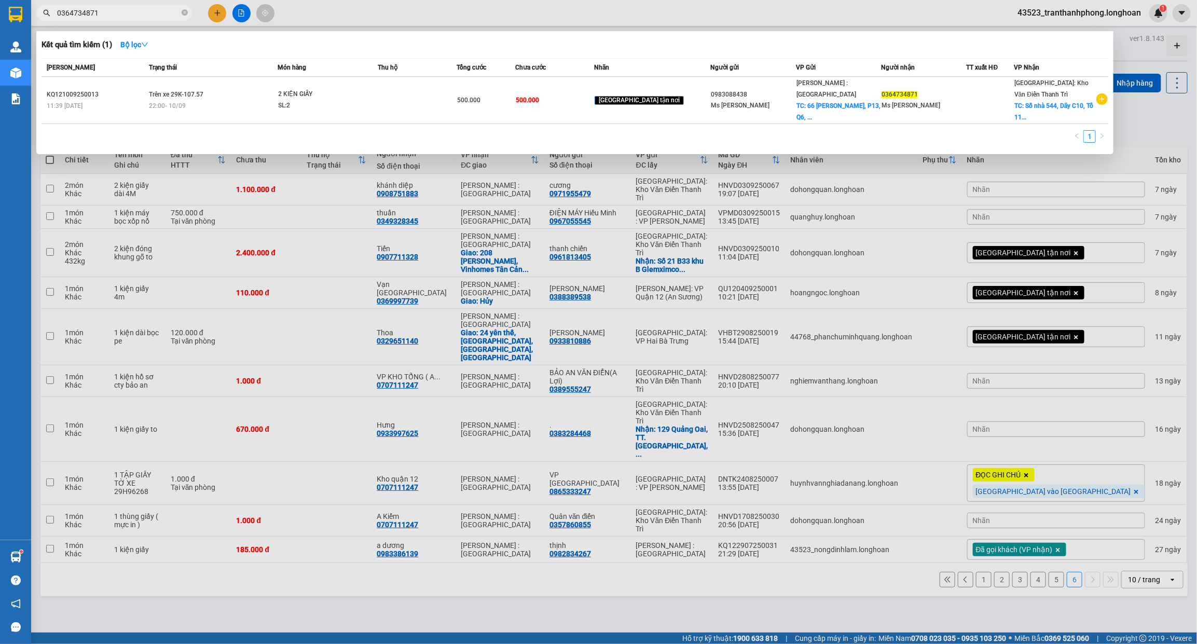
click at [109, 10] on input "0364734871" at bounding box center [118, 12] width 122 height 11
click at [411, 169] on div at bounding box center [598, 322] width 1197 height 644
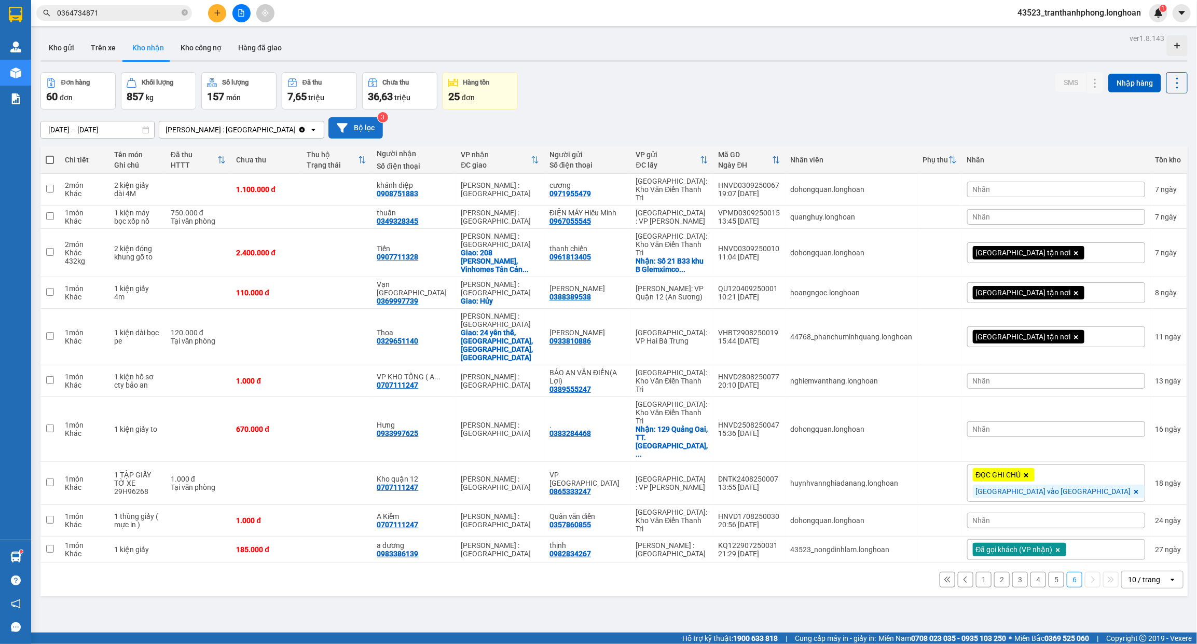
click at [328, 121] on button "Bộ lọc" at bounding box center [355, 127] width 54 height 21
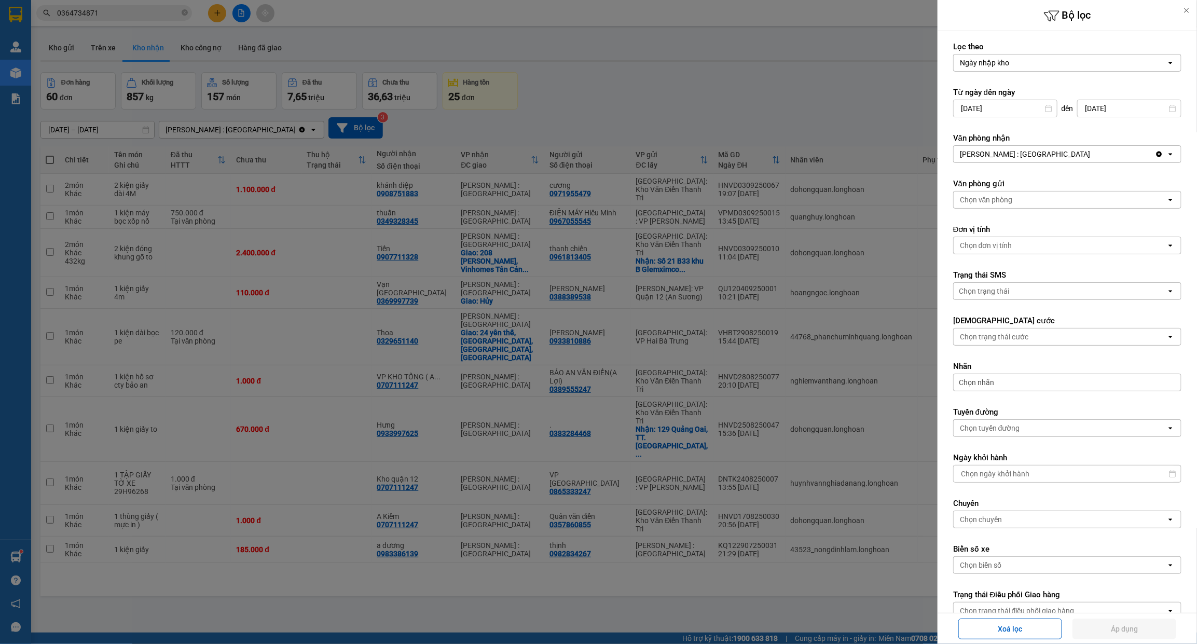
click at [328, 125] on div at bounding box center [598, 322] width 1197 height 644
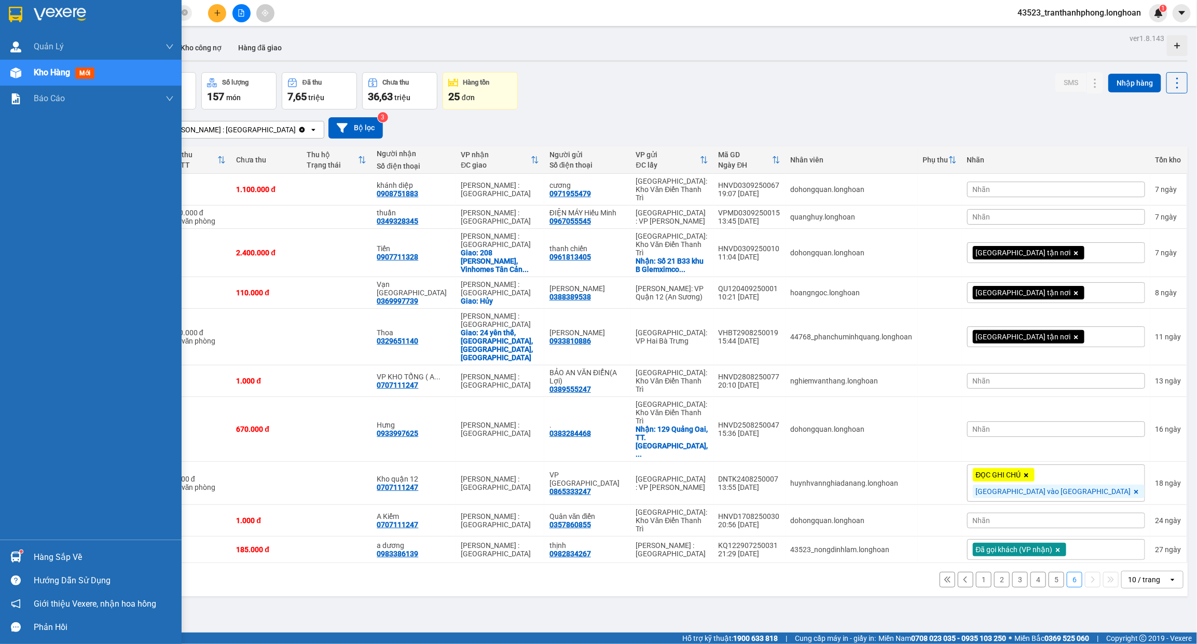
click at [13, 15] on img at bounding box center [15, 15] width 13 height 16
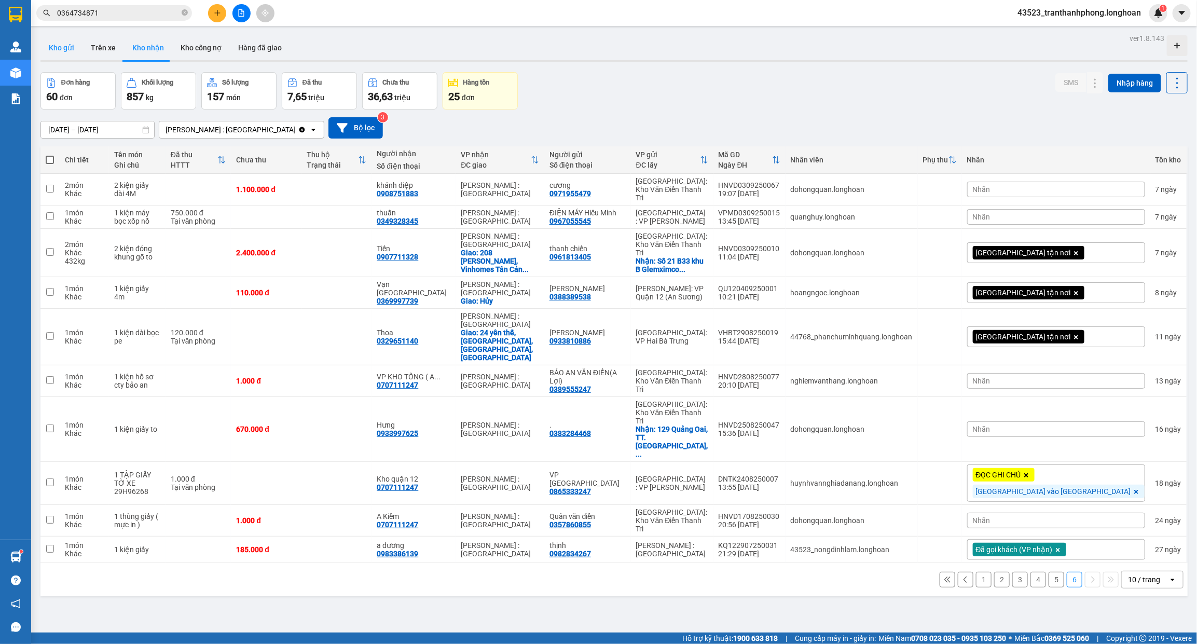
click at [66, 49] on button "Kho gửi" at bounding box center [61, 47] width 42 height 25
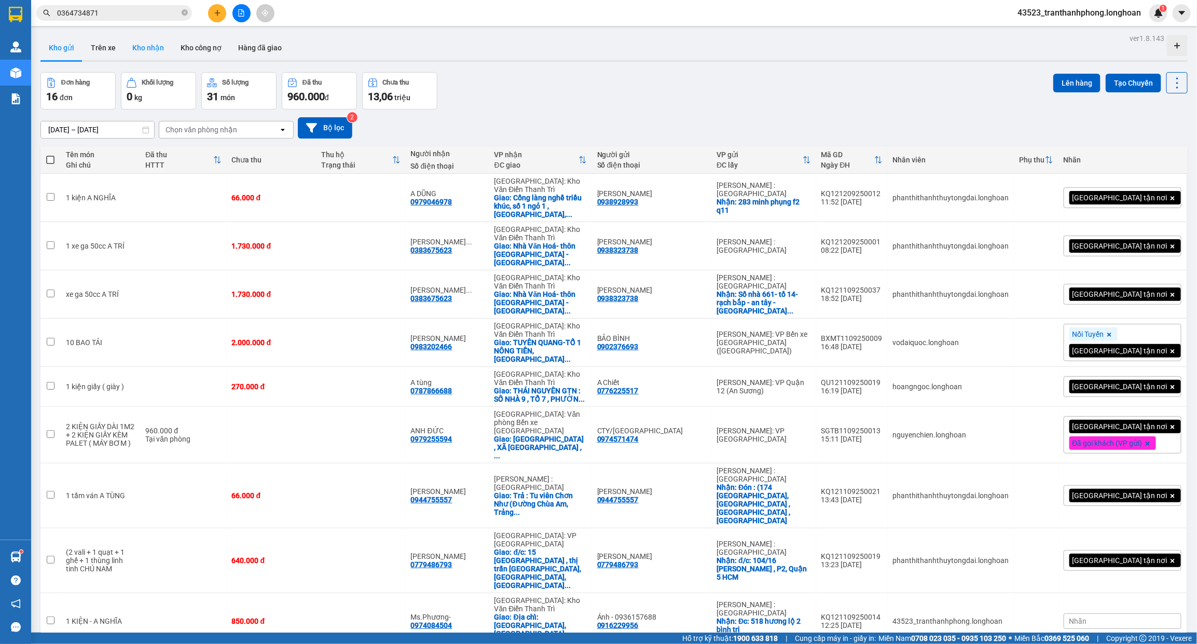
click at [145, 45] on button "Kho nhận" at bounding box center [148, 47] width 48 height 25
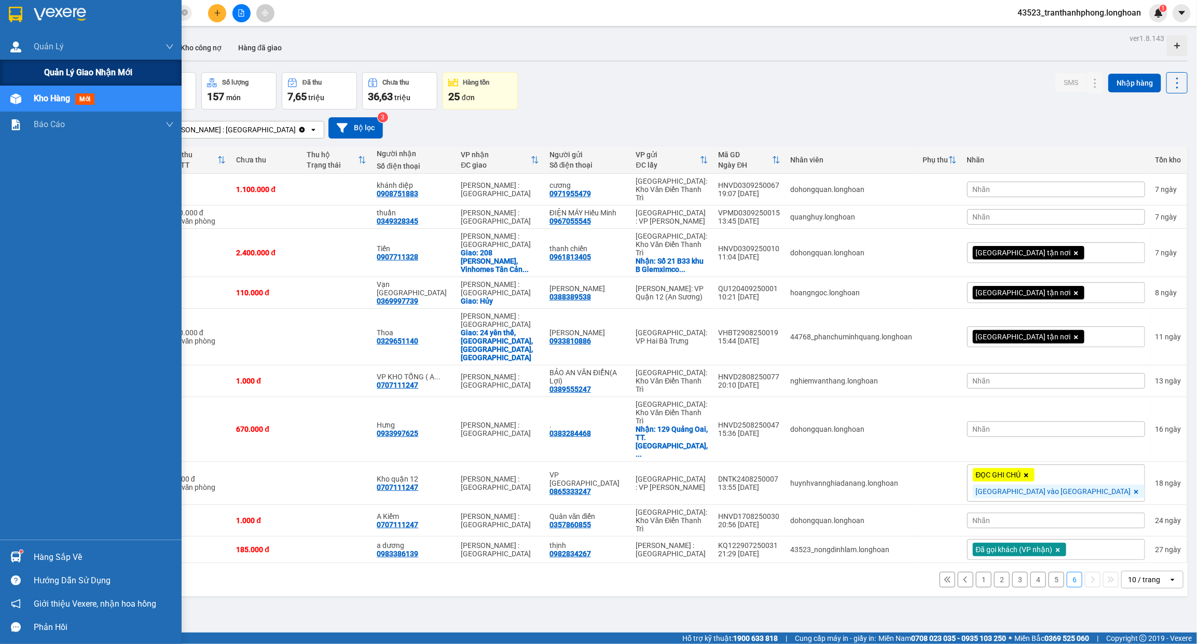
click at [33, 72] on div "Quản lý giao nhận mới" at bounding box center [91, 73] width 182 height 26
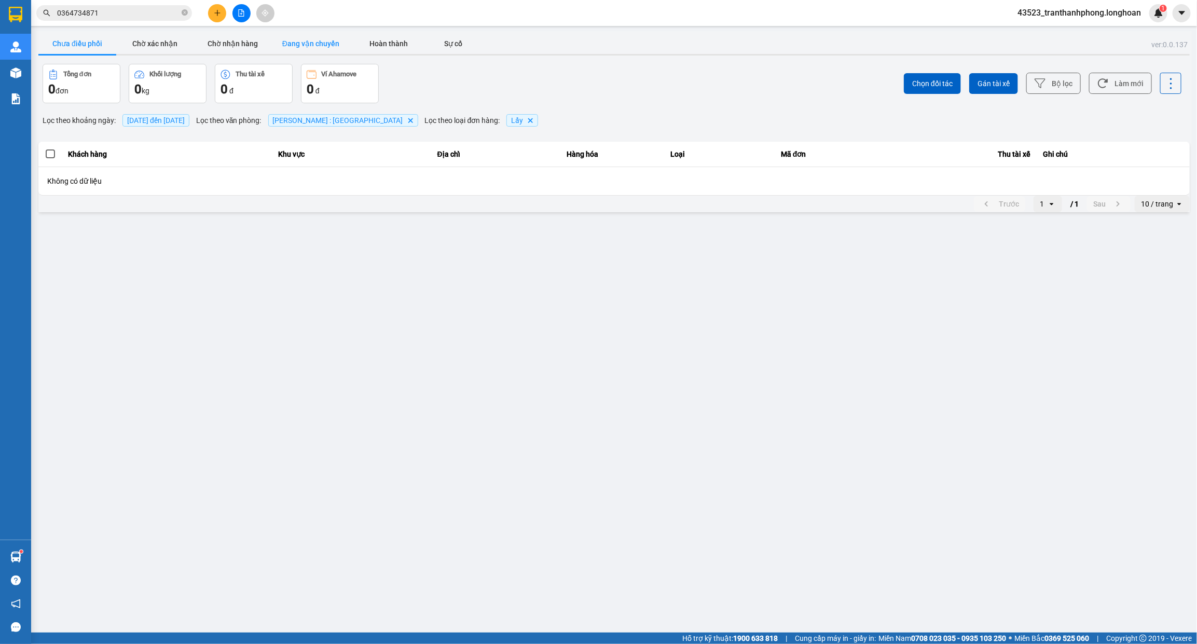
click at [330, 37] on button "Đang vận chuyển" at bounding box center [311, 43] width 78 height 21
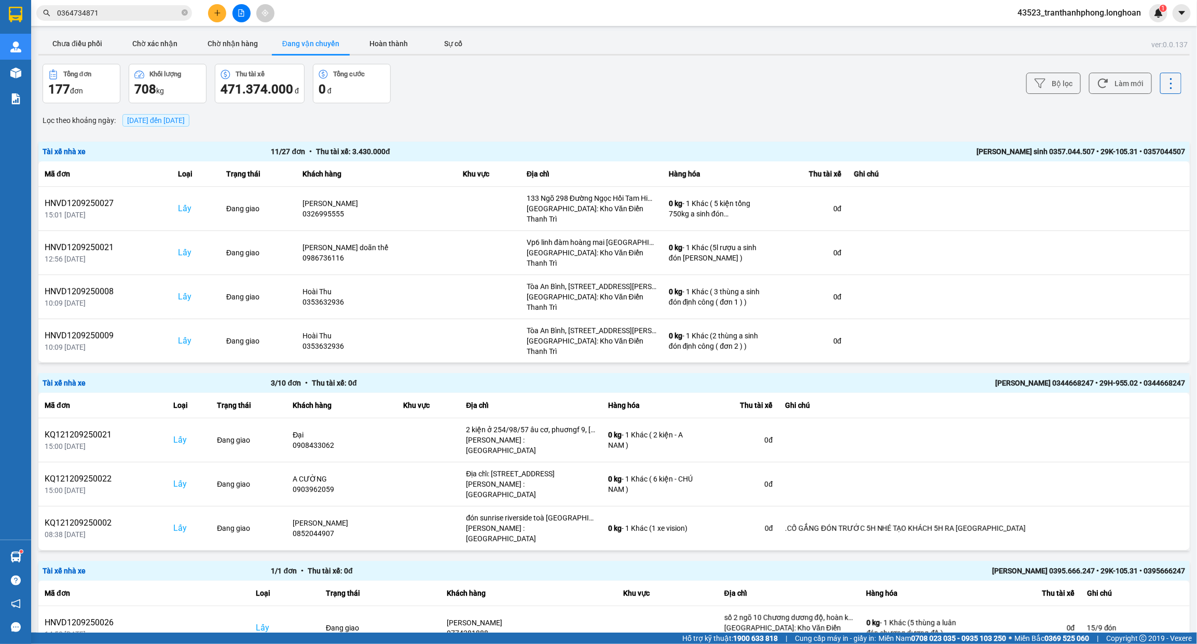
click at [139, 118] on span "12/09/2025 đến 12/09/2025" at bounding box center [156, 120] width 58 height 8
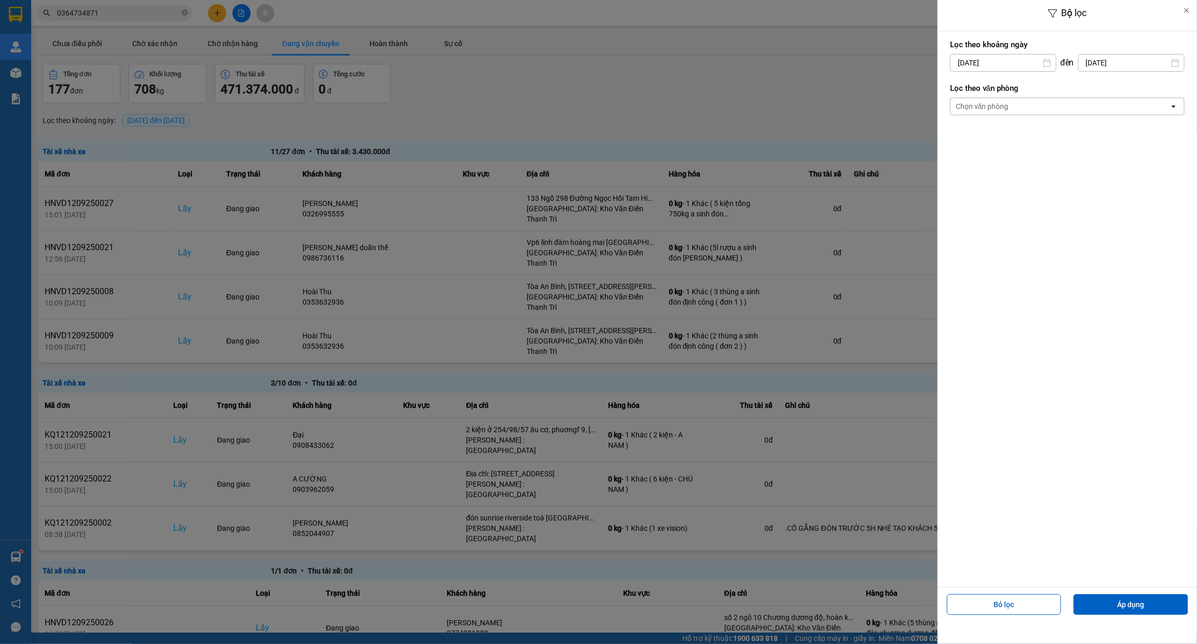
click at [1020, 107] on div "Chọn văn phòng" at bounding box center [1059, 106] width 219 height 17
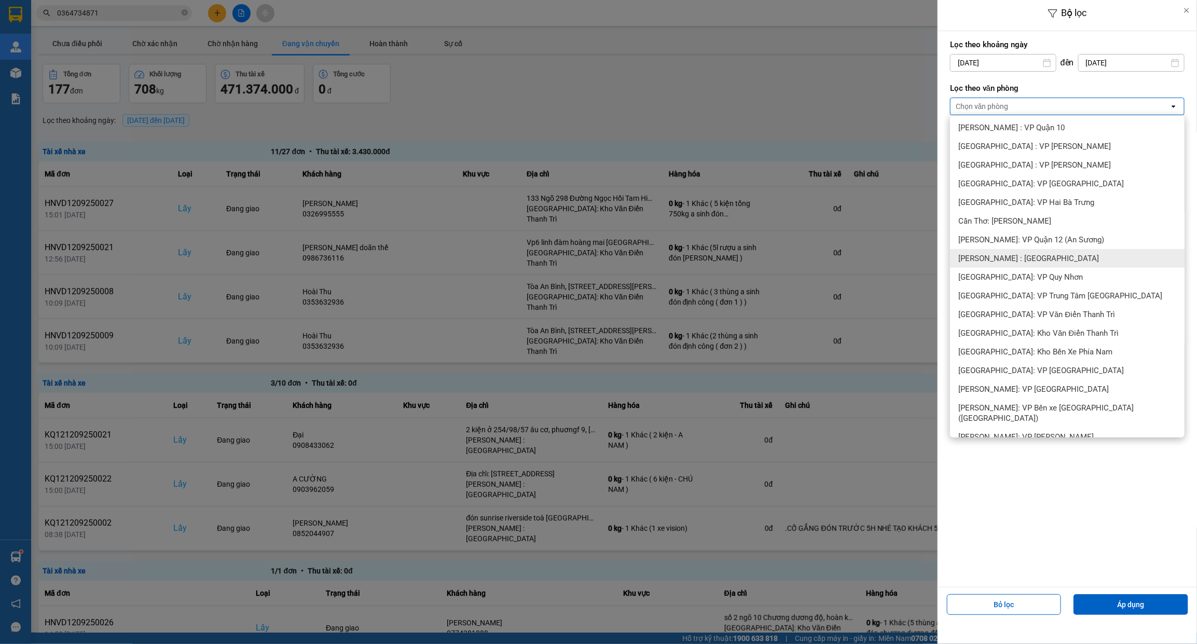
scroll to position [324, 0]
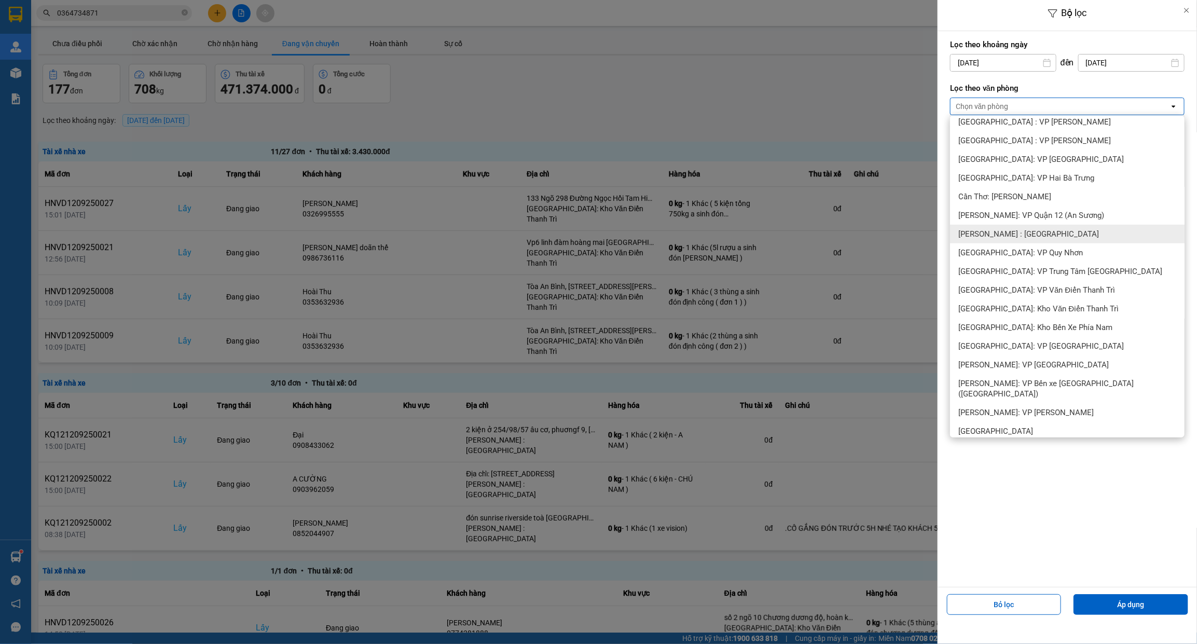
click at [1040, 241] on div "[PERSON_NAME] : [GEOGRAPHIC_DATA]" at bounding box center [1067, 234] width 234 height 19
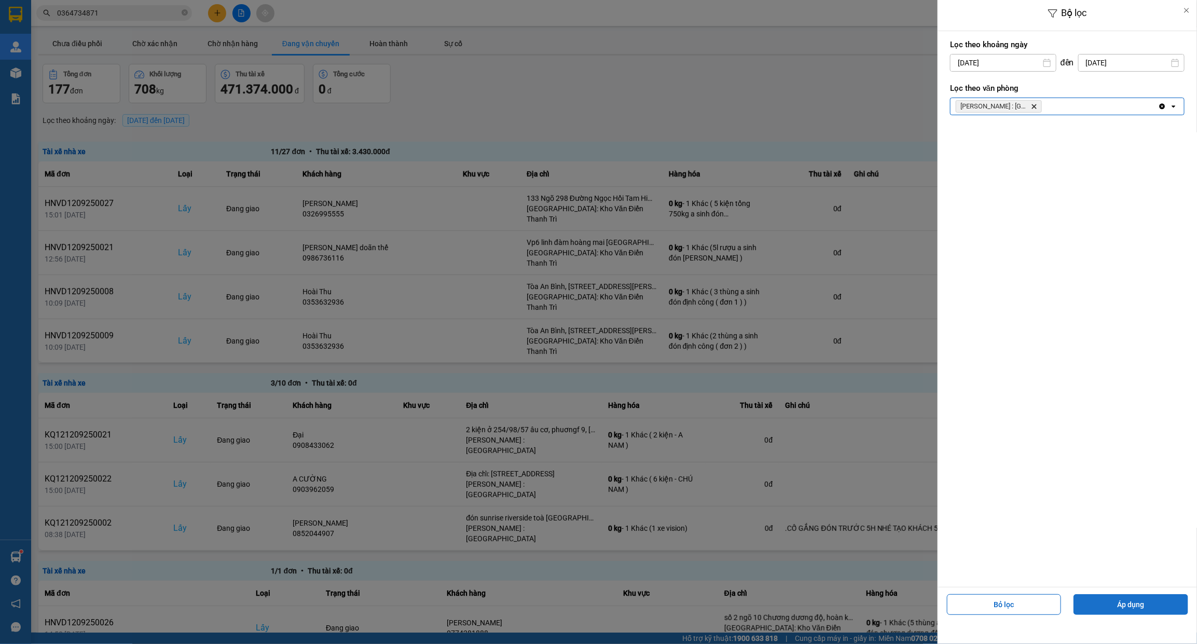
click at [1134, 610] on button "Áp dụng" at bounding box center [1130, 604] width 115 height 21
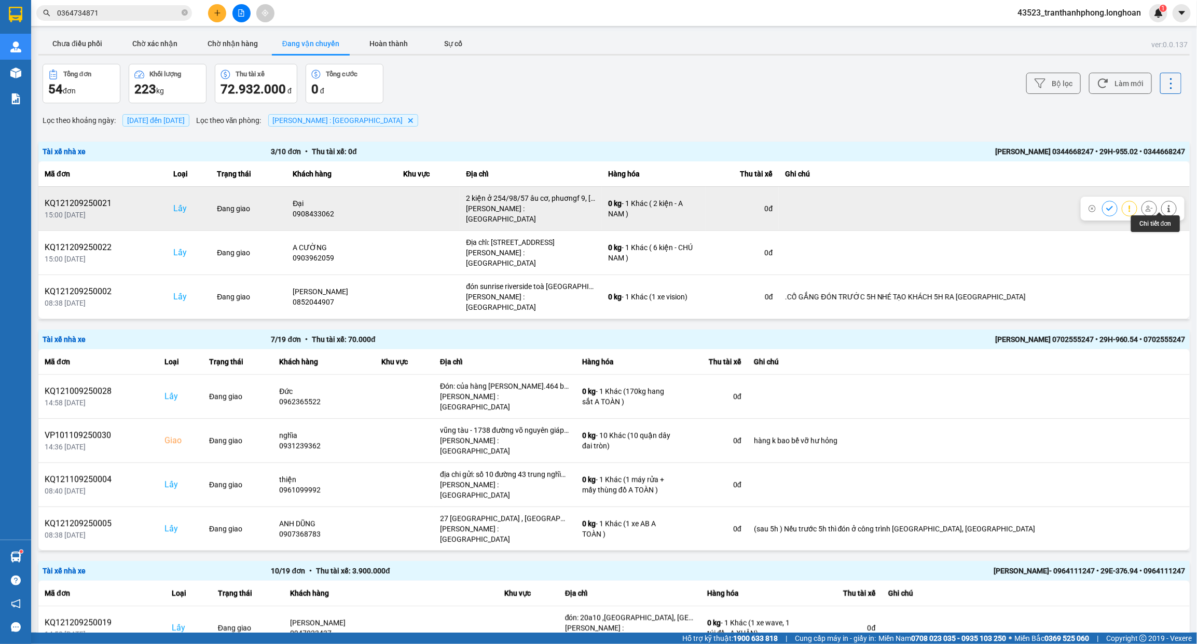
click at [1161, 199] on button at bounding box center [1168, 208] width 15 height 18
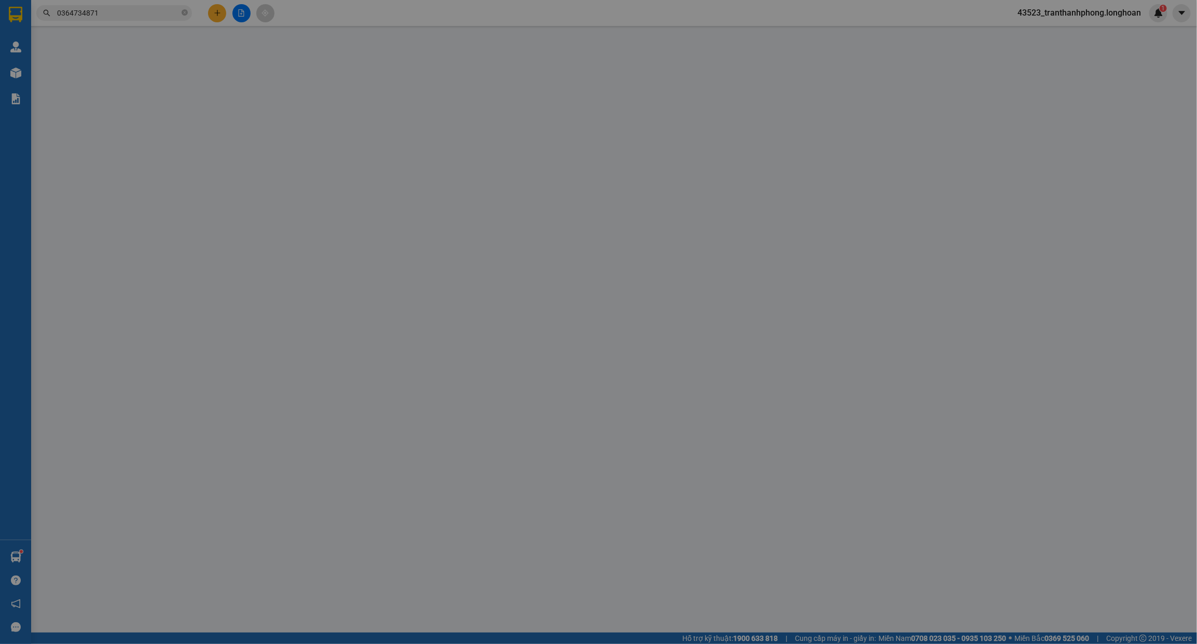
type input "0908433062"
type input "Đại"
checkbox input "true"
type input "2 kiện ở 254/98/57 âu cơ, phuơngf 9, tân binh"
type input "0977369535"
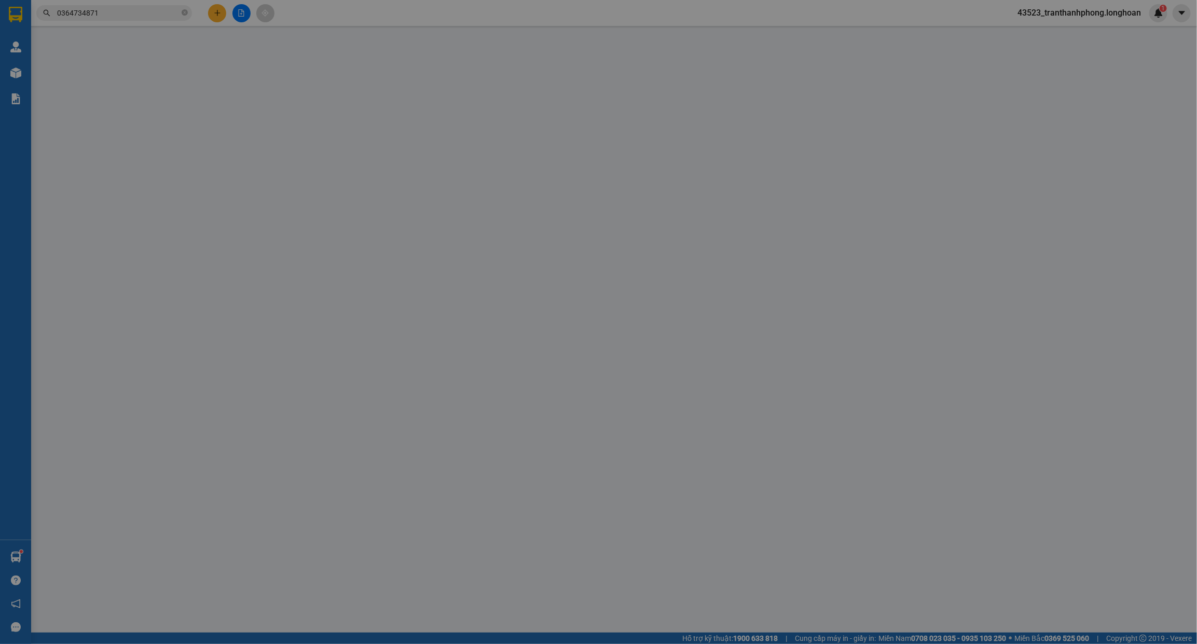
type input "Ngọc Loan"
checkbox input "true"
type input "Thôn Bầu, xã Kim Chung, huyện Đông Anh, thành phố Hà Nội - bệnh viện nhiệt đới …"
type input "305.000"
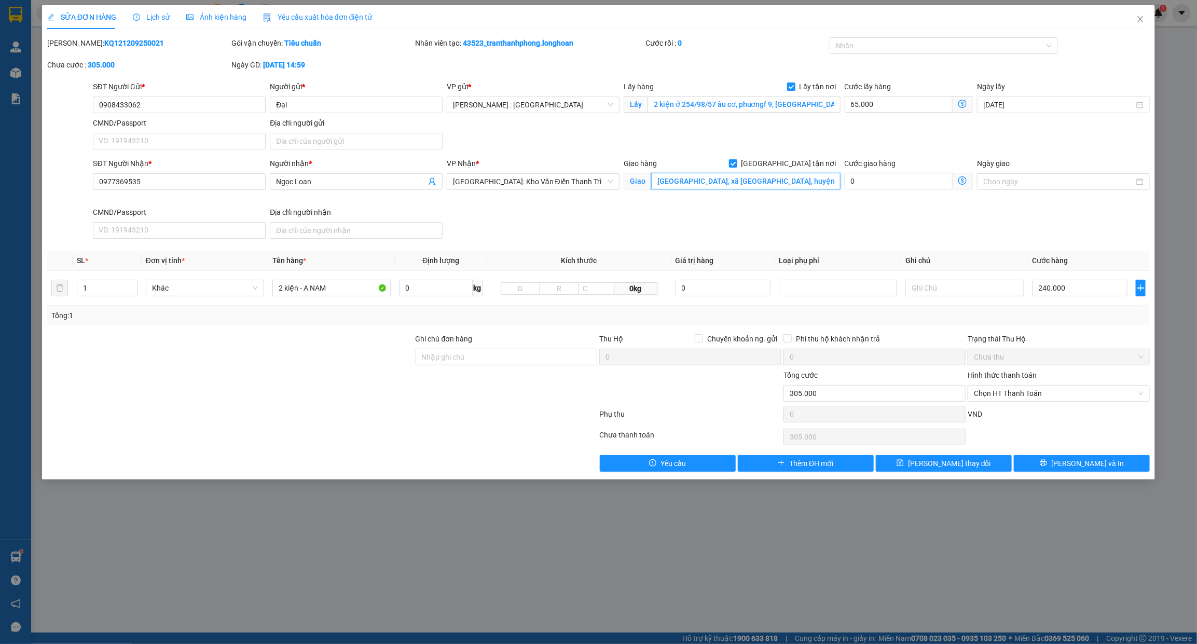
click at [703, 185] on input "Thôn Bầu, xã Kim Chung, huyện Đông Anh, thành phố Hà Nội - bệnh viện nhiệt đới …" at bounding box center [745, 181] width 189 height 17
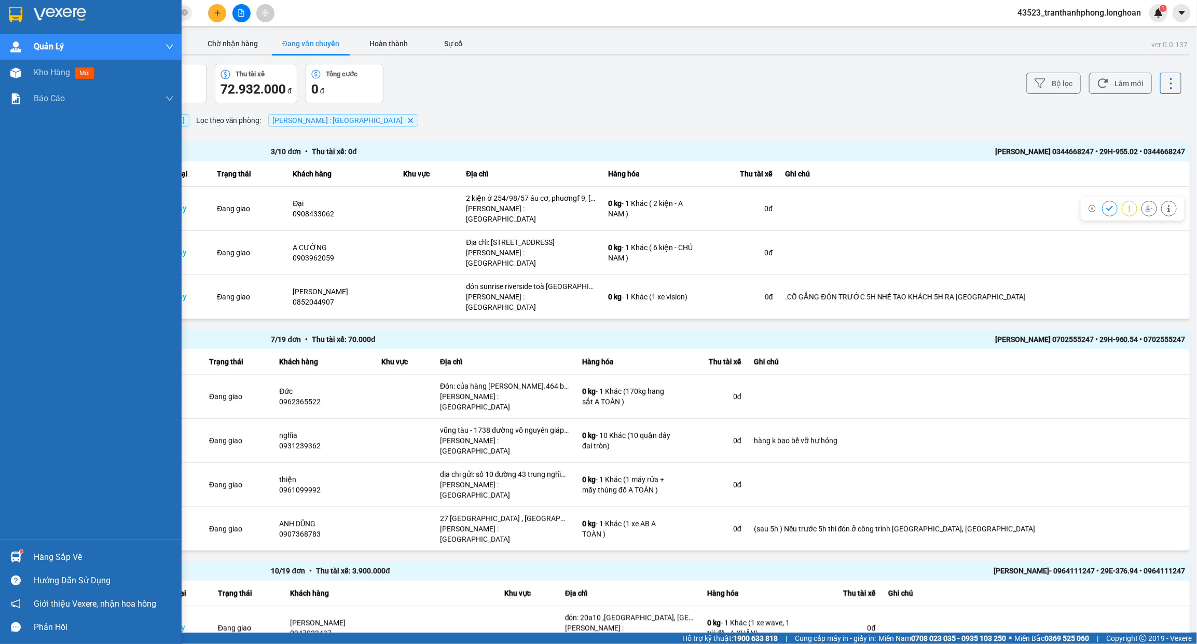
click at [21, 17] on img at bounding box center [15, 15] width 13 height 16
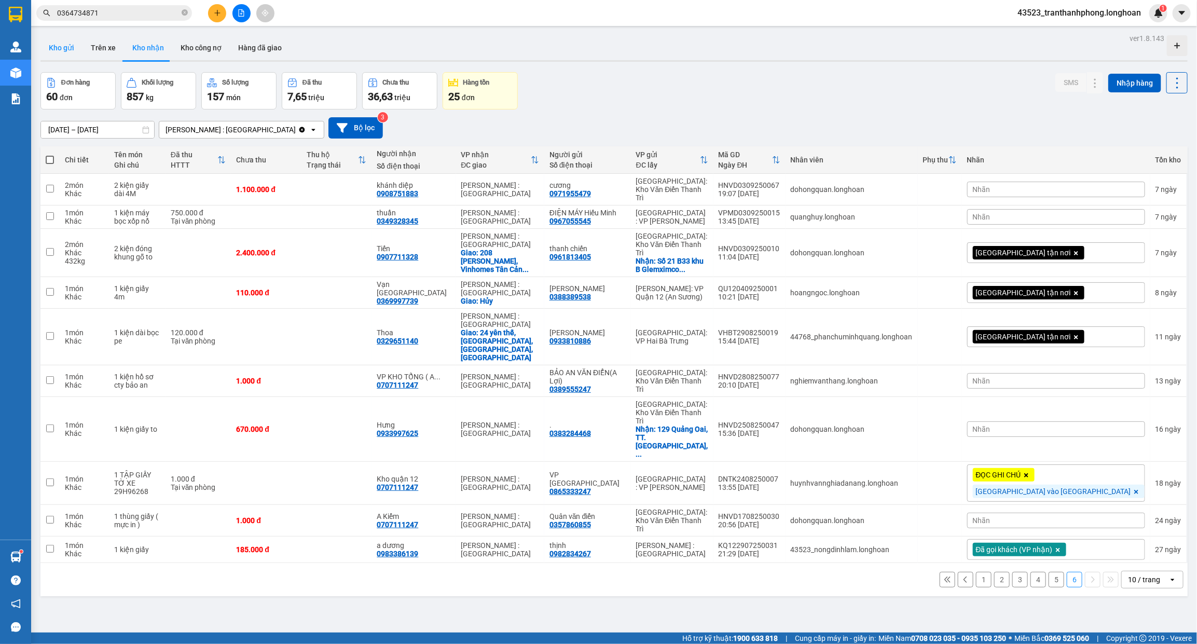
click at [59, 41] on button "Kho gửi" at bounding box center [61, 47] width 42 height 25
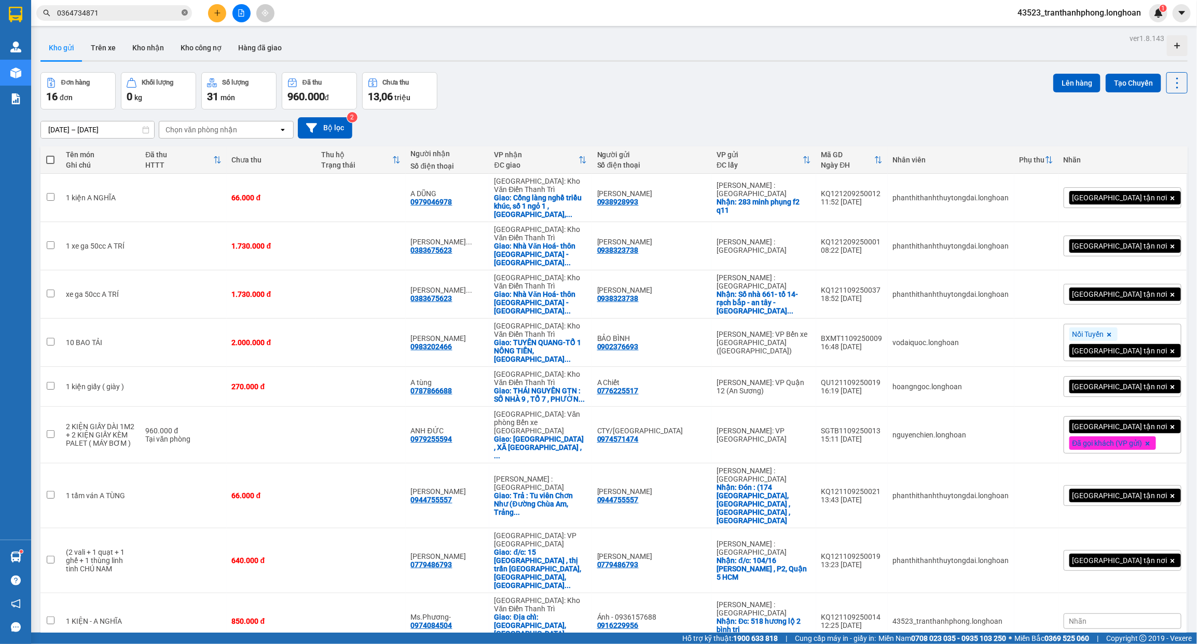
click at [184, 12] on icon "close-circle" at bounding box center [185, 12] width 6 height 6
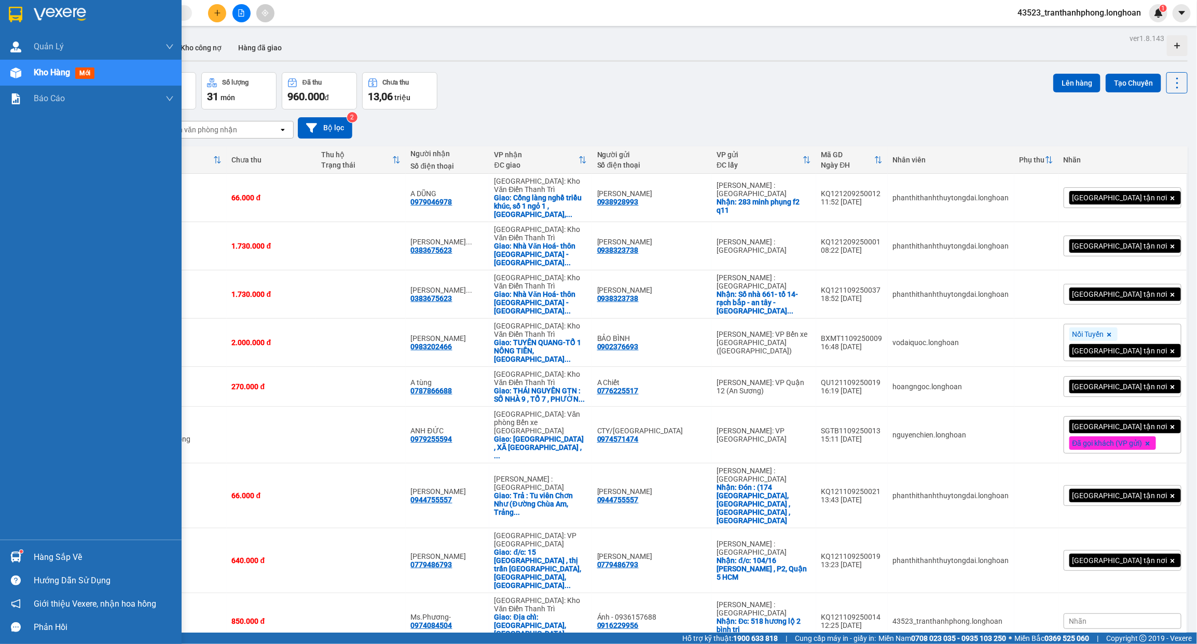
click at [30, 3] on div at bounding box center [91, 17] width 182 height 34
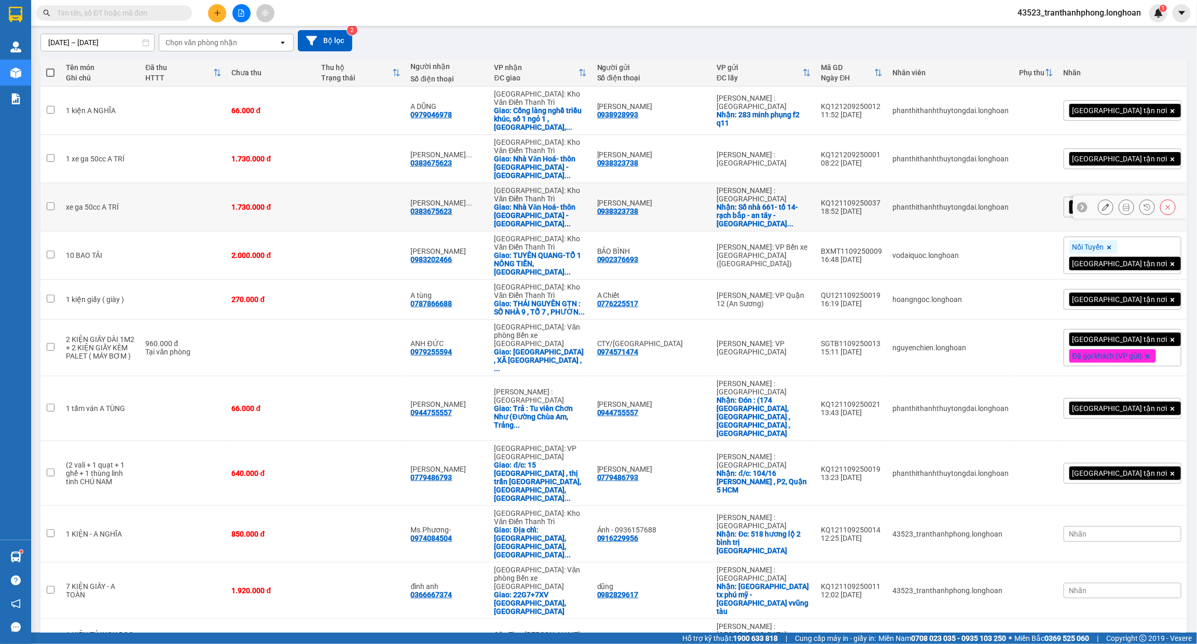
scroll to position [63, 0]
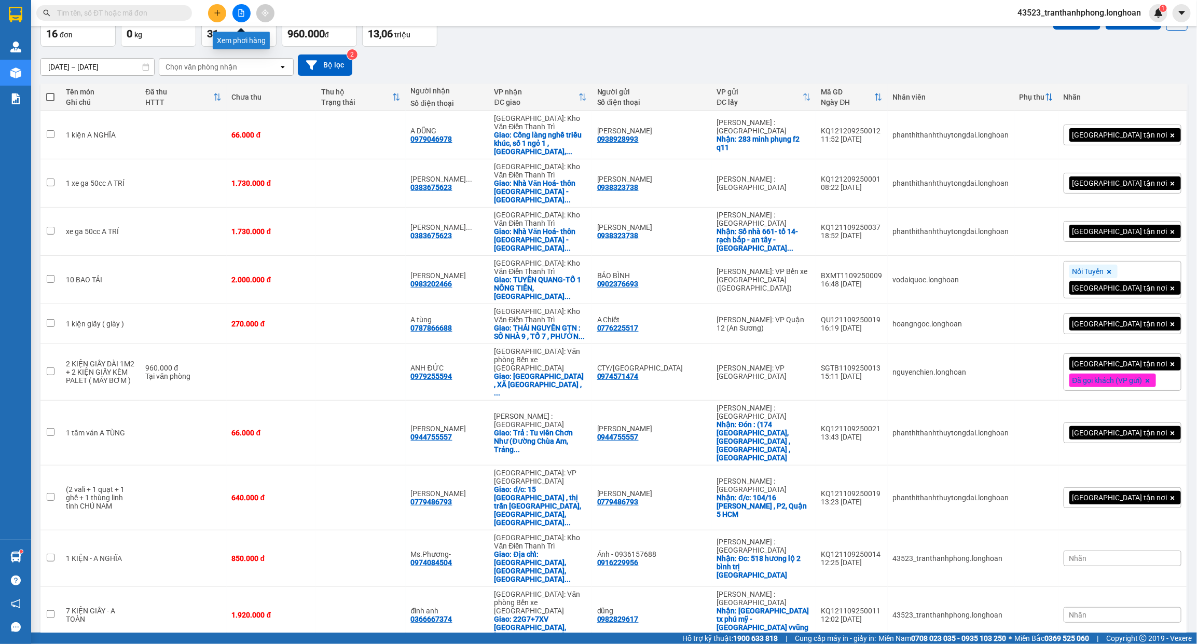
click at [247, 14] on button at bounding box center [241, 13] width 18 height 18
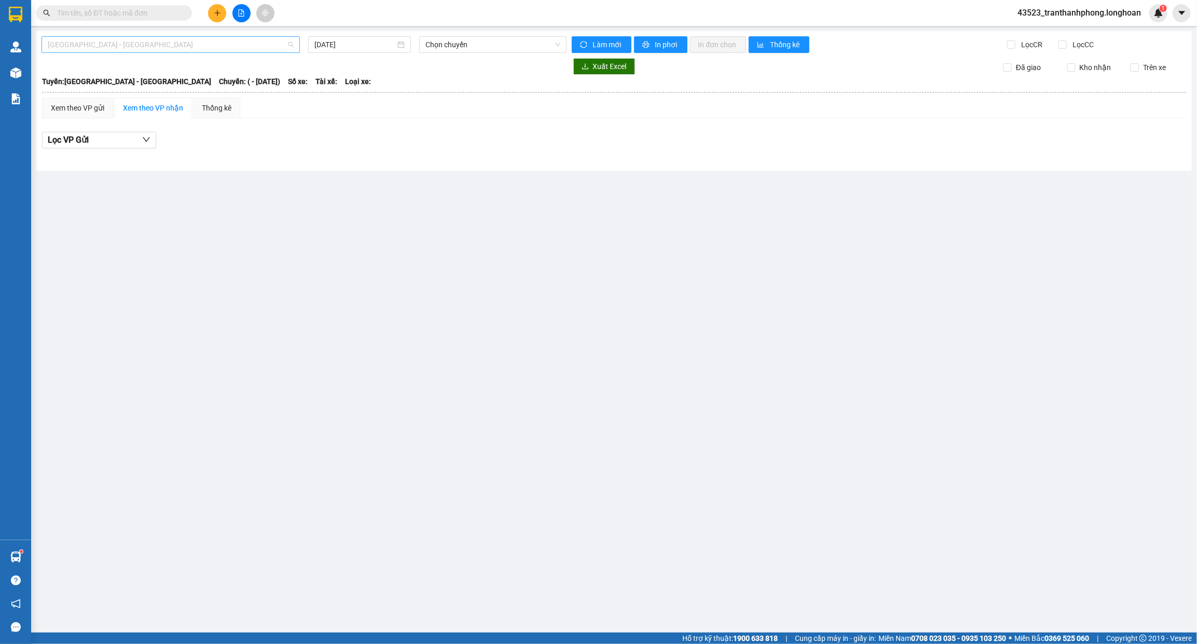
click at [193, 43] on span "Hải Phòng - Hà Nội" at bounding box center [171, 45] width 246 height 16
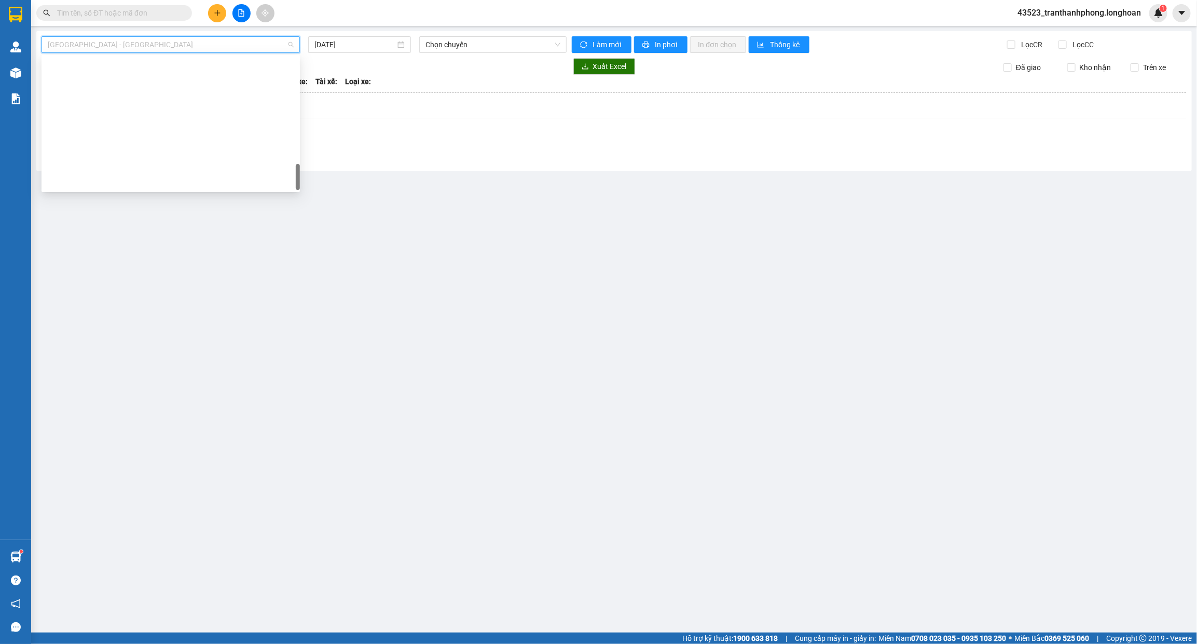
scroll to position [714, 0]
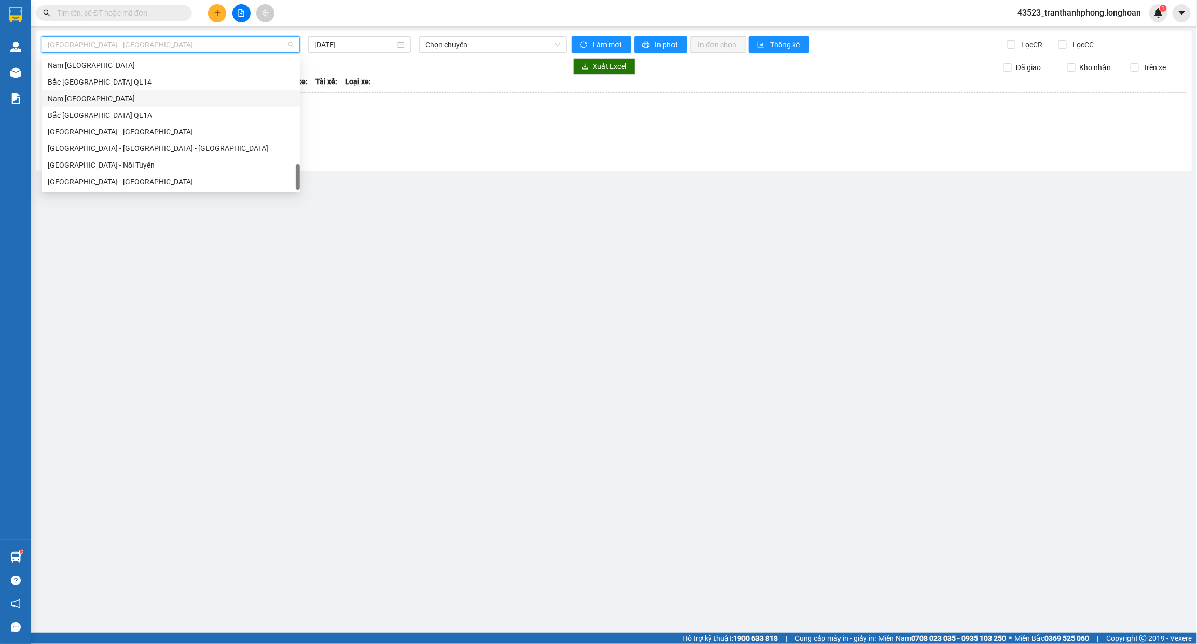
click at [78, 103] on div "Nam Trung Bắc QL1A" at bounding box center [171, 98] width 246 height 11
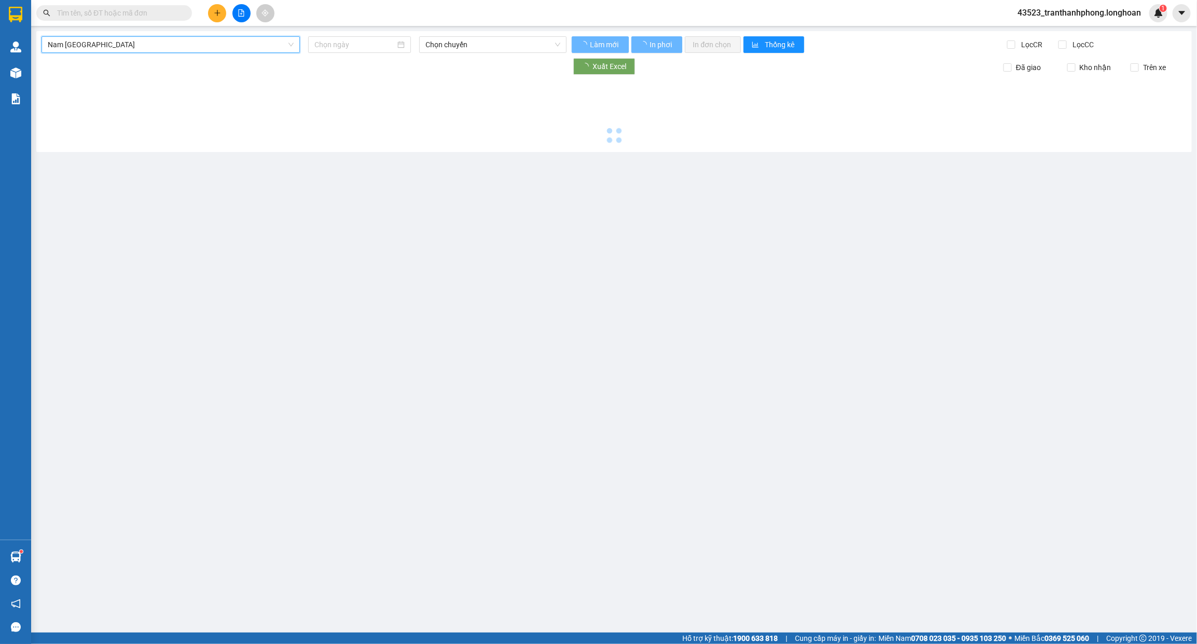
type input "12/09/2025"
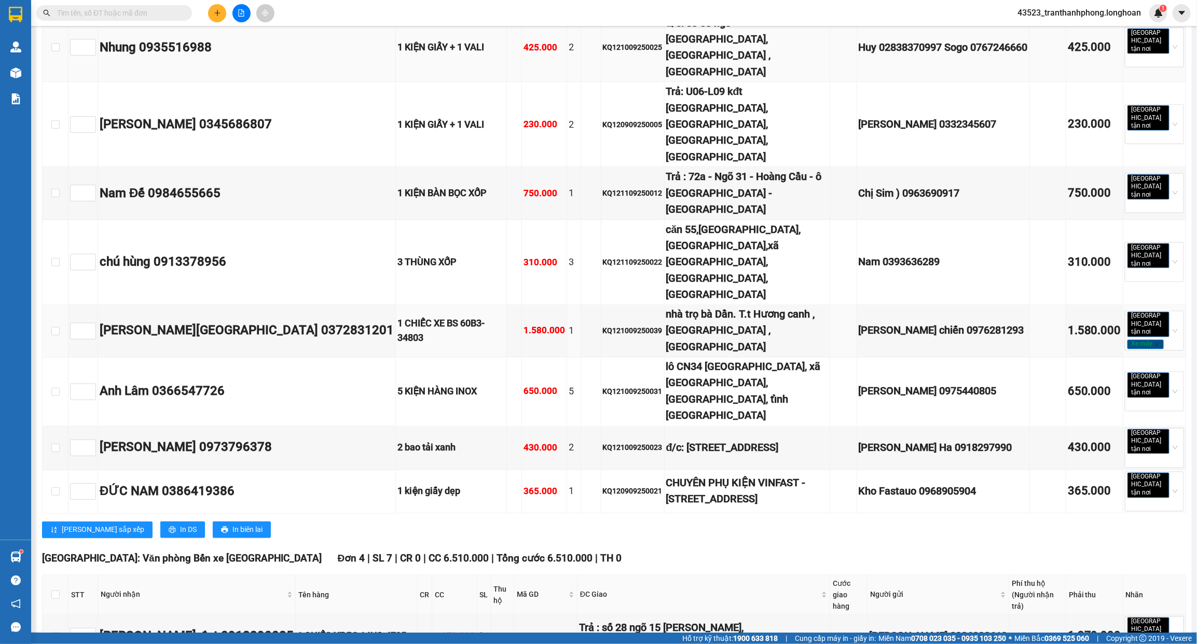
scroll to position [908, 0]
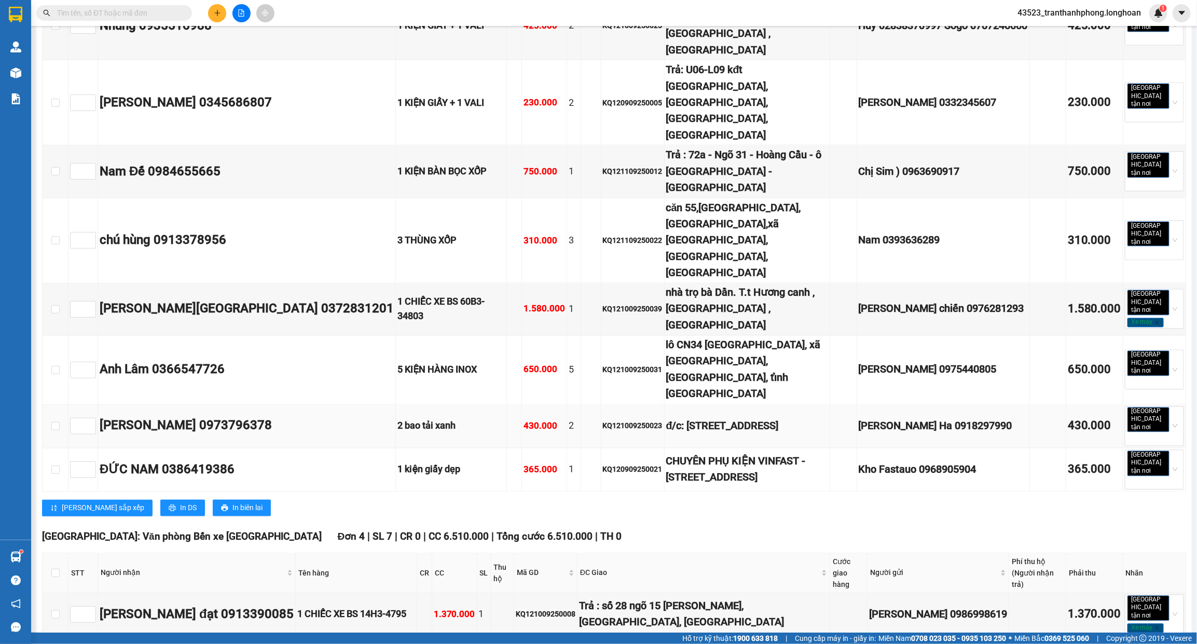
click at [603, 420] on div "KQ121009250023" at bounding box center [633, 425] width 60 height 11
copy div "KQ121009250023"
paste input "KQ121009250023"
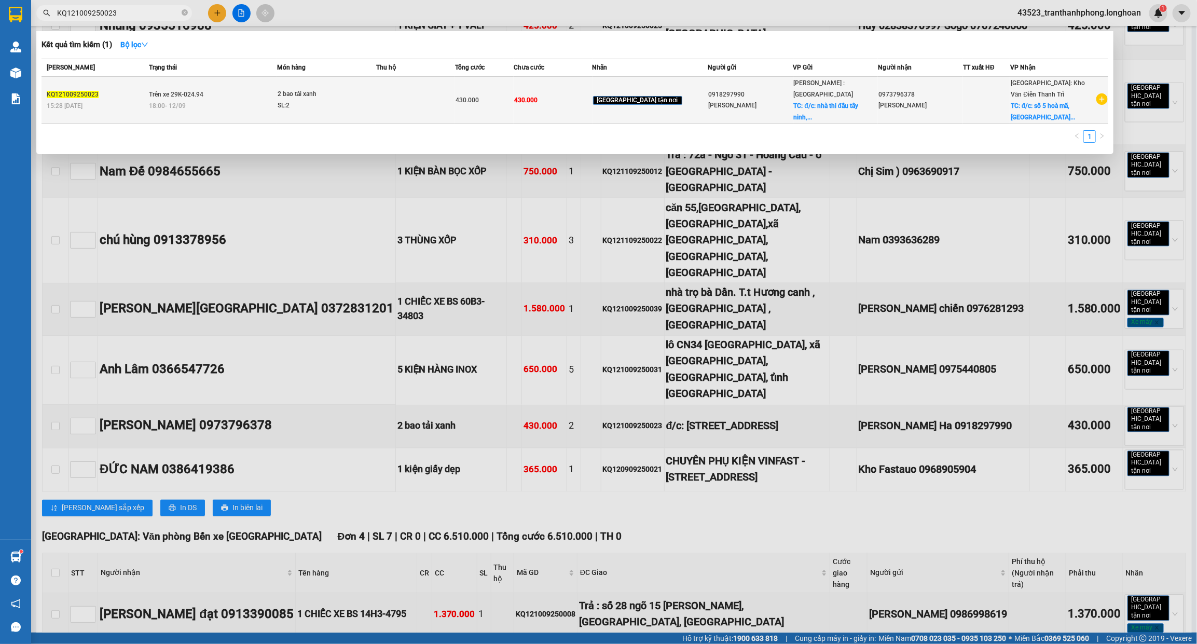
type input "KQ121009250023"
click at [572, 89] on td "430.000" at bounding box center [553, 100] width 78 height 47
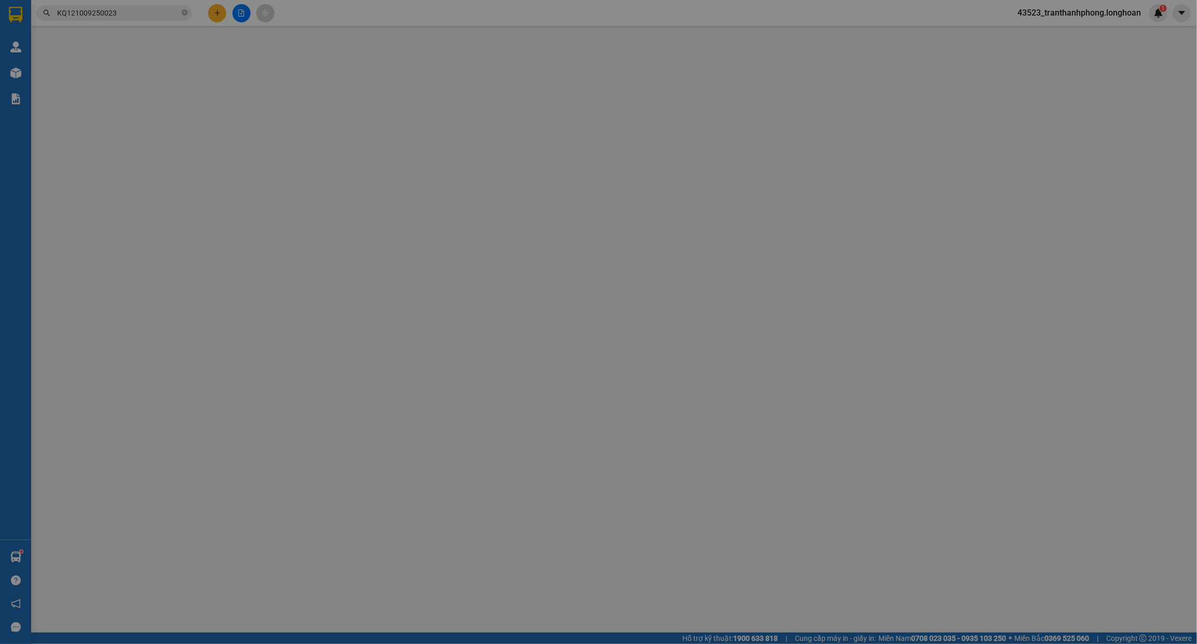
type input "0918297990"
type input "[PERSON_NAME]"
checkbox input "true"
type input "đ/c: nhà thi đấu tây ninh, [GEOGRAPHIC_DATA], [GEOGRAPHIC_DATA], [GEOGRAPHIC_DA…"
type input "0973796378"
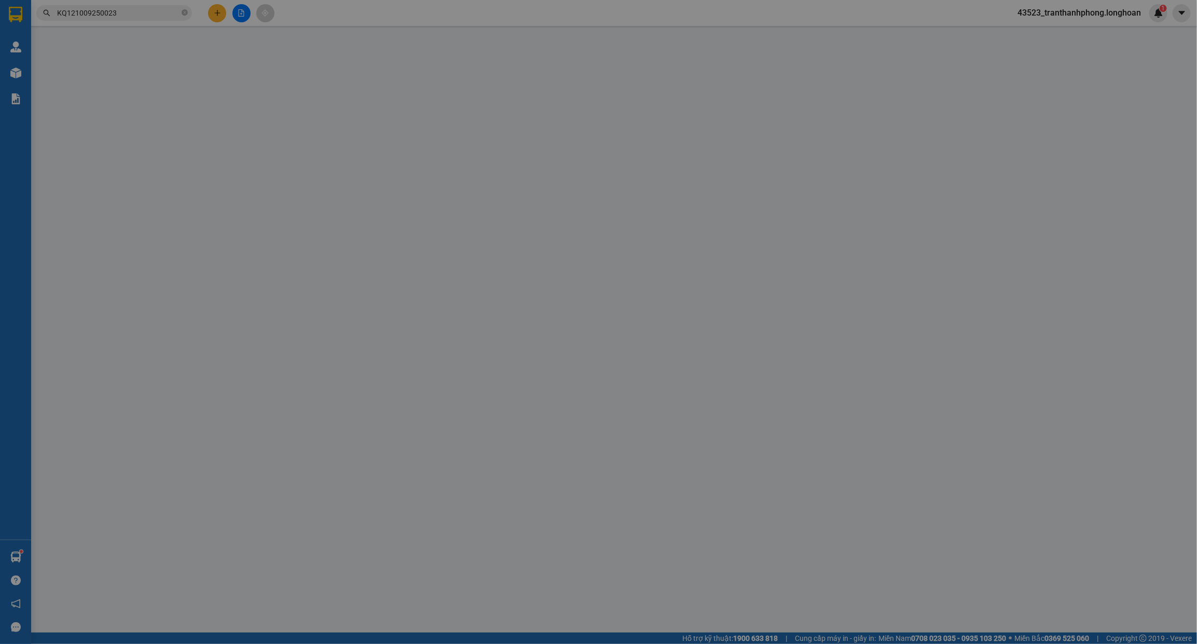
type input "[PERSON_NAME]"
checkbox input "true"
type input "đ/c: [STREET_ADDRESS]"
type input "430.000"
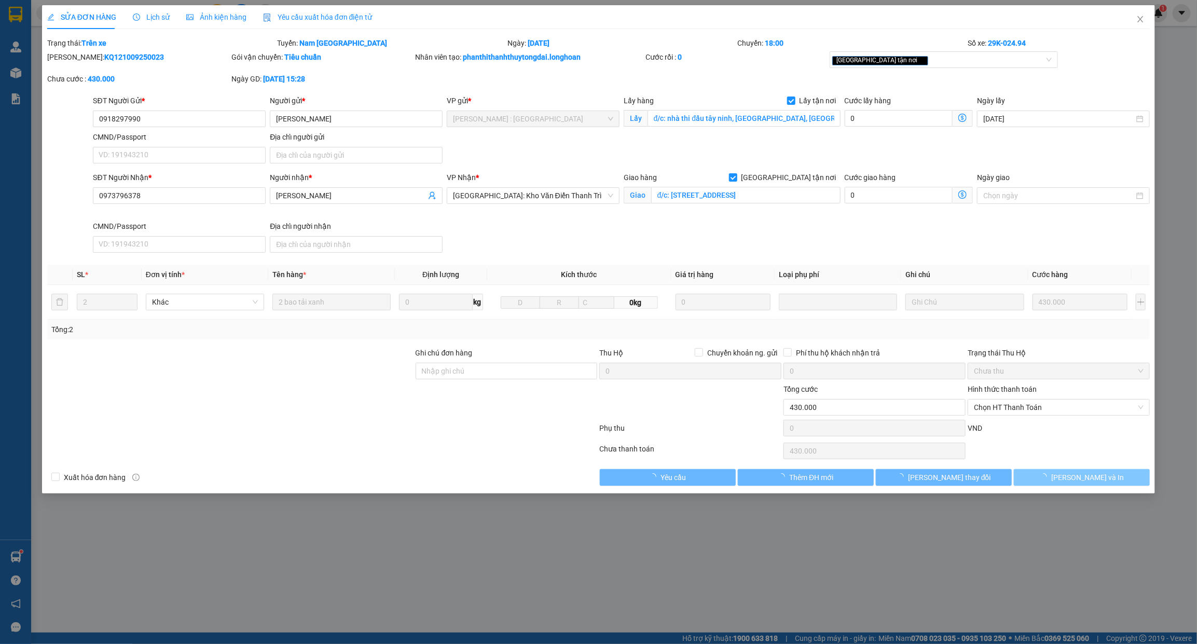
click at [1051, 473] on span "button" at bounding box center [1044, 477] width 11 height 11
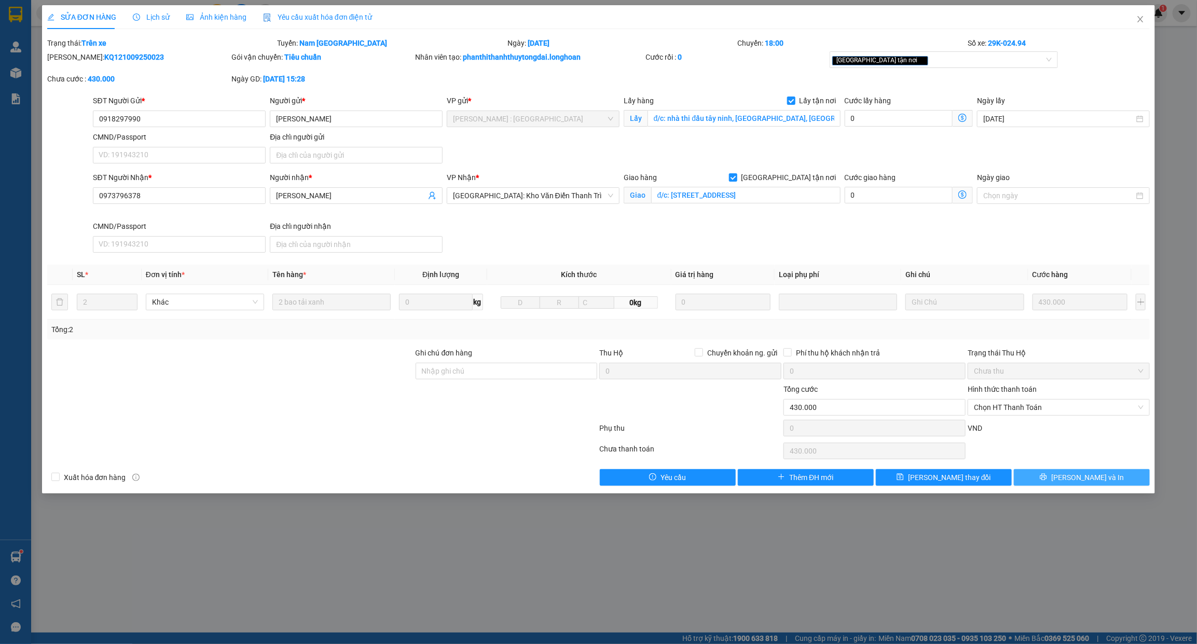
click at [1067, 472] on button "Lưu và In" at bounding box center [1082, 477] width 136 height 17
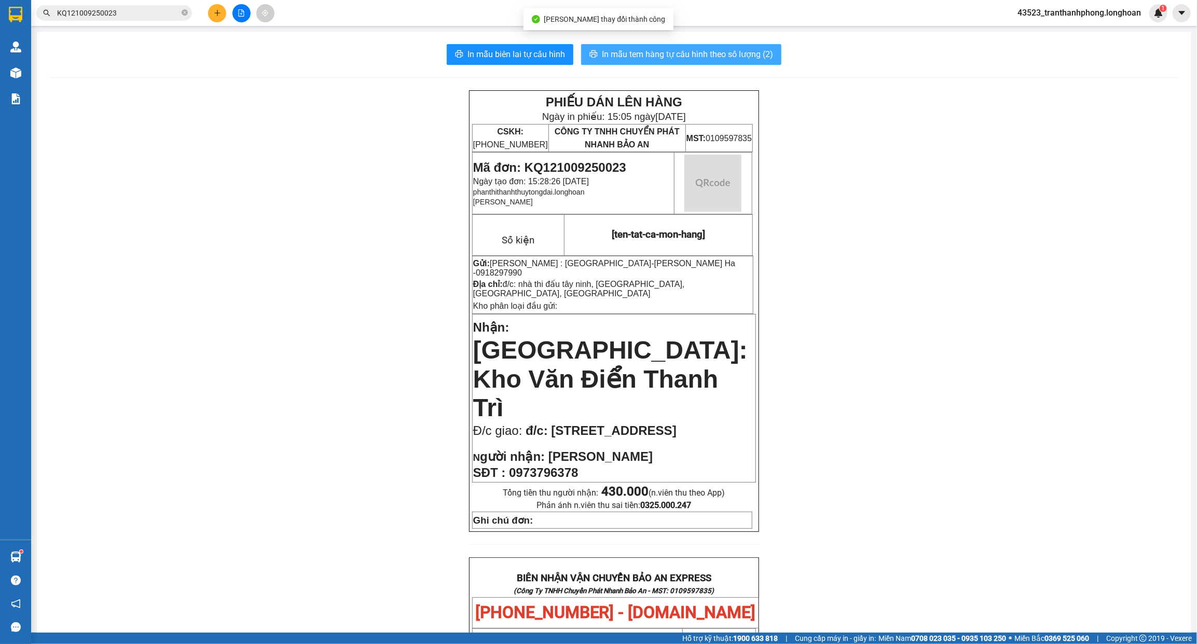
click at [772, 50] on button "In mẫu tem hàng tự cấu hình theo số lượng (2)" at bounding box center [681, 54] width 200 height 21
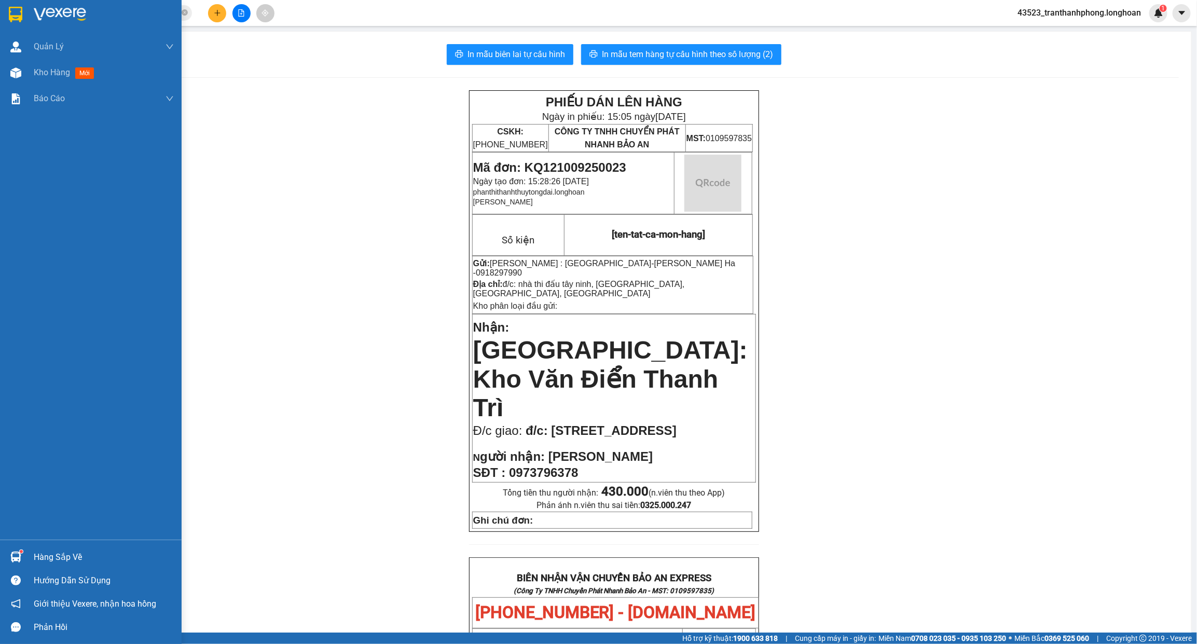
click at [16, 17] on img at bounding box center [15, 15] width 13 height 16
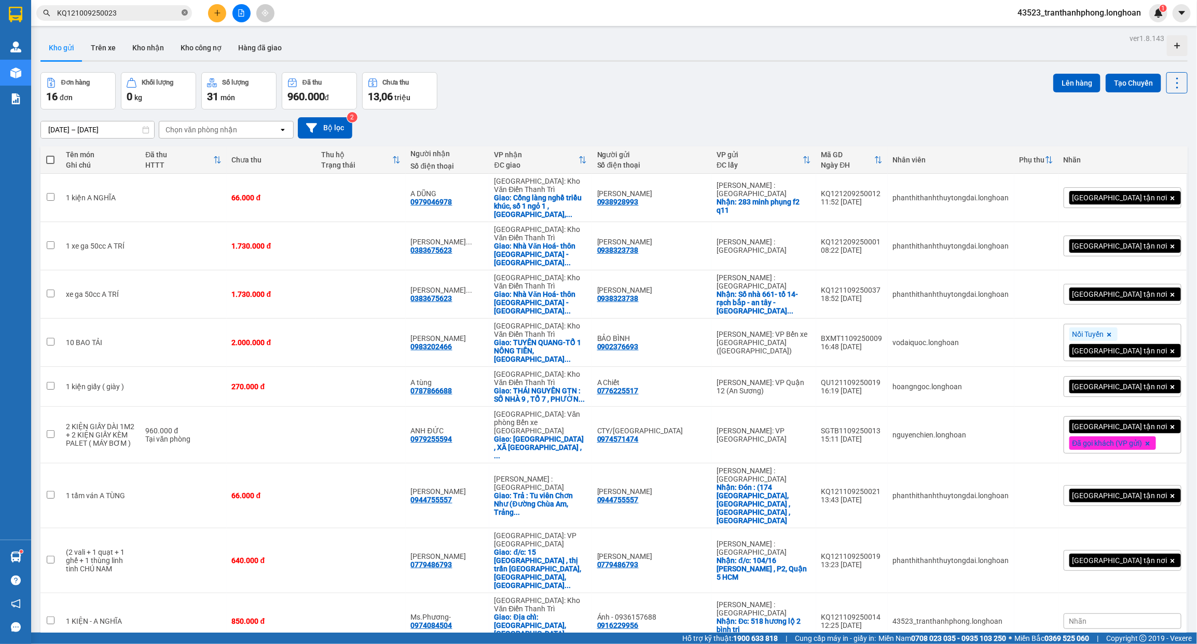
click at [187, 11] on icon "close-circle" at bounding box center [185, 12] width 6 height 6
click at [163, 9] on input "text" at bounding box center [118, 12] width 122 height 11
